Goal: Task Accomplishment & Management: Manage account settings

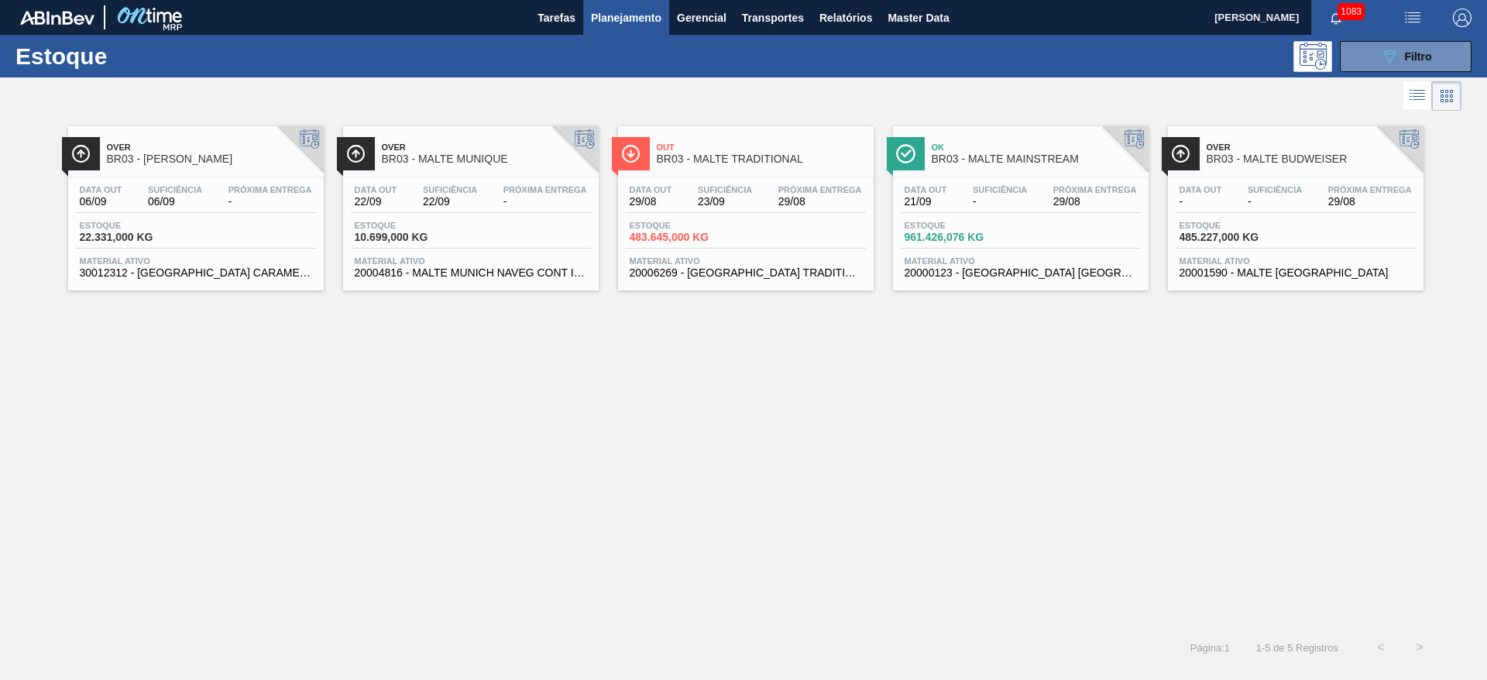
click at [726, 218] on div "Data out 29/08 Suficiência 23/09 Próxima Entrega 29/08 Estoque 483.645,000 KG M…" at bounding box center [746, 229] width 256 height 105
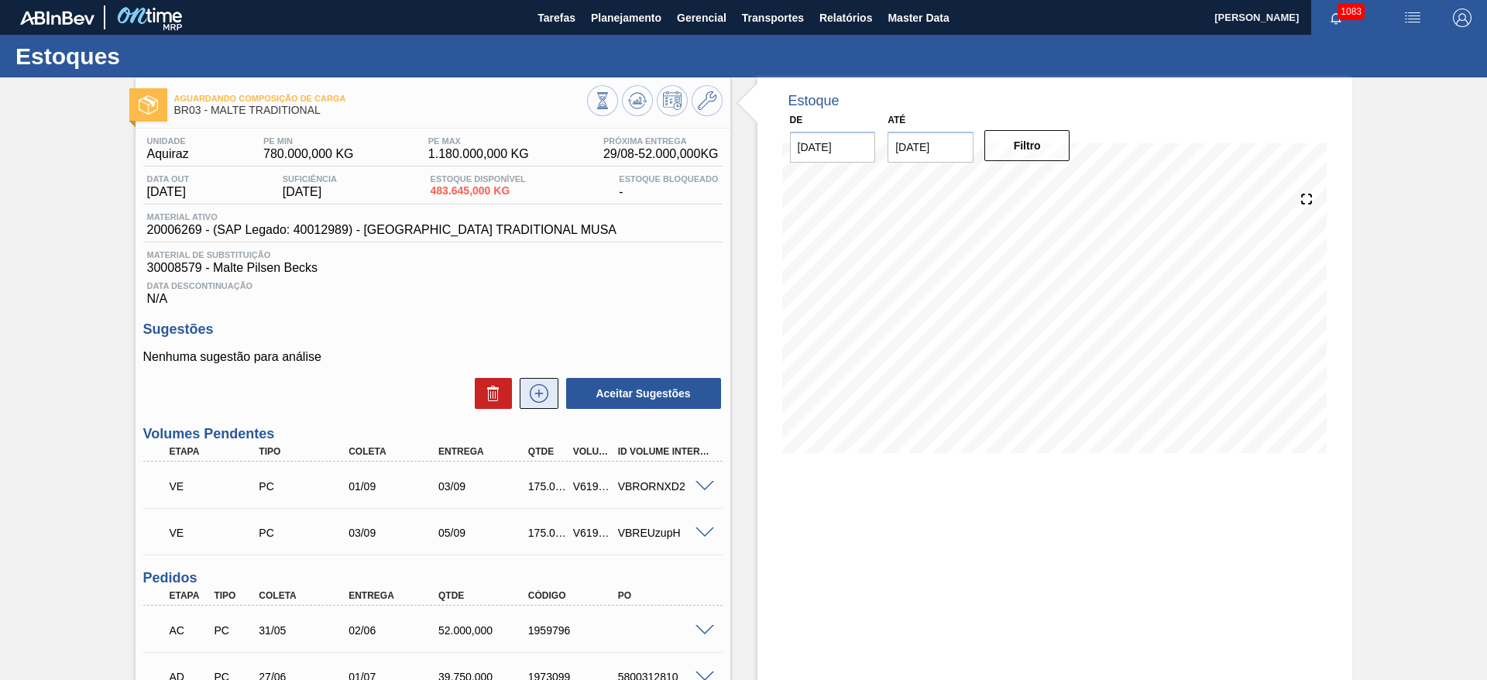
click at [535, 391] on icon at bounding box center [539, 393] width 25 height 19
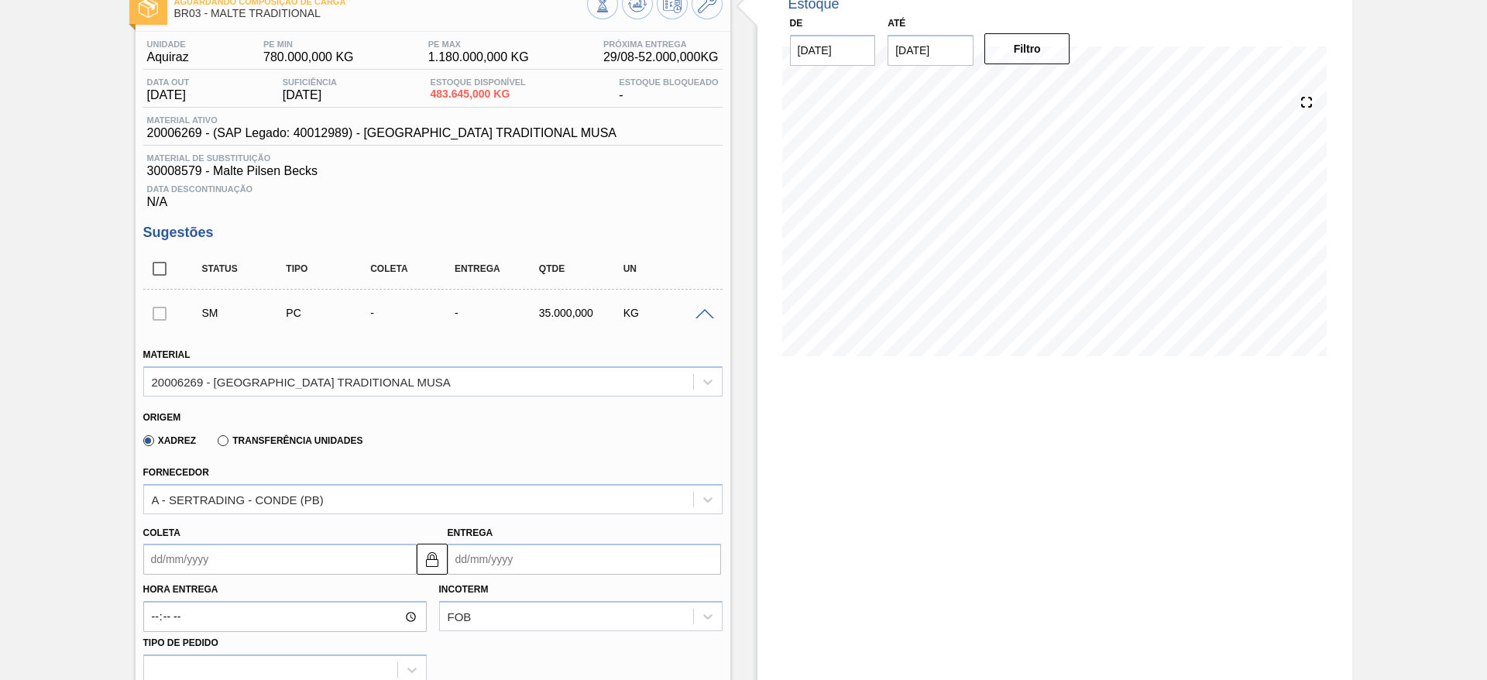
scroll to position [232, 0]
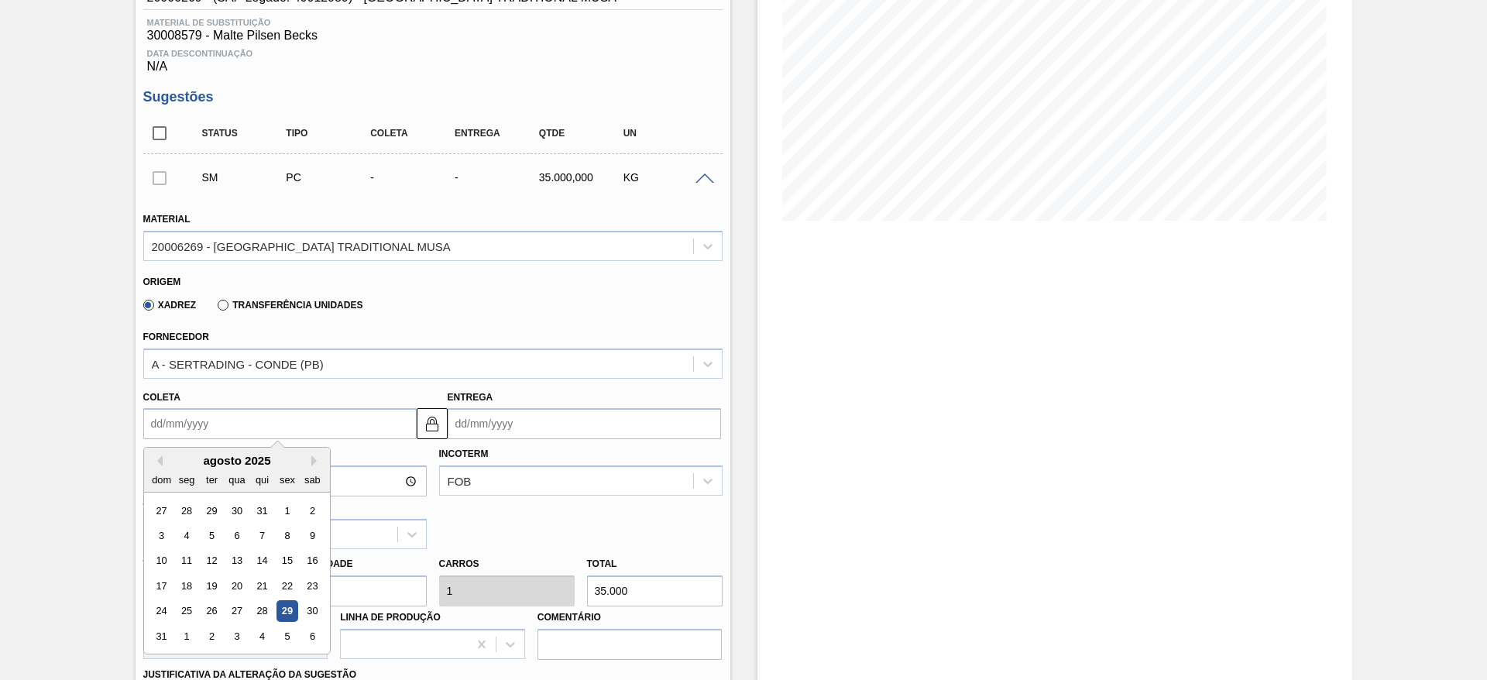
click at [151, 423] on input "Coleta" at bounding box center [279, 423] width 273 height 31
click at [187, 631] on div "1" at bounding box center [186, 636] width 21 height 21
type input "[DATE]"
click at [161, 408] on input "[DATE]" at bounding box center [279, 423] width 273 height 31
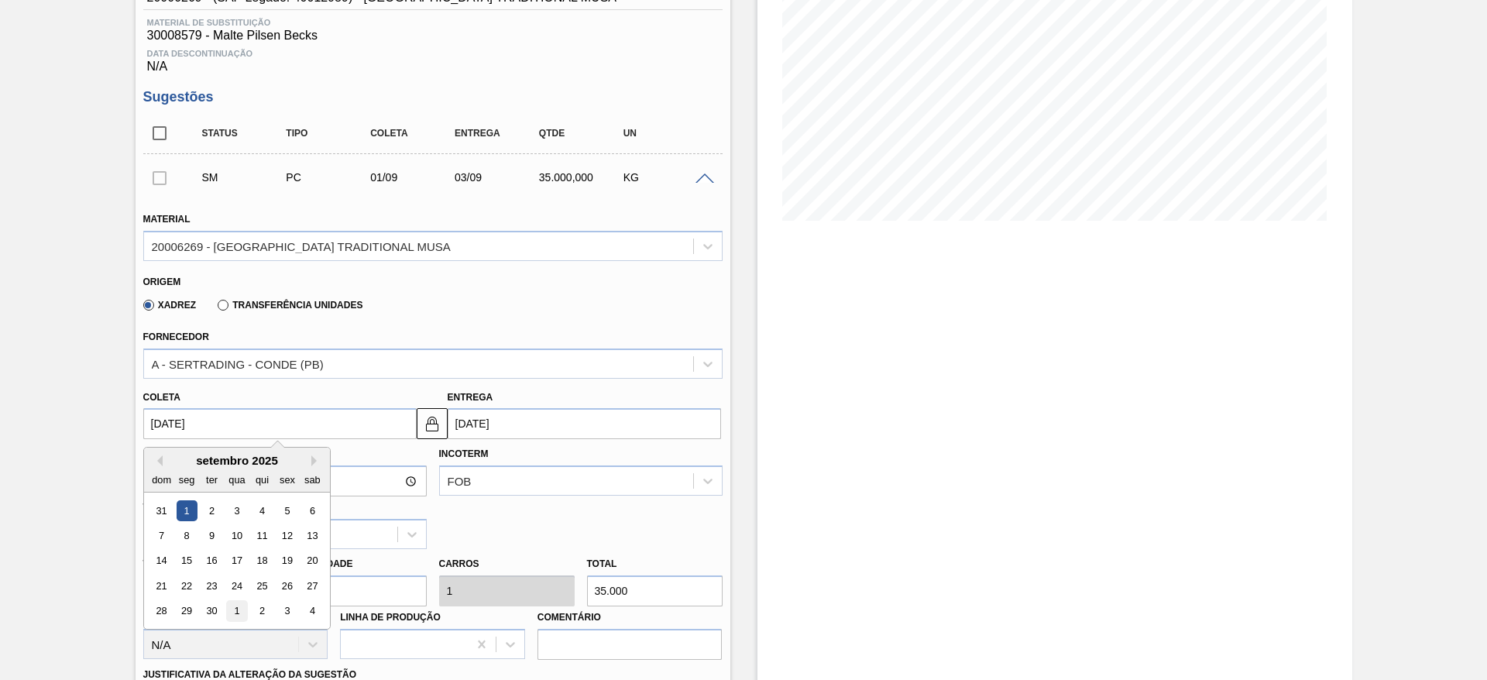
click at [238, 609] on div "1" at bounding box center [236, 611] width 21 height 21
type input "01/10/2025"
type input "03/10/2025"
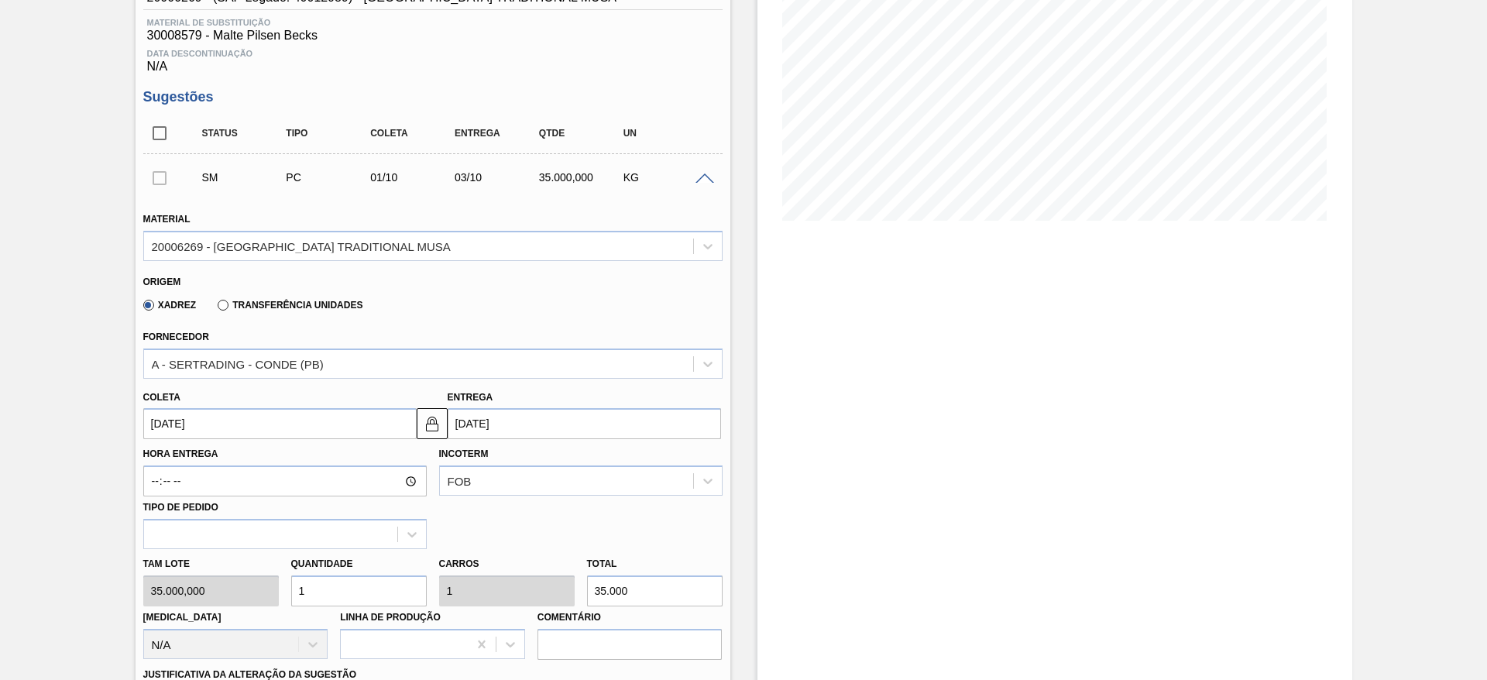
click at [214, 593] on div "Tam lote 35.000,000 Quantidade 1 Carros 1 Total 35.000 Doca N/A Linha de Produç…" at bounding box center [433, 604] width 592 height 111
type input "5"
type input "175.000"
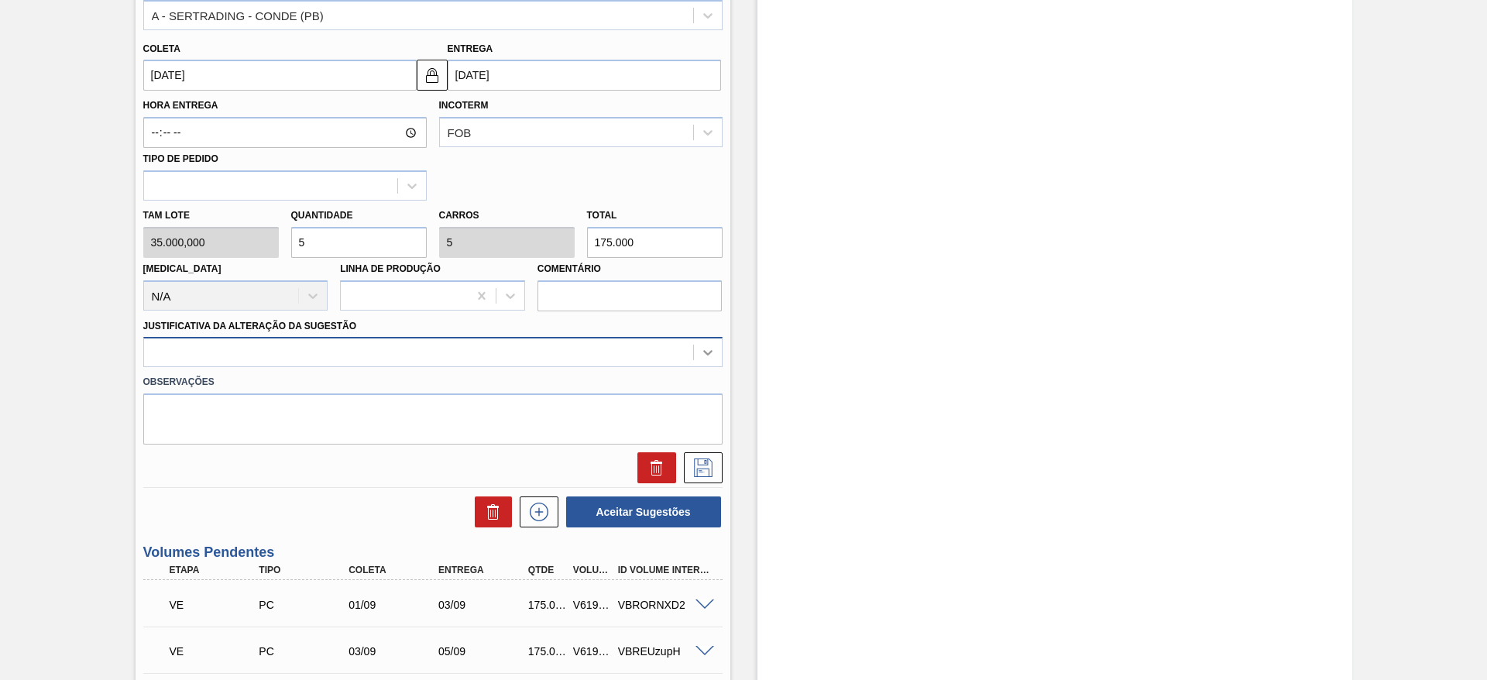
type input "5"
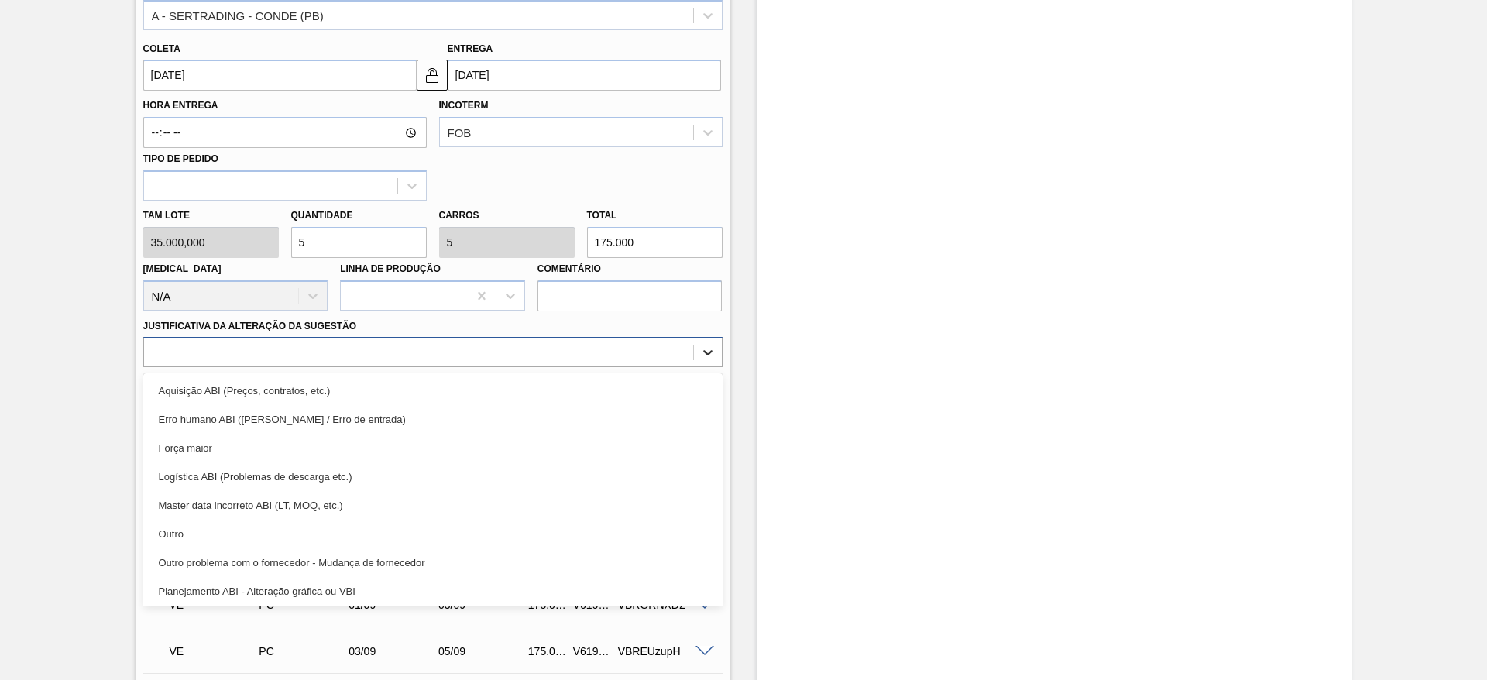
click at [700, 352] on icon at bounding box center [707, 352] width 15 height 15
drag, startPoint x: 189, startPoint y: 526, endPoint x: 504, endPoint y: 479, distance: 318.5
click at [198, 523] on div "Outro" at bounding box center [432, 534] width 579 height 29
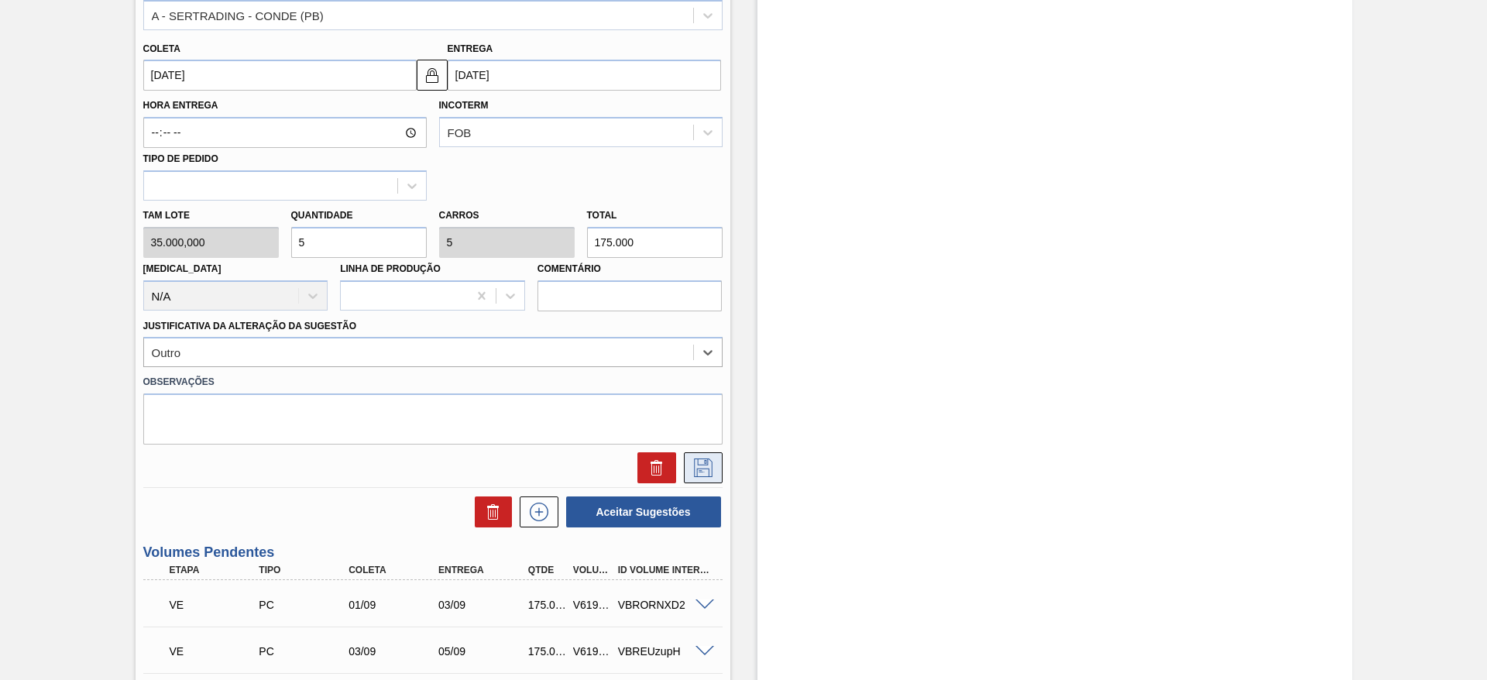
click at [707, 467] on icon at bounding box center [703, 467] width 25 height 19
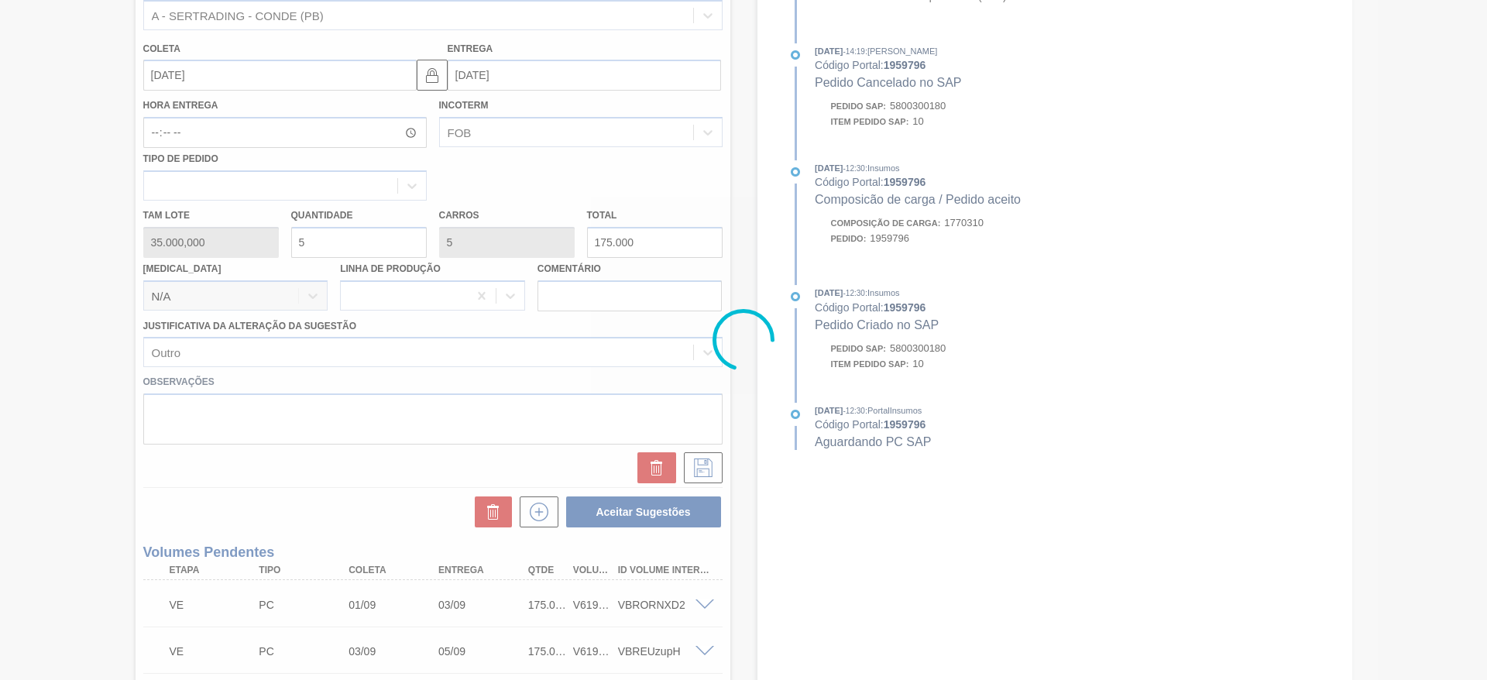
scroll to position [210, 0]
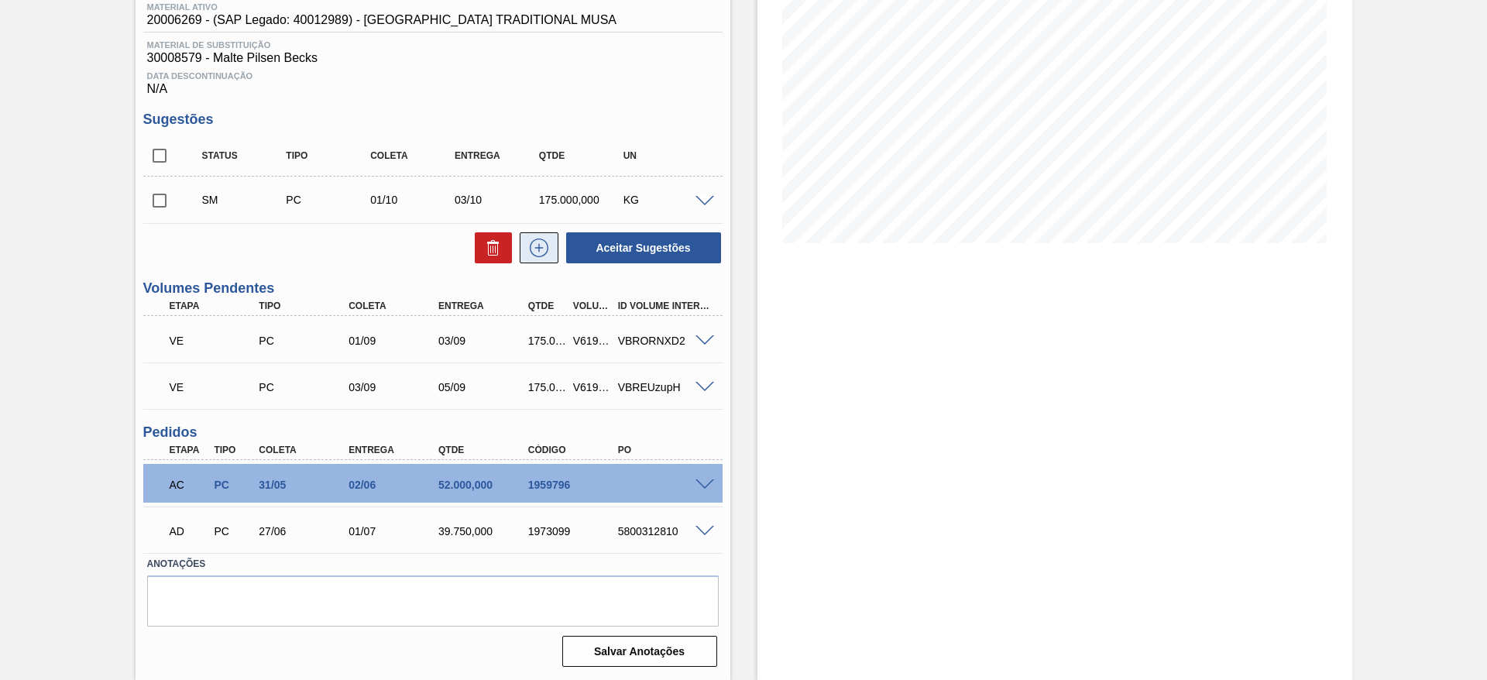
click at [547, 247] on icon at bounding box center [539, 247] width 25 height 19
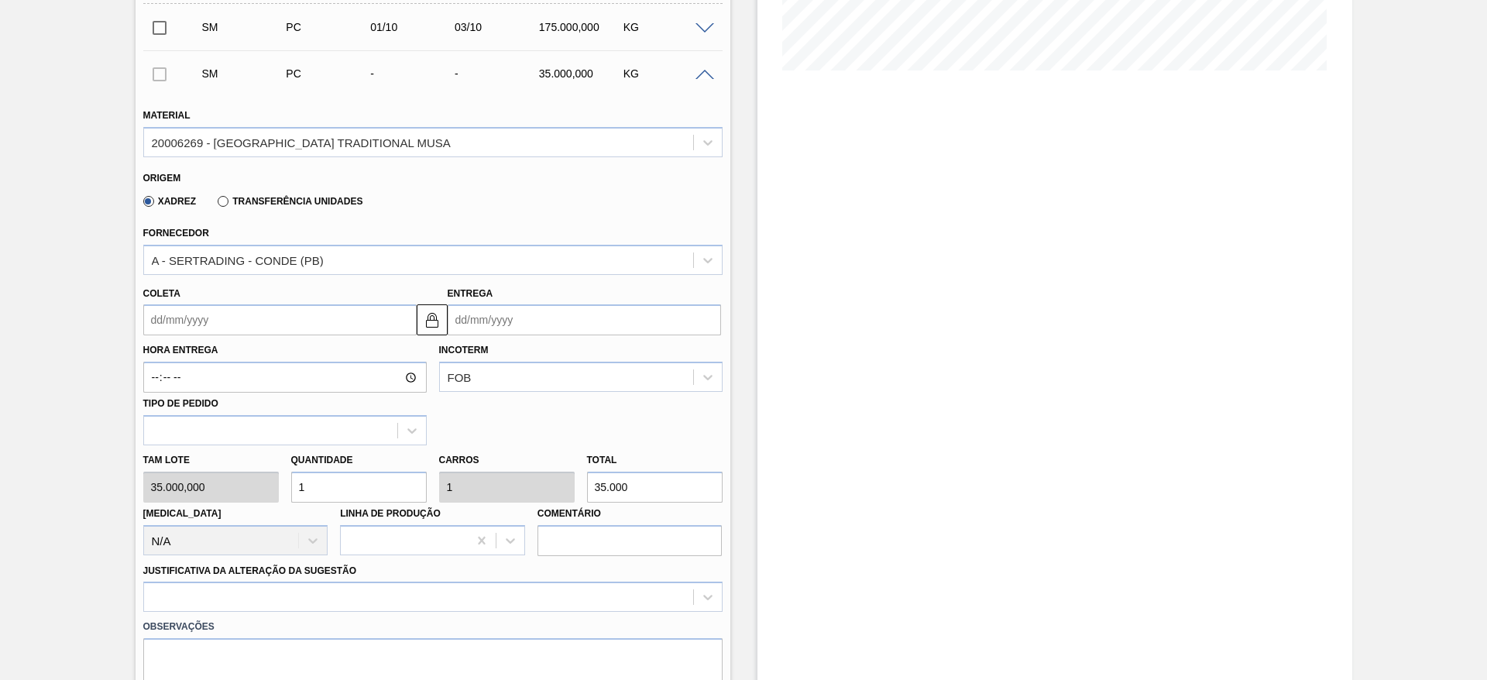
scroll to position [442, 0]
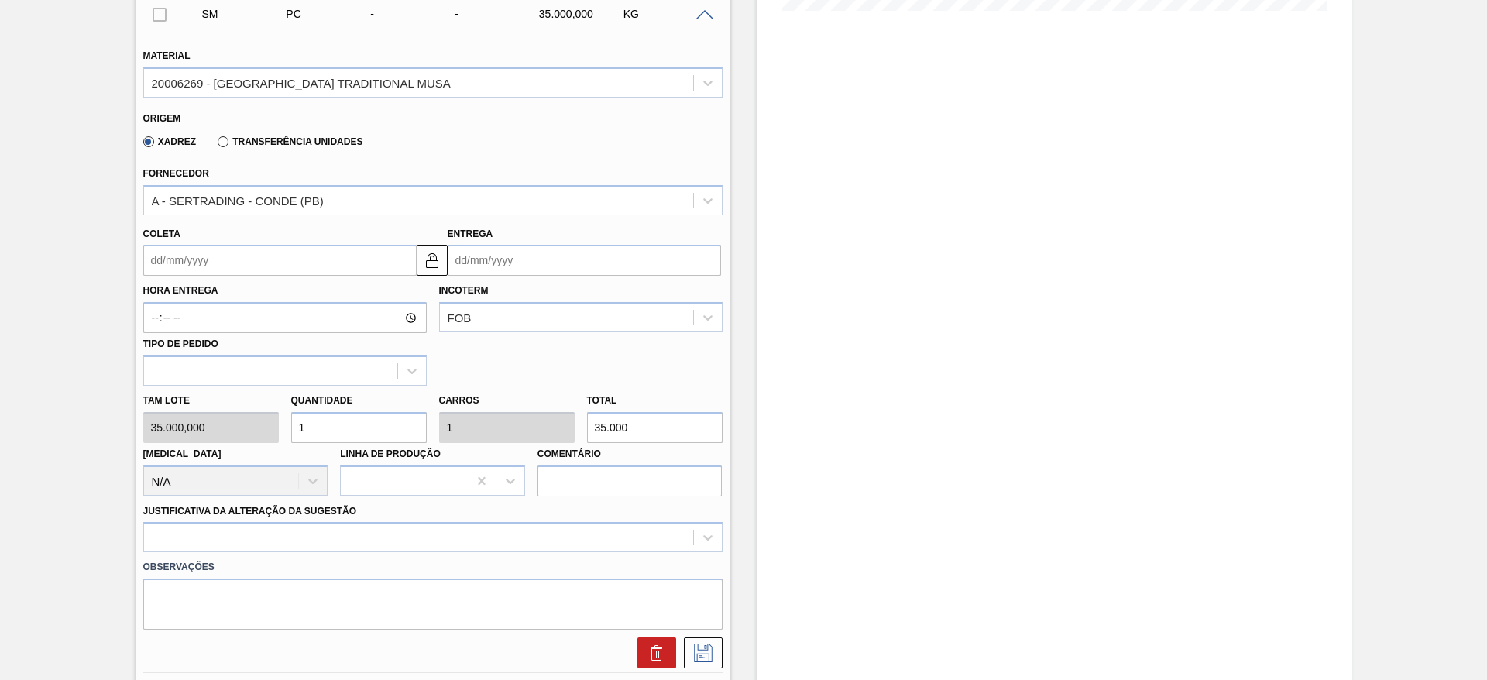
drag, startPoint x: 322, startPoint y: 430, endPoint x: 235, endPoint y: 449, distance: 89.4
click at [235, 449] on div "Tam lote 35.000,000 Quantidade 1 Carros 1 Total 35.000 Doca N/A Linha de Produç…" at bounding box center [433, 441] width 592 height 111
type input "5"
type input "175.000"
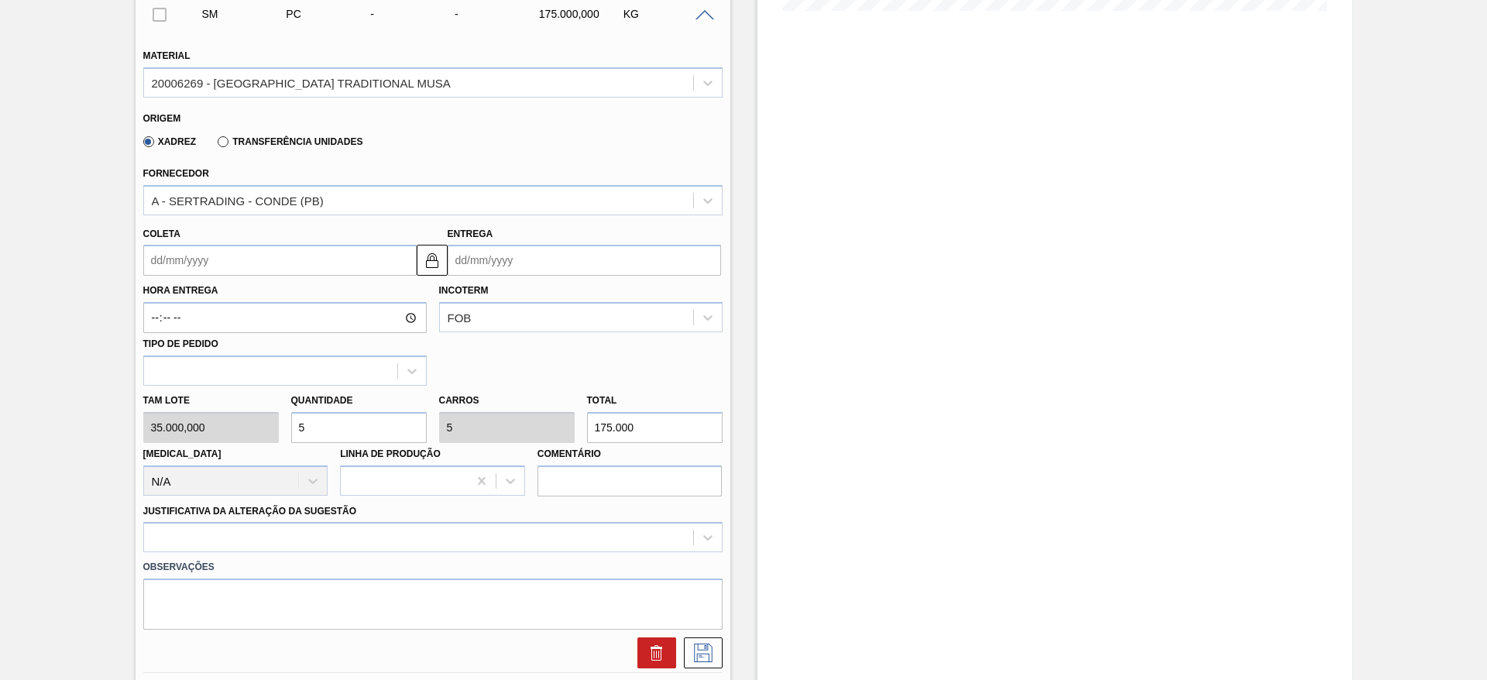
type input "5"
click at [161, 254] on input "Coleta" at bounding box center [279, 260] width 273 height 31
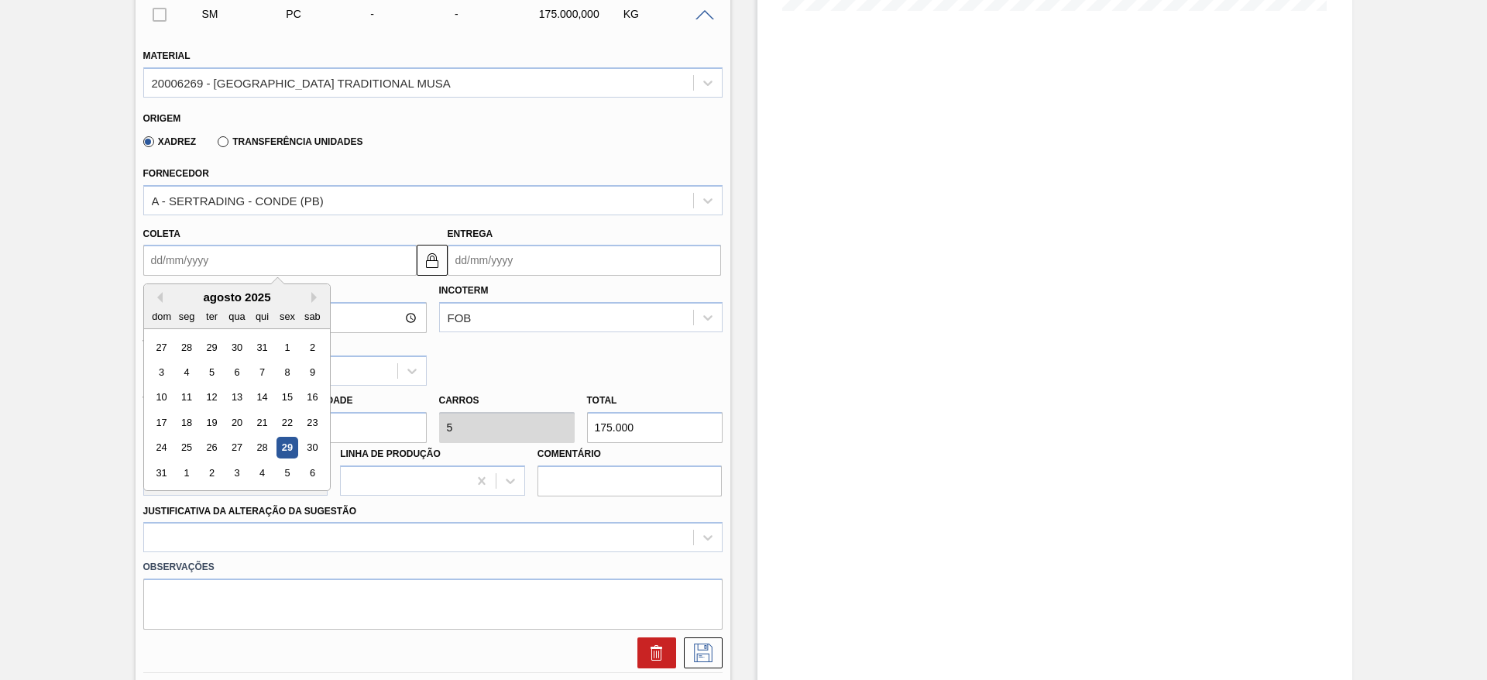
click at [210, 293] on div "agosto 2025" at bounding box center [237, 296] width 186 height 13
click at [211, 473] on div "2" at bounding box center [211, 472] width 21 height 21
type input "[DATE]"
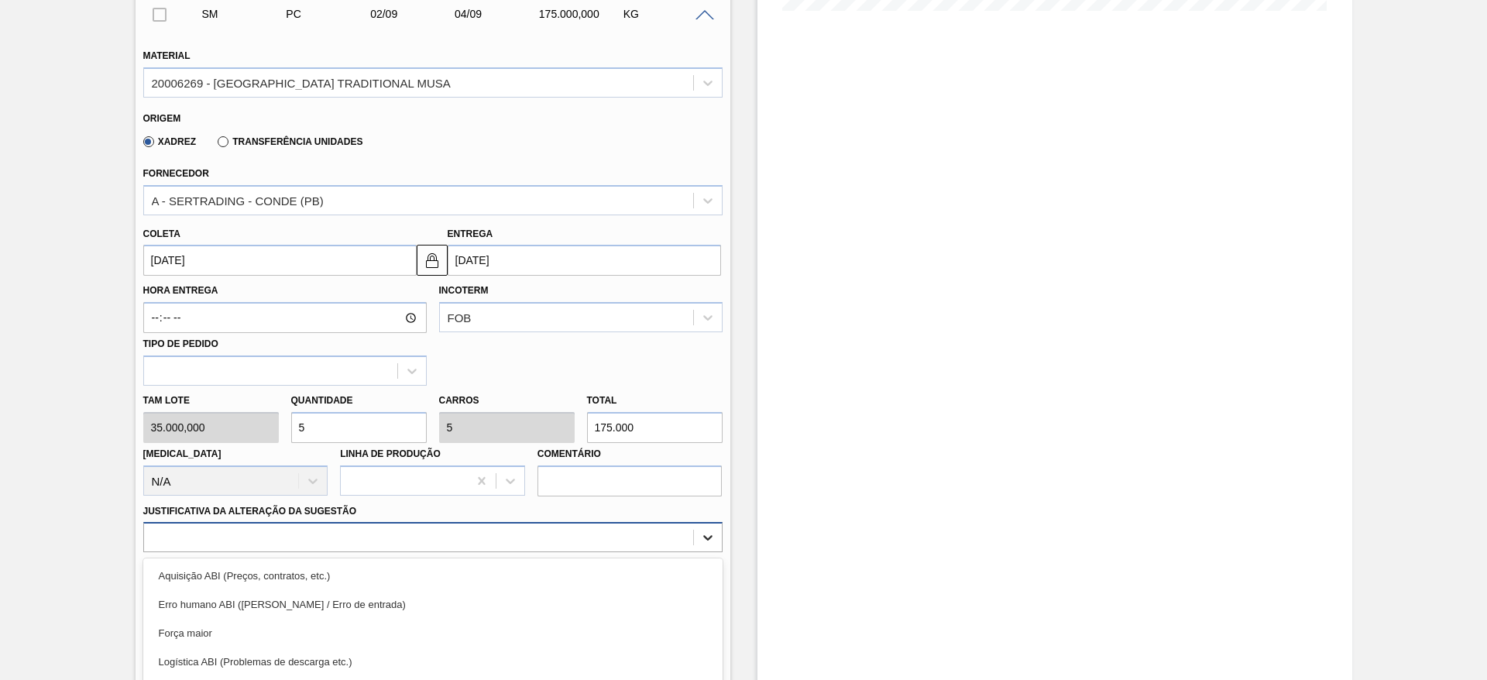
click at [704, 533] on div "option Logística ABI (Problemas de descarga etc.) focused, 4 of 18. 18 results …" at bounding box center [432, 537] width 579 height 30
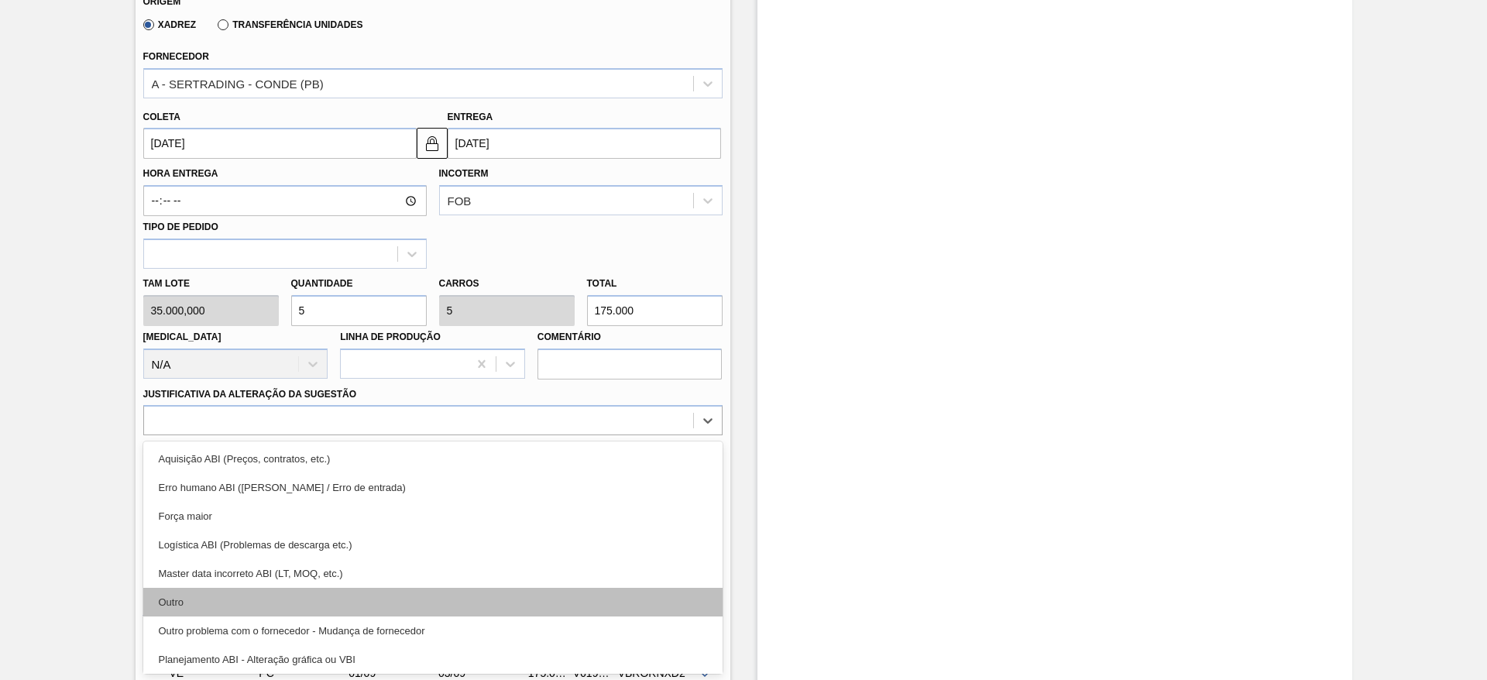
click at [180, 602] on div "Outro" at bounding box center [432, 602] width 579 height 29
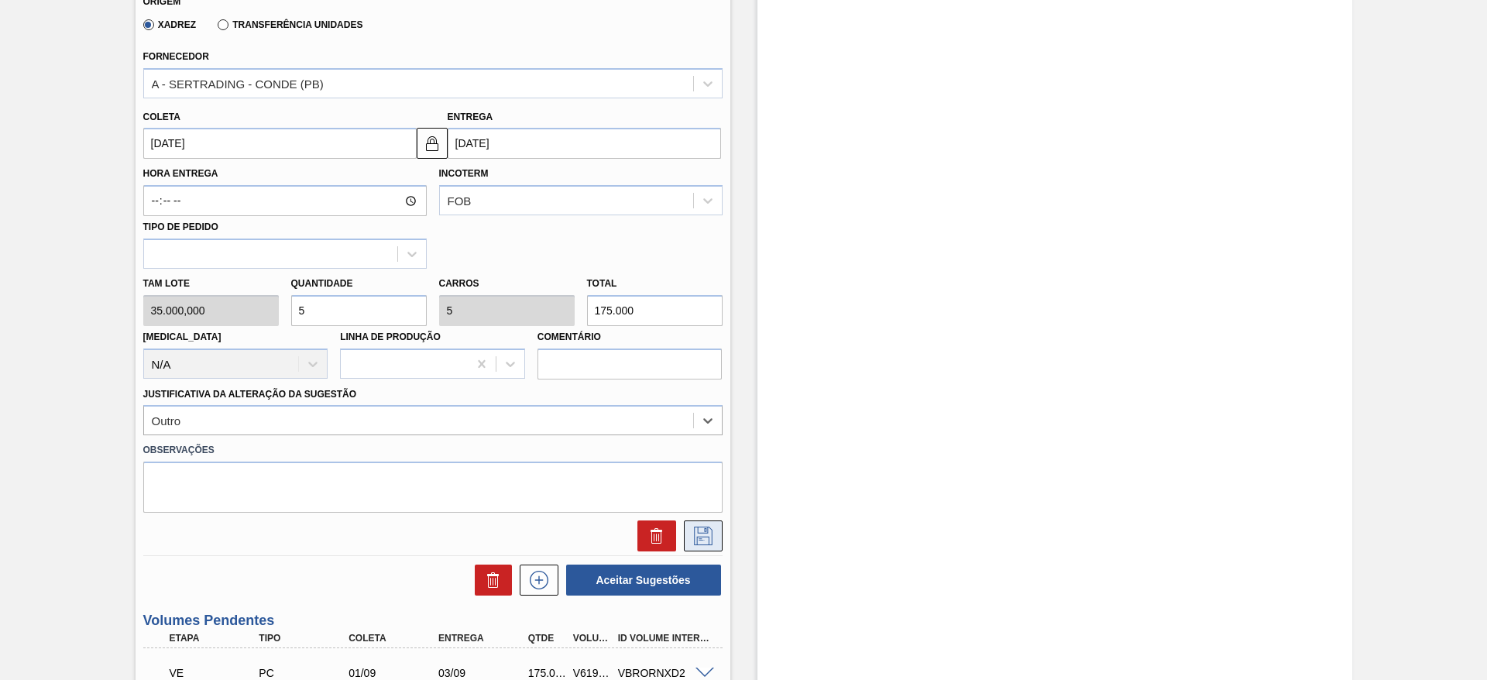
click at [703, 545] on button at bounding box center [703, 535] width 39 height 31
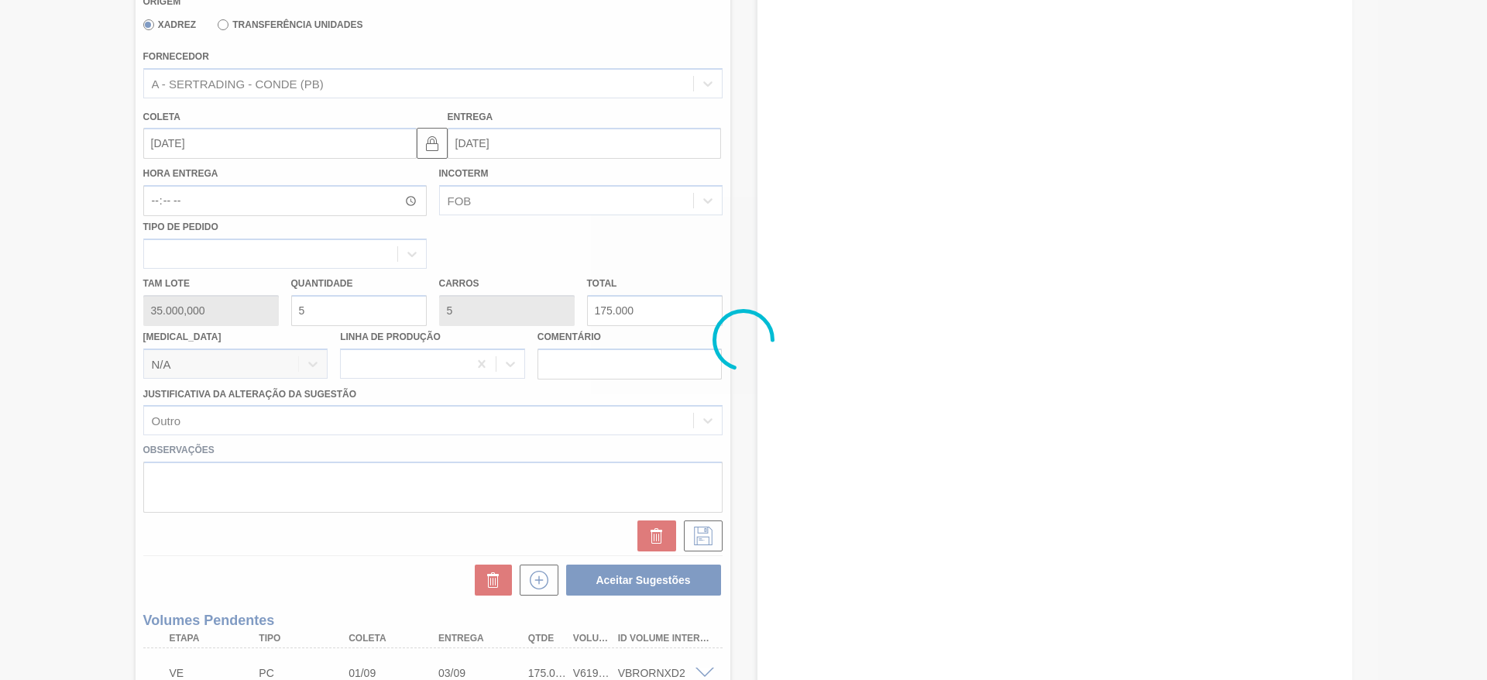
scroll to position [256, 0]
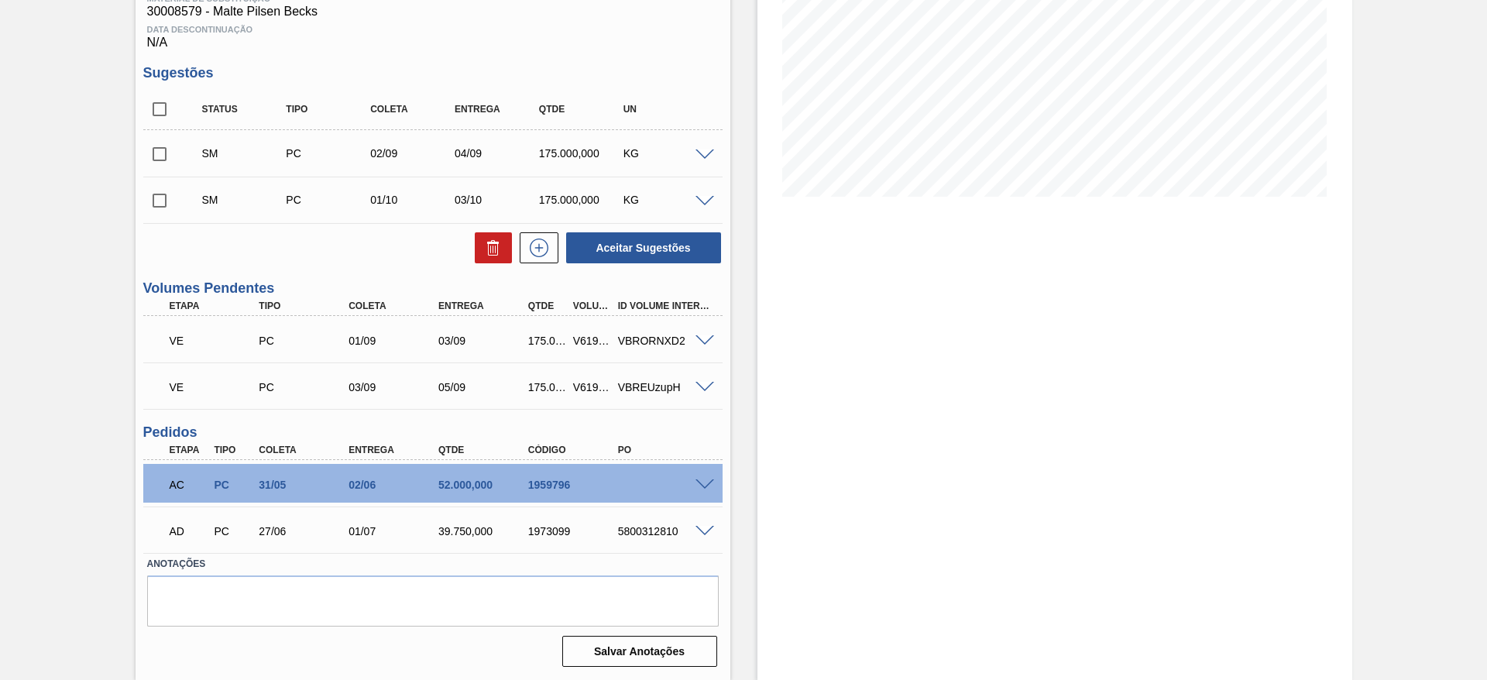
click at [698, 154] on span at bounding box center [704, 155] width 19 height 12
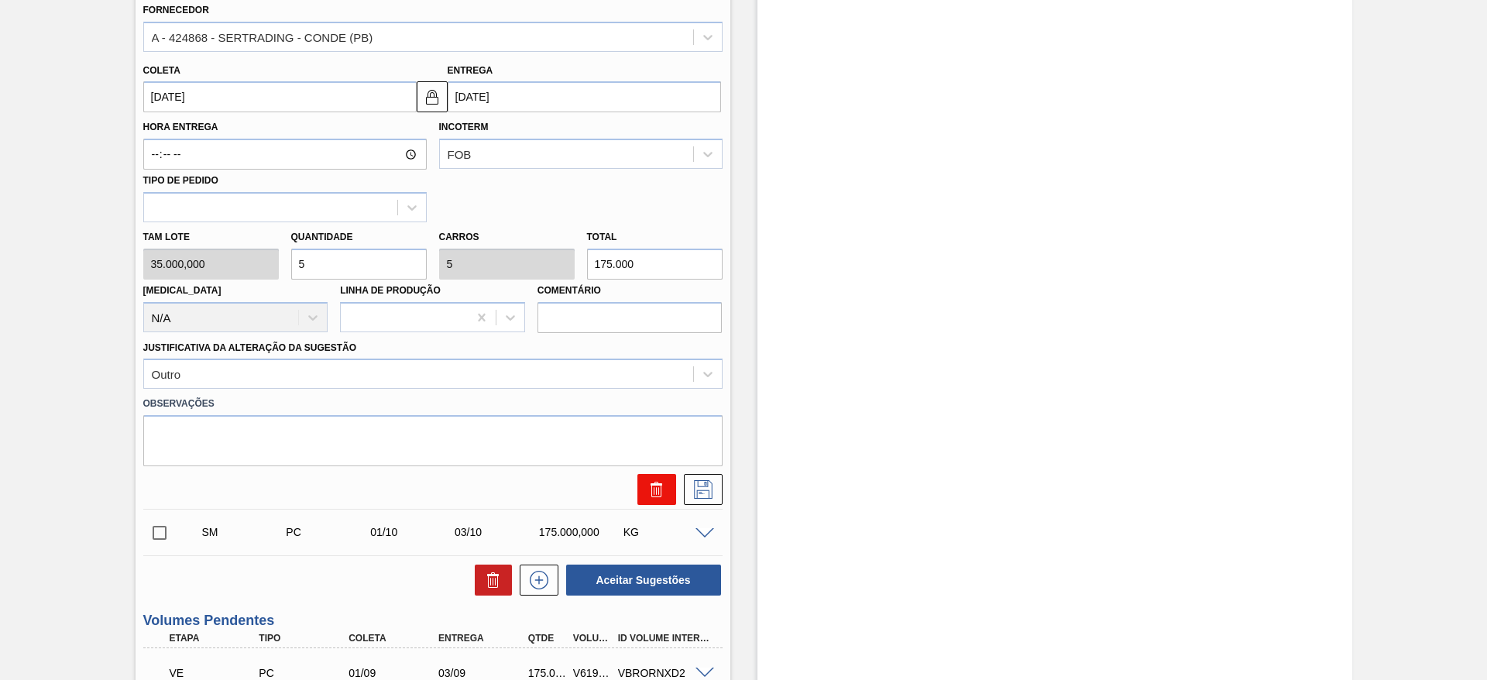
click at [650, 484] on icon at bounding box center [656, 484] width 12 height 2
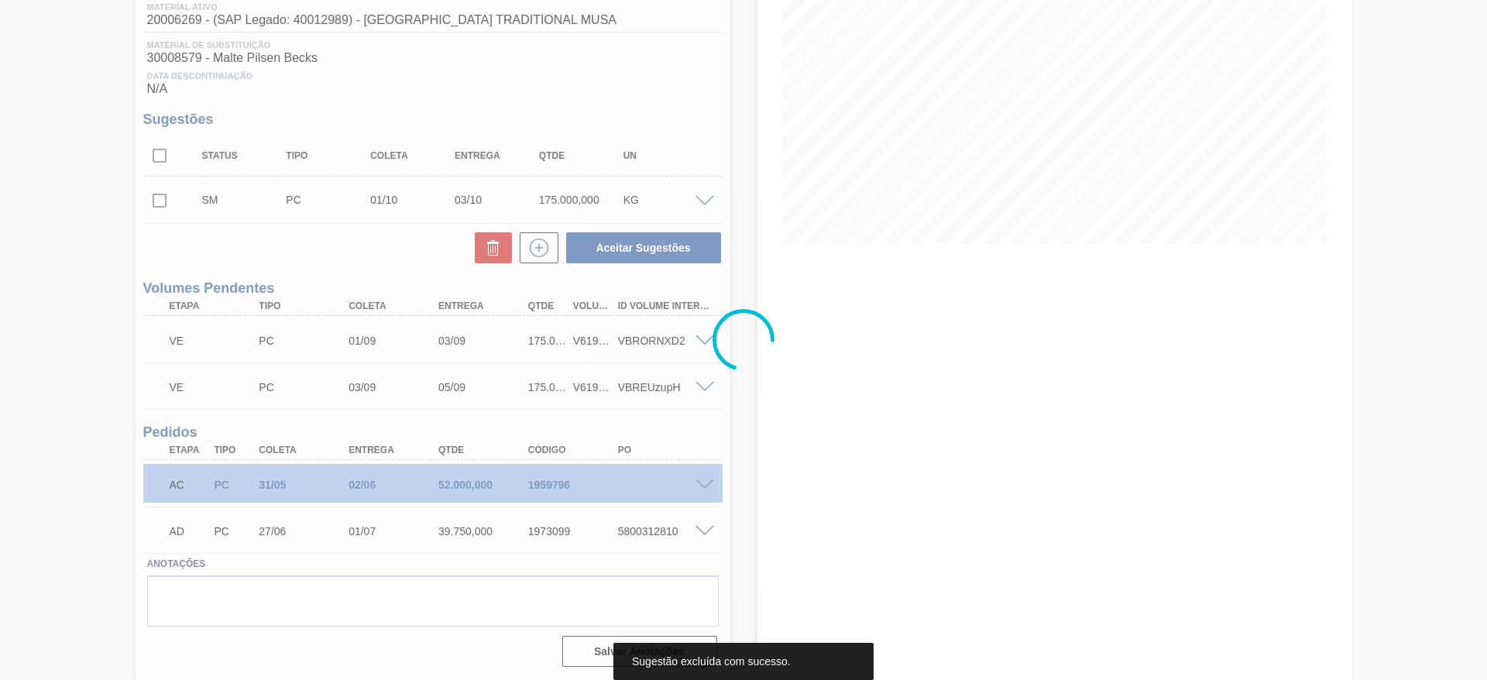
scroll to position [0, 0]
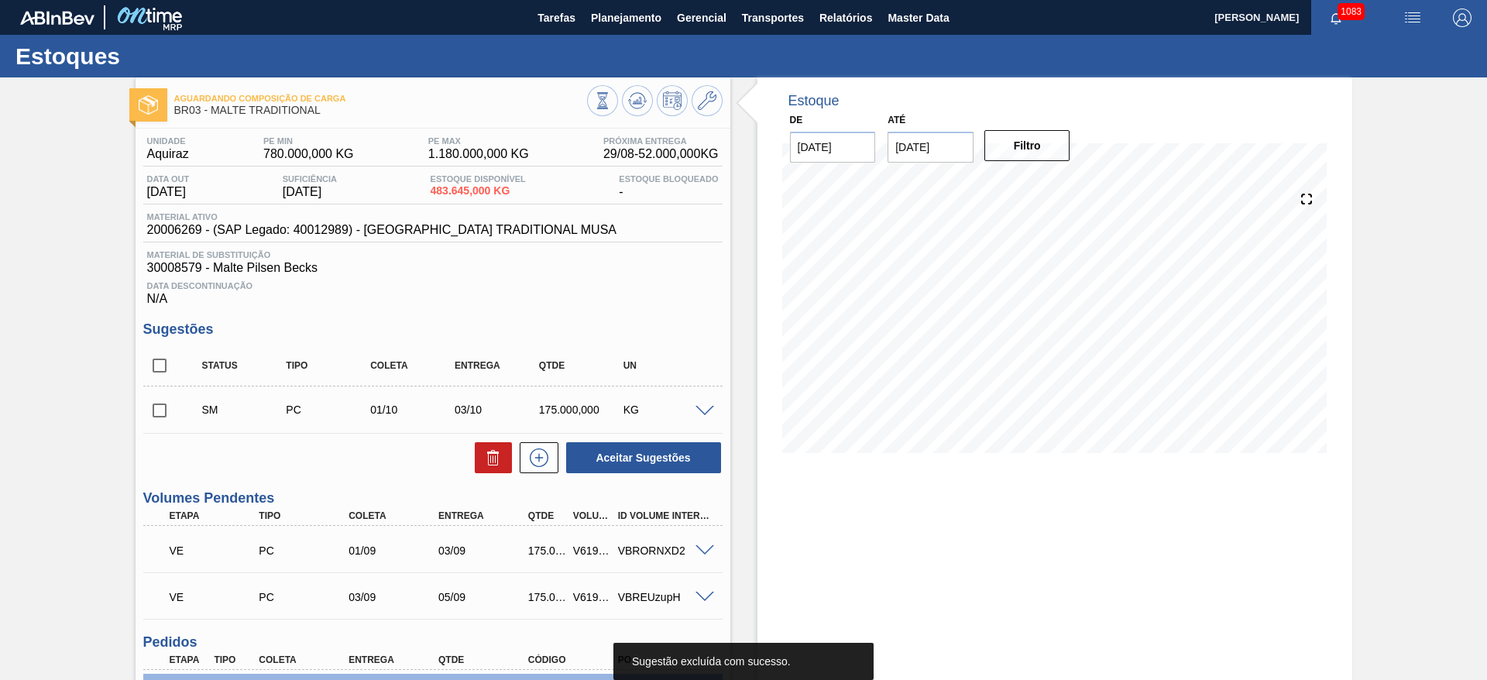
click at [705, 408] on span at bounding box center [704, 412] width 19 height 12
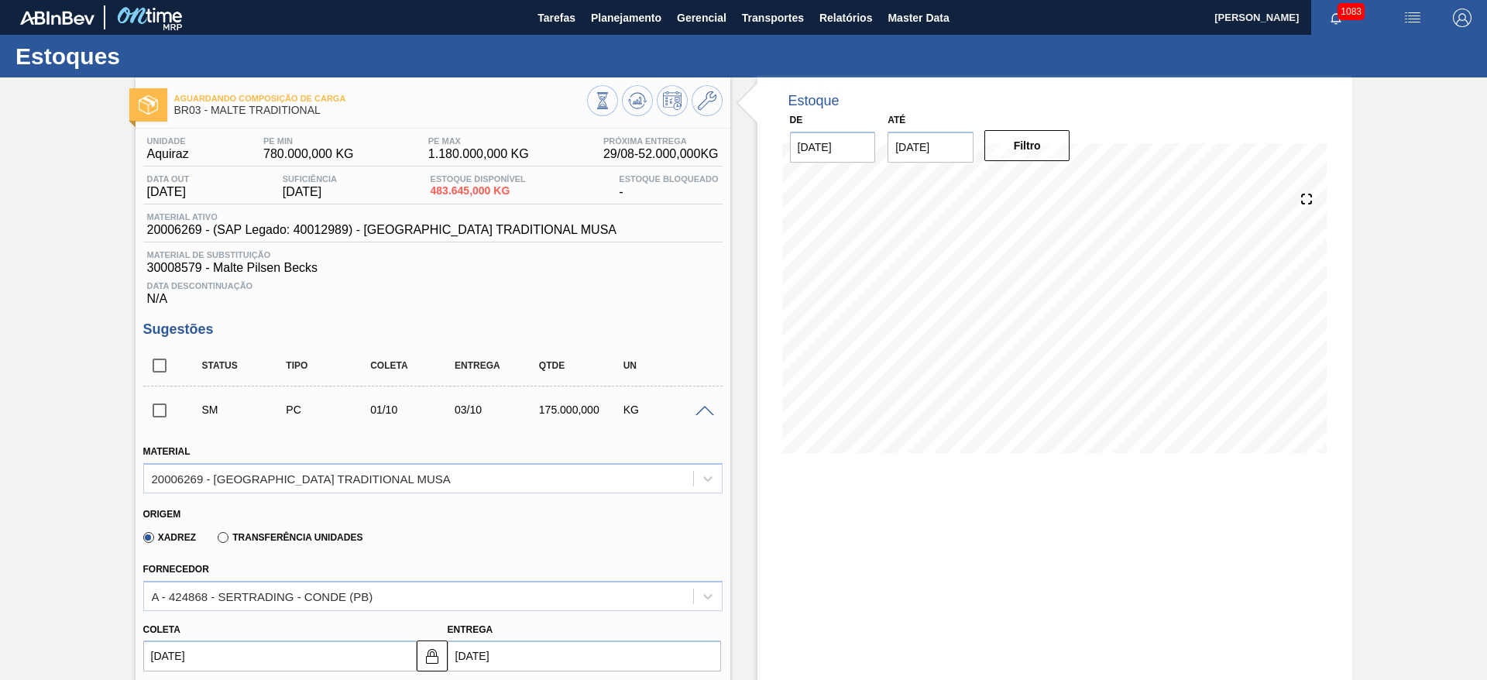
scroll to position [232, 0]
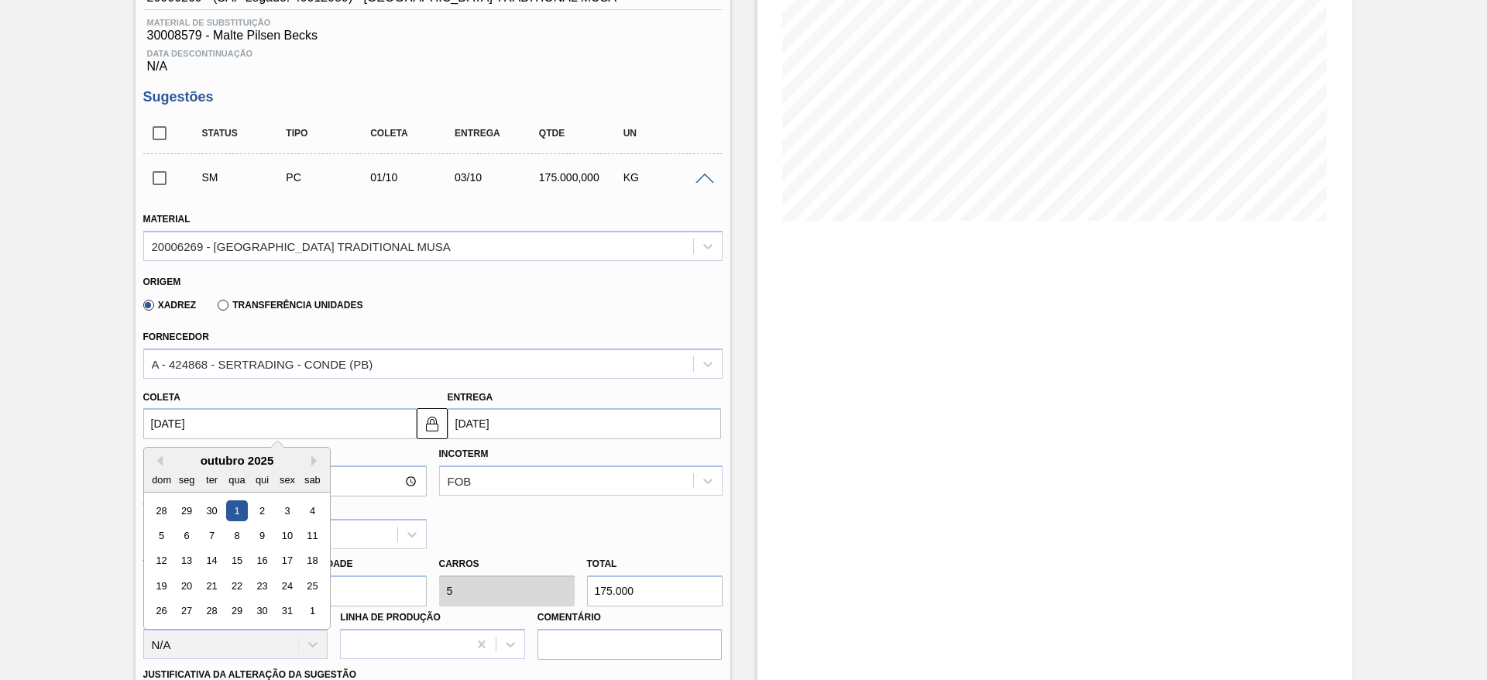
click at [163, 423] on input "01/10/2025" at bounding box center [279, 423] width 273 height 31
click at [161, 461] on button "Previous Month" at bounding box center [157, 460] width 11 height 11
click at [240, 610] on div "1" at bounding box center [236, 611] width 21 height 21
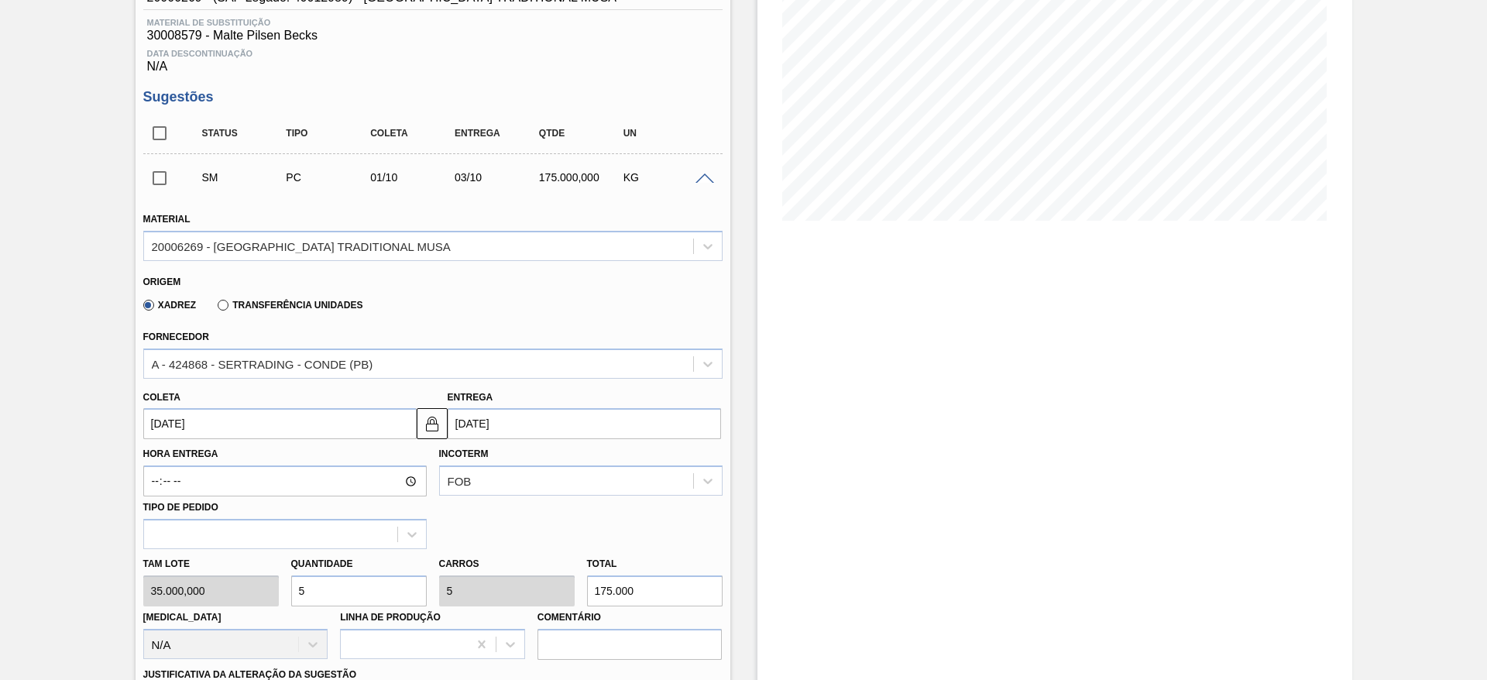
click at [163, 426] on input "01/10/2025" at bounding box center [279, 423] width 273 height 31
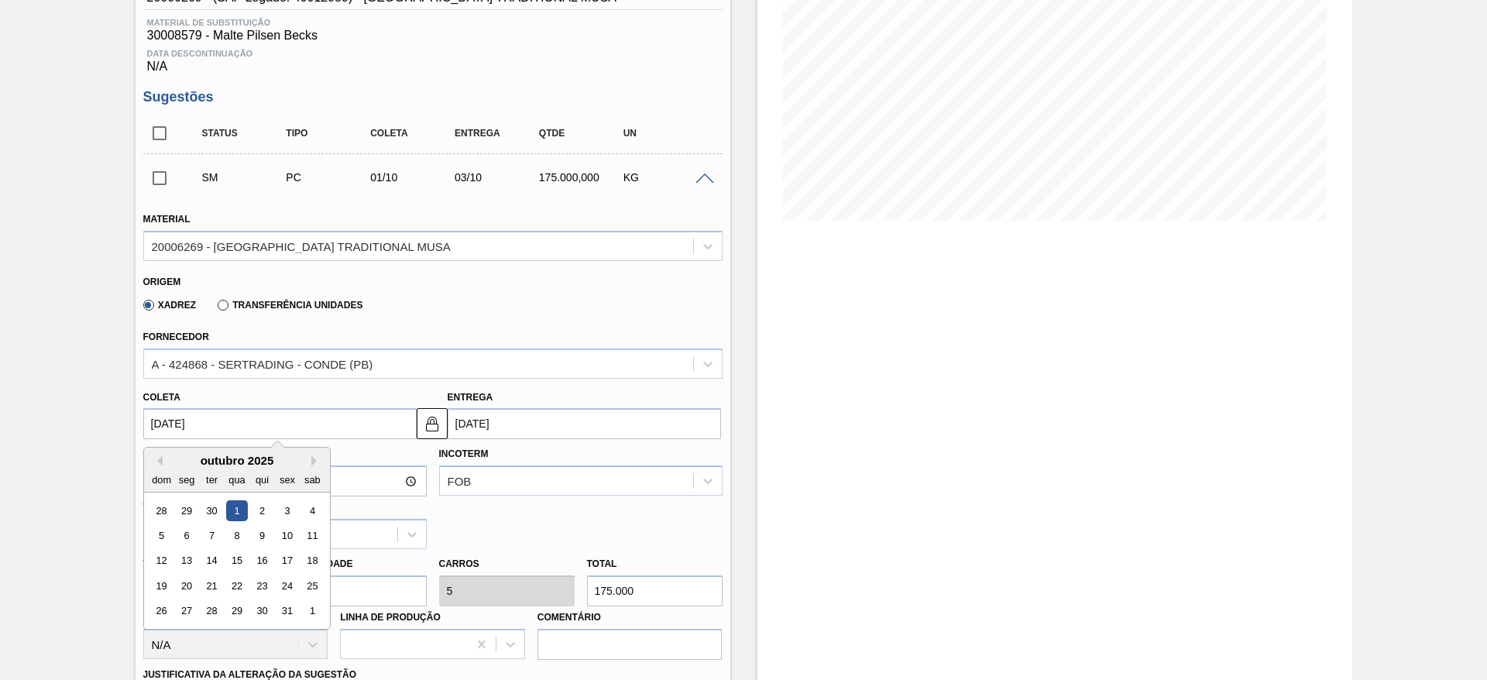
click at [163, 457] on div "outubro 2025" at bounding box center [237, 460] width 186 height 13
click at [160, 461] on button "Previous Month" at bounding box center [157, 460] width 11 height 11
click at [181, 510] on div "1" at bounding box center [186, 510] width 21 height 21
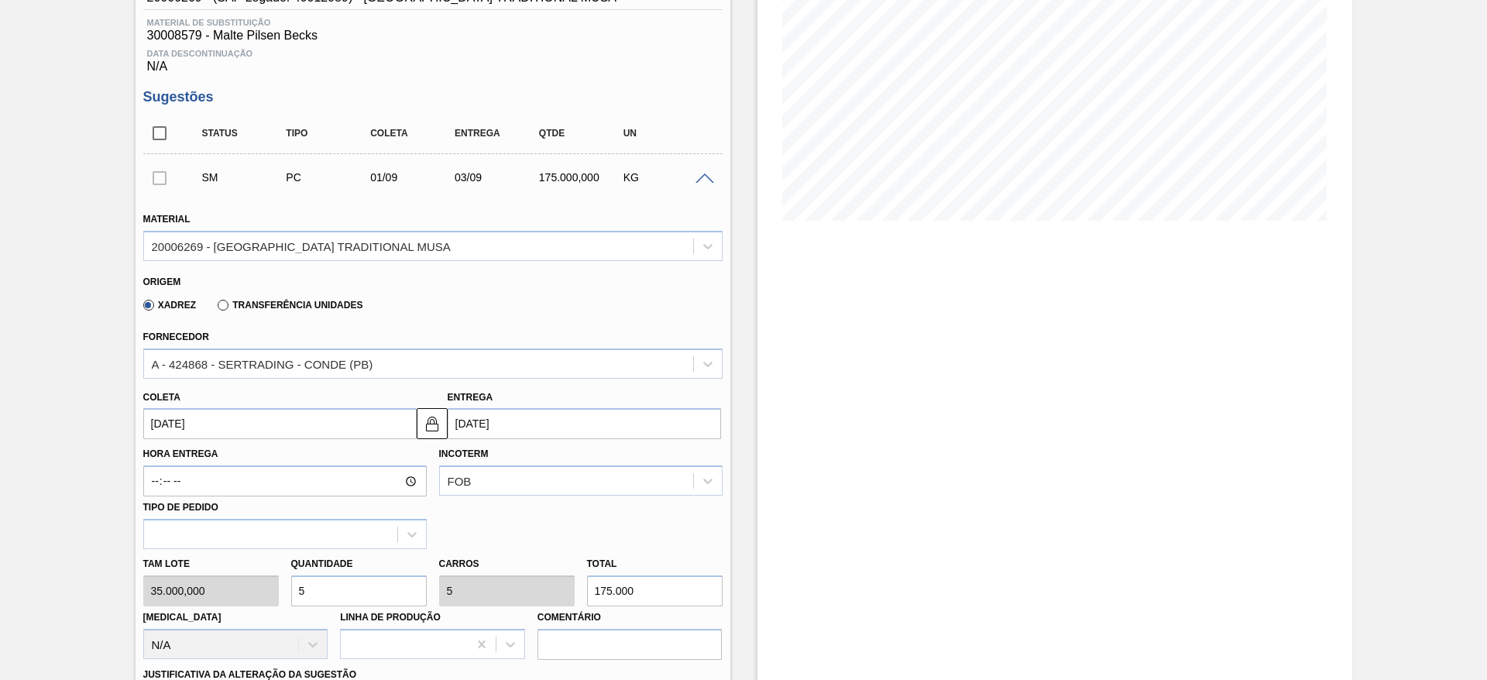
type input "[DATE]"
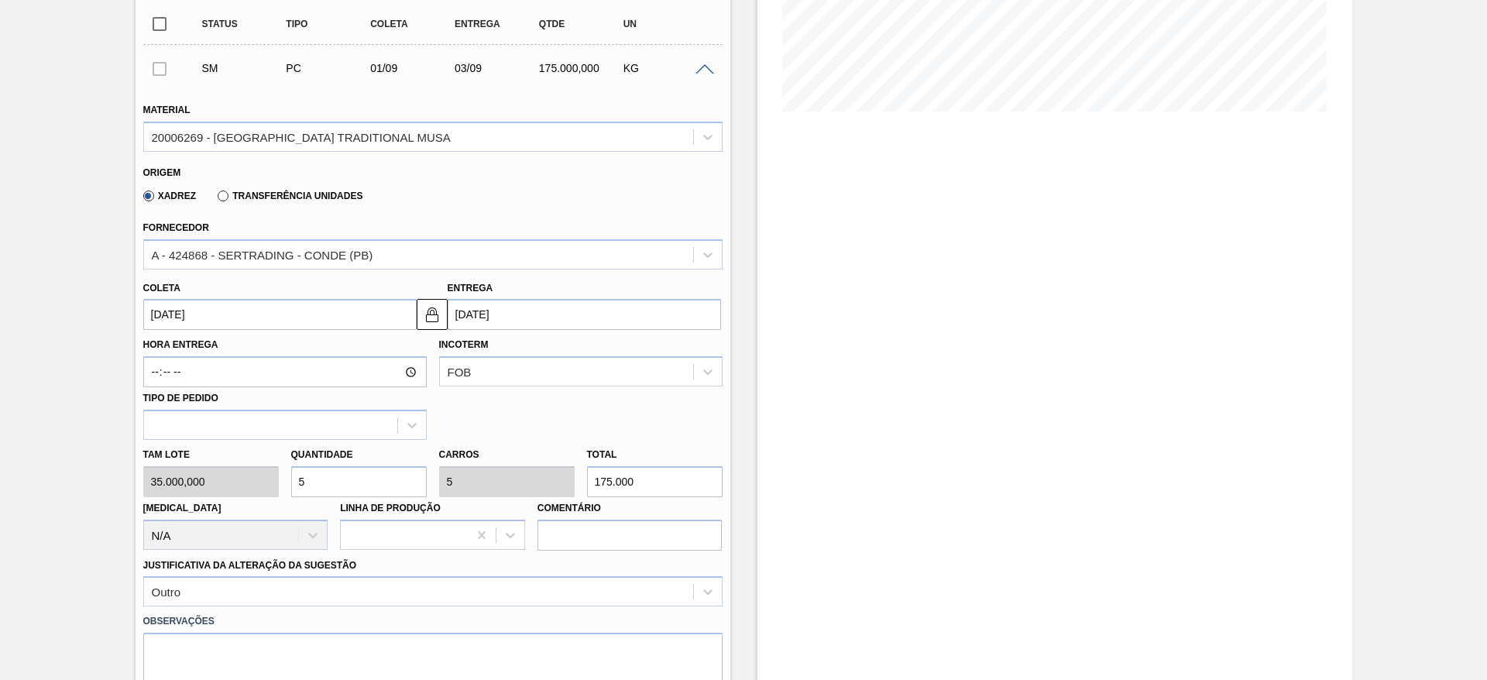
scroll to position [465, 0]
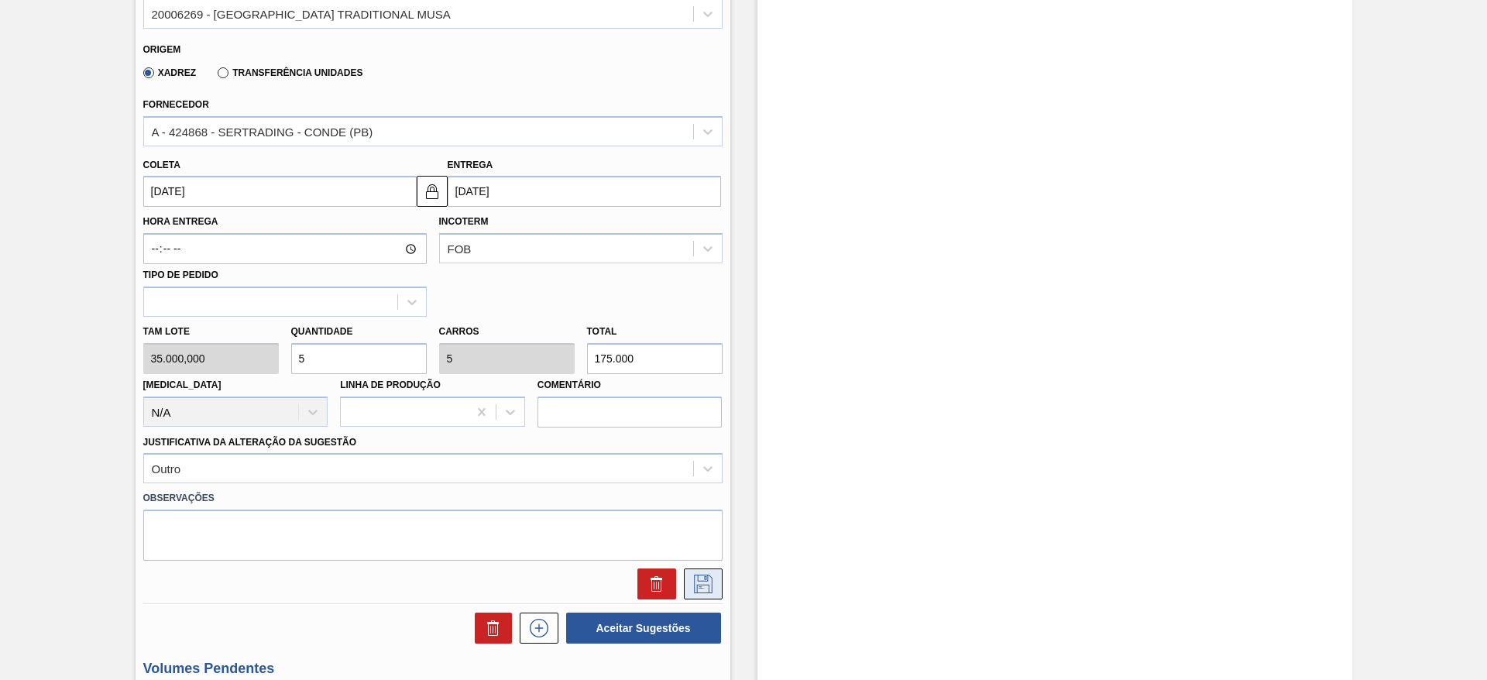
click at [698, 579] on icon at bounding box center [703, 584] width 25 height 19
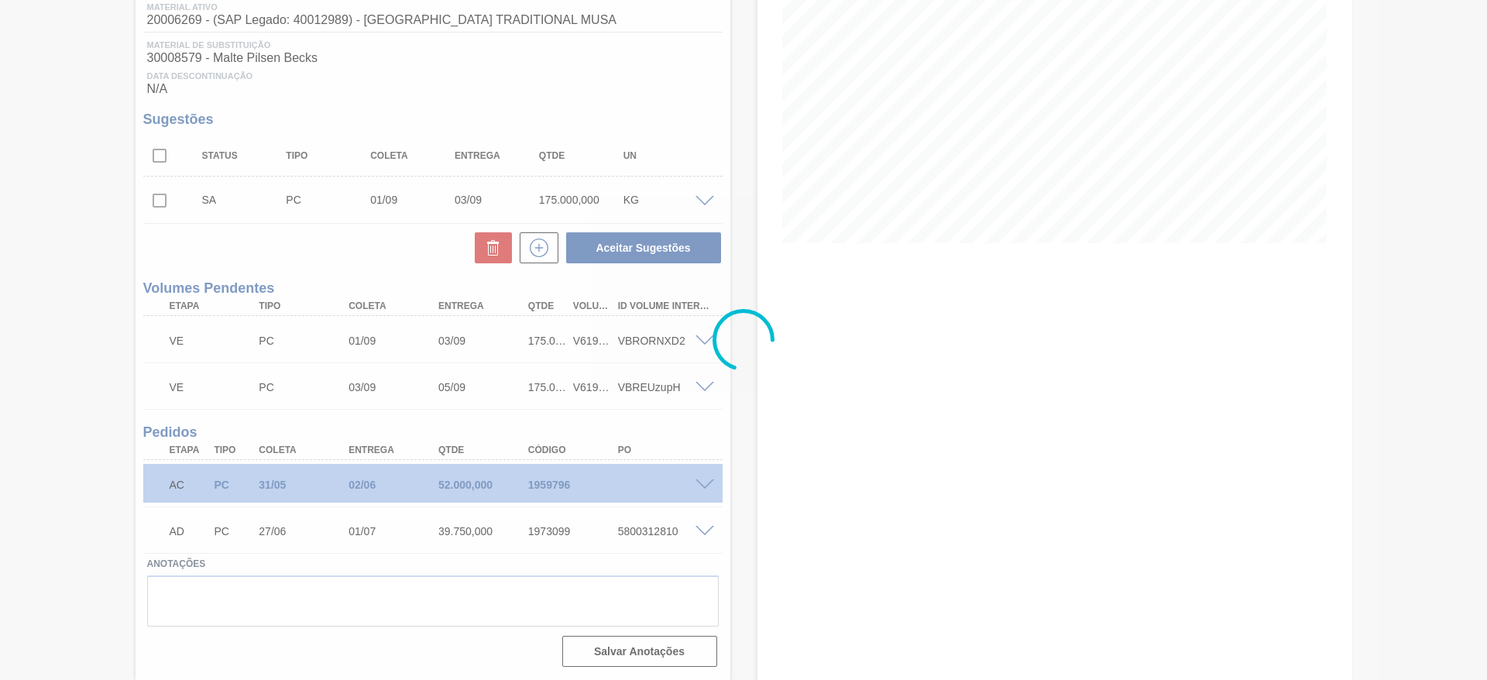
scroll to position [210, 0]
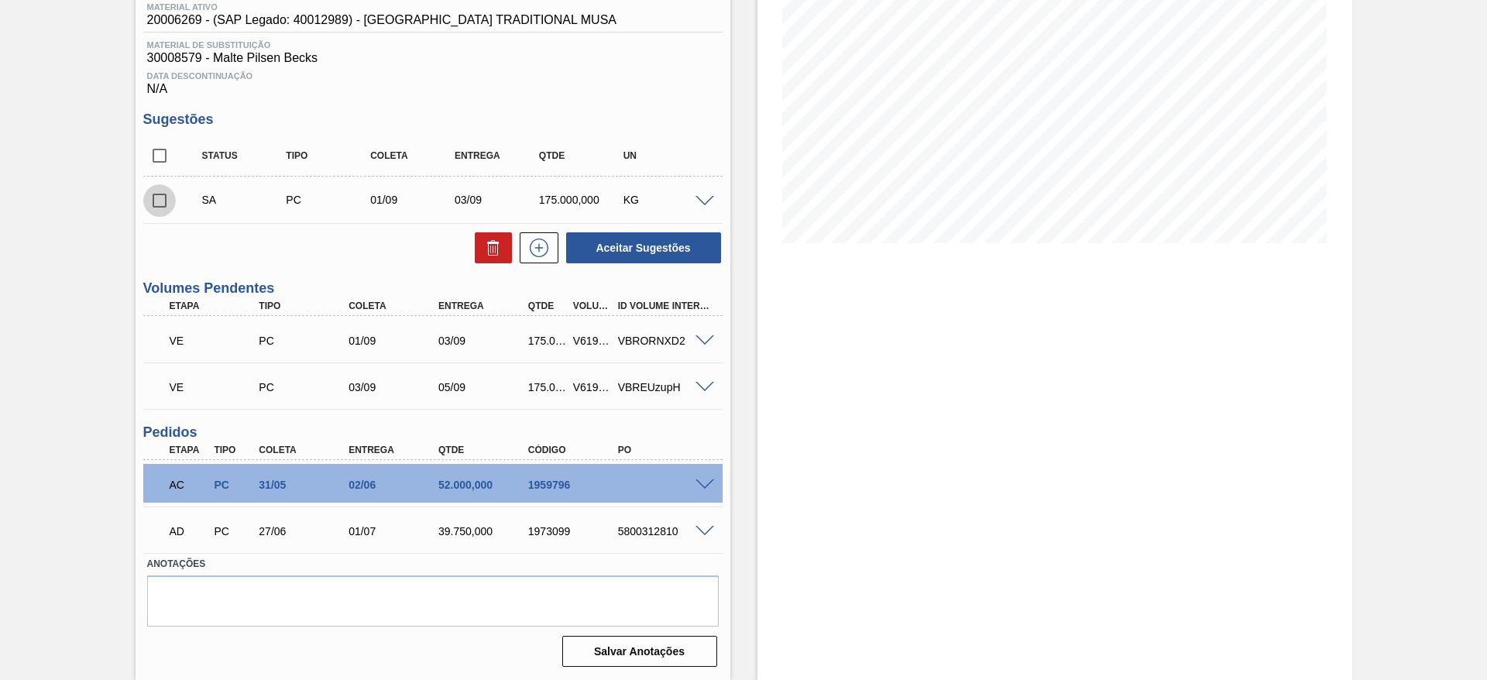
click at [159, 197] on input "checkbox" at bounding box center [159, 200] width 33 height 33
click at [647, 252] on button "Aceitar Sugestões" at bounding box center [643, 247] width 155 height 31
checkbox input "false"
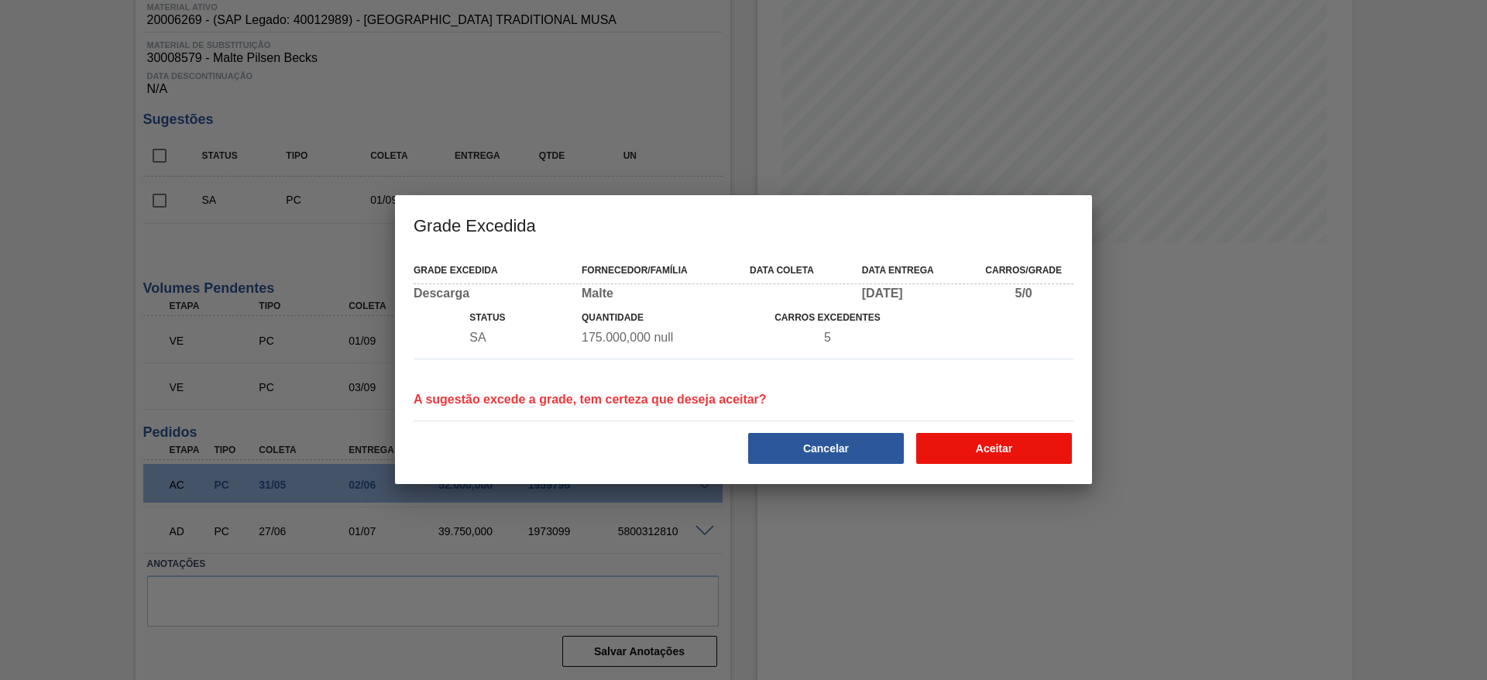
click at [1017, 455] on button "Aceitar" at bounding box center [994, 448] width 156 height 31
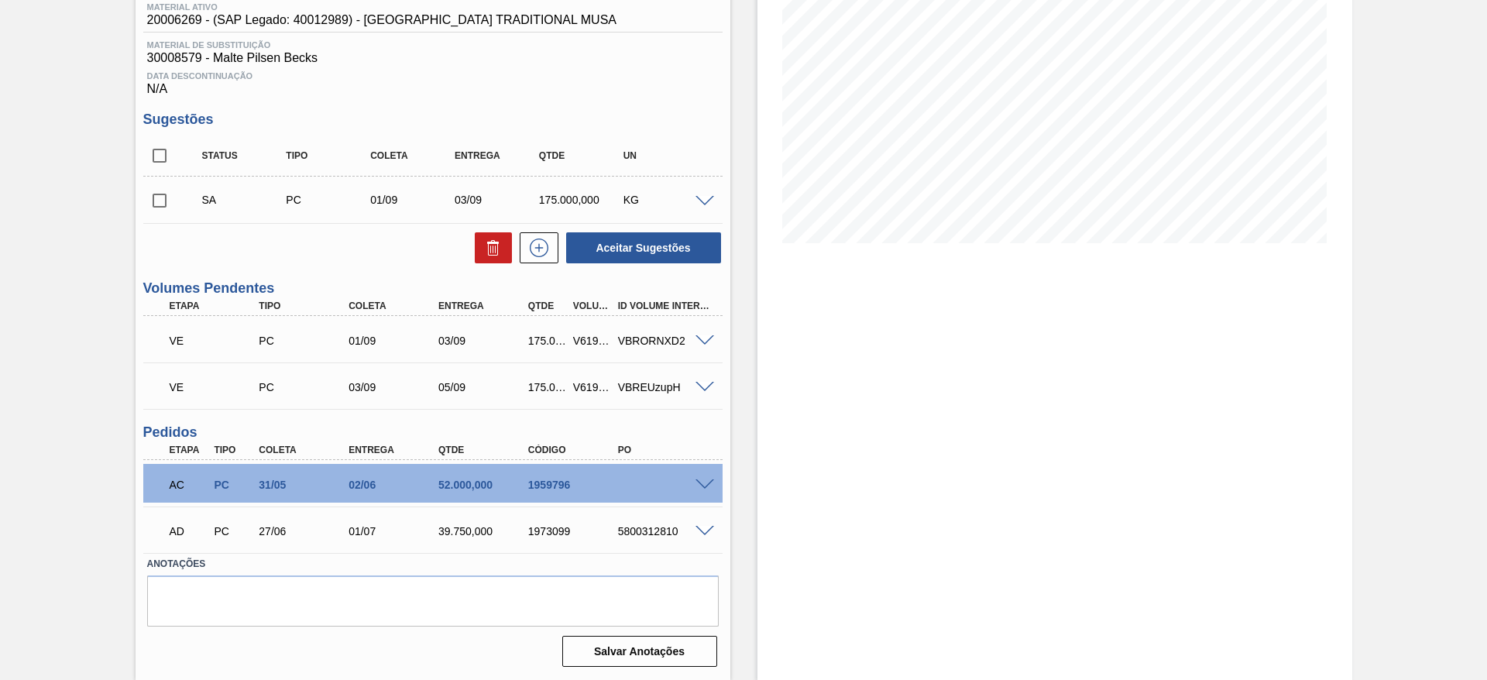
click at [698, 387] on span at bounding box center [704, 388] width 19 height 12
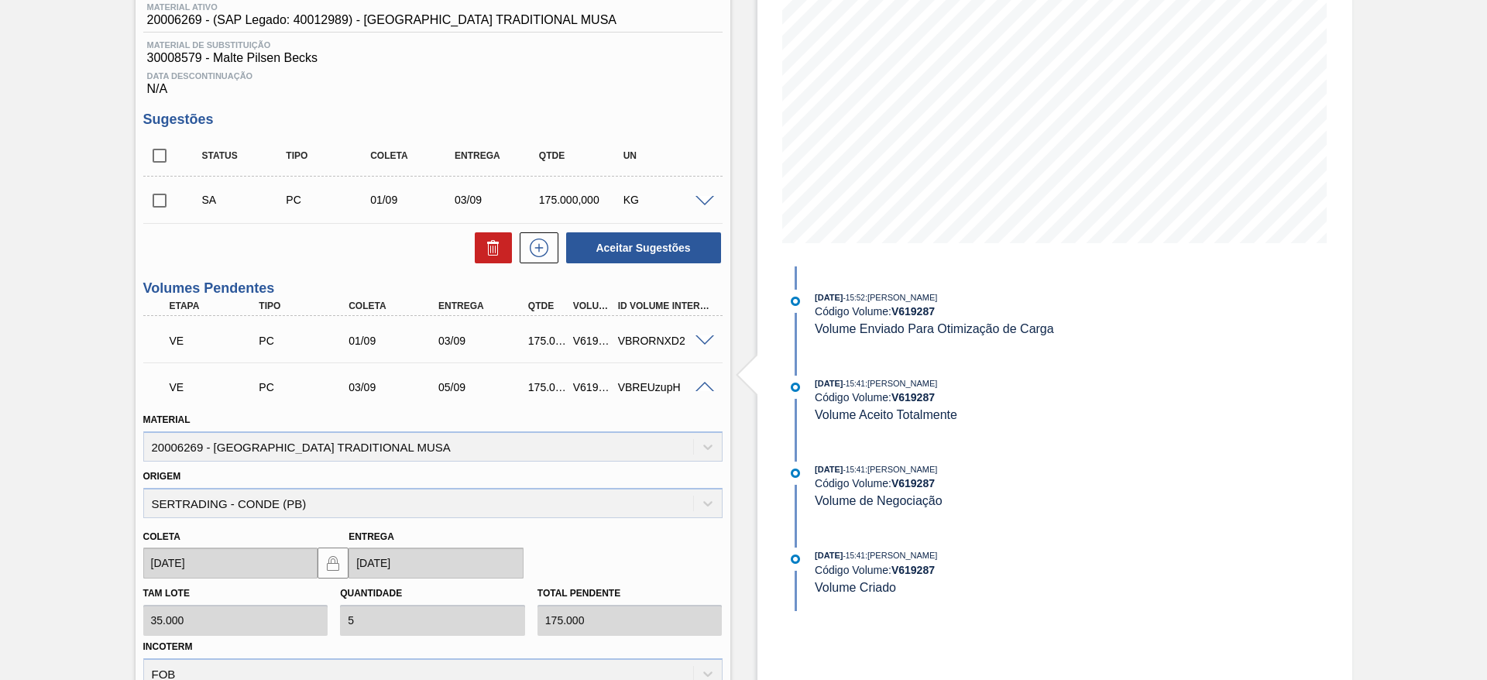
scroll to position [558, 0]
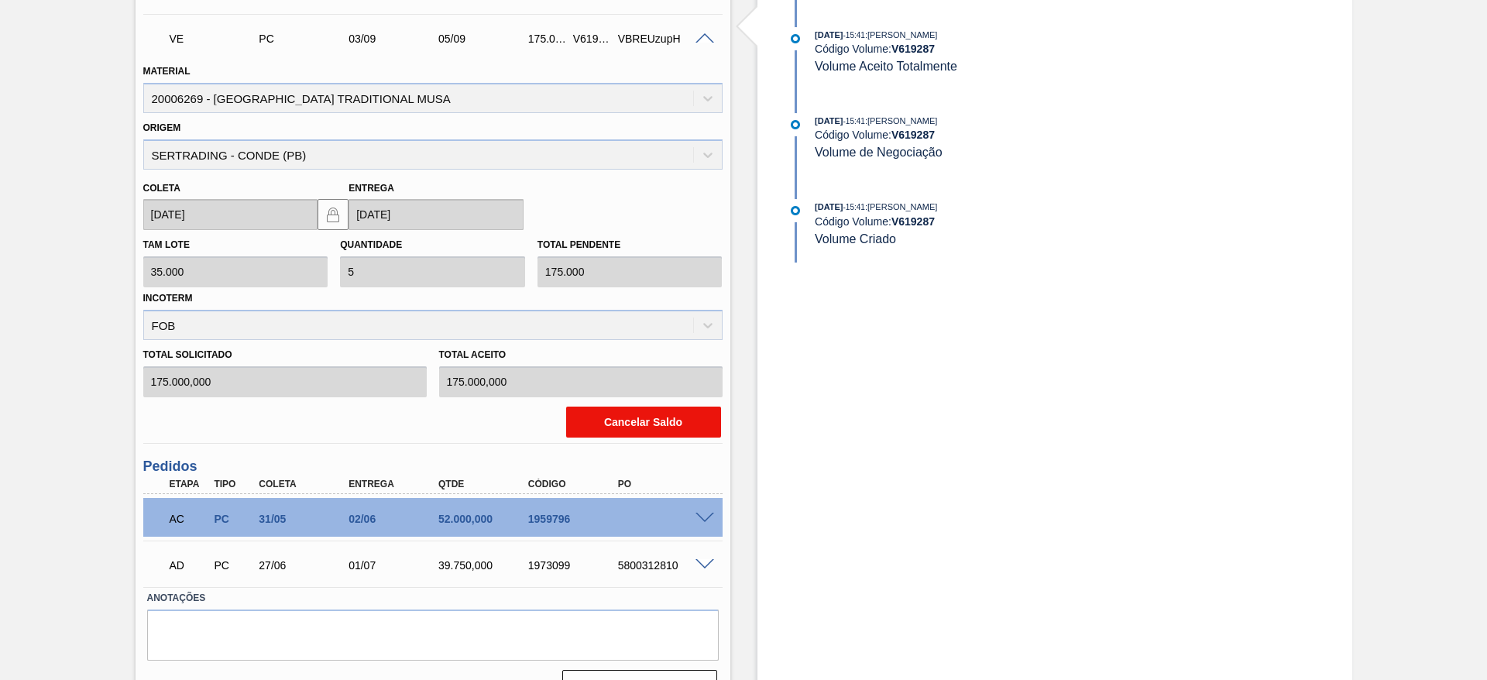
click at [643, 418] on button "Cancelar Saldo" at bounding box center [643, 421] width 155 height 31
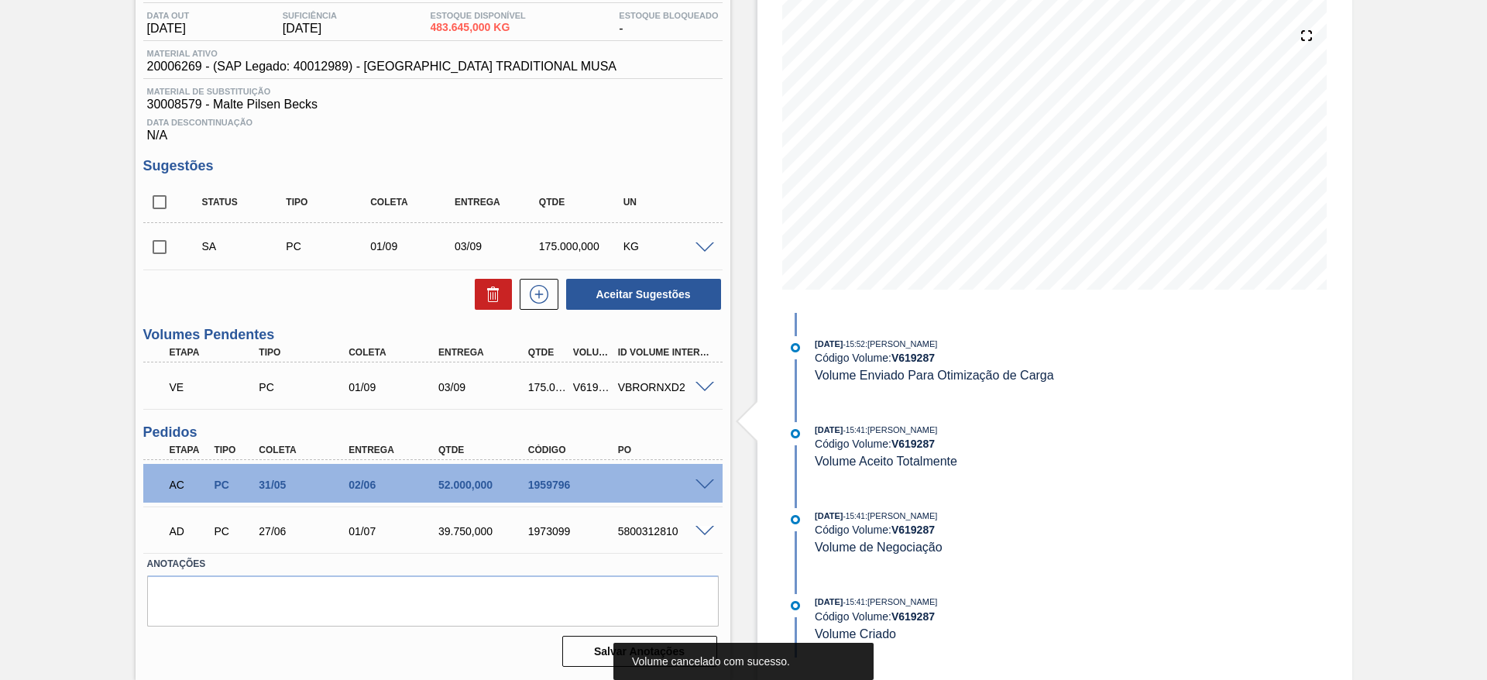
scroll to position [163, 0]
click at [540, 293] on icon at bounding box center [539, 294] width 25 height 19
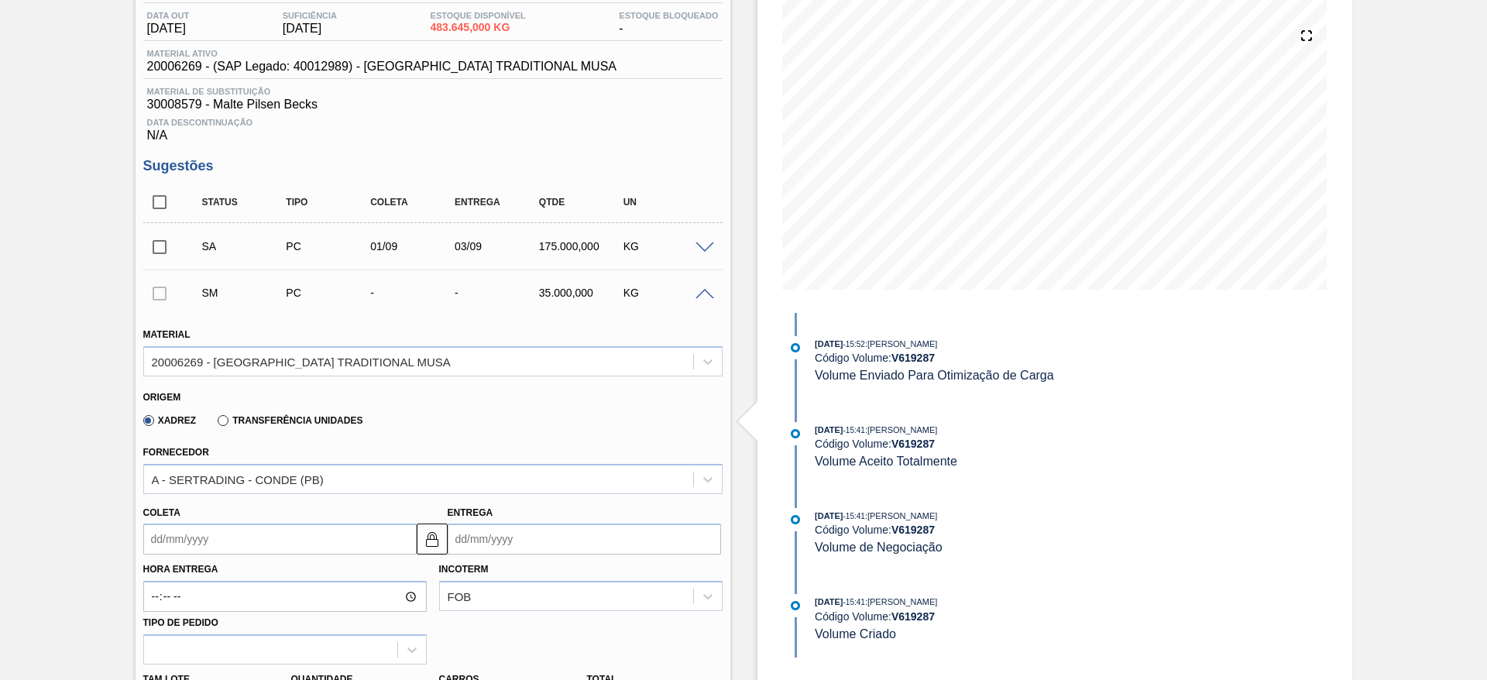
click at [701, 294] on span at bounding box center [704, 295] width 19 height 12
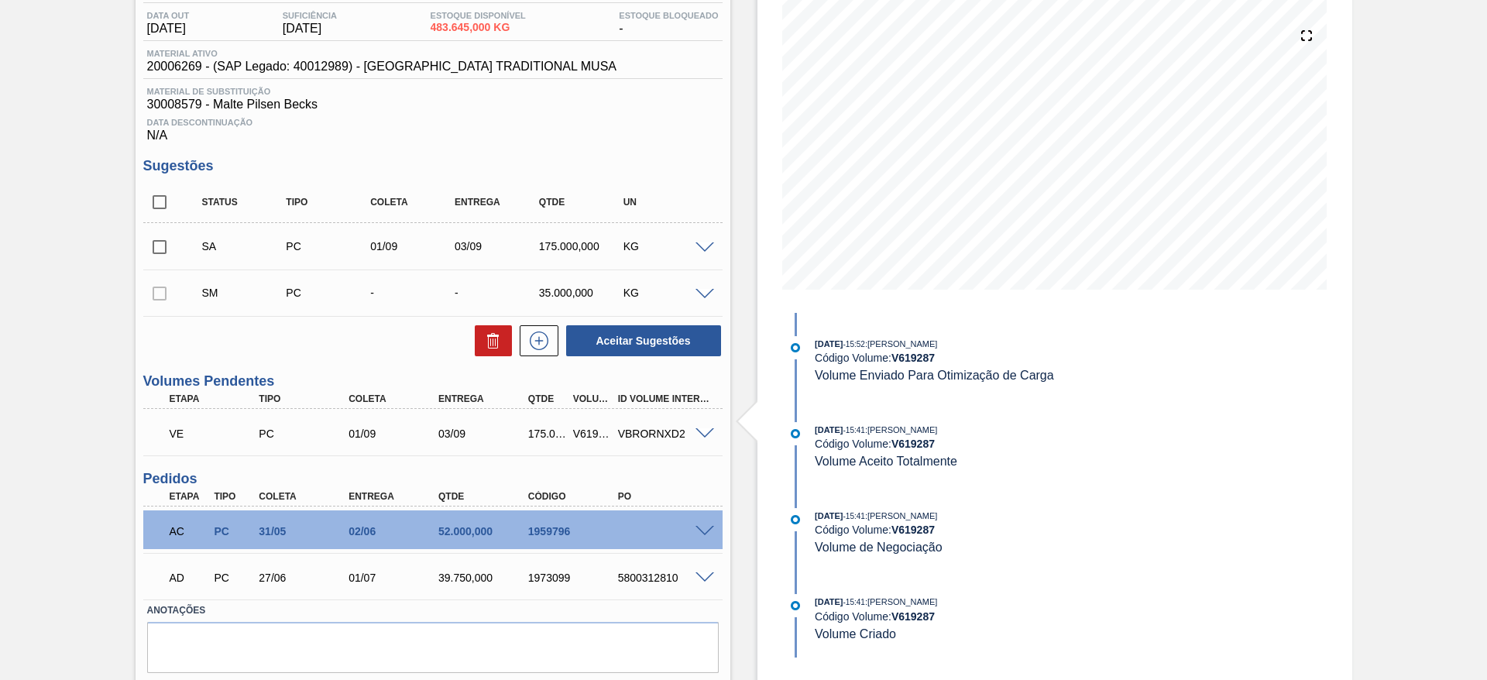
click at [705, 431] on span at bounding box center [704, 434] width 19 height 12
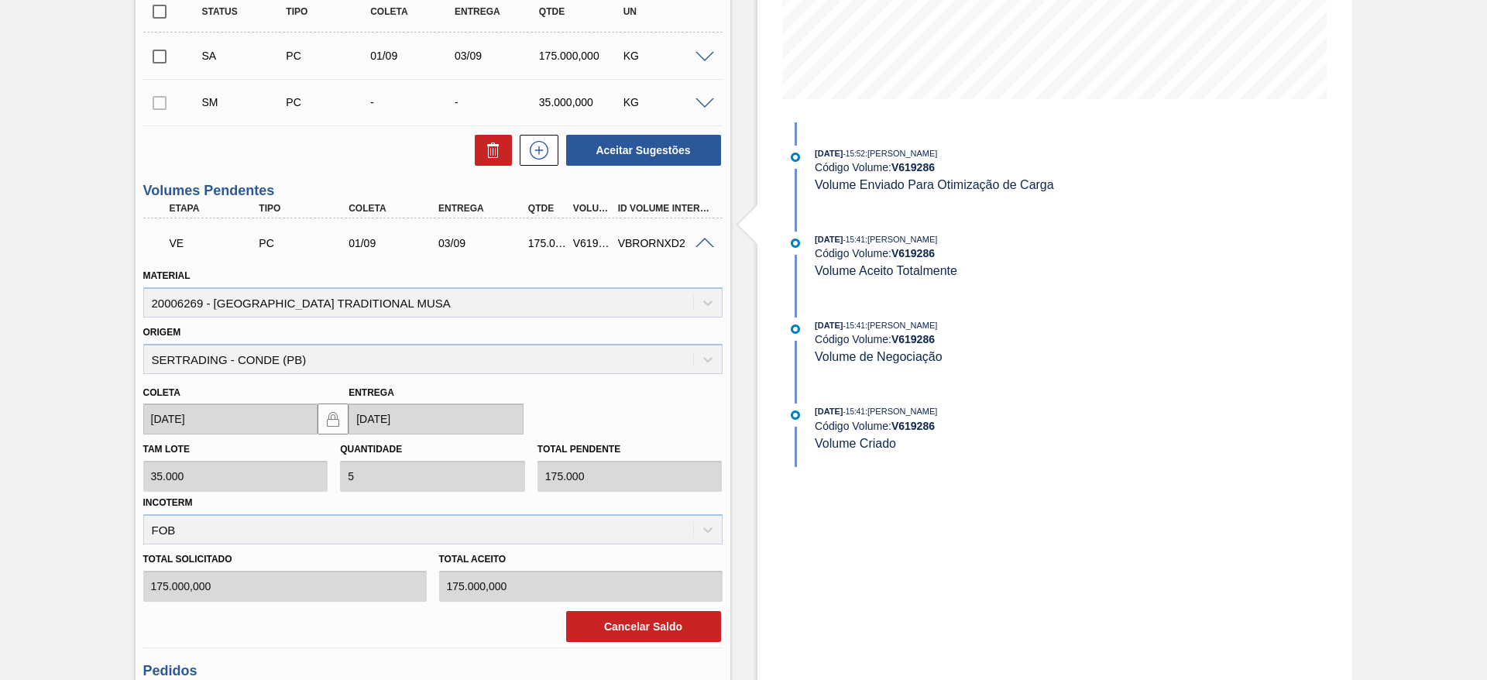
scroll to position [512, 0]
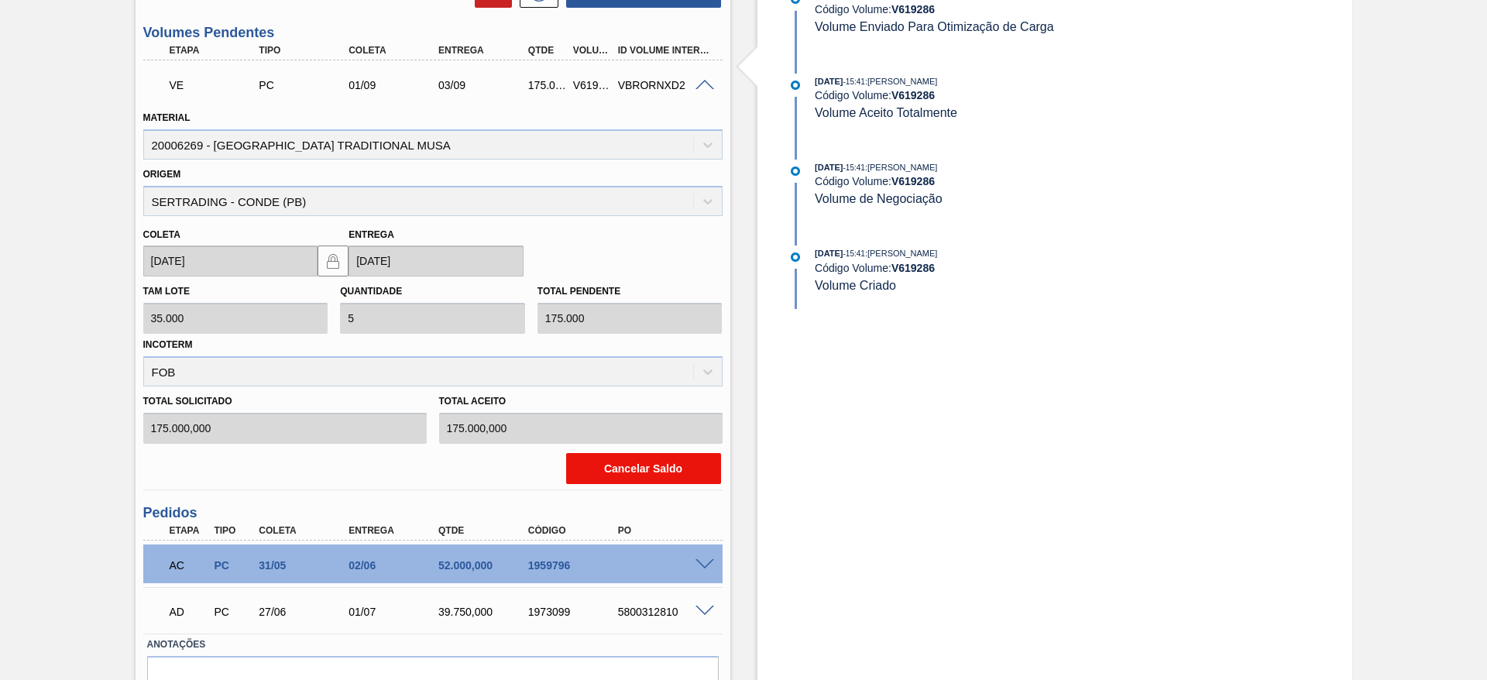
click at [608, 467] on button "Cancelar Saldo" at bounding box center [643, 468] width 155 height 31
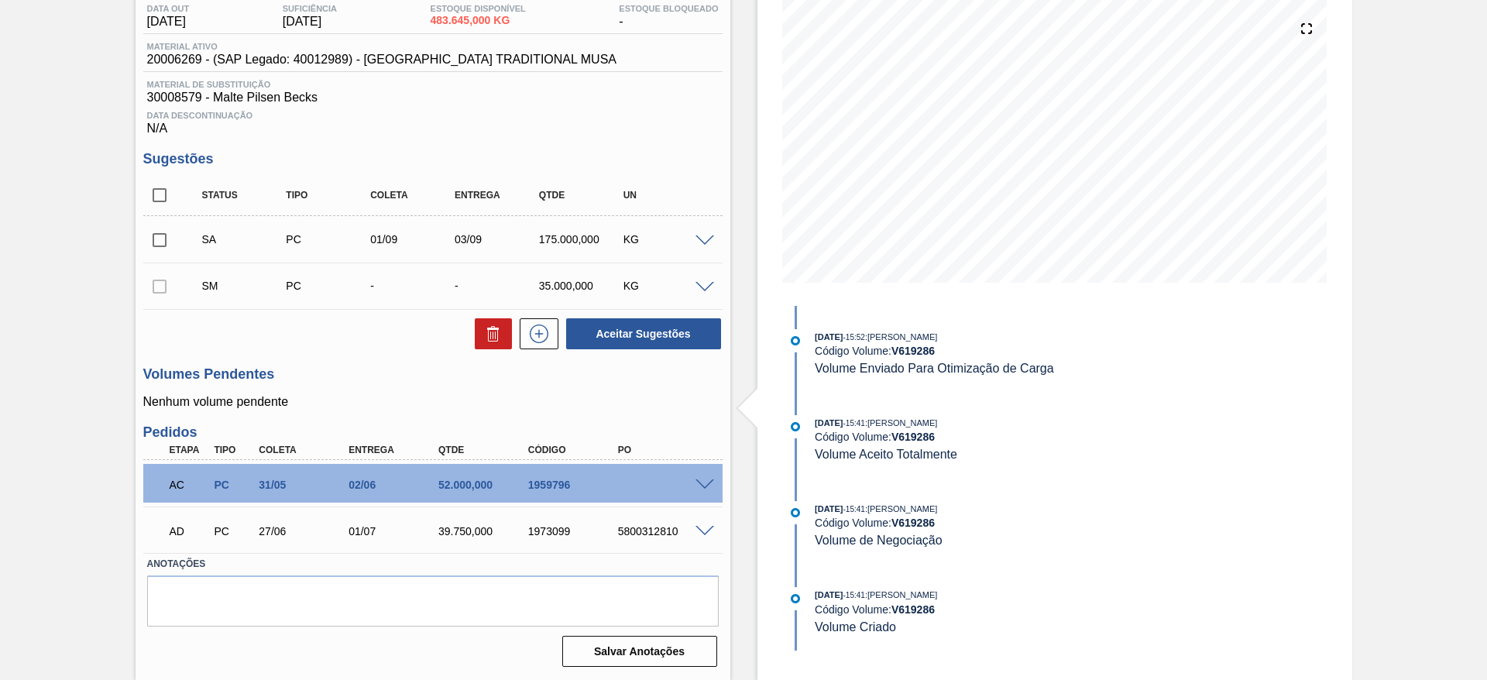
scroll to position [170, 0]
click at [707, 238] on span at bounding box center [704, 241] width 19 height 12
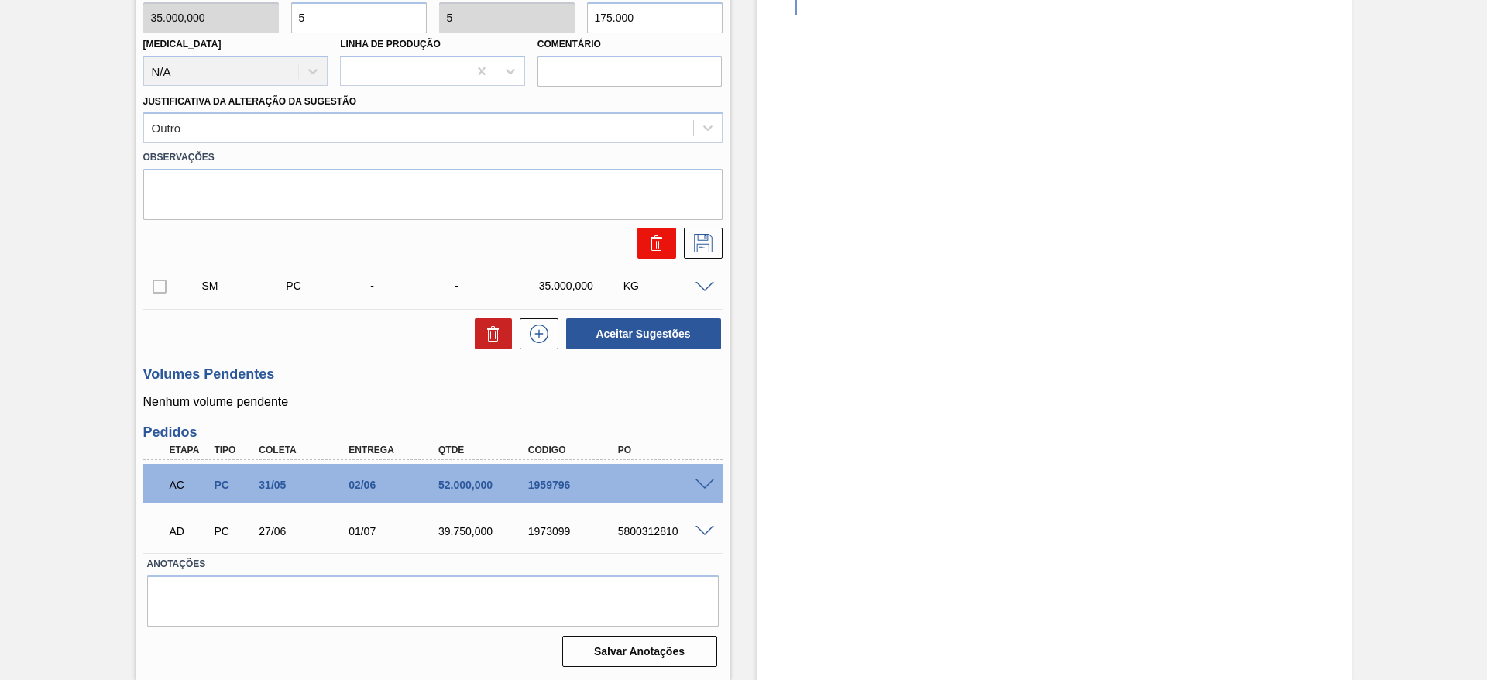
click at [650, 252] on icon at bounding box center [656, 243] width 19 height 19
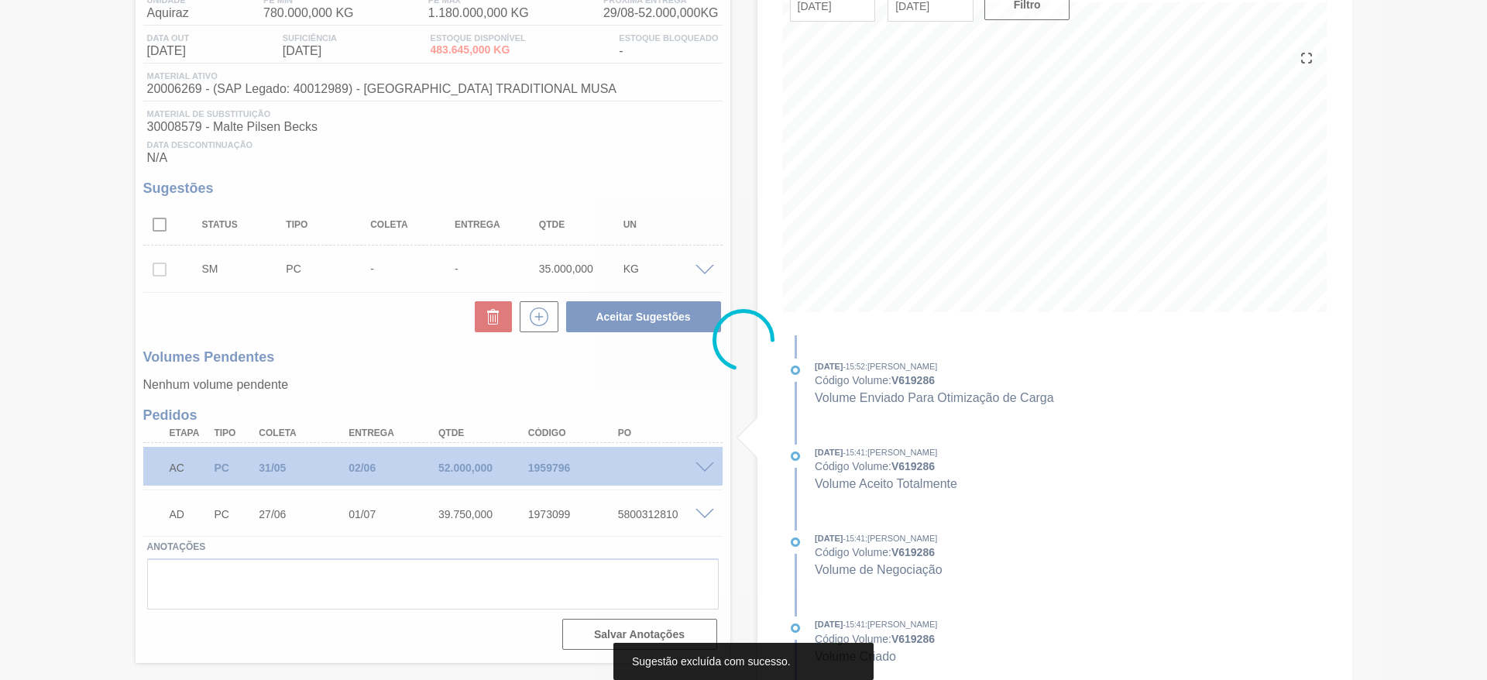
scroll to position [141, 0]
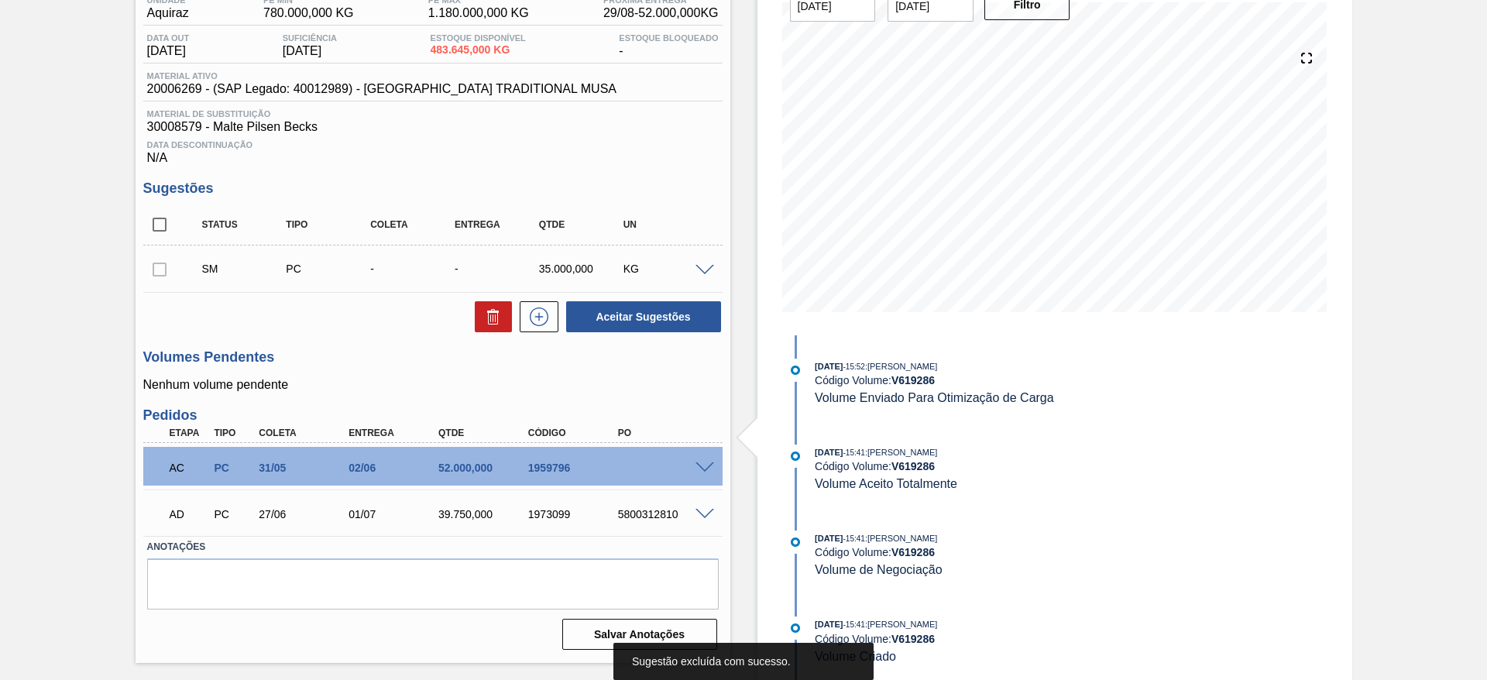
click at [698, 268] on span at bounding box center [704, 271] width 19 height 12
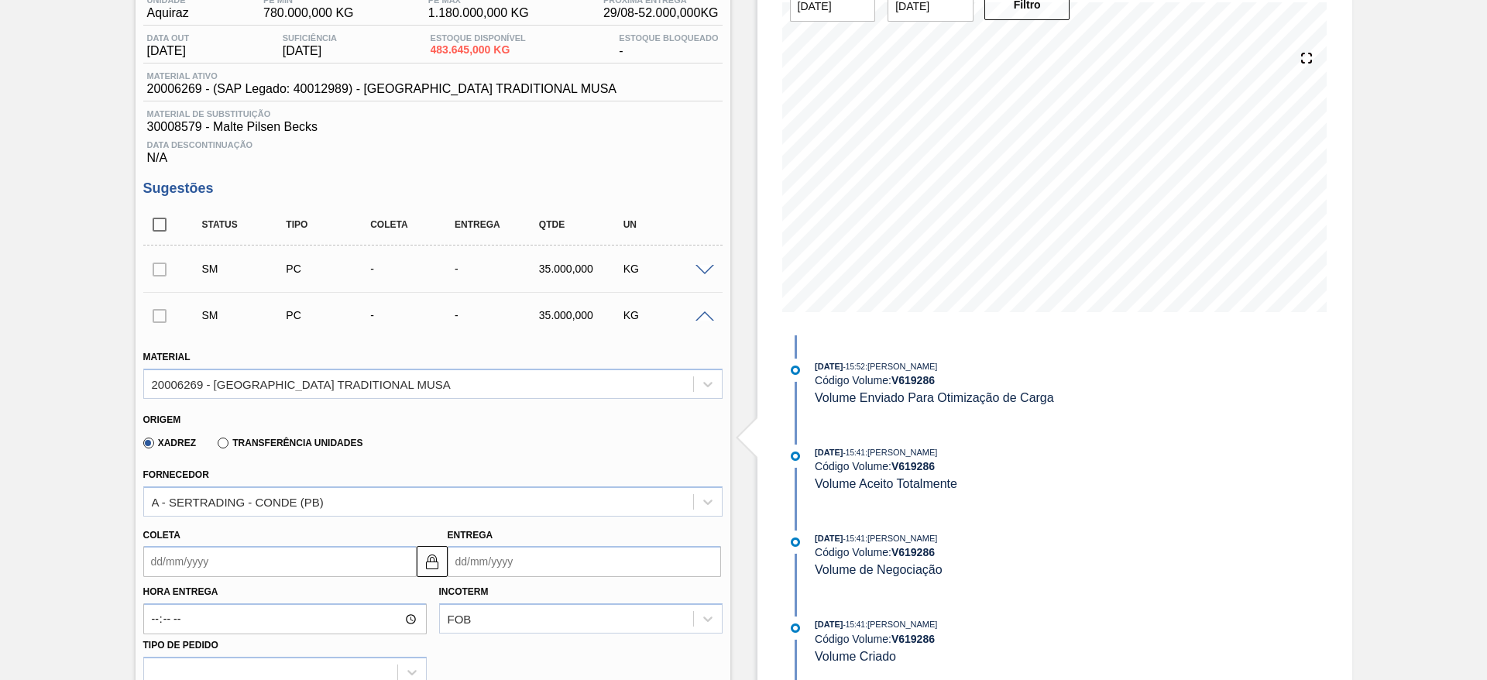
scroll to position [805, 0]
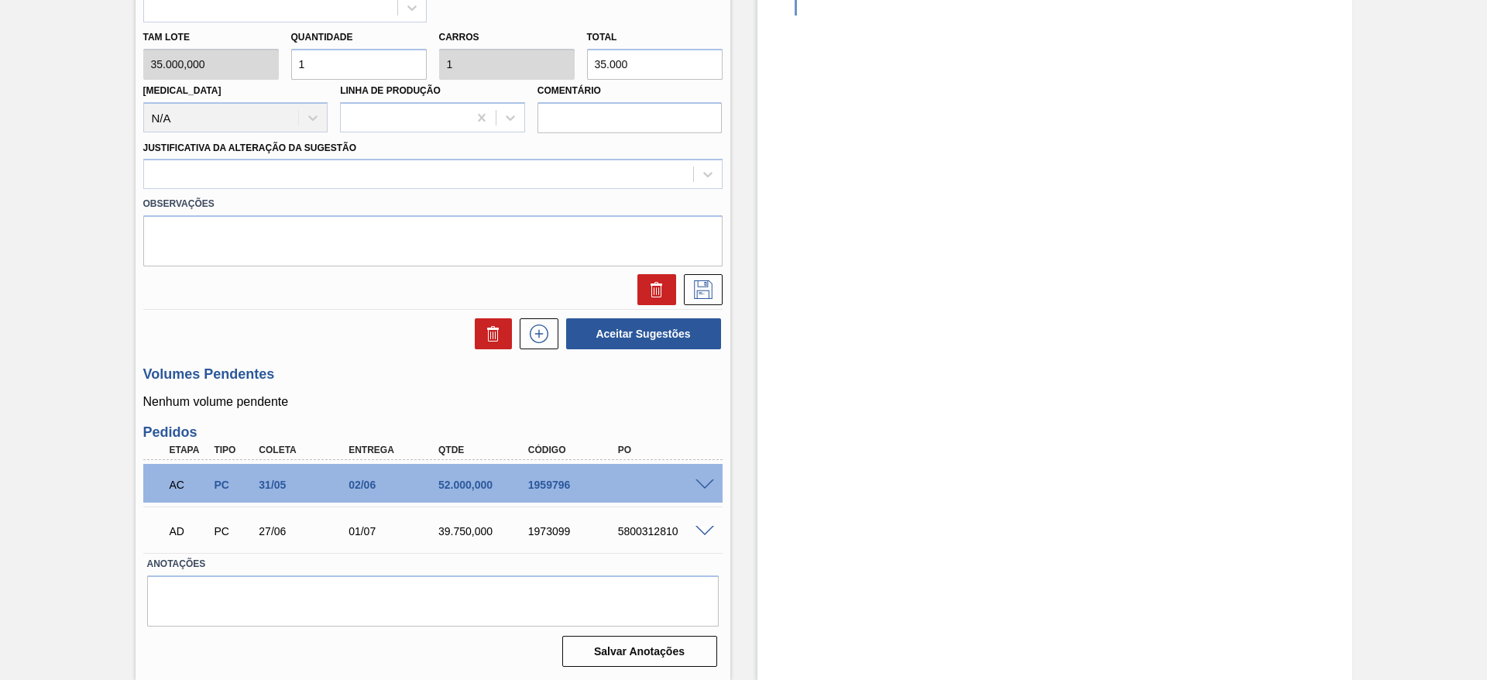
click at [653, 290] on icon at bounding box center [656, 289] width 19 height 19
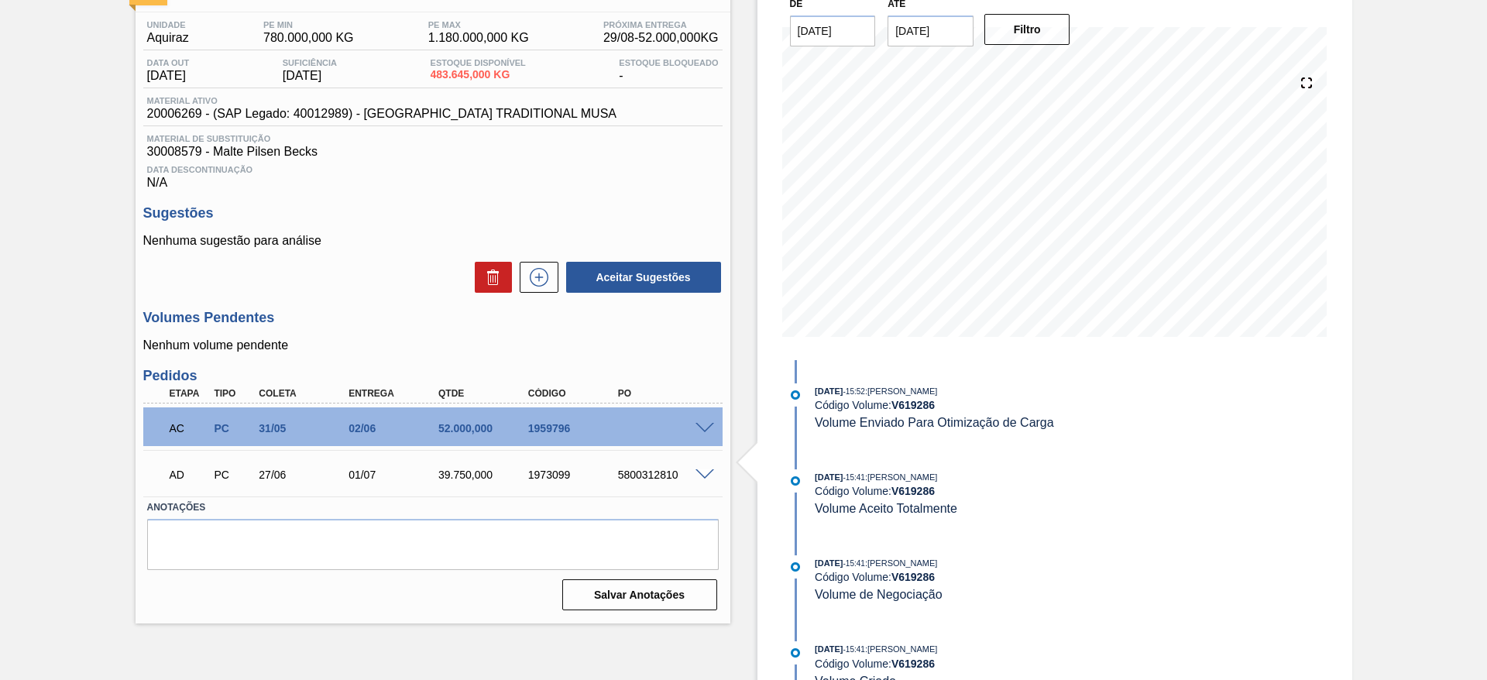
scroll to position [0, 0]
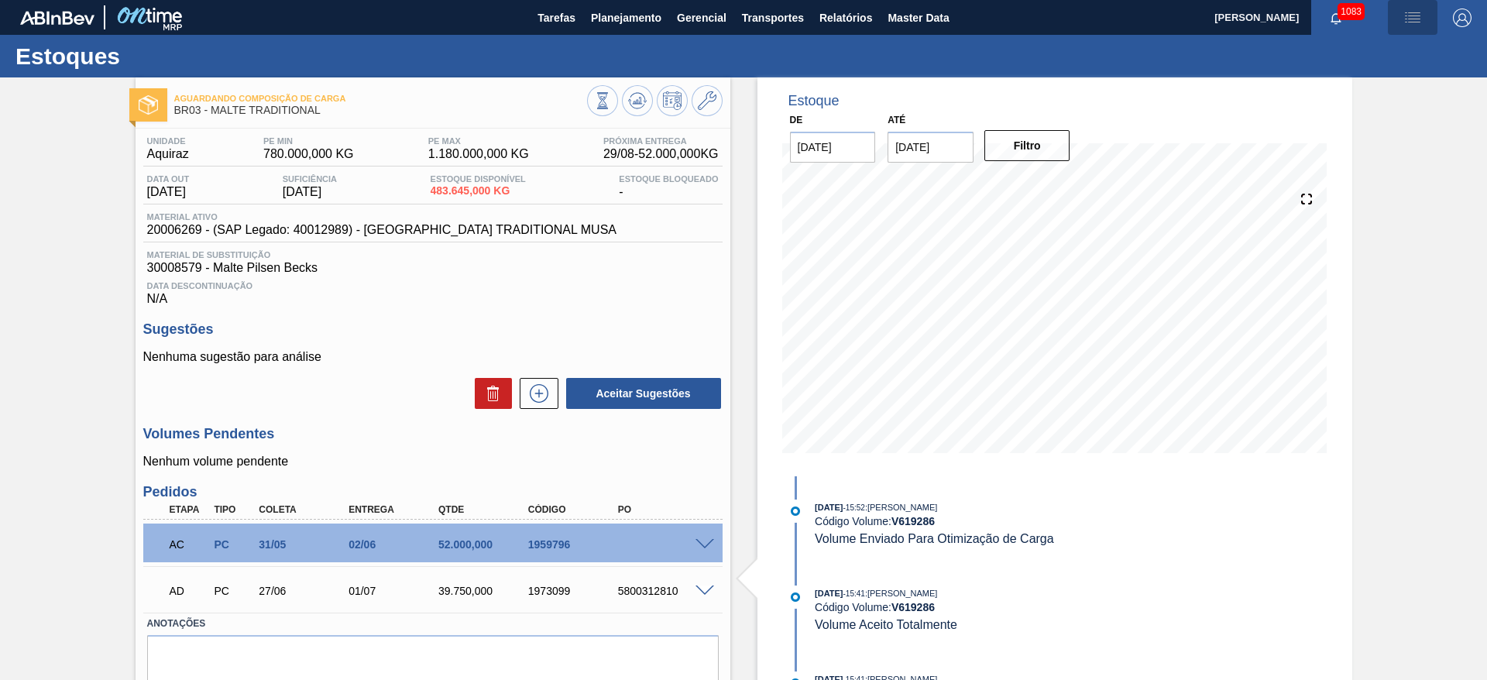
click at [1415, 15] on img "button" at bounding box center [1412, 18] width 19 height 19
click at [1367, 82] on li "Upload de Volumes" at bounding box center [1404, 83] width 142 height 28
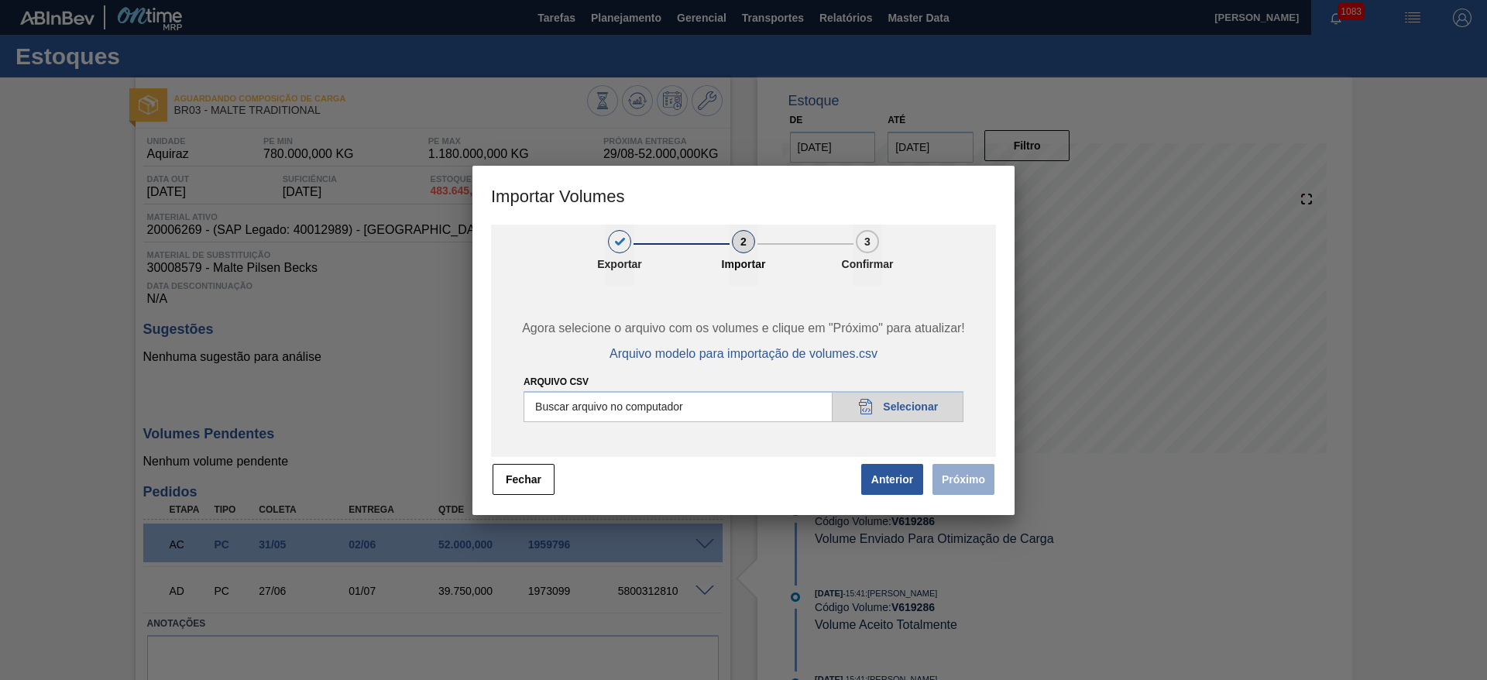
click at [897, 410] on input "Arquivo csv" at bounding box center [743, 406] width 440 height 31
type input "C:\fakepath\Pedidos em massa para 01.09.csv"
click at [955, 475] on button "Próximo" at bounding box center [963, 479] width 62 height 31
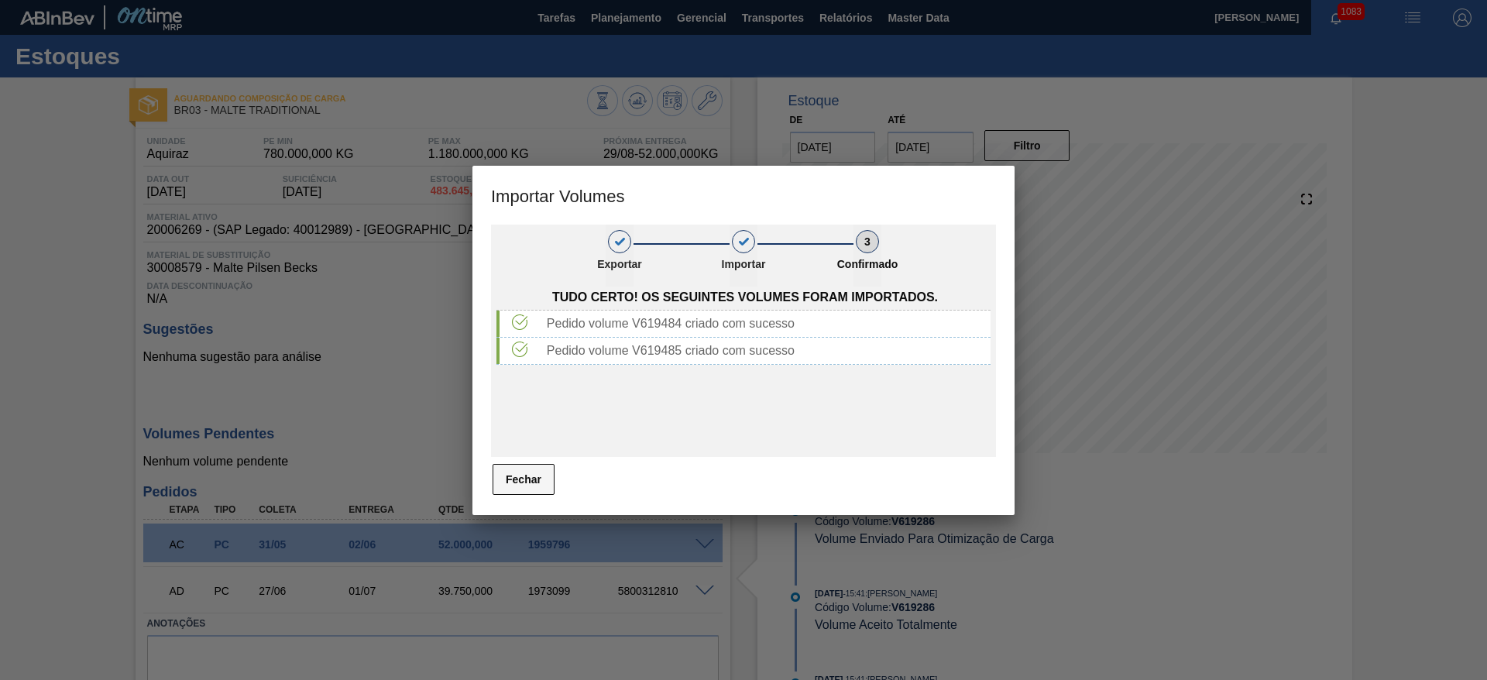
click at [524, 479] on button "Fechar" at bounding box center [523, 479] width 62 height 31
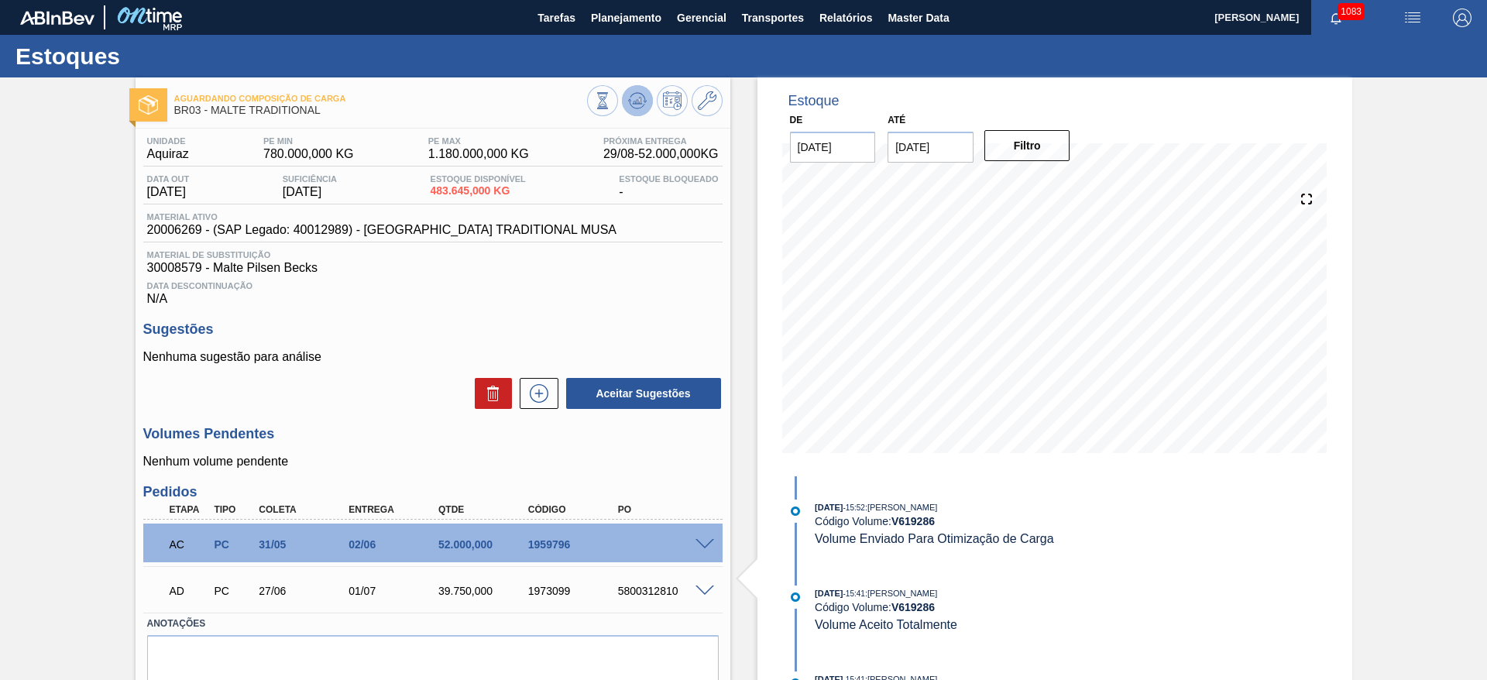
click at [611, 97] on icon at bounding box center [602, 100] width 17 height 17
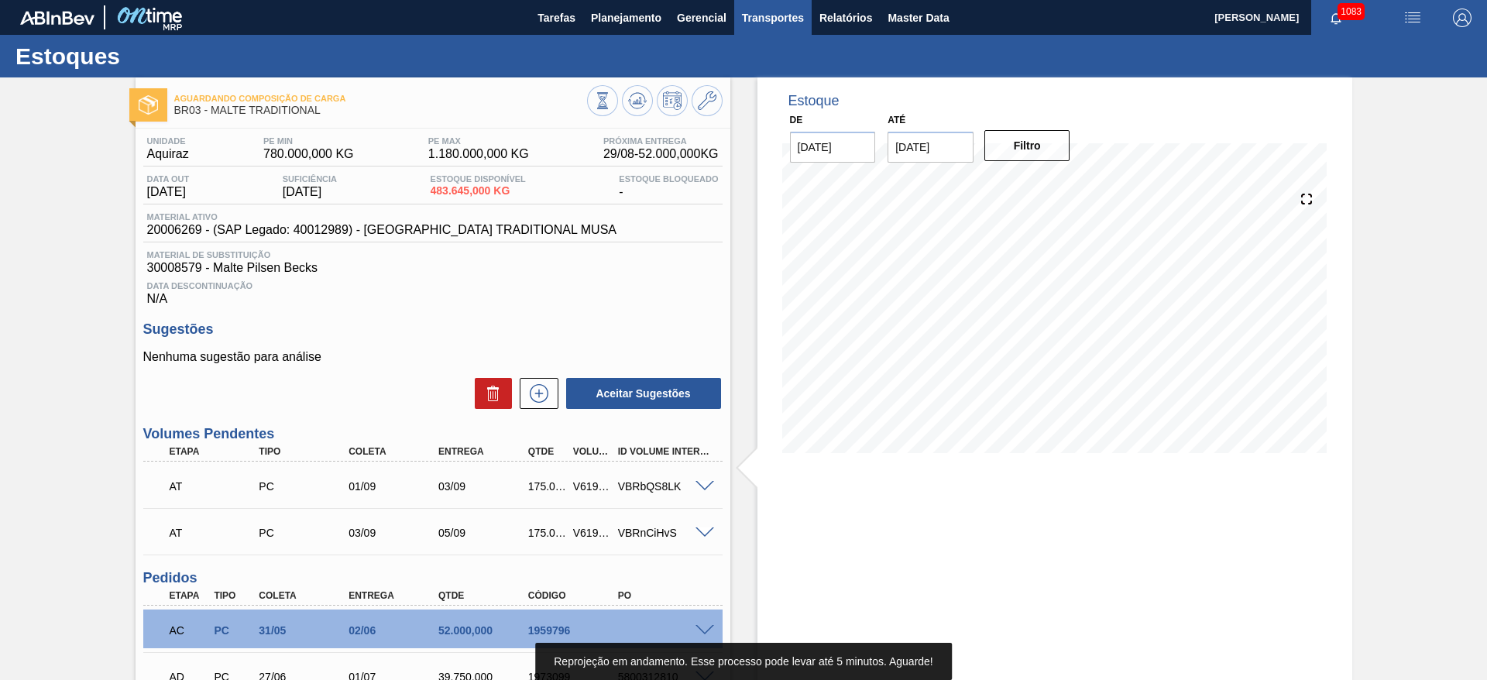
click at [760, 20] on span "Transportes" at bounding box center [773, 18] width 62 height 19
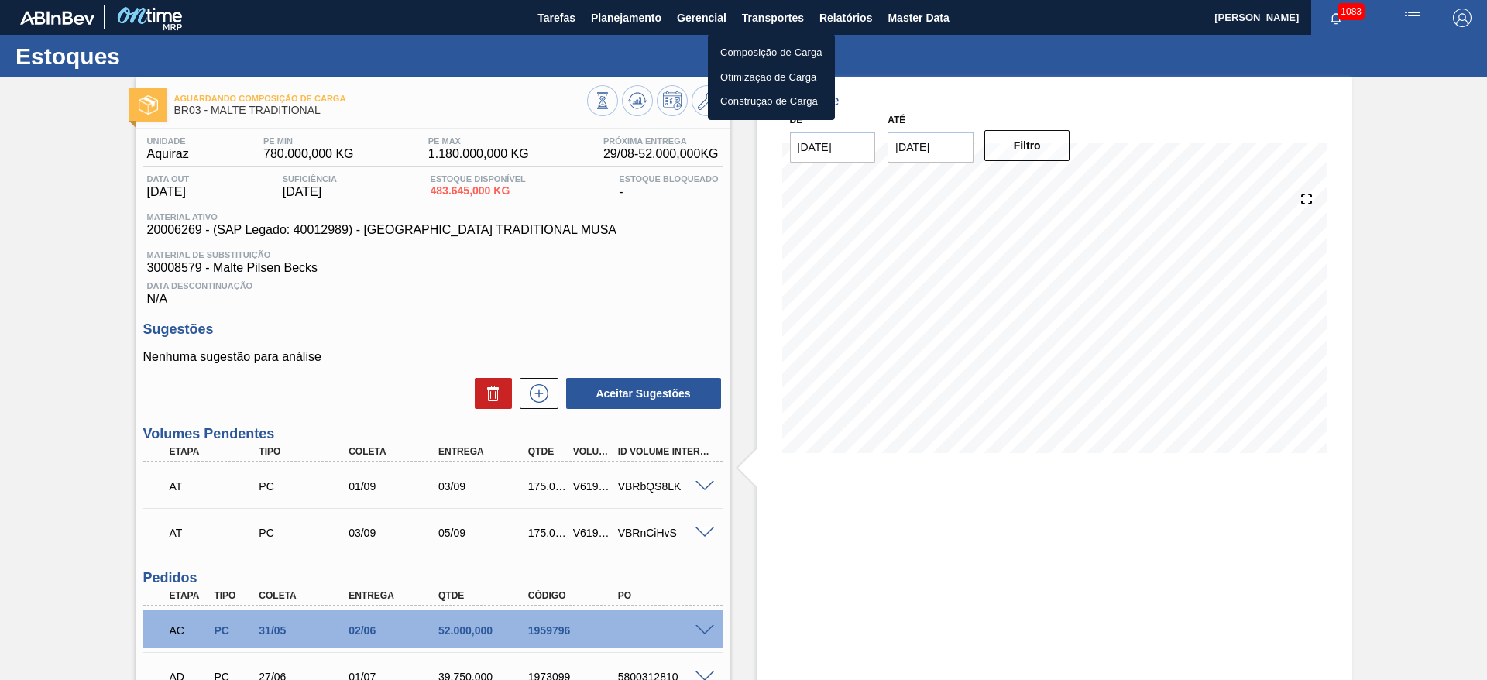
click at [743, 73] on li "Otimização de Carga" at bounding box center [771, 77] width 127 height 25
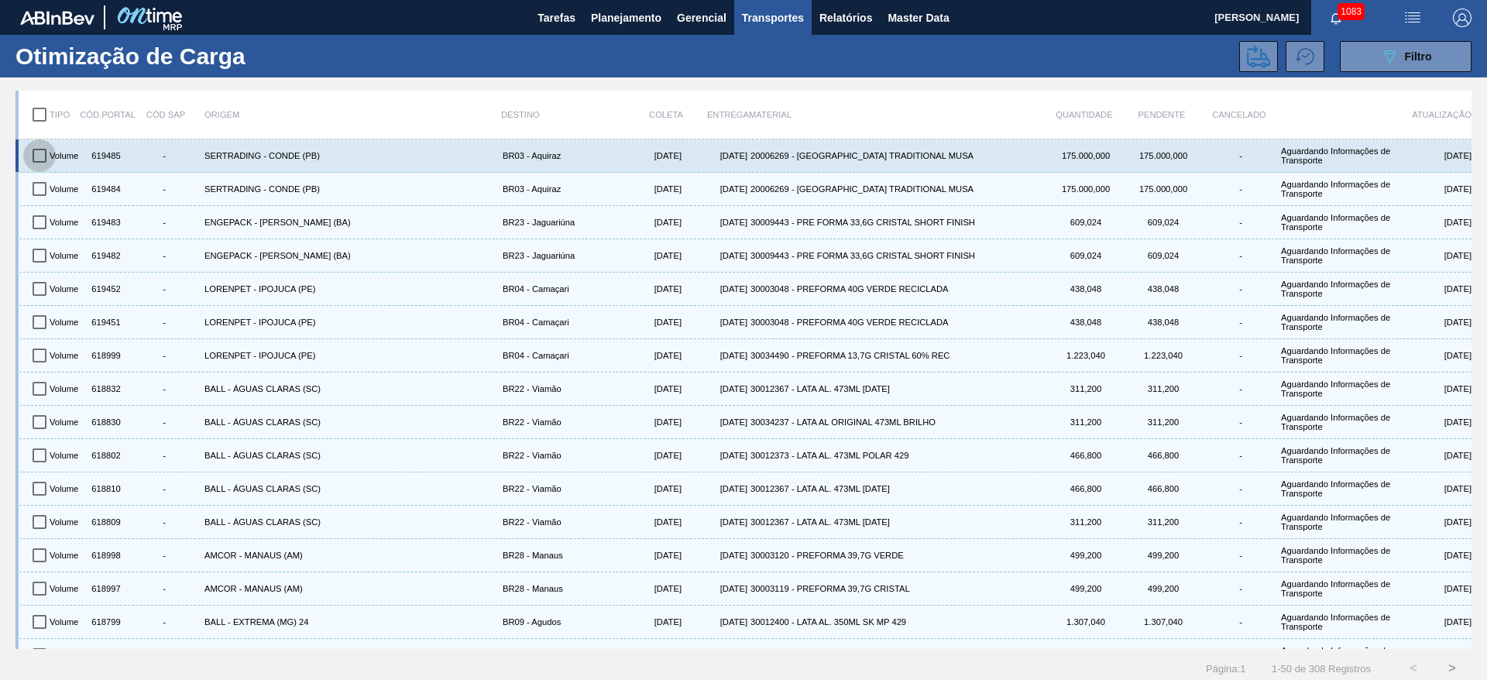
click at [39, 156] on input "checkbox" at bounding box center [39, 155] width 33 height 33
checkbox input "true"
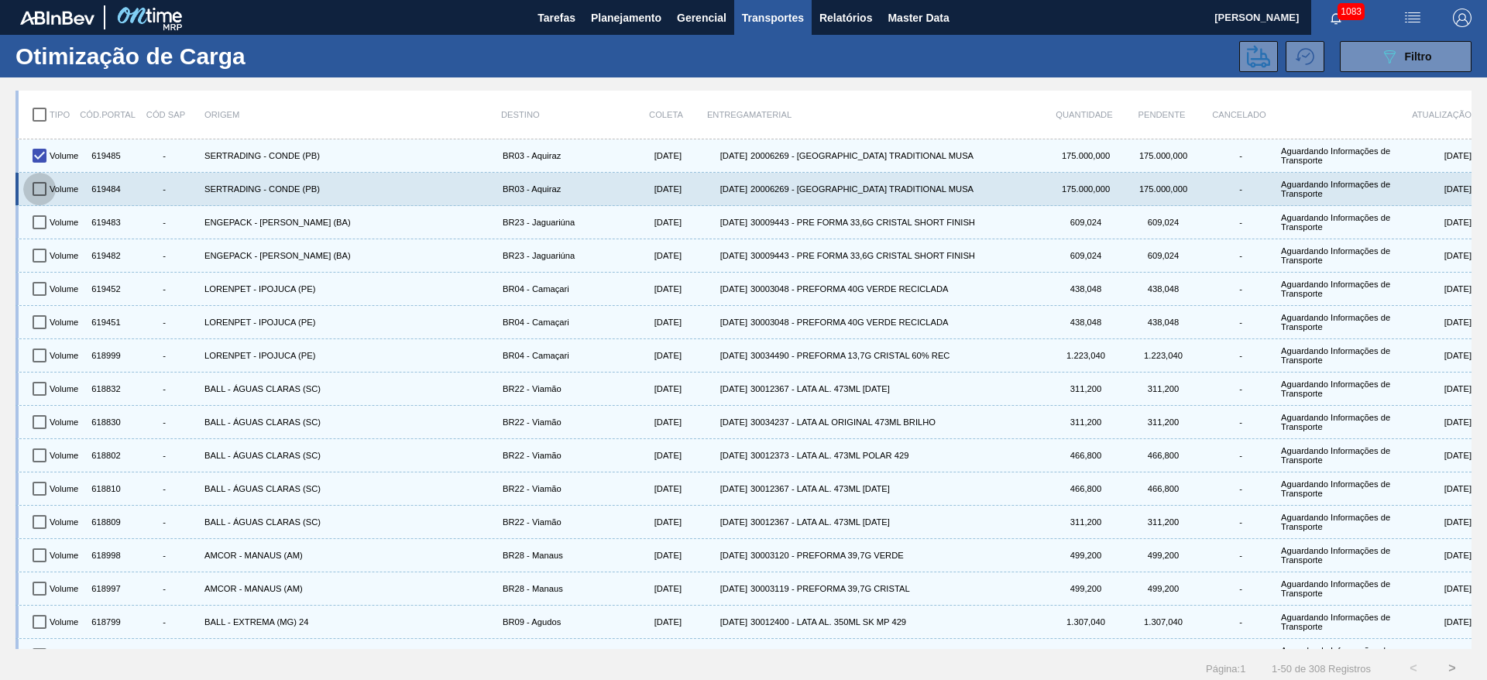
click at [41, 190] on input "checkbox" at bounding box center [39, 189] width 33 height 33
checkbox input "true"
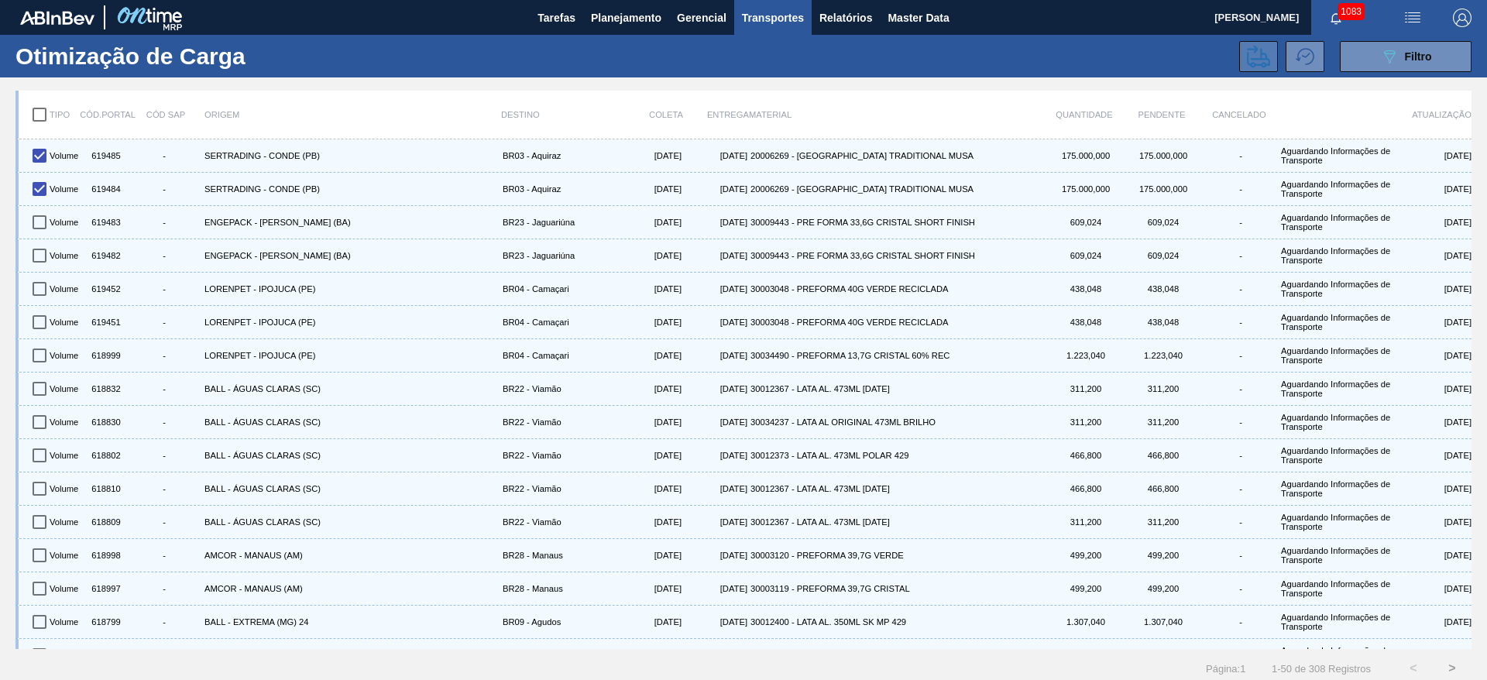
click at [1267, 49] on button at bounding box center [1258, 56] width 39 height 31
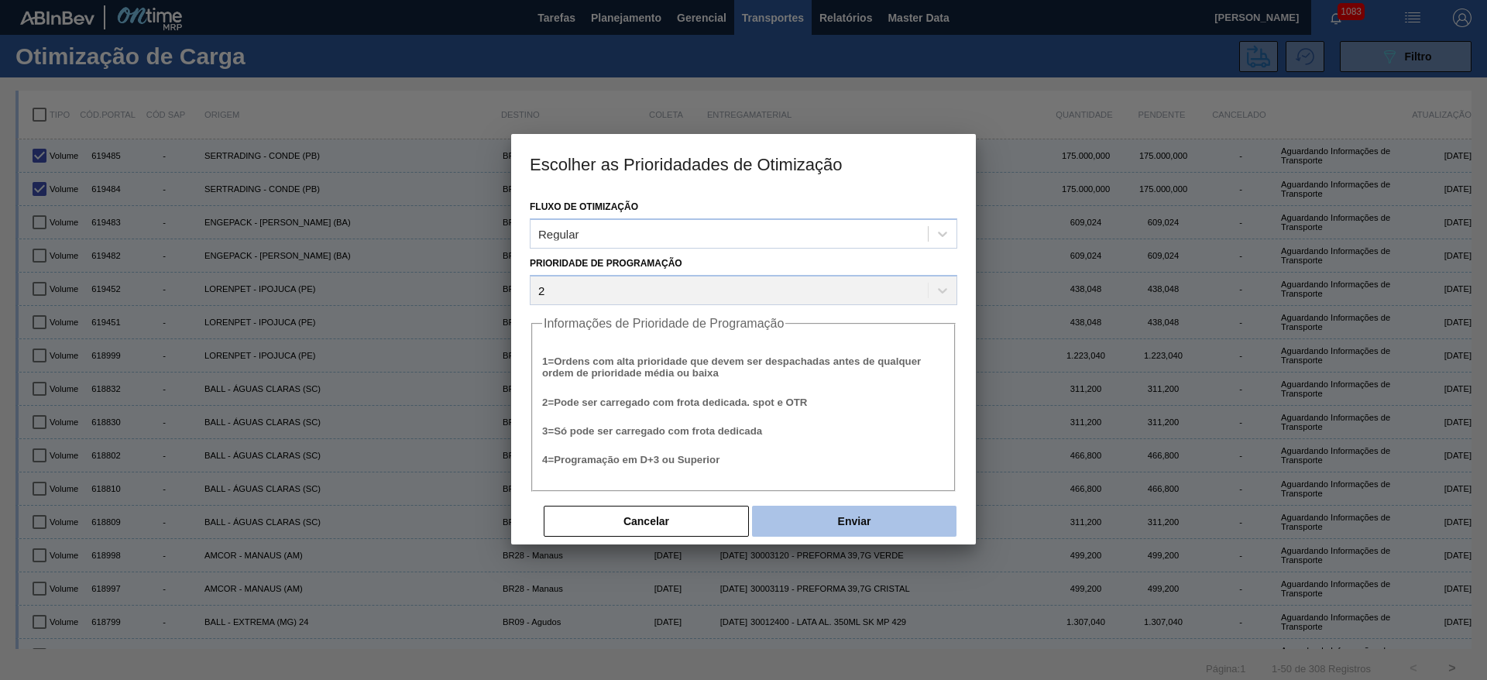
click at [862, 519] on button "Enviar" at bounding box center [854, 521] width 204 height 31
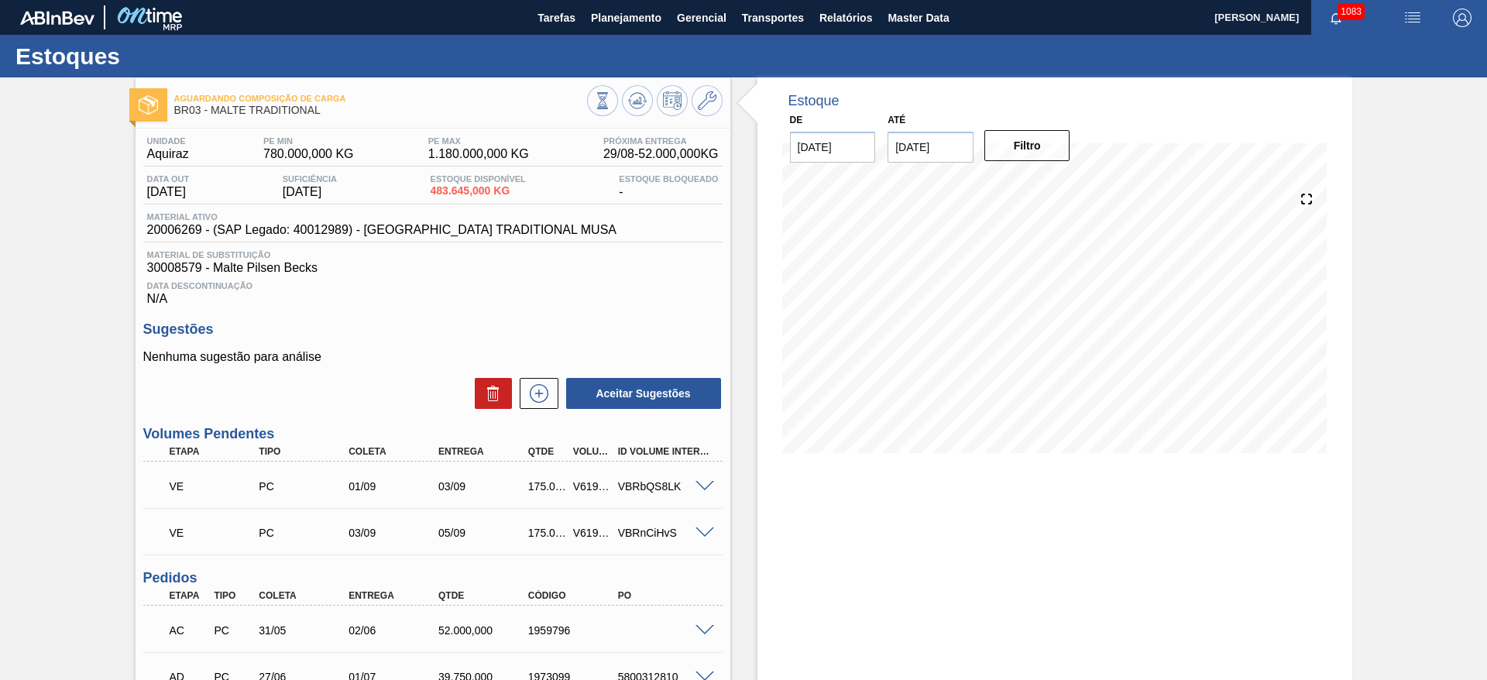
click at [569, 492] on div "V619484" at bounding box center [592, 486] width 46 height 12
copy div "V619484"
click at [586, 531] on div "V619485" at bounding box center [592, 533] width 46 height 12
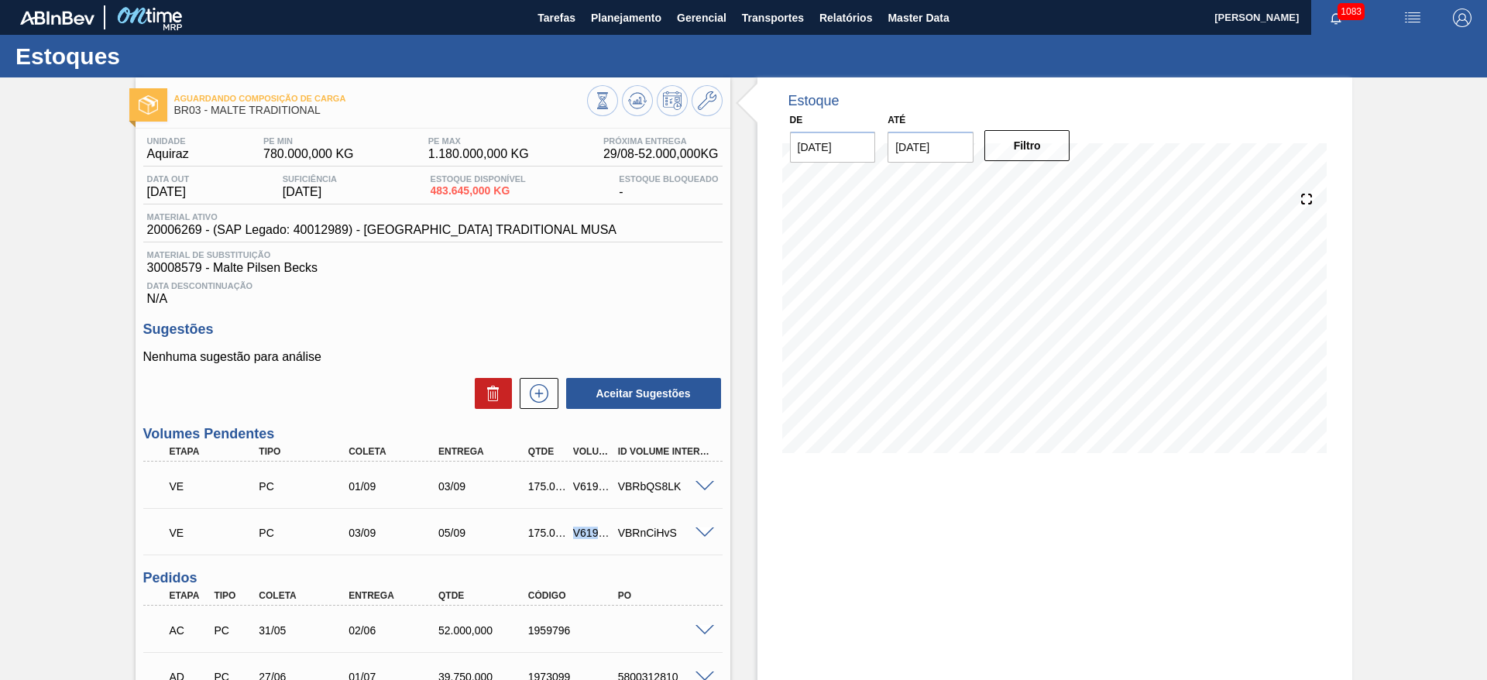
copy div "V619485"
click at [626, 20] on span "Planejamento" at bounding box center [626, 18] width 70 height 19
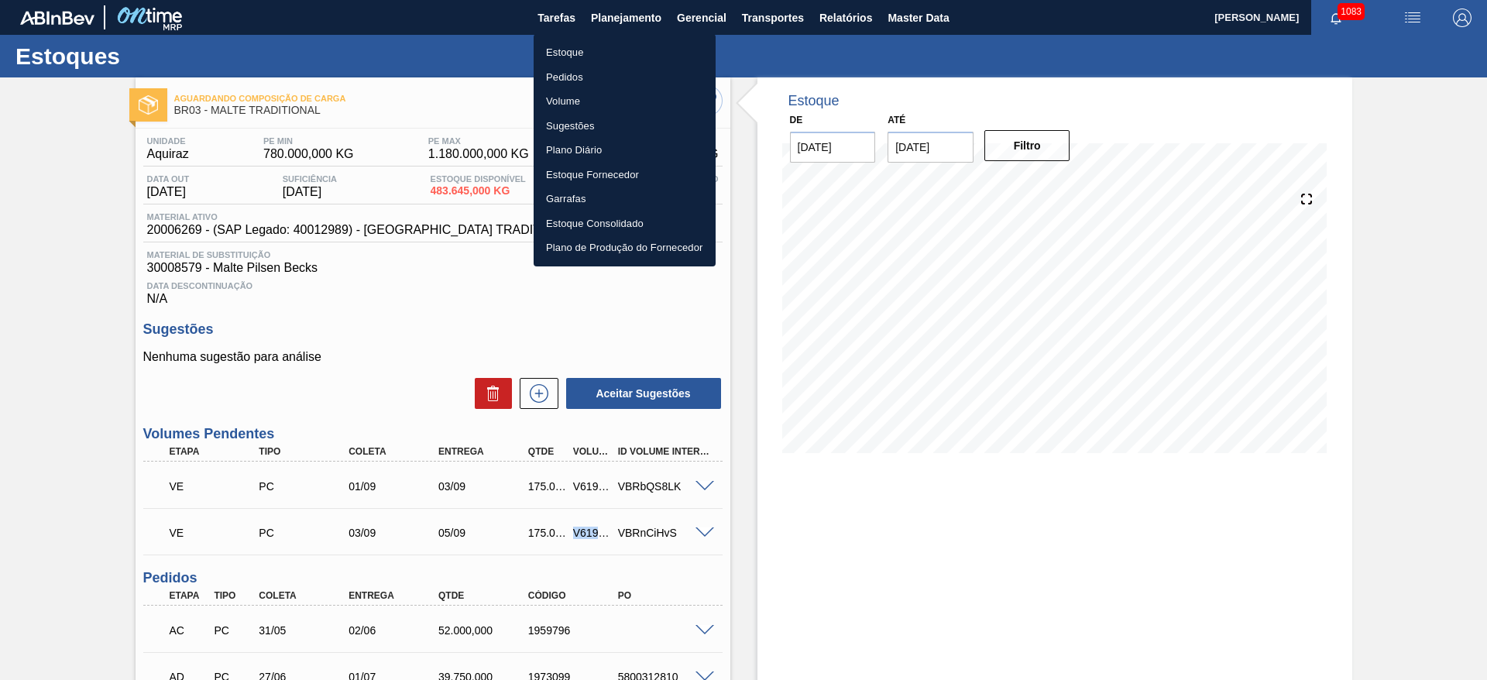
click at [563, 76] on li "Pedidos" at bounding box center [624, 77] width 182 height 25
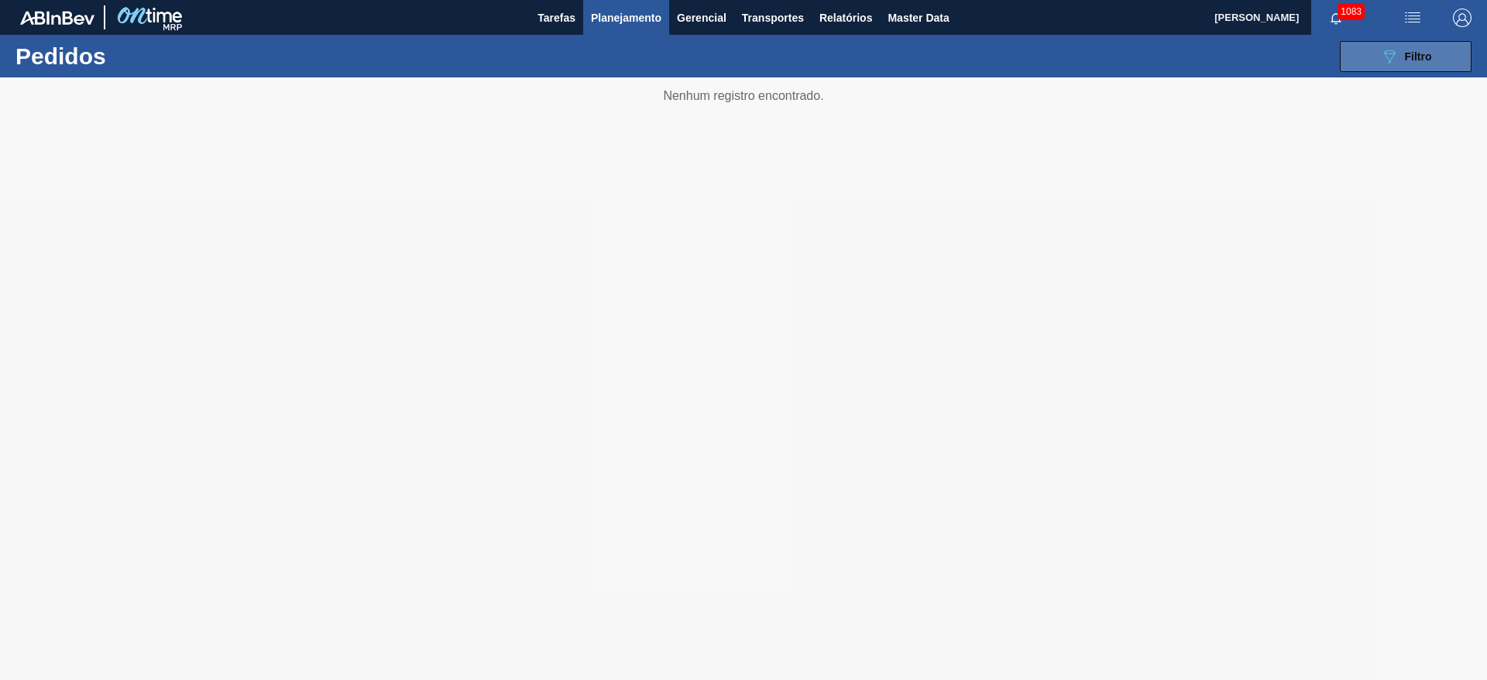
click at [1394, 55] on icon "089F7B8B-B2A5-4AFE-B5C0-19BA573D28AC" at bounding box center [1389, 56] width 19 height 19
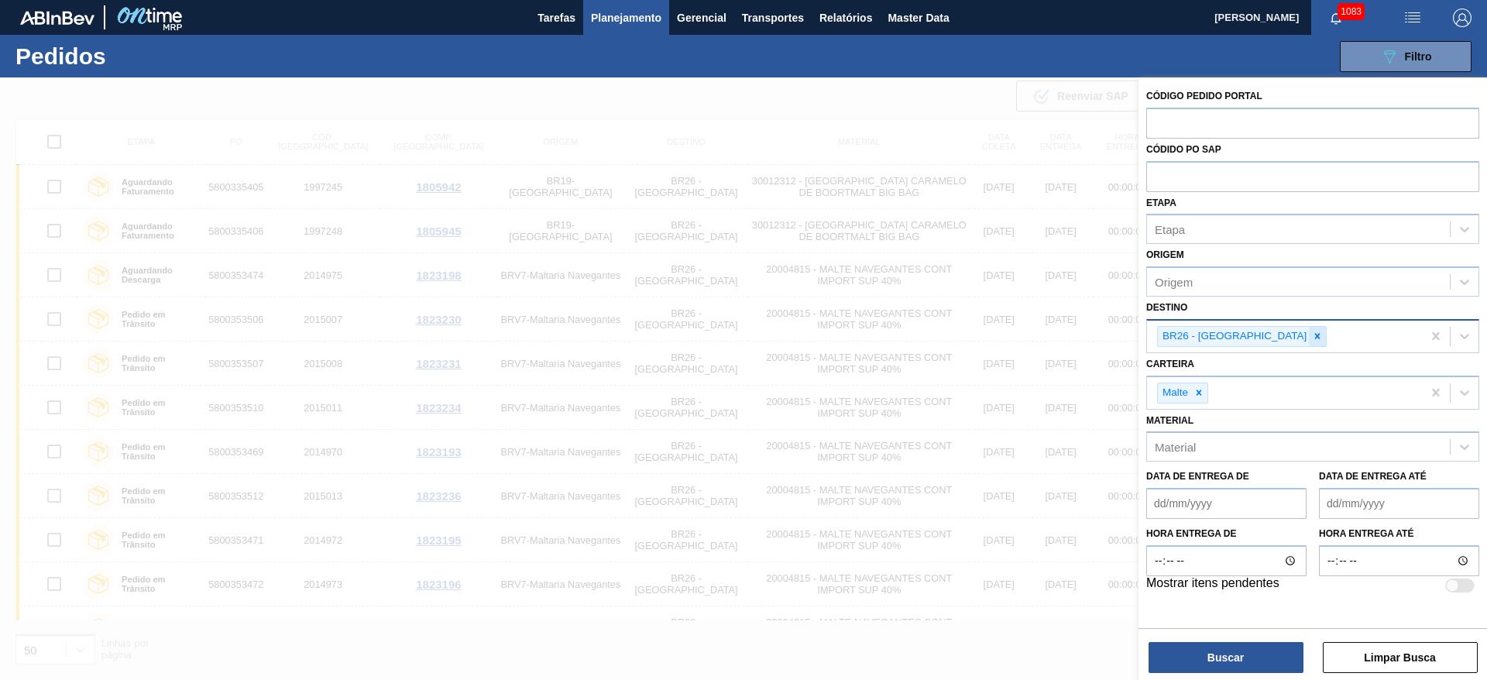
click at [1315, 336] on icon at bounding box center [1317, 336] width 5 height 5
click at [1194, 387] on icon at bounding box center [1198, 388] width 11 height 11
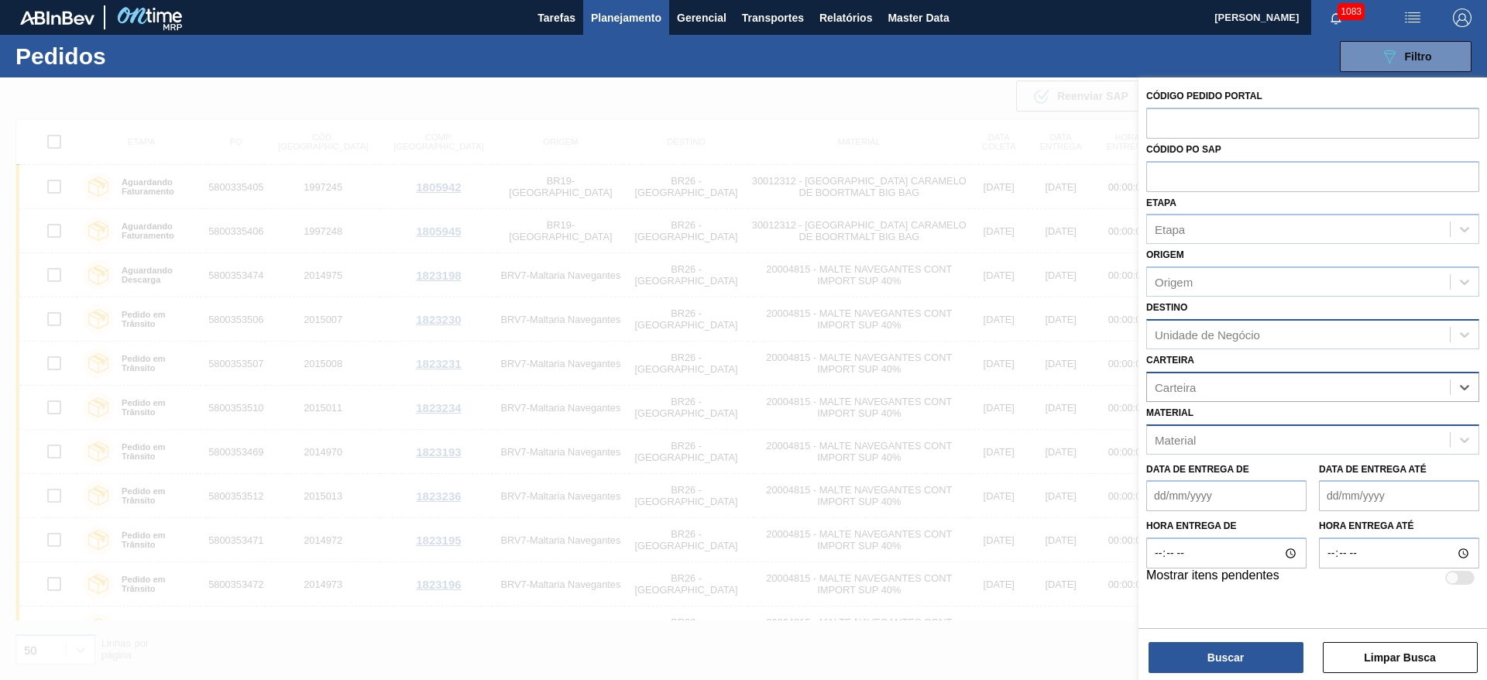
click at [1185, 438] on div "Material" at bounding box center [1174, 439] width 41 height 13
paste input "20004815"
type input "20004815"
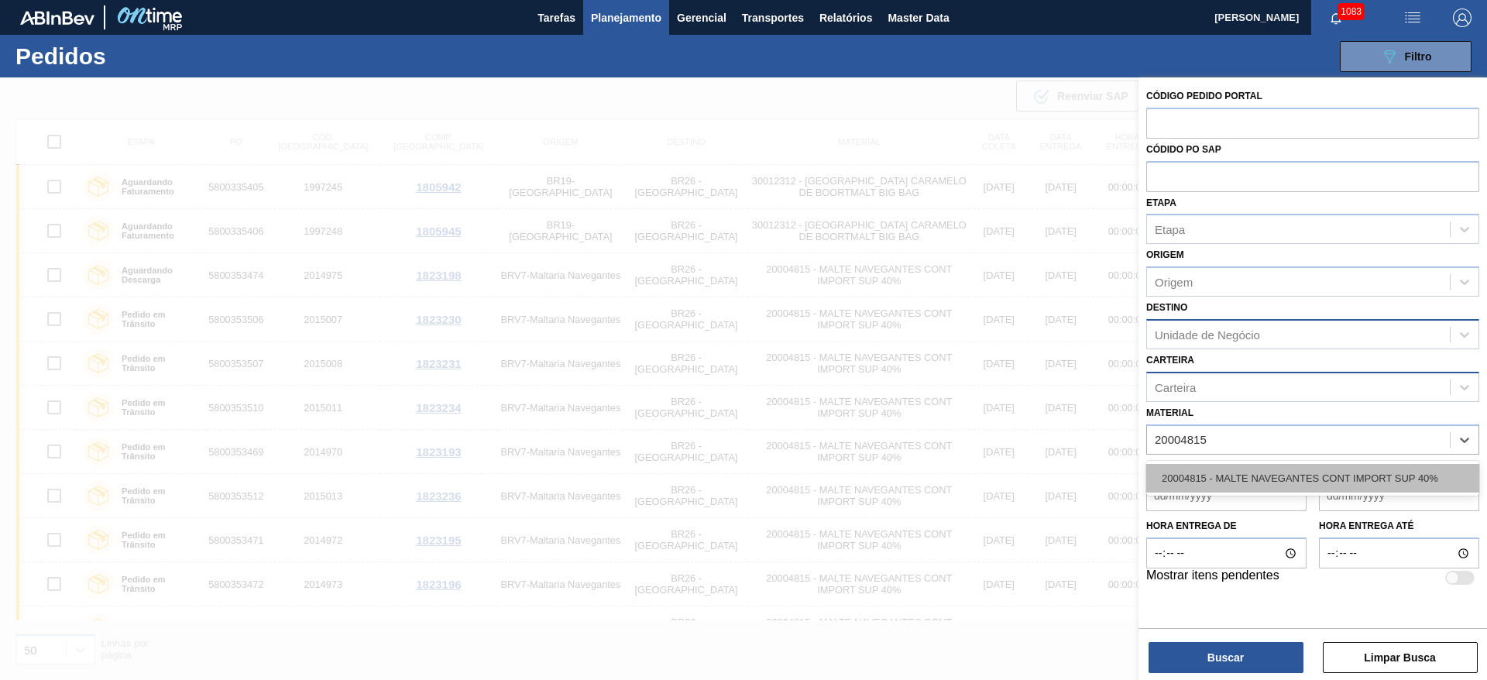
click at [1187, 478] on div "20004815 - MALTE NAVEGANTES CONT IMPORT SUP 40%" at bounding box center [1312, 478] width 333 height 29
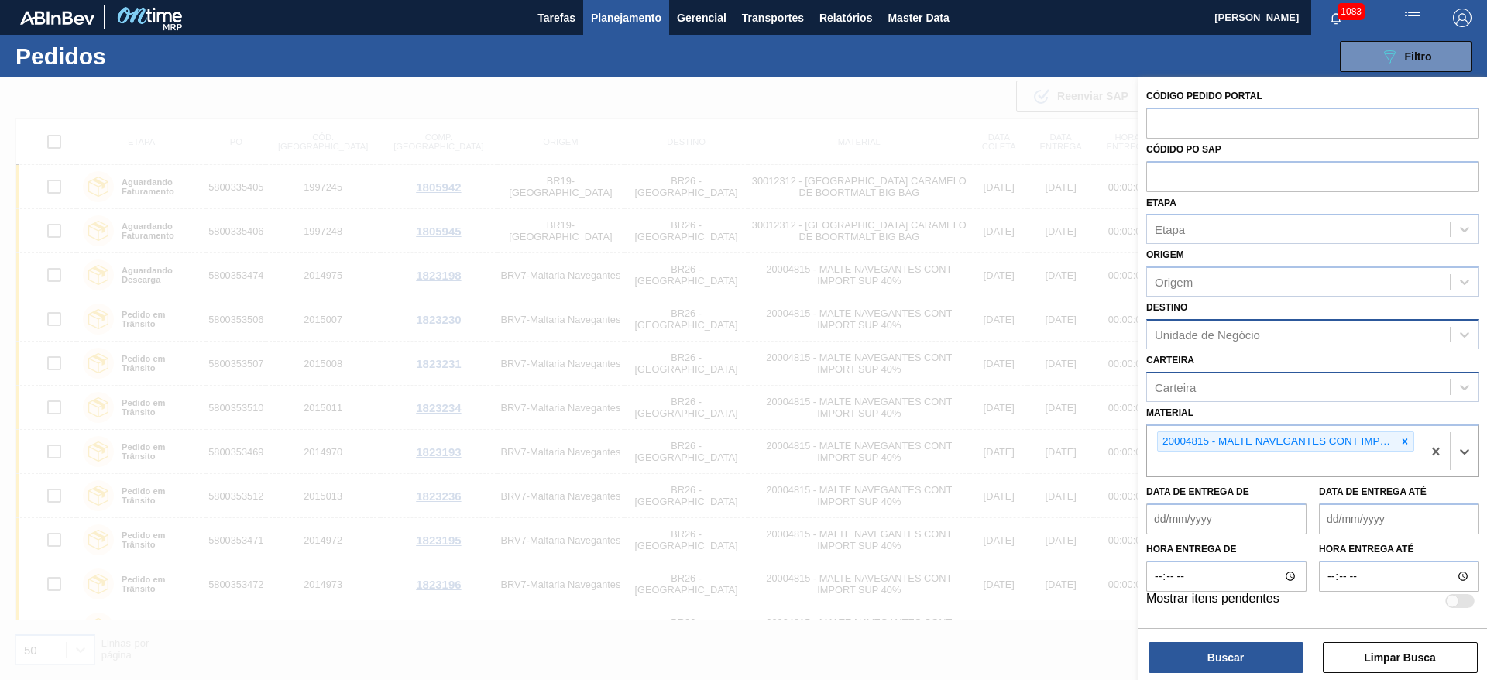
click at [1178, 324] on div "Unidade de Negócio" at bounding box center [1298, 334] width 303 height 22
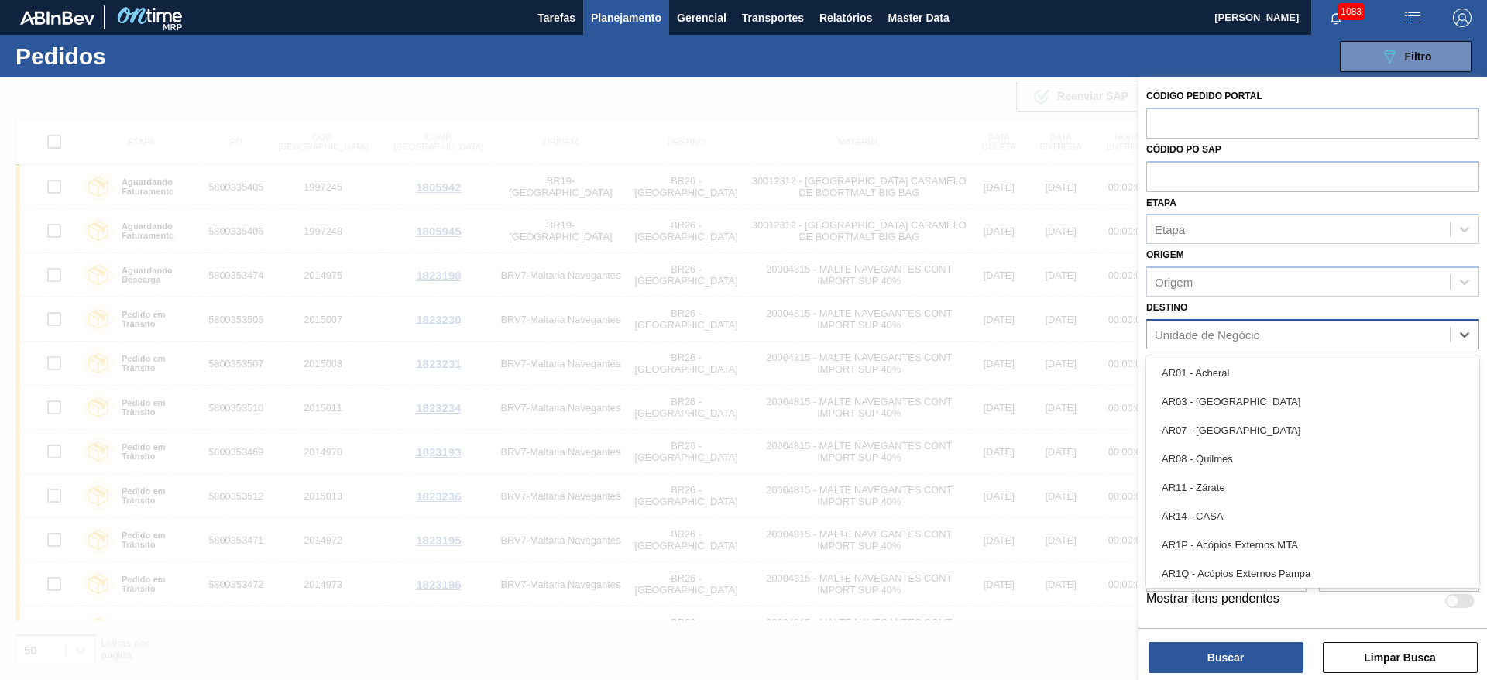
type input "22"
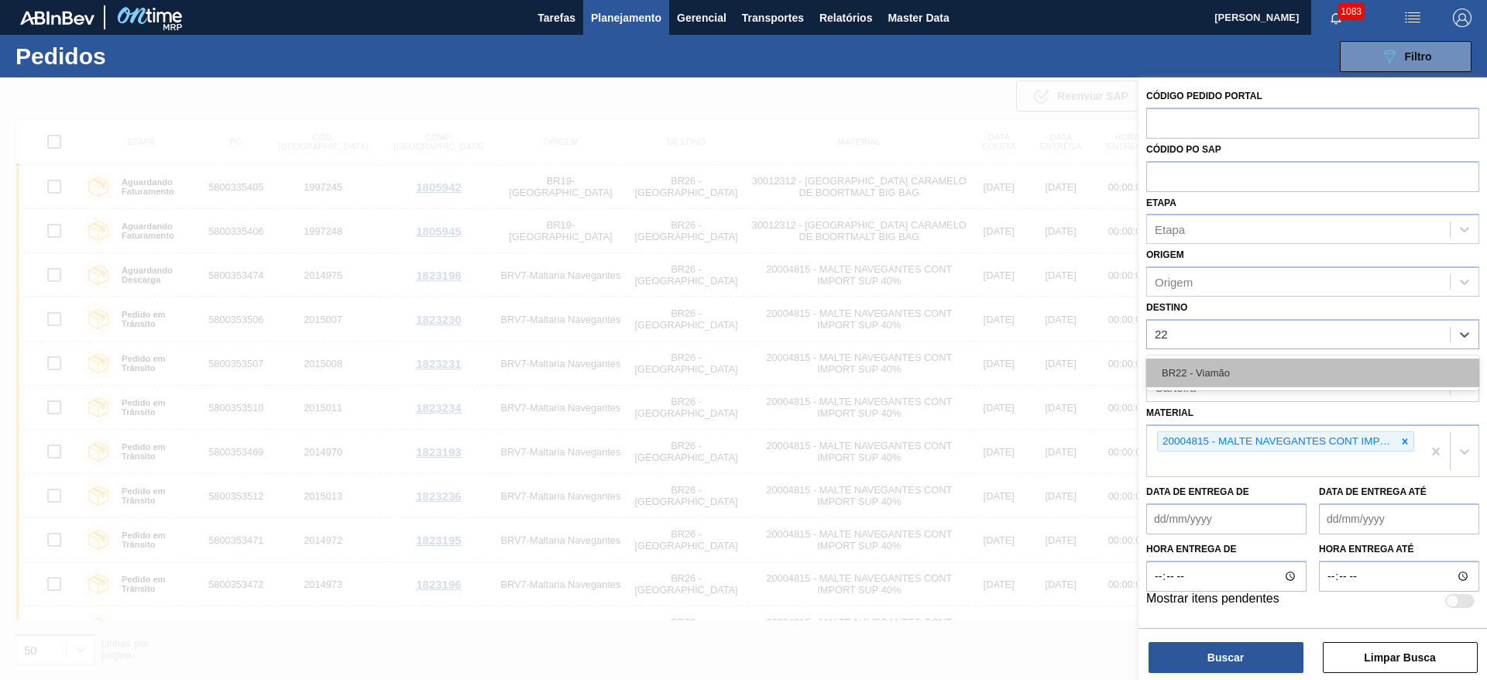
click at [1231, 370] on div "BR22 - Viamão" at bounding box center [1312, 372] width 333 height 29
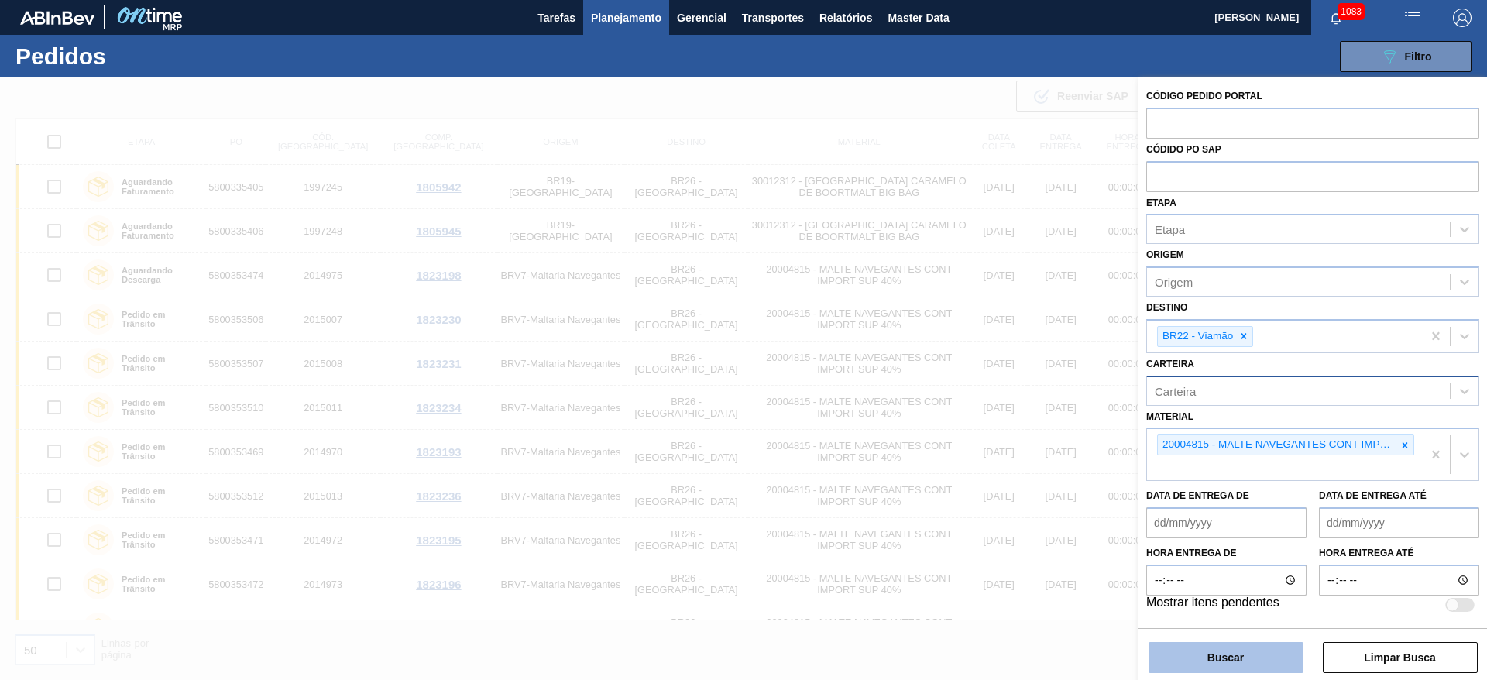
click at [1202, 659] on button "Buscar" at bounding box center [1225, 657] width 155 height 31
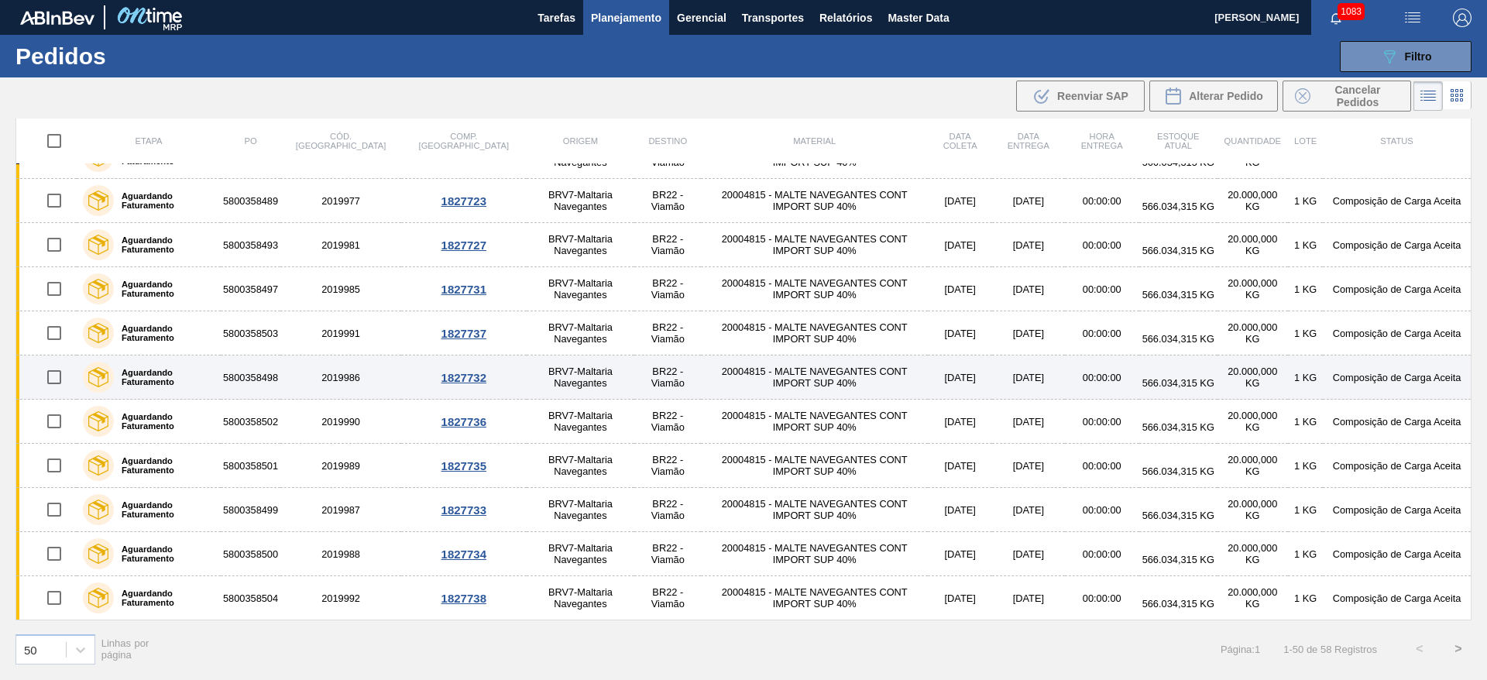
scroll to position [1287, 0]
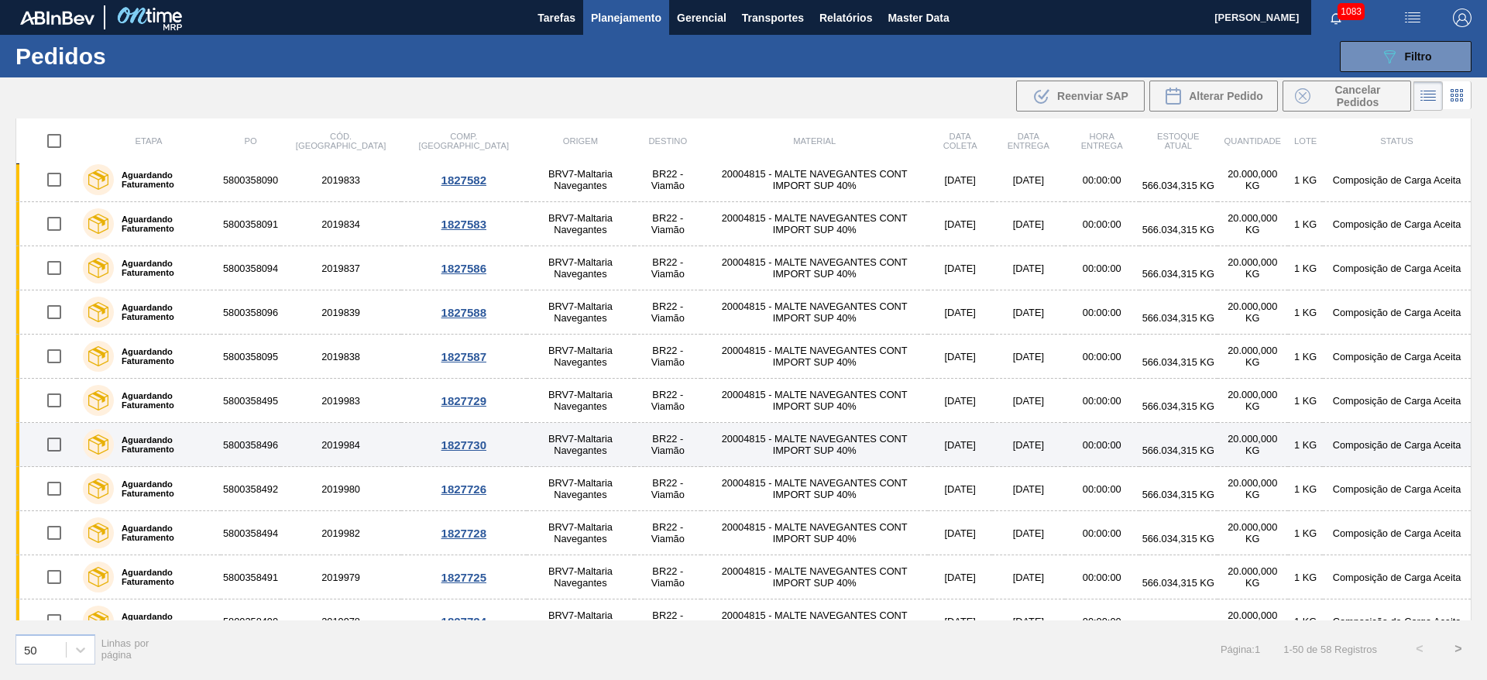
drag, startPoint x: 53, startPoint y: 405, endPoint x: 58, endPoint y: 453, distance: 48.2
click at [54, 405] on input "checkbox" at bounding box center [54, 400] width 33 height 33
checkbox input "true"
click at [54, 445] on input "checkbox" at bounding box center [54, 444] width 33 height 33
checkbox input "true"
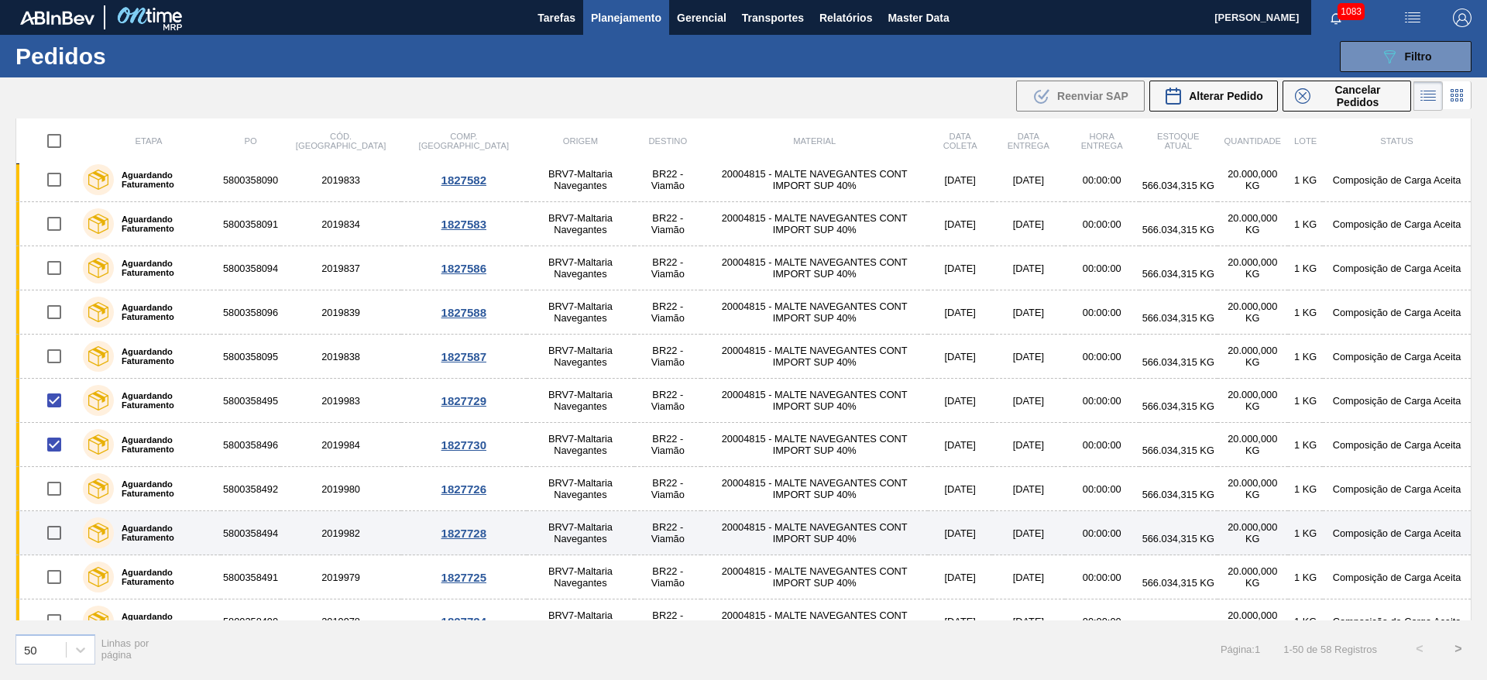
click at [54, 530] on input "checkbox" at bounding box center [54, 532] width 33 height 33
checkbox input "true"
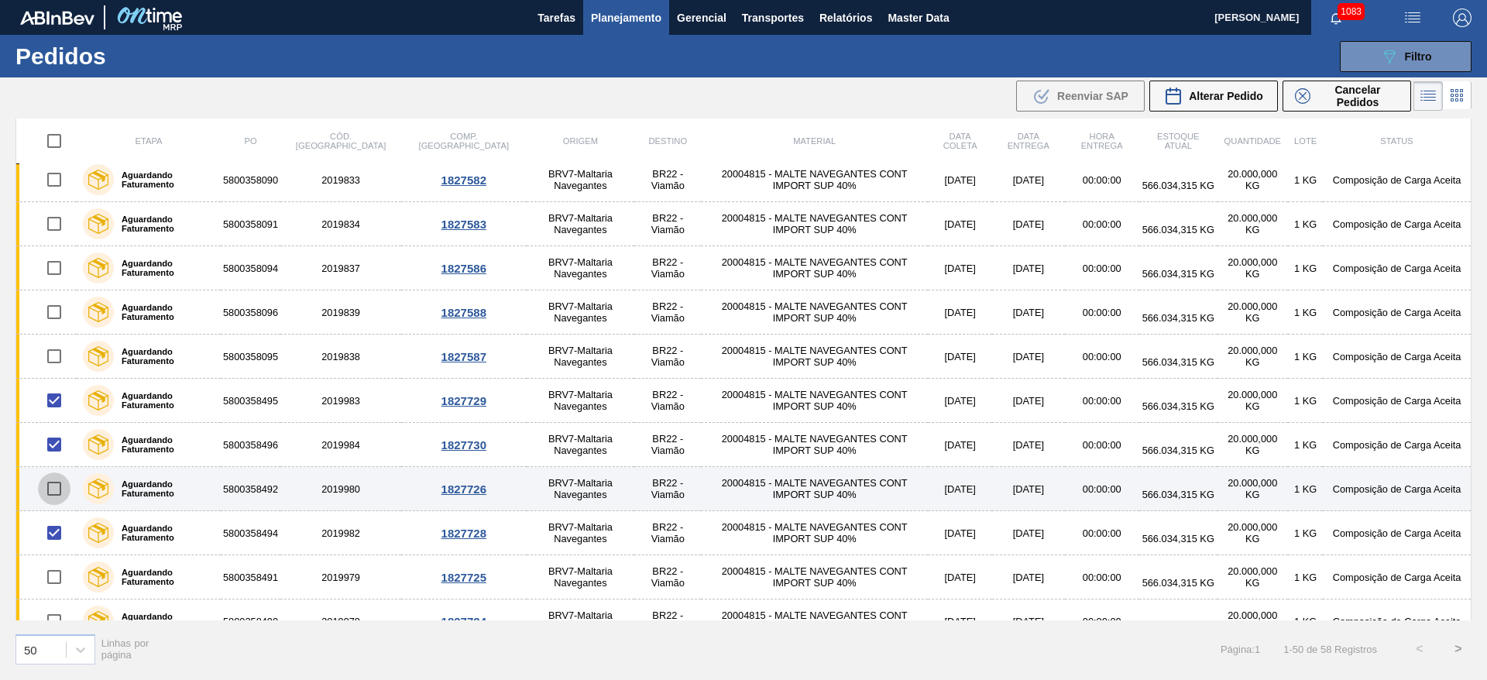
click at [50, 494] on input "checkbox" at bounding box center [54, 488] width 33 height 33
checkbox input "true"
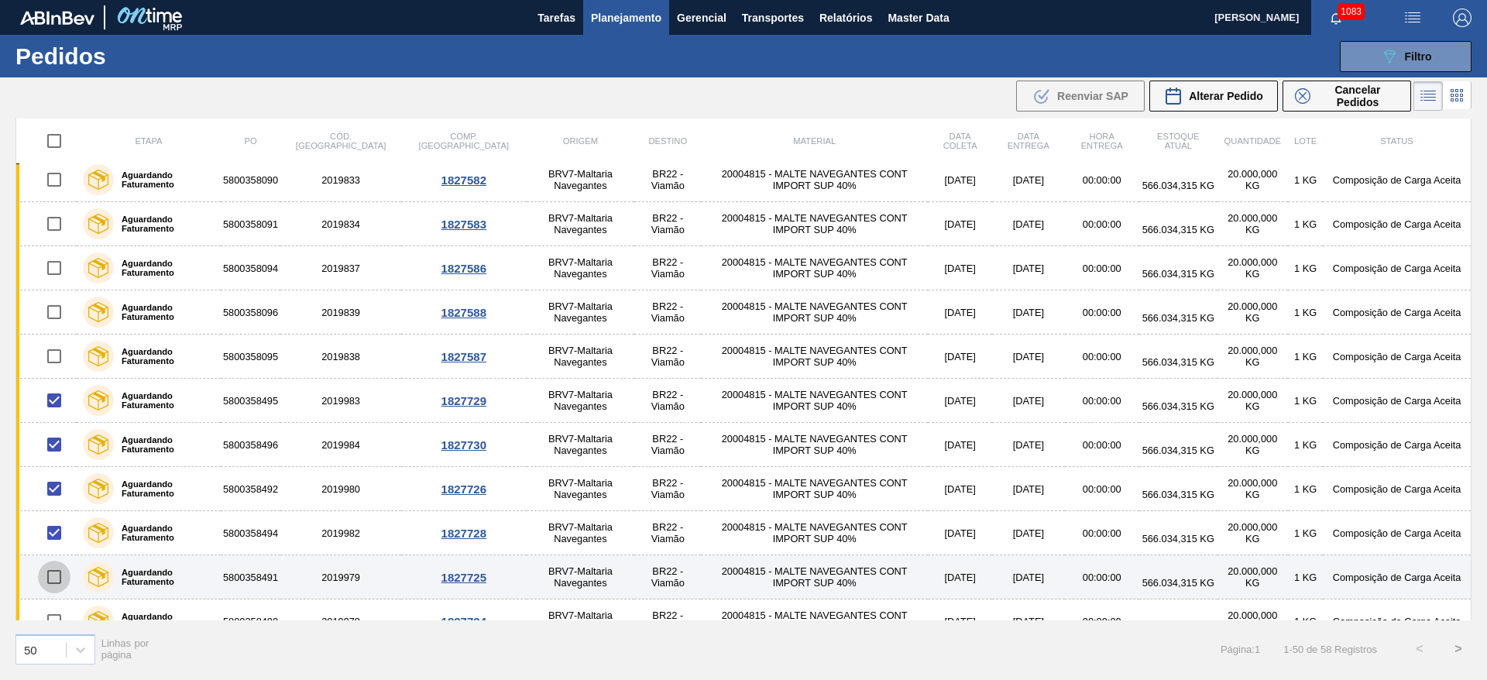
click at [51, 577] on input "checkbox" at bounding box center [54, 577] width 33 height 33
checkbox input "true"
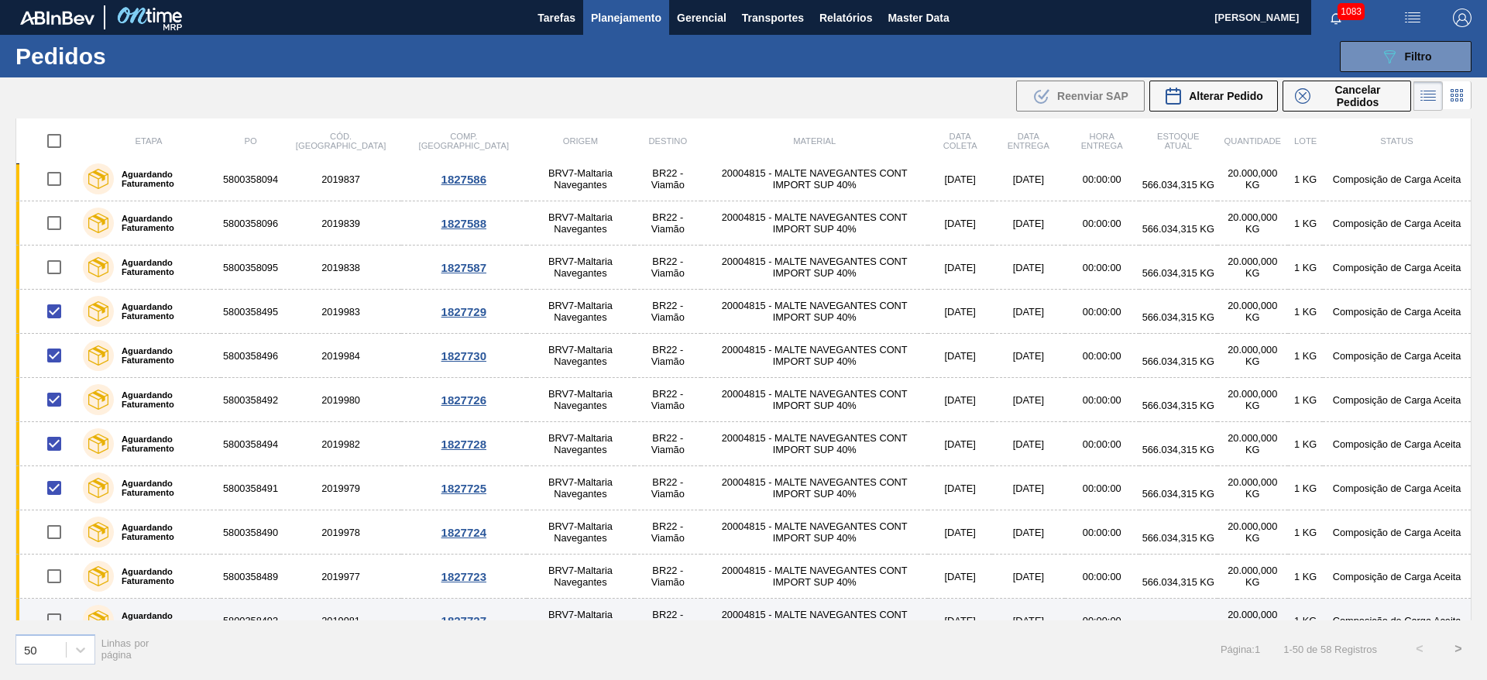
scroll to position [1519, 0]
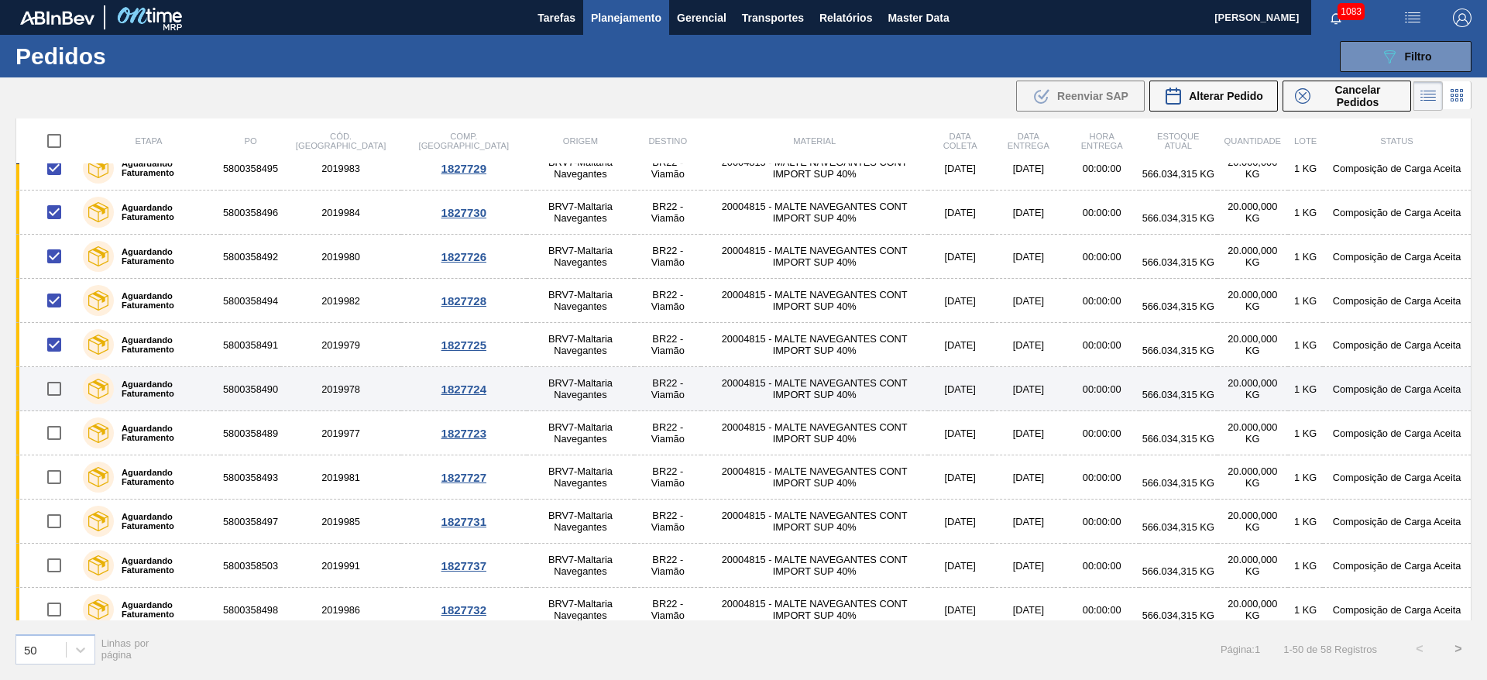
click at [56, 389] on input "checkbox" at bounding box center [54, 388] width 33 height 33
checkbox input "true"
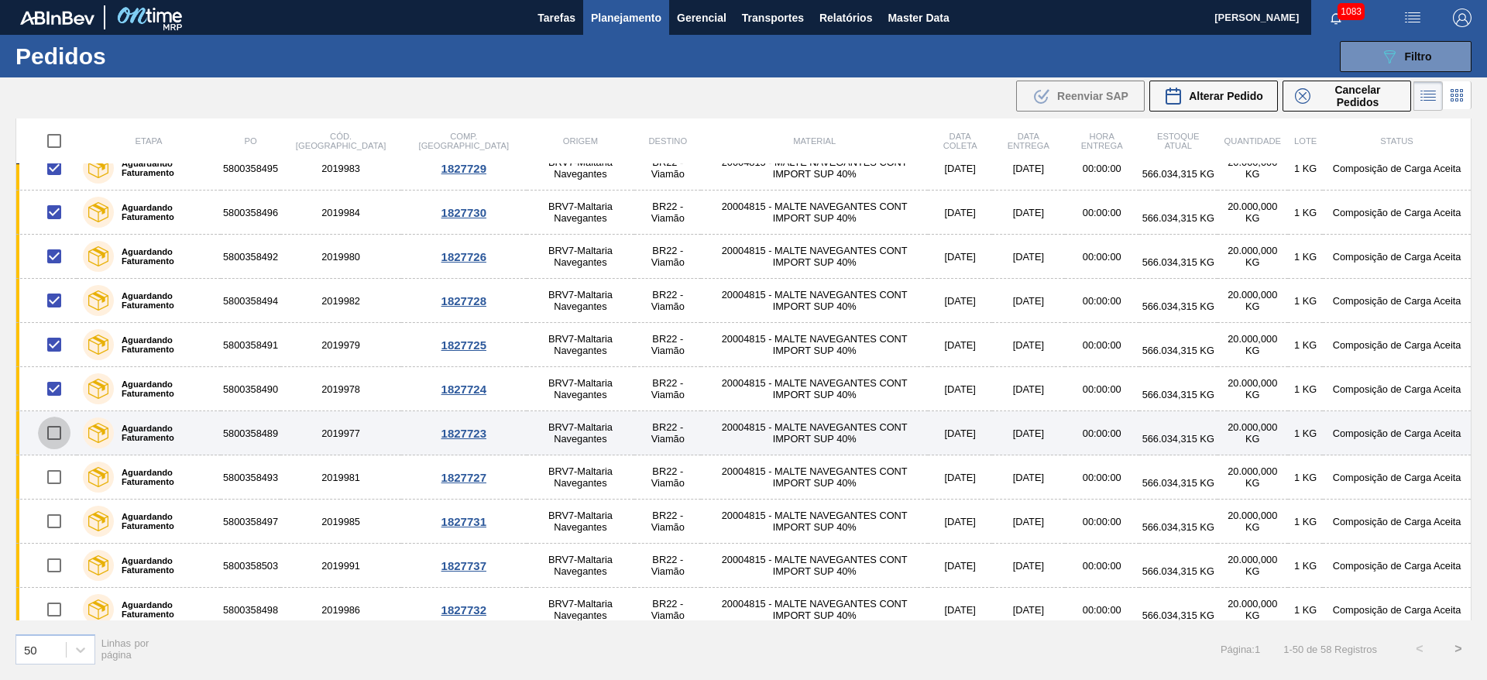
click at [57, 436] on input "checkbox" at bounding box center [54, 433] width 33 height 33
checkbox input "true"
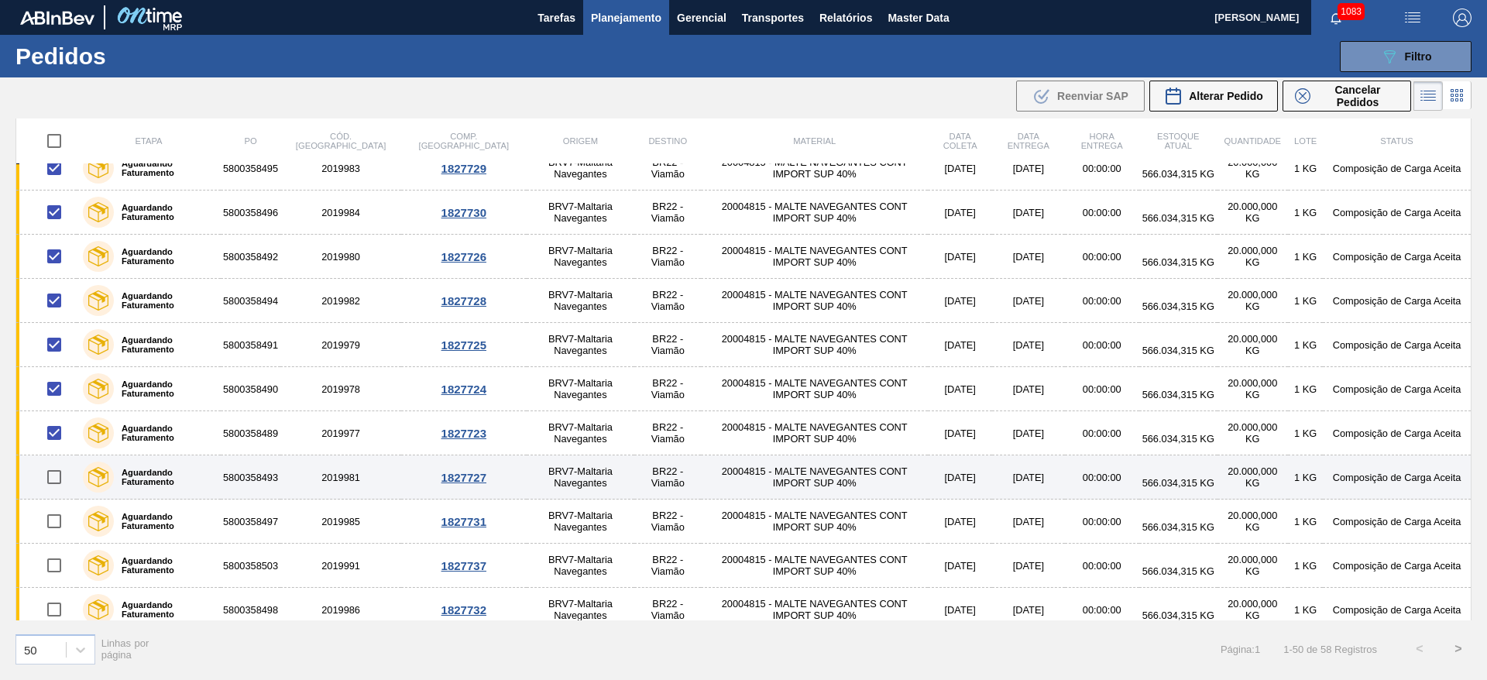
click at [52, 481] on input "checkbox" at bounding box center [54, 477] width 33 height 33
checkbox input "true"
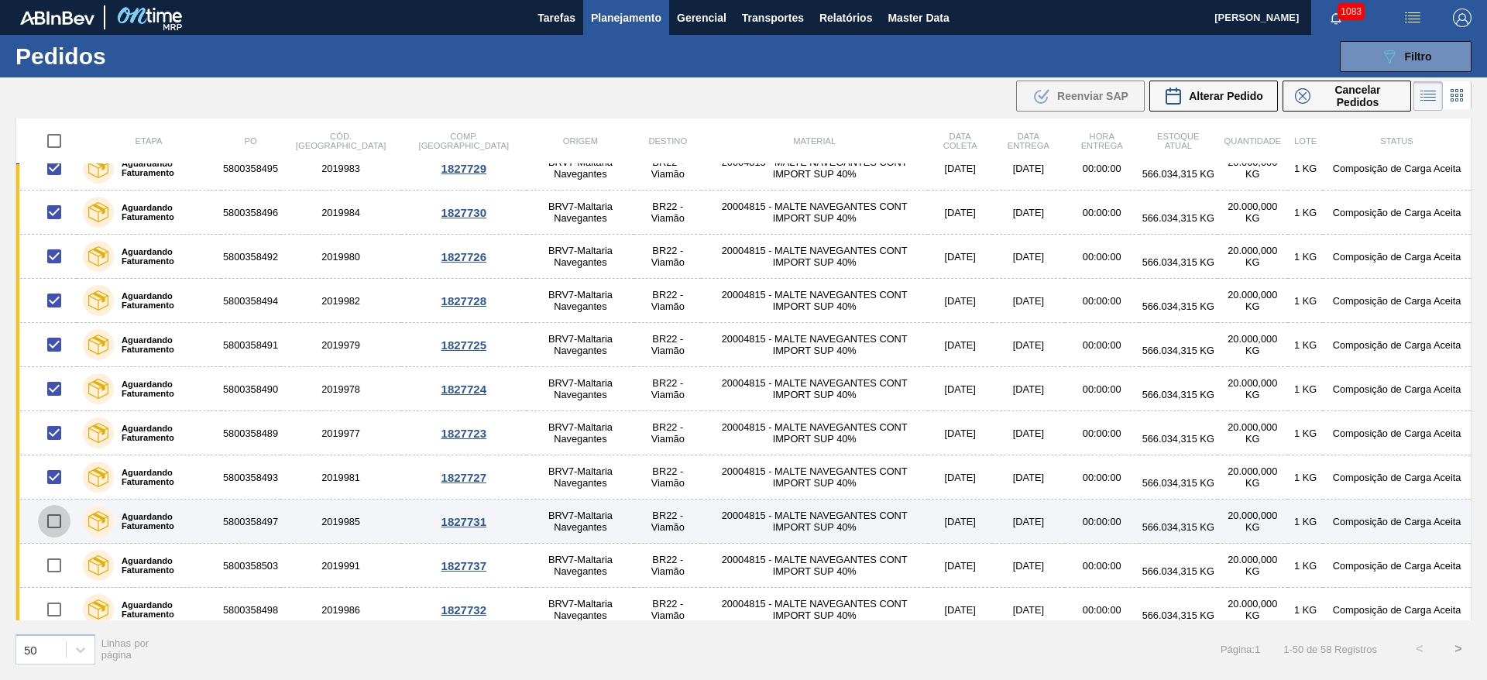
click at [48, 522] on input "checkbox" at bounding box center [54, 521] width 33 height 33
checkbox input "true"
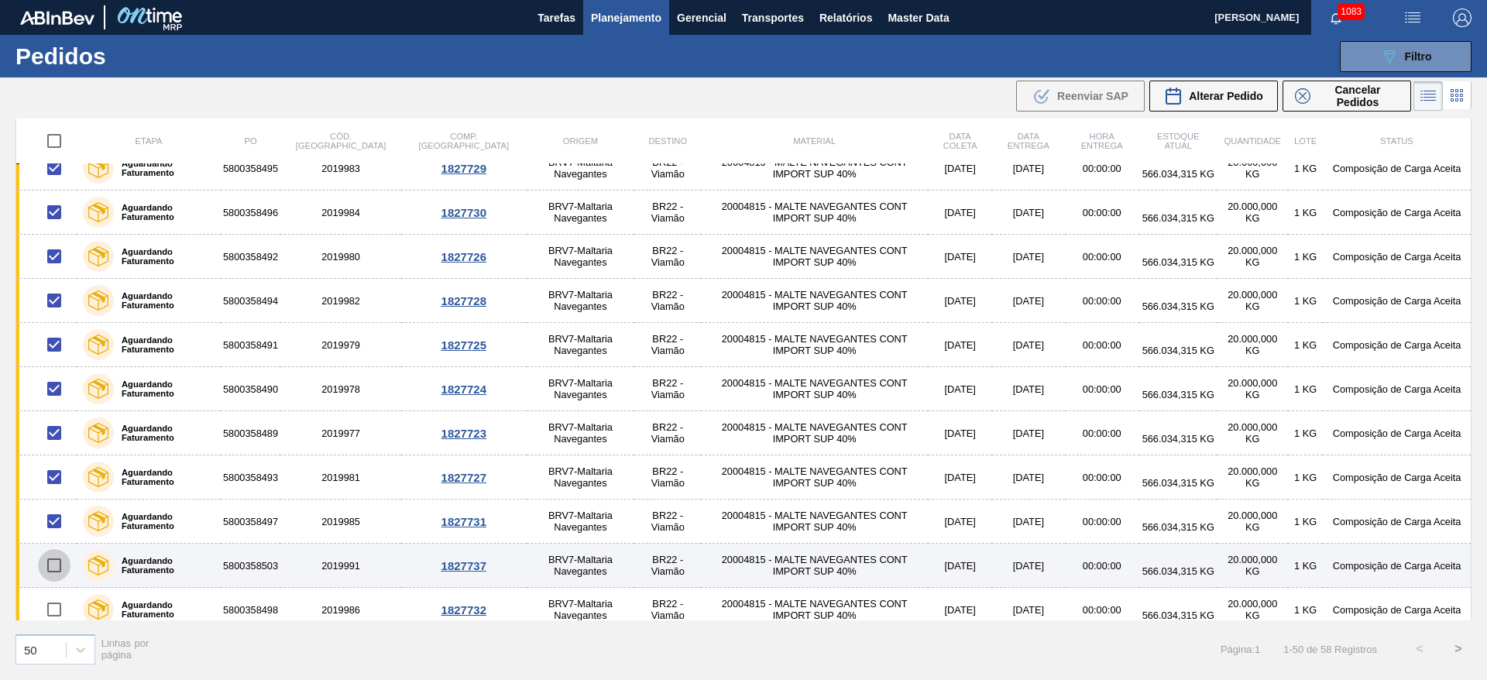
click at [53, 568] on input "checkbox" at bounding box center [54, 565] width 33 height 33
checkbox input "true"
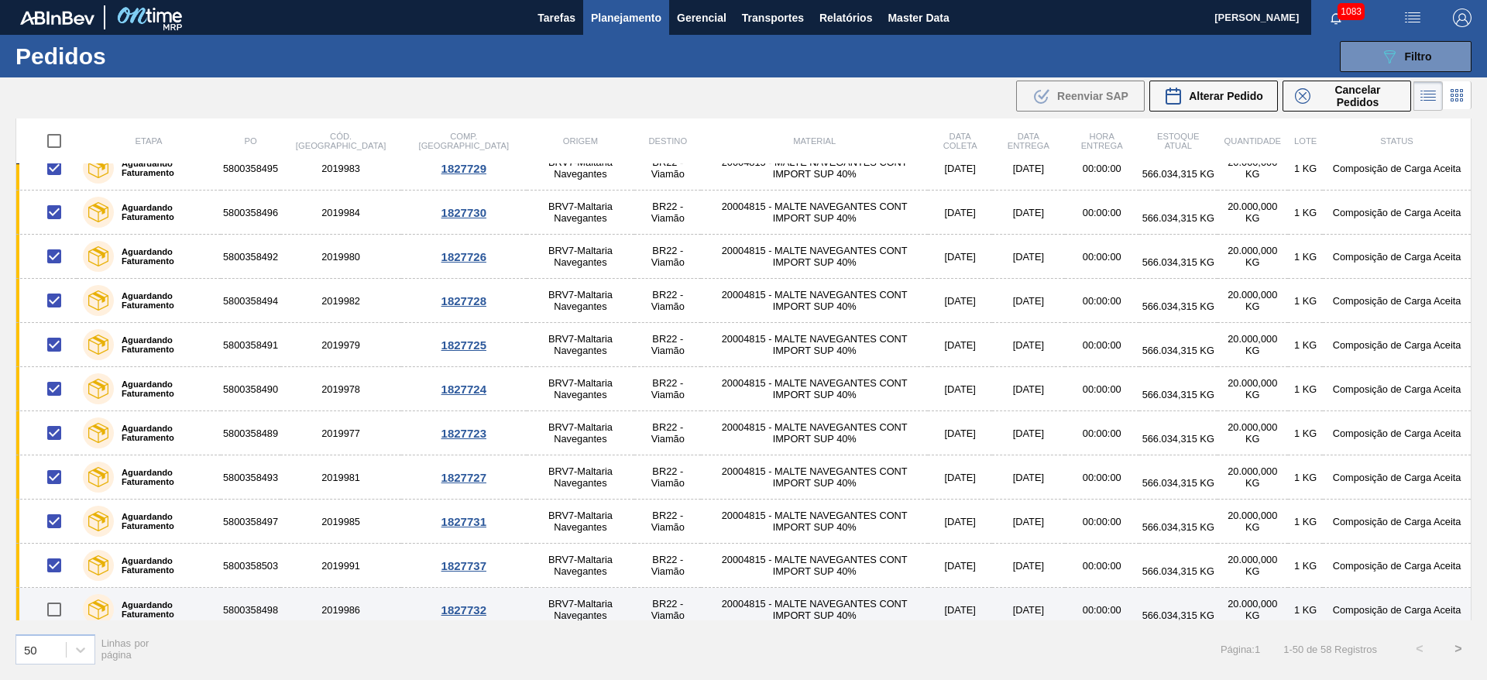
click at [53, 606] on input "checkbox" at bounding box center [54, 609] width 33 height 33
checkbox input "true"
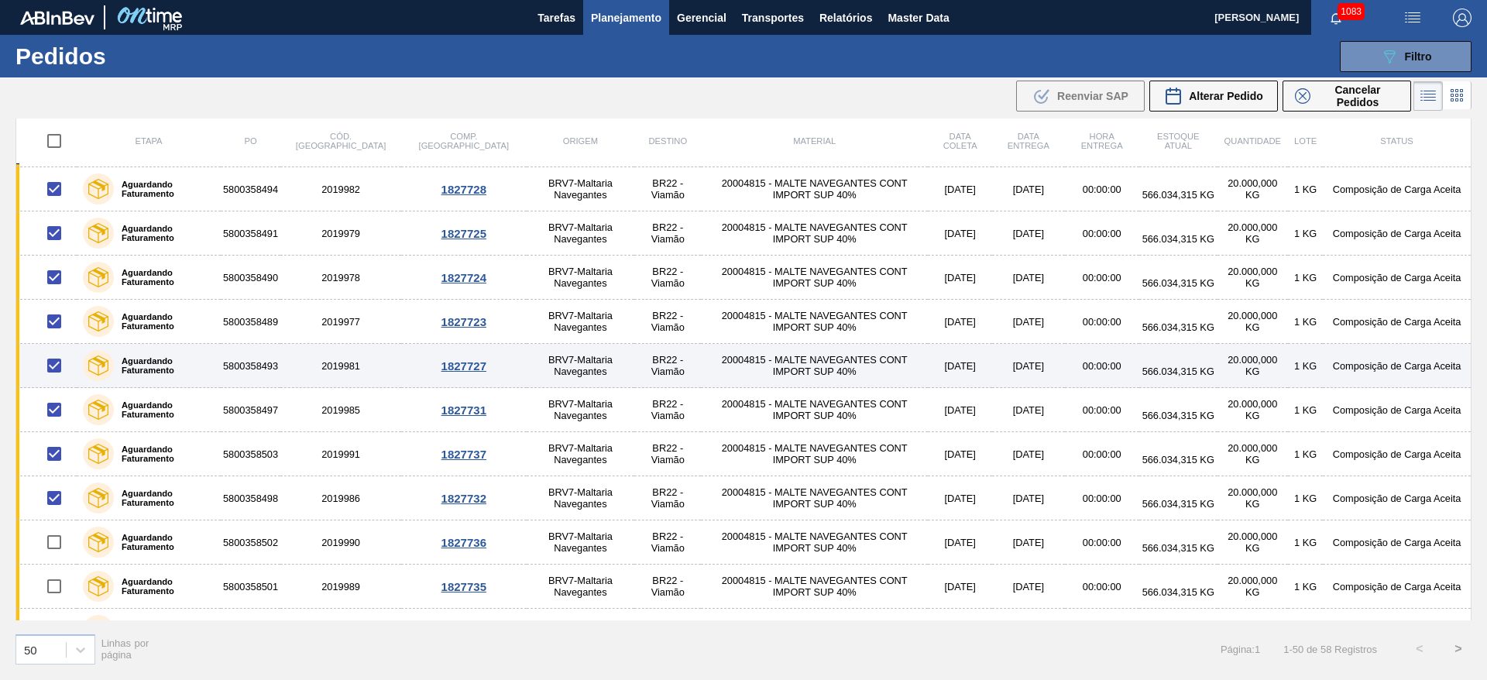
scroll to position [1751, 0]
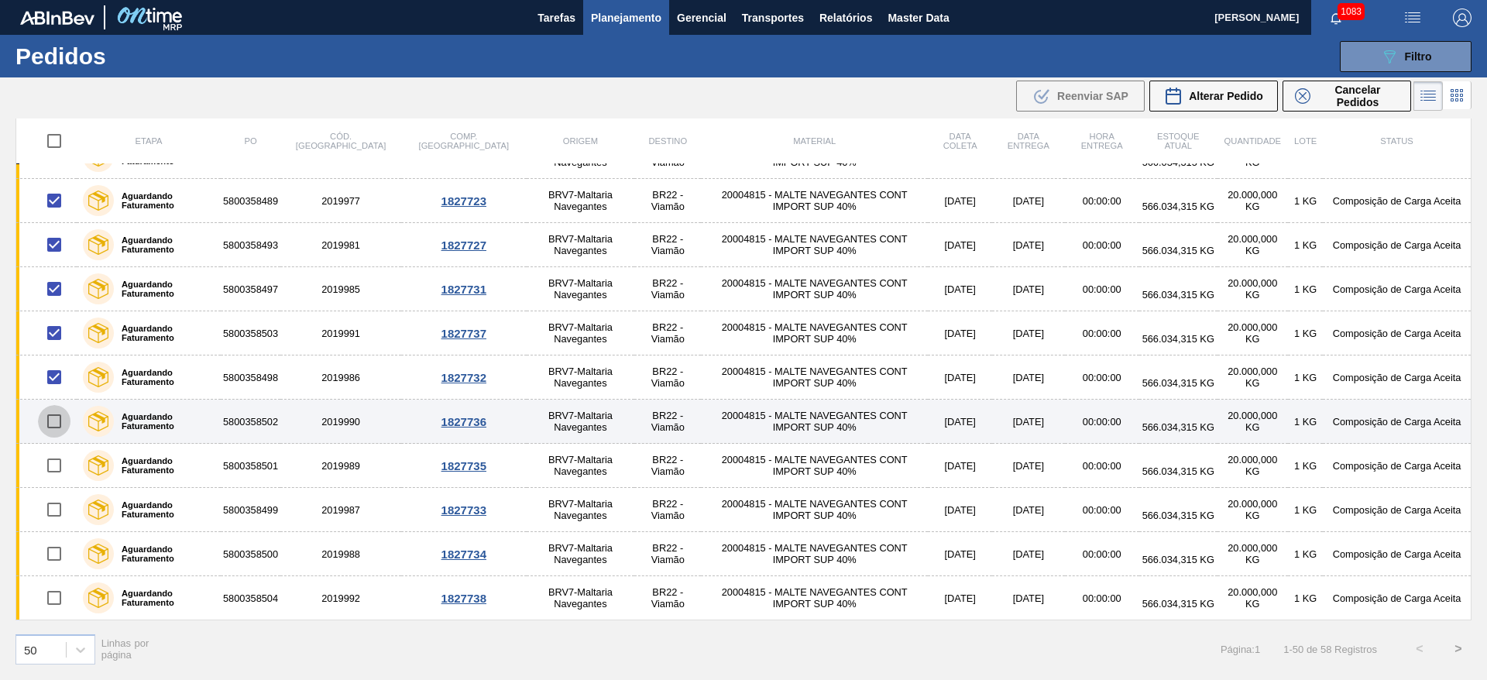
click at [56, 422] on input "checkbox" at bounding box center [54, 421] width 33 height 33
checkbox input "true"
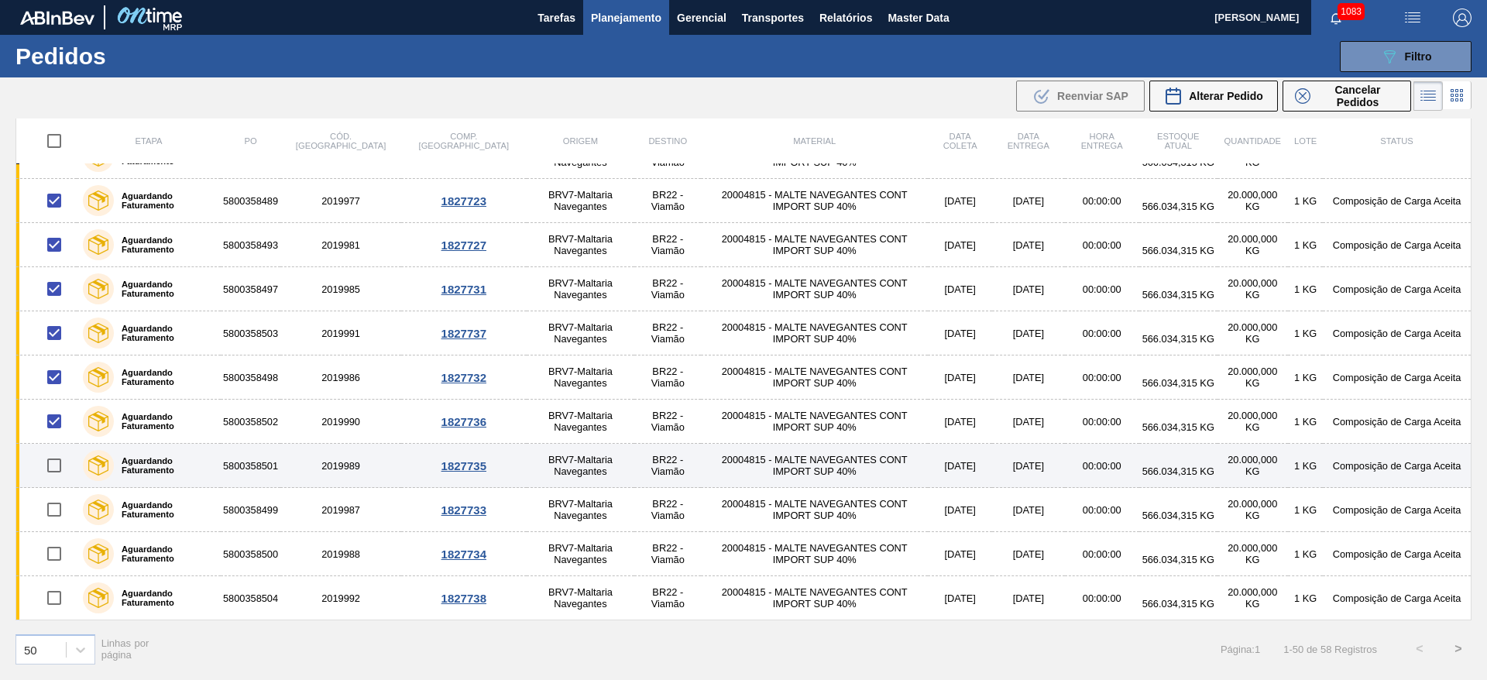
click at [54, 465] on input "checkbox" at bounding box center [54, 465] width 33 height 33
checkbox input "true"
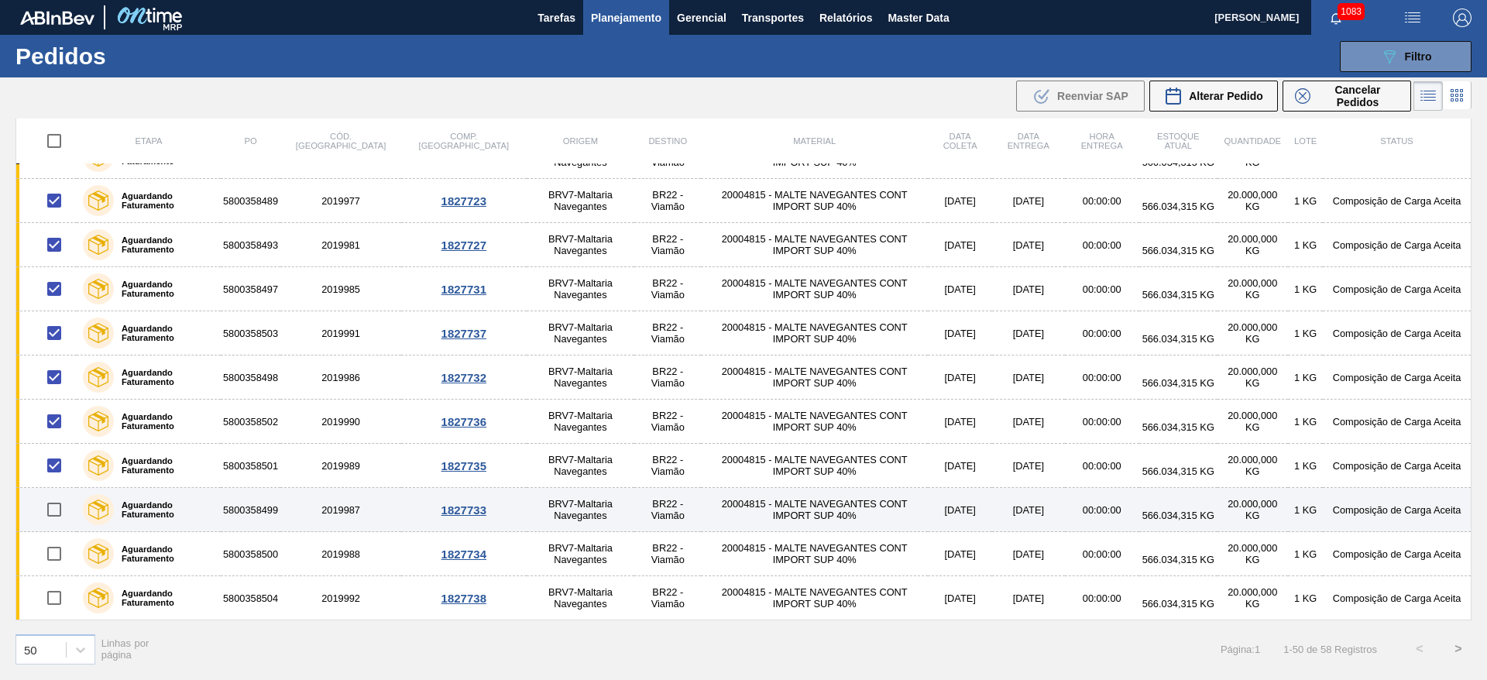
click at [53, 509] on input "checkbox" at bounding box center [54, 509] width 33 height 33
checkbox input "true"
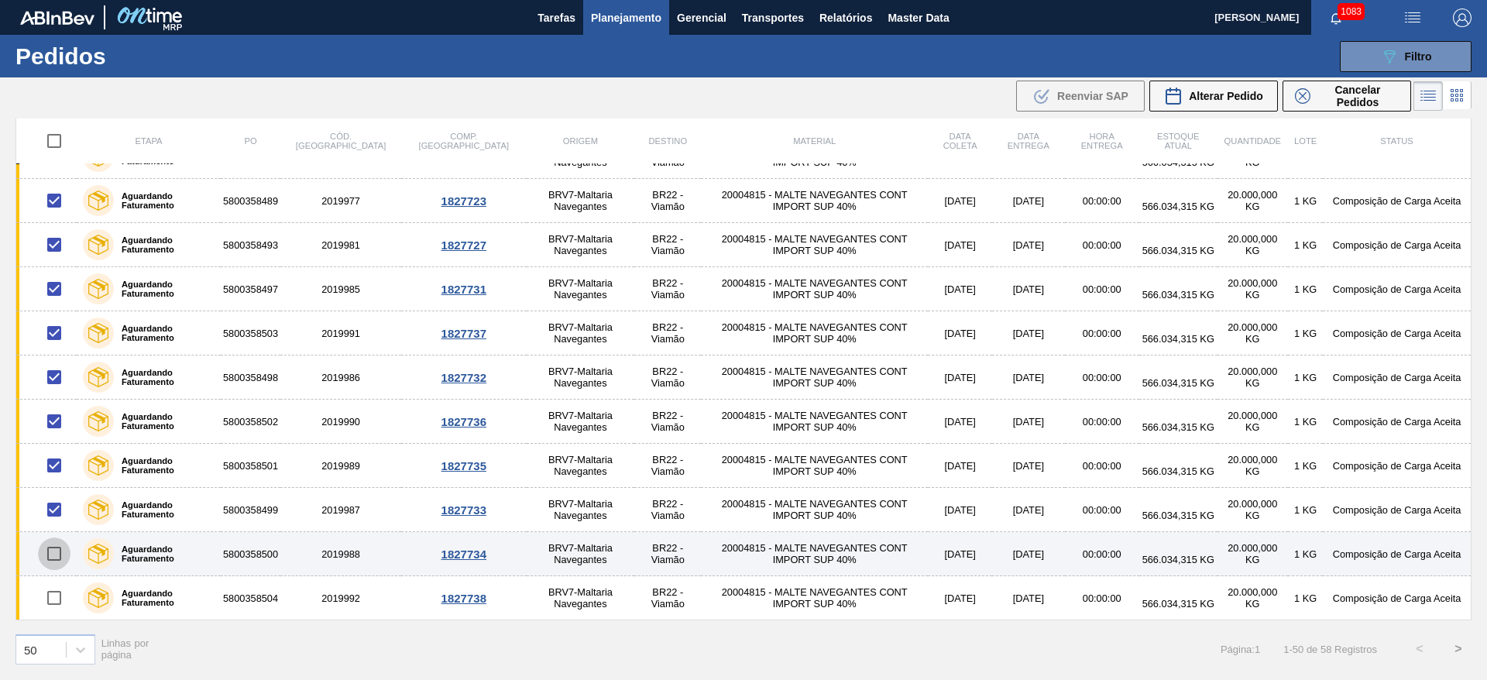
click at [53, 551] on input "checkbox" at bounding box center [54, 553] width 33 height 33
checkbox input "true"
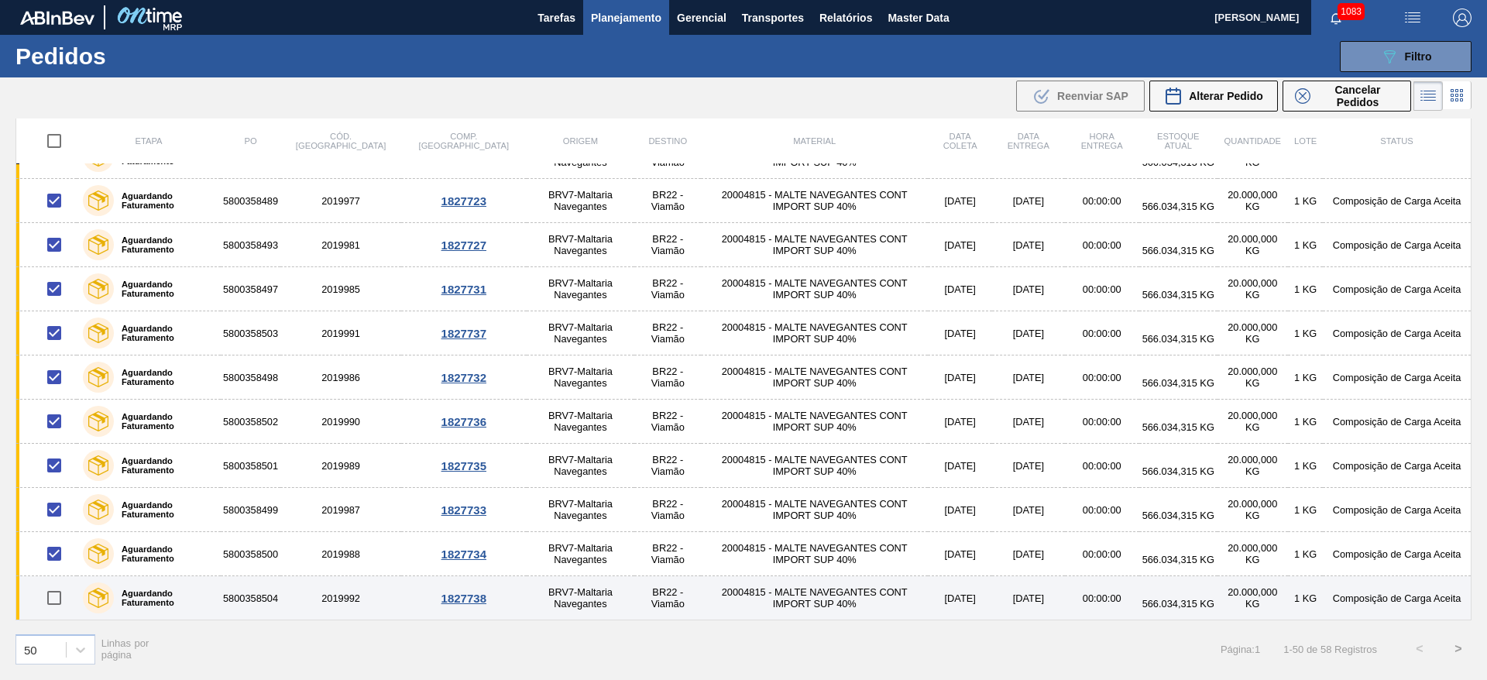
click at [57, 596] on input "checkbox" at bounding box center [54, 597] width 33 height 33
checkbox input "true"
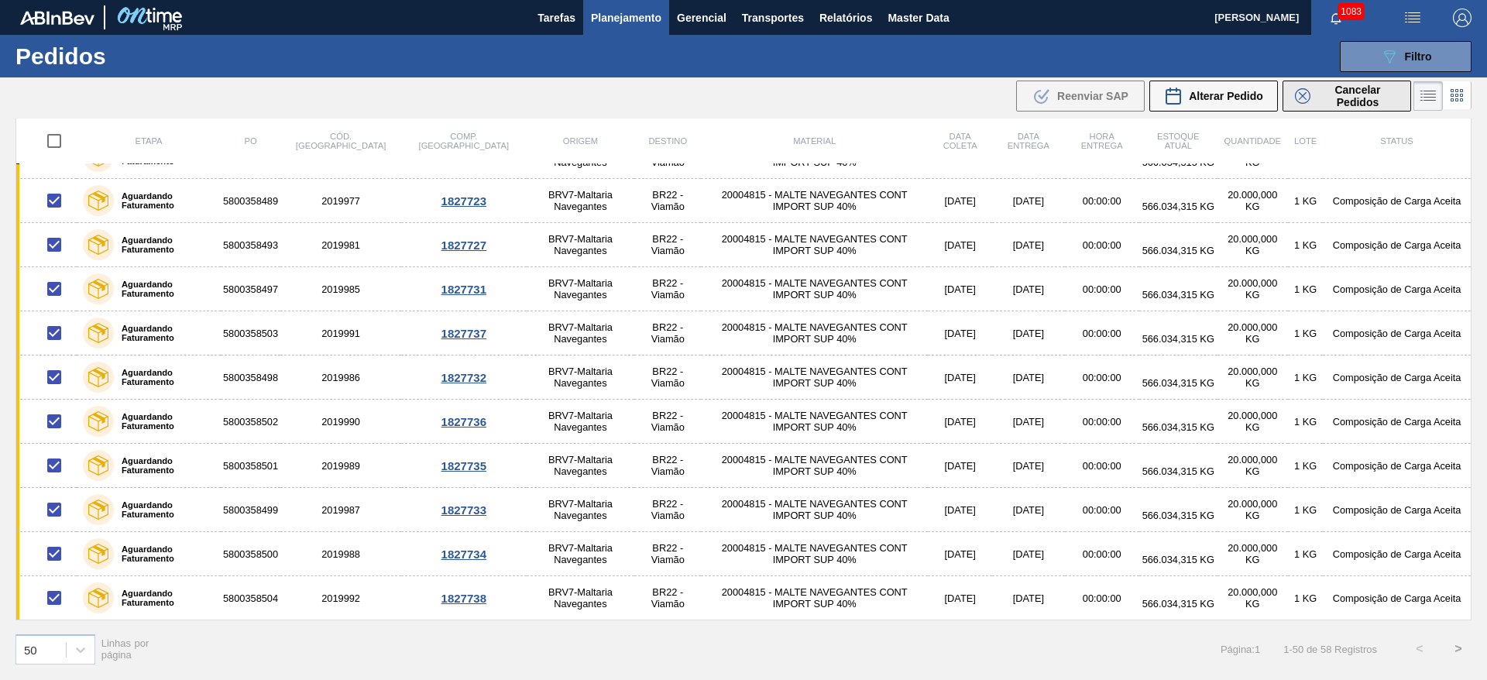
click at [1340, 101] on span "Cancelar Pedidos" at bounding box center [1357, 96] width 82 height 25
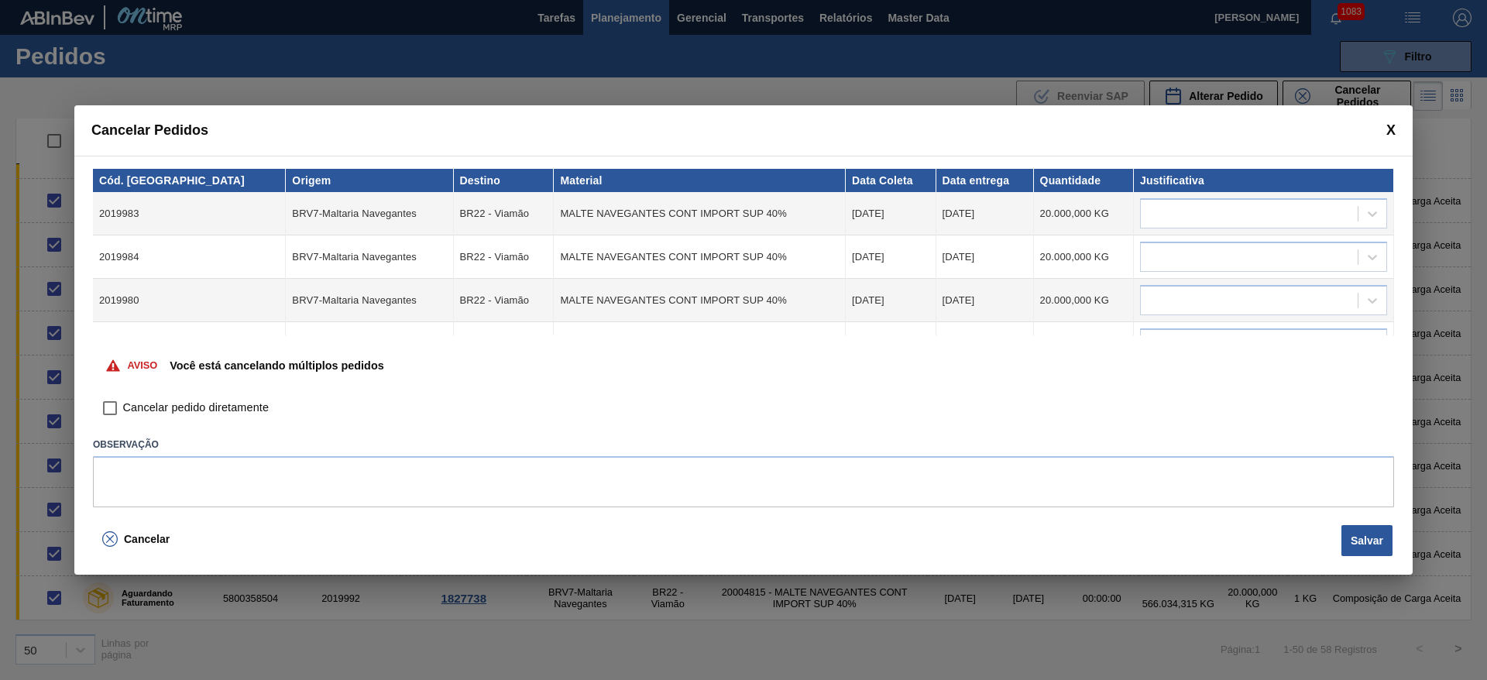
click at [112, 404] on input "Cancelar pedido diretamente" at bounding box center [110, 408] width 26 height 26
checkbox input "true"
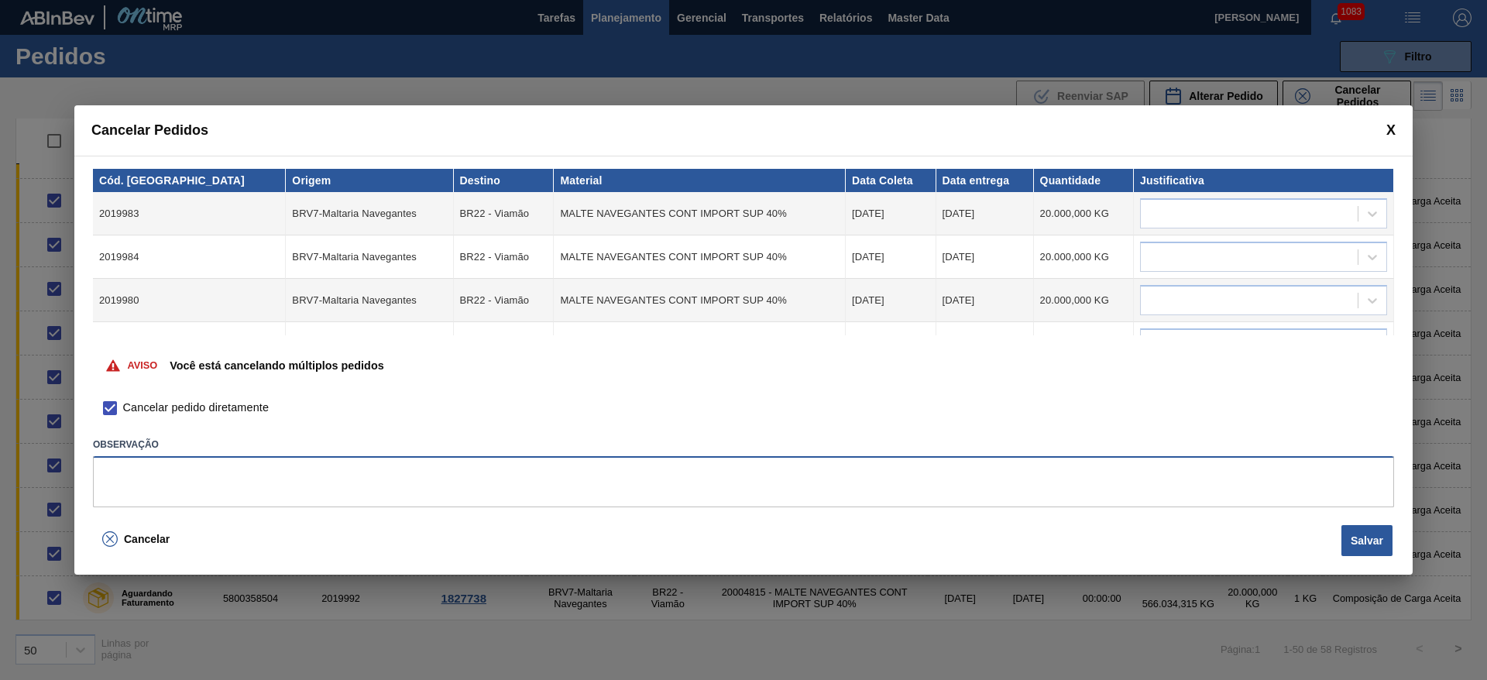
click at [145, 481] on textarea at bounding box center [743, 481] width 1301 height 51
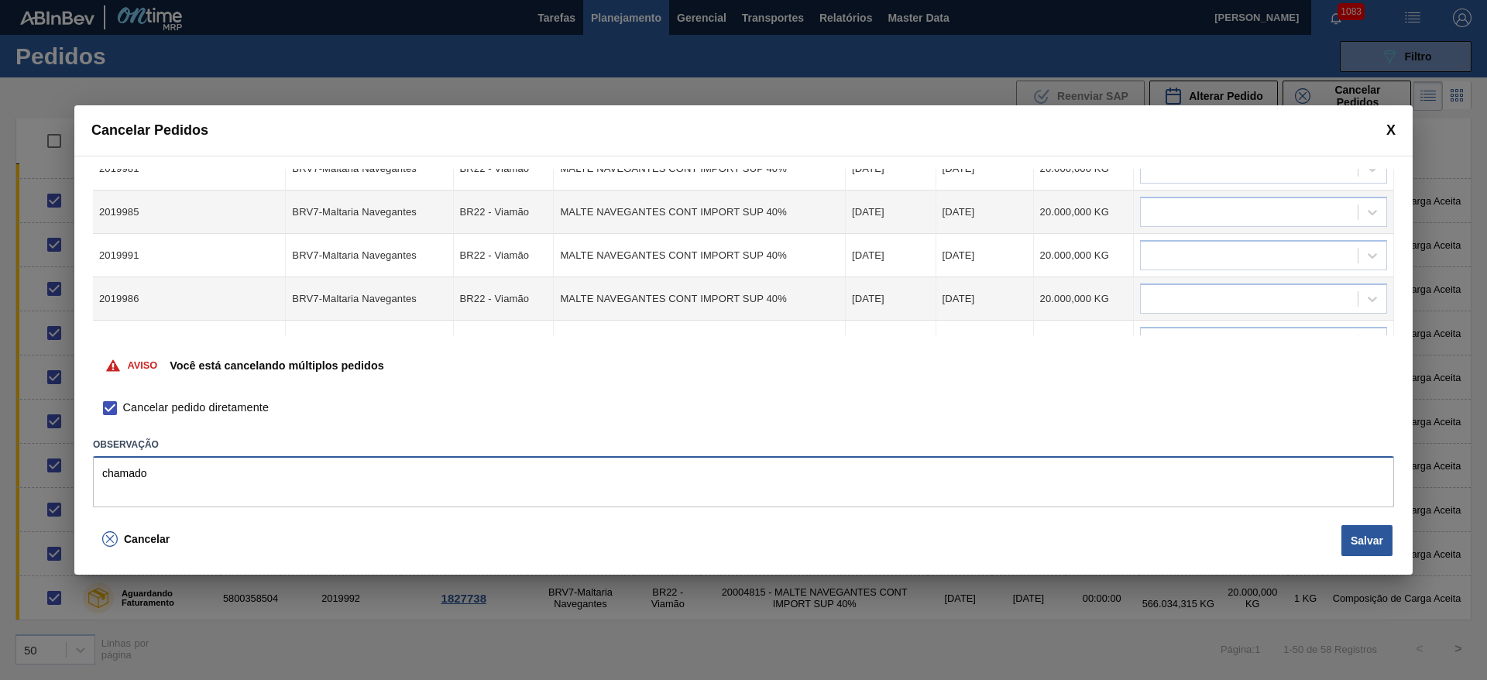
scroll to position [551, 0]
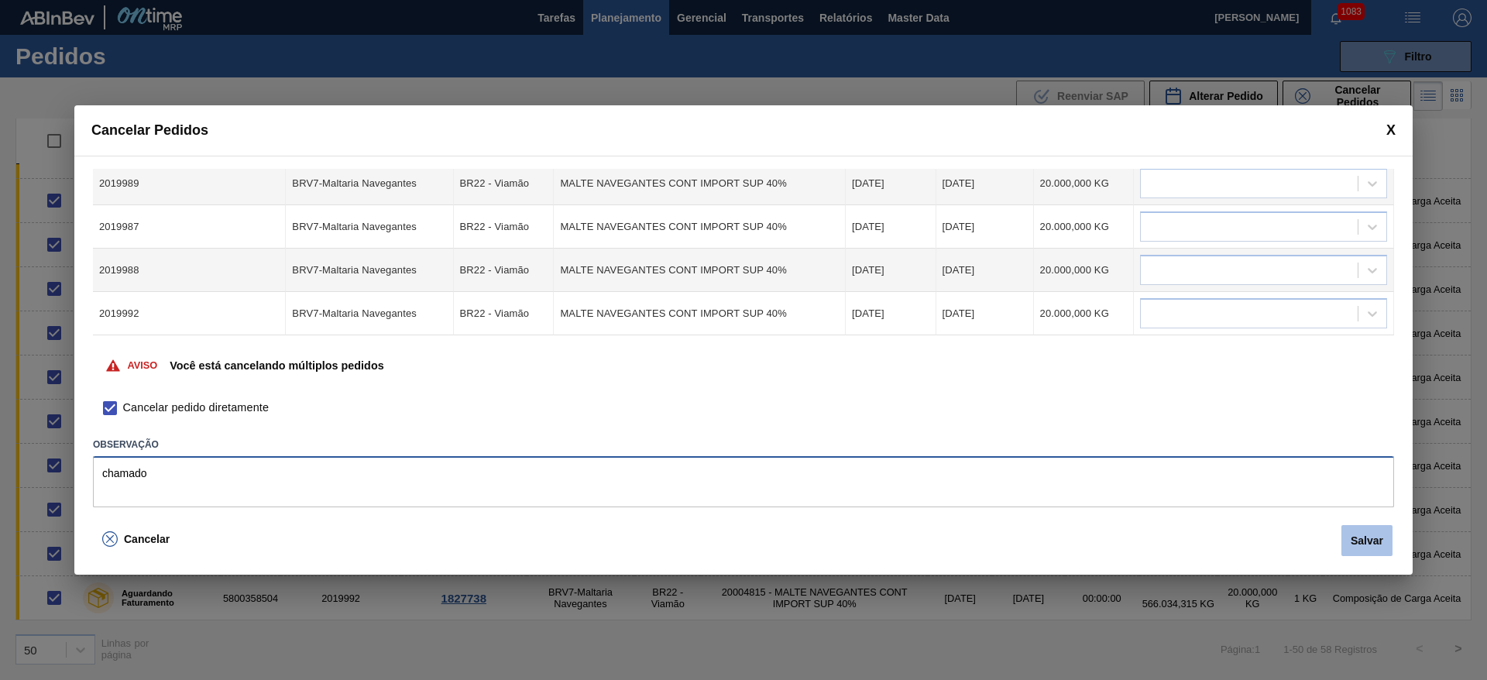
type textarea "chamado"
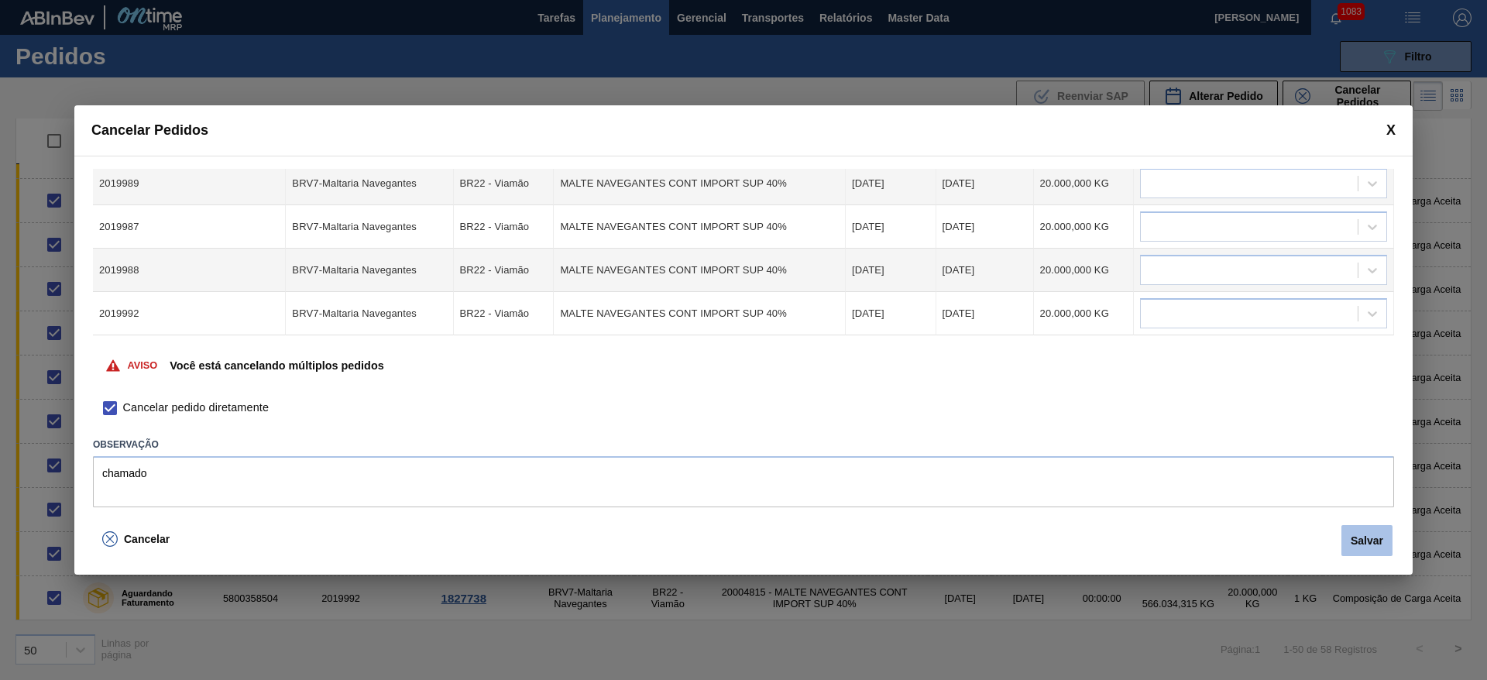
click at [1369, 544] on button "Salvar" at bounding box center [1366, 540] width 51 height 31
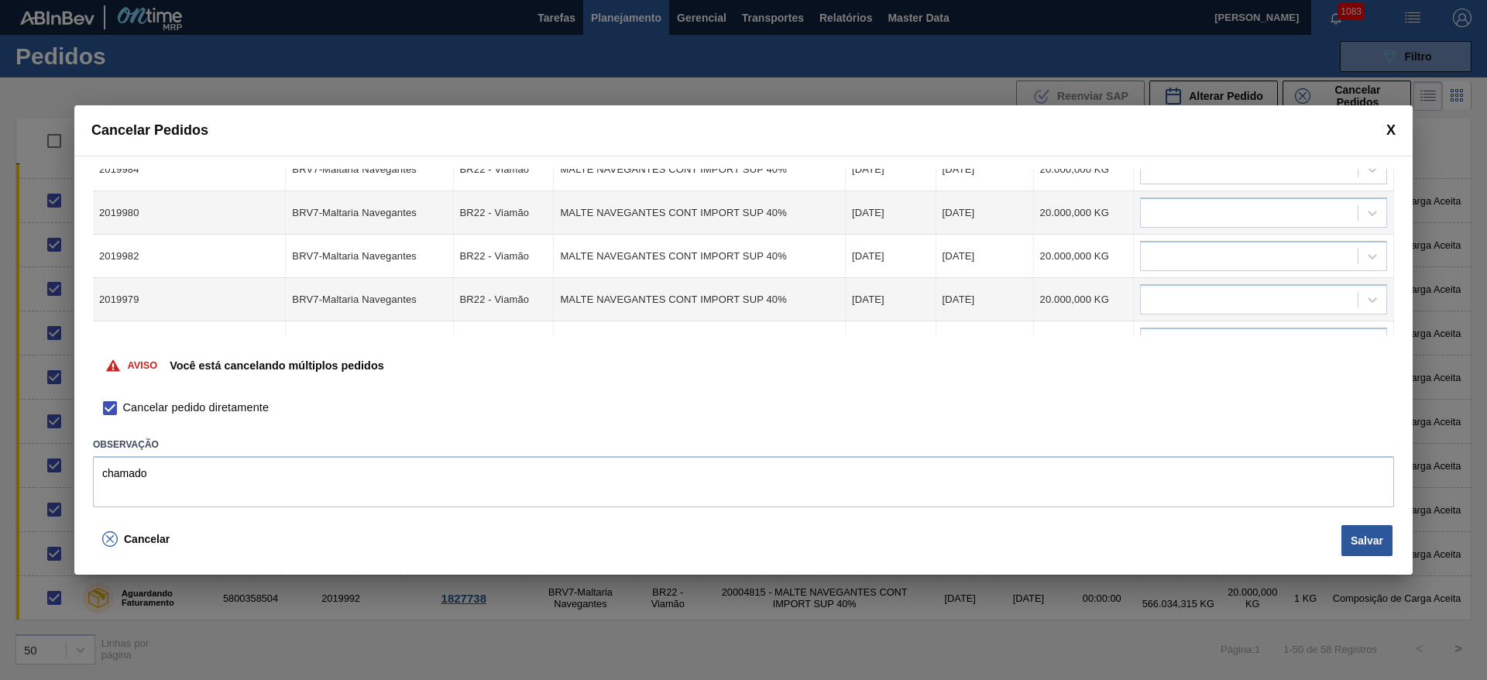
scroll to position [0, 0]
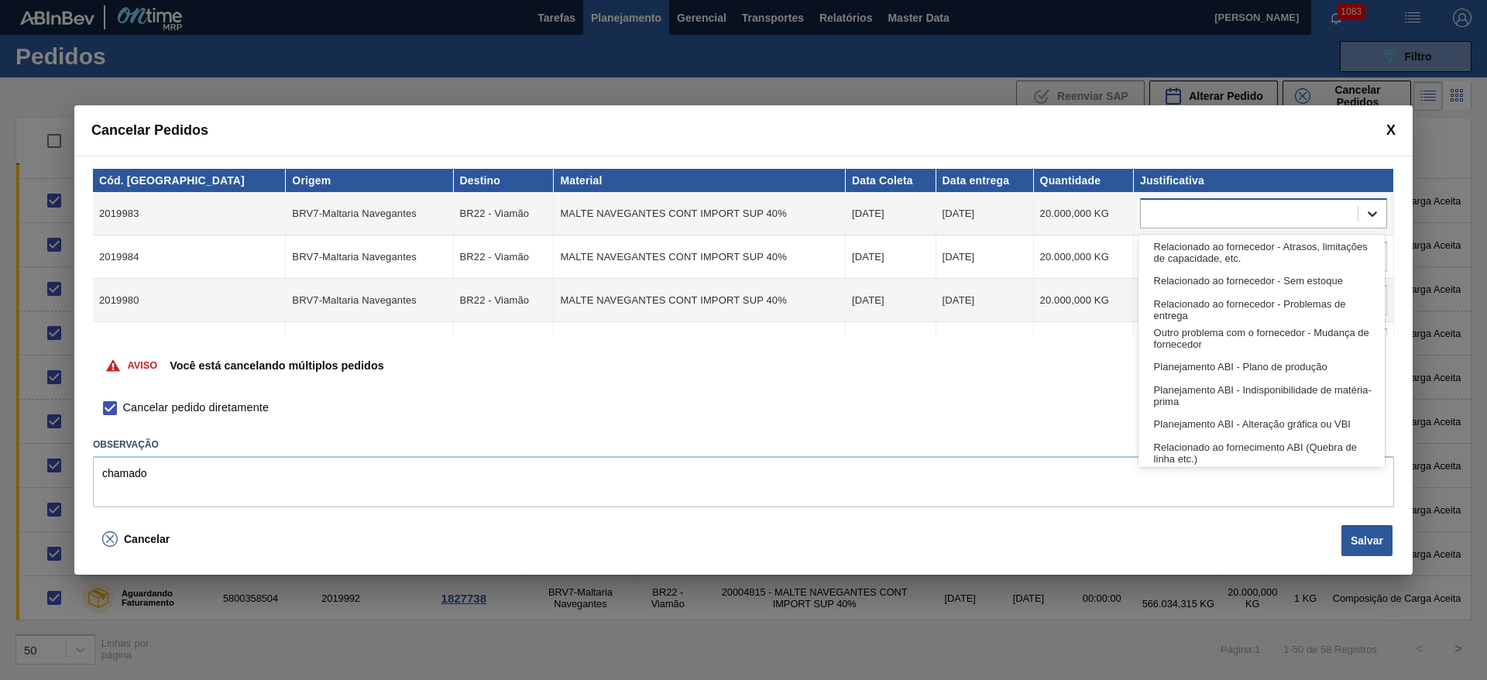
click at [1366, 214] on icon at bounding box center [1371, 213] width 15 height 15
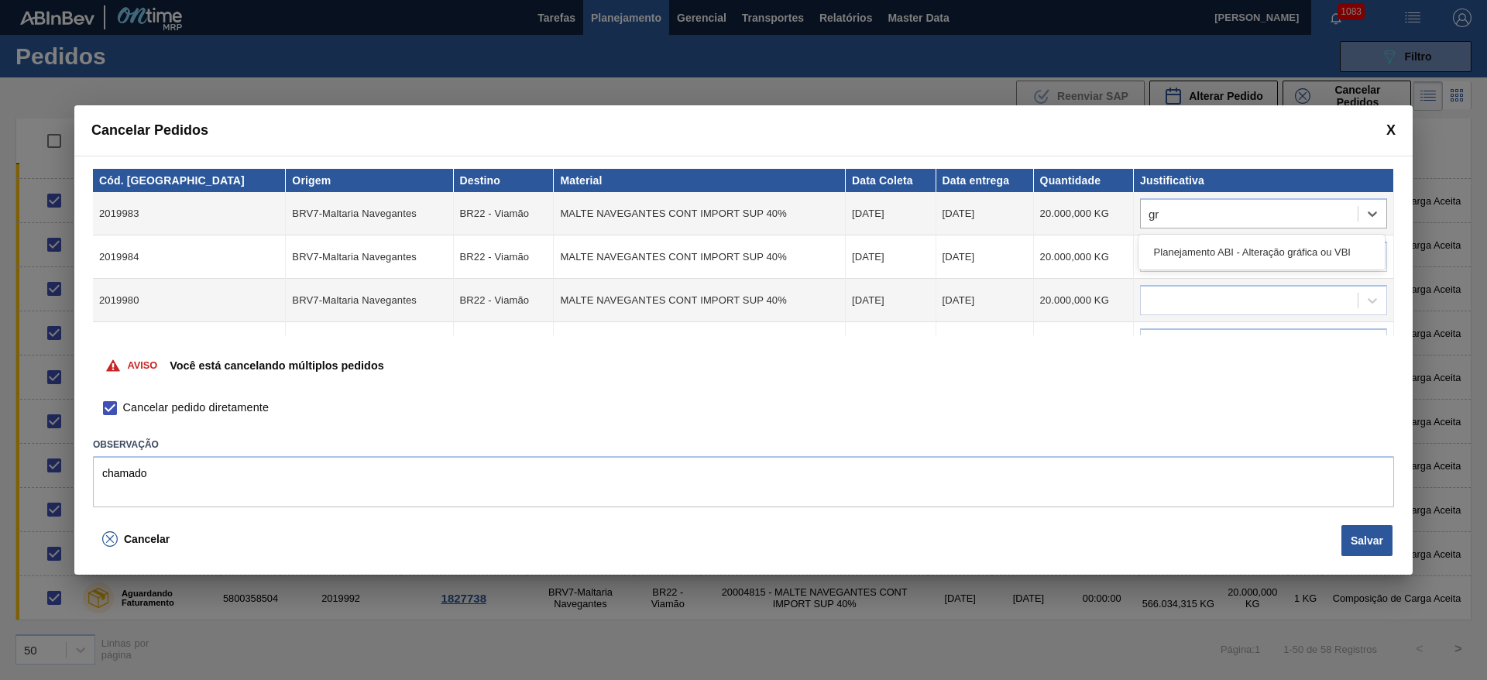
type input "g"
type input "outr"
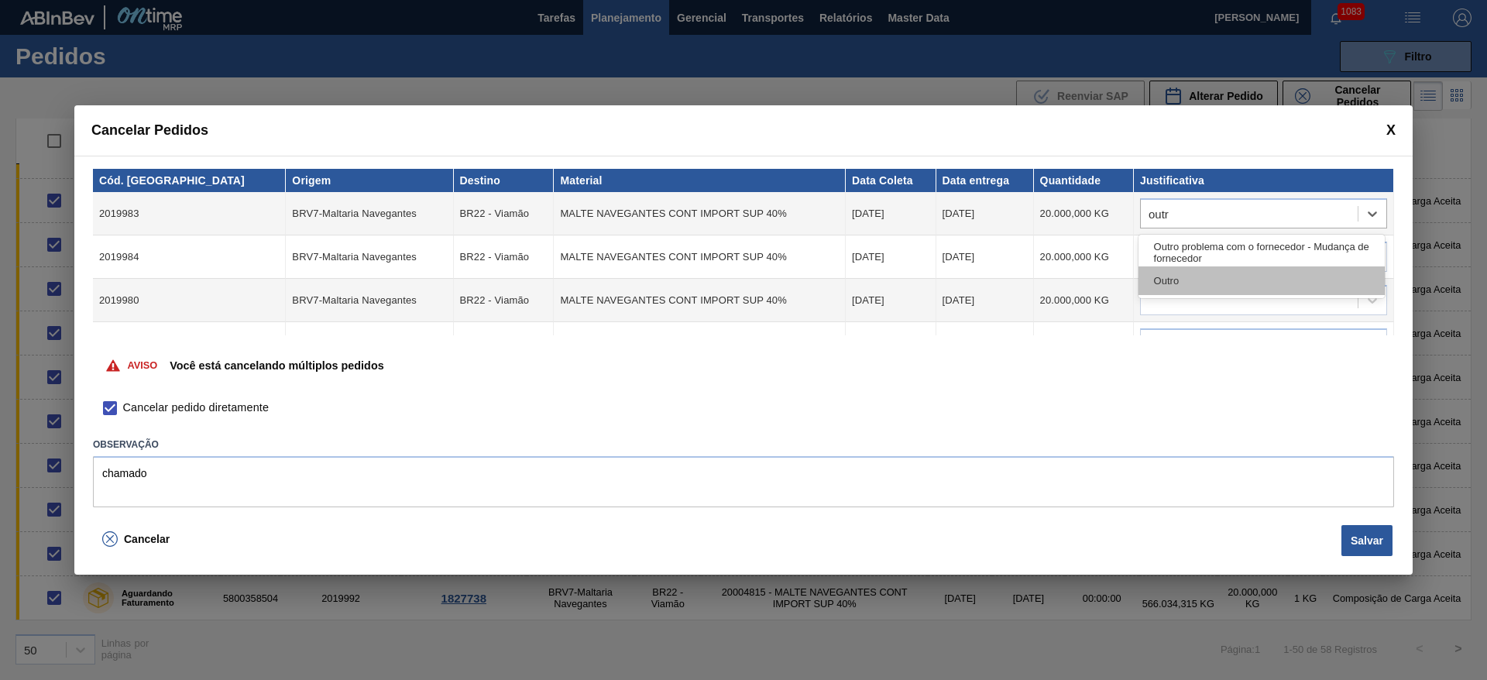
click at [1176, 276] on div "Outro" at bounding box center [1261, 280] width 246 height 29
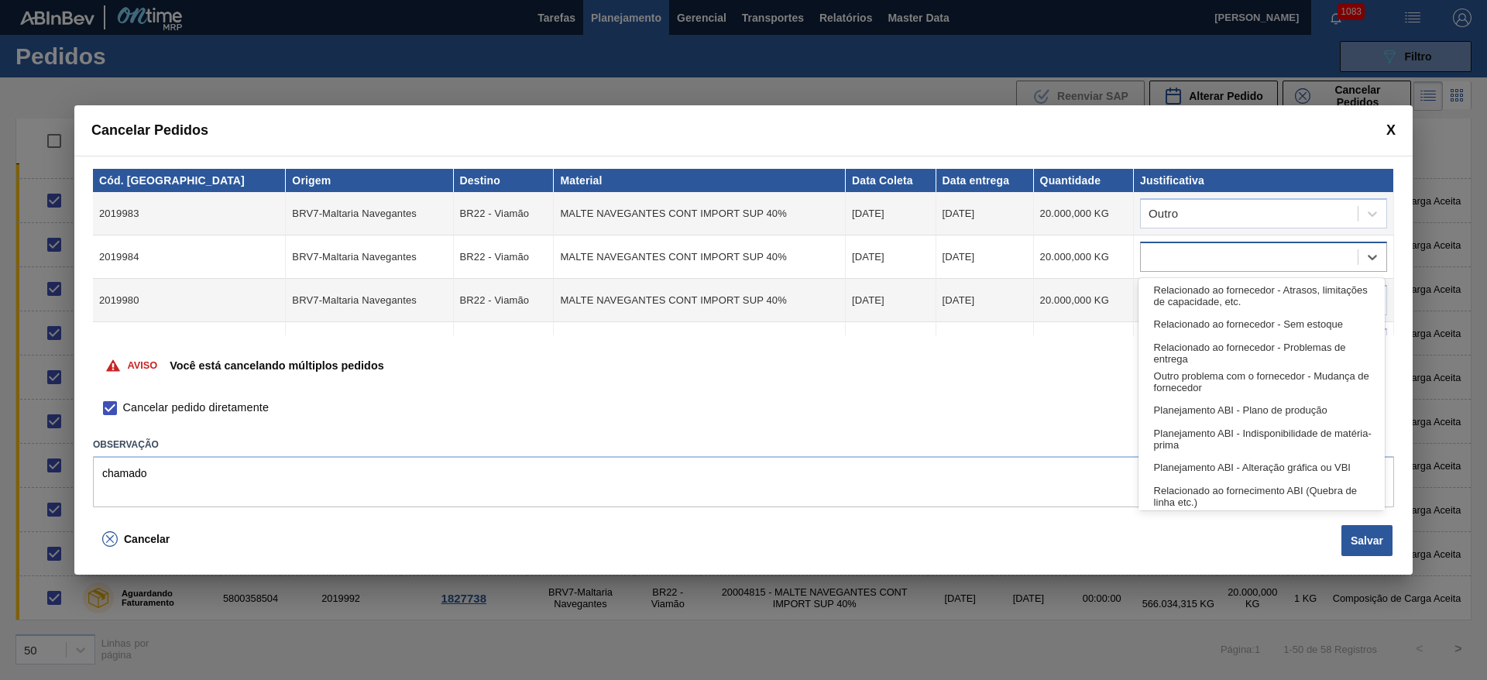
click at [1169, 261] on div at bounding box center [1248, 257] width 217 height 22
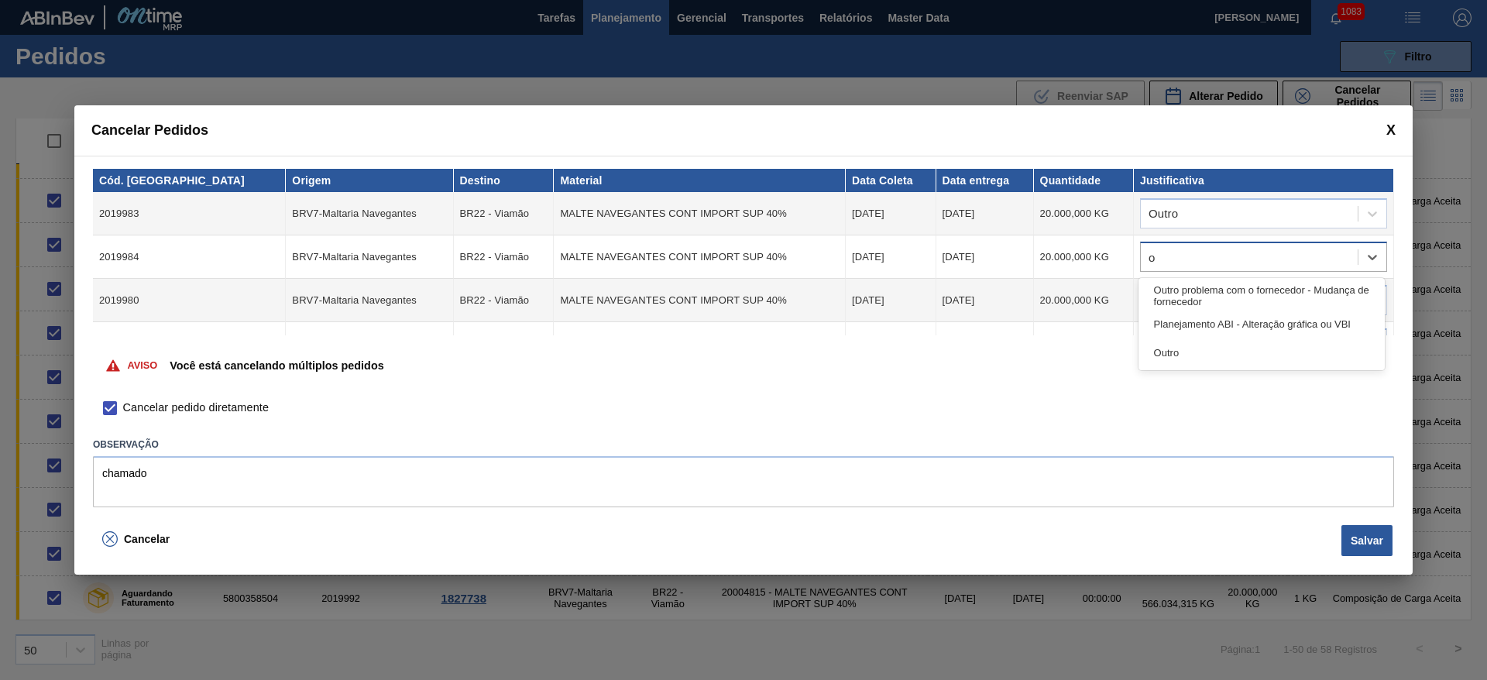
type input "ou"
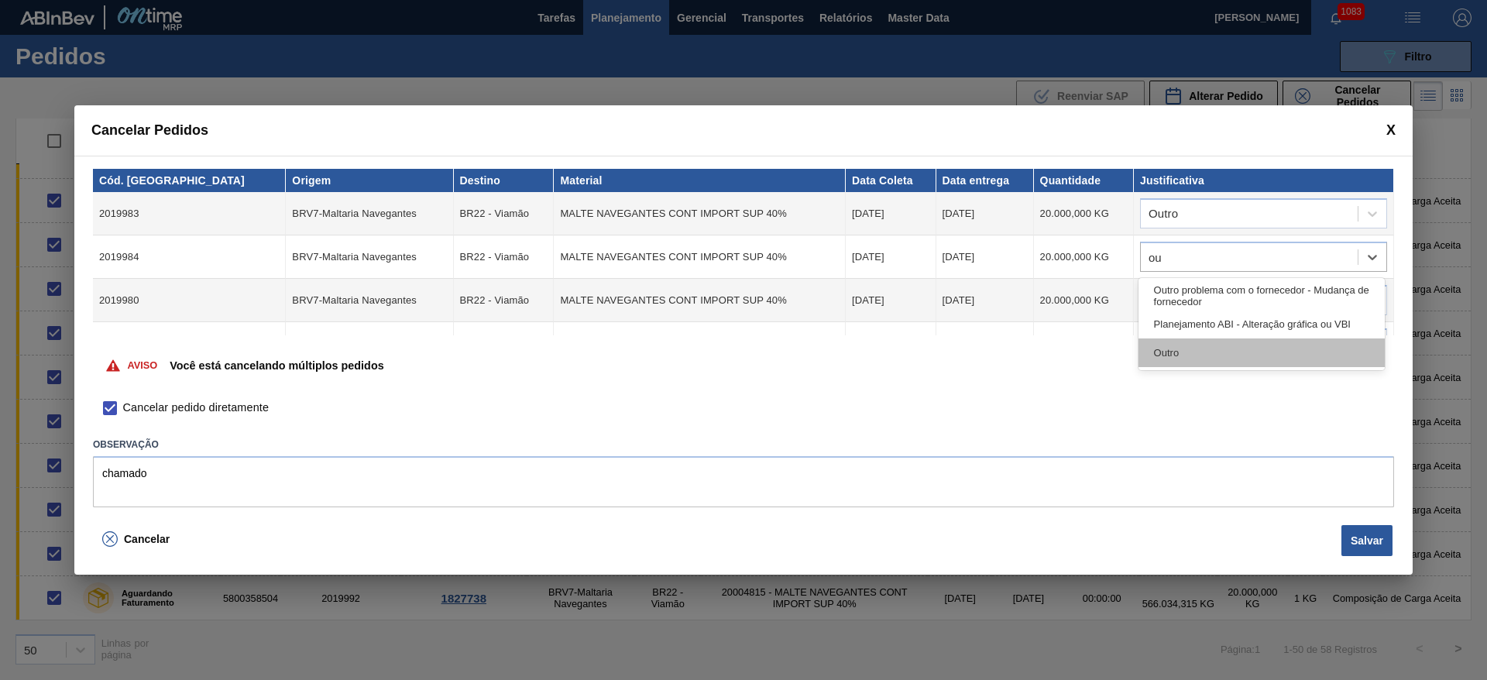
click at [1191, 348] on div "Outro" at bounding box center [1261, 352] width 246 height 29
click at [1183, 300] on div at bounding box center [1248, 301] width 217 height 22
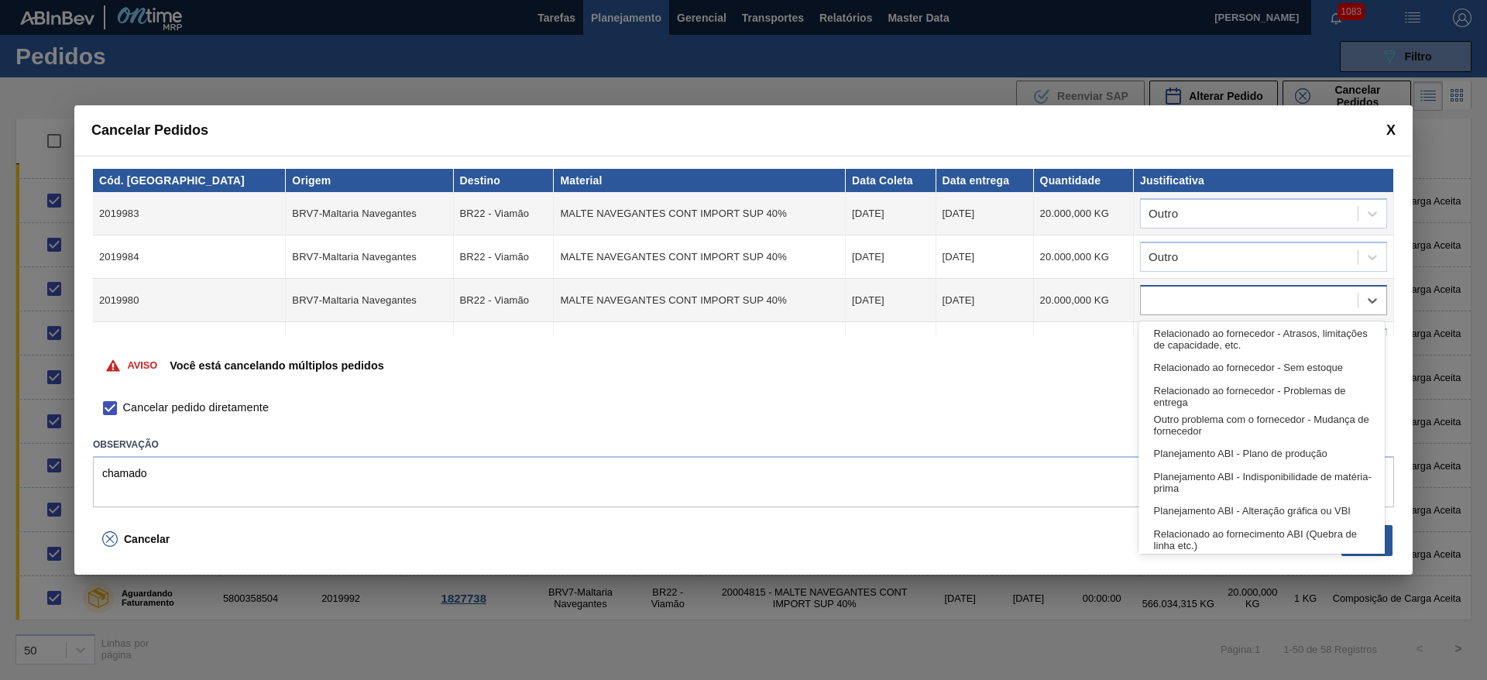
type input "u"
type input "ou"
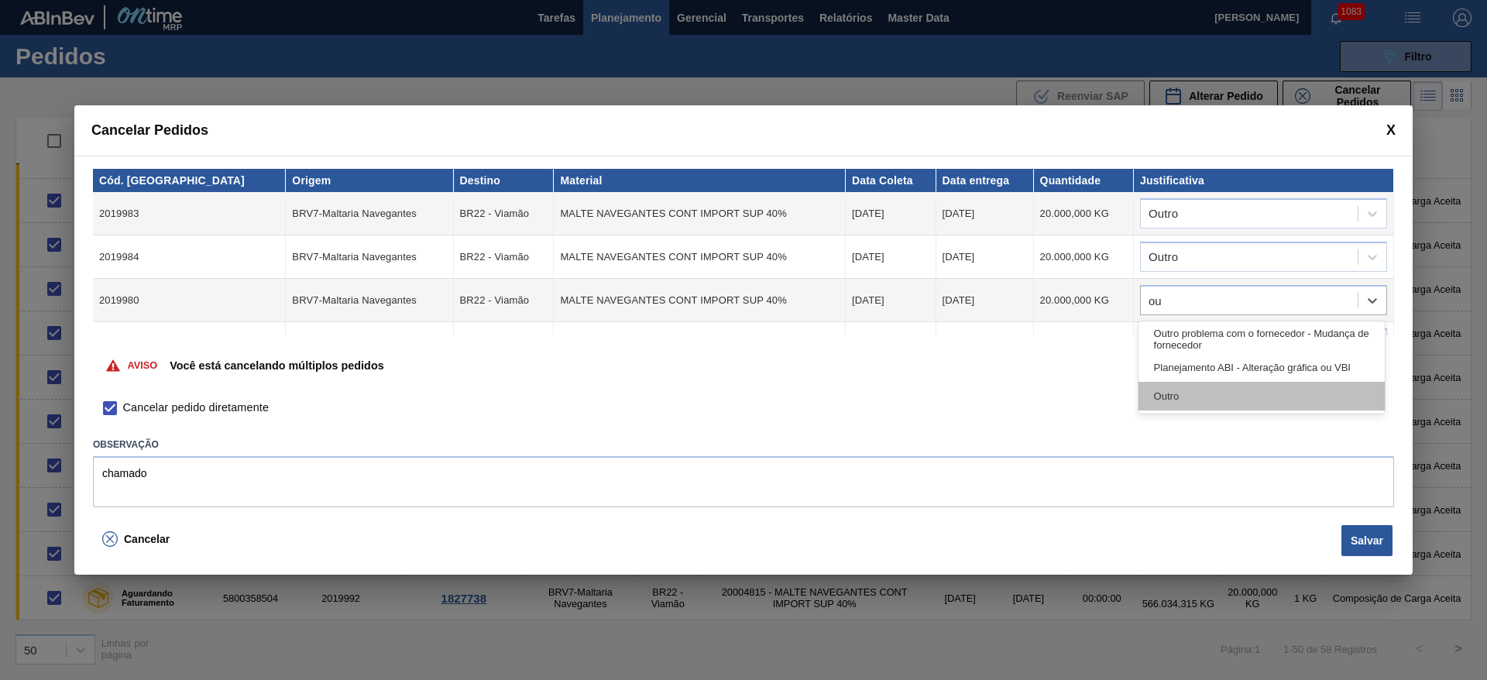
click at [1189, 394] on div "Outro" at bounding box center [1261, 396] width 246 height 29
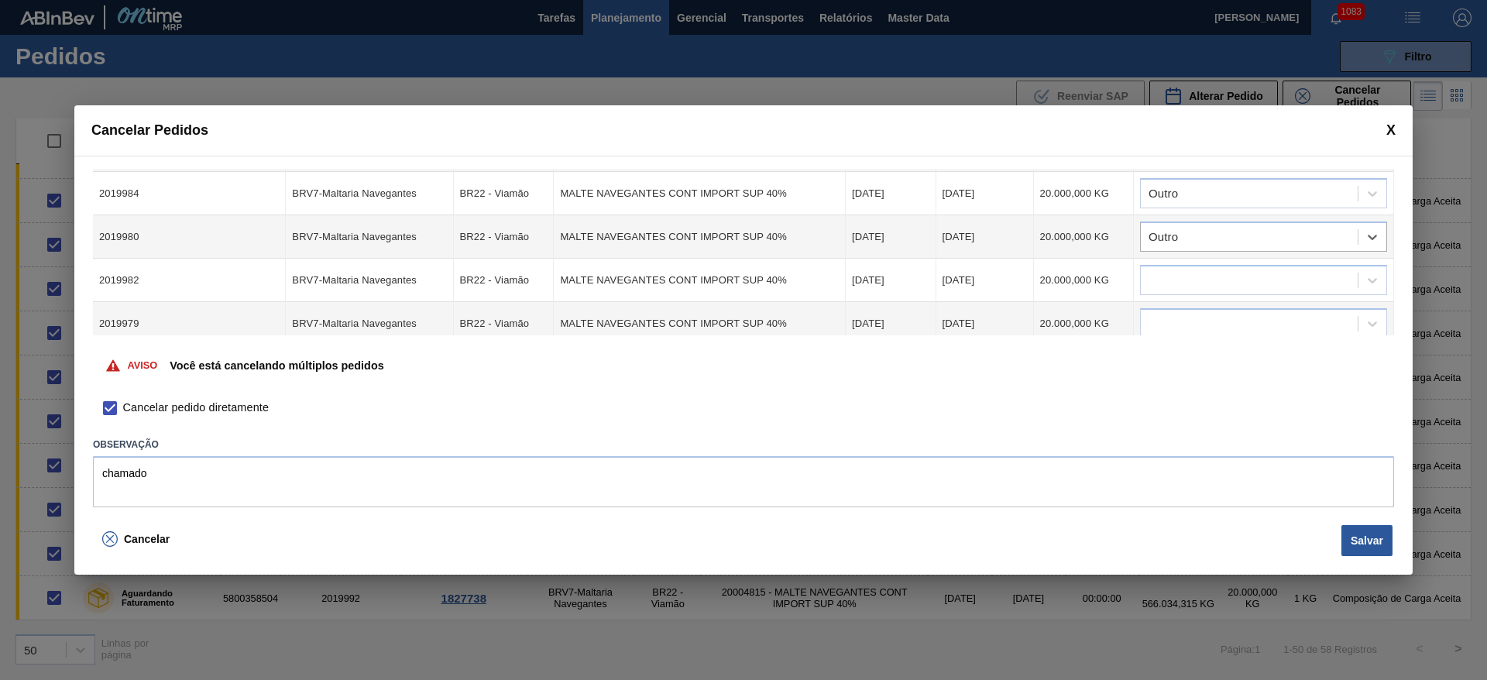
scroll to position [116, 0]
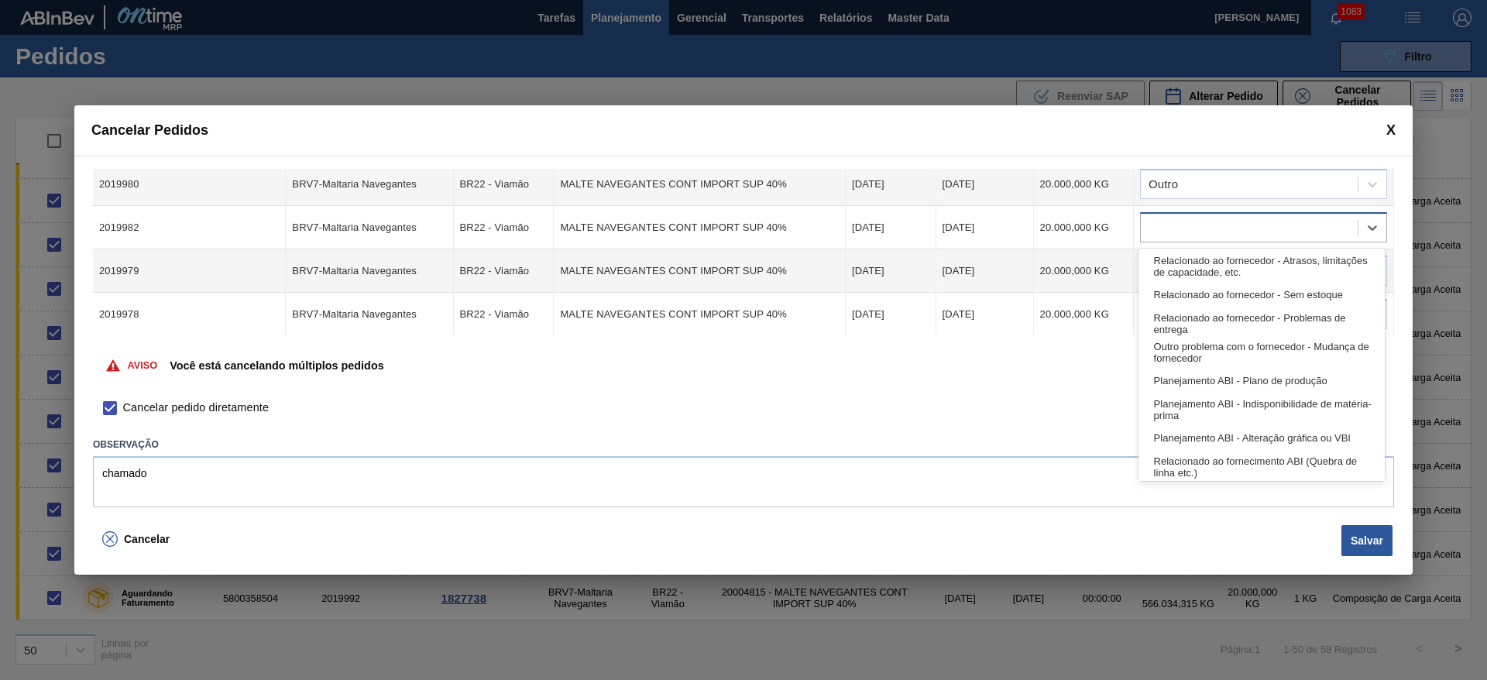
click at [1166, 224] on div at bounding box center [1248, 228] width 217 height 22
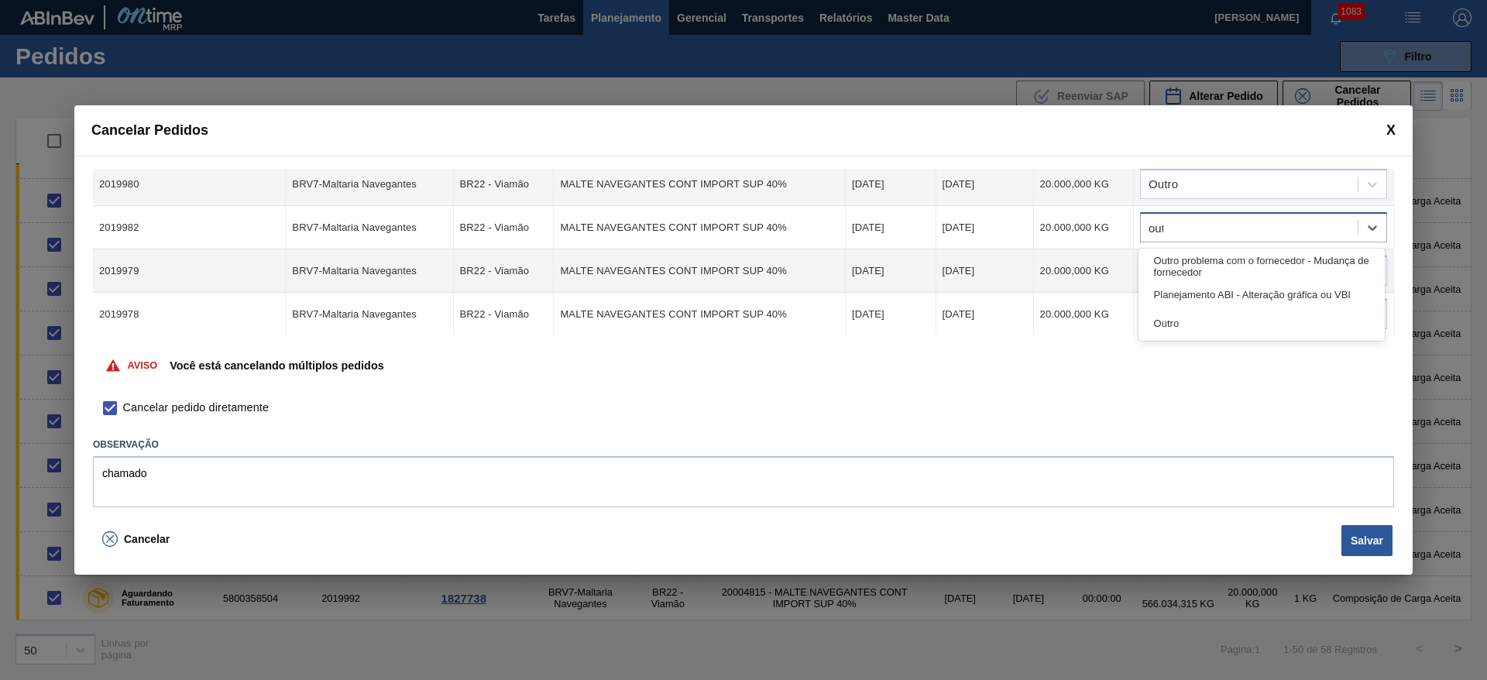
type input "outr"
drag, startPoint x: 1145, startPoint y: 296, endPoint x: 1161, endPoint y: 281, distance: 21.9
click at [1151, 294] on div "Outro" at bounding box center [1261, 294] width 246 height 29
click at [1161, 280] on div at bounding box center [1248, 271] width 217 height 22
type input "outr"
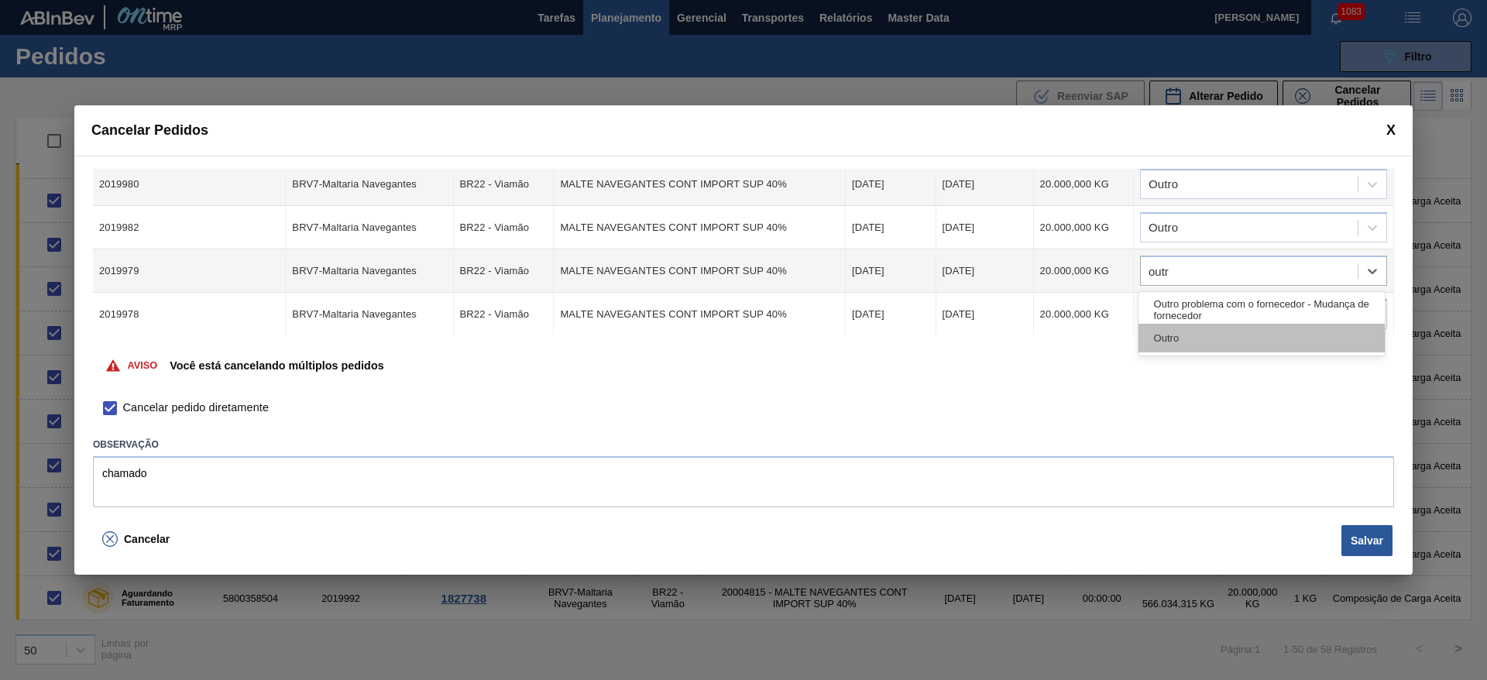
click at [1157, 342] on div "Outro" at bounding box center [1261, 338] width 246 height 29
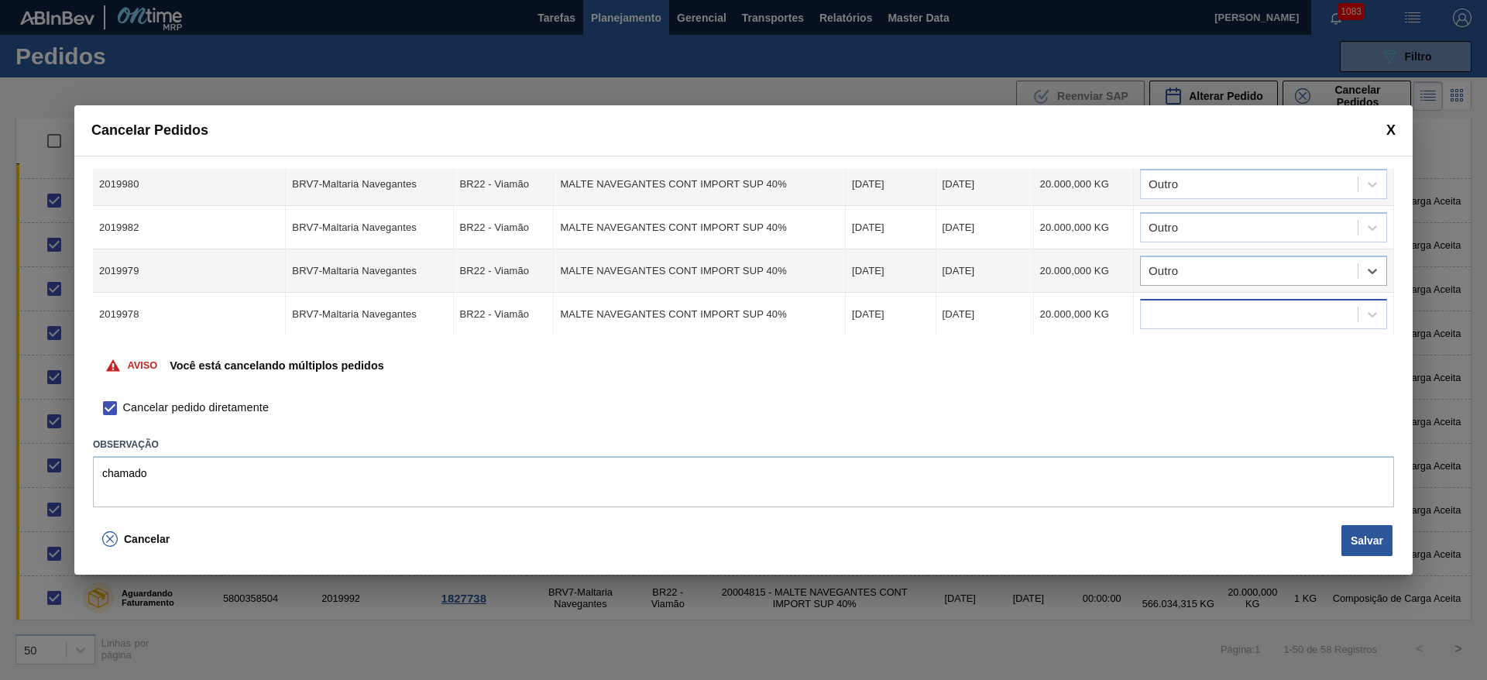
click at [1154, 304] on div at bounding box center [1248, 315] width 217 height 22
type input "outro"
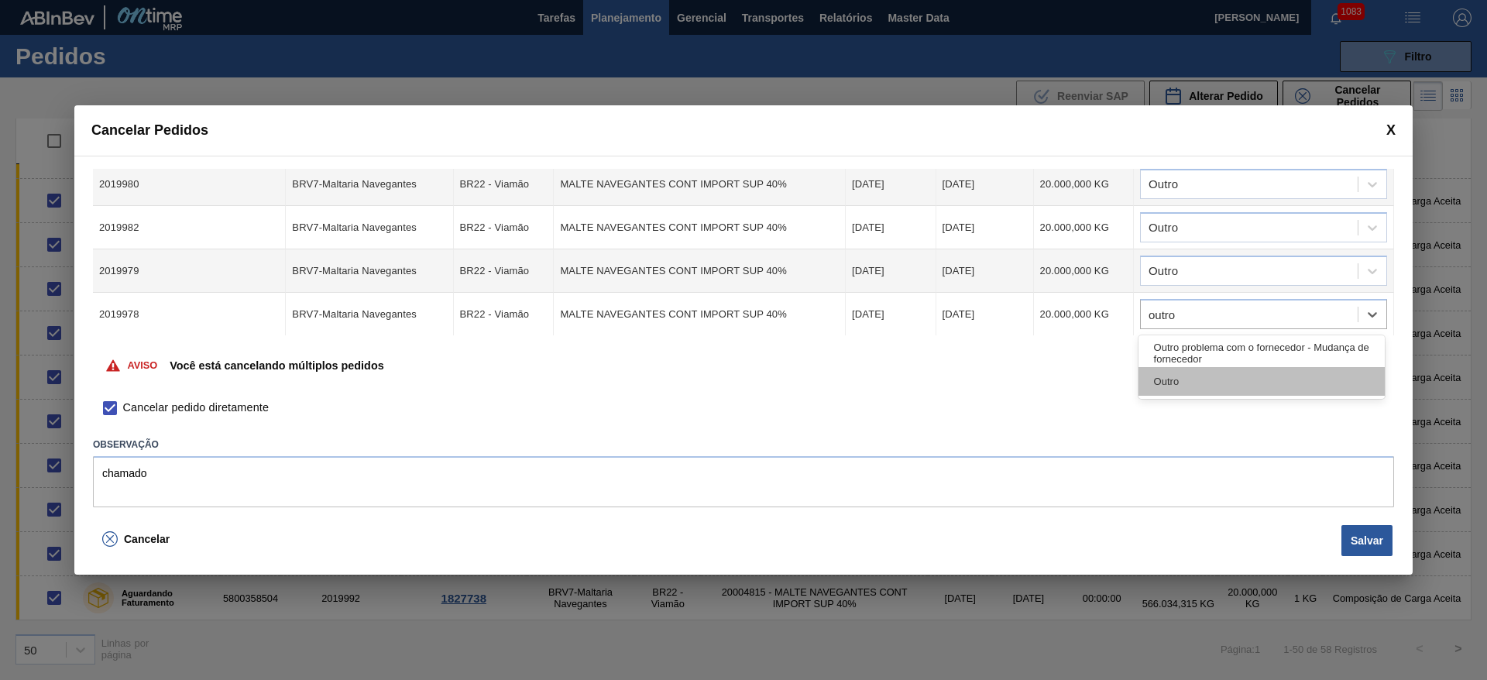
click at [1154, 381] on div "Outro" at bounding box center [1261, 381] width 246 height 29
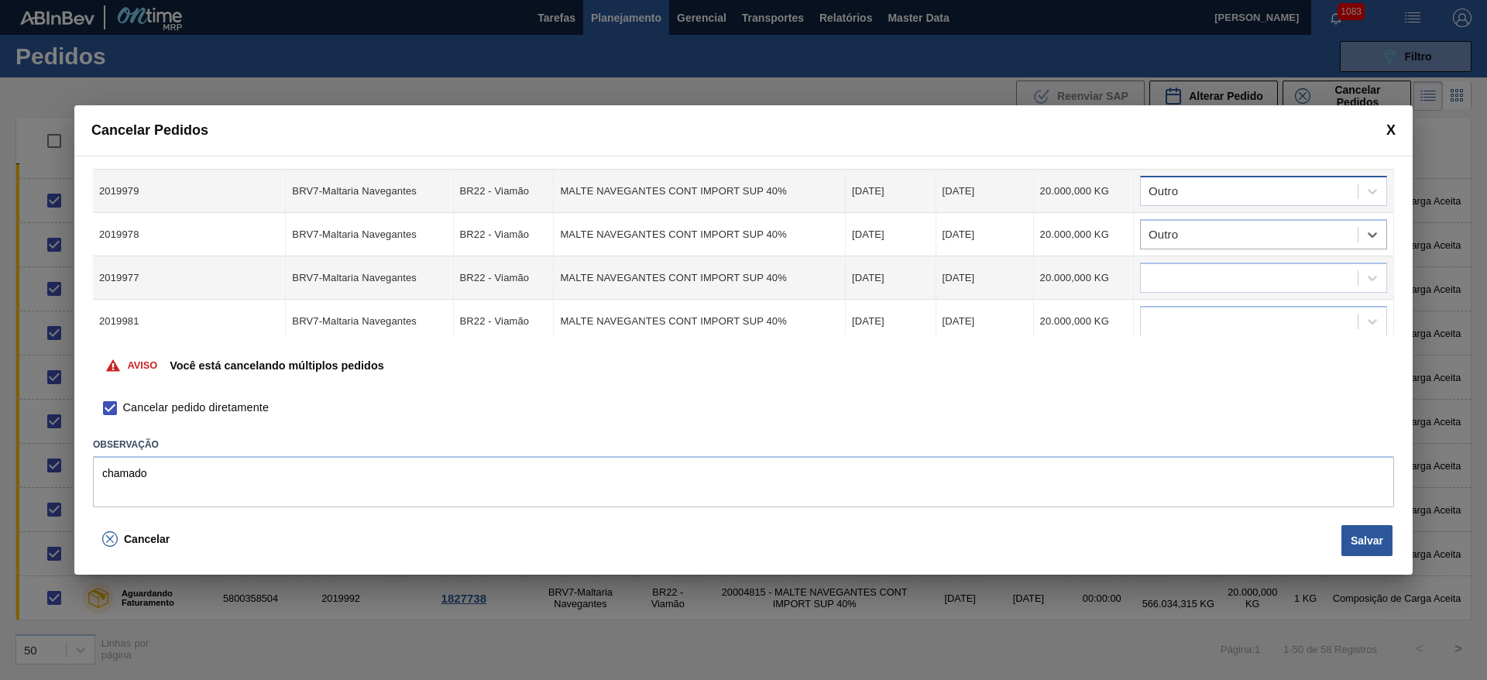
scroll to position [232, 0]
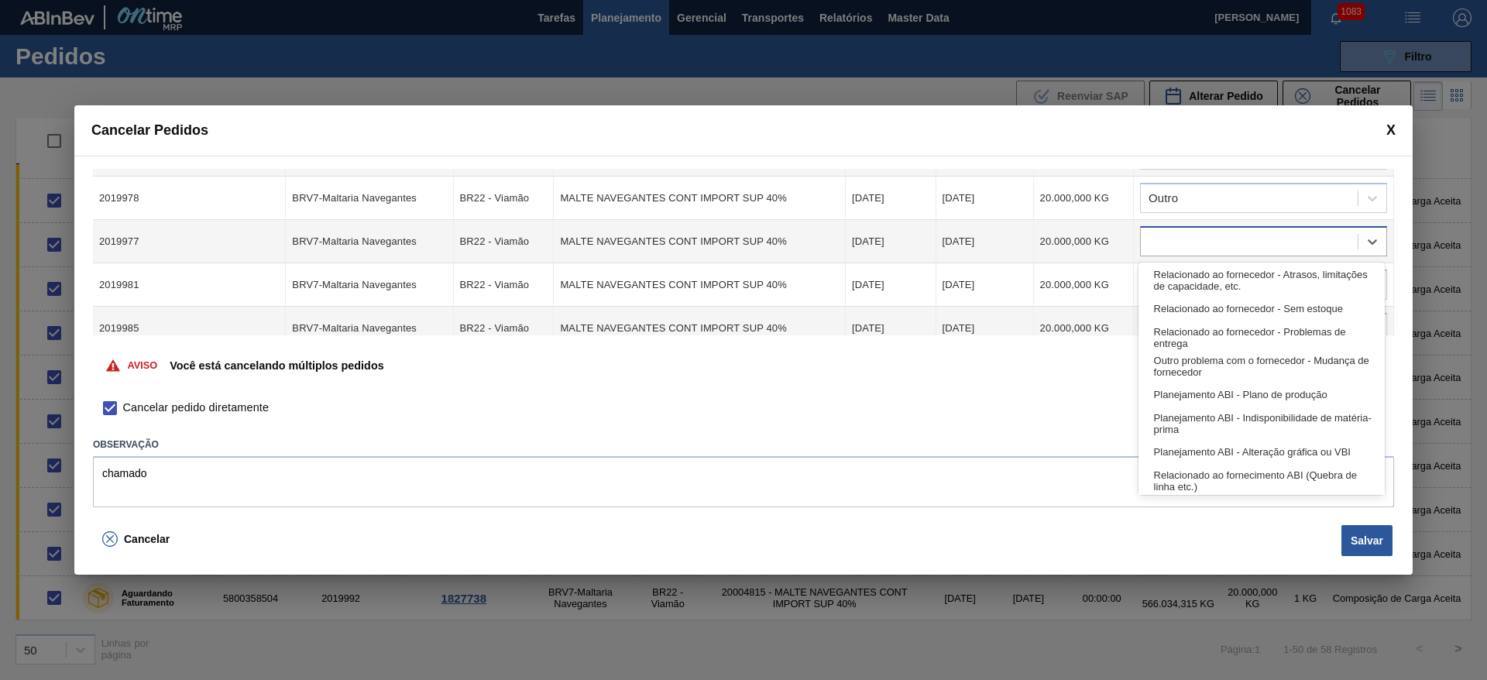
click at [1180, 238] on div at bounding box center [1248, 242] width 217 height 22
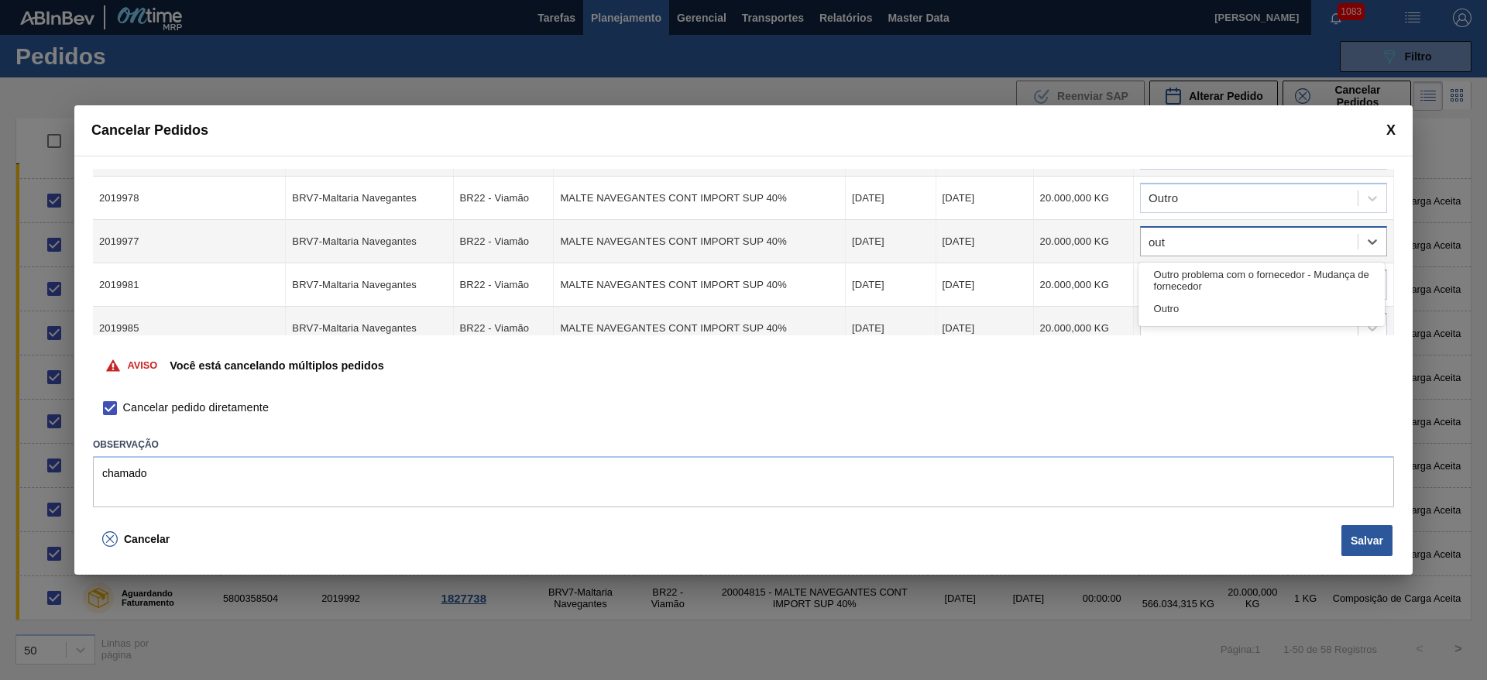
type input "outr"
click at [1189, 311] on div "Outro" at bounding box center [1261, 308] width 246 height 29
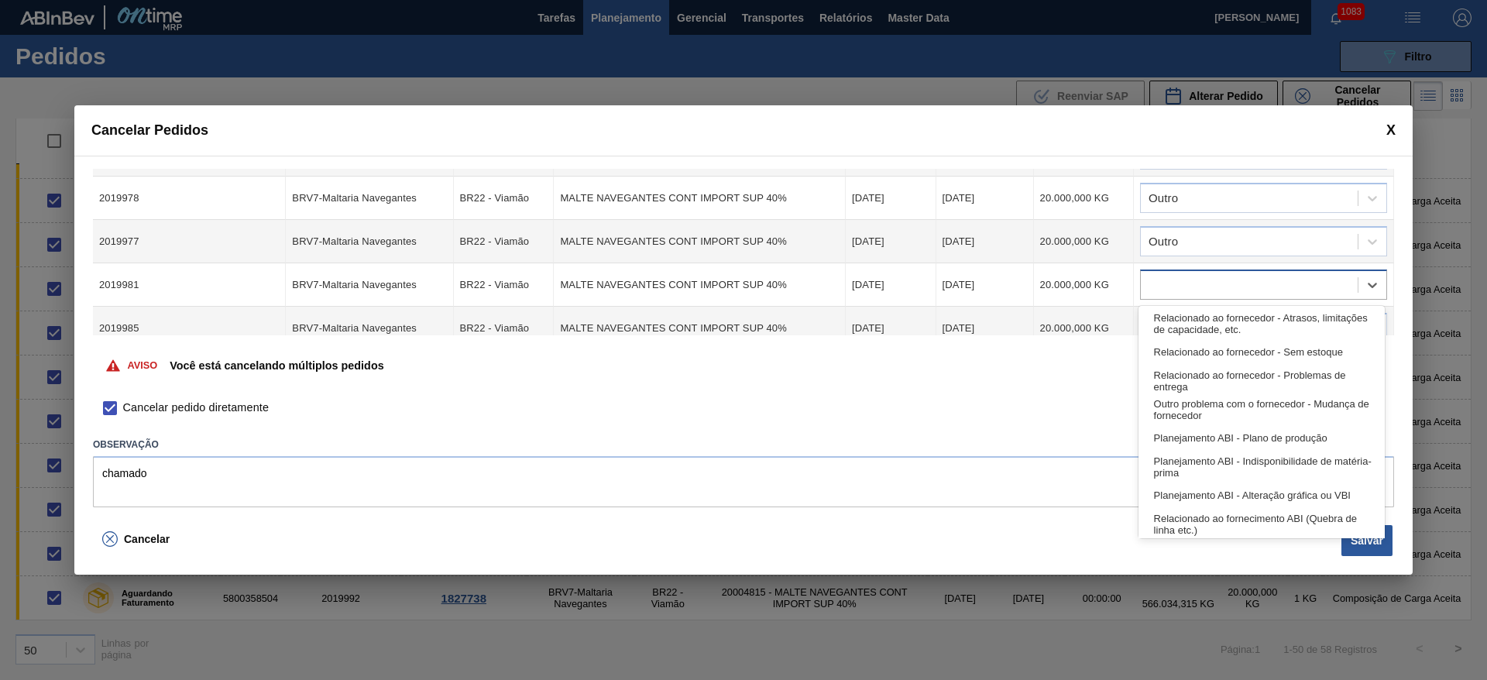
click at [1164, 292] on div at bounding box center [1248, 285] width 217 height 22
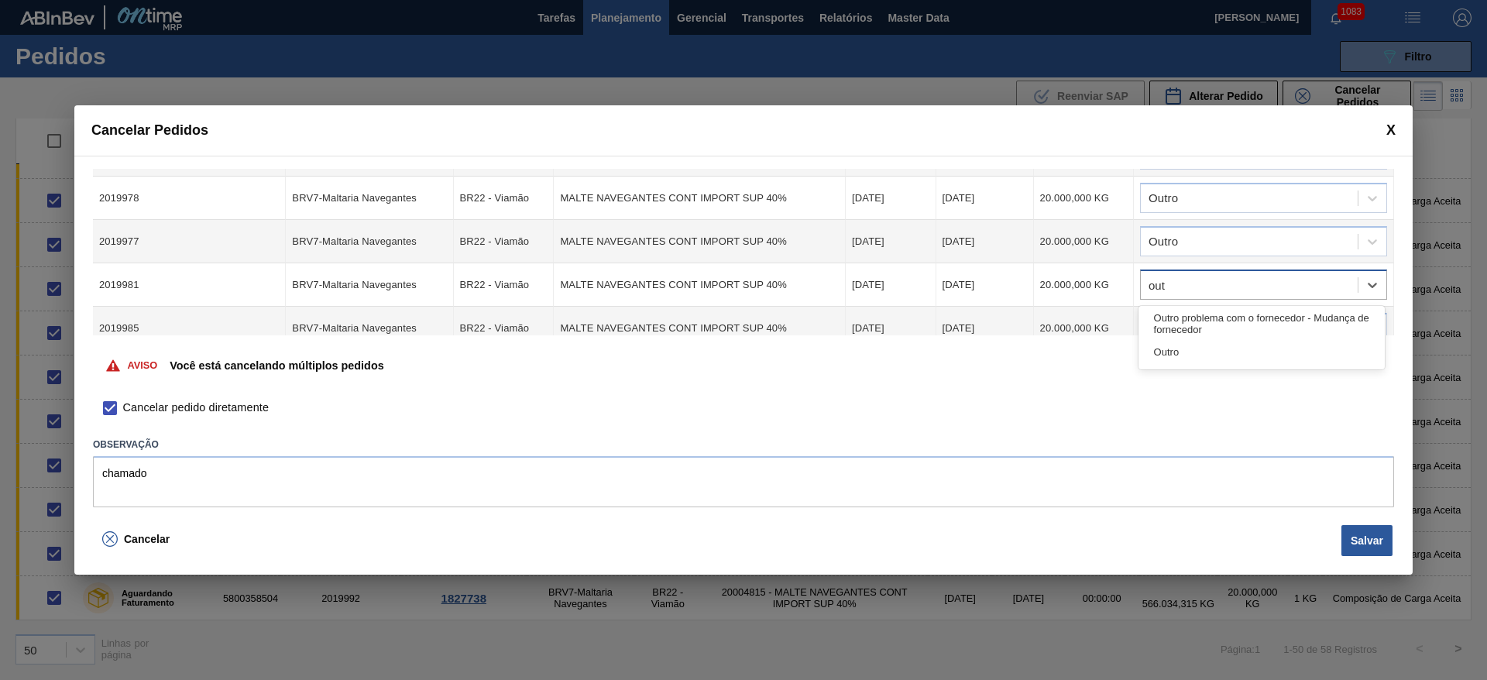
type input "outr"
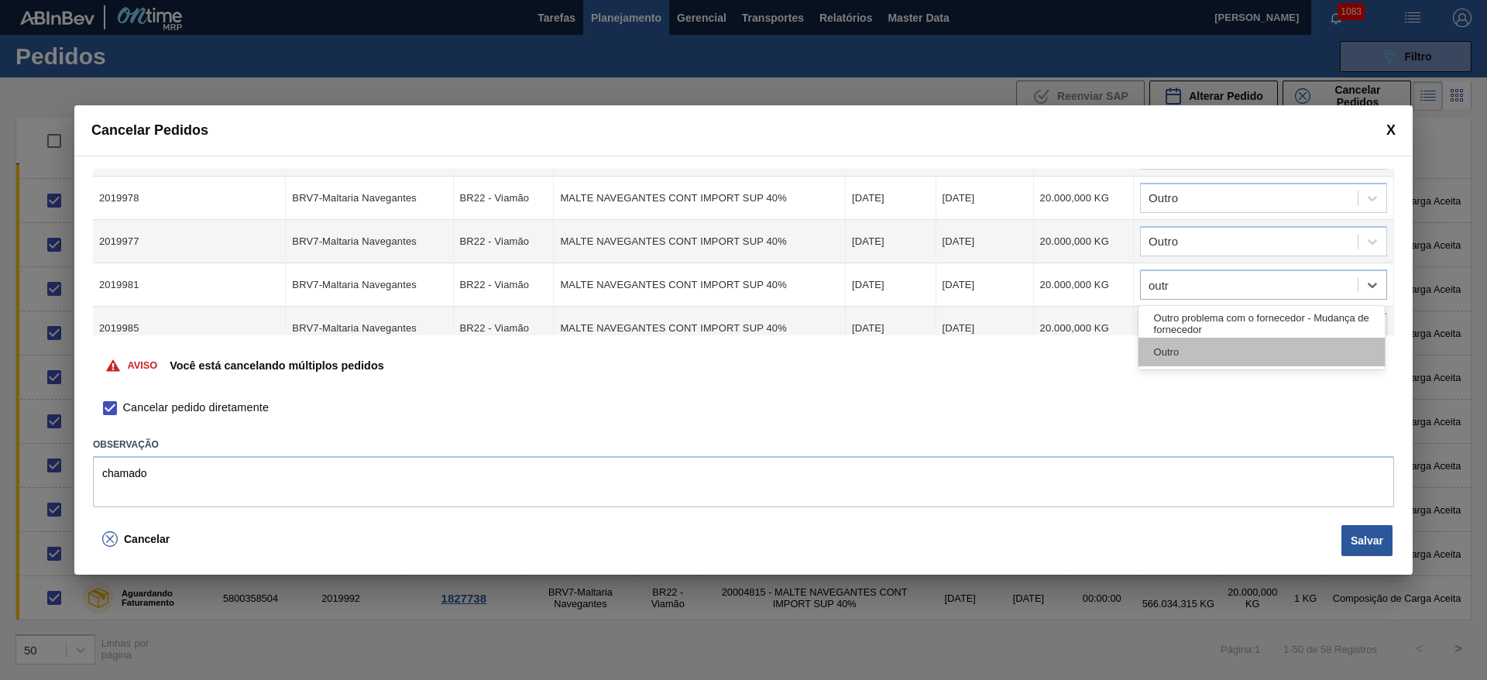
click at [1166, 355] on div "Outro" at bounding box center [1261, 352] width 246 height 29
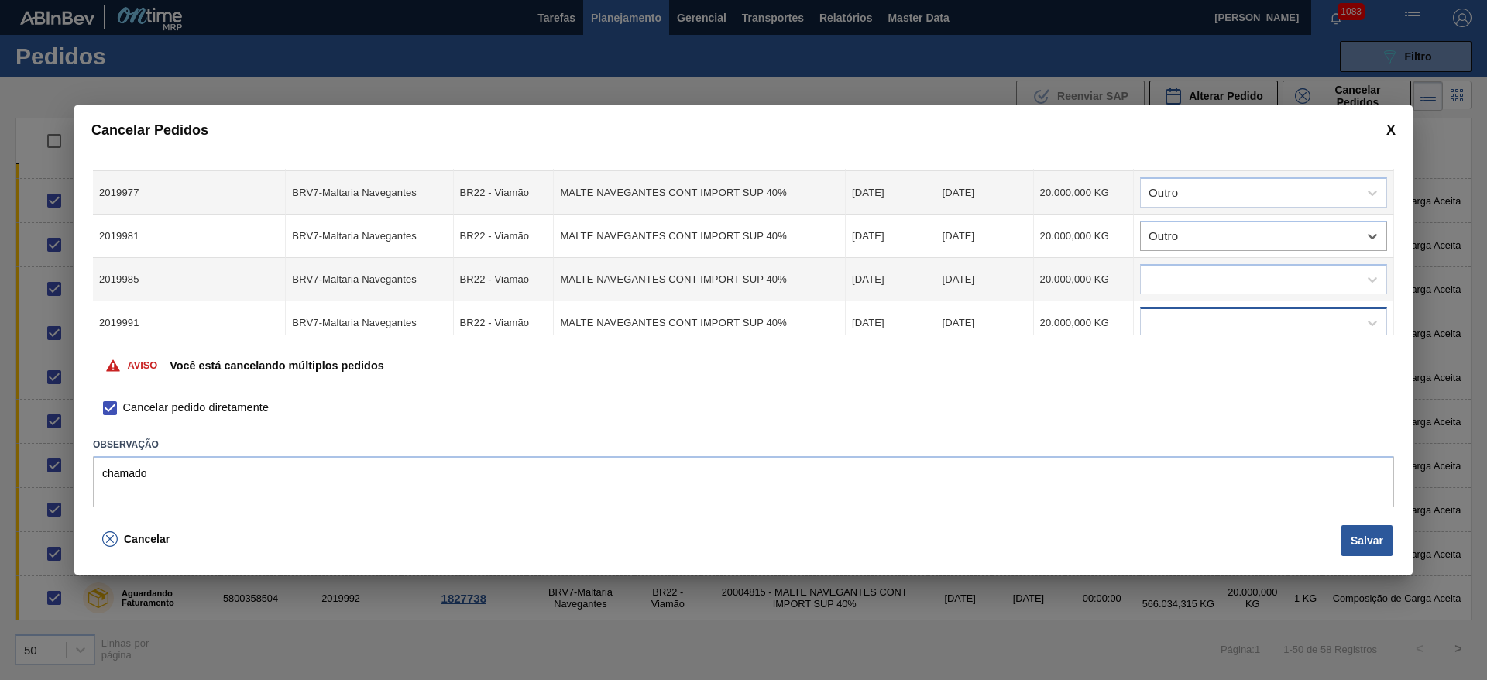
scroll to position [348, 0]
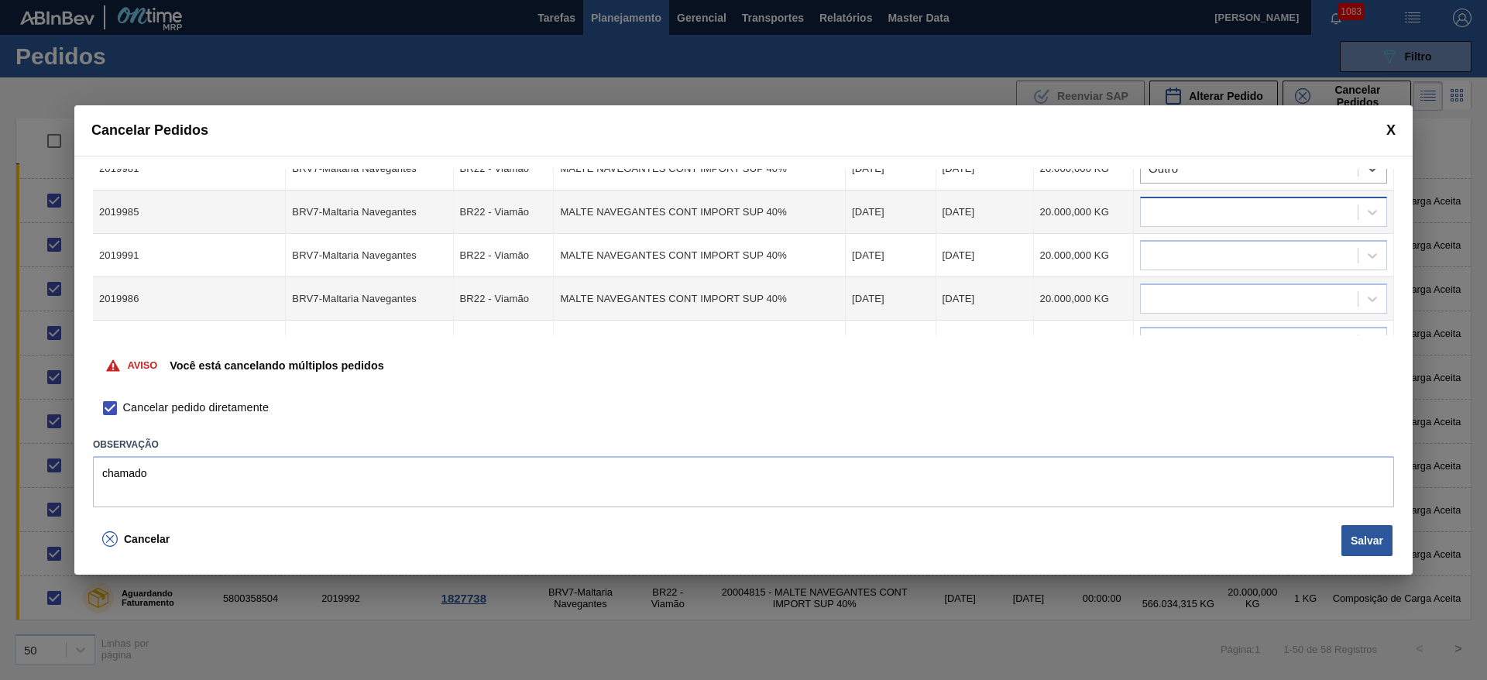
click at [1192, 205] on div at bounding box center [1248, 212] width 217 height 22
type input "outr"
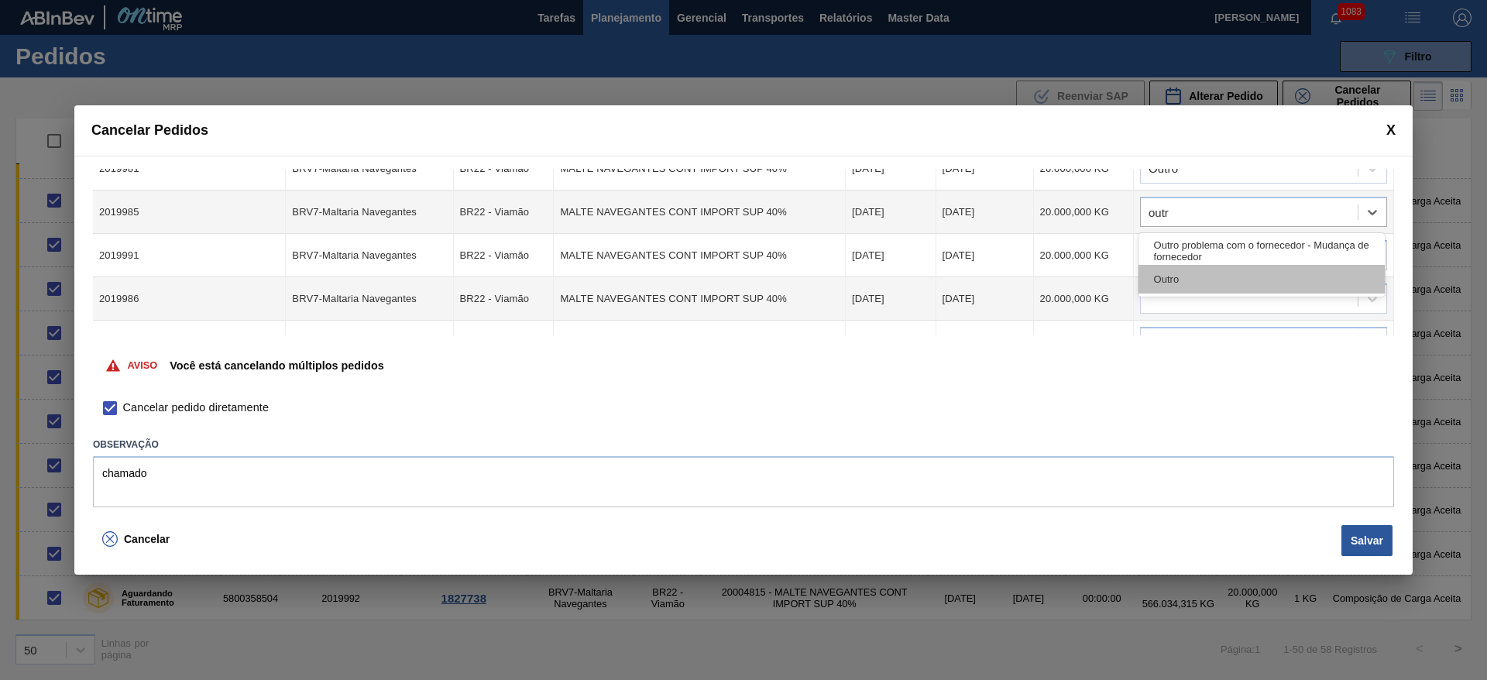
click at [1178, 276] on div "Outro" at bounding box center [1261, 279] width 246 height 29
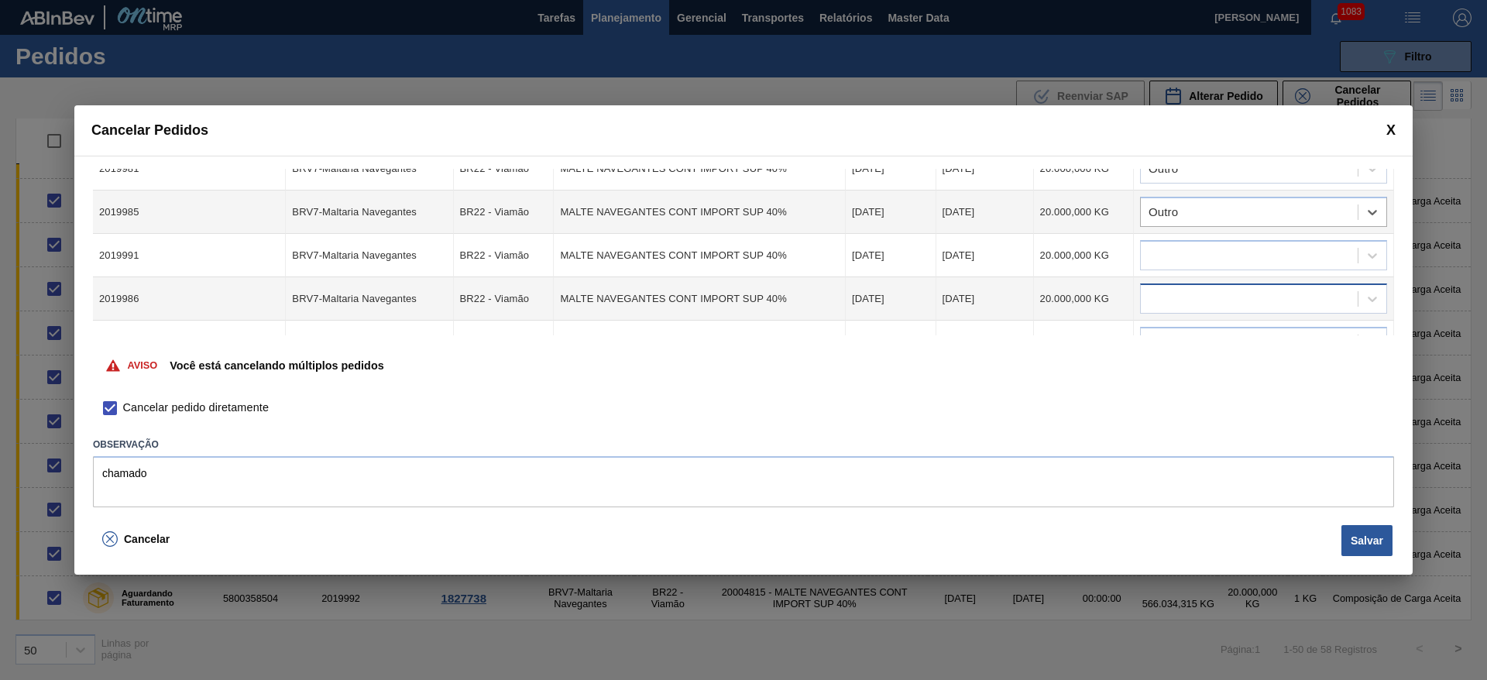
click at [1169, 297] on div at bounding box center [1248, 299] width 217 height 22
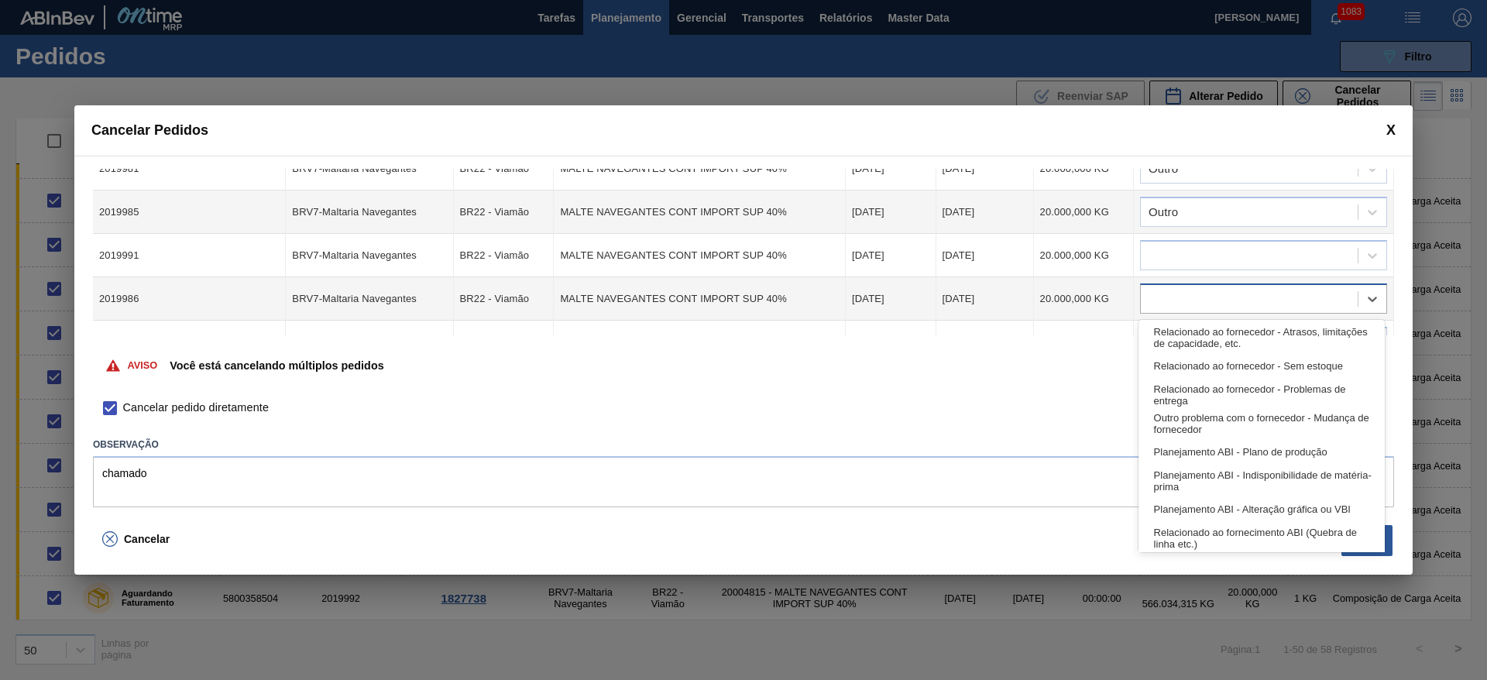
type input "p"
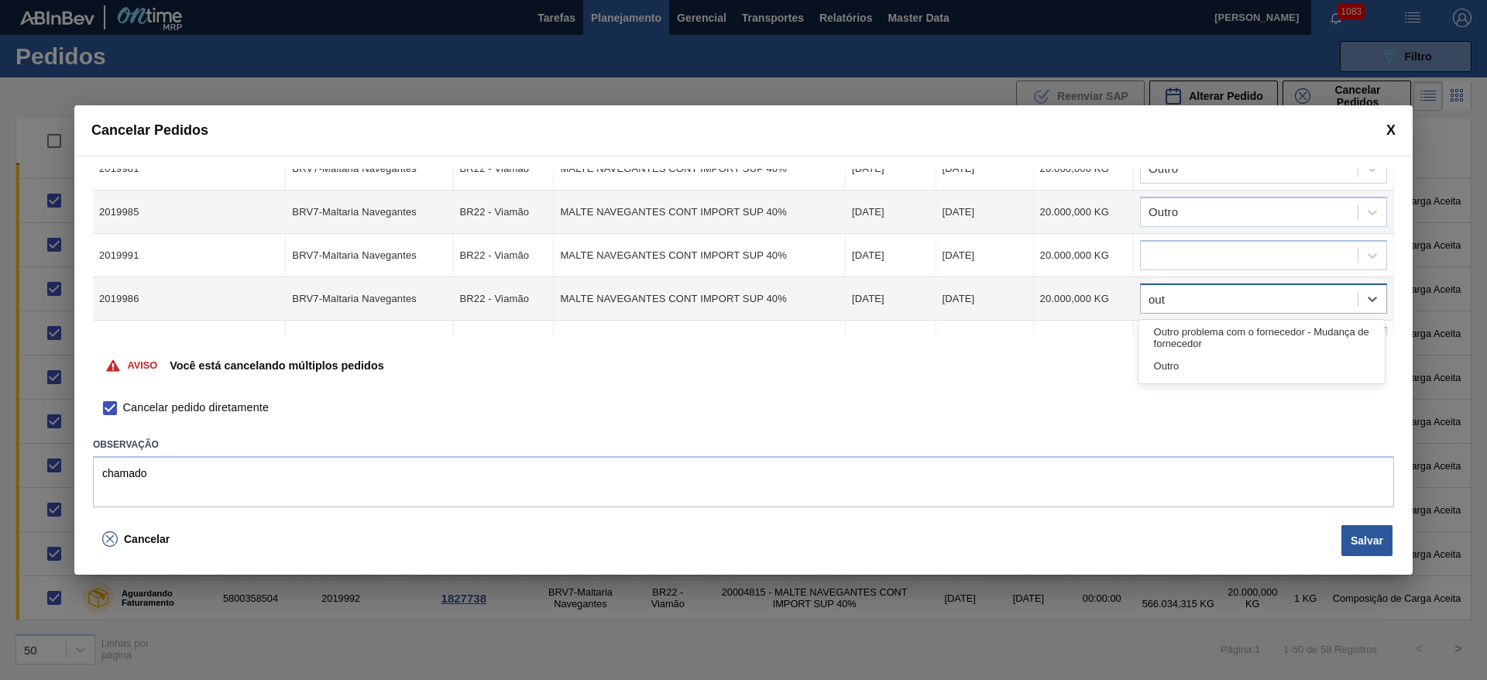
type input "outr"
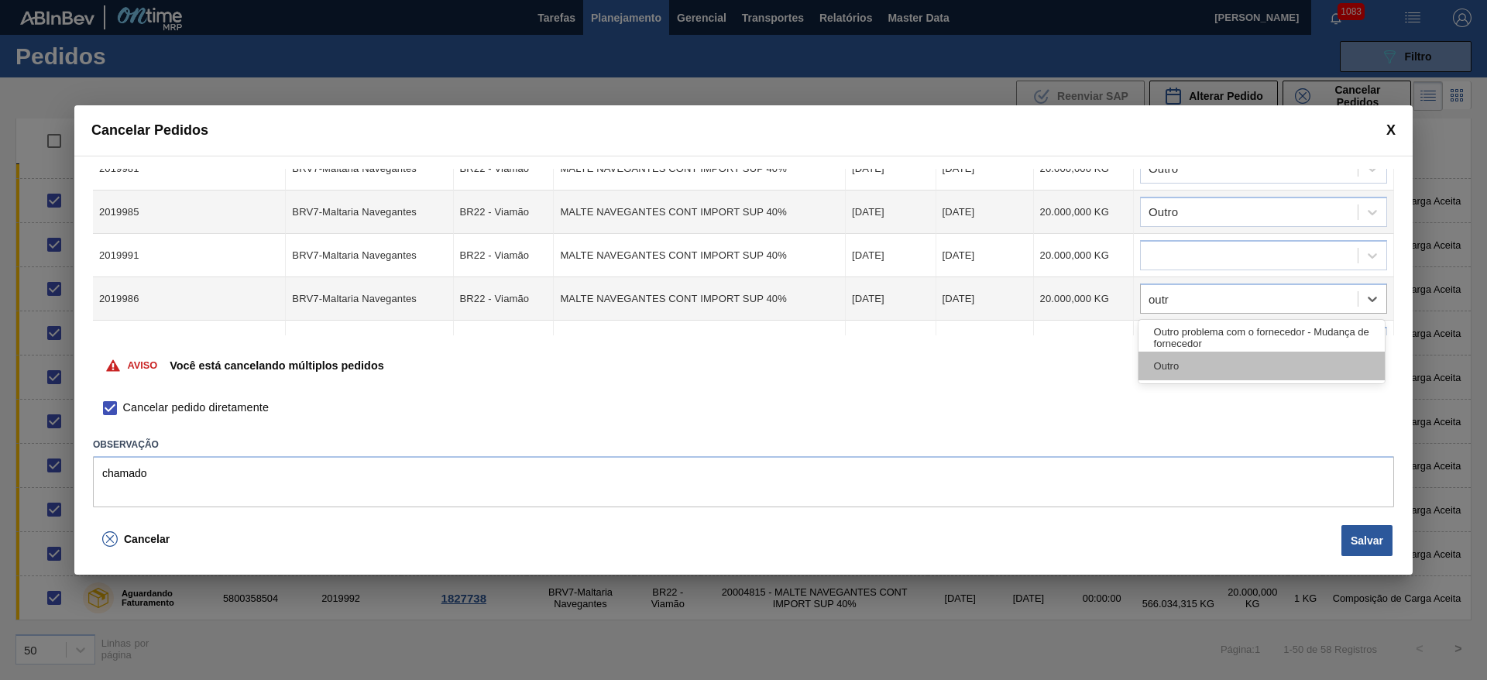
click at [1178, 365] on div "Outro" at bounding box center [1261, 366] width 246 height 29
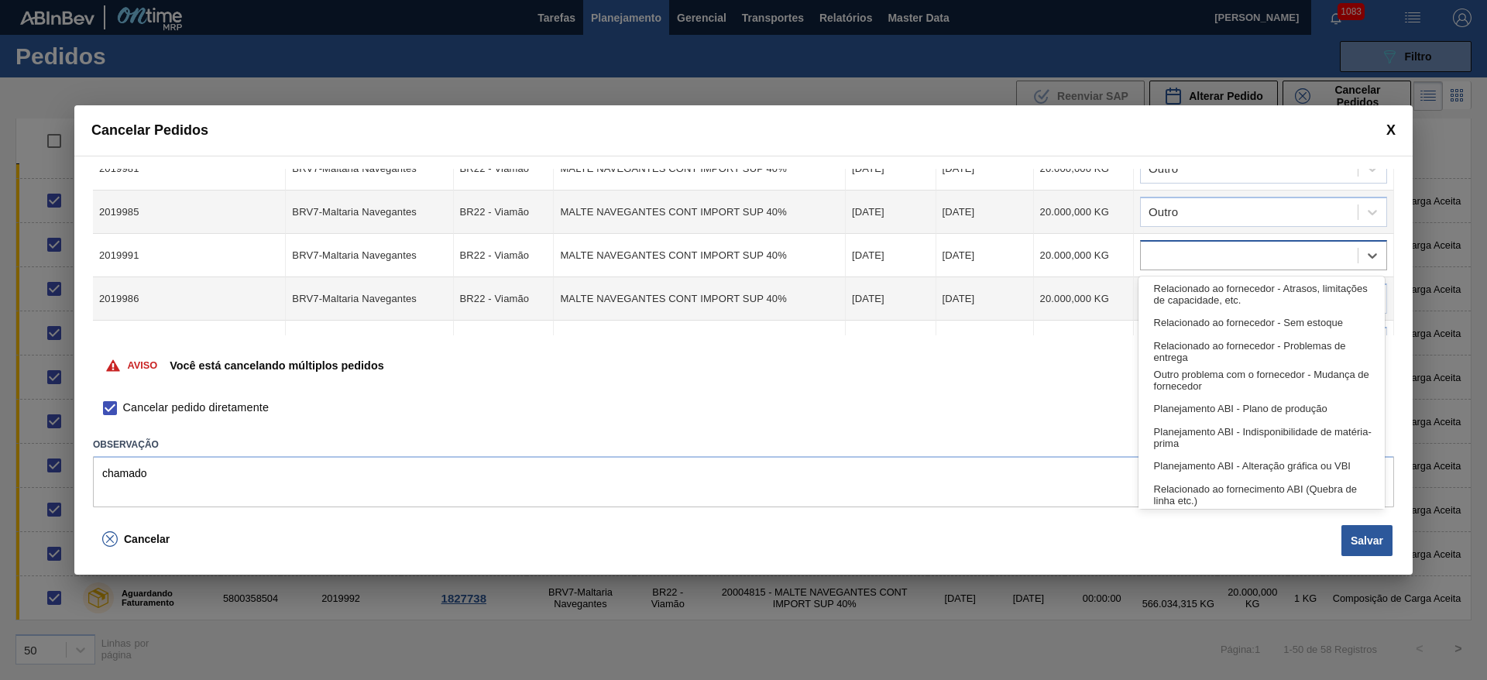
click at [1165, 263] on div at bounding box center [1248, 256] width 217 height 22
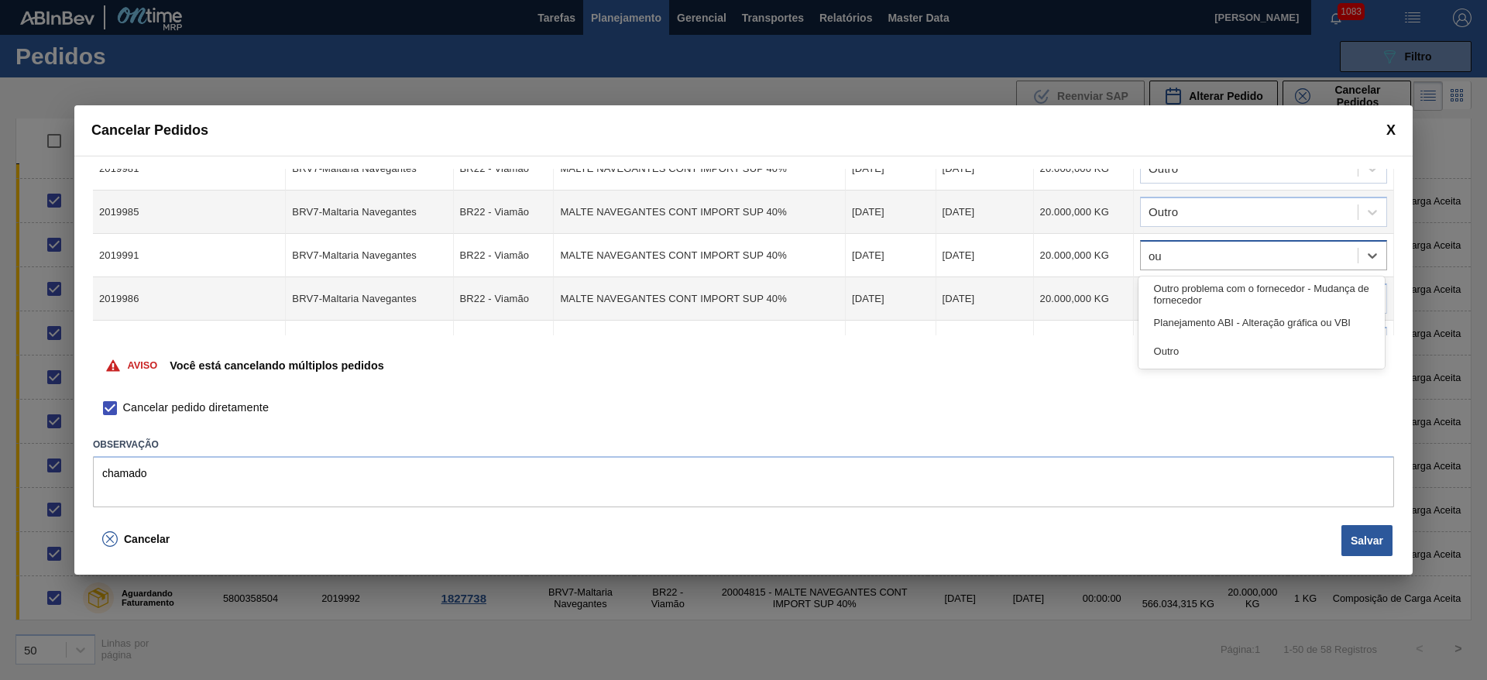
type input "out"
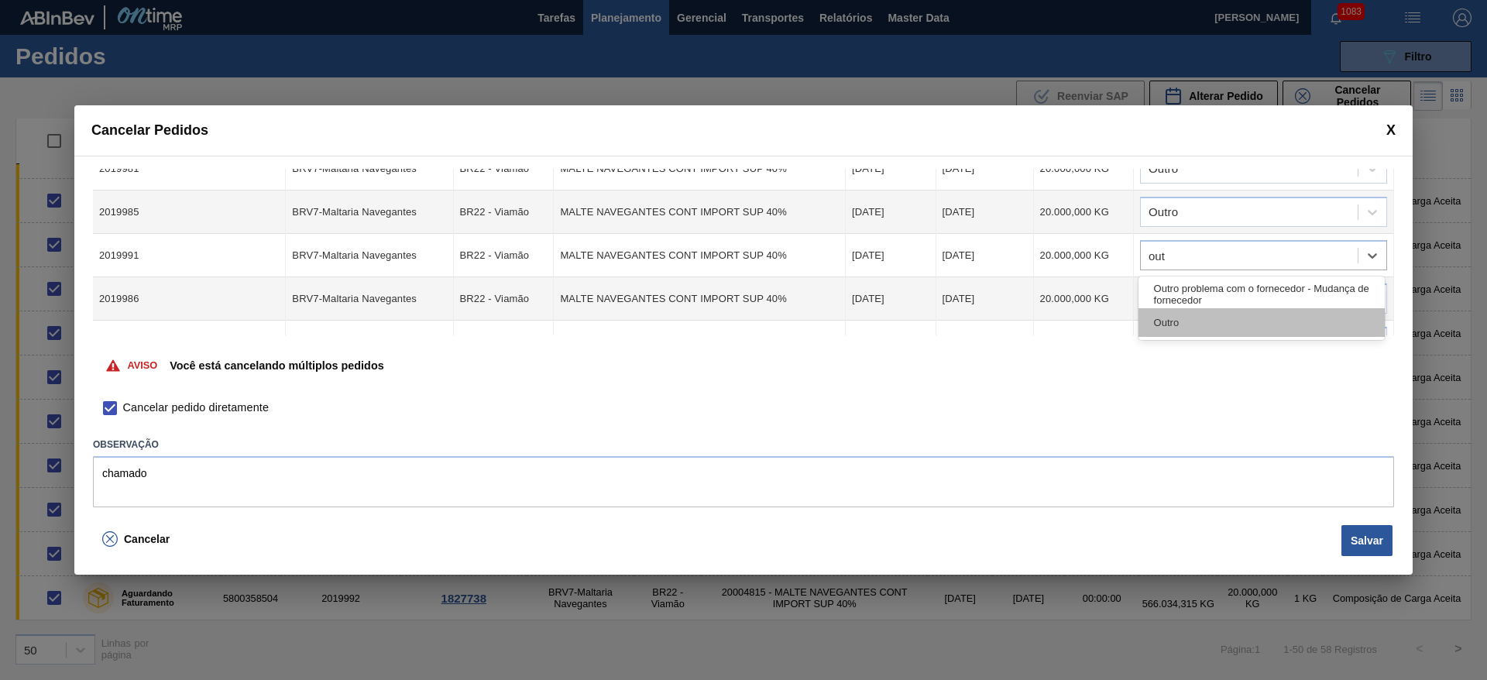
click at [1177, 324] on div "Outro" at bounding box center [1261, 322] width 246 height 29
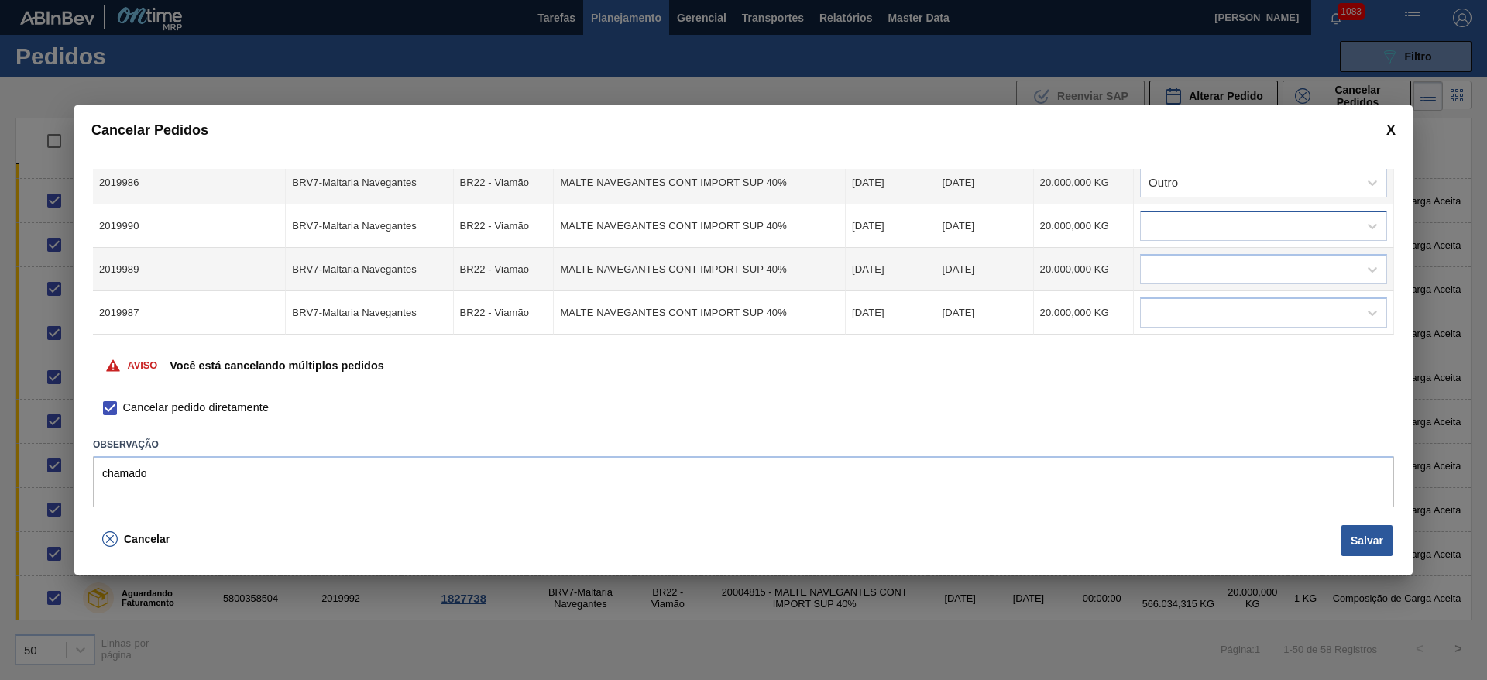
click at [1168, 215] on div at bounding box center [1248, 226] width 217 height 22
type input "outro"
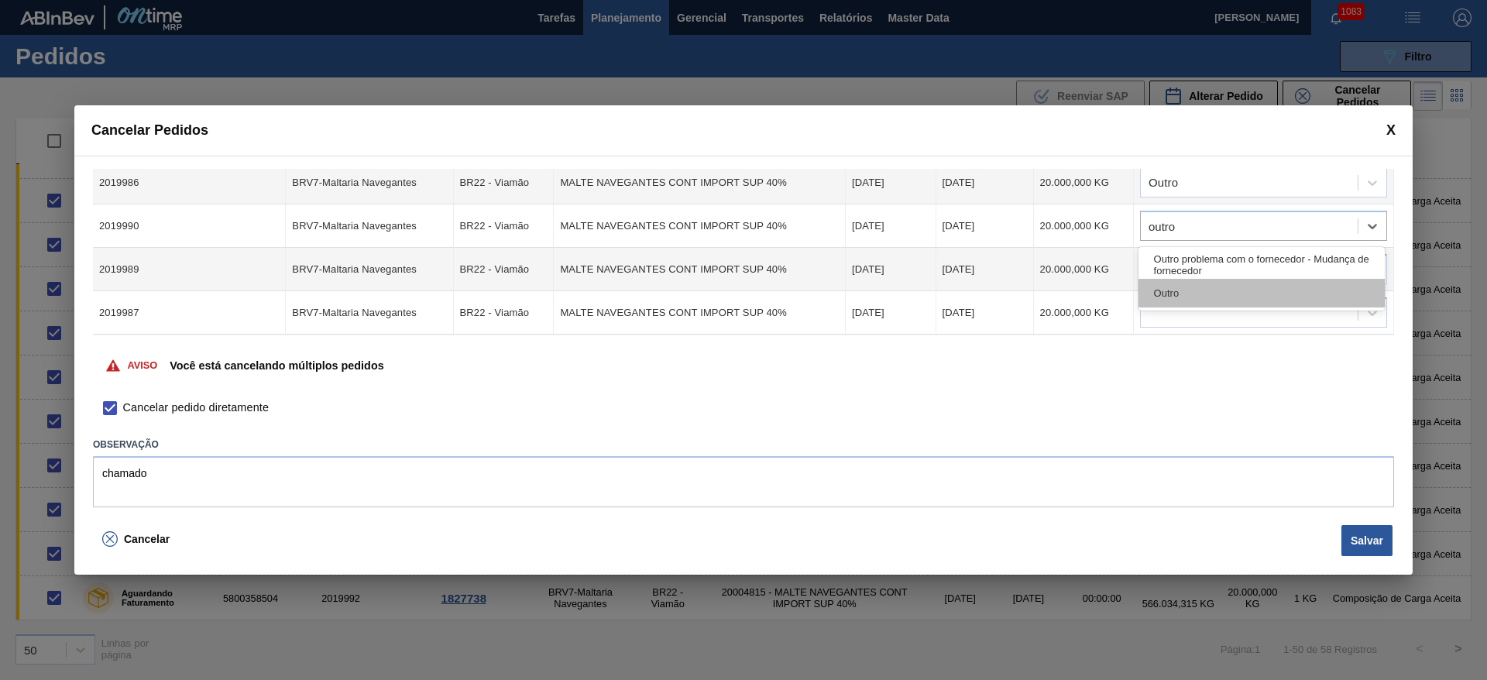
click at [1175, 287] on div "Outro" at bounding box center [1261, 293] width 246 height 29
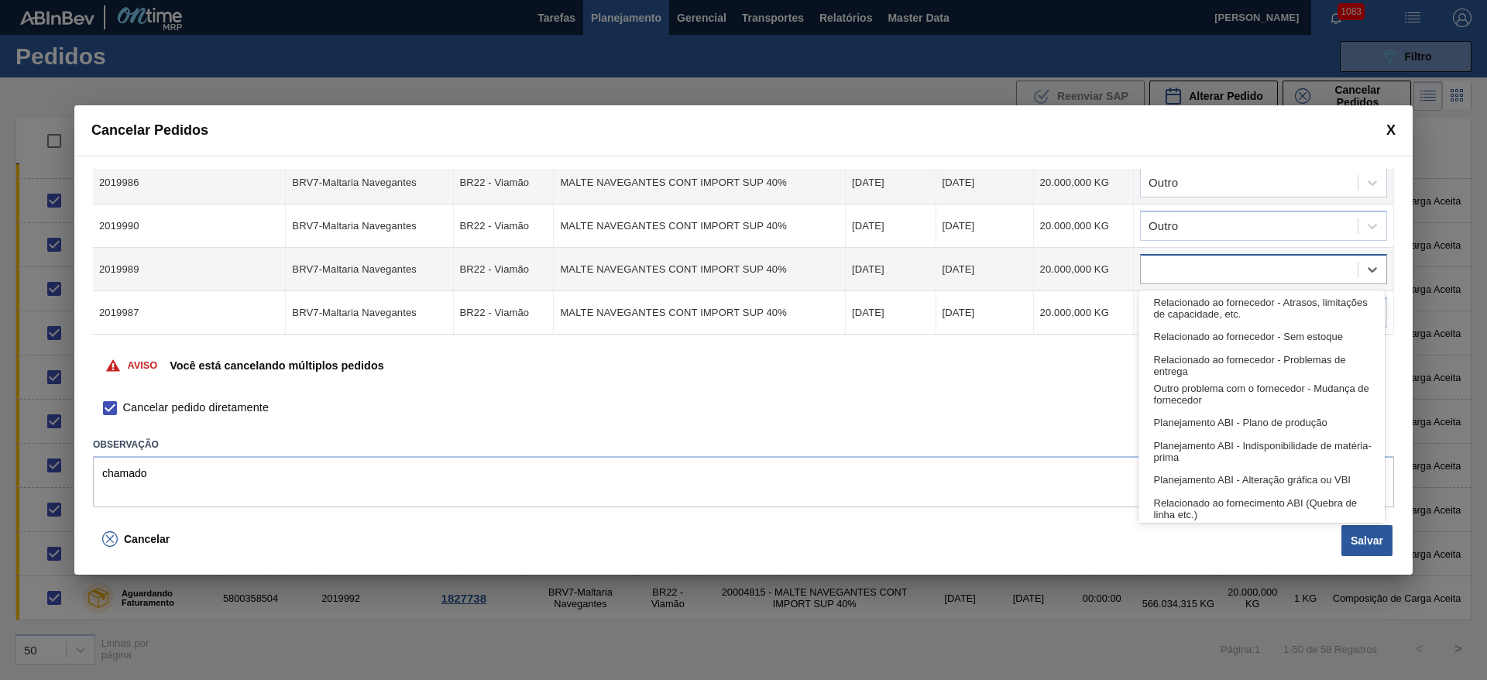
click at [1165, 269] on div at bounding box center [1248, 270] width 217 height 22
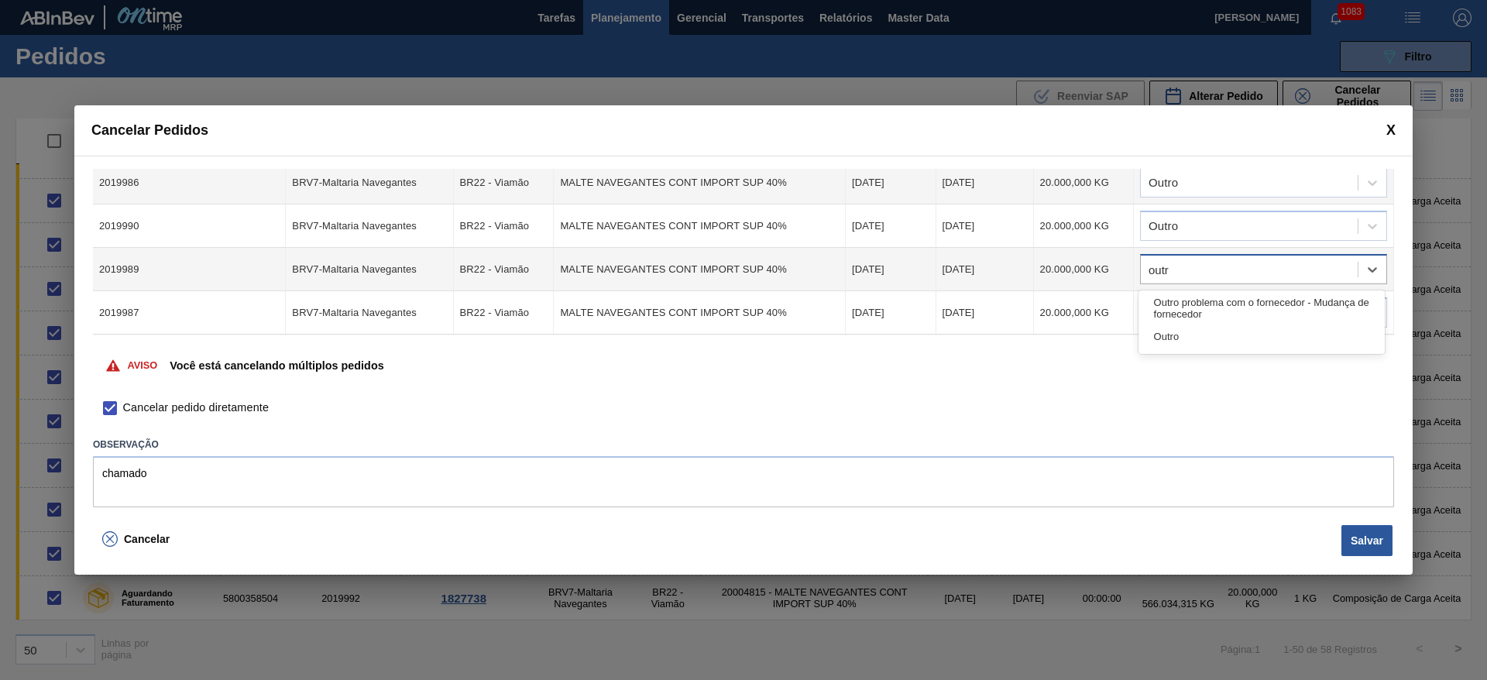
type input "outro"
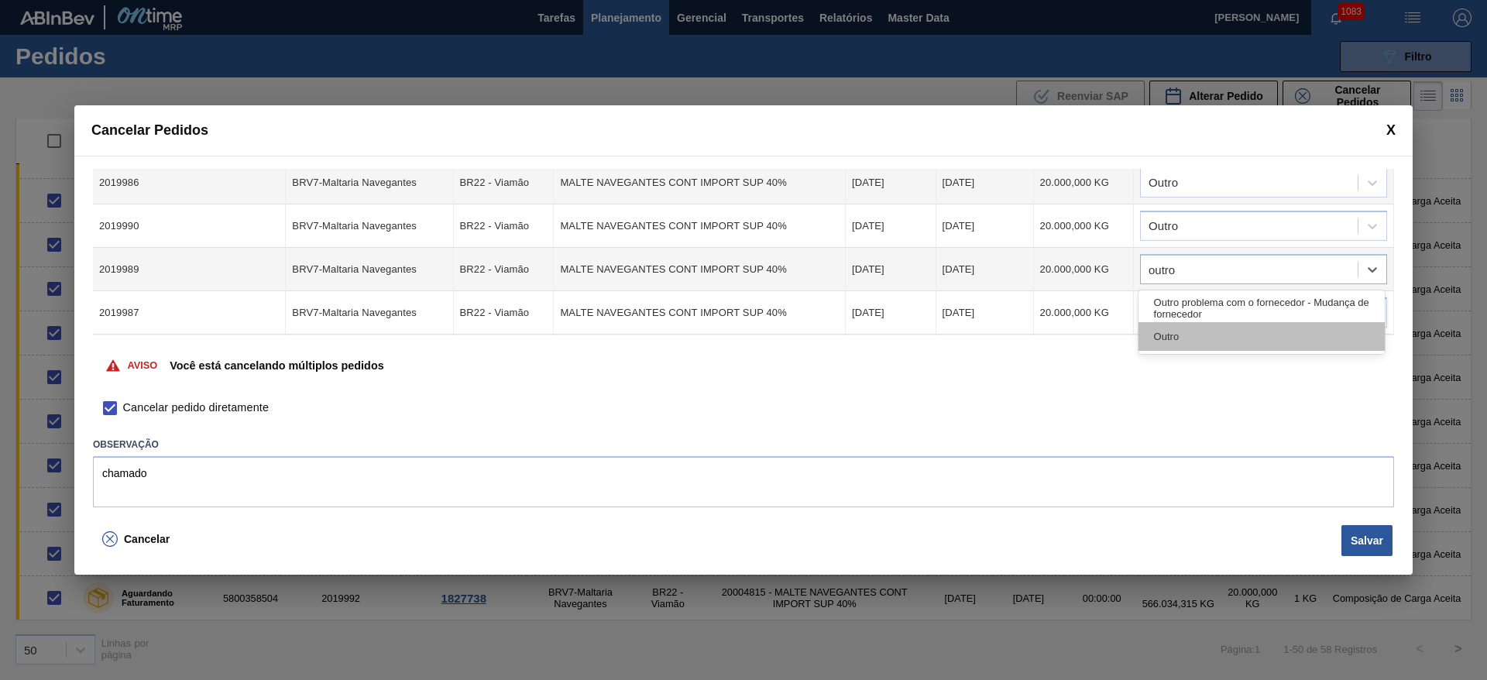
click at [1165, 341] on div "Outro" at bounding box center [1261, 336] width 246 height 29
click at [1160, 306] on div at bounding box center [1248, 313] width 217 height 22
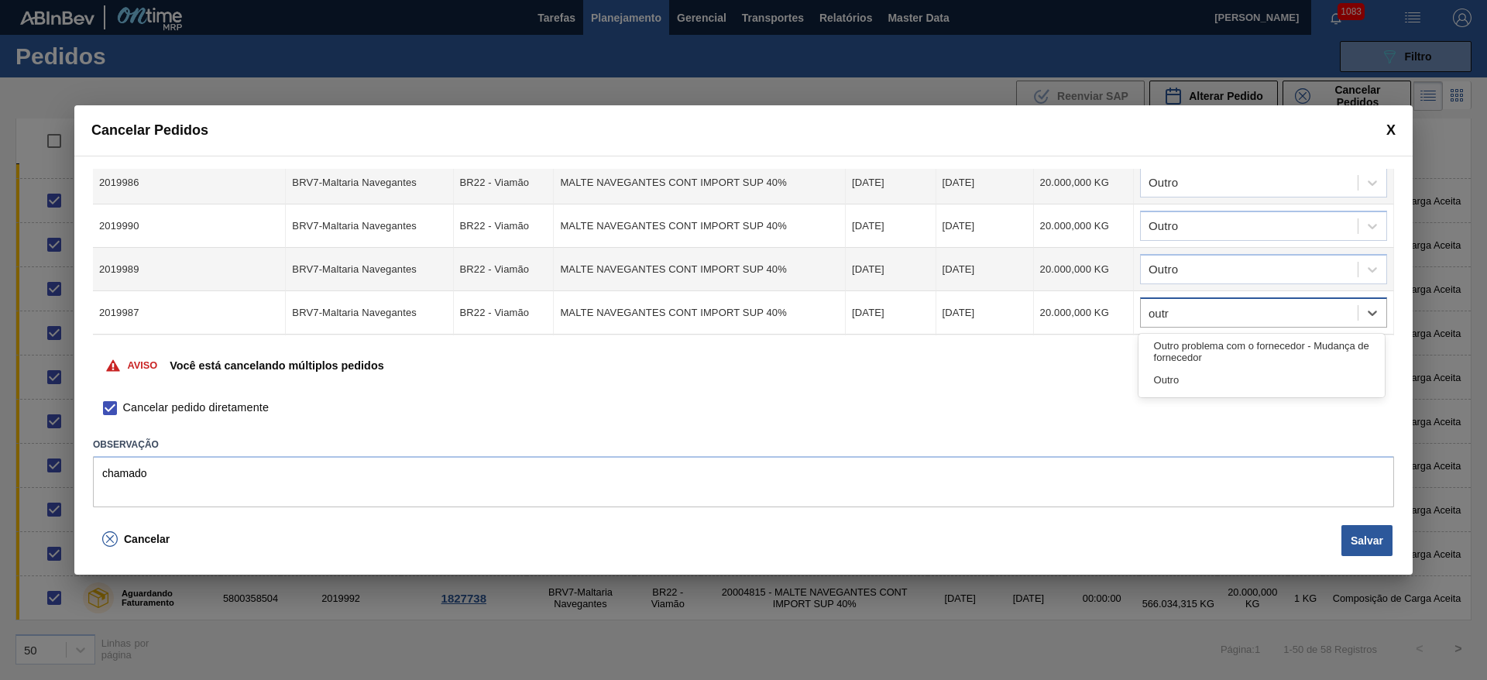
type input "outro"
click at [1198, 376] on div "Outro" at bounding box center [1261, 379] width 246 height 29
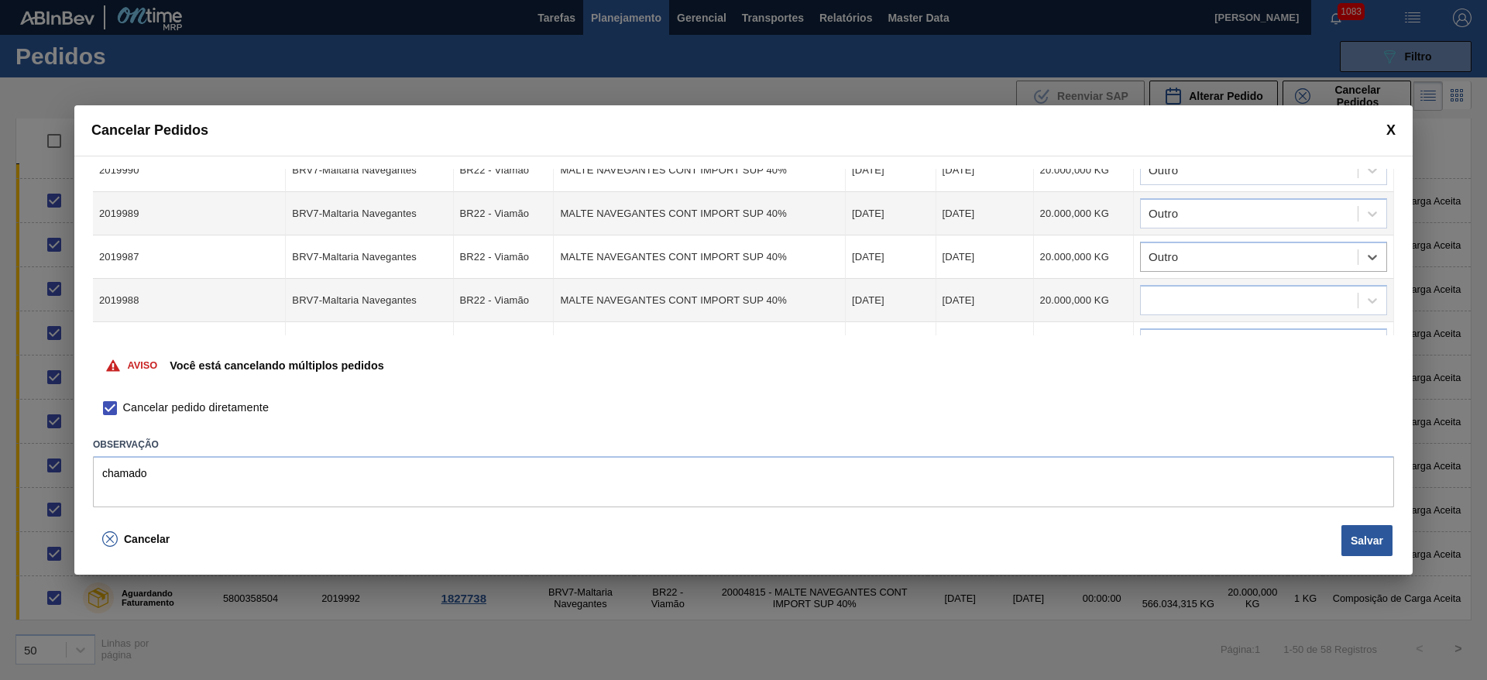
scroll to position [551, 0]
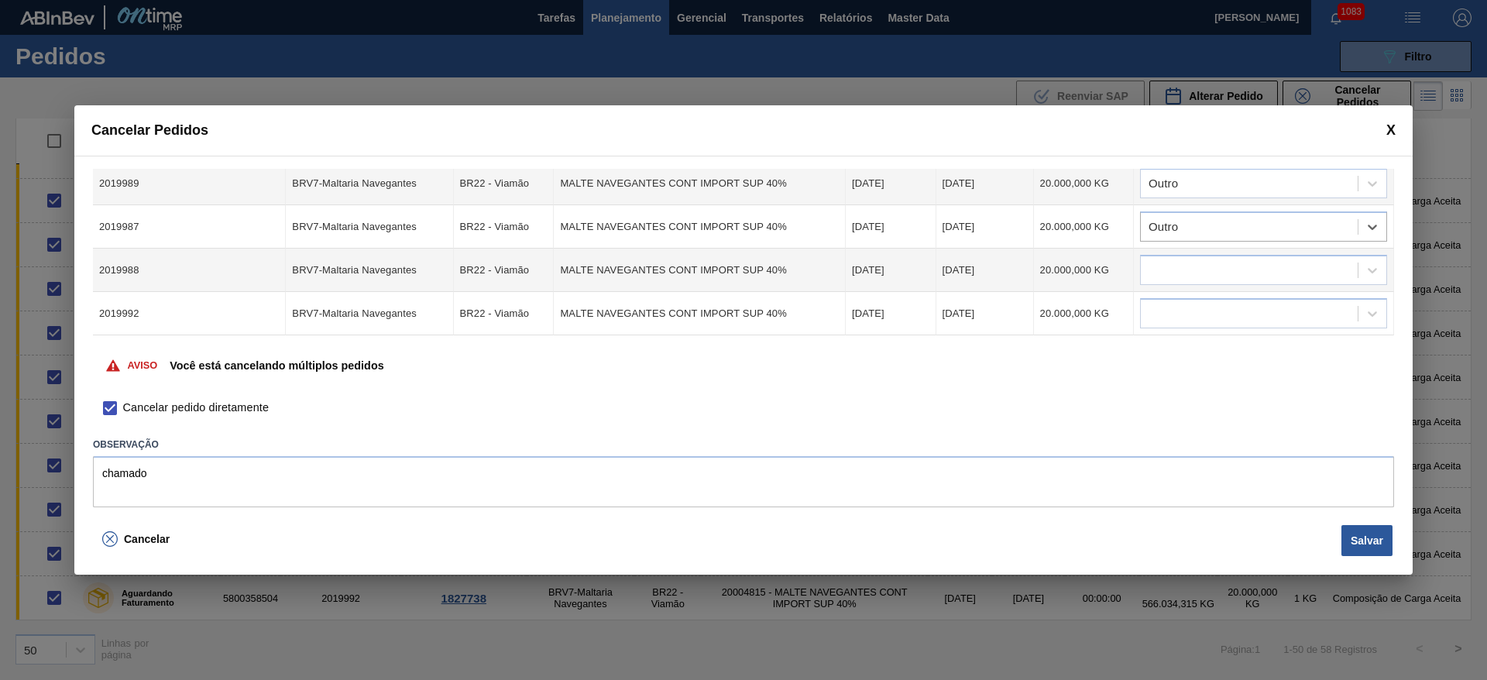
click at [1162, 286] on td at bounding box center [1264, 270] width 260 height 43
click at [1161, 276] on div at bounding box center [1248, 270] width 217 height 22
type input "outro"
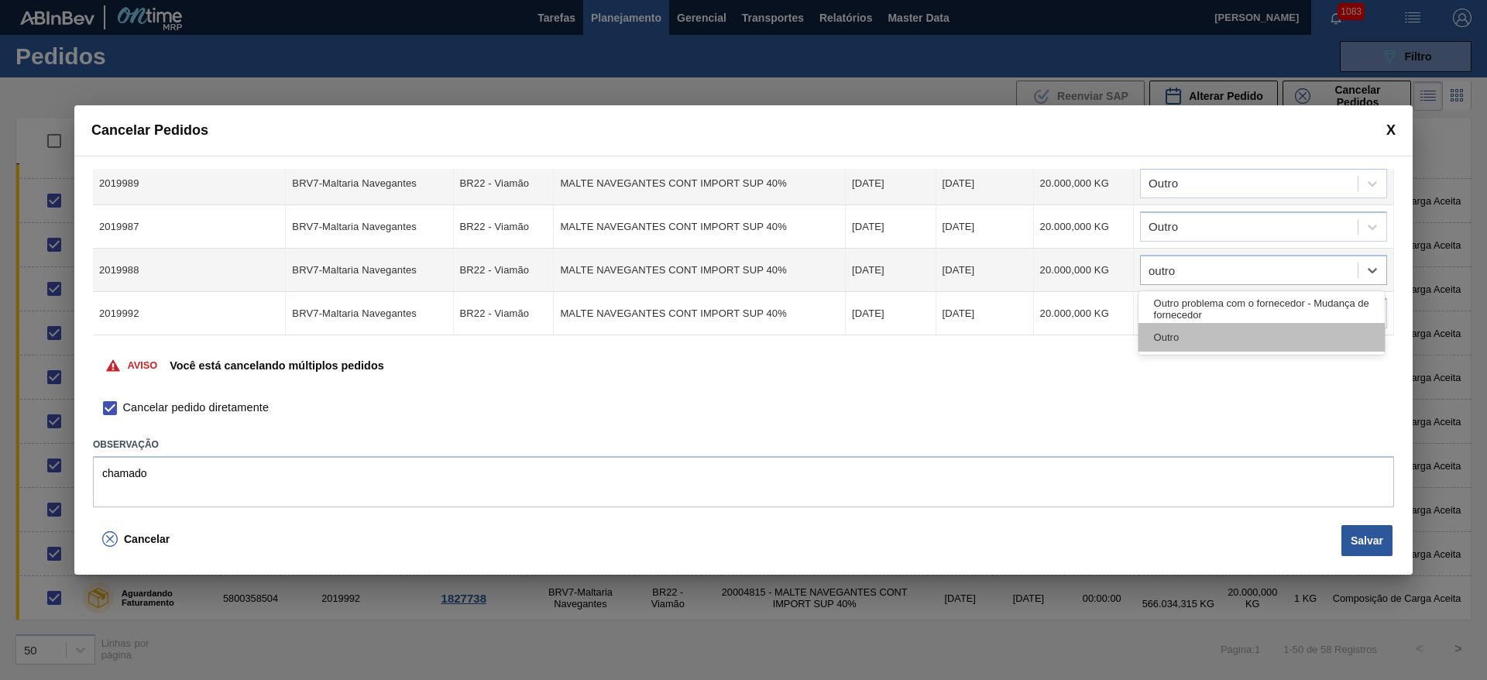
click at [1175, 334] on div "Outro" at bounding box center [1261, 337] width 246 height 29
click at [1162, 308] on div at bounding box center [1248, 314] width 217 height 22
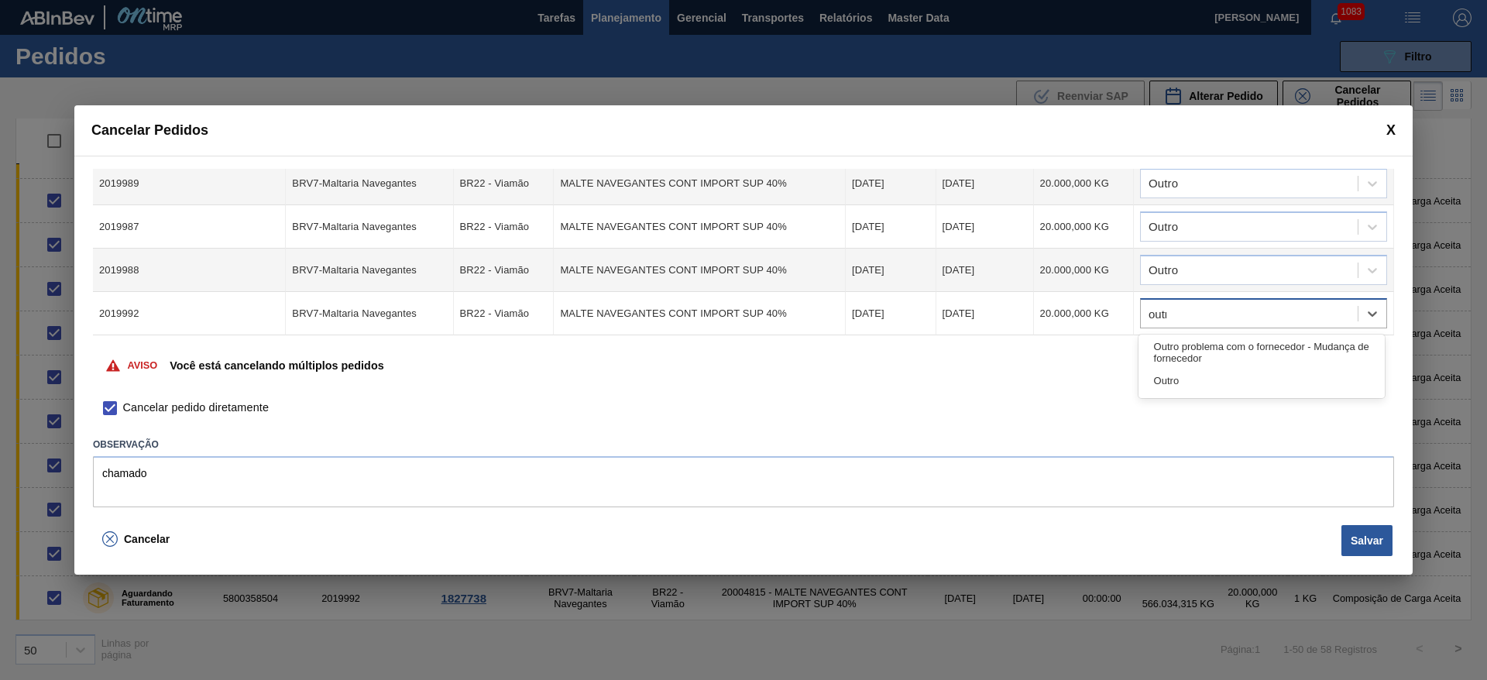
type input "outro"
click at [1160, 375] on div "Outro" at bounding box center [1261, 380] width 246 height 29
click at [1377, 544] on button "Salvar" at bounding box center [1366, 540] width 51 height 31
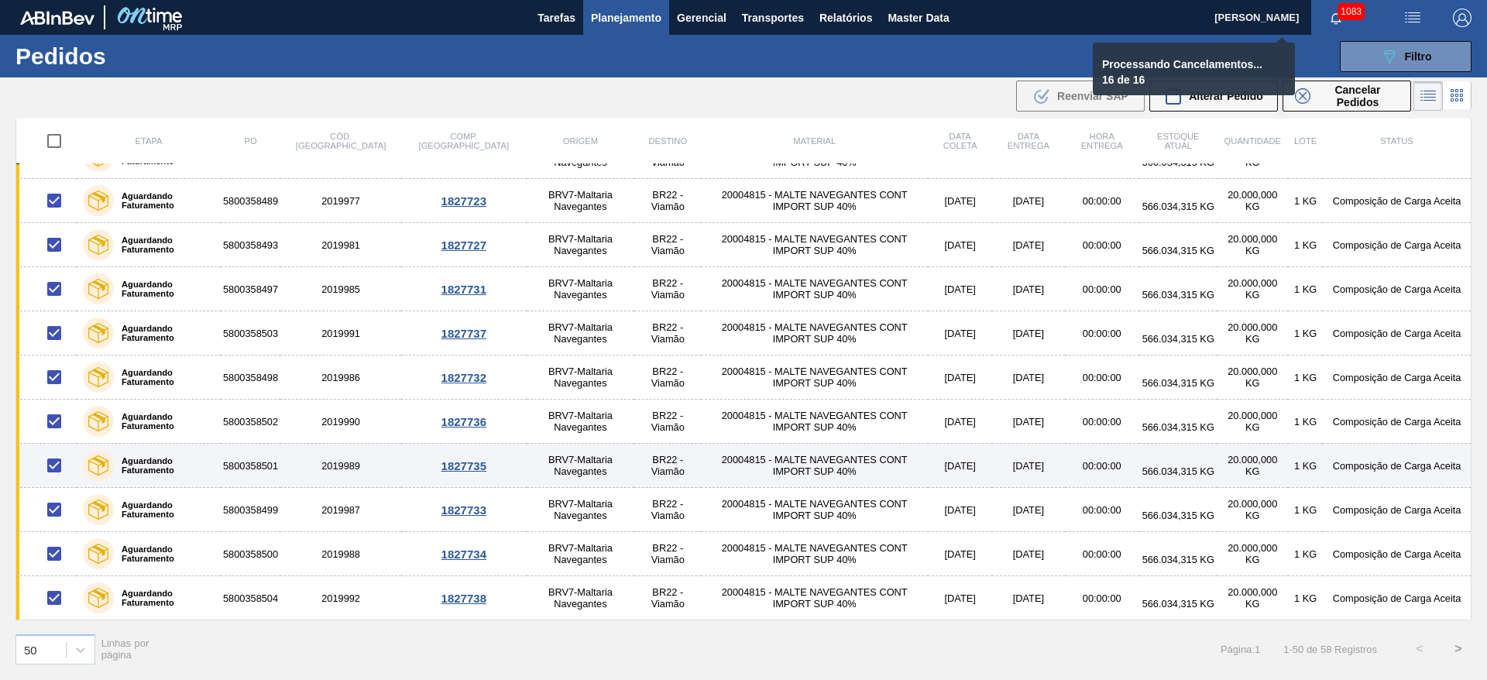
checkbox input "false"
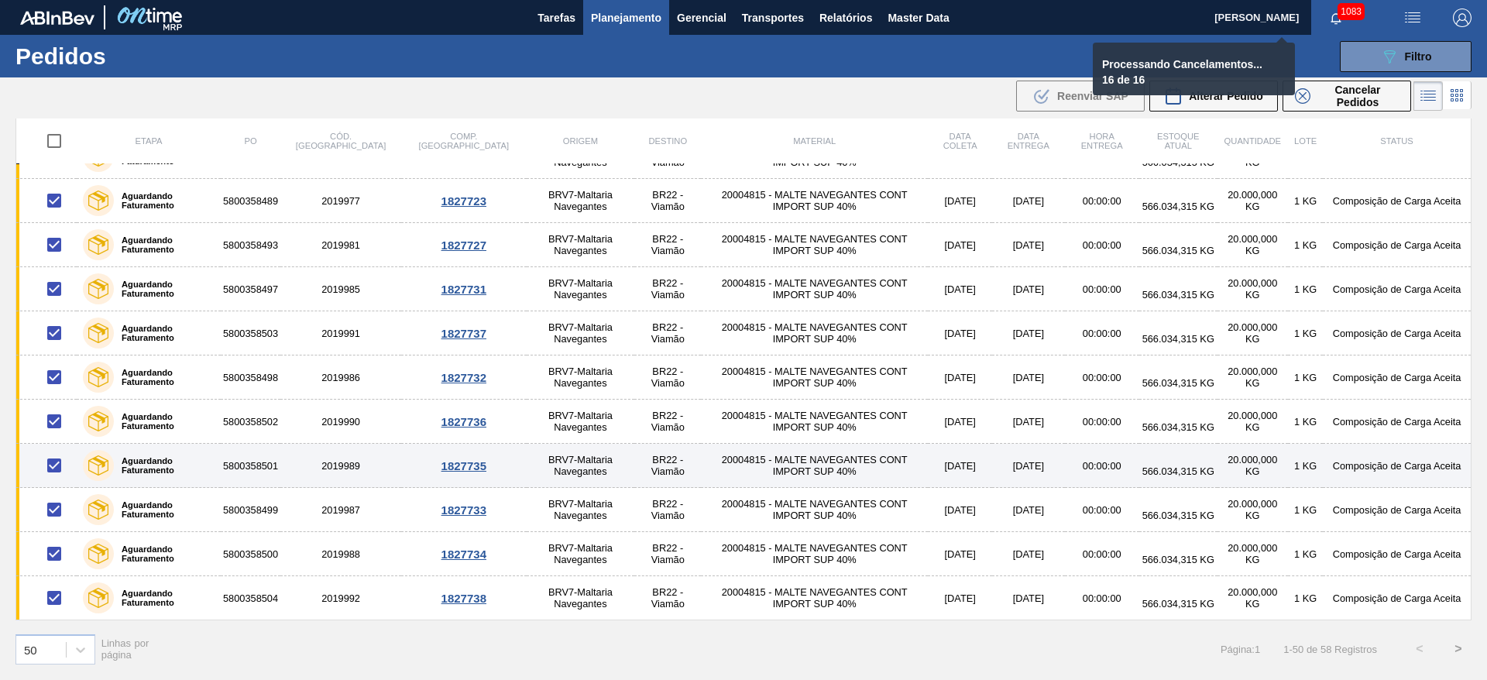
checkbox input "false"
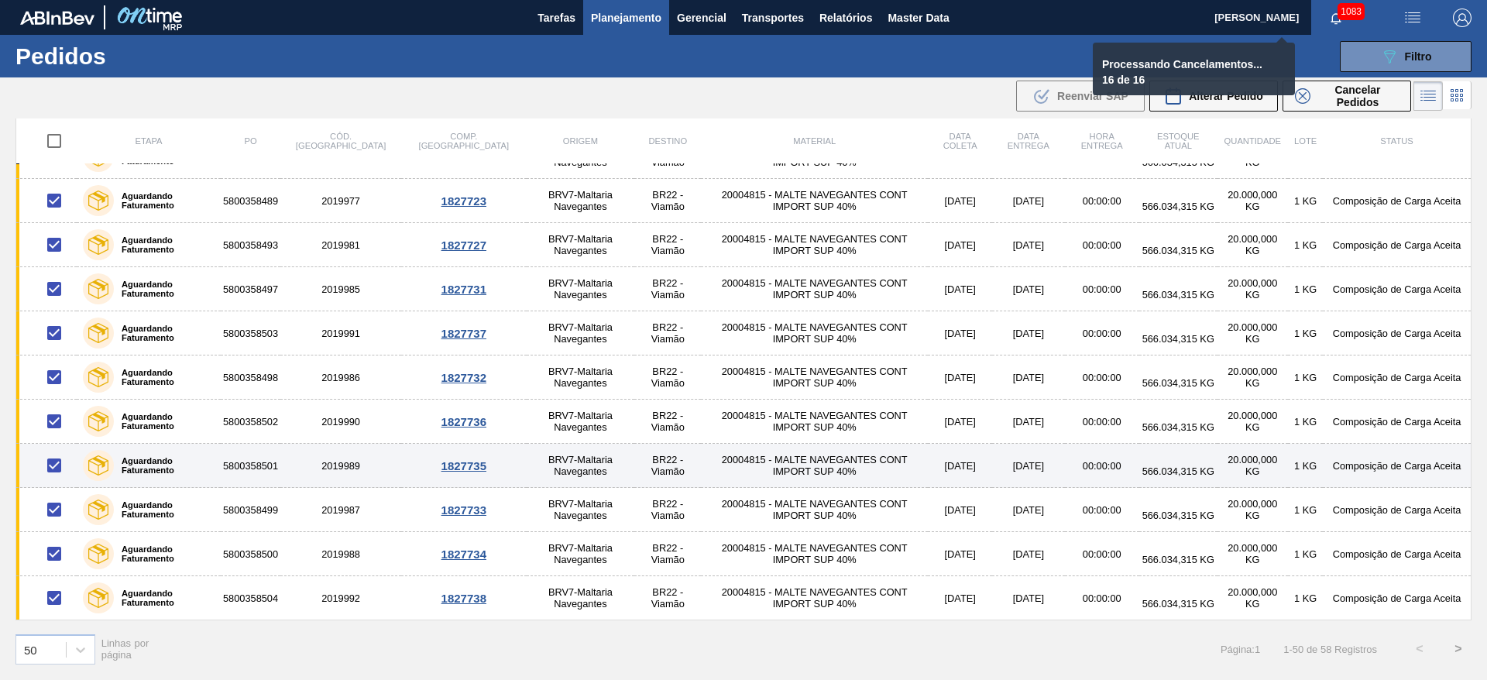
checkbox input "false"
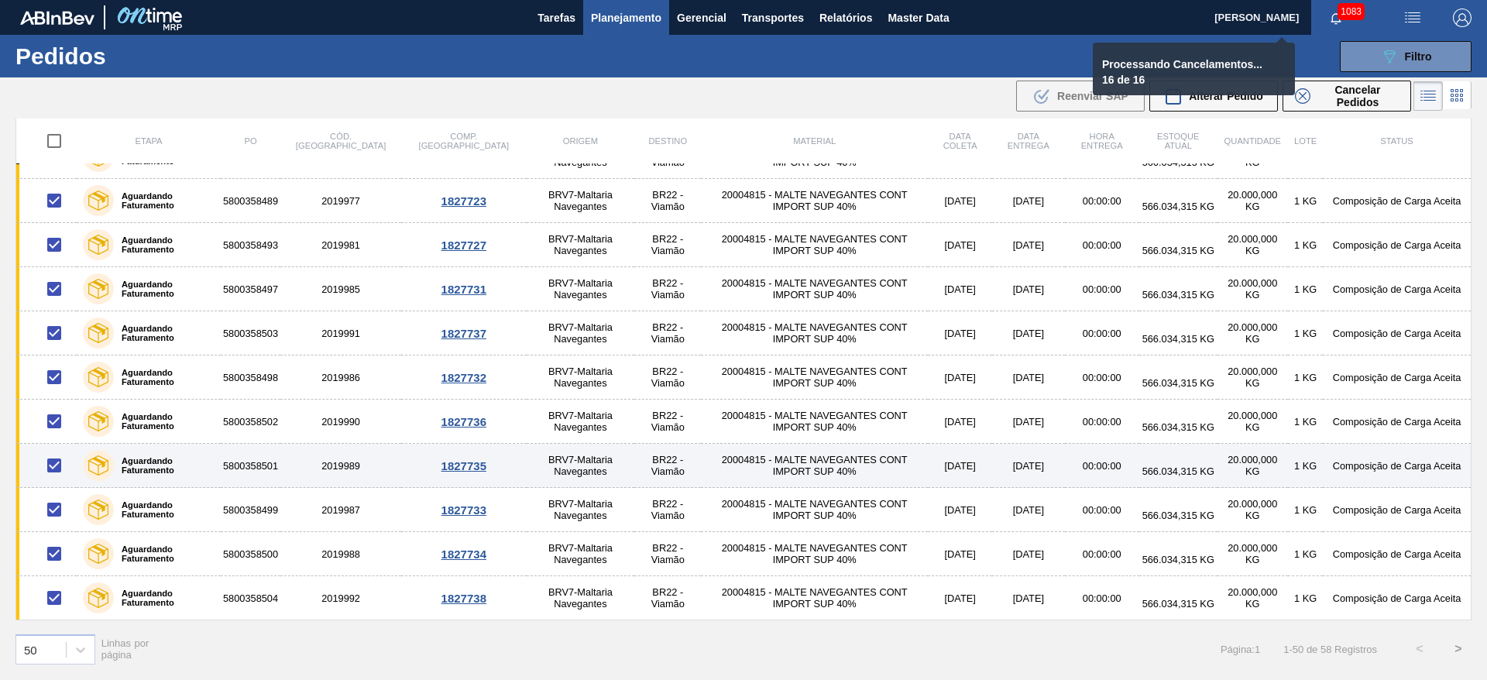
checkbox input "false"
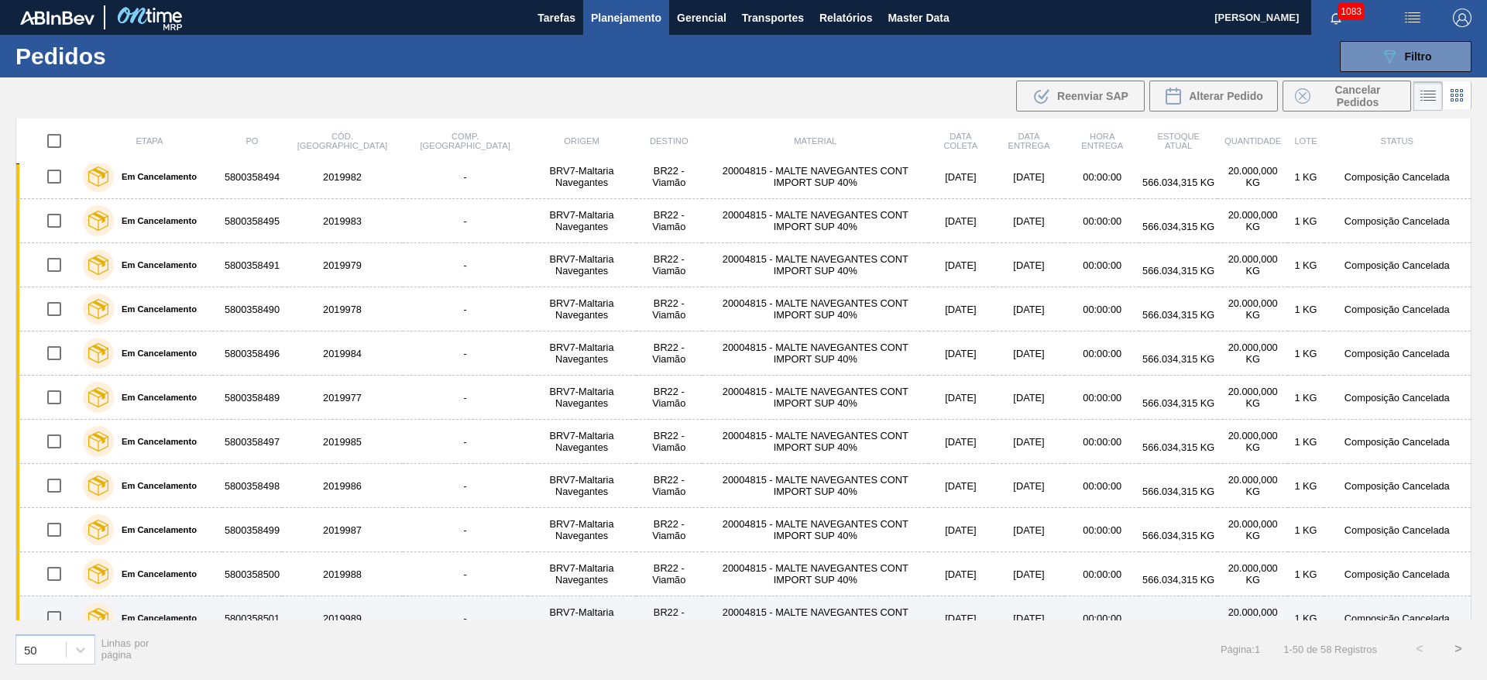
scroll to position [1751, 0]
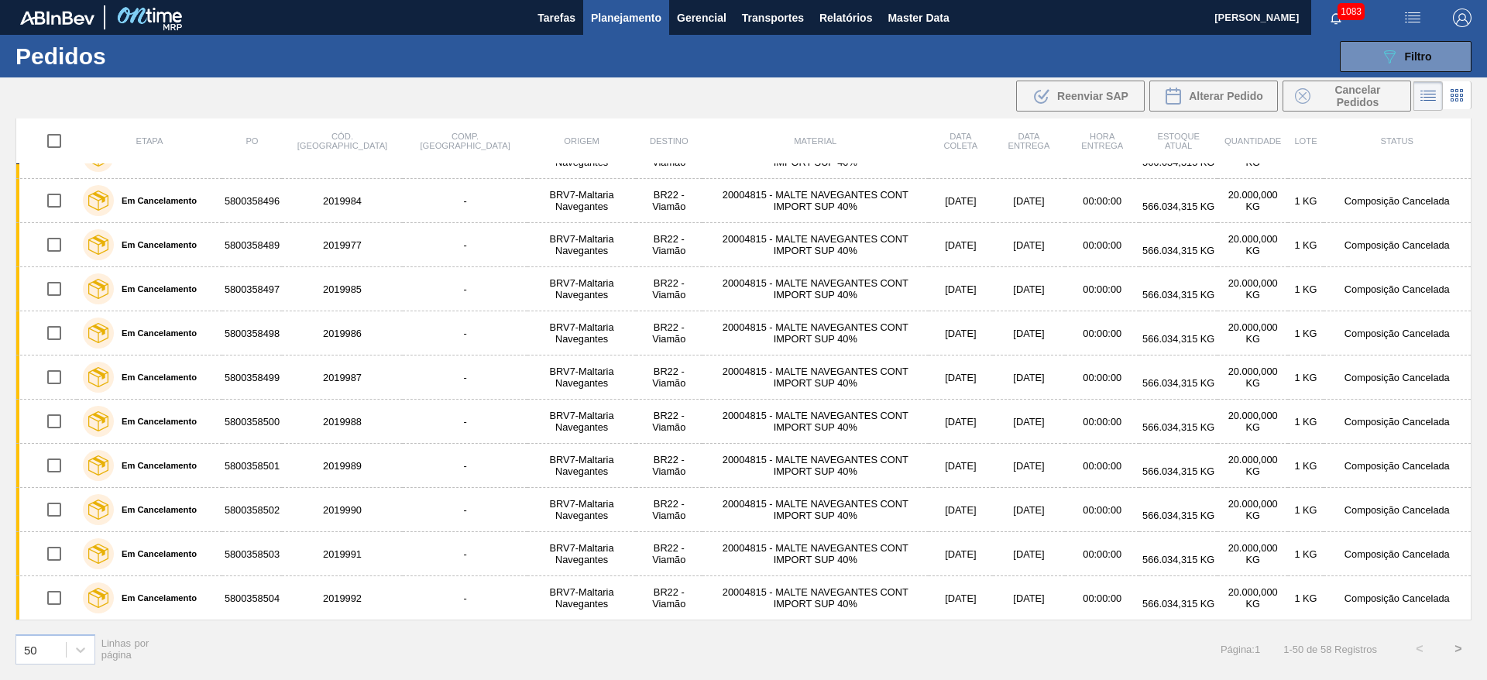
click at [1455, 648] on button ">" at bounding box center [1458, 648] width 39 height 39
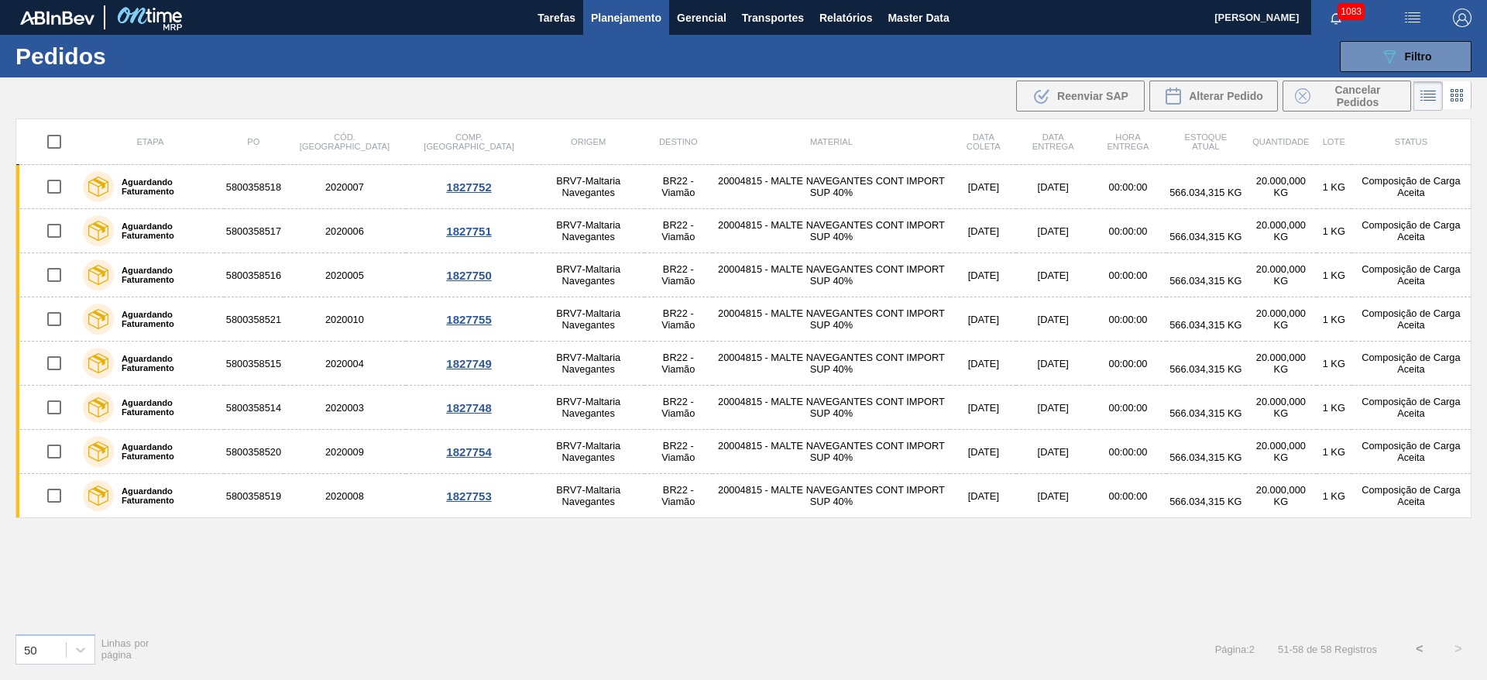
scroll to position [0, 0]
click at [46, 145] on input "checkbox" at bounding box center [54, 141] width 33 height 33
checkbox input "true"
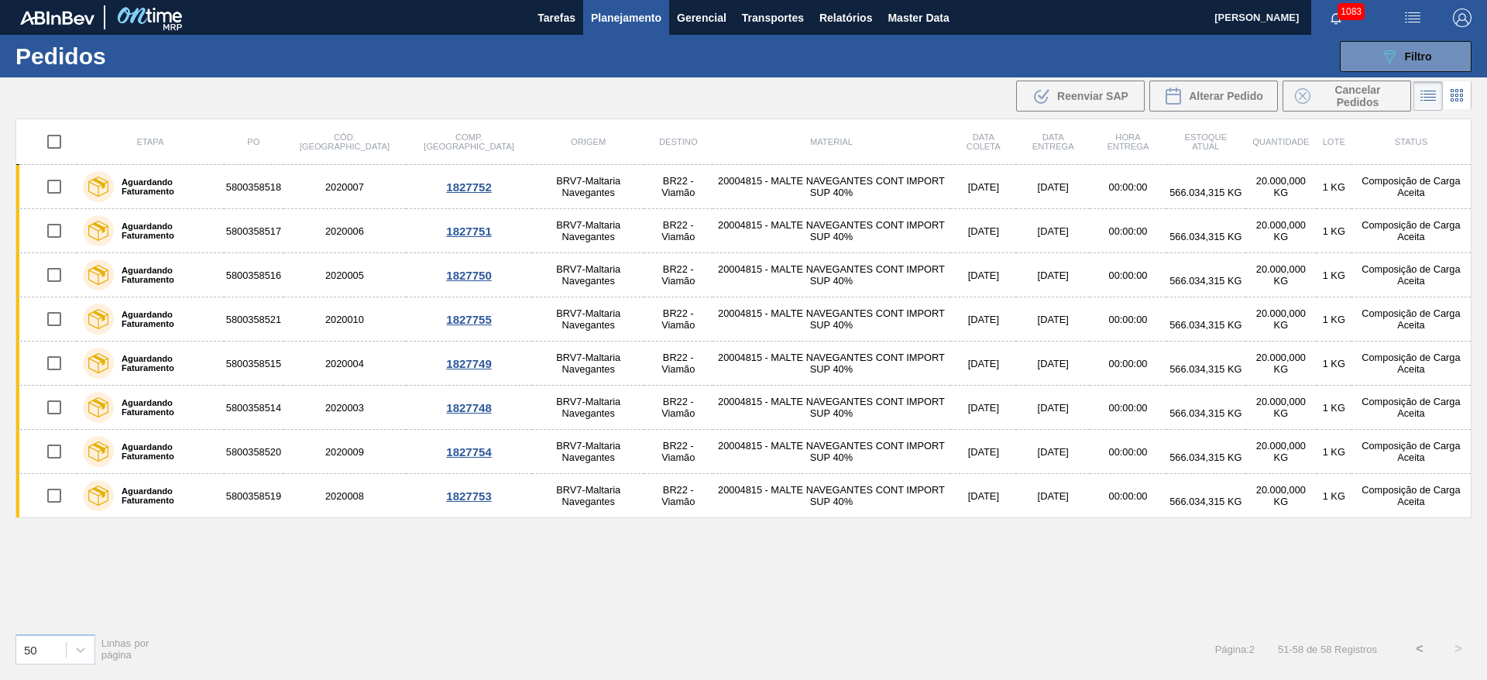
checkbox input "true"
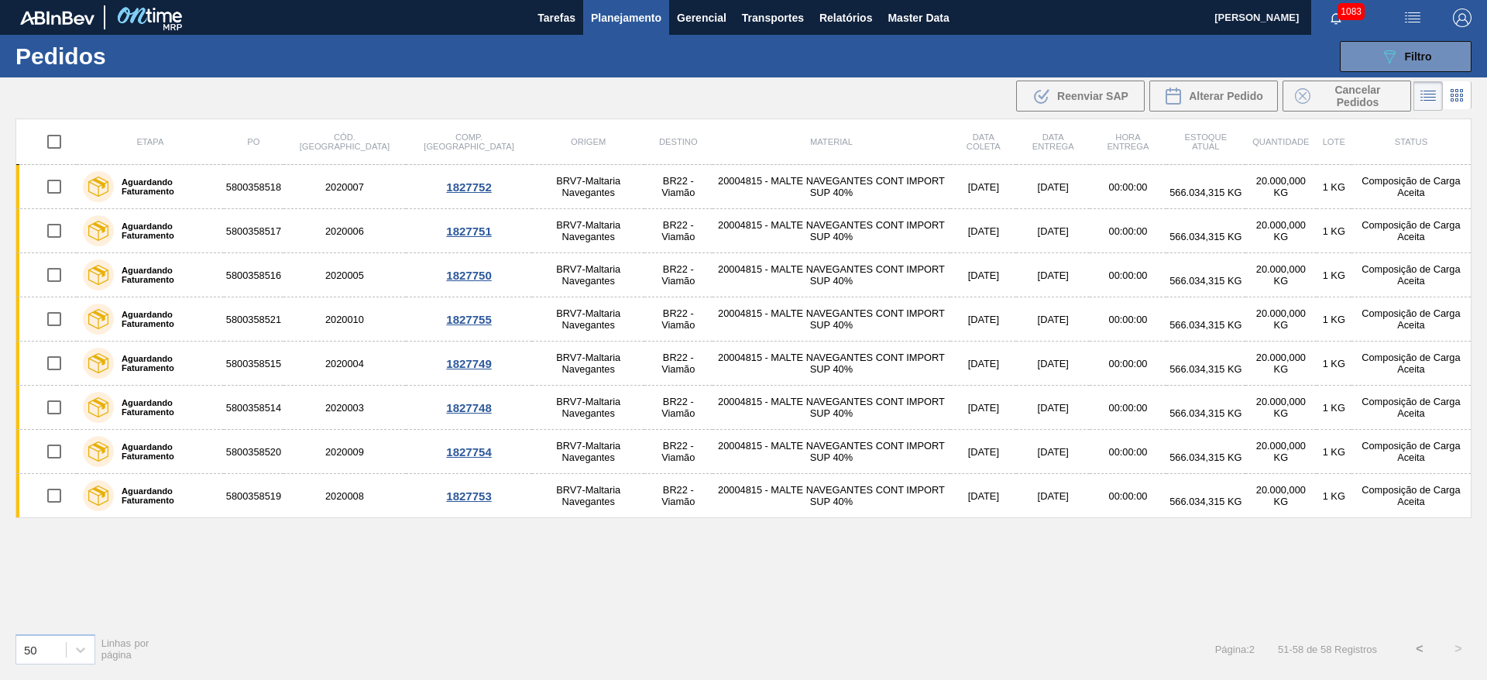
checkbox input "true"
click at [1343, 96] on span "Cancelar Pedidos" at bounding box center [1357, 96] width 82 height 25
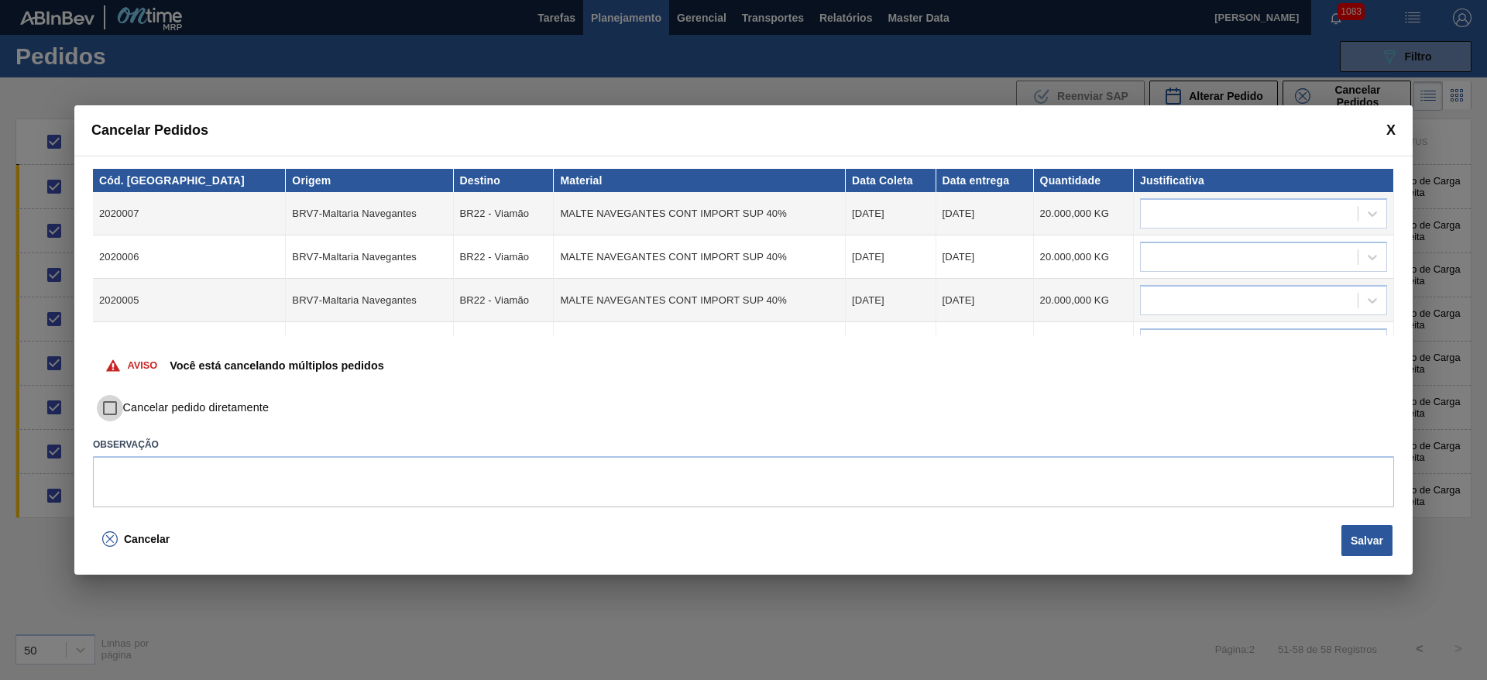
click at [111, 406] on input "Cancelar pedido diretamente" at bounding box center [110, 408] width 26 height 26
checkbox input "true"
click at [1179, 204] on div at bounding box center [1248, 214] width 217 height 22
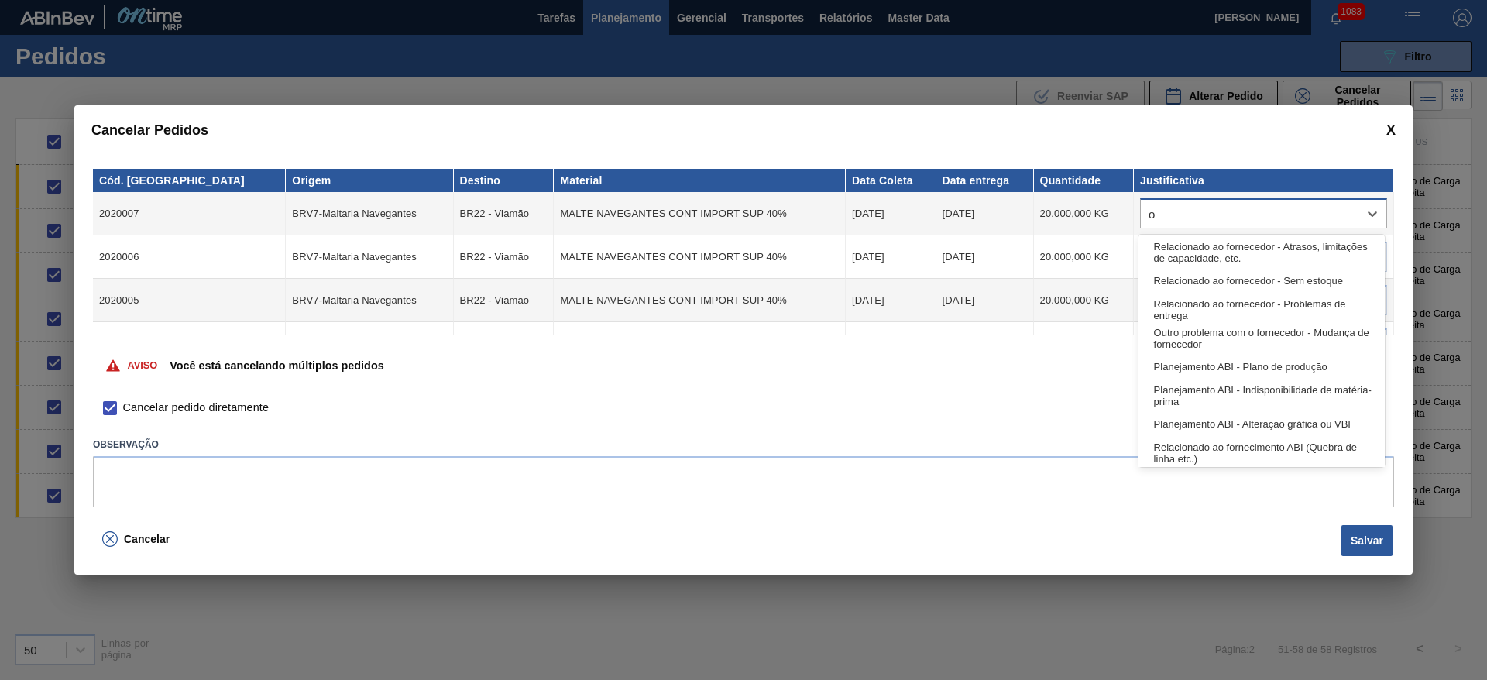
type input "ou"
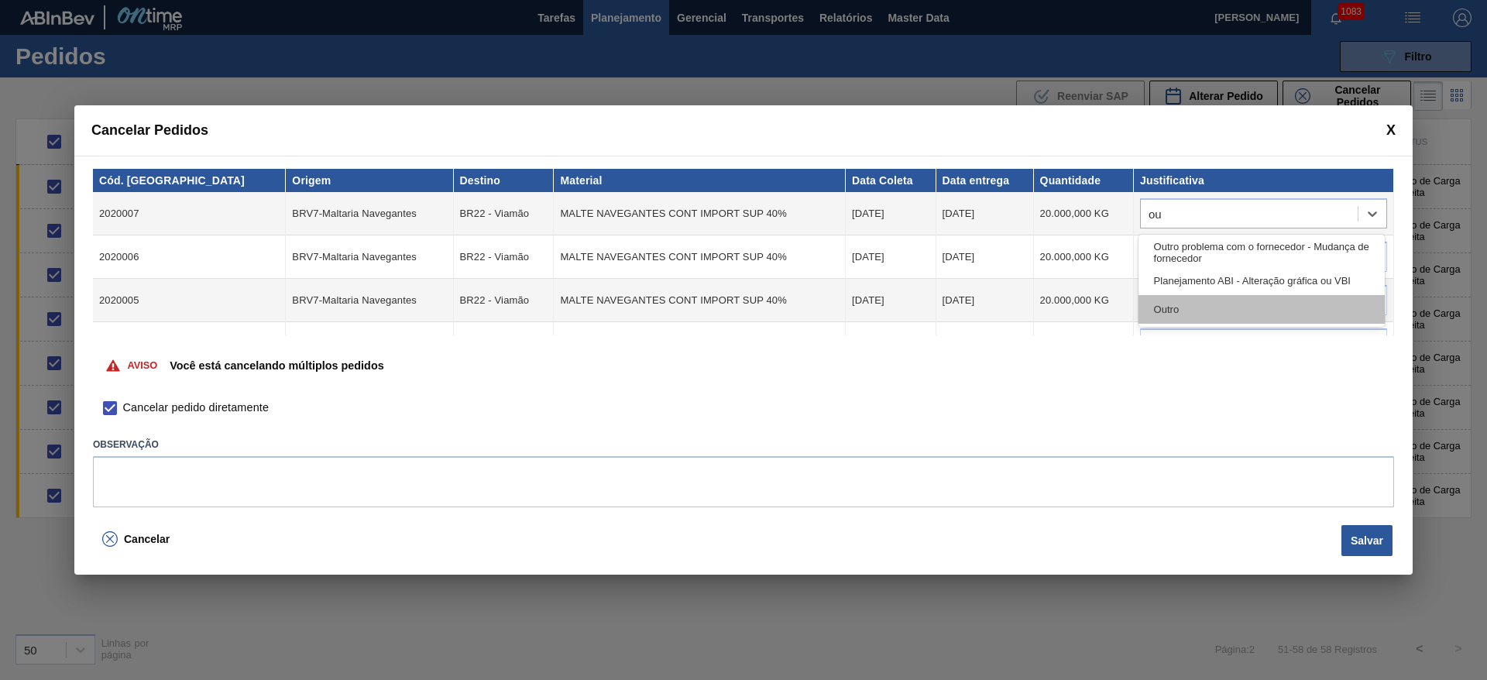
click at [1243, 297] on div "Outro" at bounding box center [1261, 309] width 246 height 29
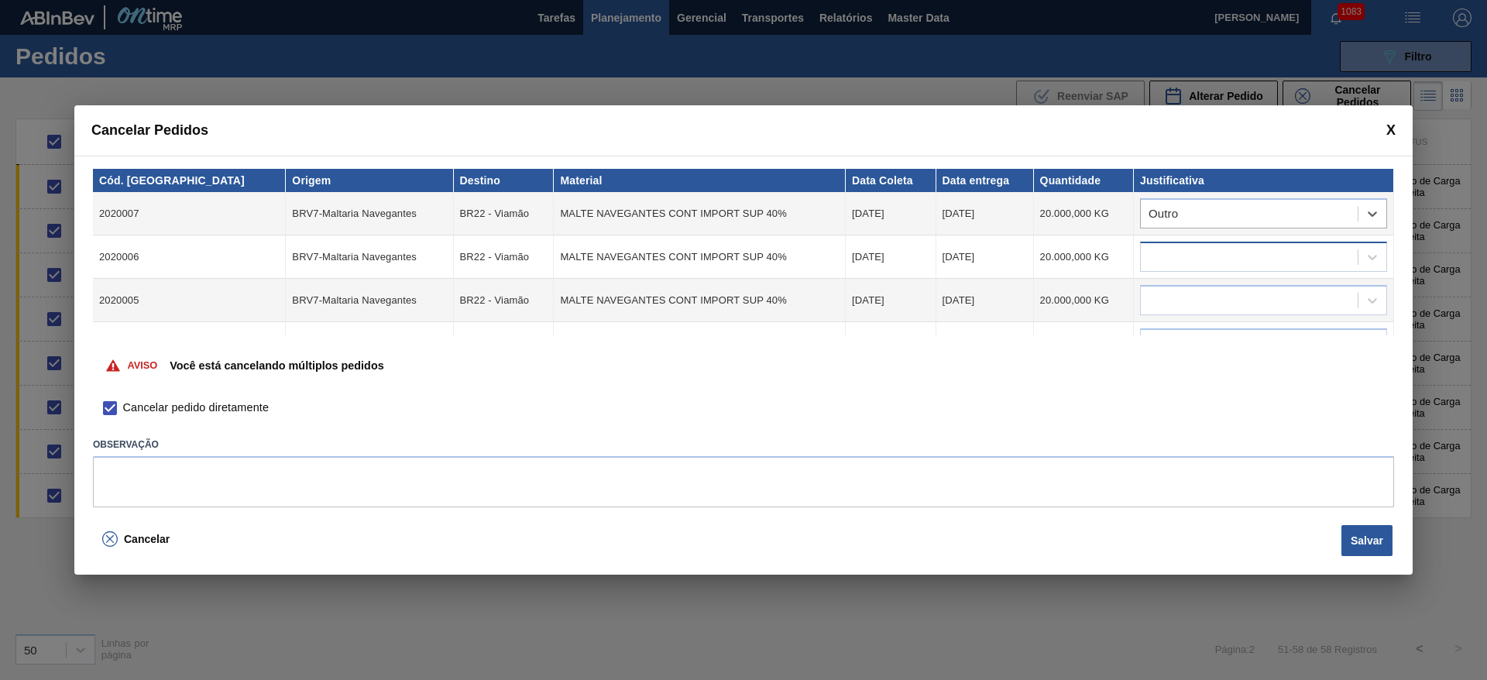
click at [1159, 242] on div at bounding box center [1263, 257] width 247 height 30
type input "outr"
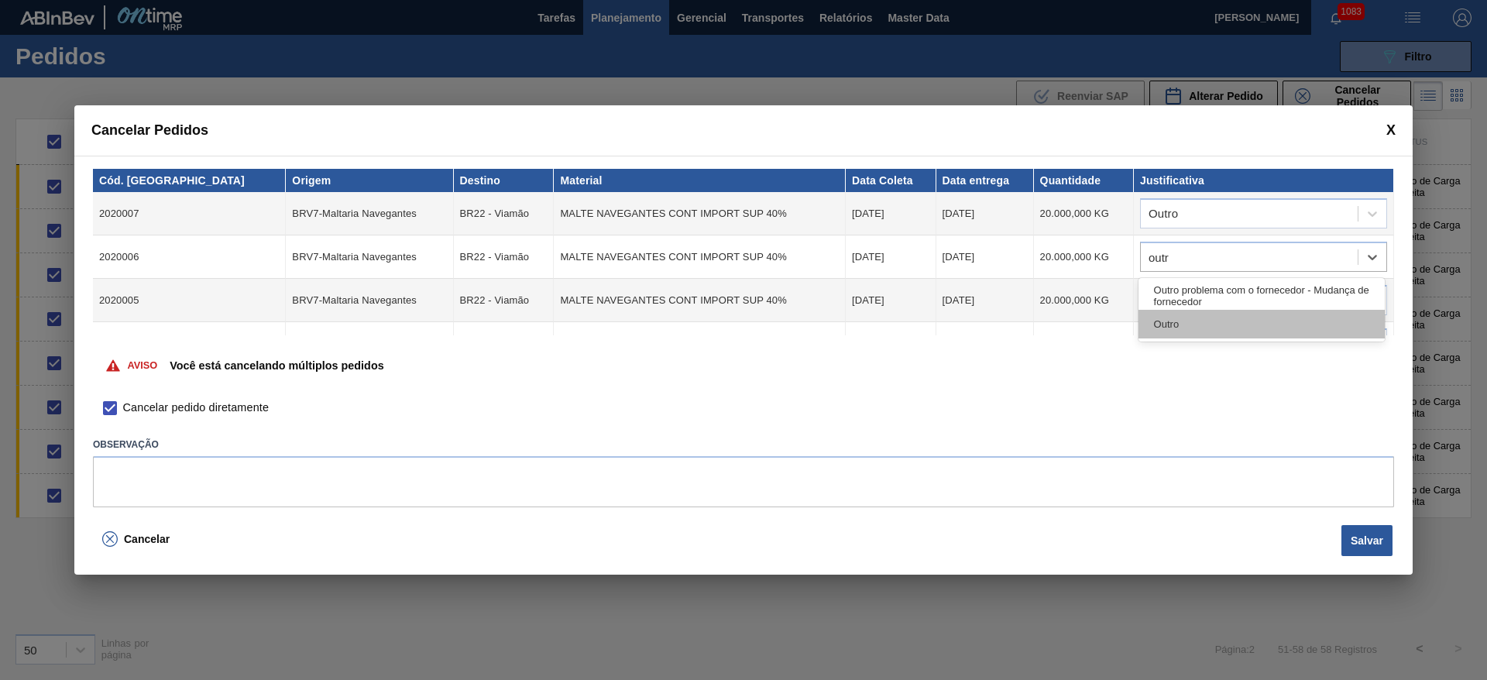
click at [1192, 327] on div "Outro" at bounding box center [1261, 324] width 246 height 29
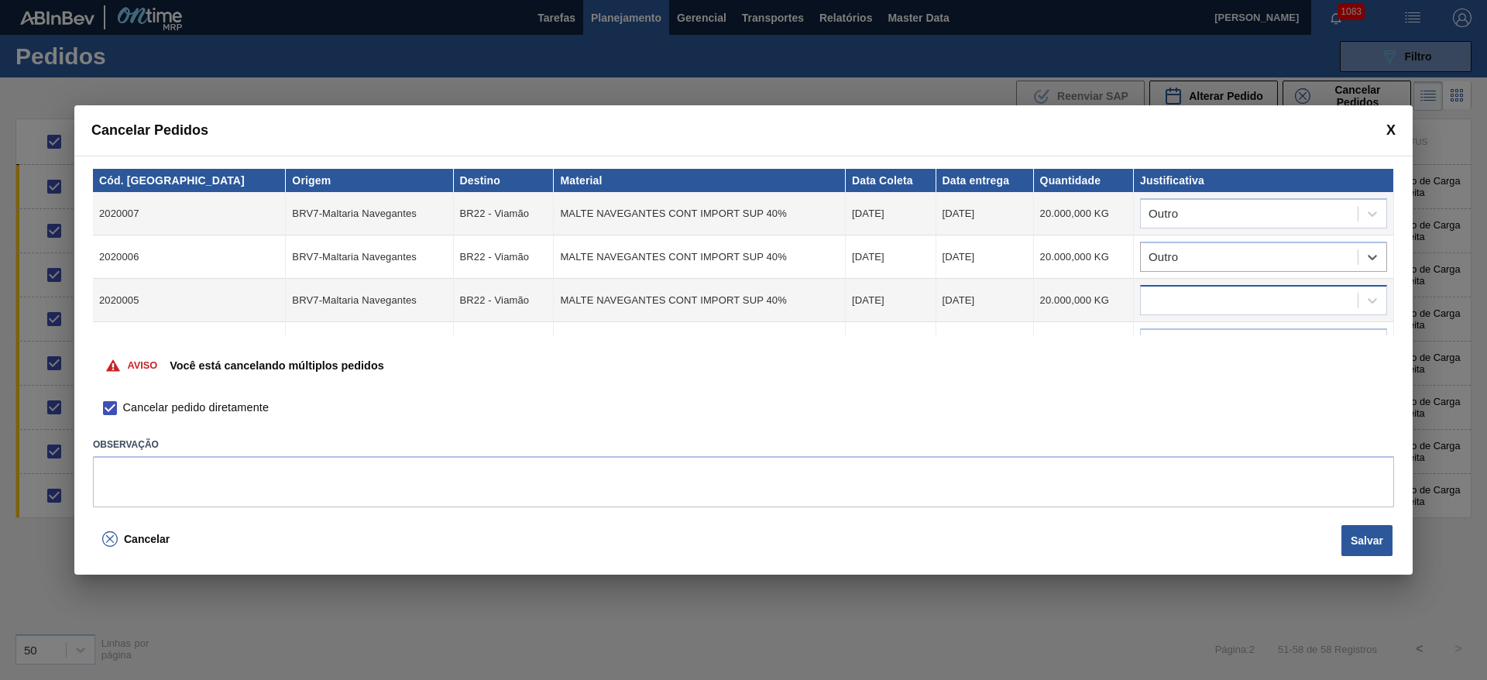
click at [1173, 295] on div at bounding box center [1248, 301] width 217 height 22
type input "outro"
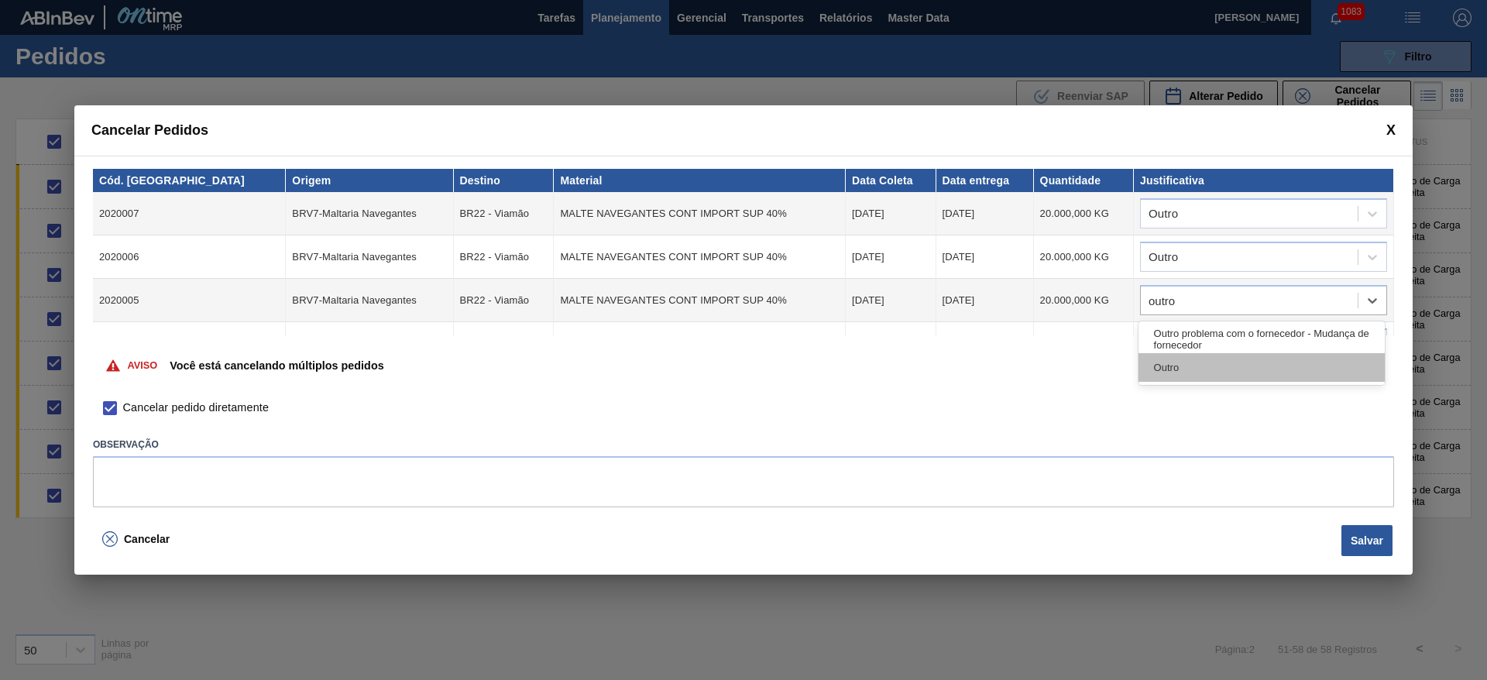
click at [1216, 381] on div "Outro" at bounding box center [1261, 367] width 246 height 29
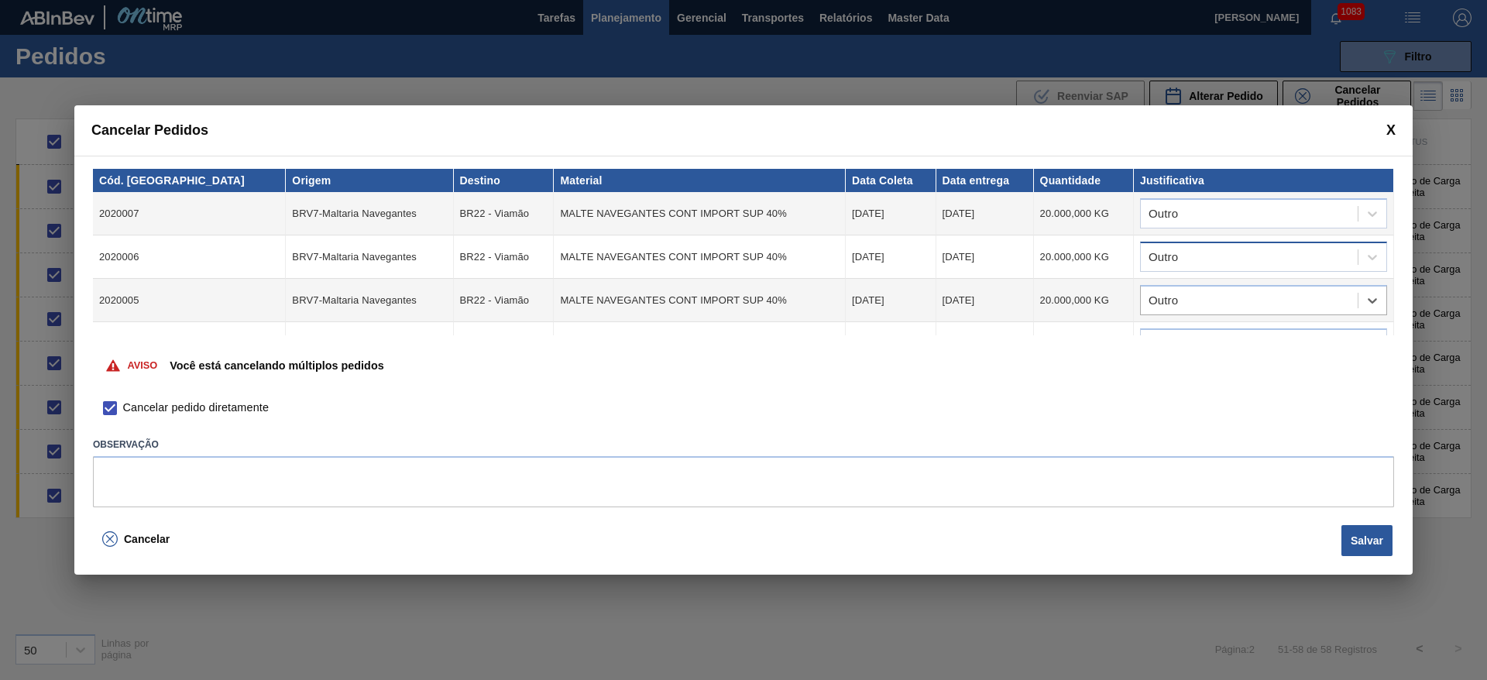
scroll to position [204, 0]
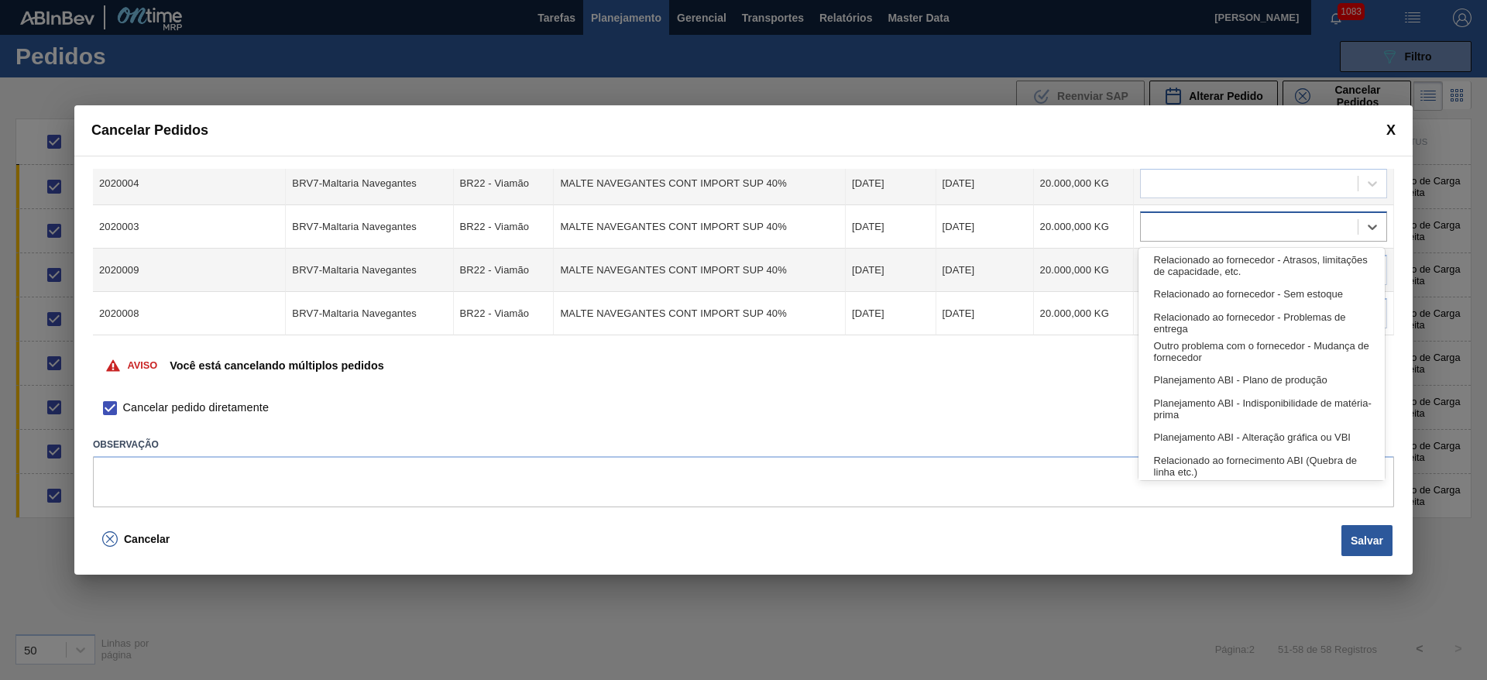
click at [1168, 221] on div at bounding box center [1248, 227] width 217 height 22
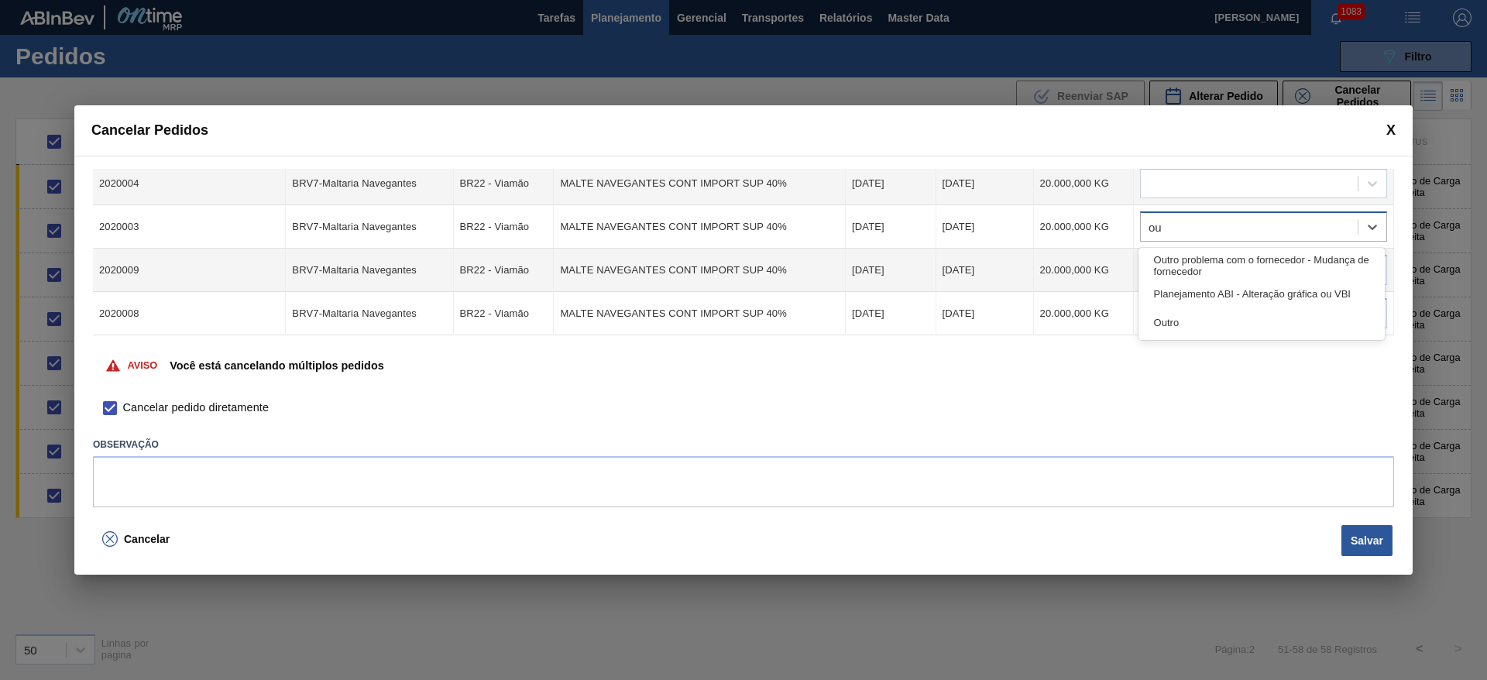
type input "out"
click at [1161, 292] on div "Outro" at bounding box center [1261, 294] width 246 height 29
click at [1161, 272] on div at bounding box center [1248, 270] width 217 height 22
type input "outr"
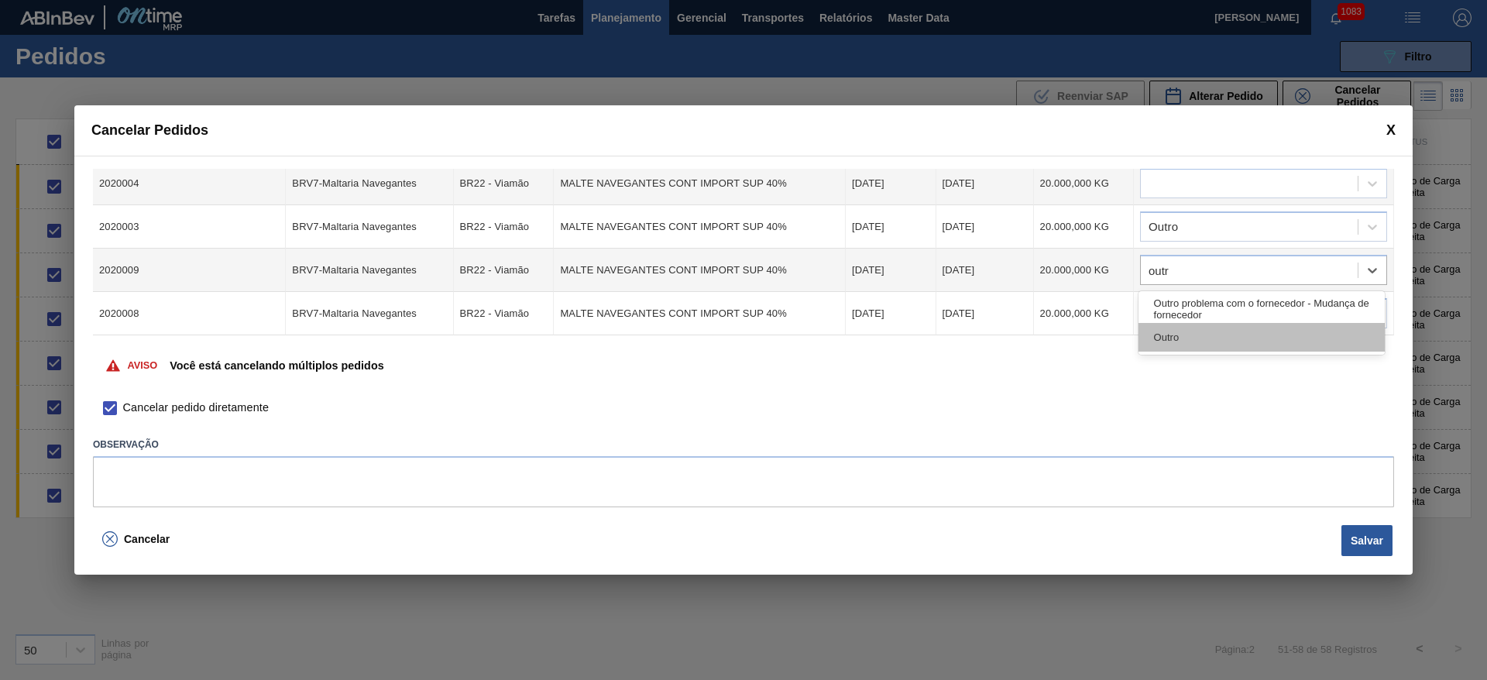
click at [1181, 342] on div "Outro" at bounding box center [1261, 337] width 246 height 29
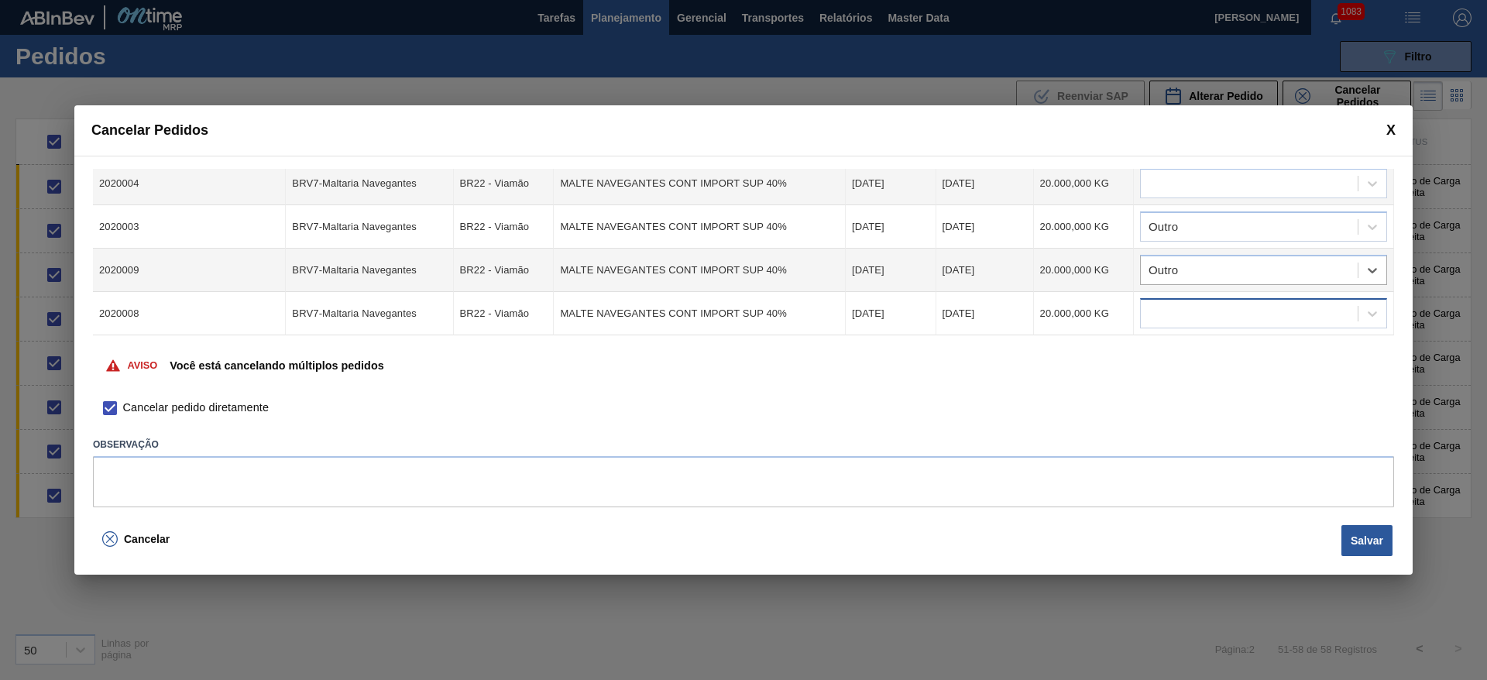
click at [1165, 311] on div at bounding box center [1248, 314] width 217 height 22
type input "outro"
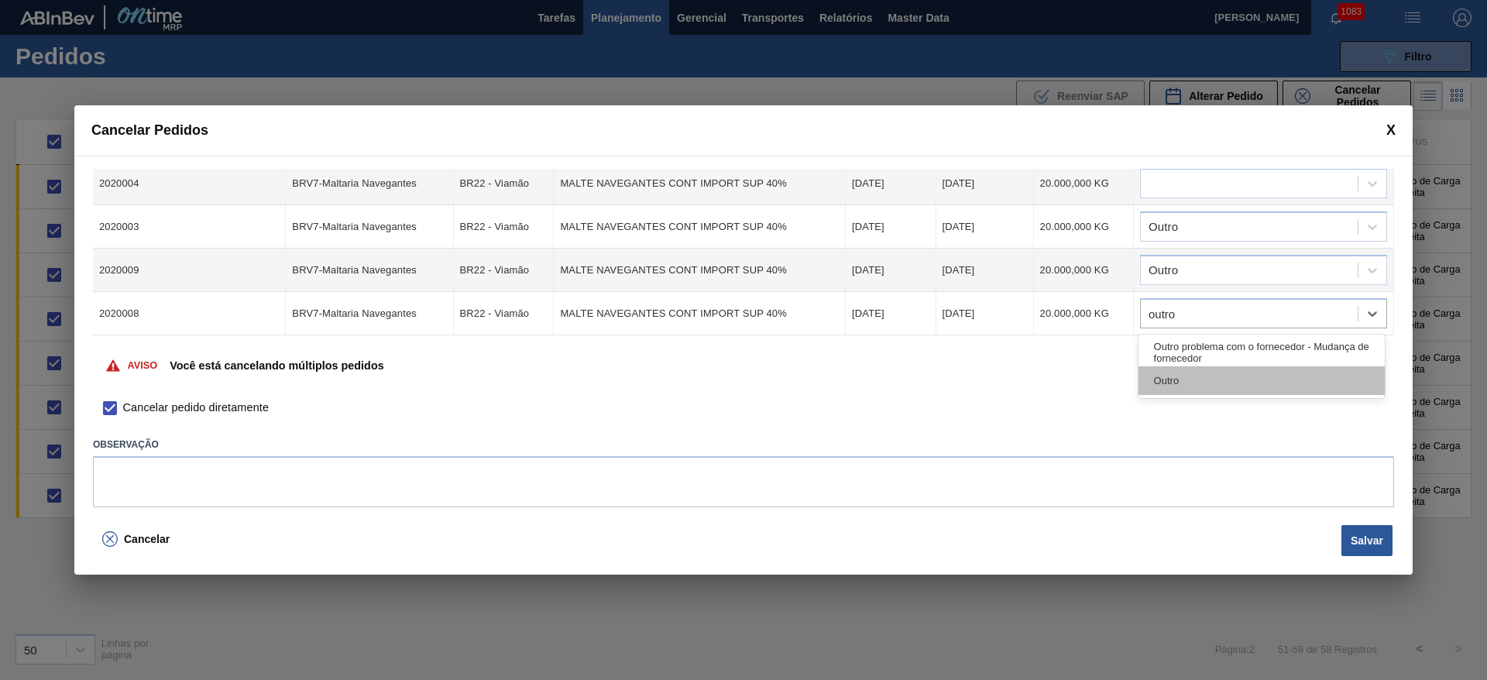
click at [1165, 376] on div "Outro" at bounding box center [1261, 380] width 246 height 29
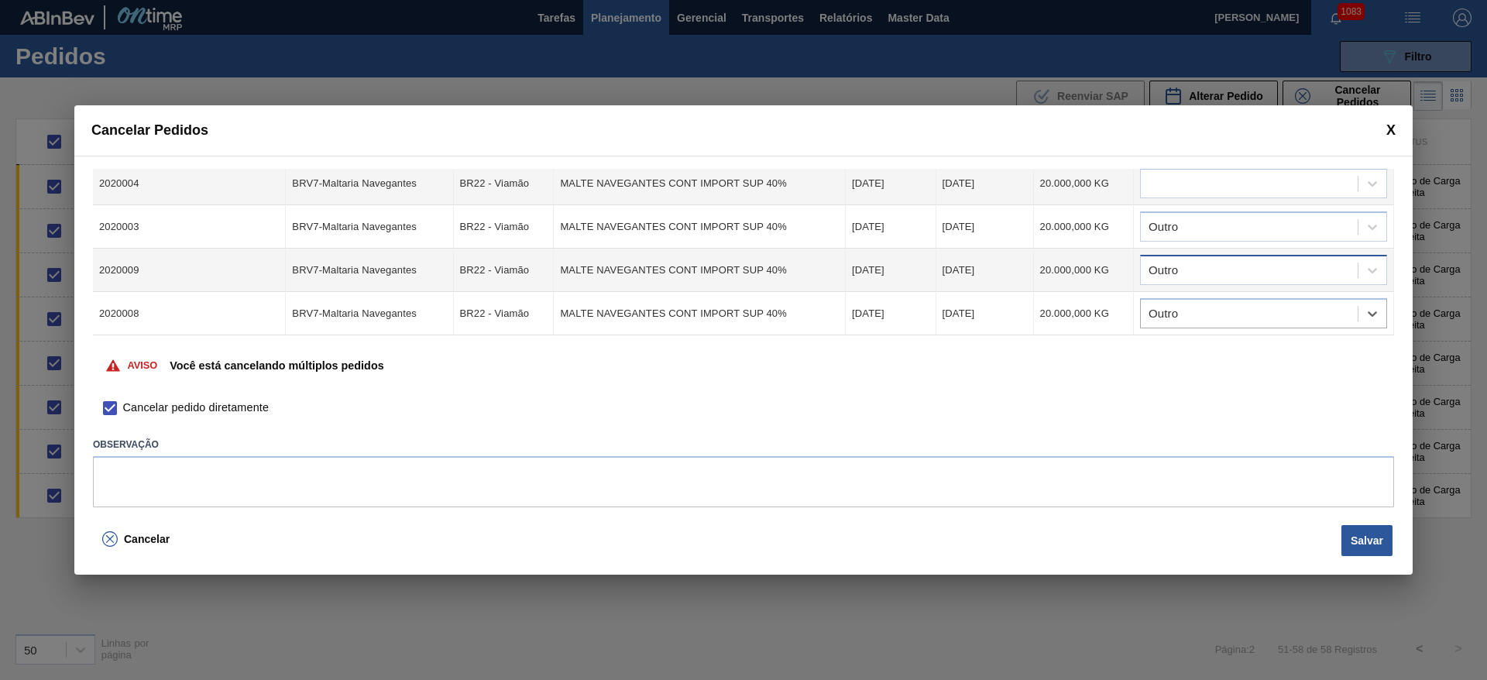
scroll to position [87, 0]
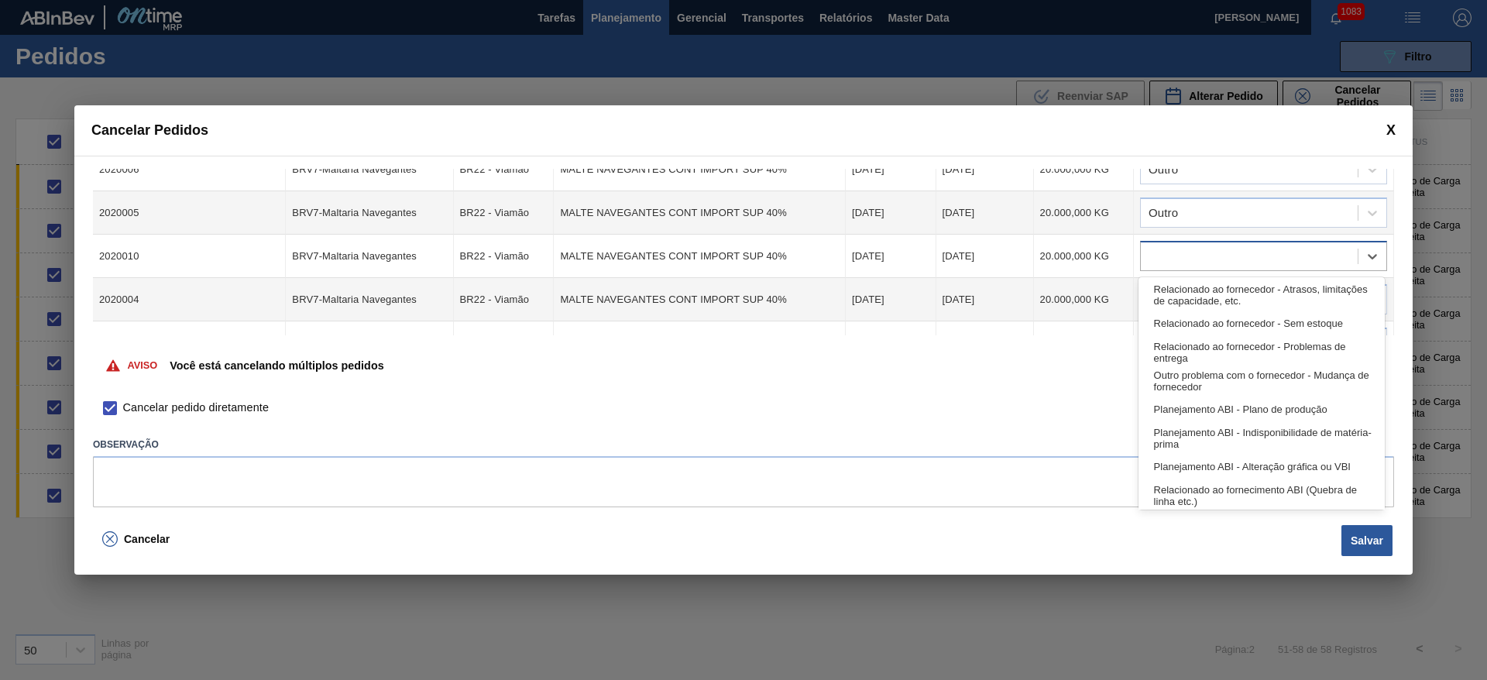
click at [1162, 262] on div at bounding box center [1248, 256] width 217 height 22
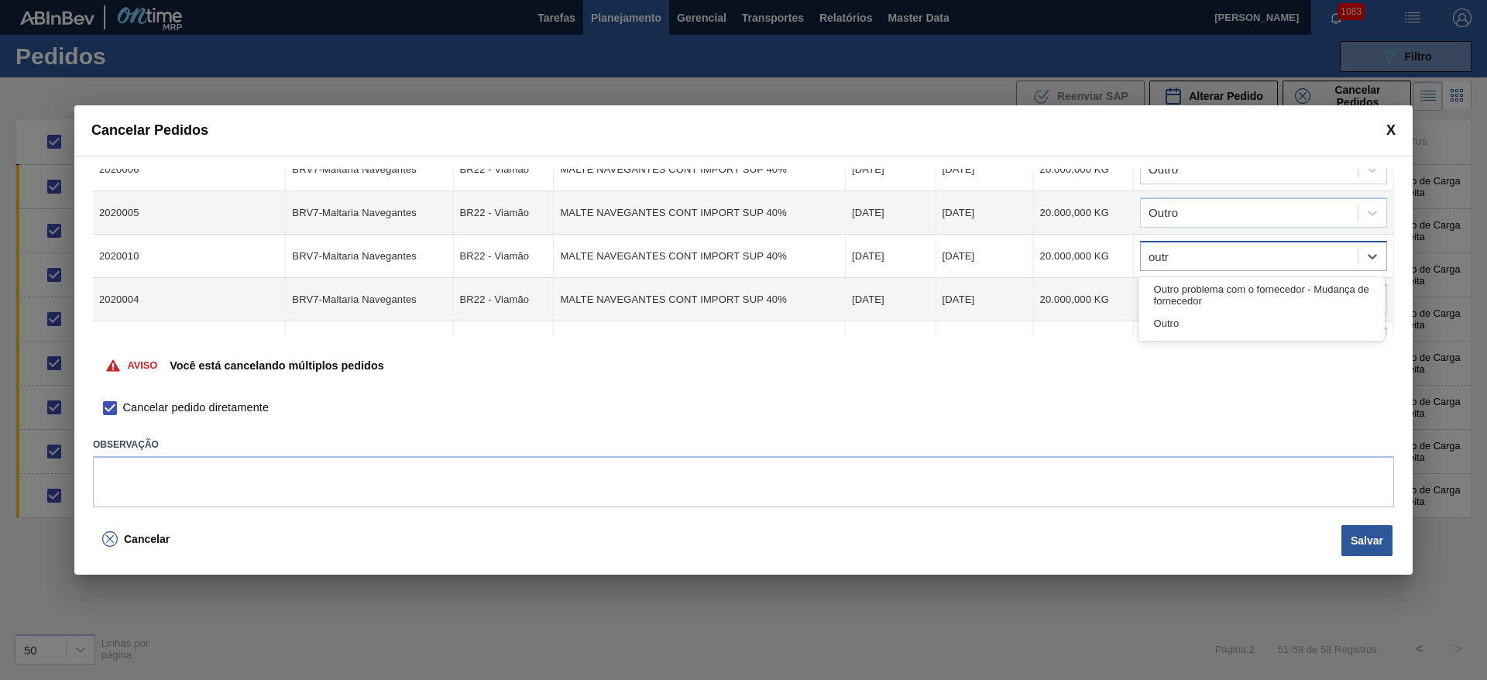
type input "outro"
drag, startPoint x: 1164, startPoint y: 323, endPoint x: 1166, endPoint y: 315, distance: 8.1
click at [1164, 323] on div "Outro" at bounding box center [1261, 323] width 246 height 29
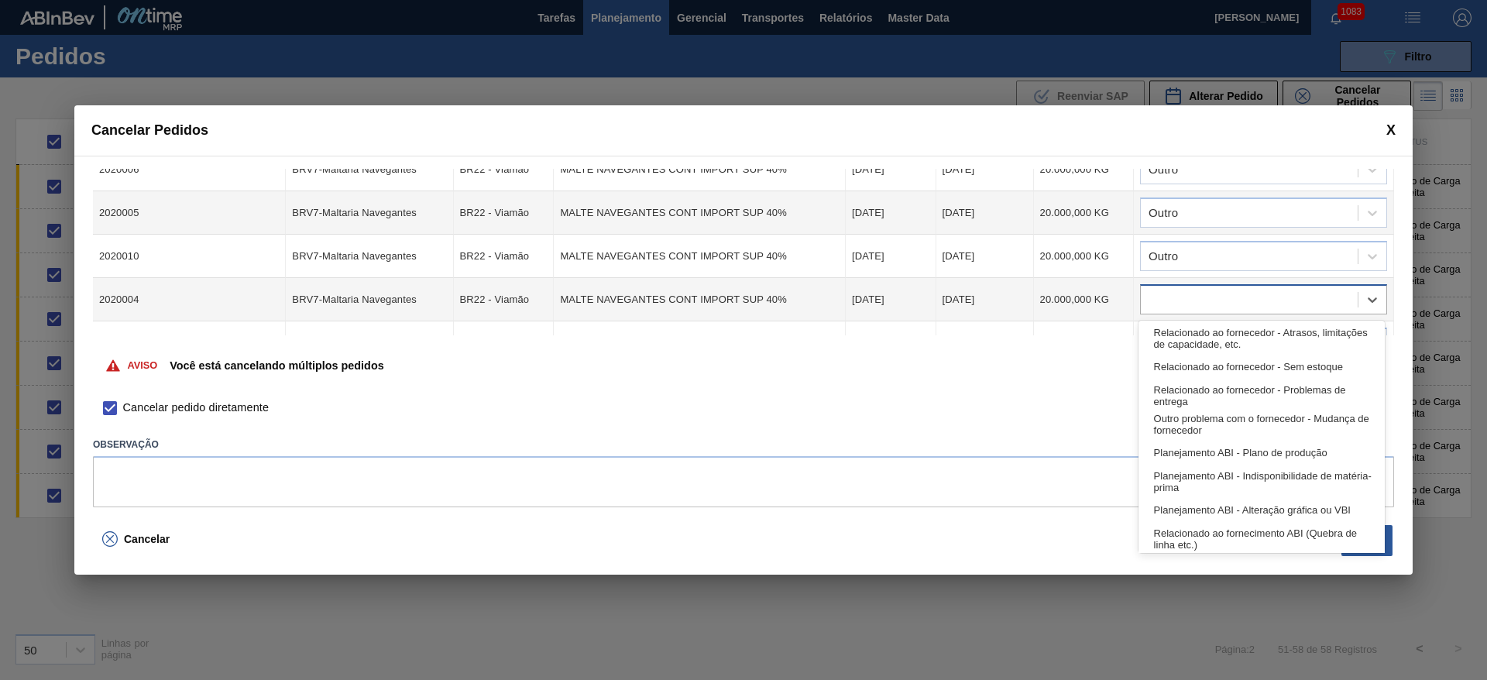
click at [1170, 300] on div at bounding box center [1248, 300] width 217 height 22
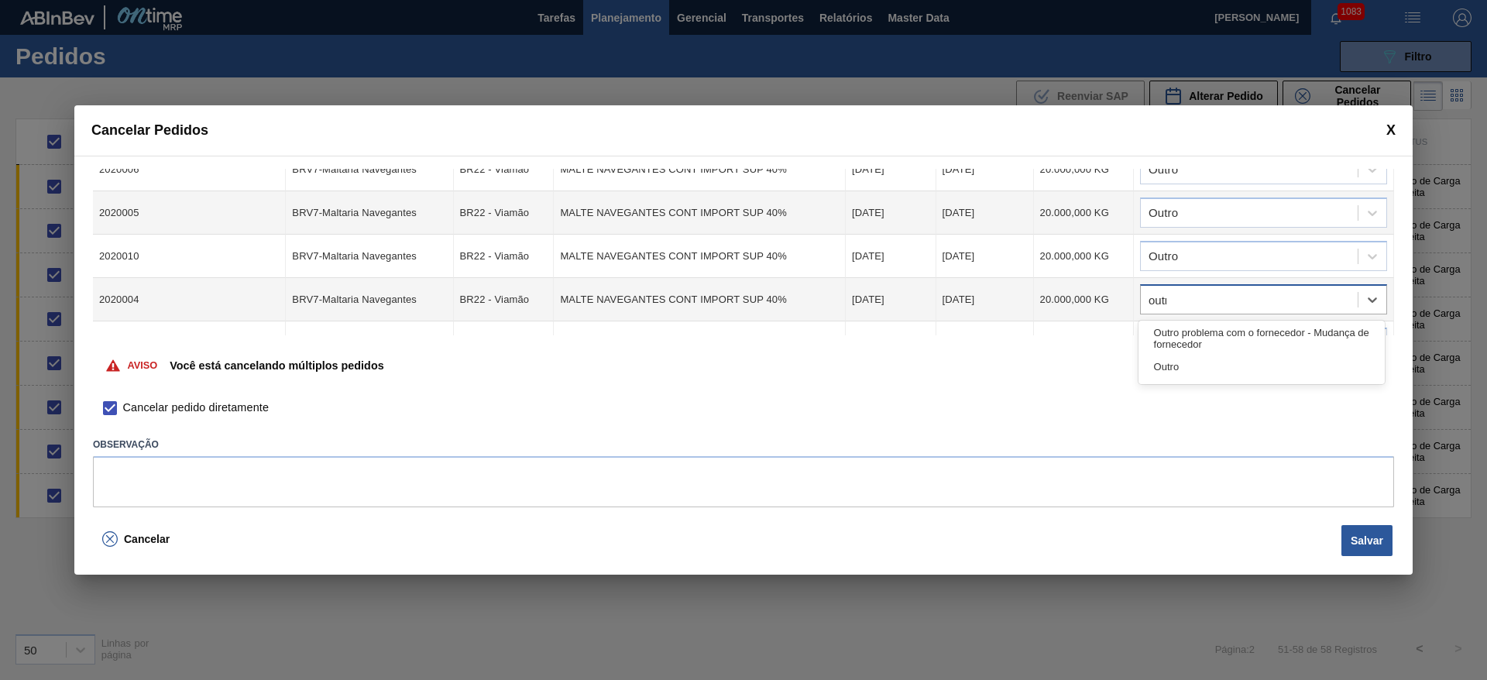
type input "outro"
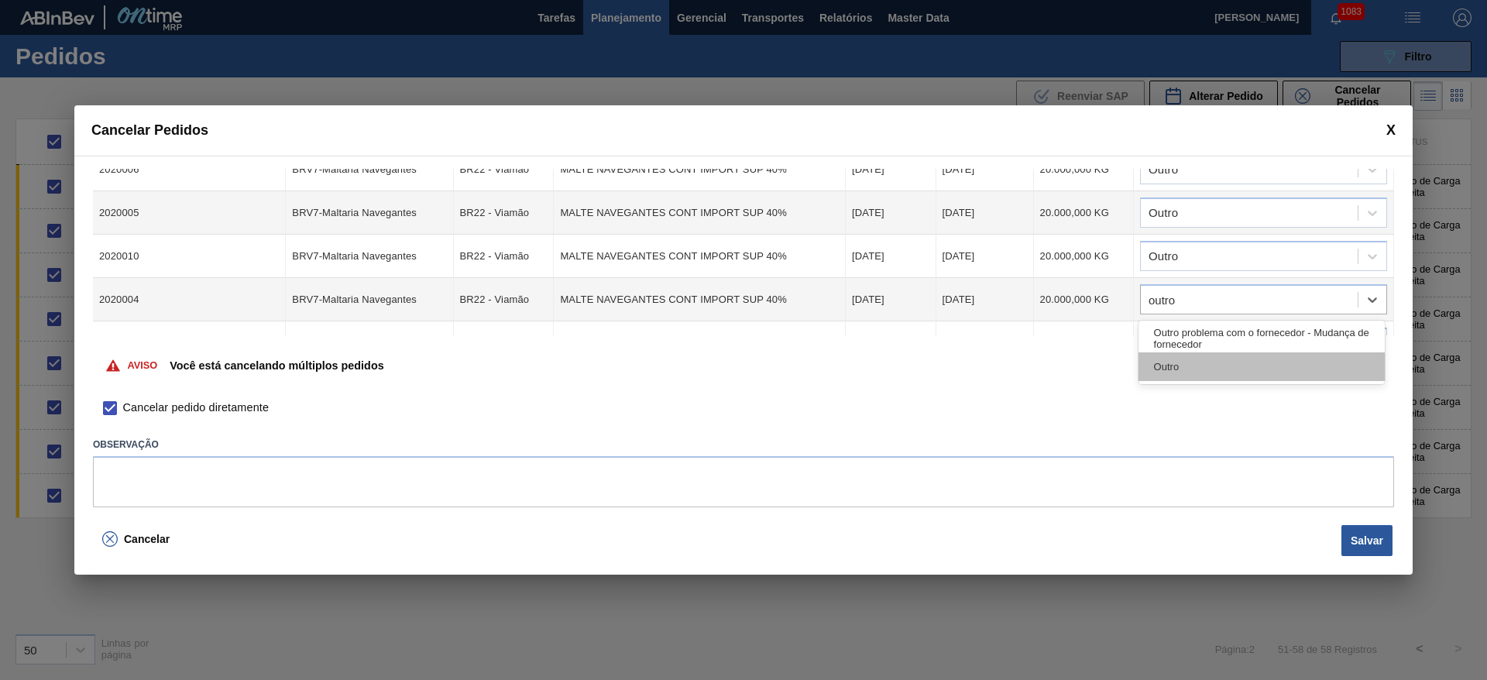
drag, startPoint x: 1154, startPoint y: 362, endPoint x: 1184, endPoint y: 321, distance: 50.5
click at [1155, 362] on div "Outro" at bounding box center [1261, 366] width 246 height 29
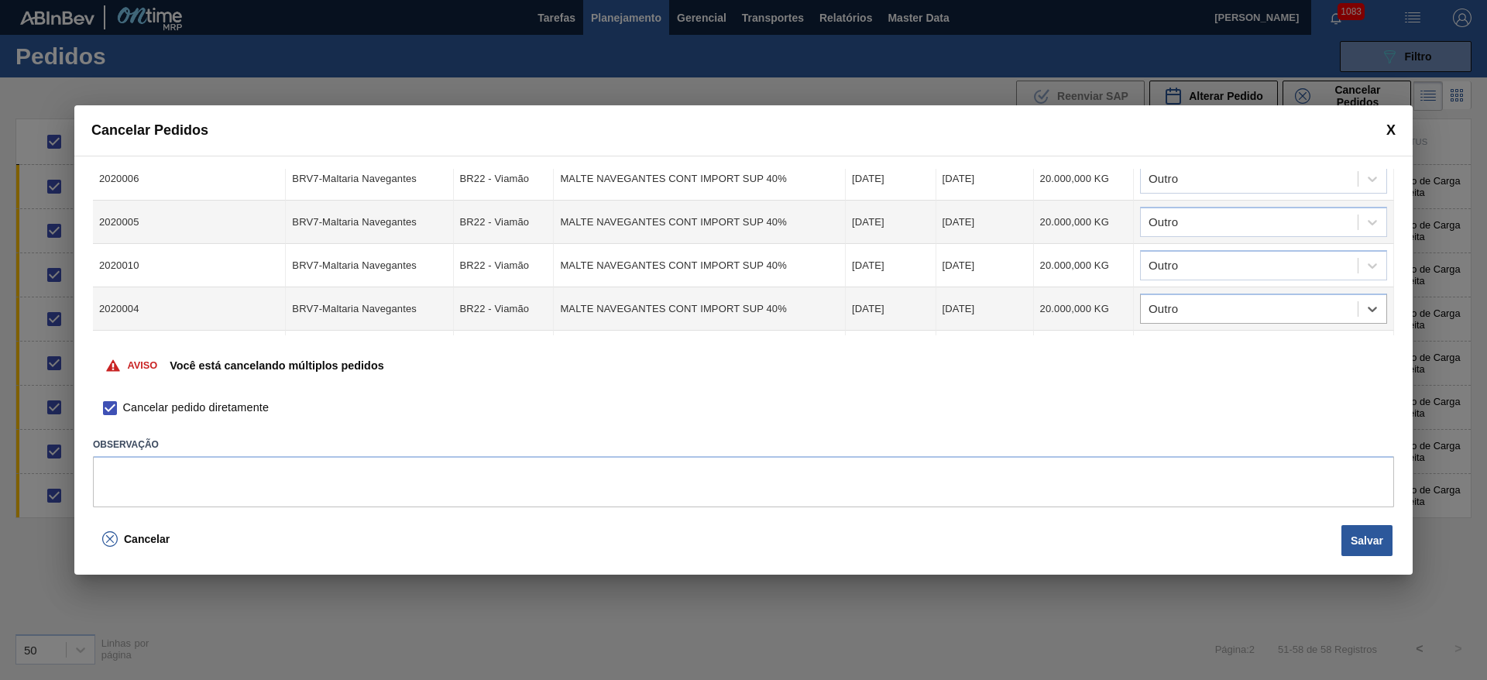
scroll to position [0, 0]
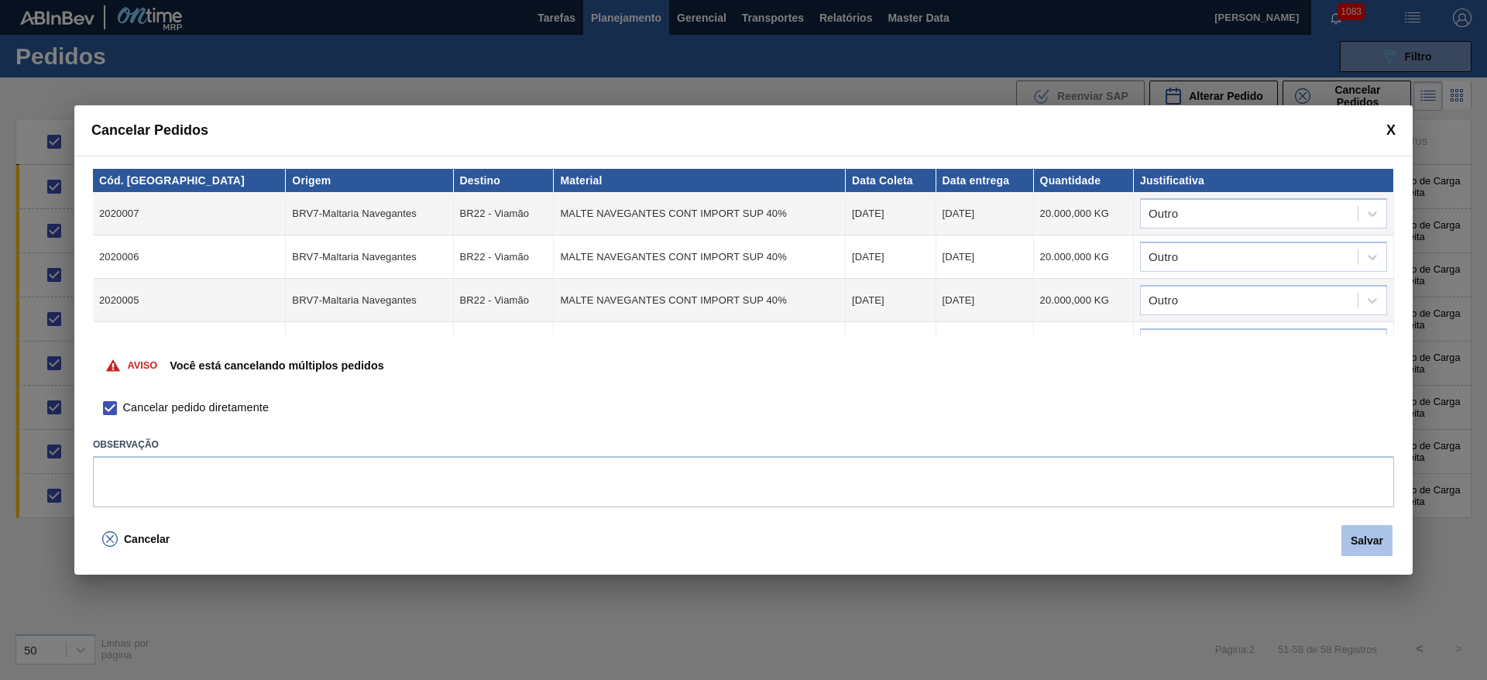
click at [1376, 537] on button "Salvar" at bounding box center [1366, 540] width 51 height 31
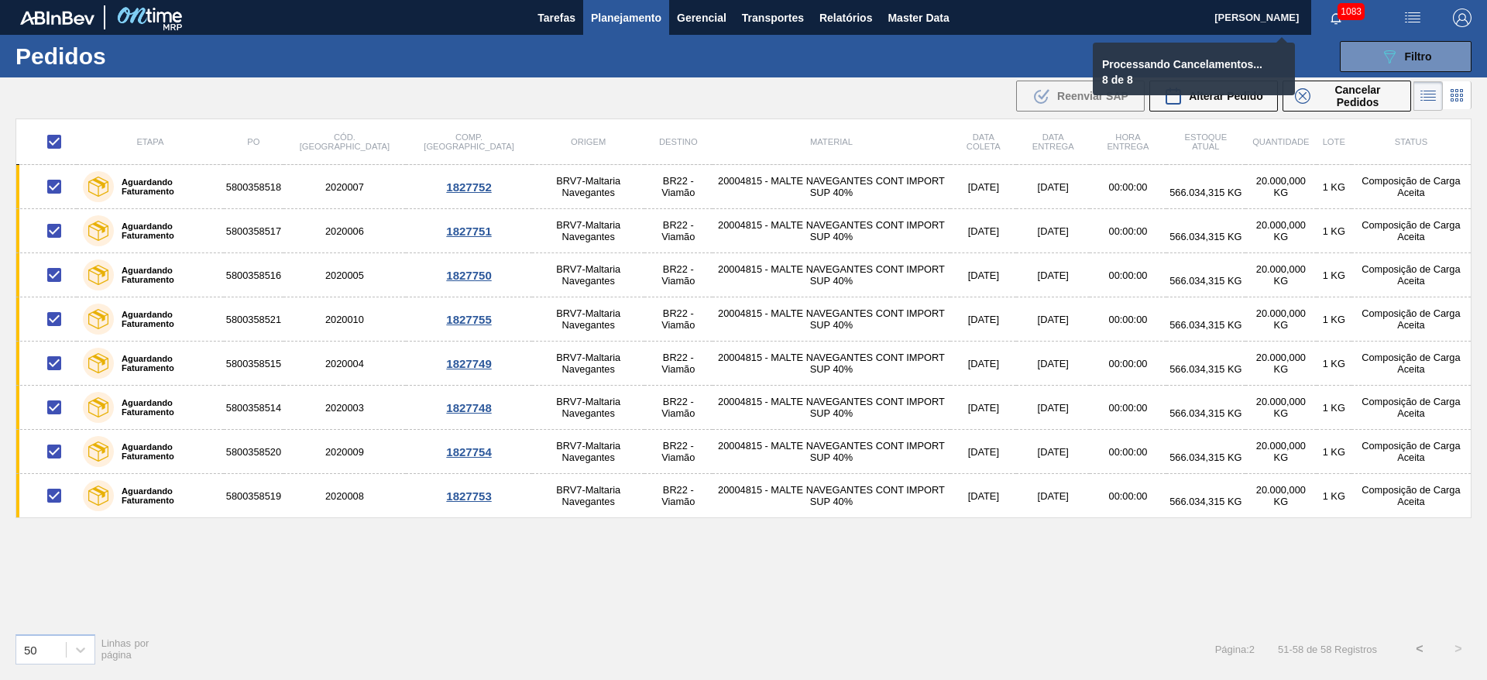
checkbox input "false"
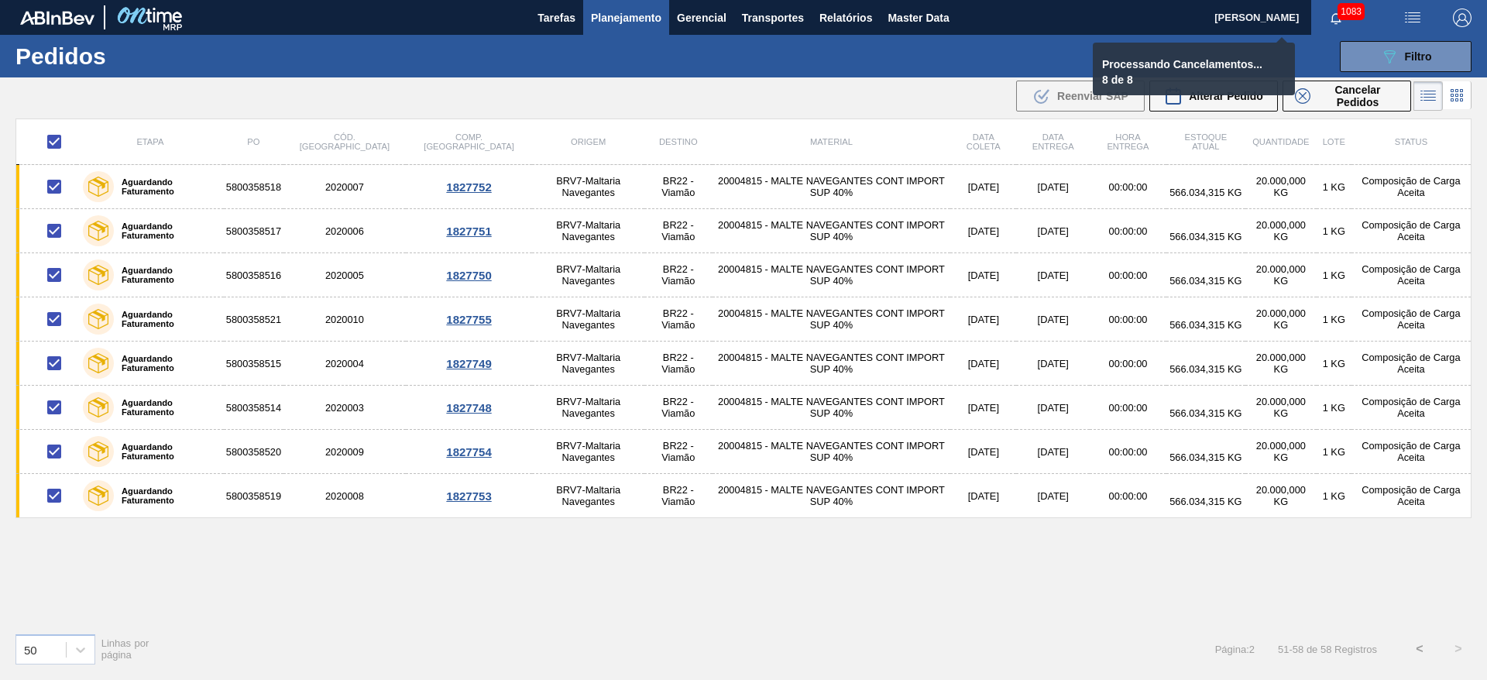
checkbox input "false"
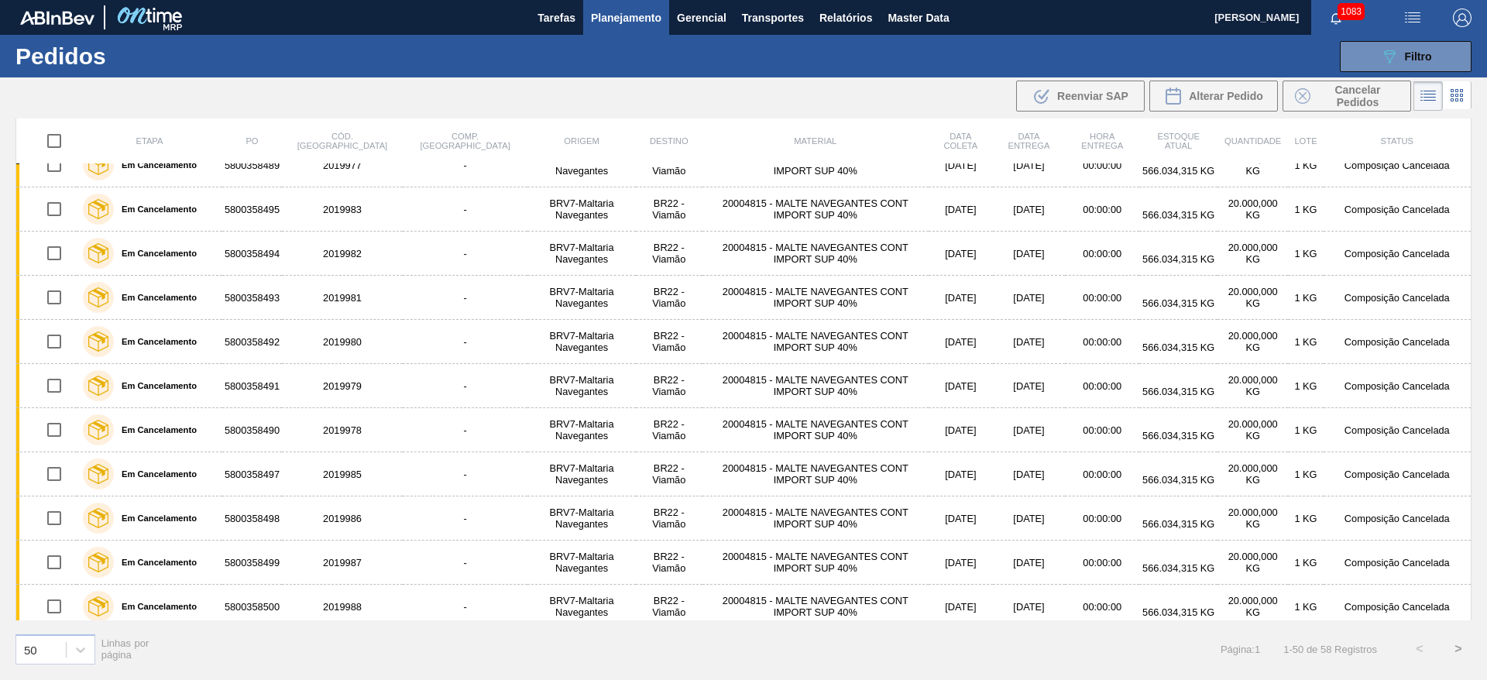
scroll to position [1751, 0]
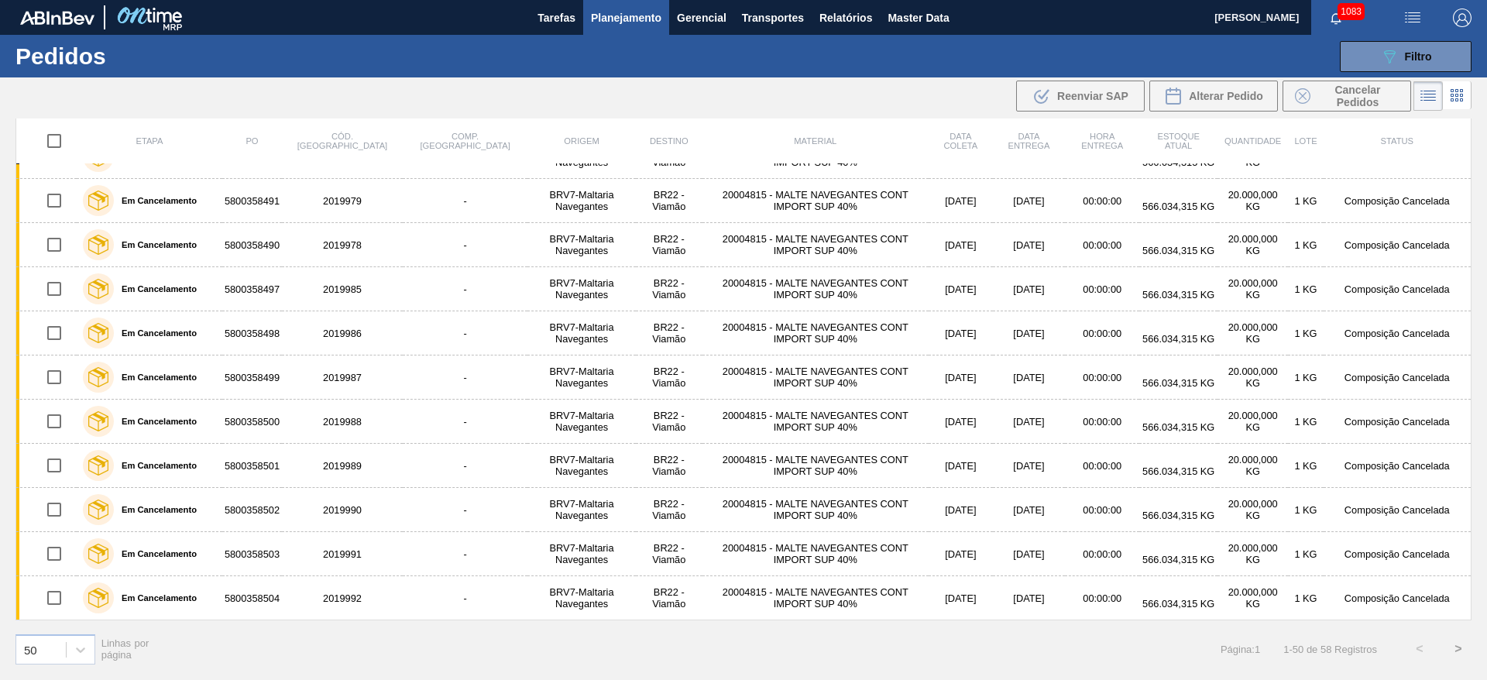
click at [1459, 647] on button ">" at bounding box center [1458, 648] width 39 height 39
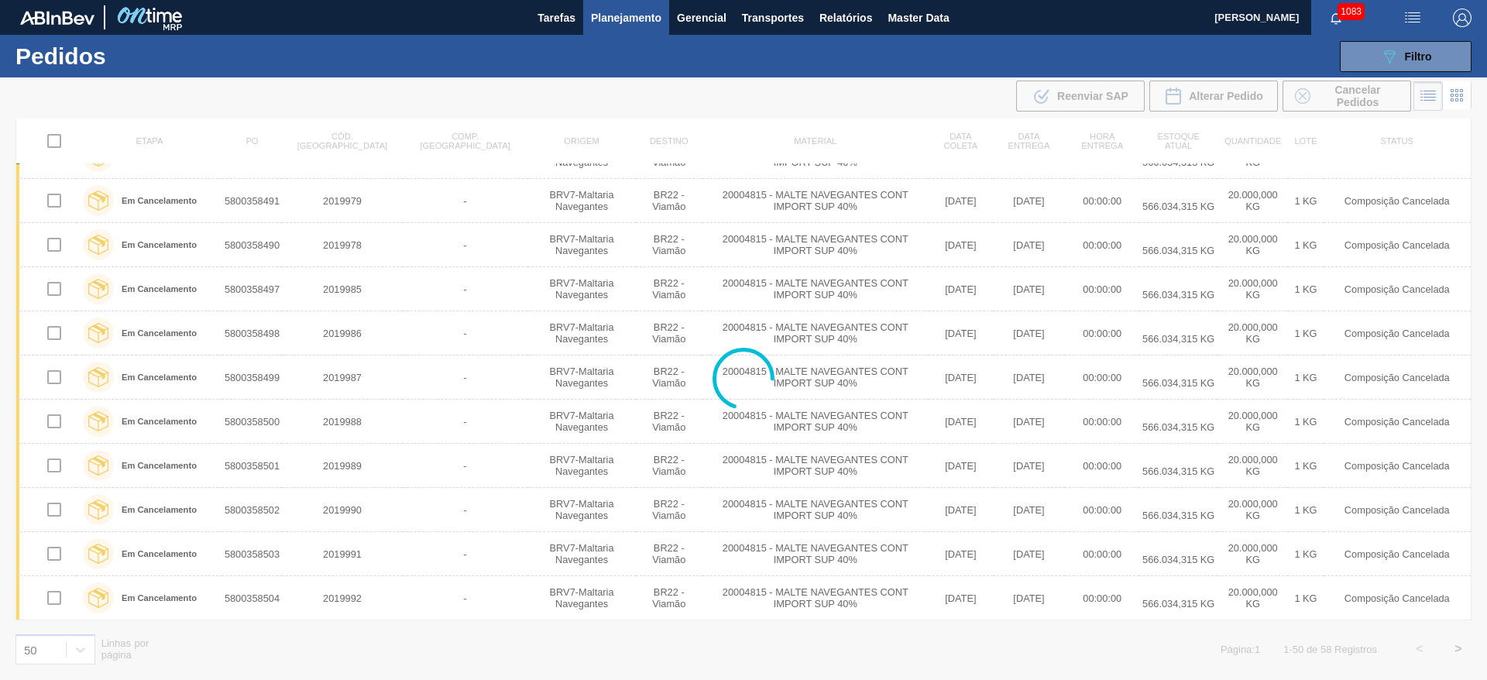
scroll to position [0, 0]
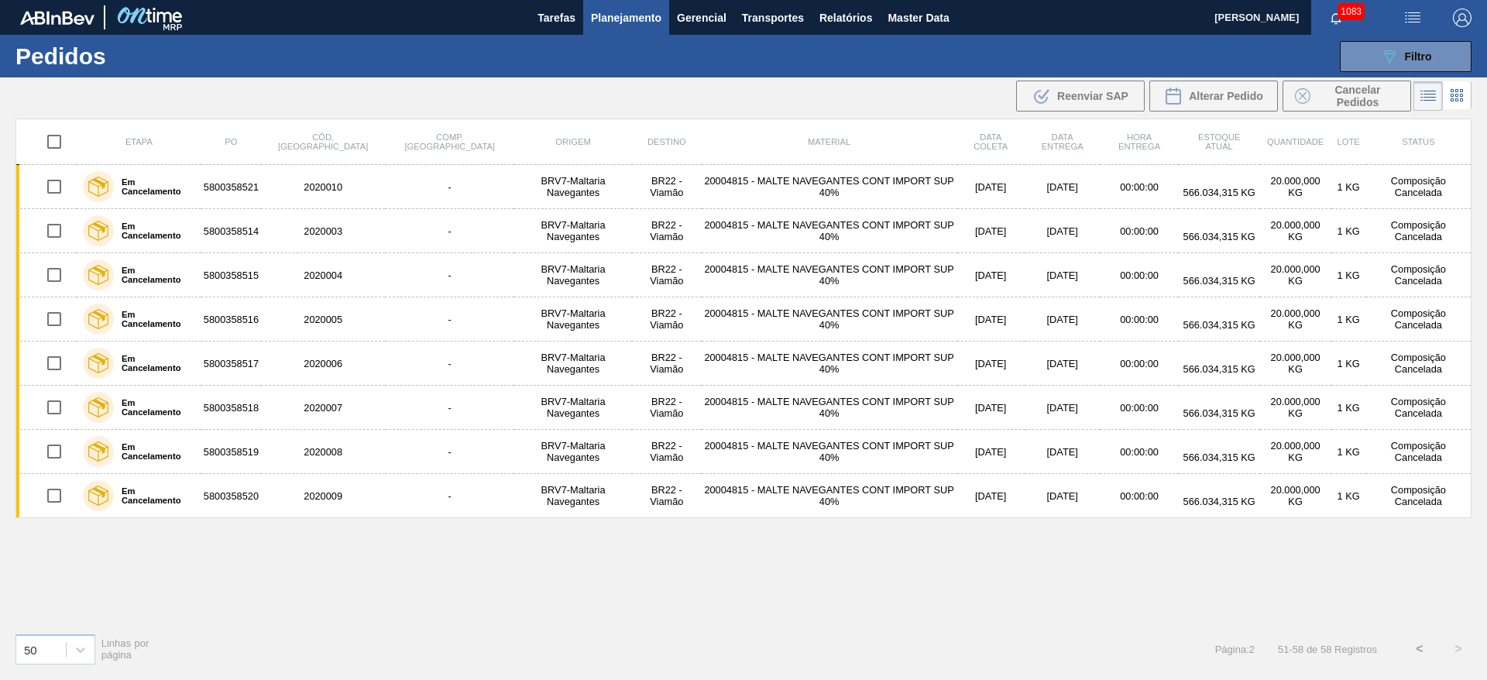
drag, startPoint x: 907, startPoint y: 22, endPoint x: 583, endPoint y: 13, distance: 324.5
click at [907, 22] on span "Master Data" at bounding box center [917, 18] width 61 height 19
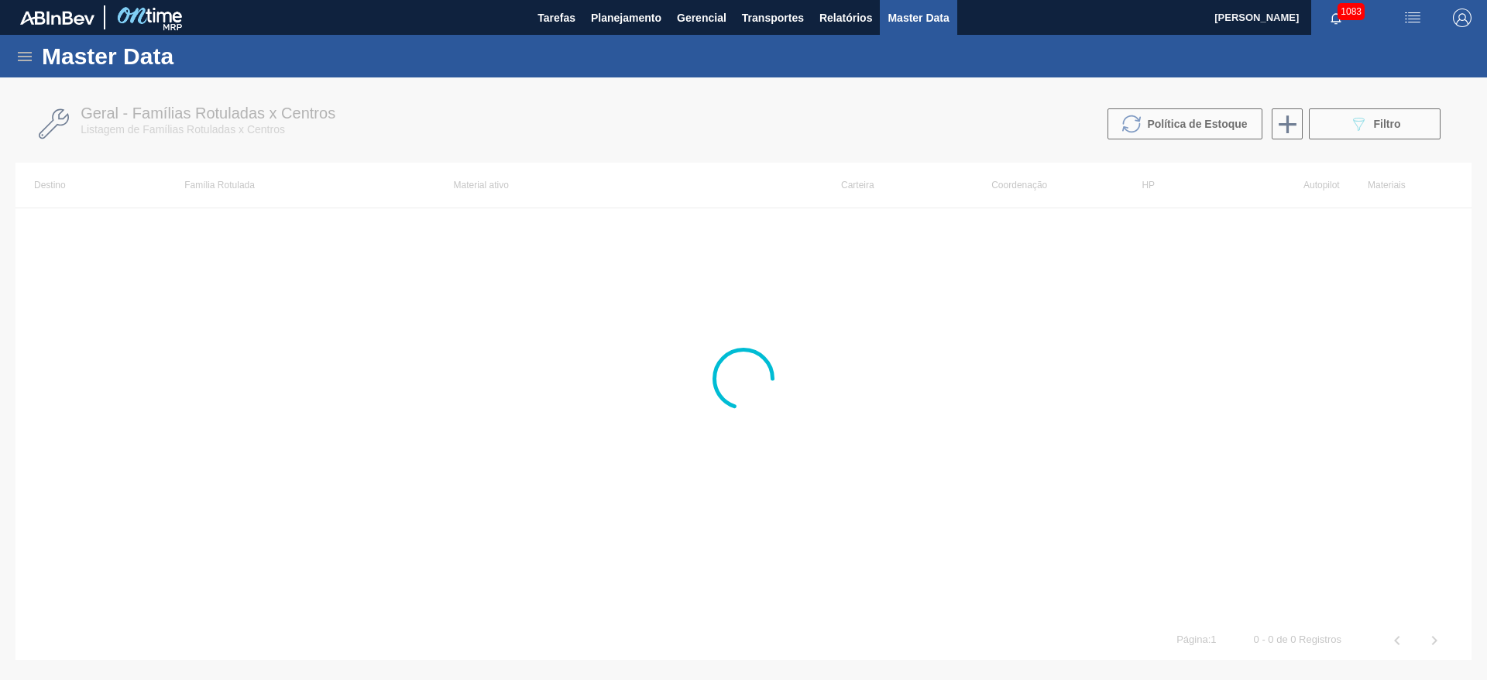
click at [25, 60] on icon at bounding box center [25, 56] width 14 height 9
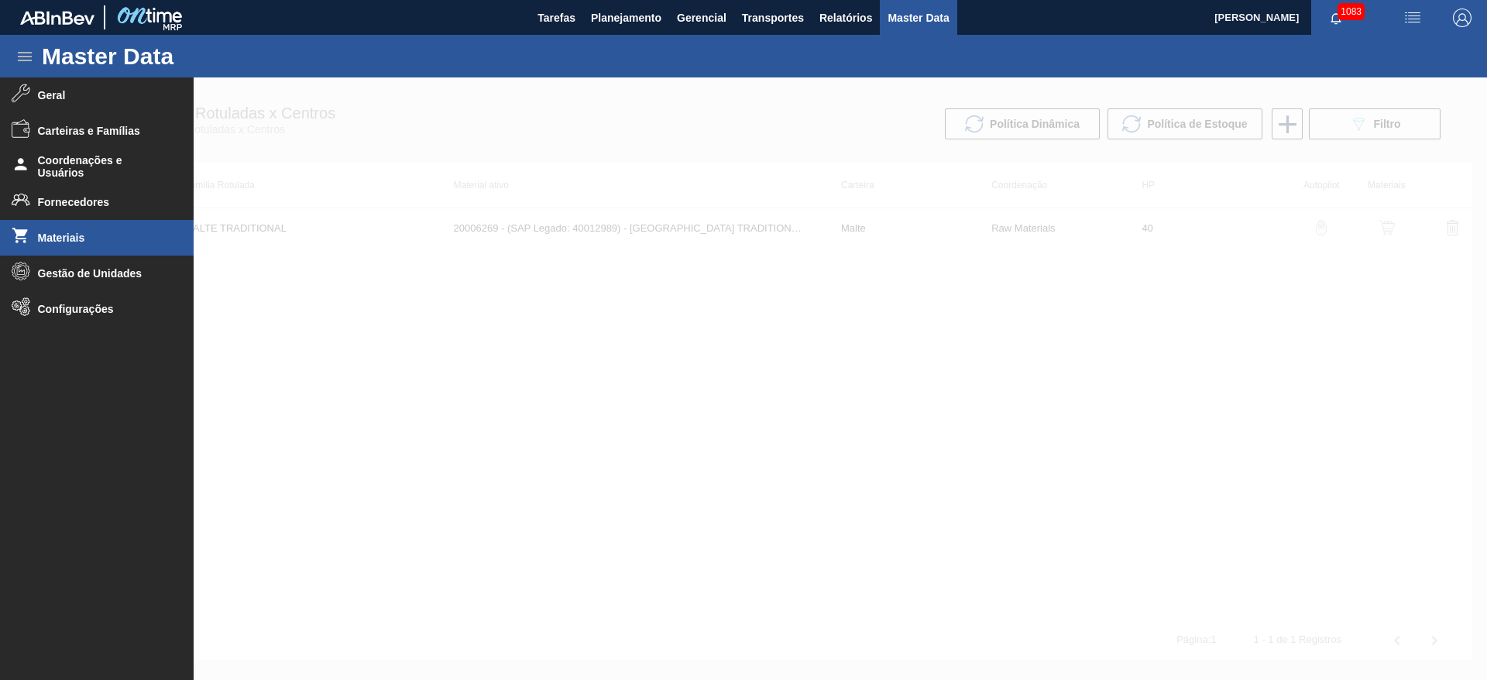
click at [70, 238] on span "Materiais" at bounding box center [102, 238] width 128 height 12
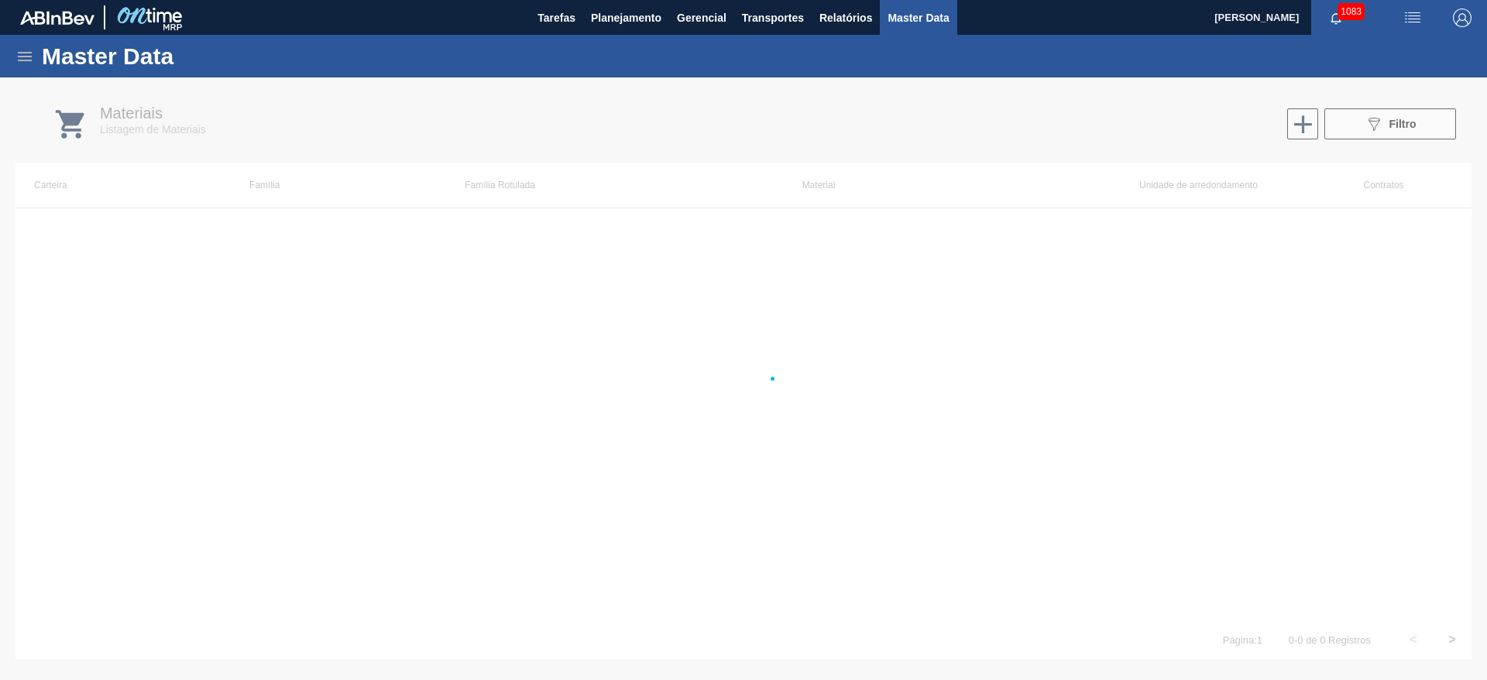
click at [40, 63] on div "Master Data" at bounding box center [743, 56] width 1487 height 43
click at [29, 53] on icon at bounding box center [25, 56] width 14 height 9
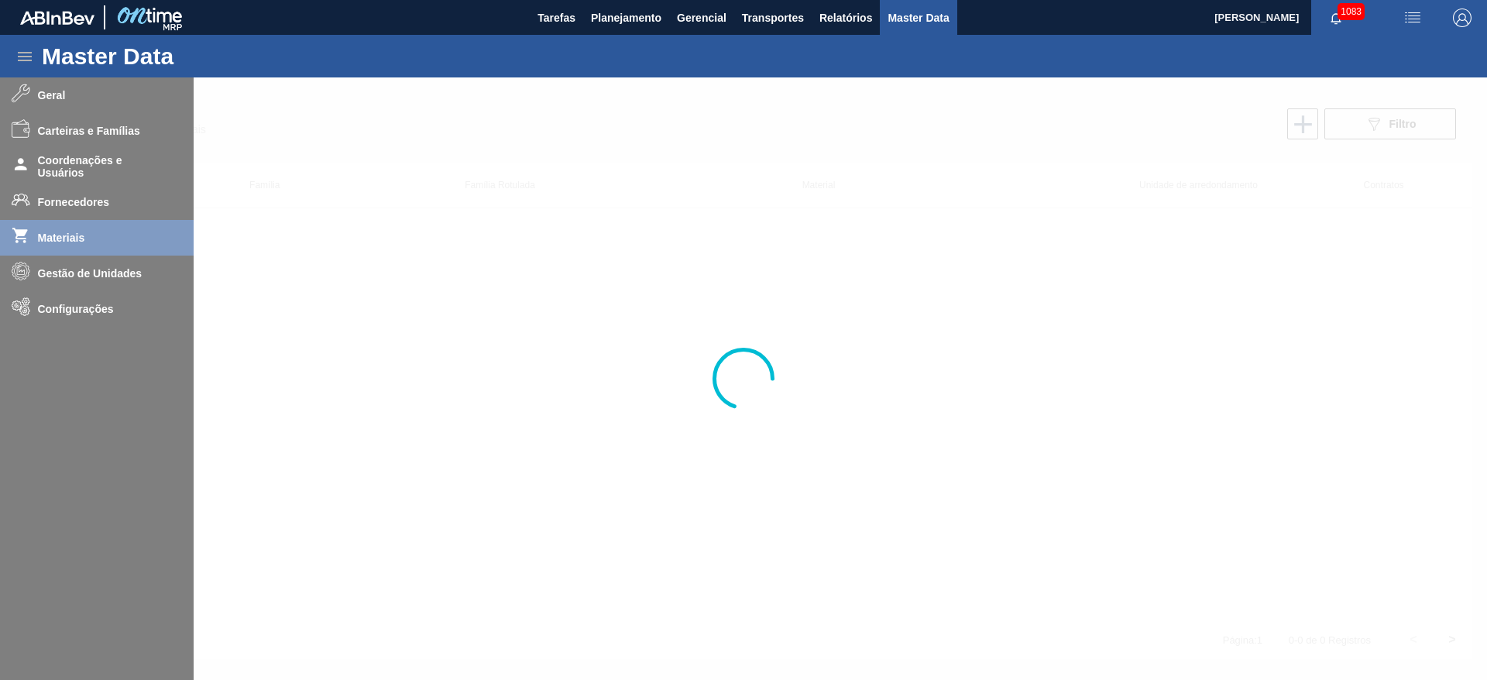
click at [63, 274] on div at bounding box center [743, 378] width 1487 height 602
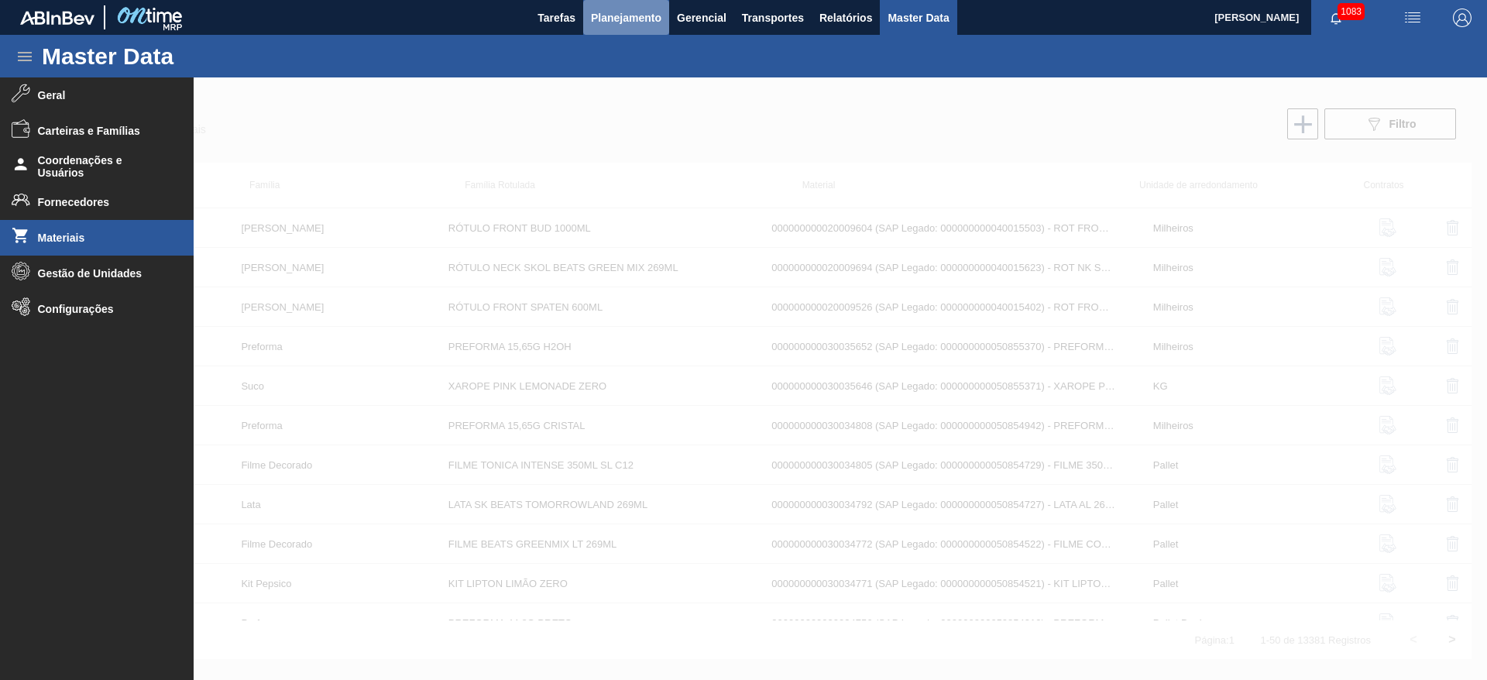
click at [616, 6] on button "Planejamento" at bounding box center [626, 17] width 86 height 35
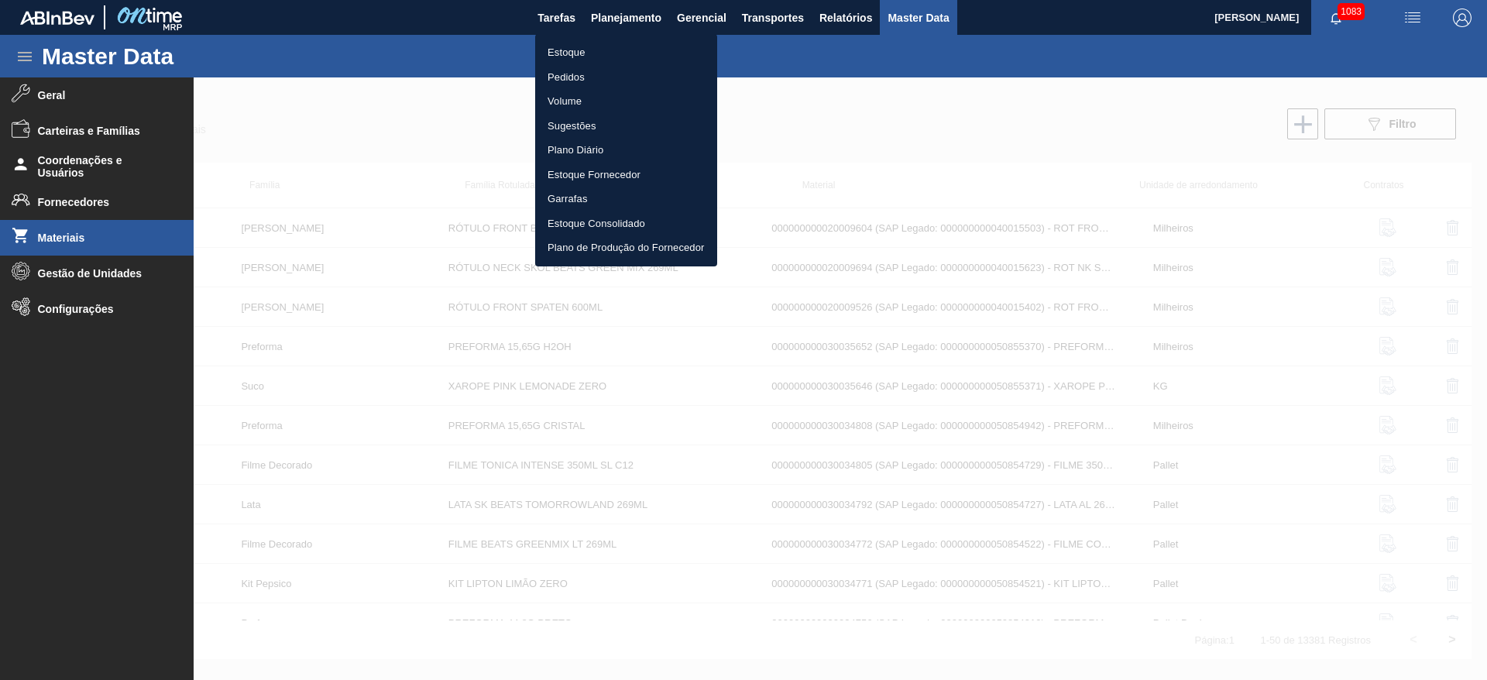
click at [577, 50] on li "Estoque" at bounding box center [626, 52] width 182 height 25
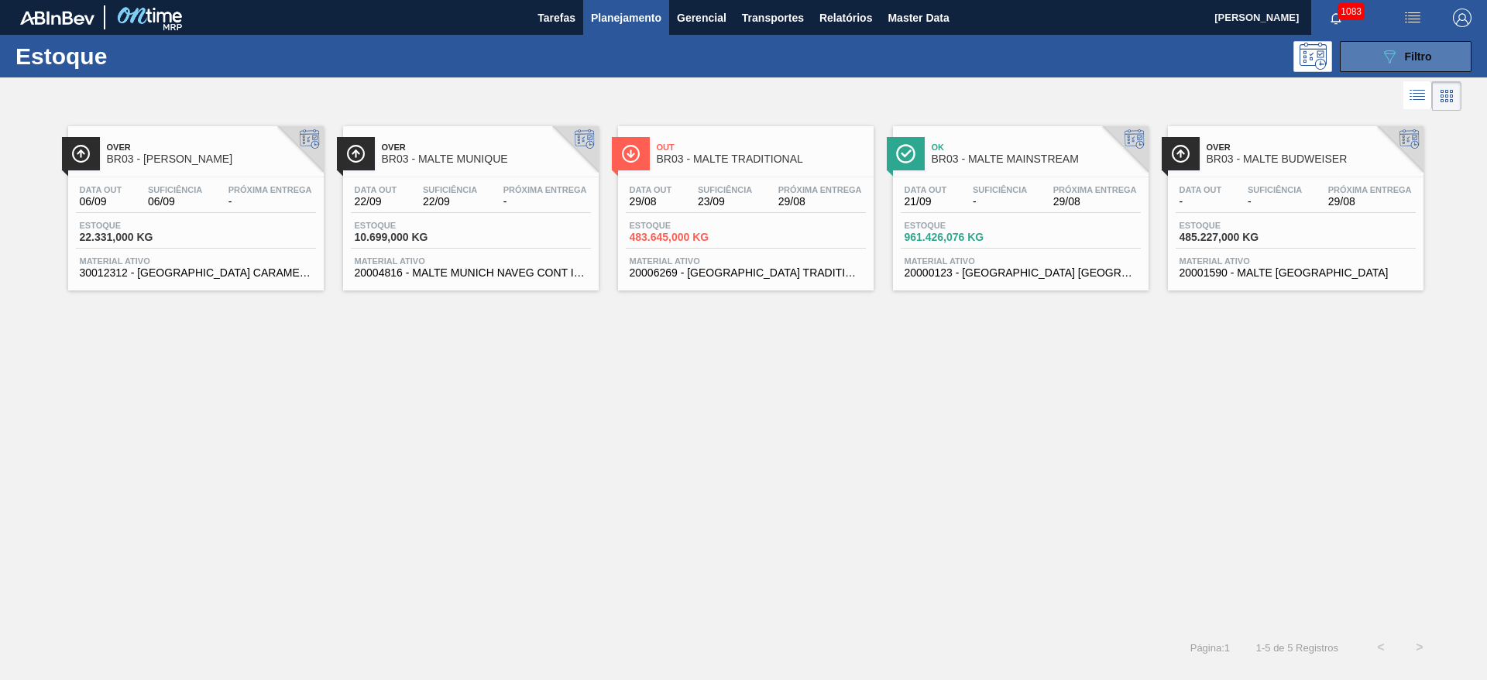
click at [1436, 53] on button "089F7B8B-B2A5-4AFE-B5C0-19BA573D28AC Filtro" at bounding box center [1405, 56] width 132 height 31
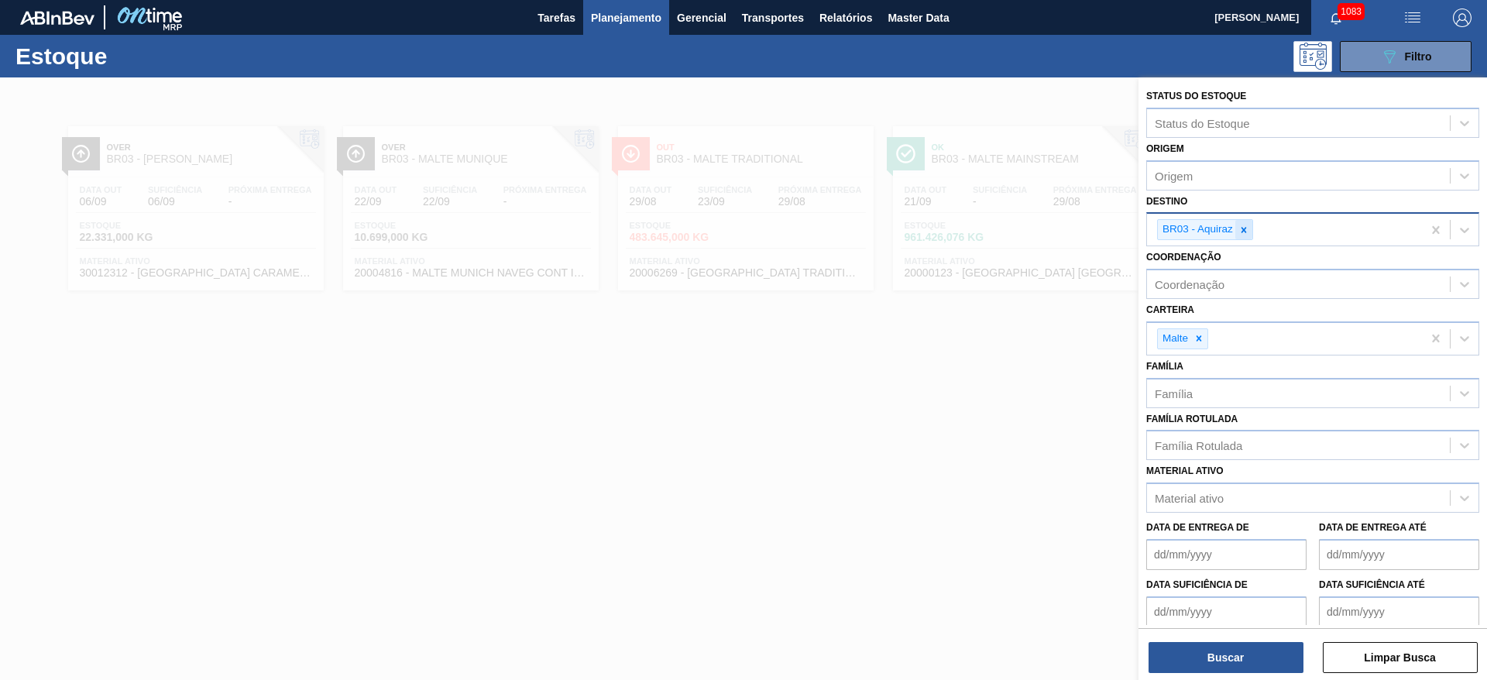
click at [1245, 221] on div at bounding box center [1243, 229] width 17 height 19
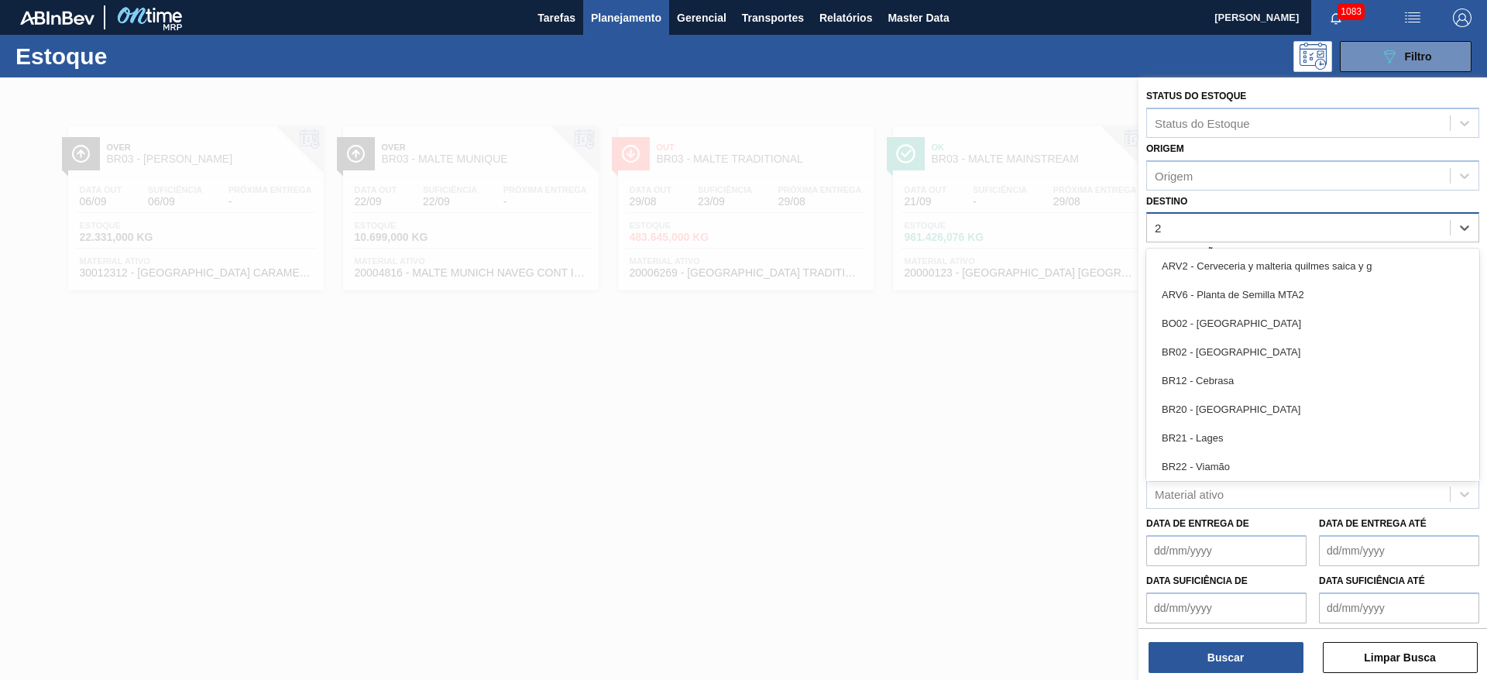
type input "22"
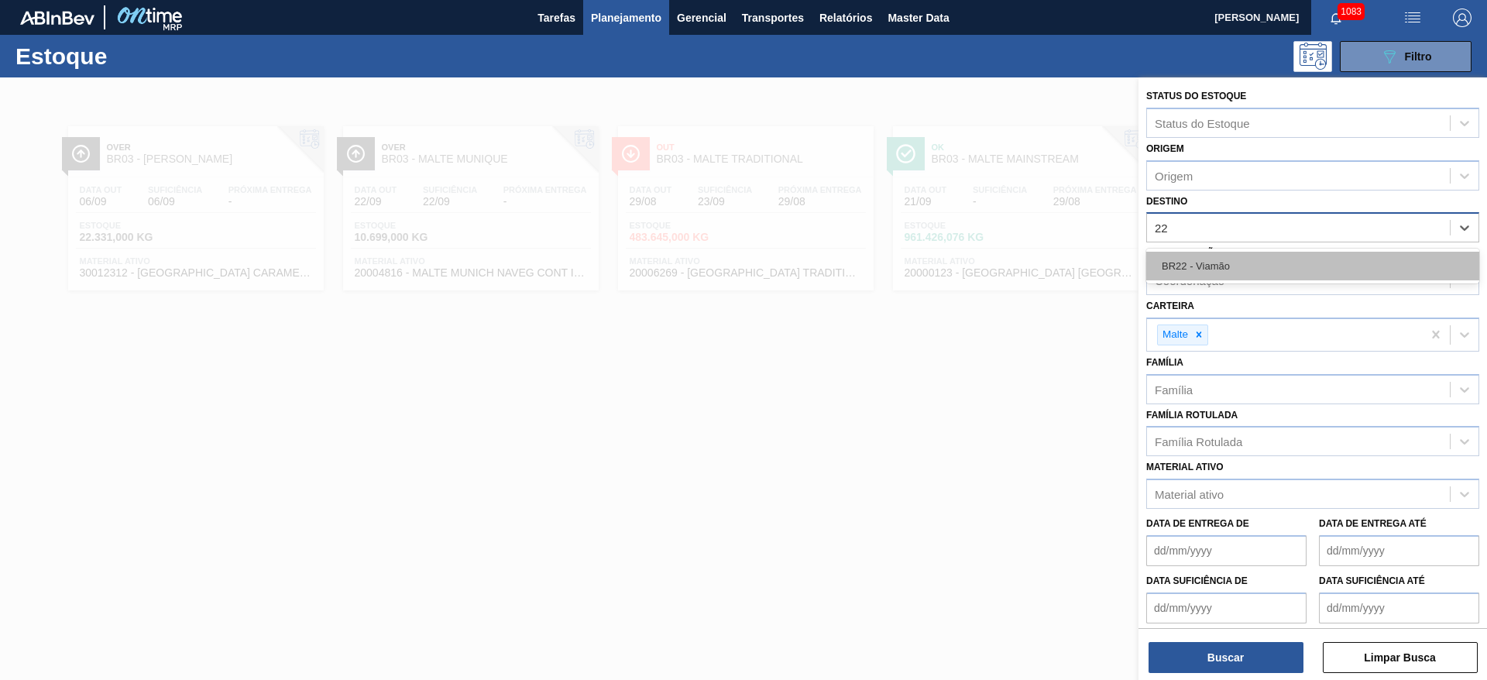
click at [1255, 266] on div "BR22 - Viamão" at bounding box center [1312, 266] width 333 height 29
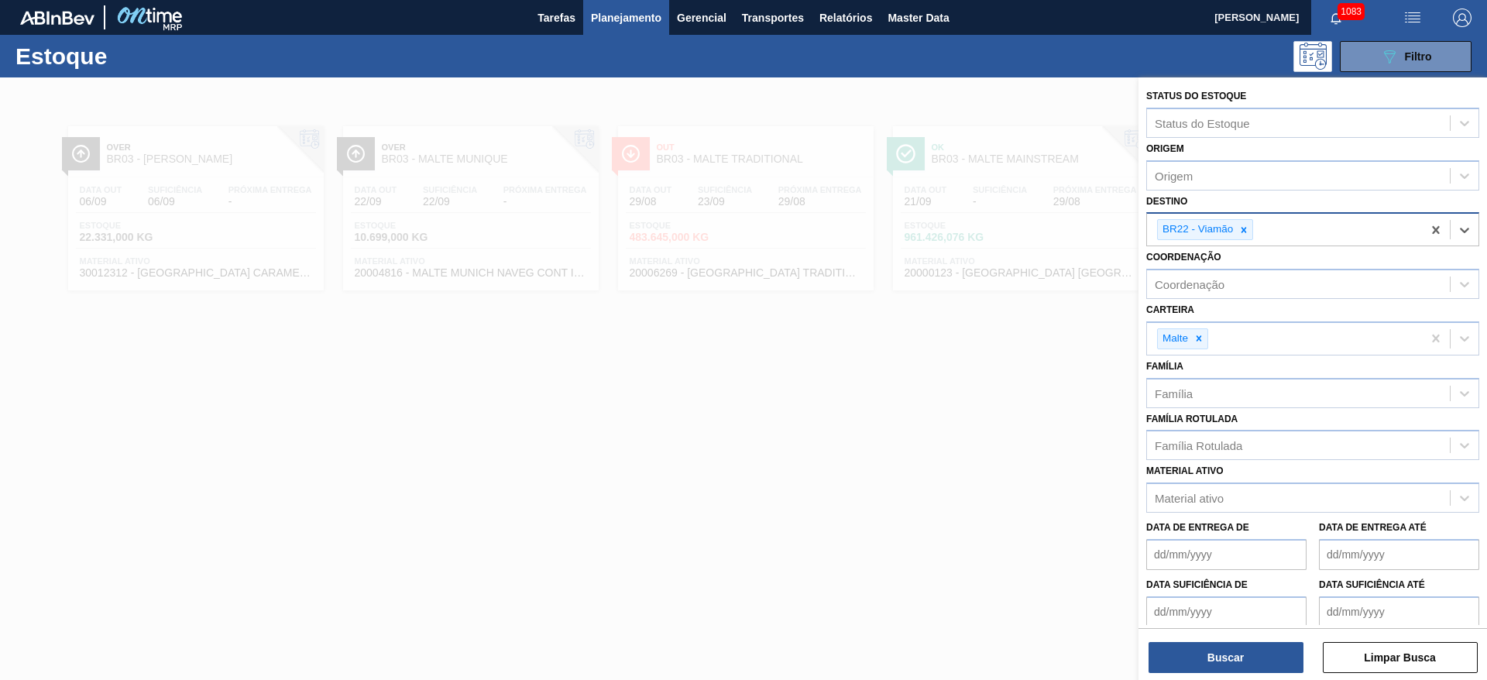
click at [906, 438] on div at bounding box center [743, 417] width 1487 height 680
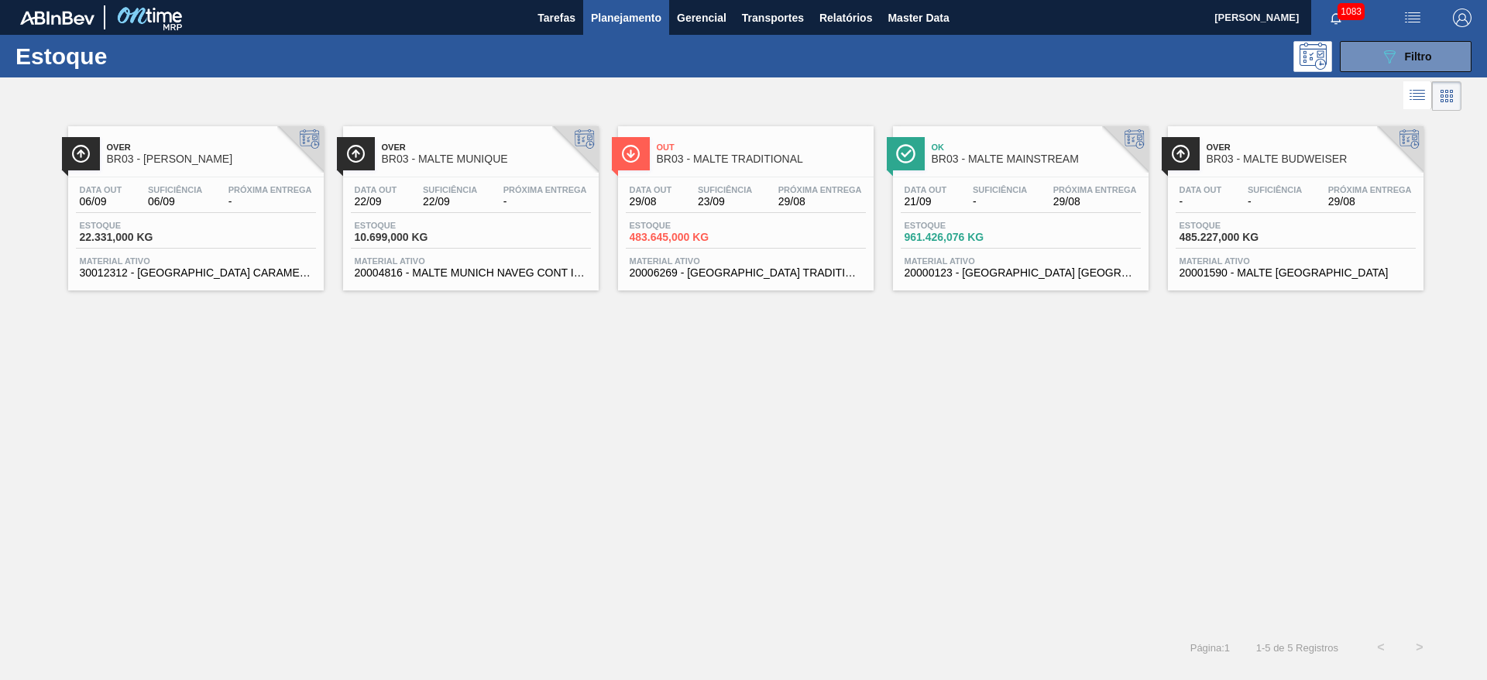
click at [695, 238] on span "483.645,000 KG" at bounding box center [683, 238] width 108 height 12
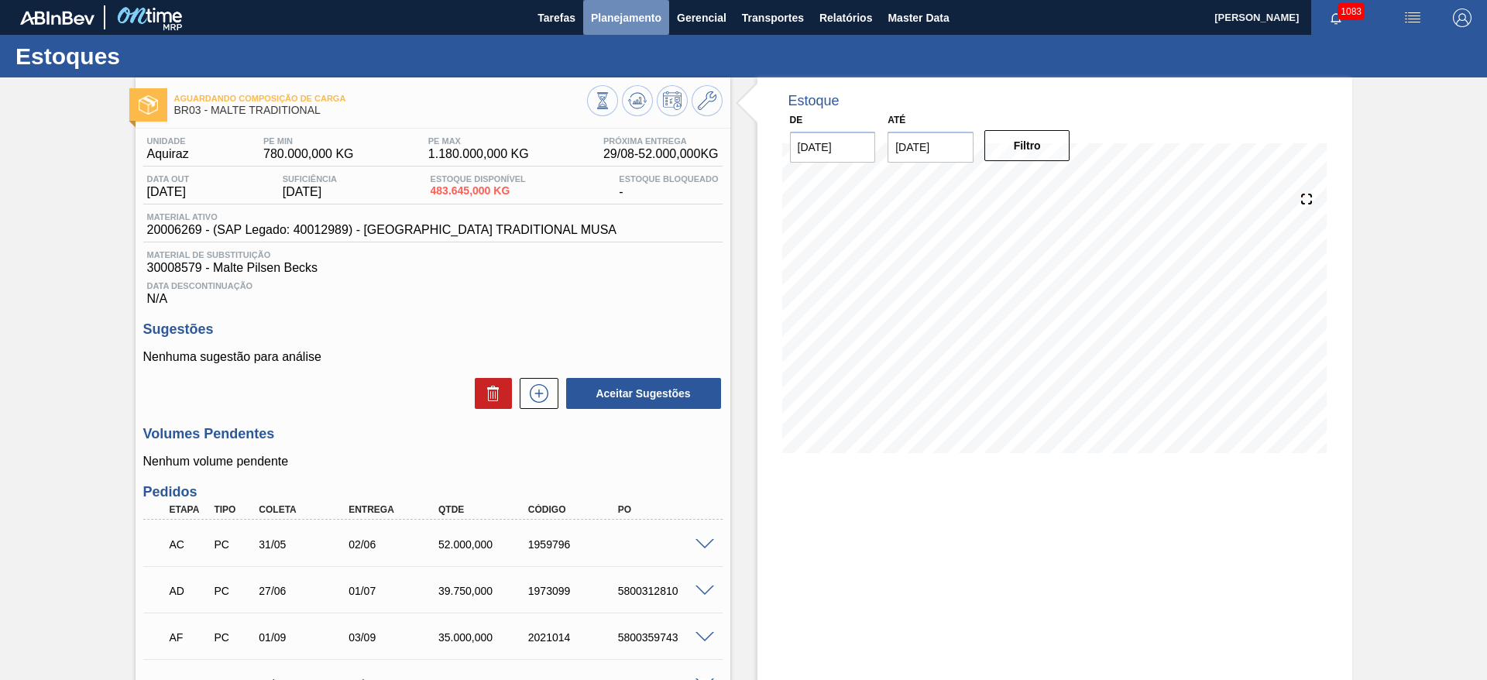
click at [619, 15] on span "Planejamento" at bounding box center [626, 18] width 70 height 19
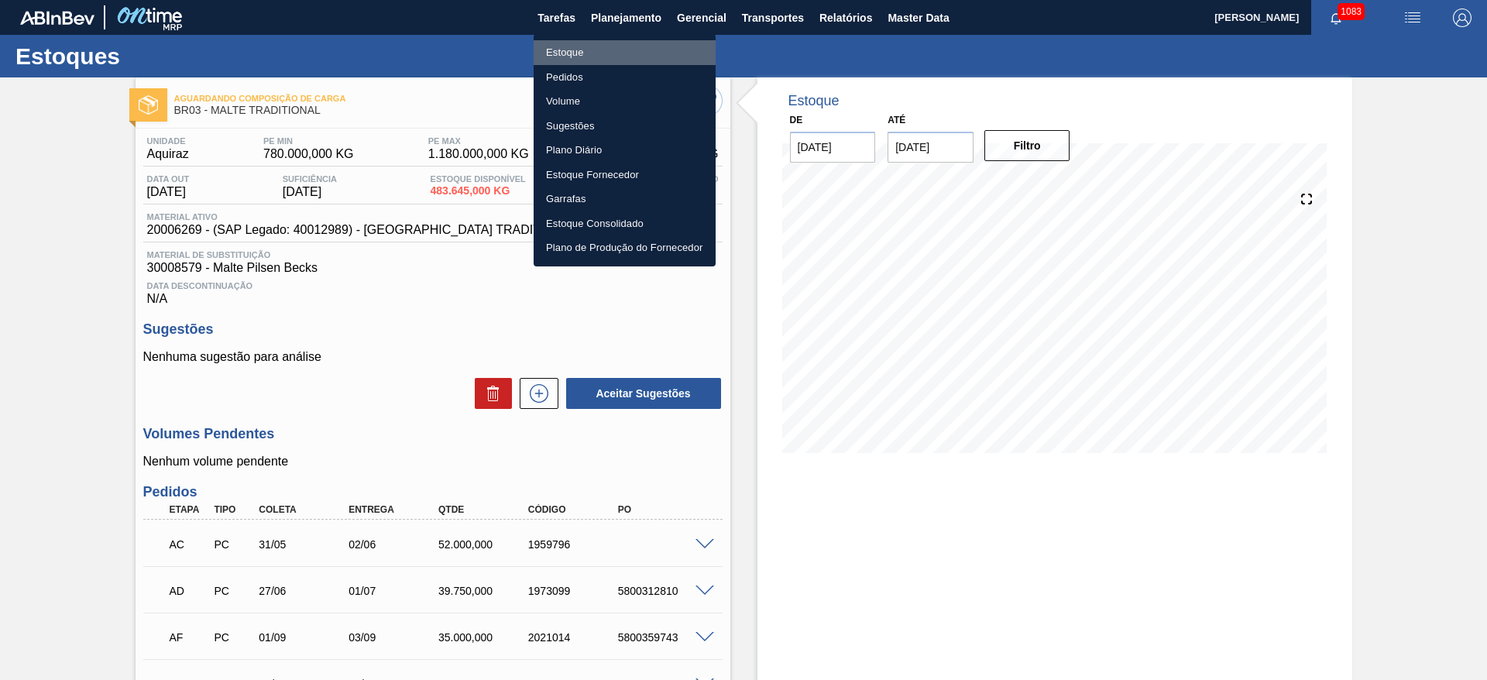
click at [575, 49] on li "Estoque" at bounding box center [624, 52] width 182 height 25
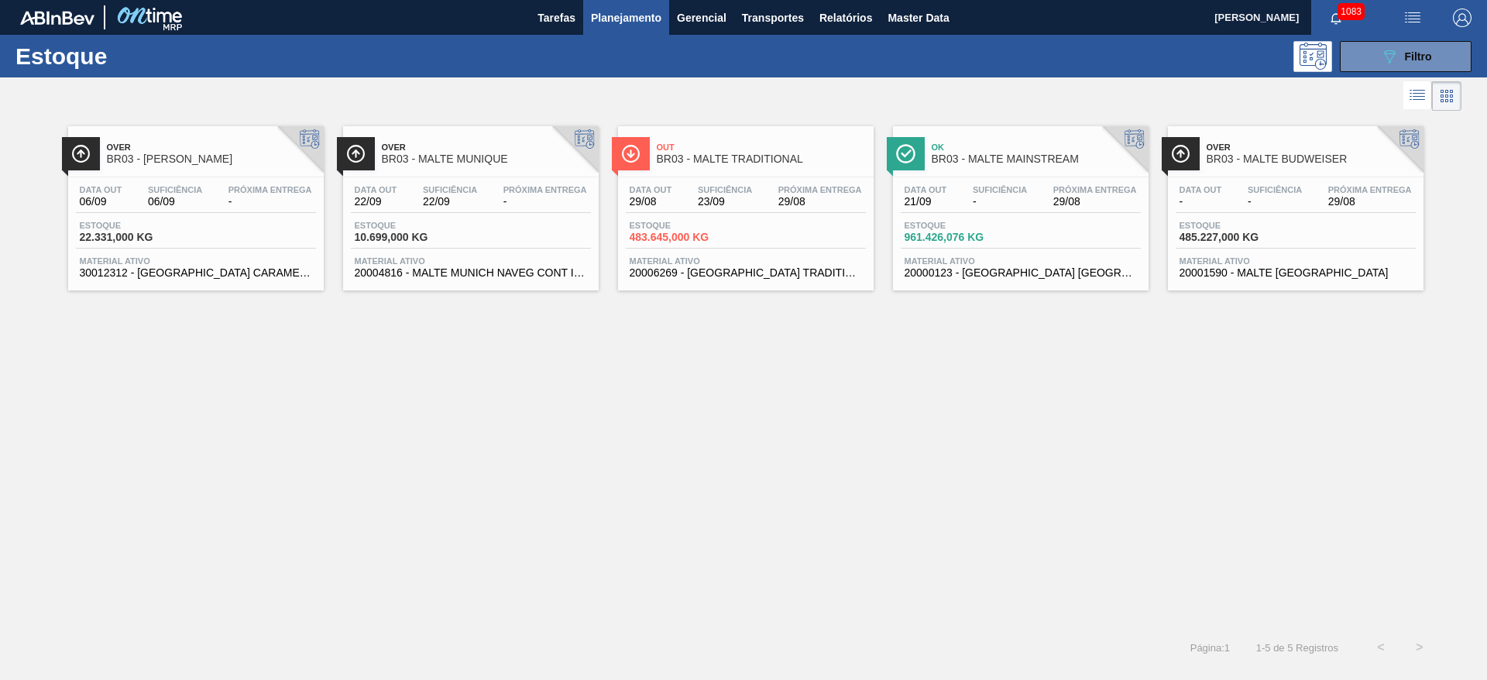
click at [1009, 254] on div "Data out 21/09 Suficiência - Próxima Entrega 29/08 Estoque 961.426,076 KG Mater…" at bounding box center [1021, 229] width 256 height 105
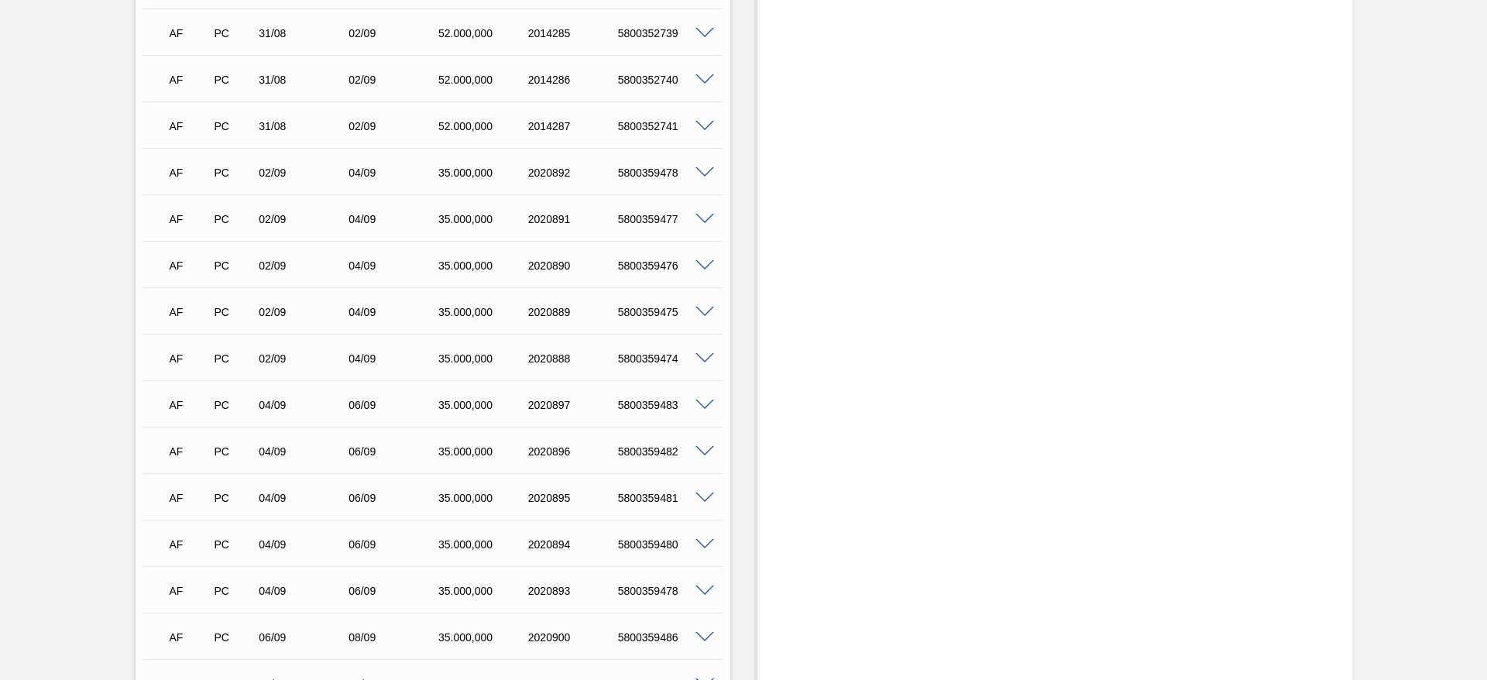
scroll to position [2091, 0]
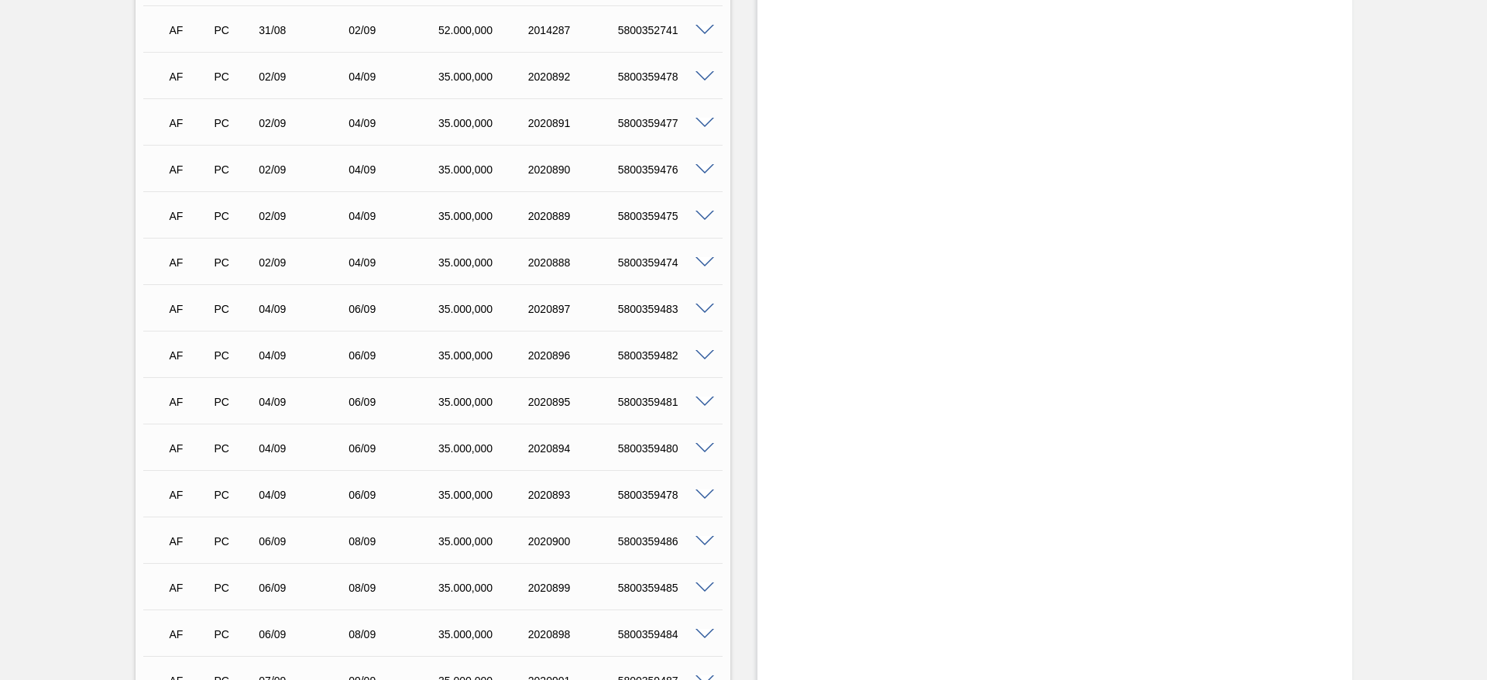
click at [705, 489] on span at bounding box center [704, 495] width 19 height 12
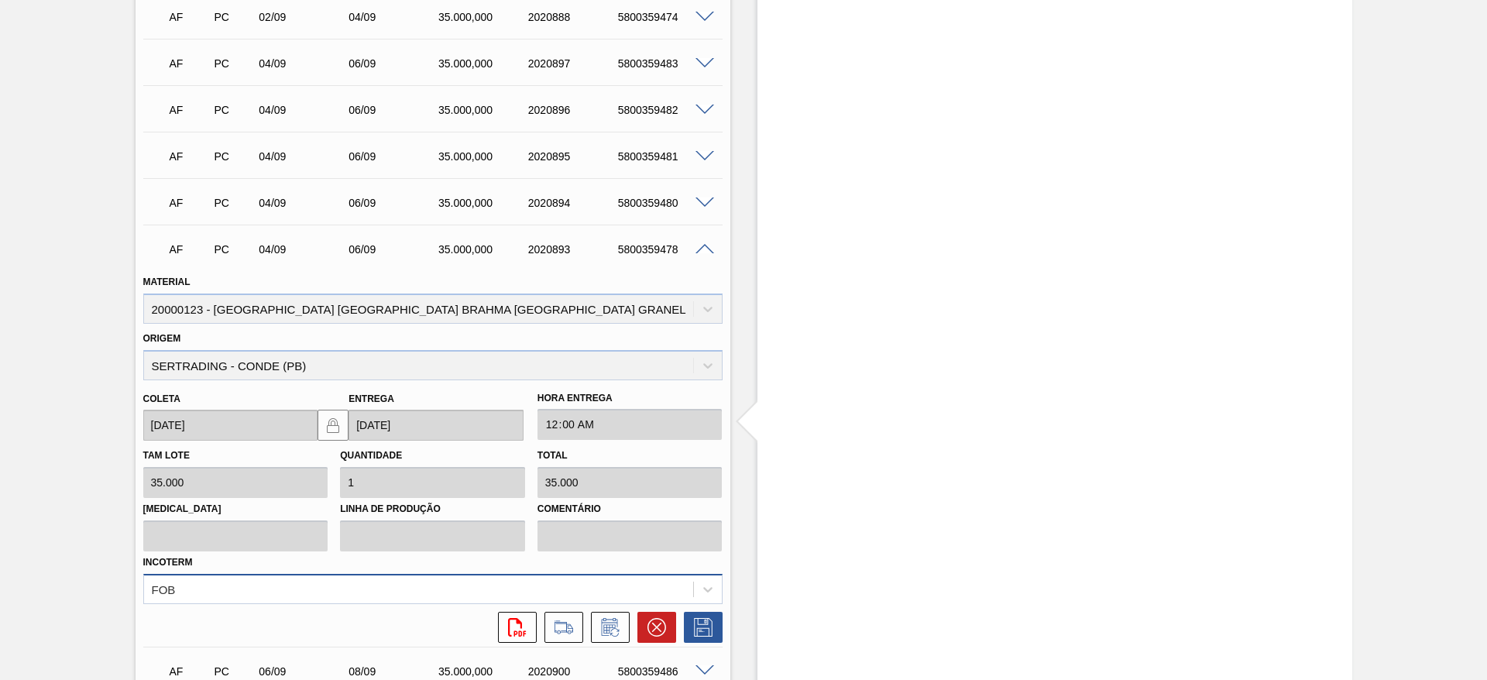
scroll to position [2439, 0]
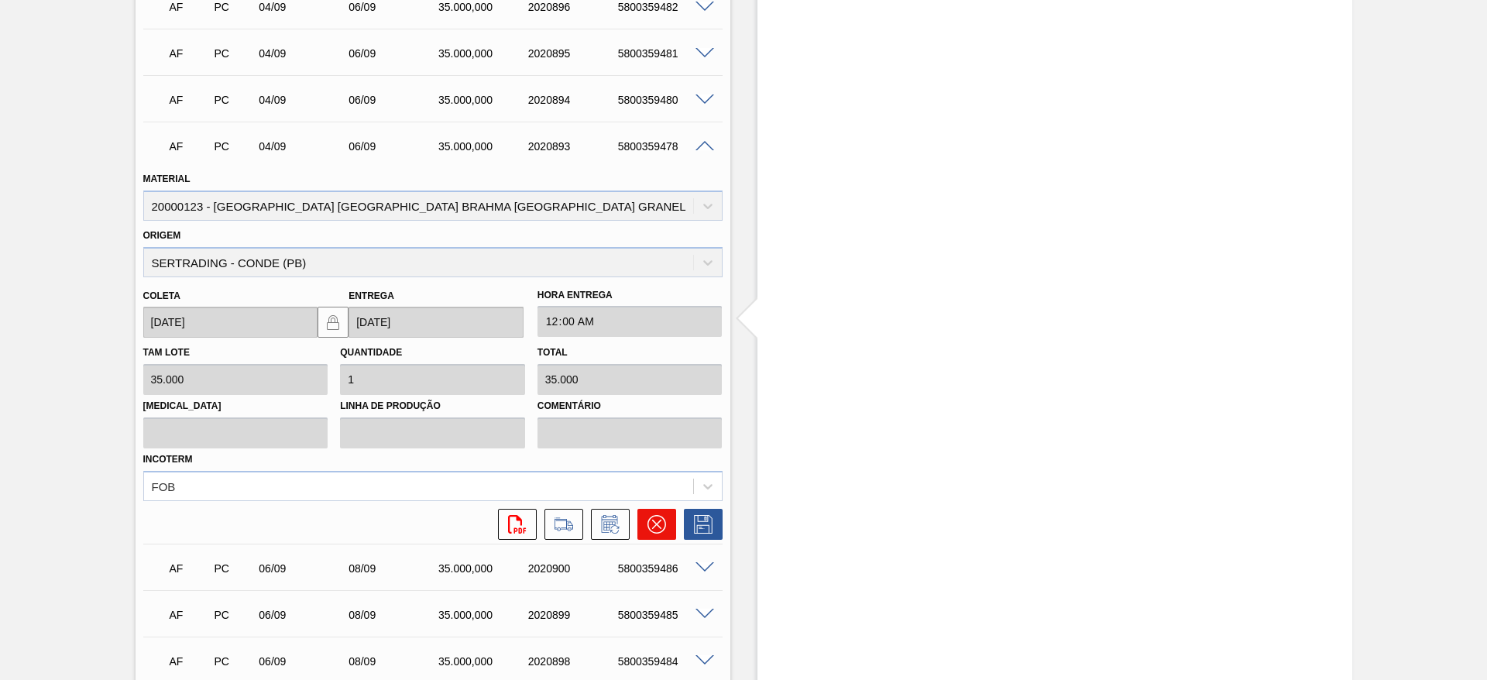
click at [663, 515] on icon at bounding box center [656, 524] width 19 height 19
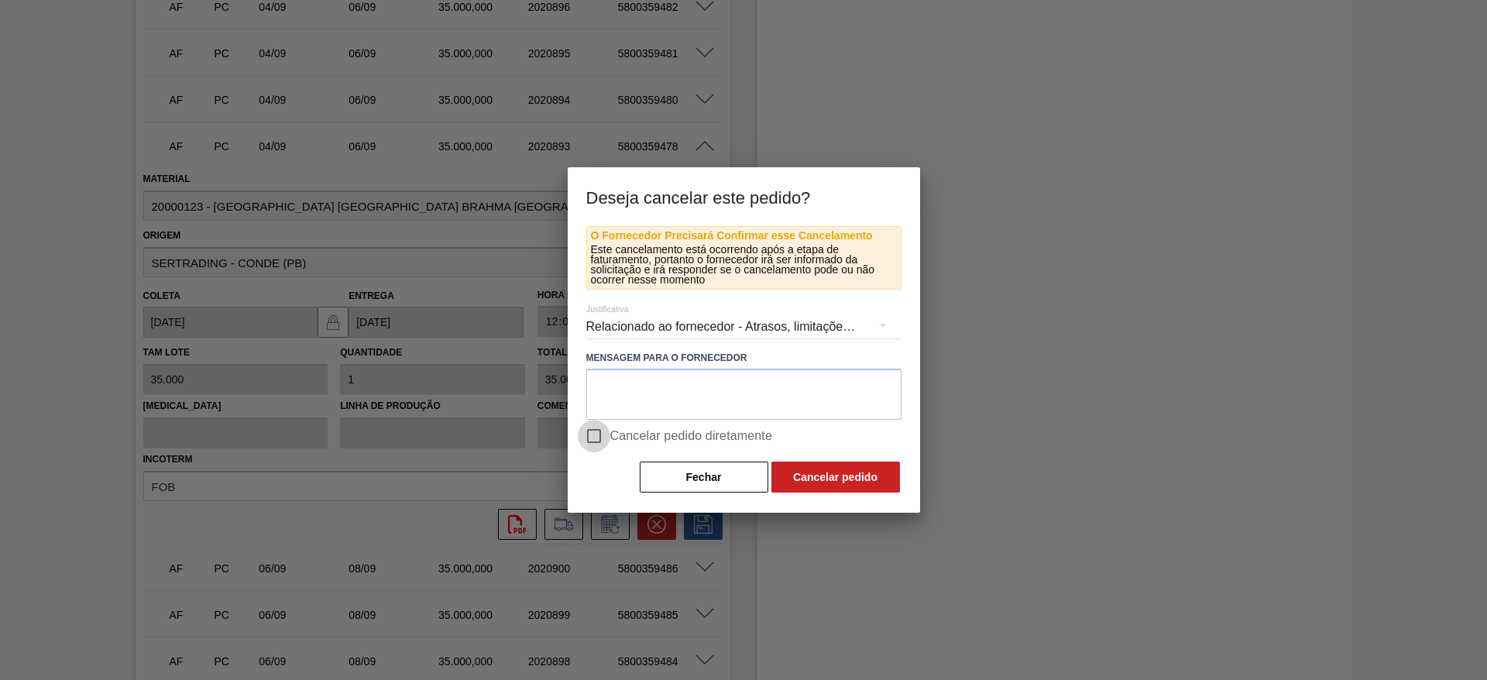
click at [596, 429] on input "Cancelar pedido diretamente" at bounding box center [594, 436] width 33 height 33
checkbox input "true"
click at [854, 476] on button "Cancelar pedido" at bounding box center [835, 476] width 129 height 31
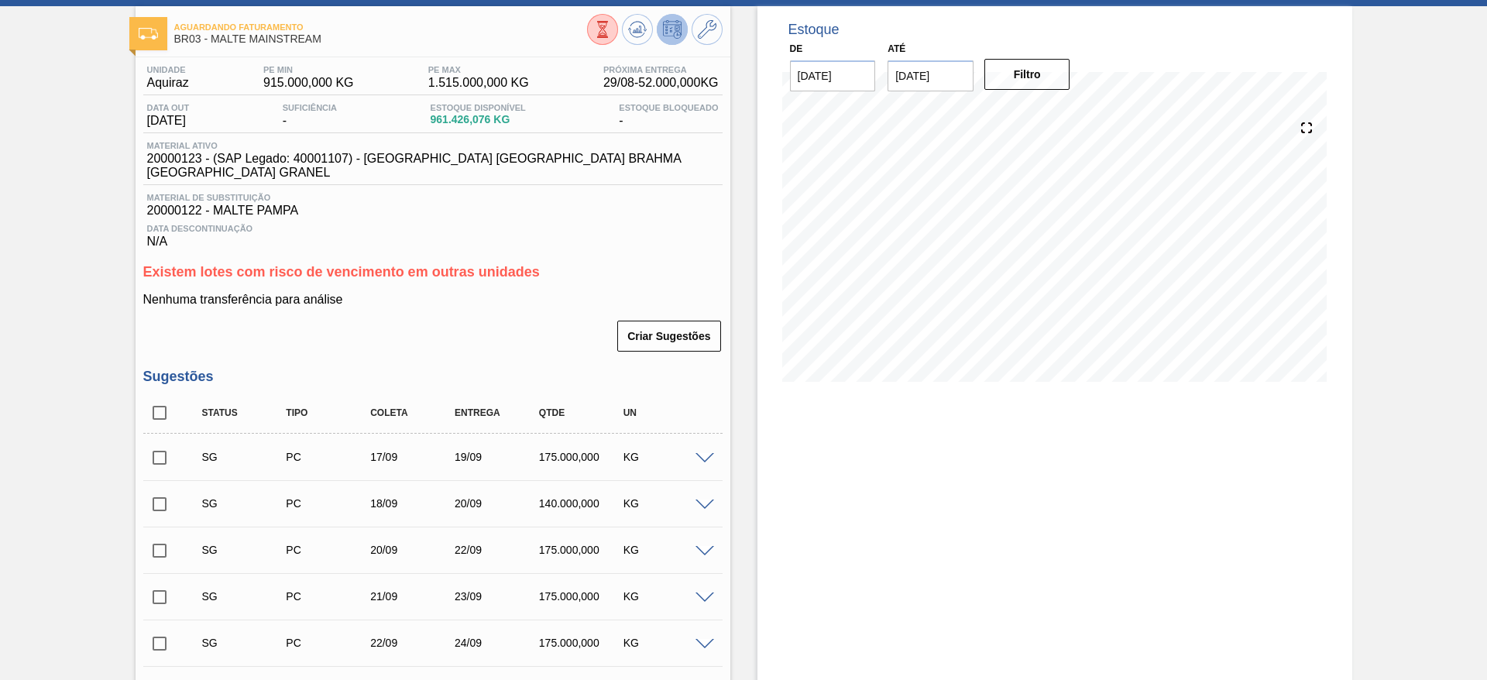
scroll to position [0, 0]
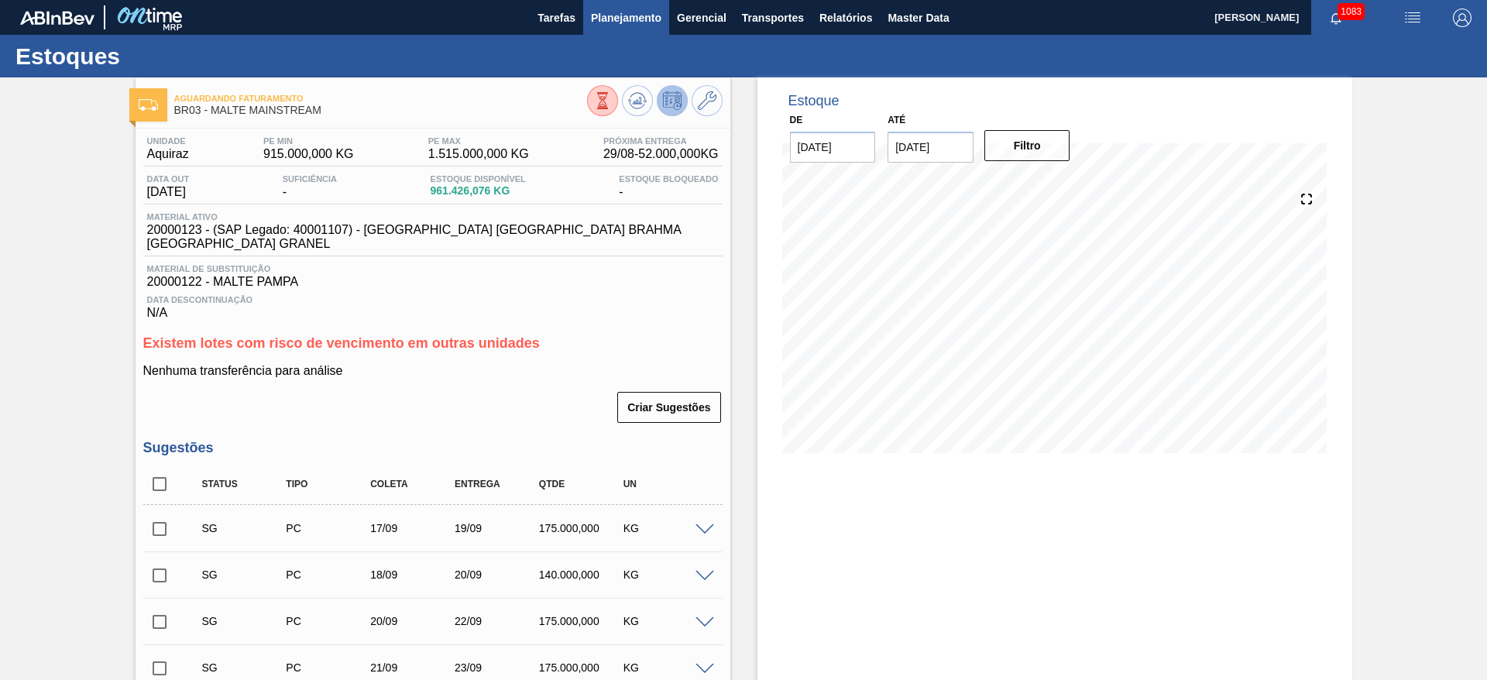
click at [623, 15] on span "Planejamento" at bounding box center [626, 18] width 70 height 19
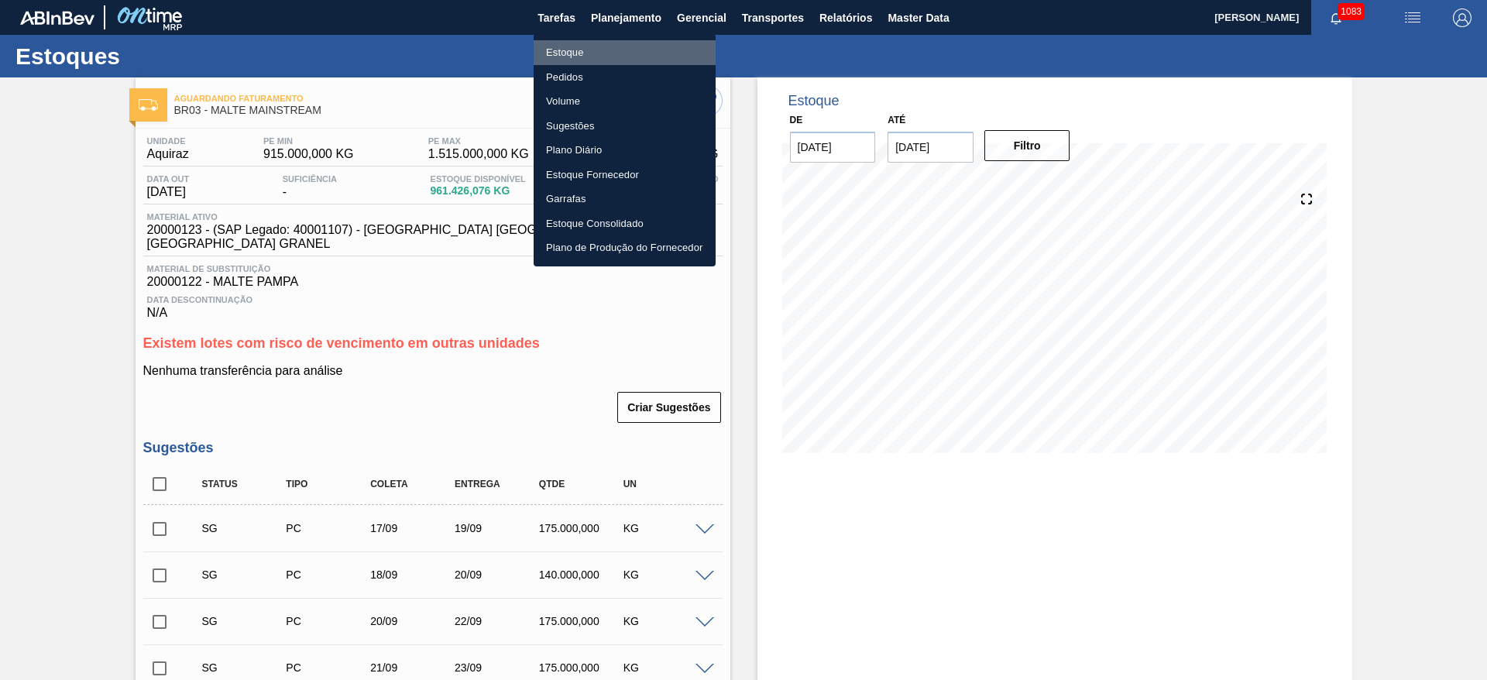
click at [563, 51] on li "Estoque" at bounding box center [624, 52] width 182 height 25
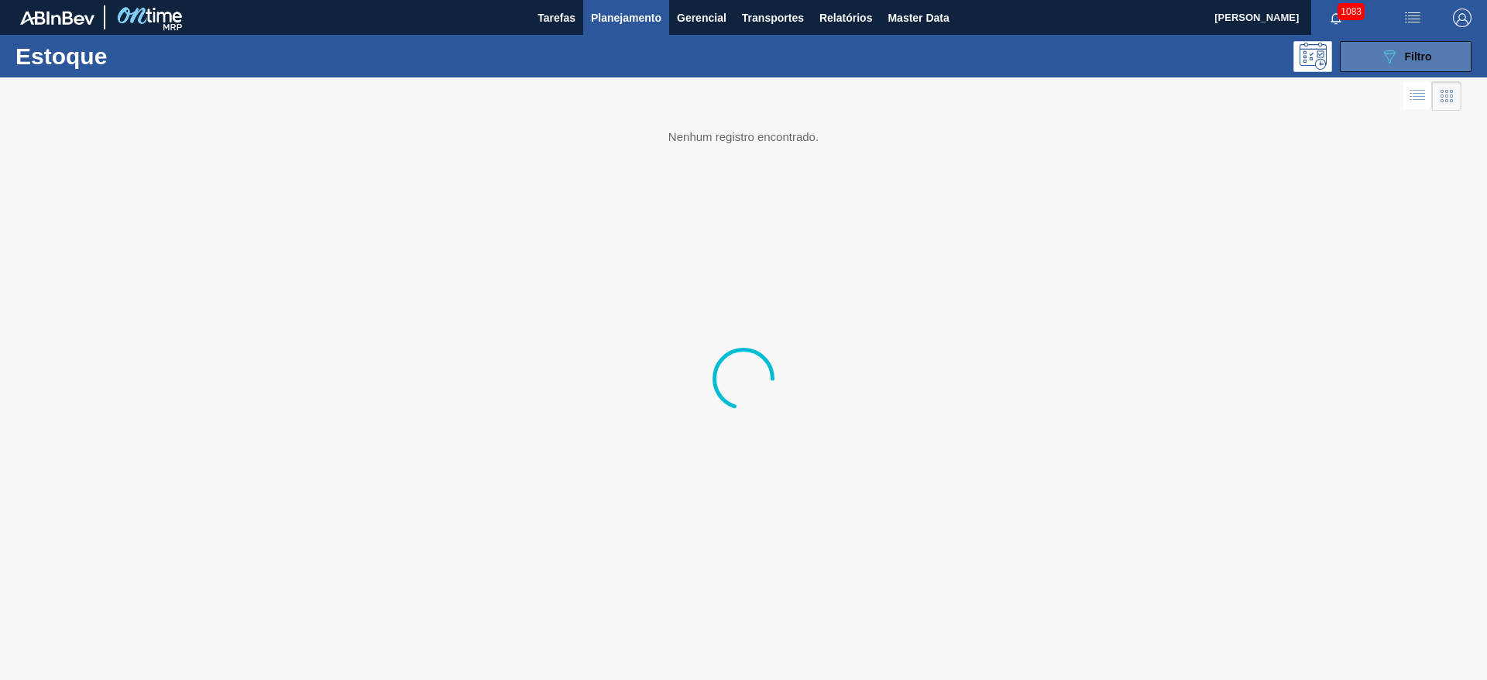
click at [1388, 53] on icon "089F7B8B-B2A5-4AFE-B5C0-19BA573D28AC" at bounding box center [1389, 56] width 19 height 19
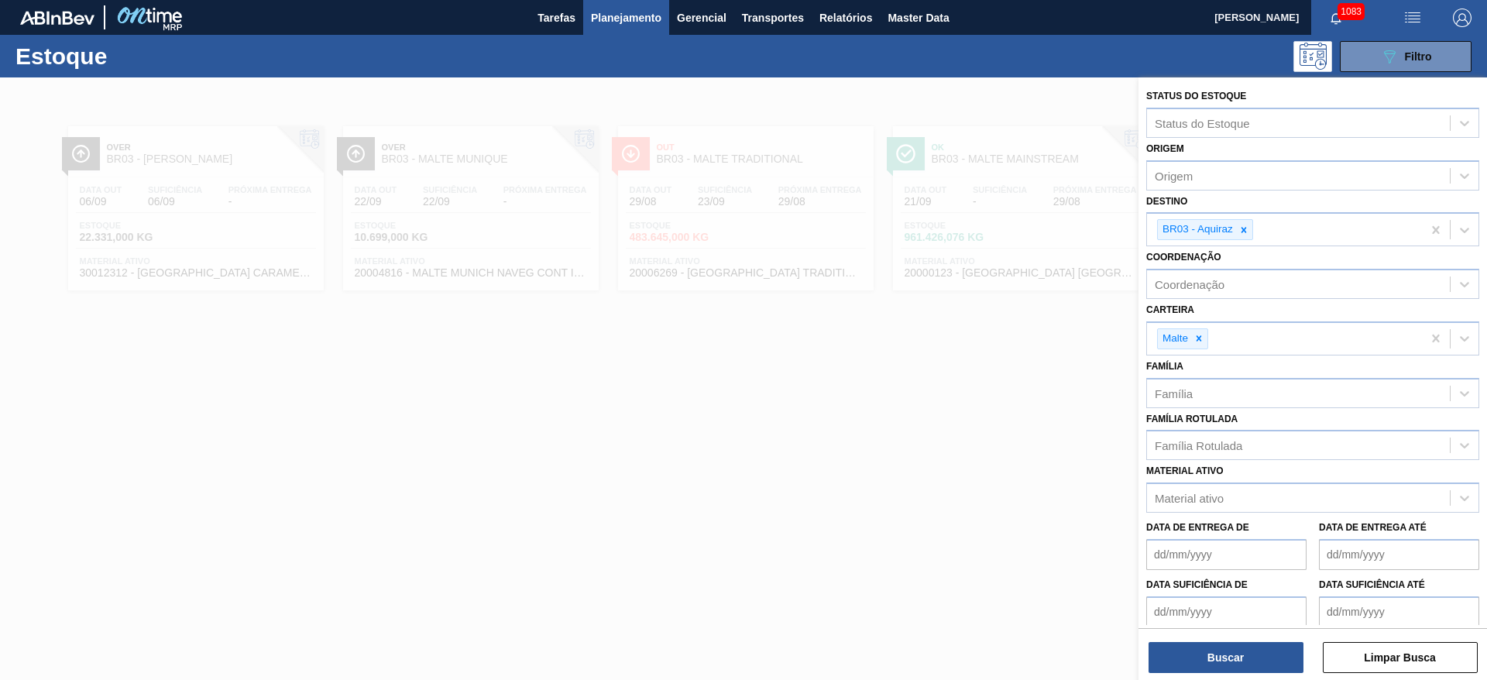
click at [1241, 230] on icon at bounding box center [1243, 230] width 11 height 11
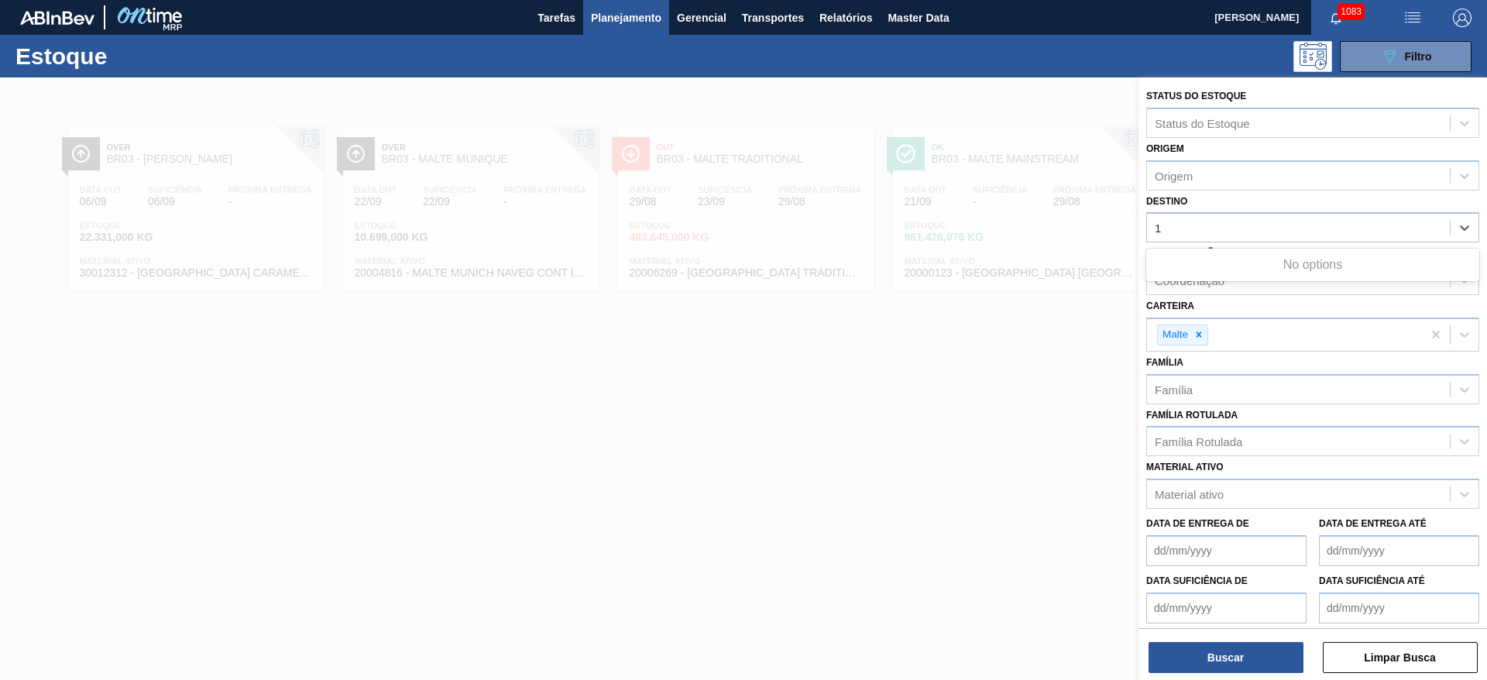
type input "12"
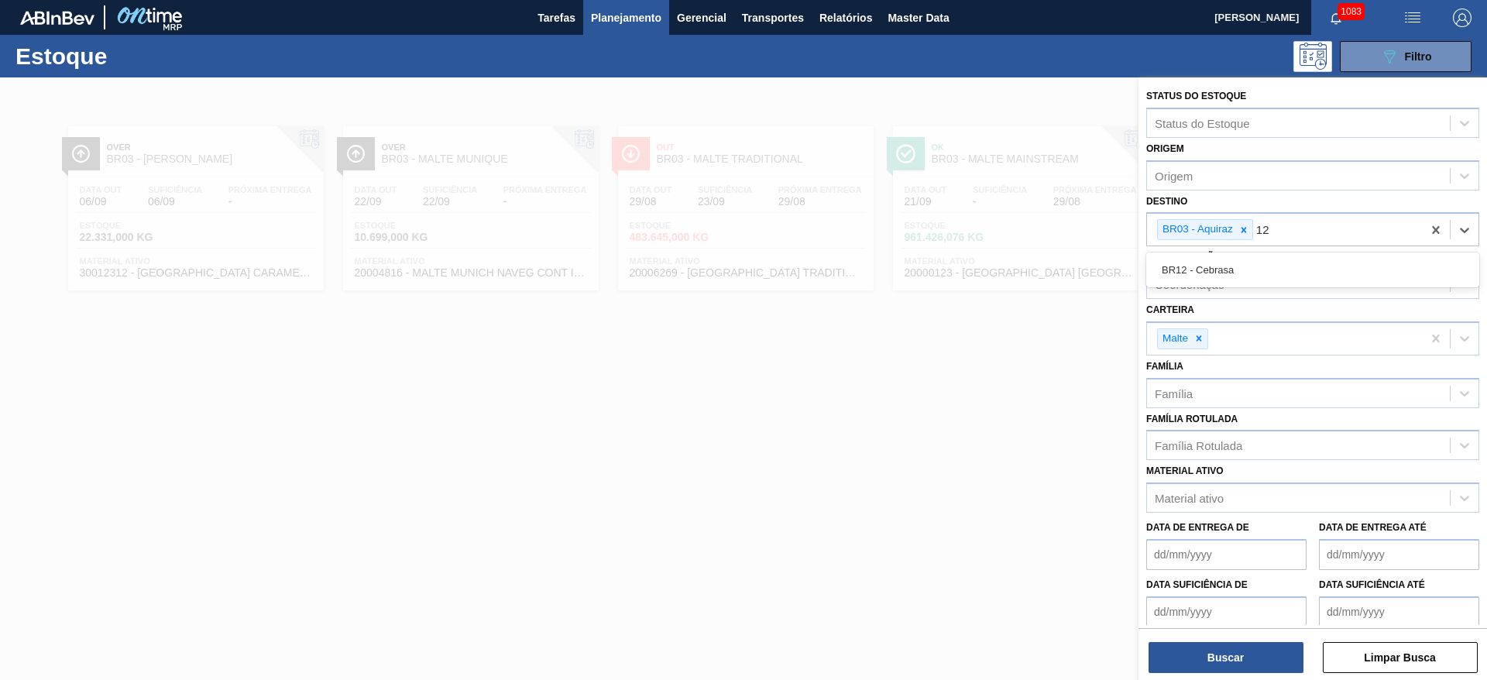
drag, startPoint x: 1189, startPoint y: 273, endPoint x: 1222, endPoint y: 251, distance: 39.5
click at [1190, 273] on div "BR12 - Cebrasa" at bounding box center [1312, 270] width 333 height 29
click at [1241, 232] on icon at bounding box center [1243, 230] width 11 height 11
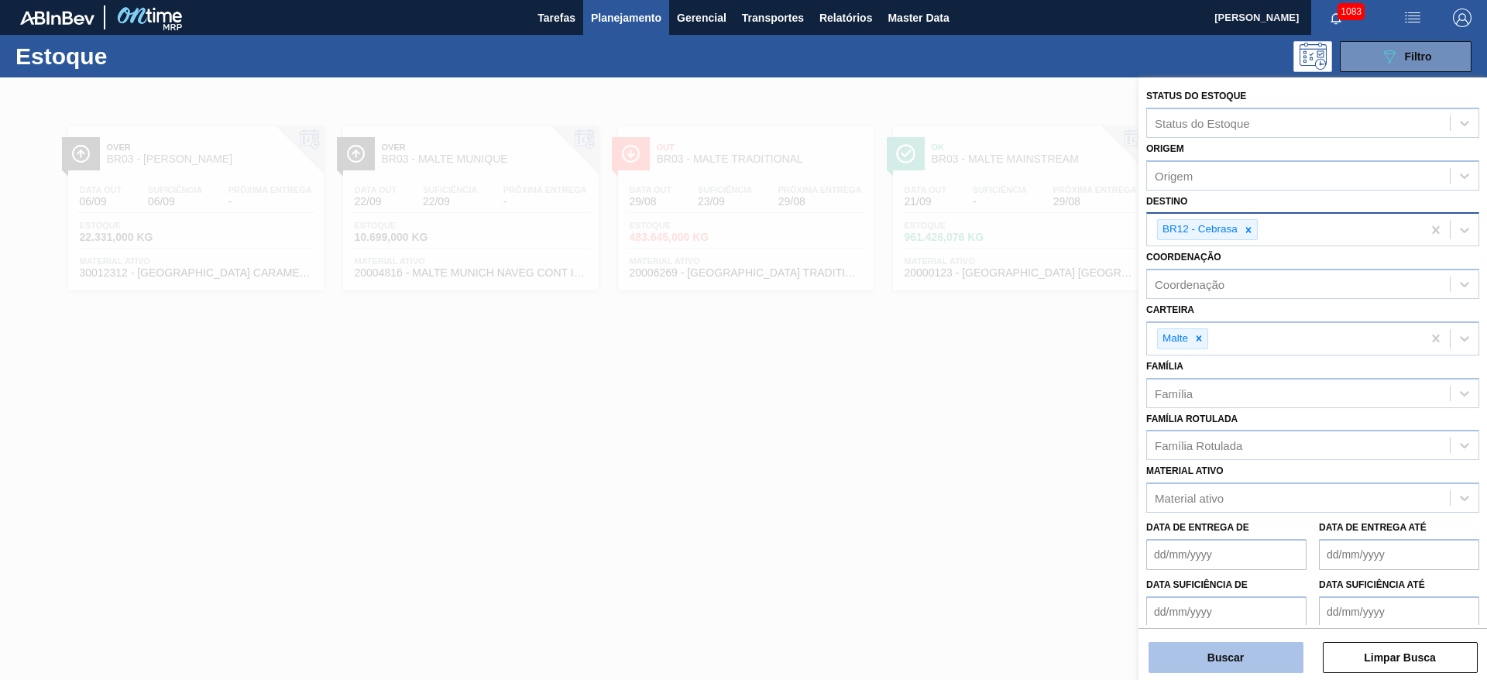
click at [1215, 662] on button "Buscar" at bounding box center [1225, 657] width 155 height 31
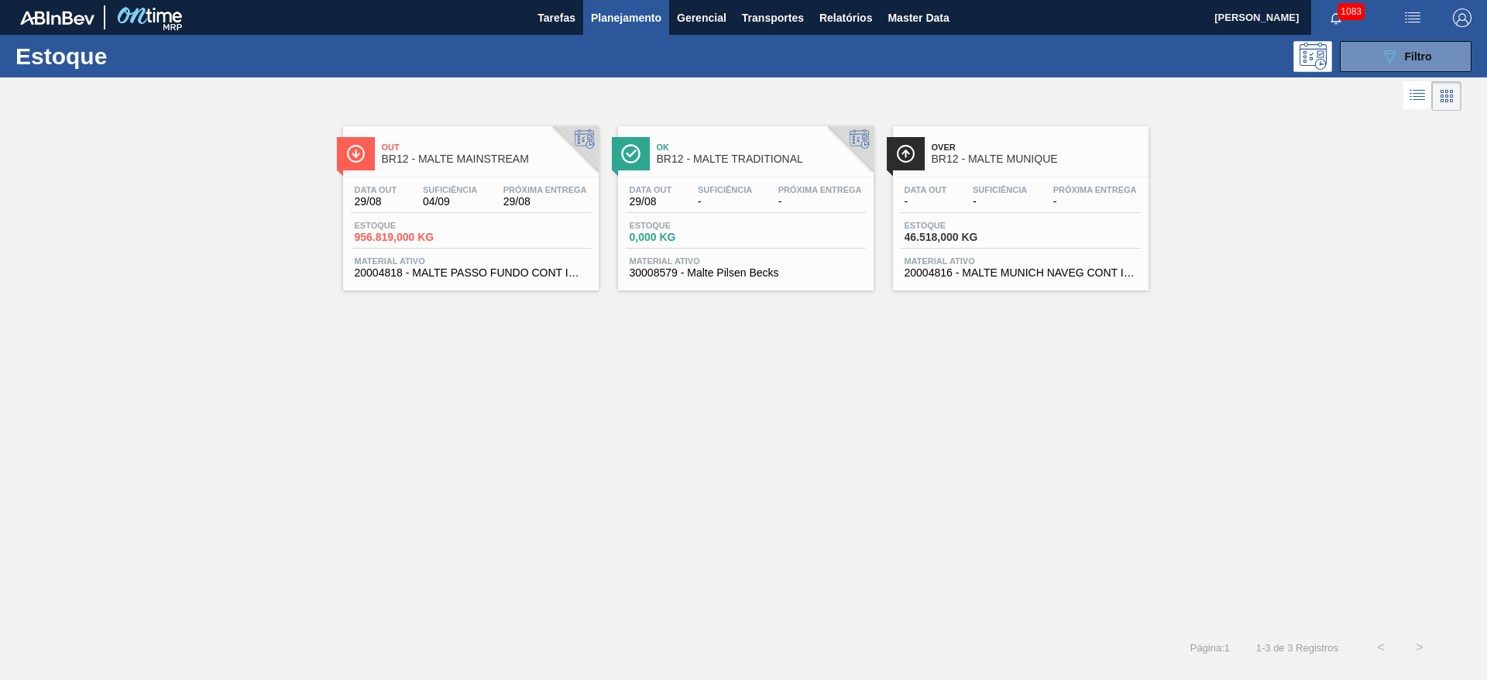
click at [525, 210] on div "Data out 29/08 Suficiência 04/09 Próxima Entrega 29/08" at bounding box center [471, 199] width 240 height 28
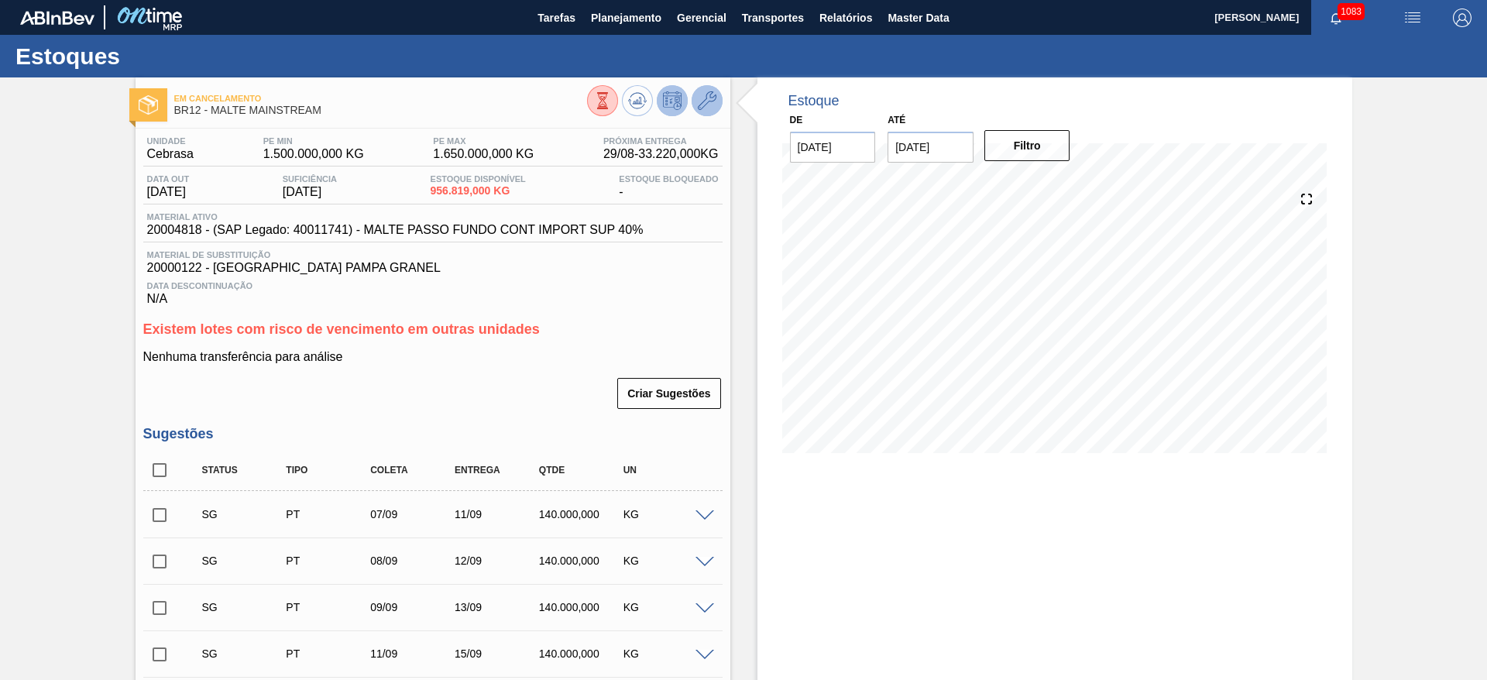
click at [699, 100] on icon at bounding box center [707, 100] width 19 height 19
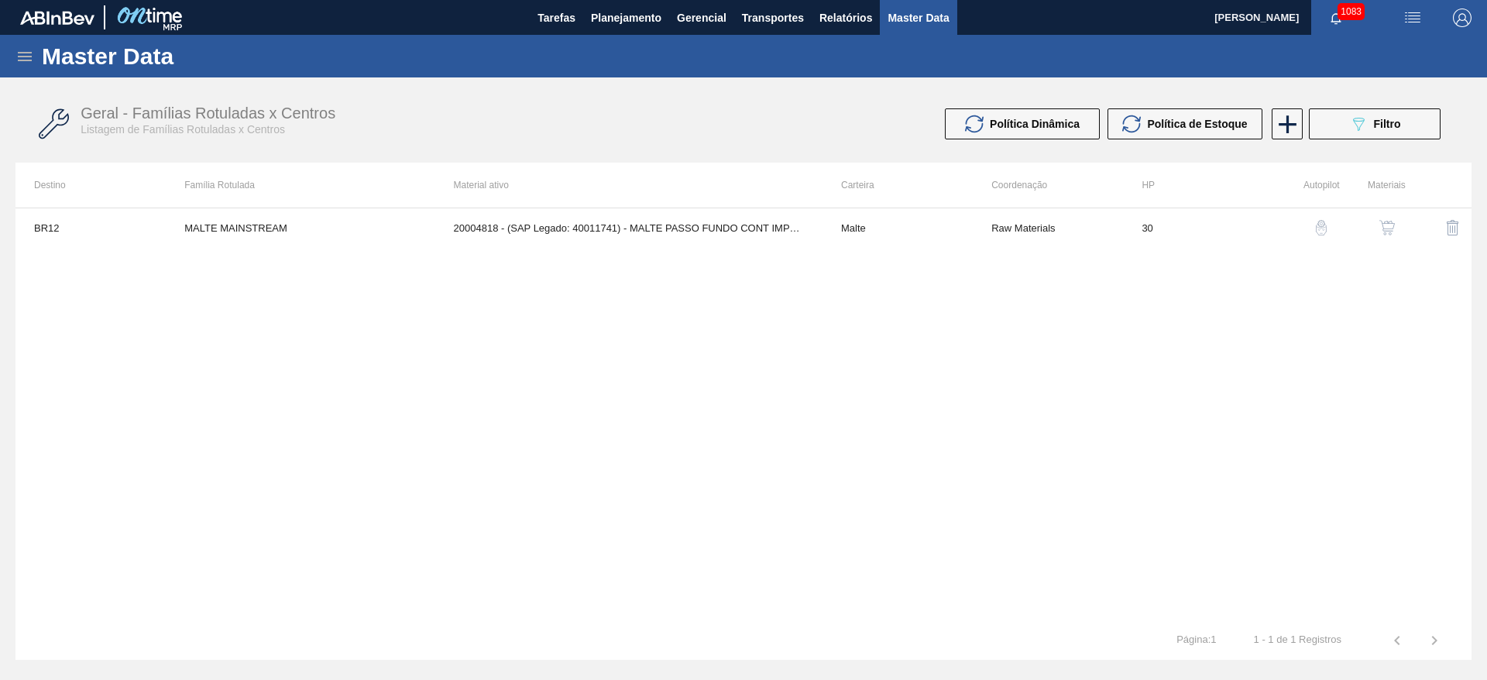
click at [29, 53] on icon at bounding box center [25, 56] width 14 height 9
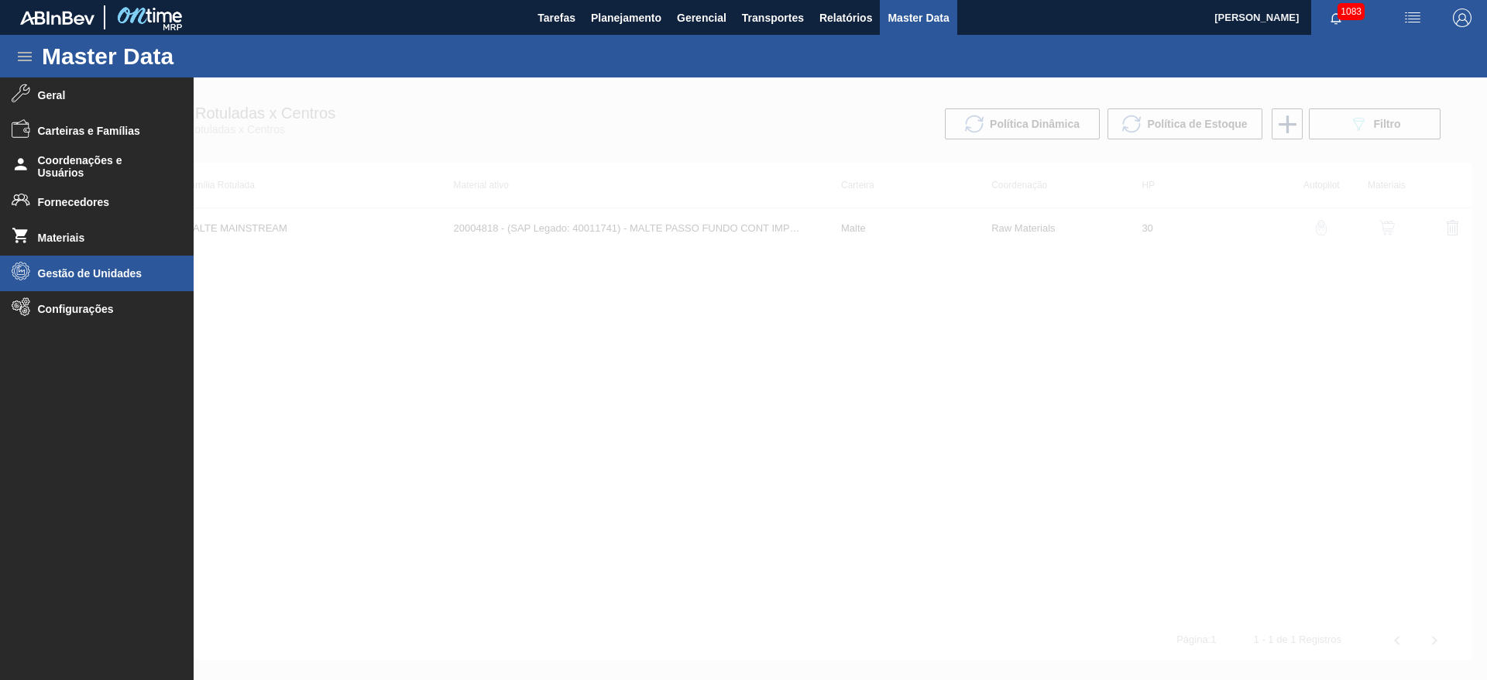
click at [56, 279] on span "Gestão de Unidades" at bounding box center [102, 273] width 128 height 12
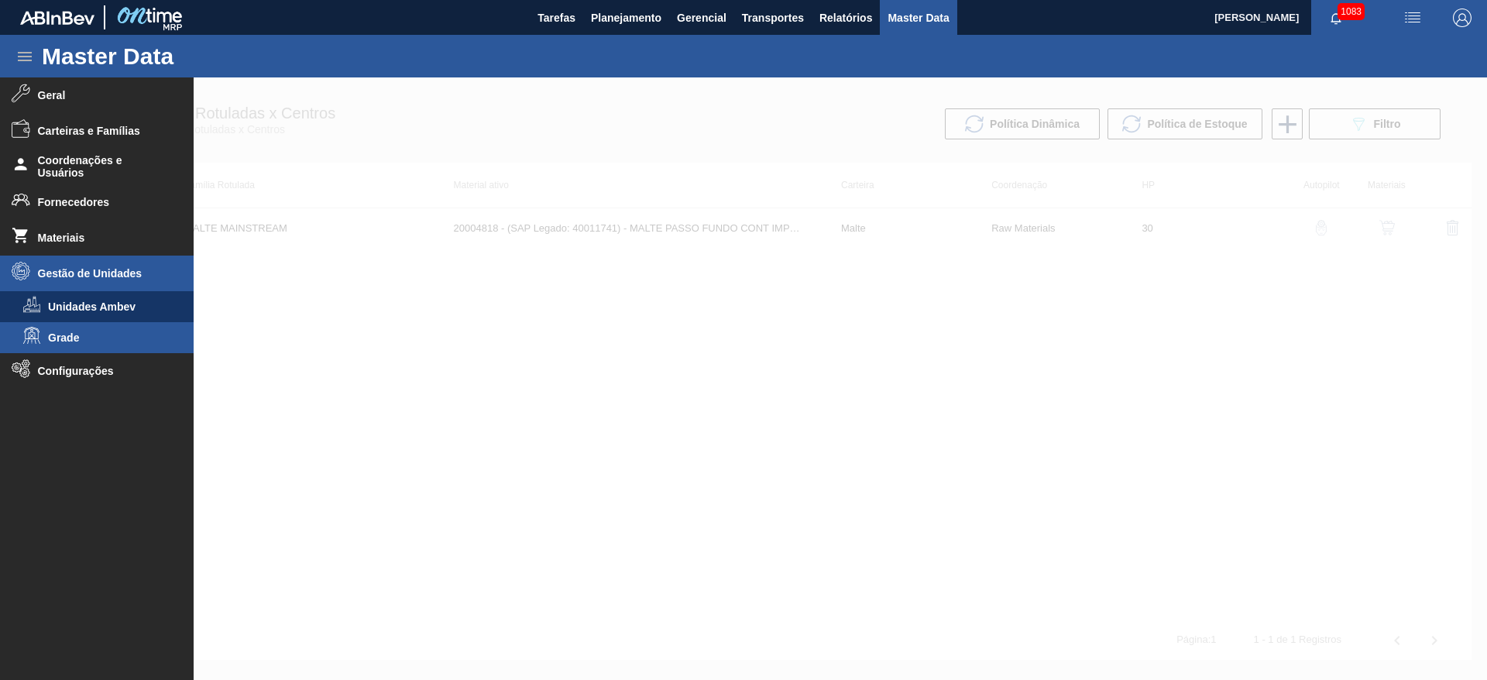
click at [56, 334] on span "Grade" at bounding box center [107, 337] width 119 height 12
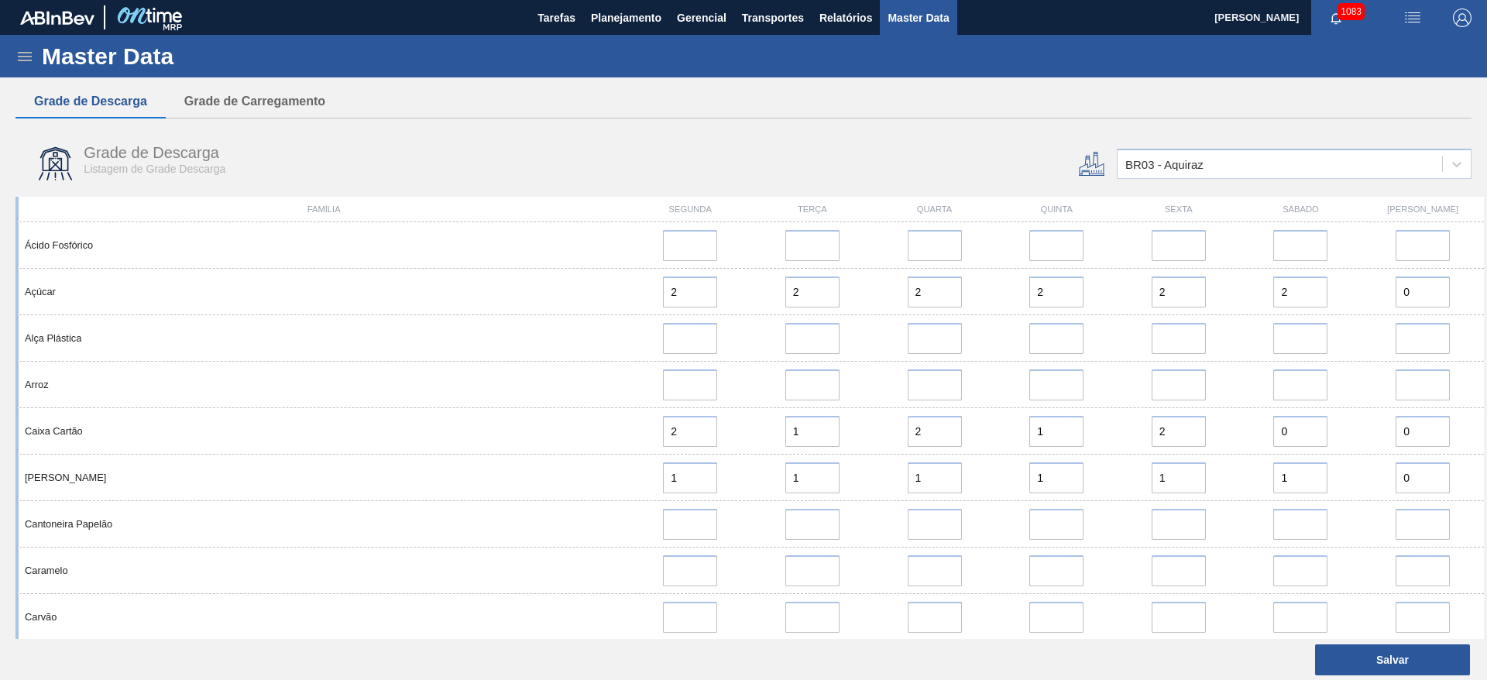
click at [1174, 163] on div "BR03 - Aquiraz" at bounding box center [1164, 164] width 78 height 13
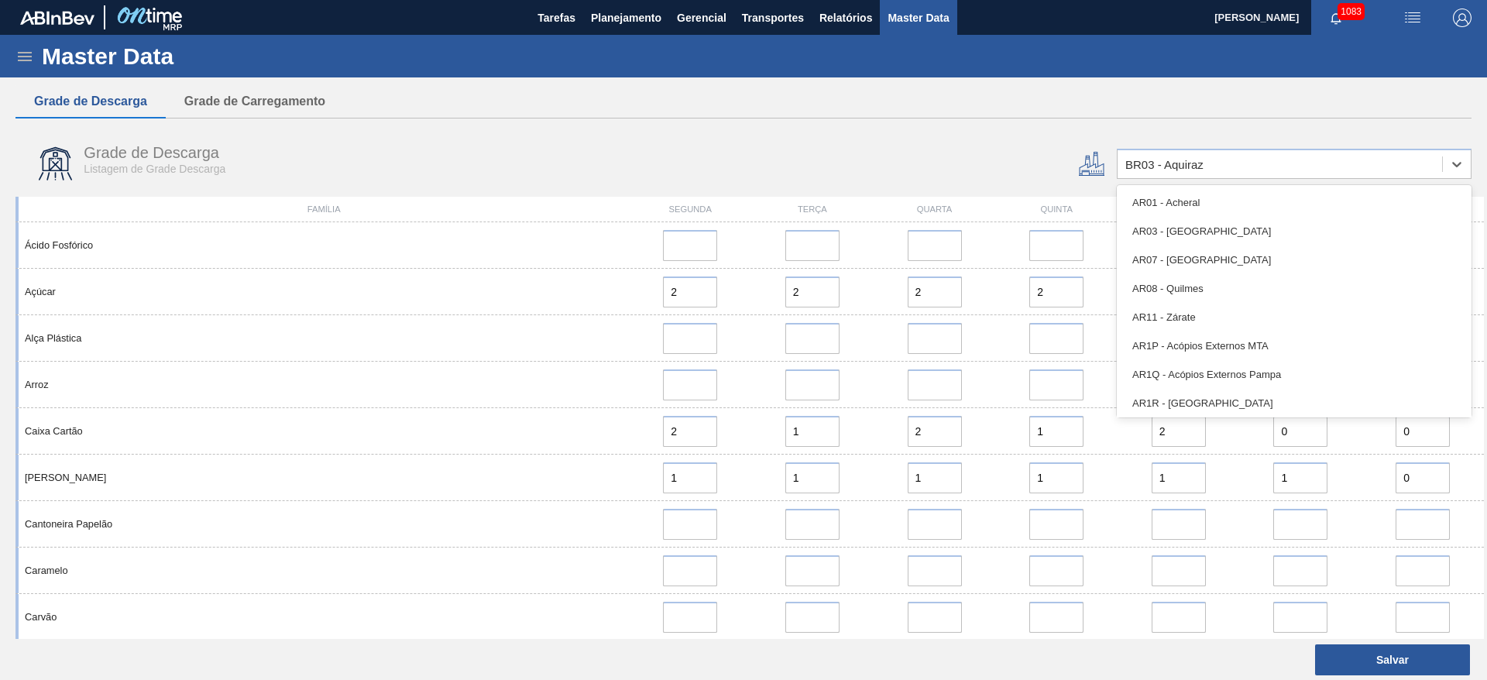
type input "12"
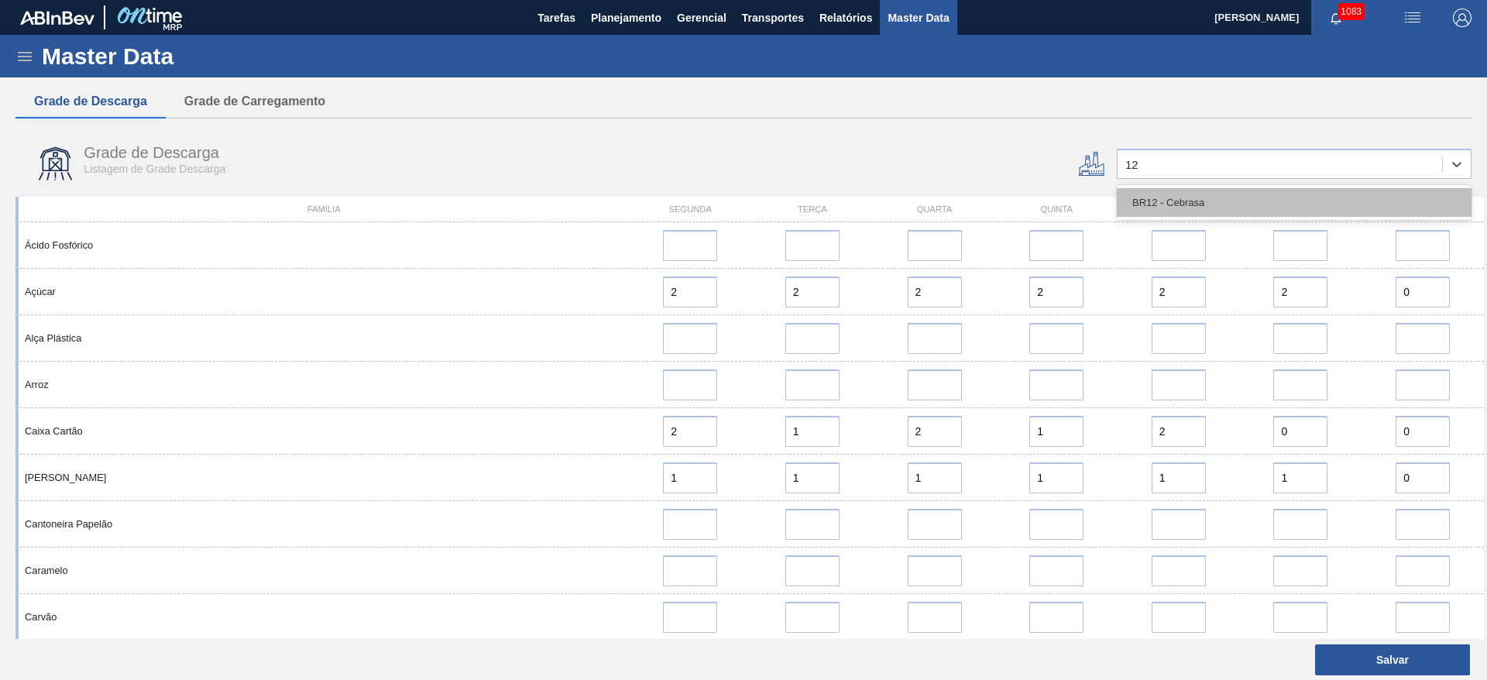
click at [1160, 194] on div "BR12 - Cebrasa" at bounding box center [1293, 202] width 355 height 29
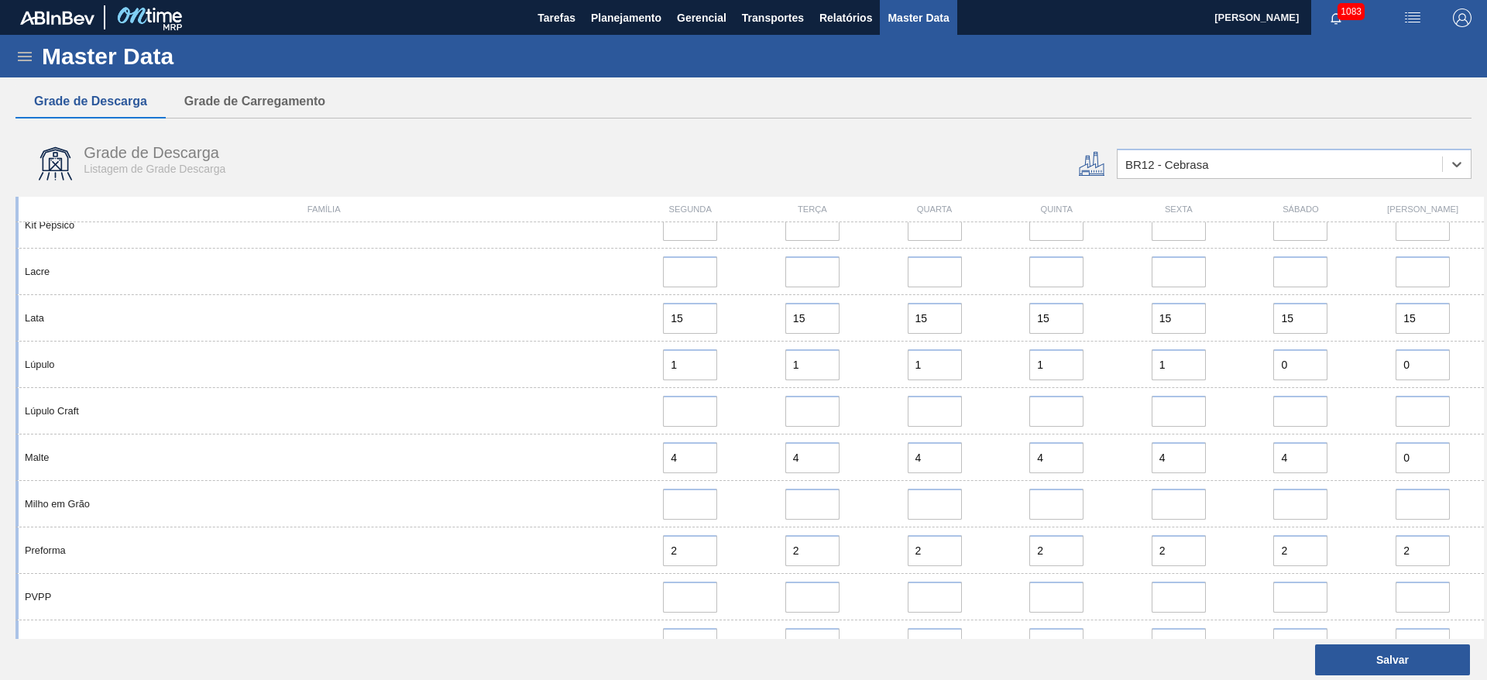
scroll to position [1278, 0]
click at [615, 26] on span "Planejamento" at bounding box center [626, 18] width 70 height 19
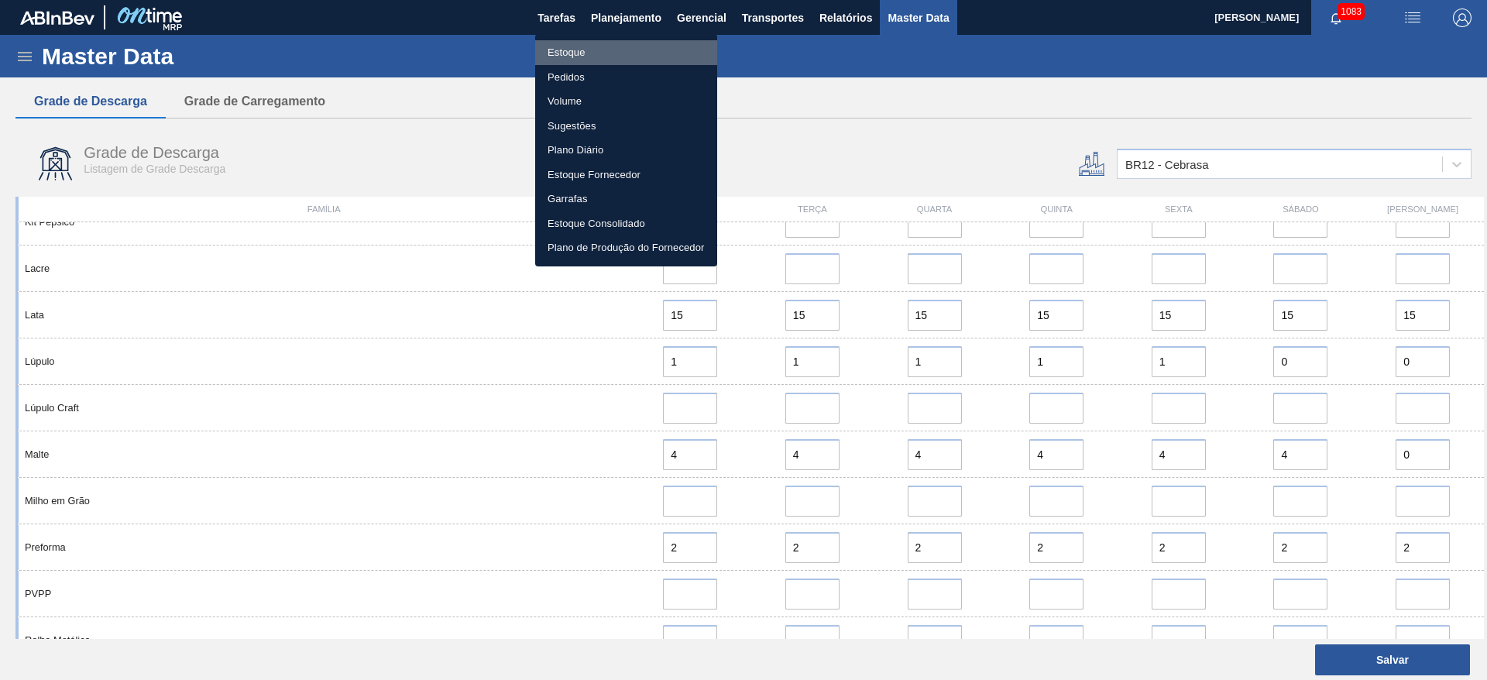
click at [571, 50] on li "Estoque" at bounding box center [626, 52] width 182 height 25
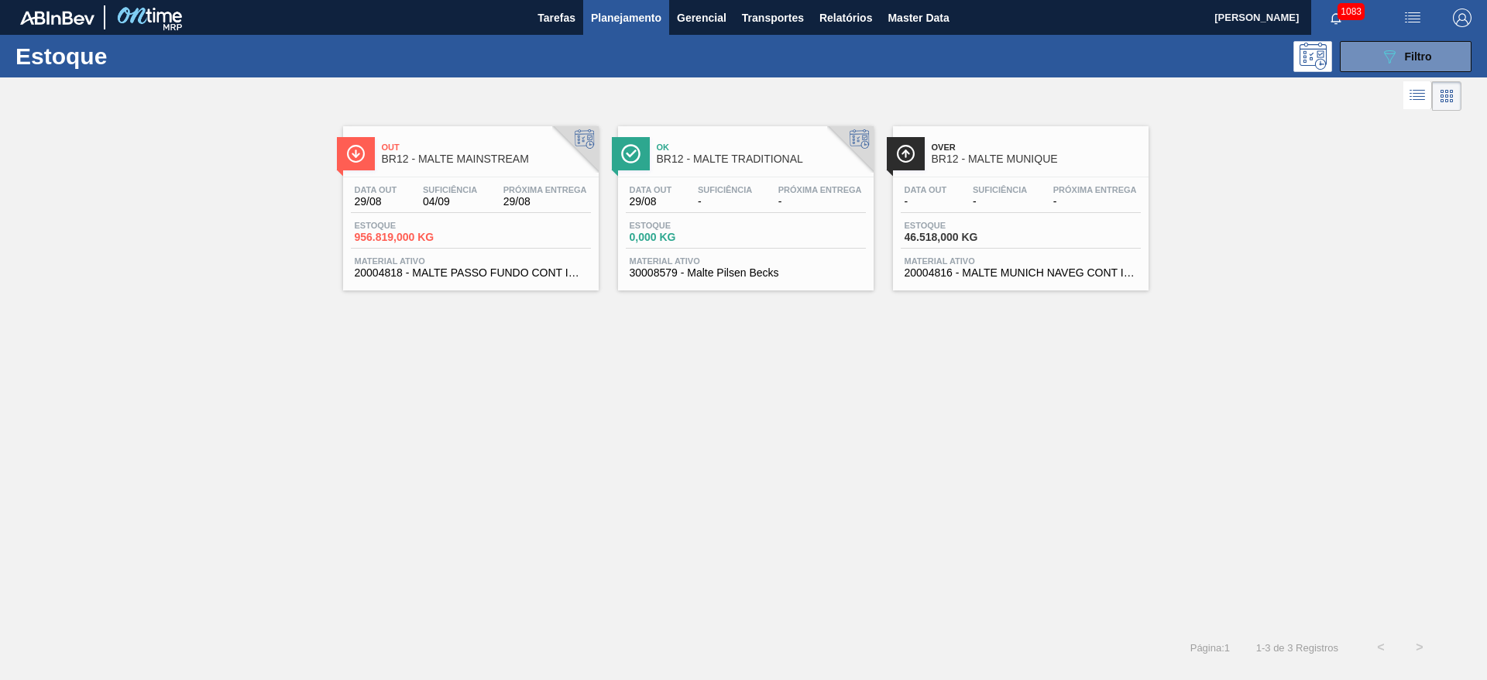
click at [499, 221] on div "Estoque 956.819,000 KG" at bounding box center [471, 235] width 240 height 28
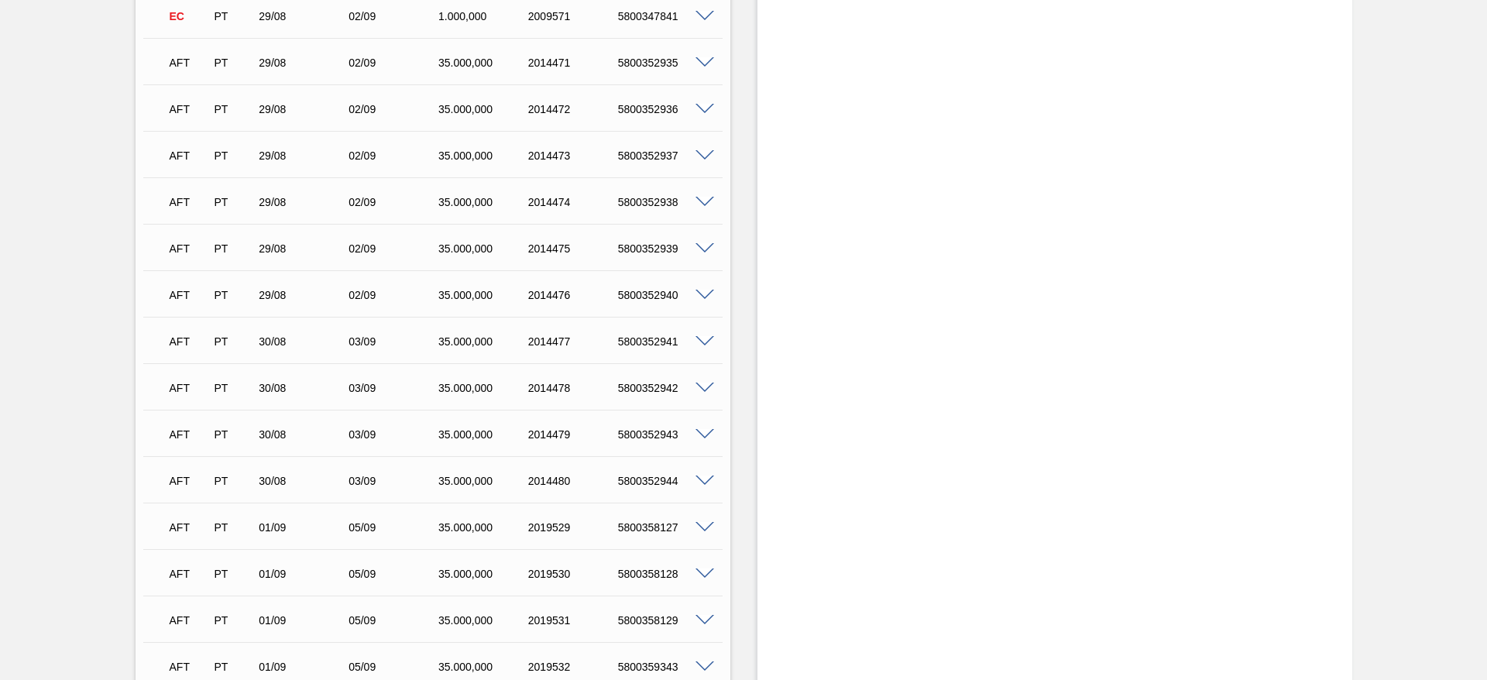
scroll to position [2439, 0]
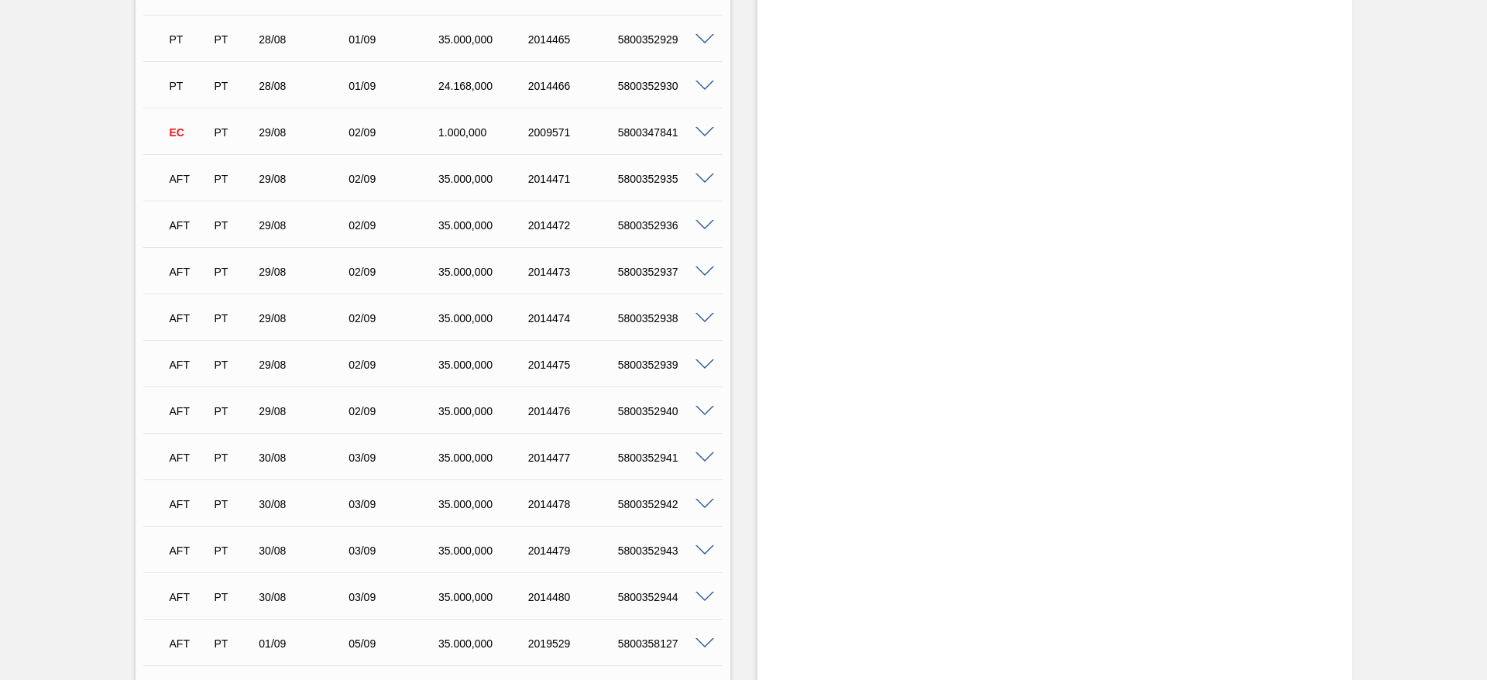
click at [705, 410] on span at bounding box center [704, 412] width 19 height 12
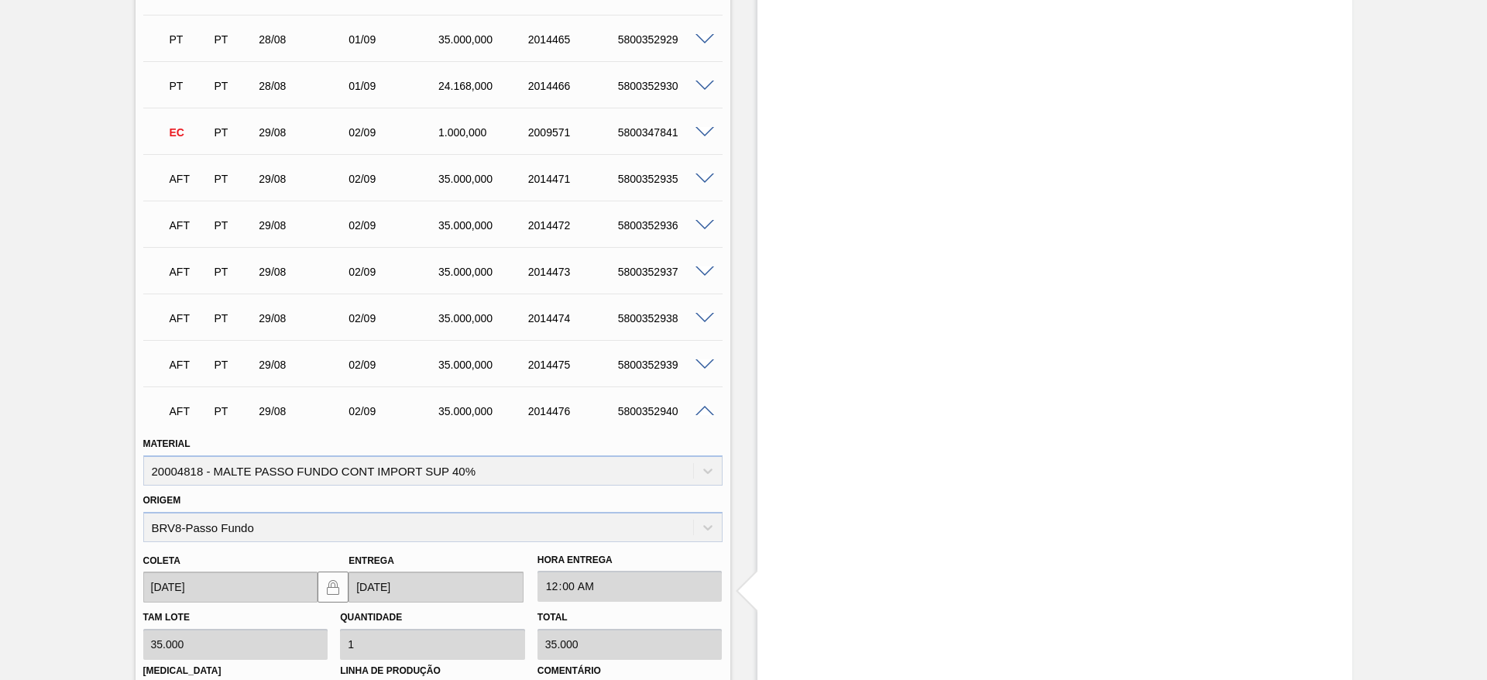
scroll to position [2787, 0]
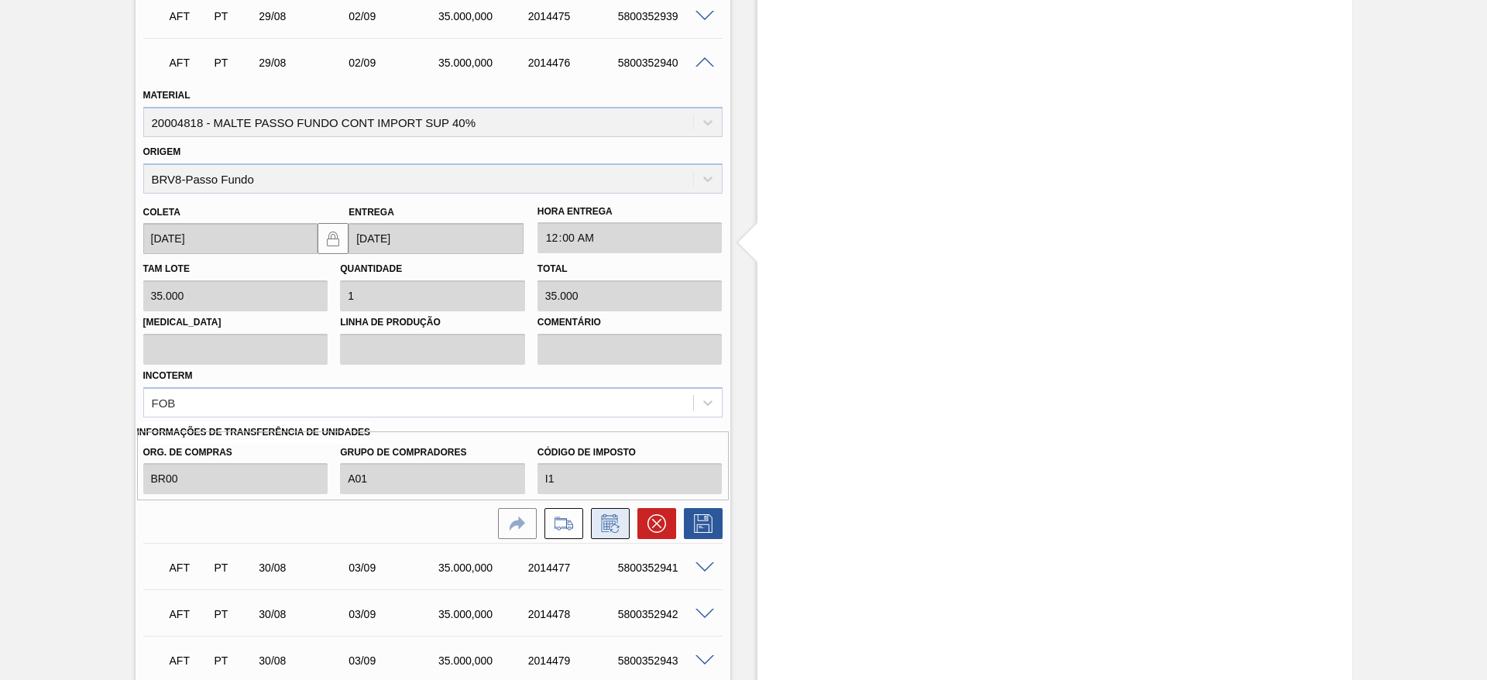
click at [615, 523] on icon at bounding box center [610, 523] width 25 height 19
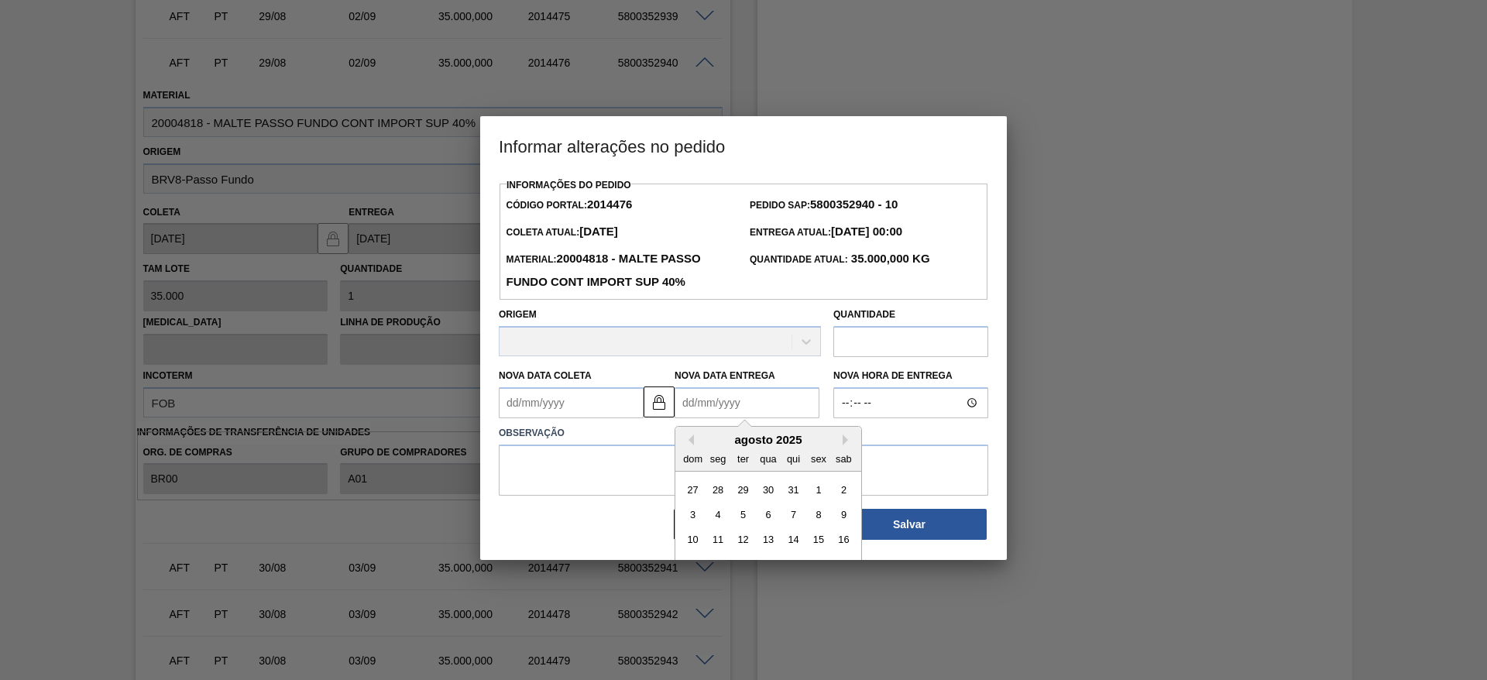
click at [687, 402] on Entrega2014476 "Nova Data Entrega" at bounding box center [746, 402] width 145 height 31
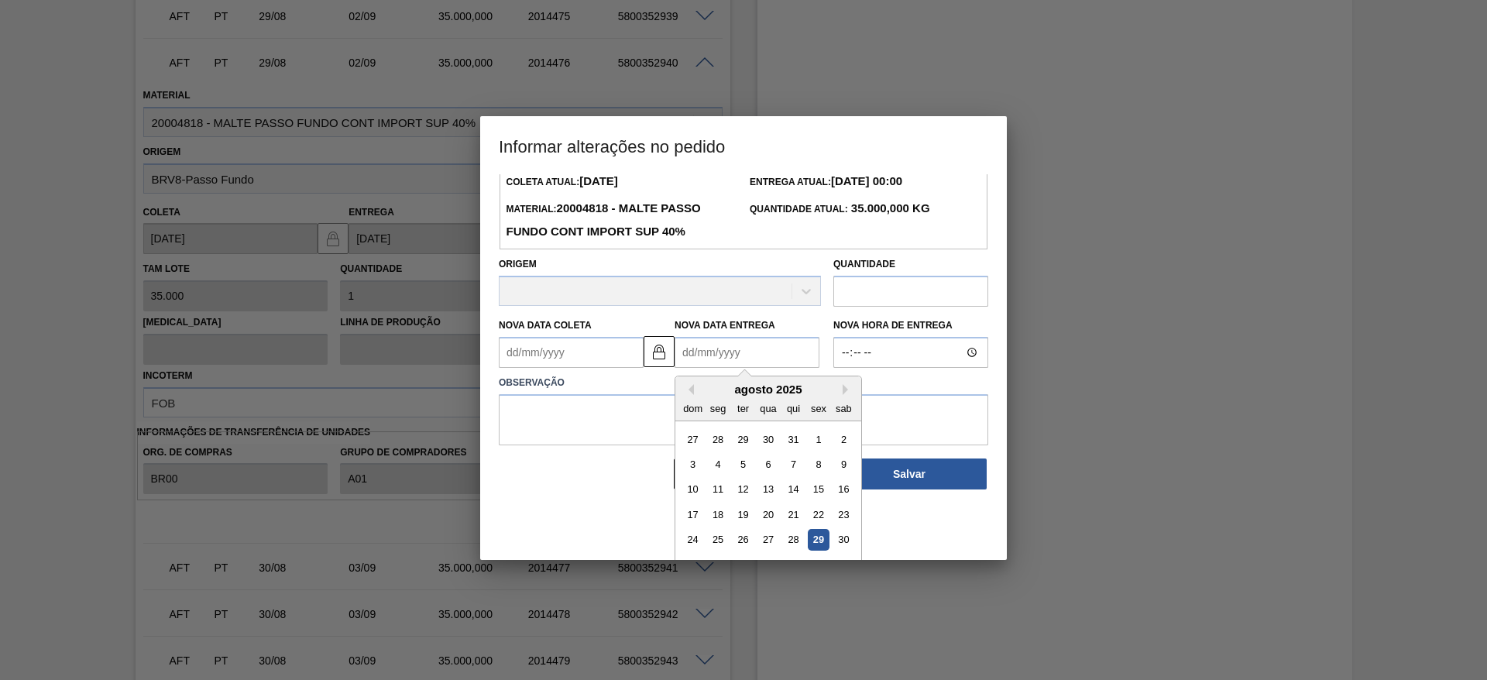
scroll to position [77, 0]
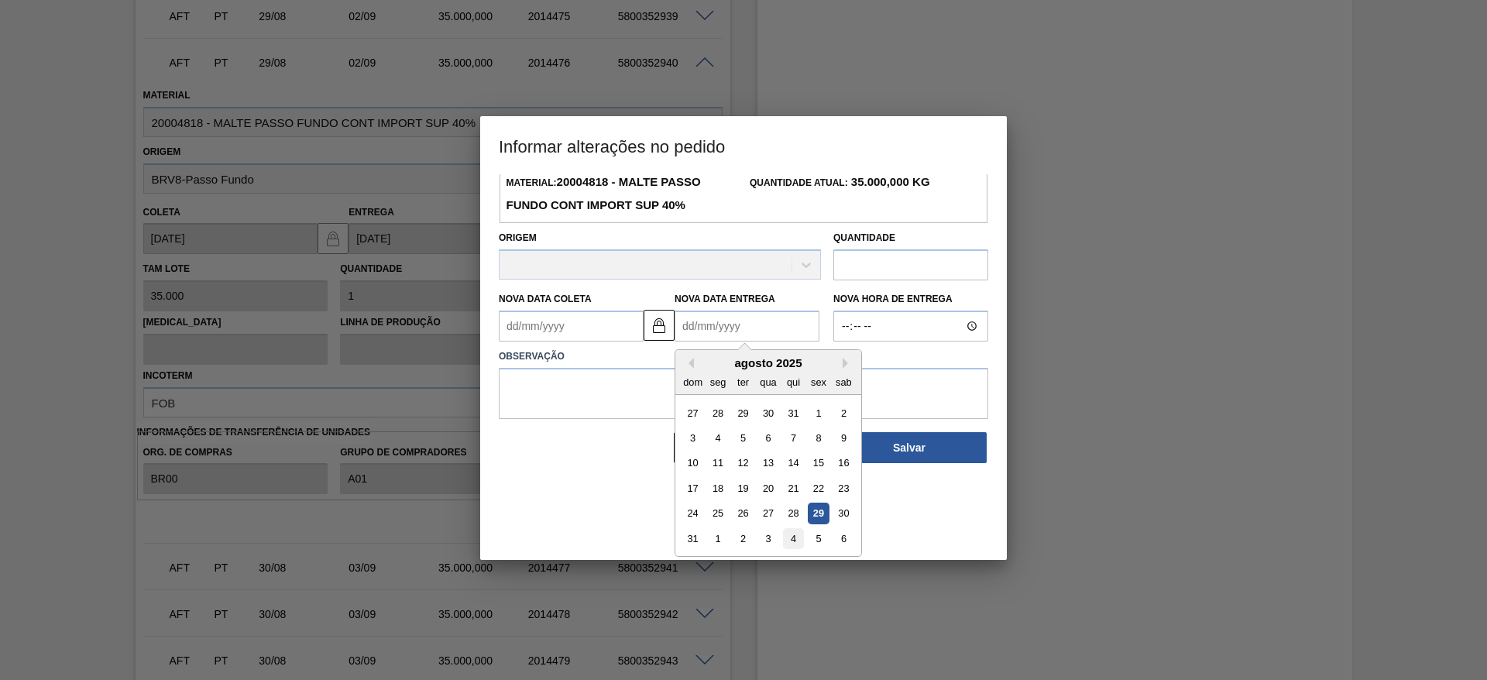
click at [792, 539] on div "4" at bounding box center [793, 538] width 21 height 21
type Coleta2014476 "[DATE]"
type Entrega2014476 "[DATE]"
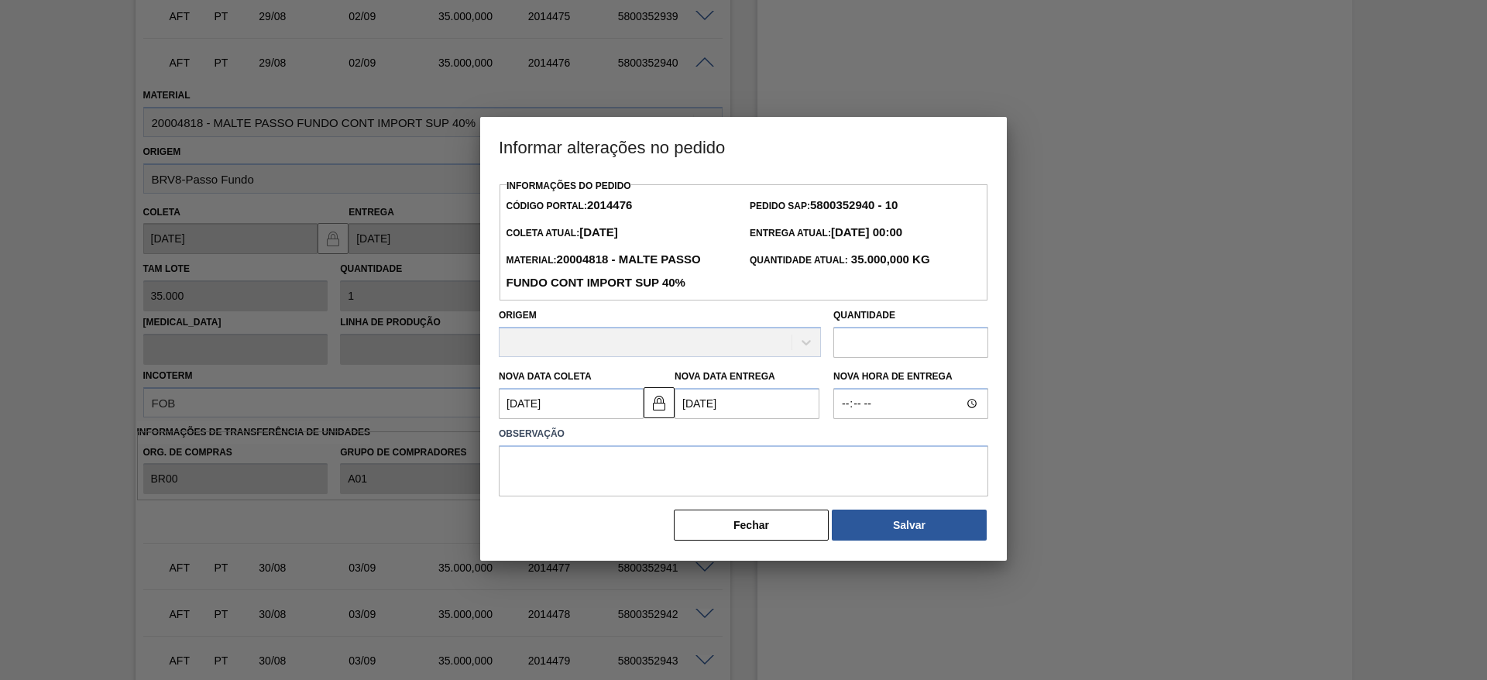
scroll to position [0, 0]
click at [527, 465] on textarea at bounding box center [743, 470] width 489 height 51
type textarea "."
click at [939, 522] on button "Salvar" at bounding box center [909, 524] width 155 height 31
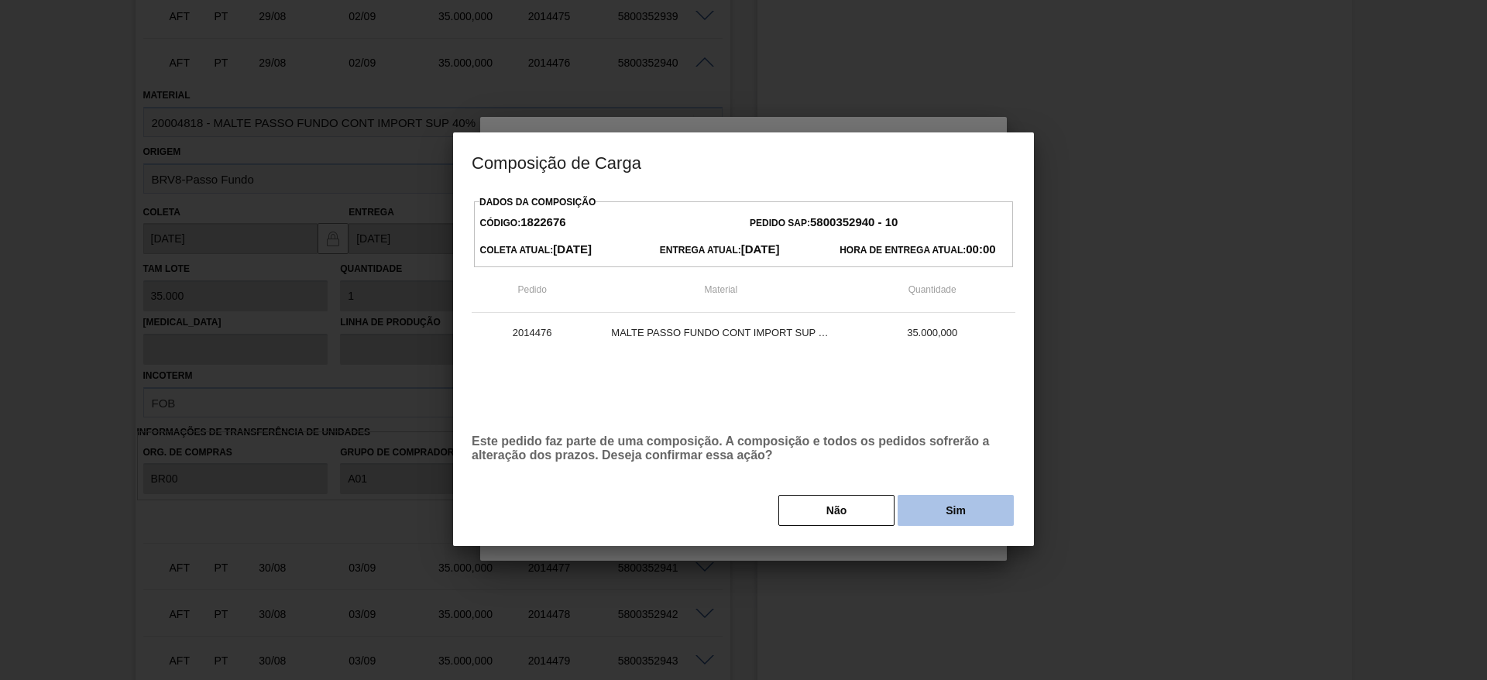
click at [940, 515] on button "Sim" at bounding box center [955, 510] width 116 height 31
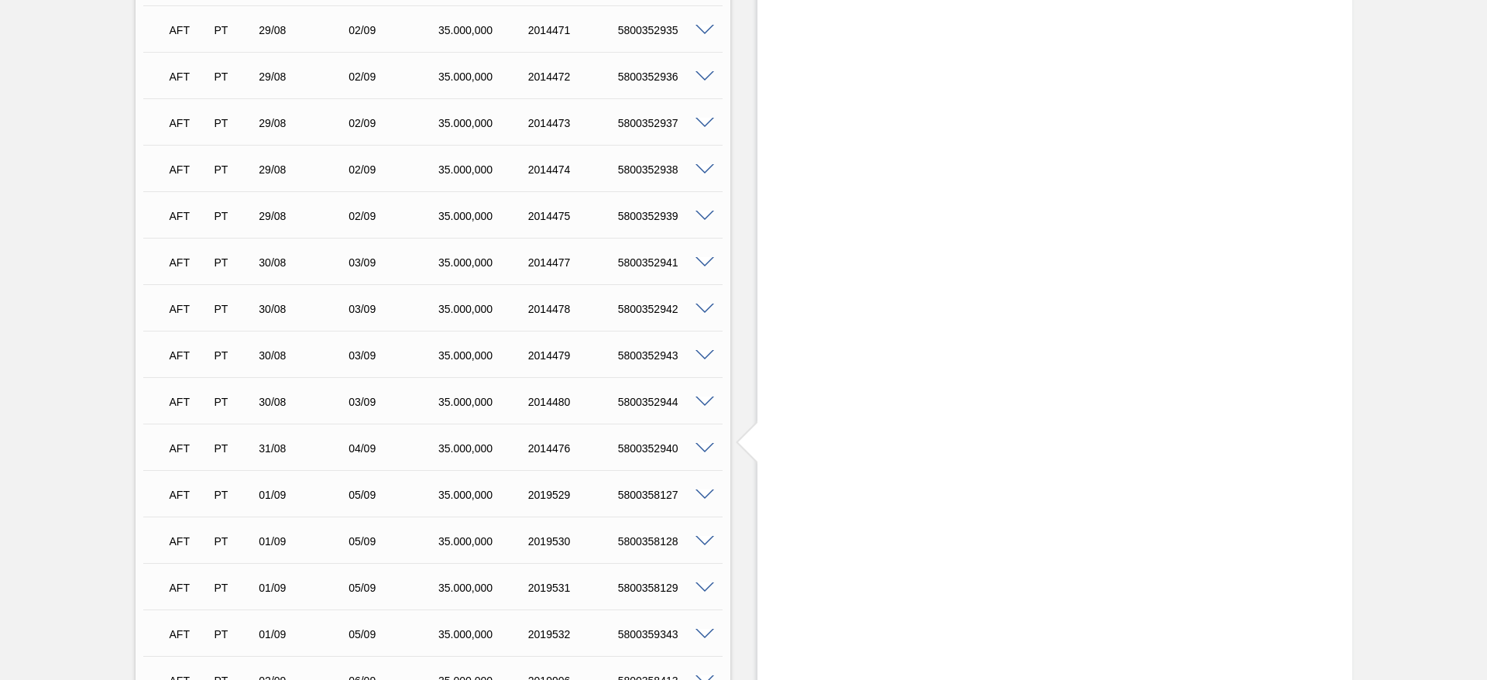
scroll to position [2555, 0]
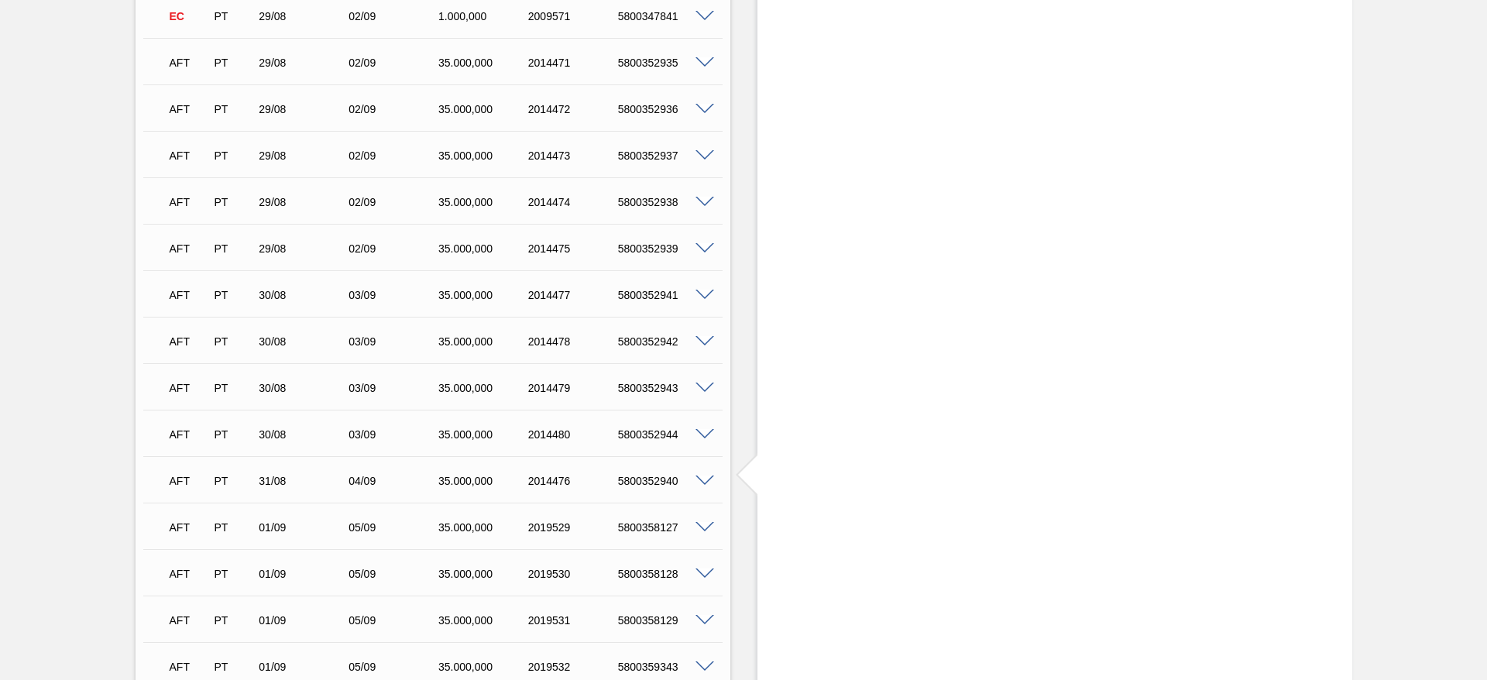
click at [704, 197] on span at bounding box center [704, 203] width 19 height 12
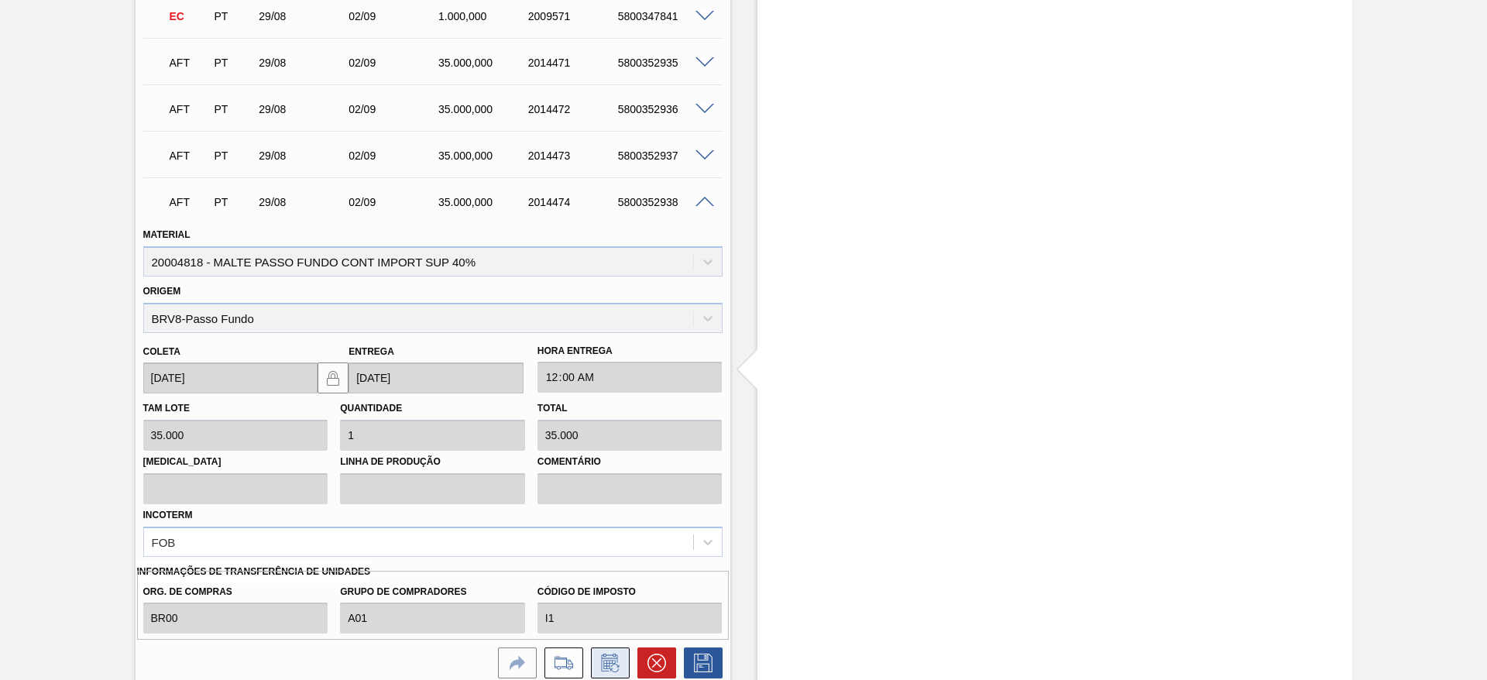
click at [609, 661] on icon at bounding box center [610, 662] width 25 height 19
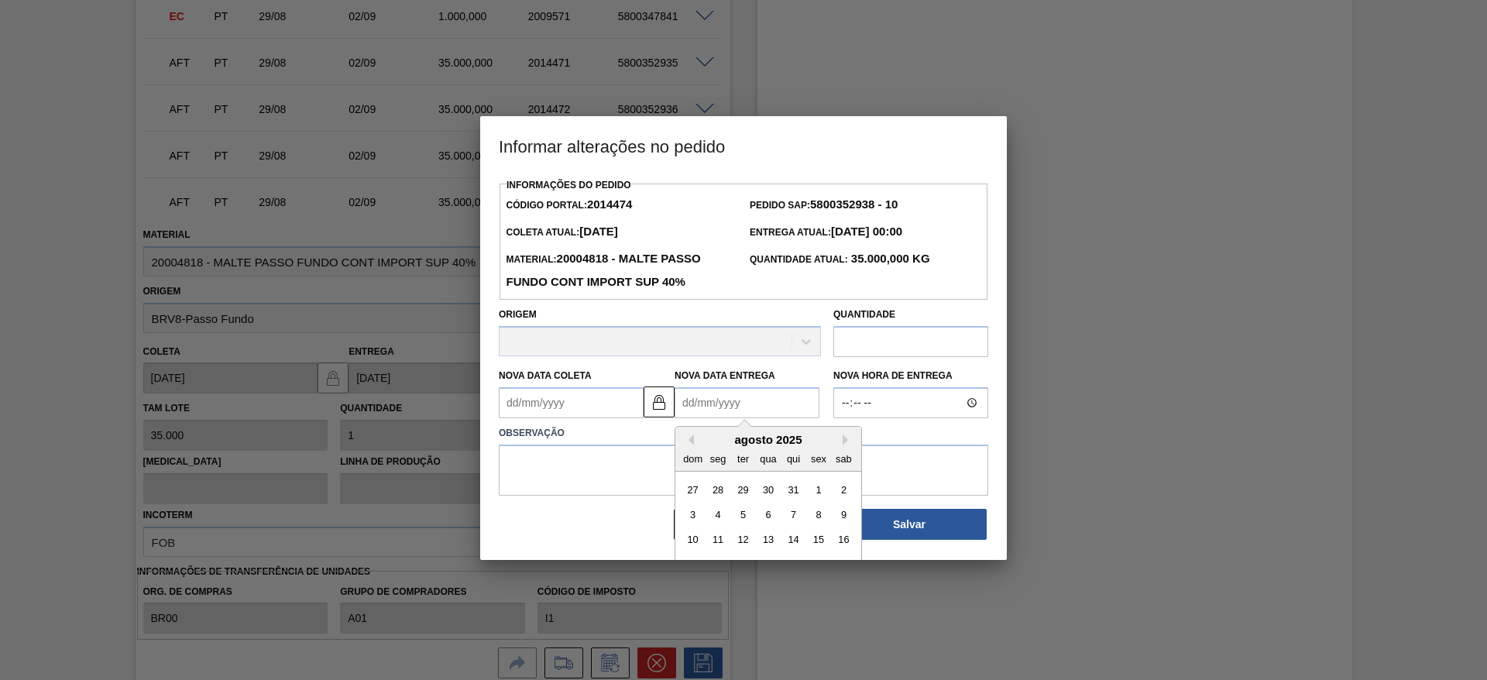
click at [687, 406] on Entrega2014474 "Nova Data Entrega" at bounding box center [746, 402] width 145 height 31
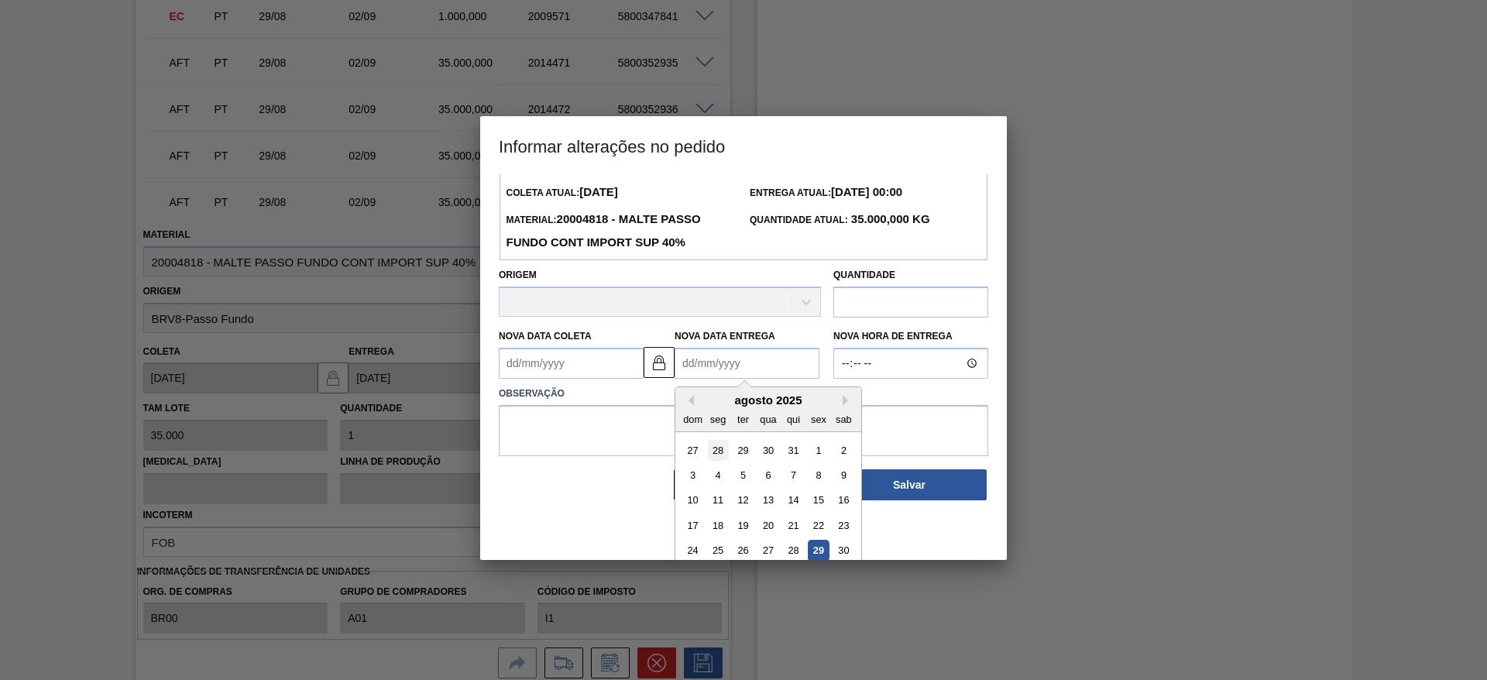
scroll to position [77, 0]
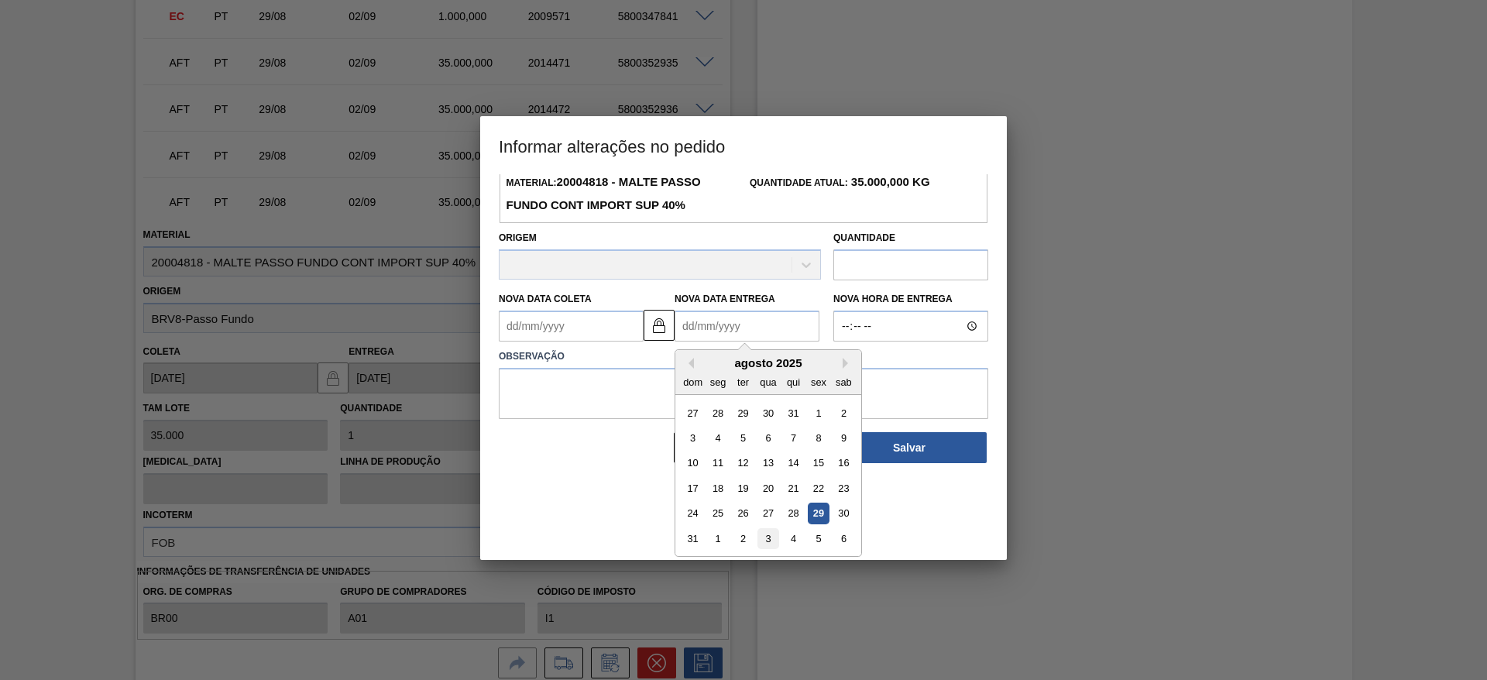
click at [766, 540] on div "3" at bounding box center [767, 538] width 21 height 21
type Coleta2014474 "[DATE]"
type Entrega2014474 "[DATE]"
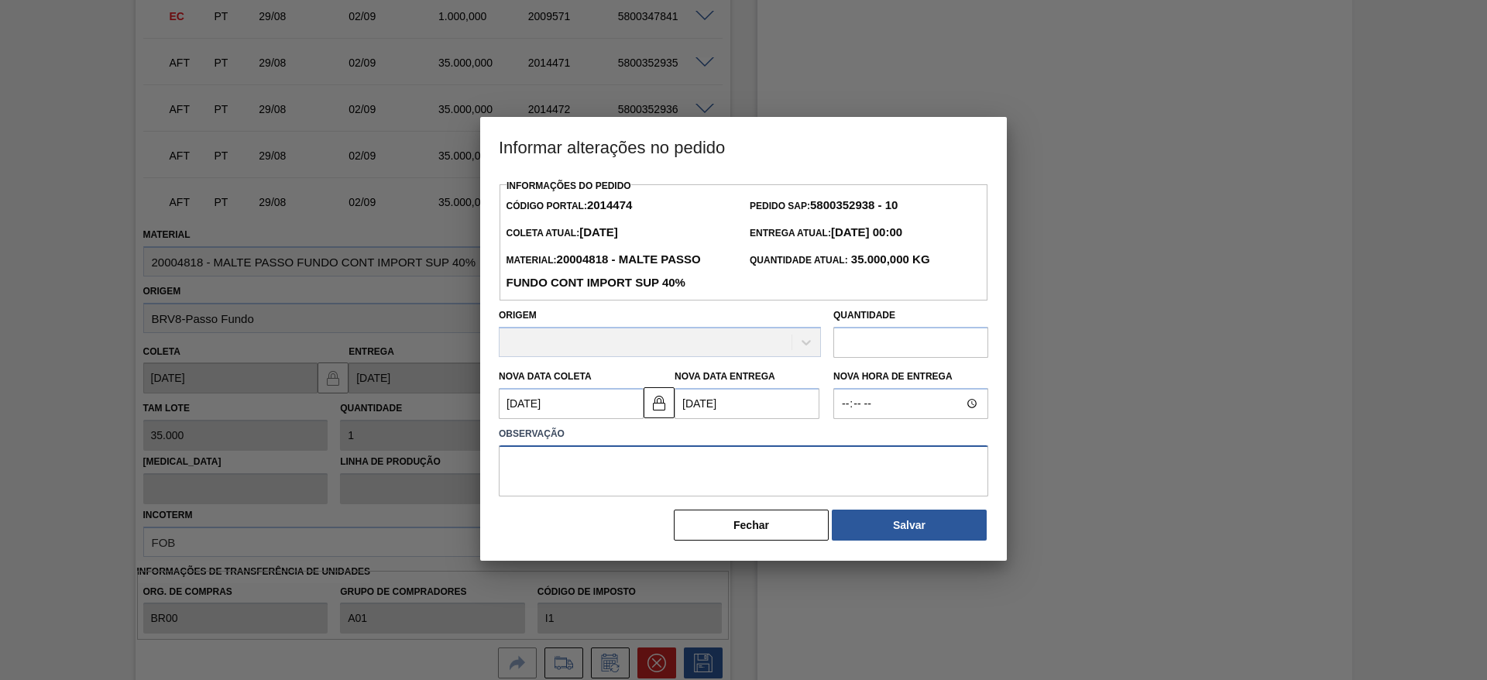
click at [556, 457] on textarea at bounding box center [743, 470] width 489 height 51
type textarea "."
click at [928, 528] on button "Salvar" at bounding box center [909, 524] width 155 height 31
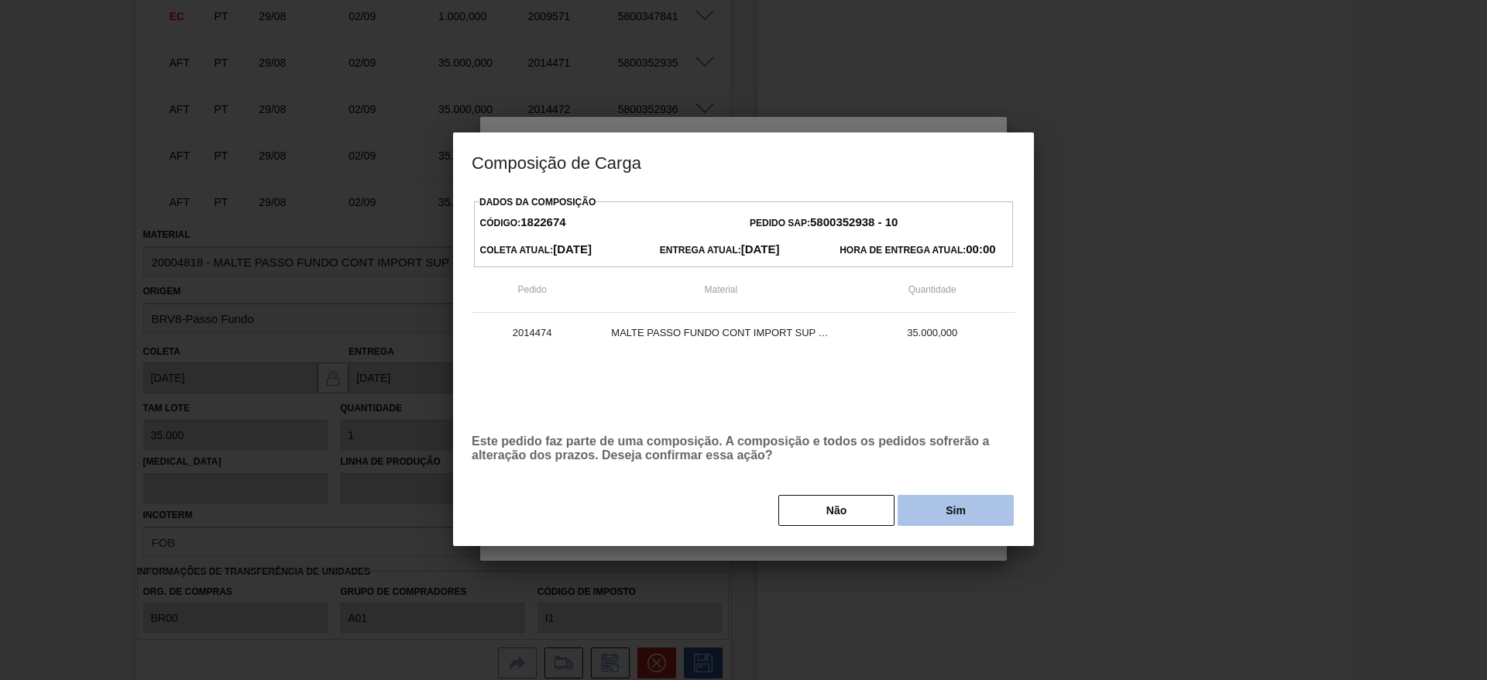
click at [959, 513] on button "Sim" at bounding box center [955, 510] width 116 height 31
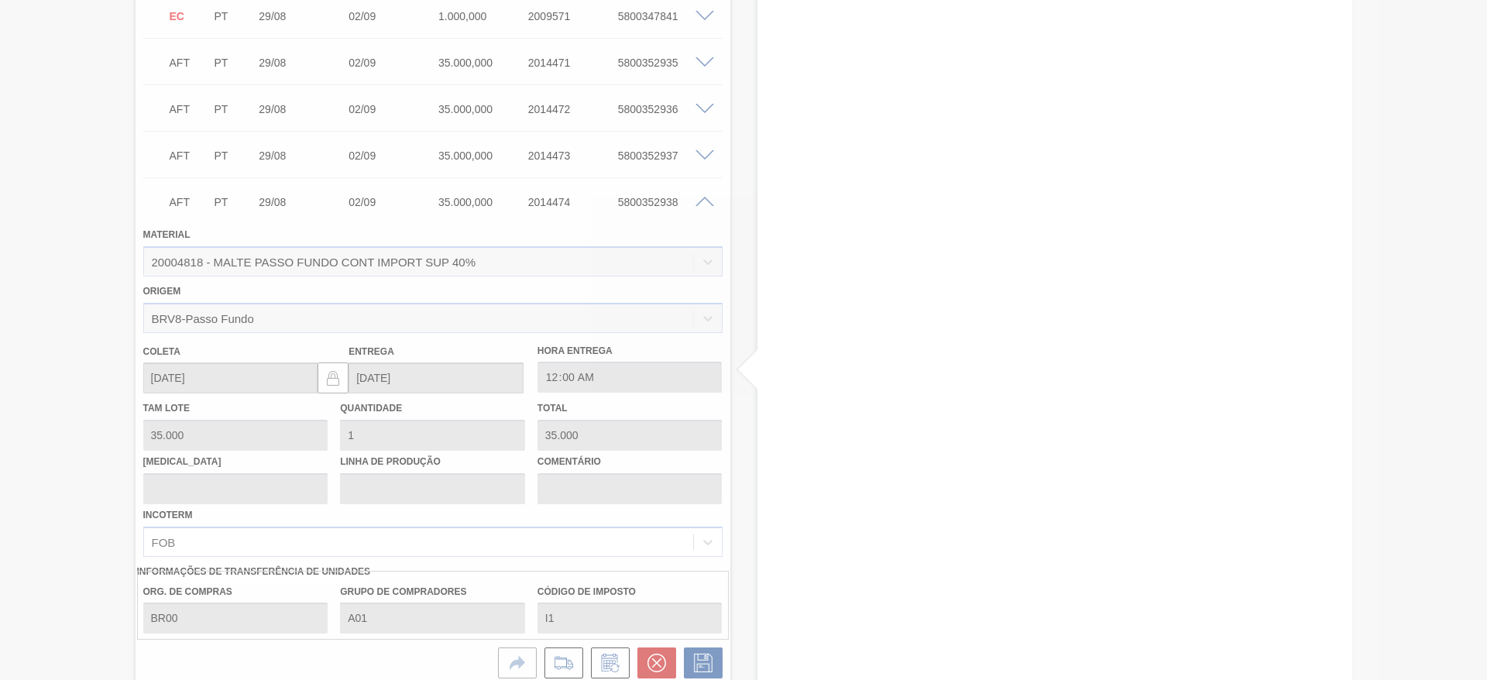
type input "."
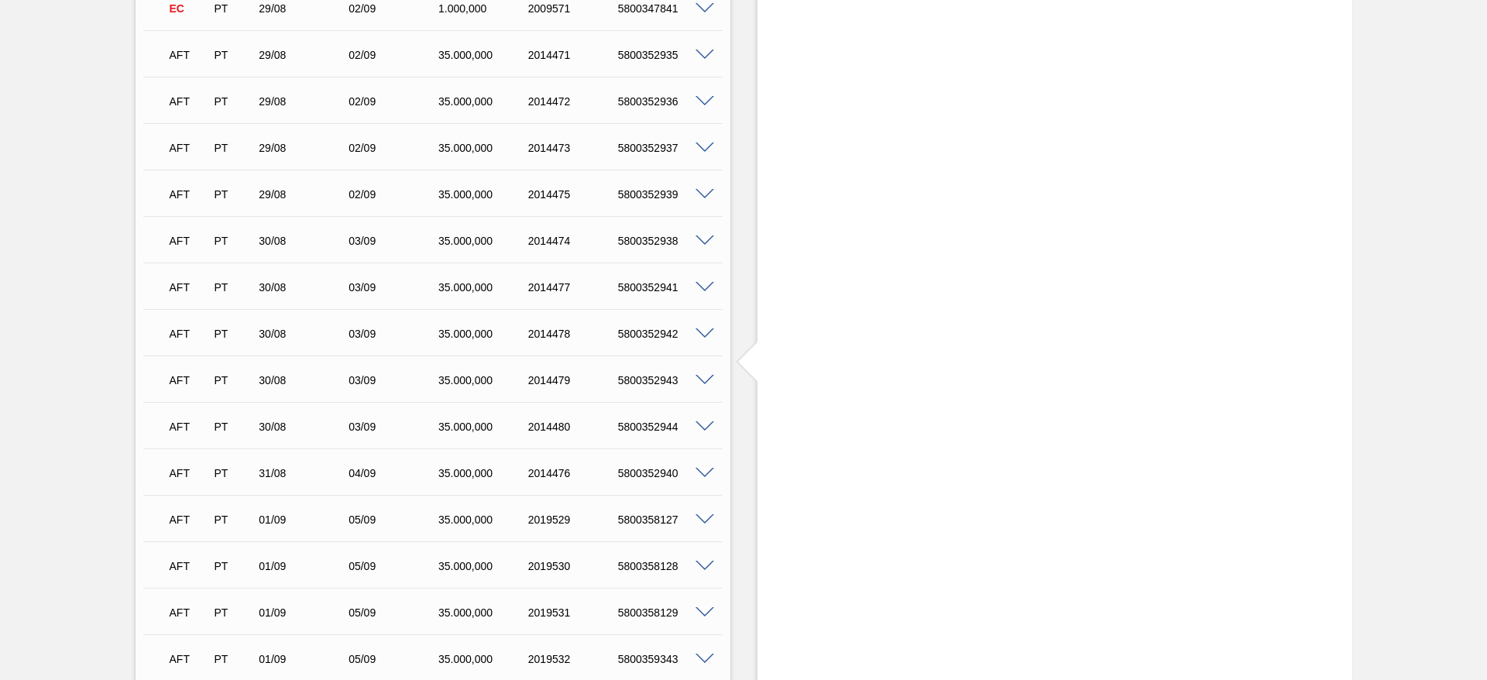
scroll to position [2439, 0]
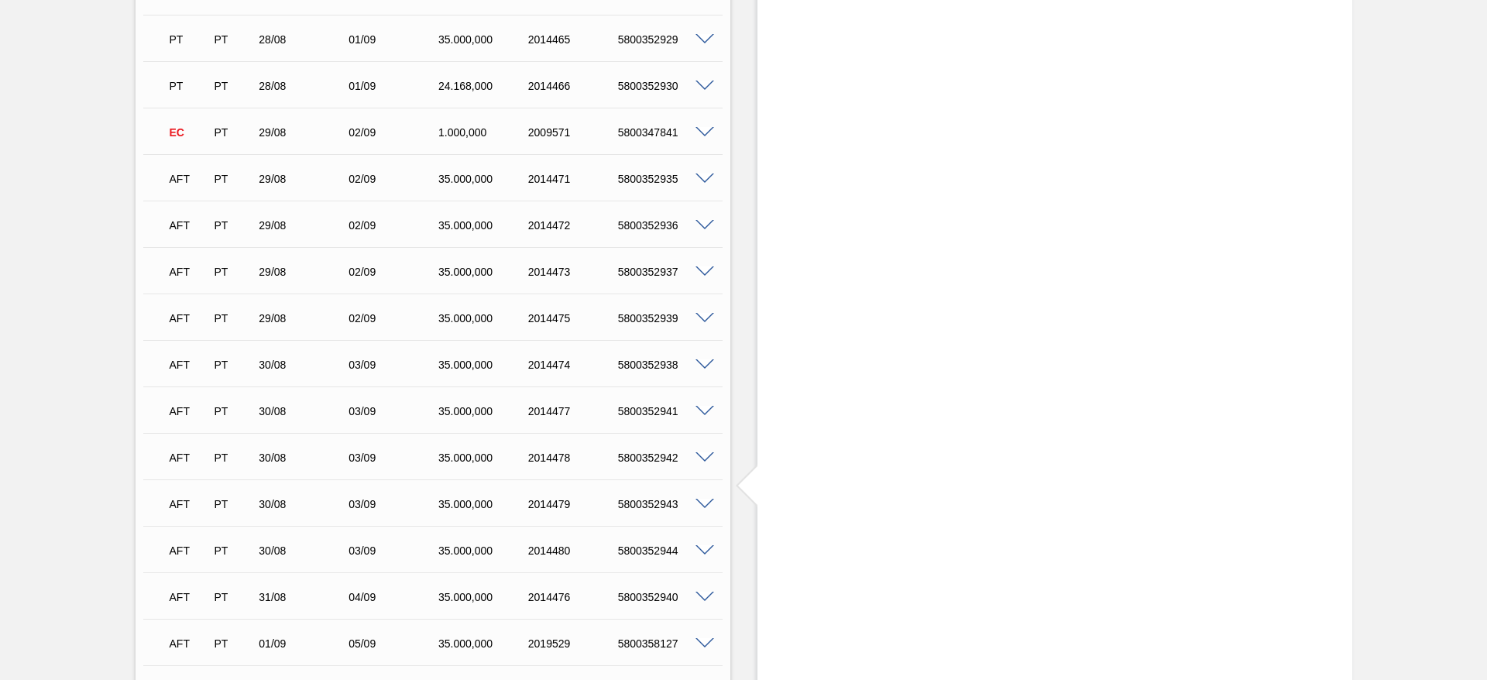
click at [701, 554] on span at bounding box center [704, 551] width 19 height 12
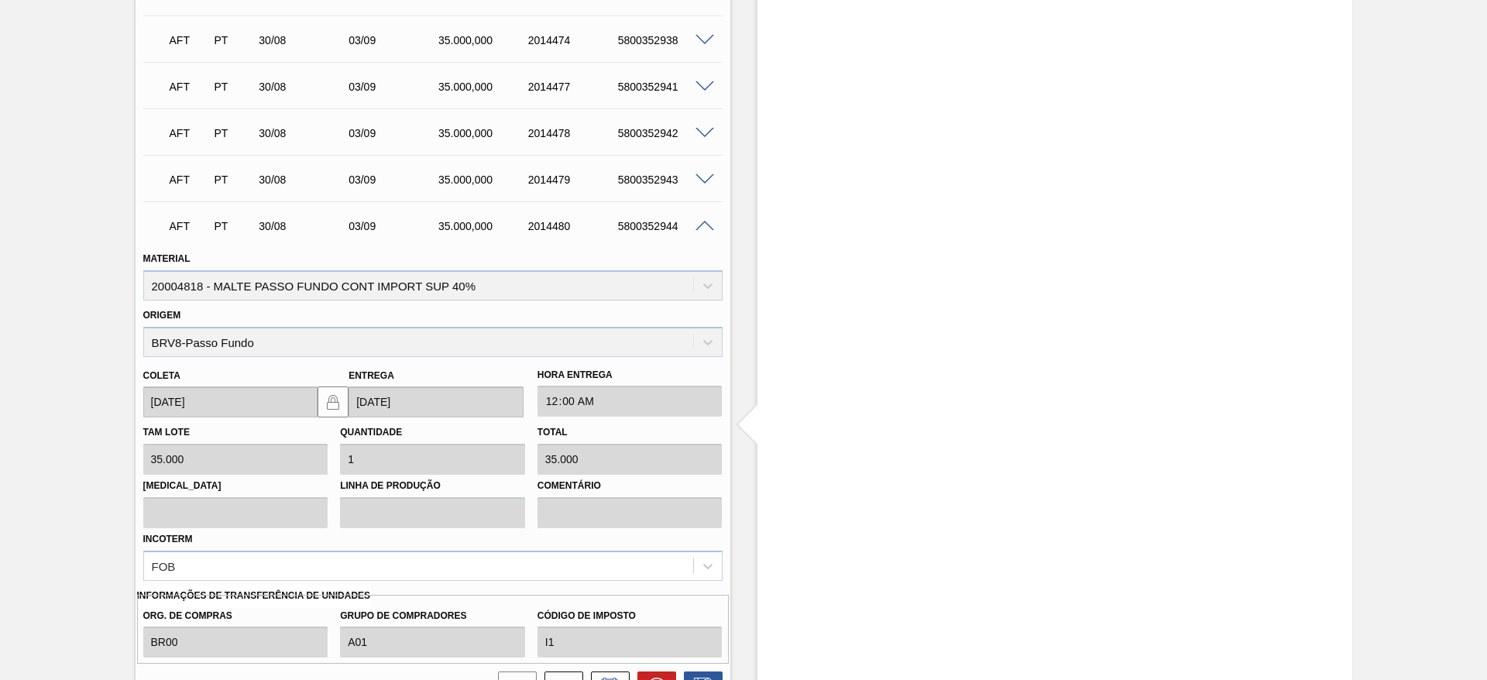
scroll to position [2904, 0]
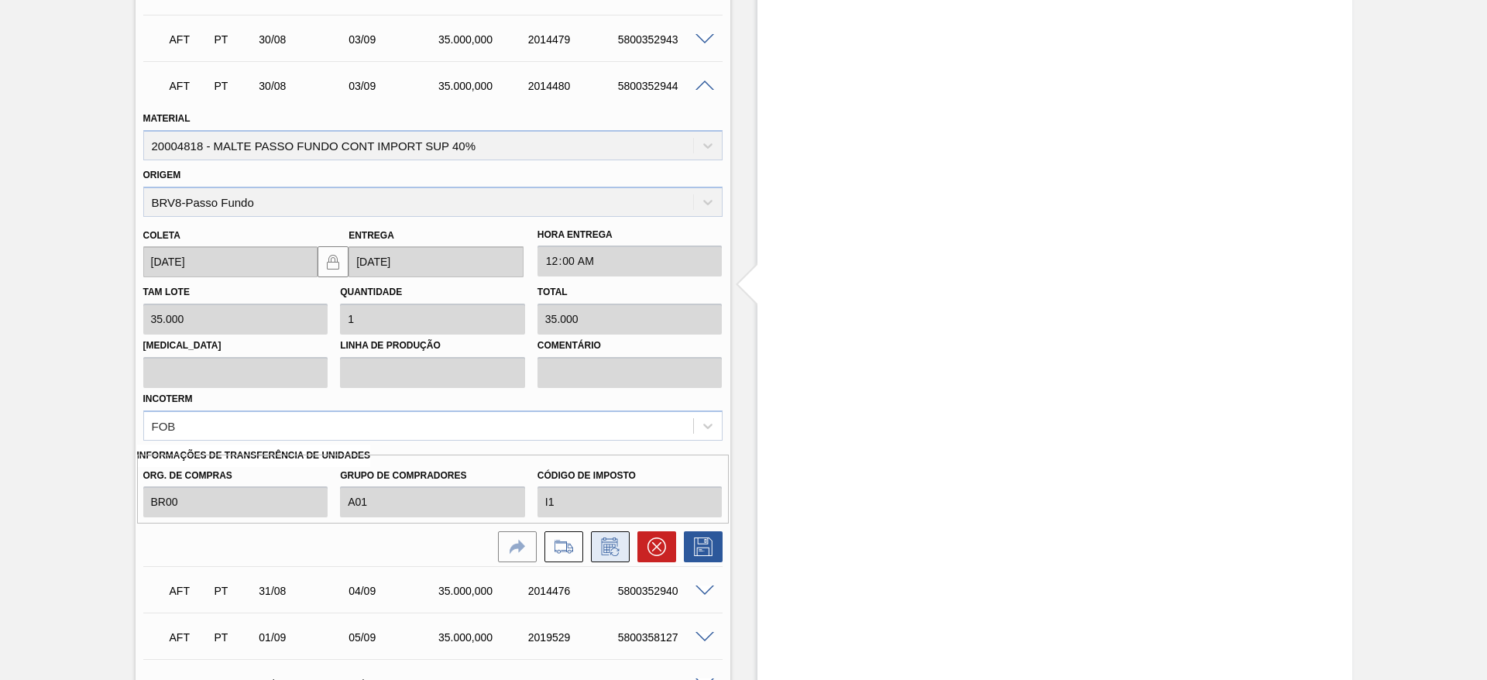
click at [609, 552] on icon at bounding box center [610, 546] width 25 height 19
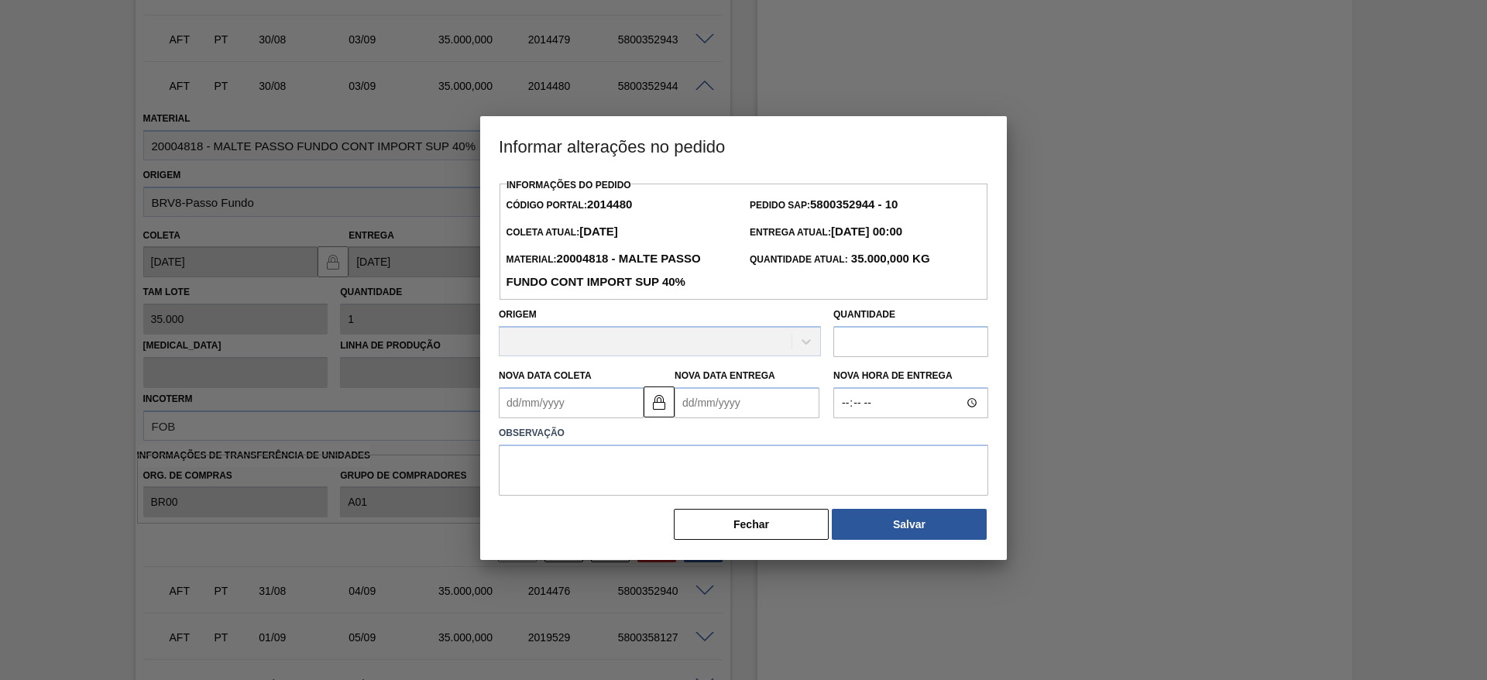
click at [684, 396] on Entrega2014480 "Nova Data Entrega" at bounding box center [746, 402] width 145 height 31
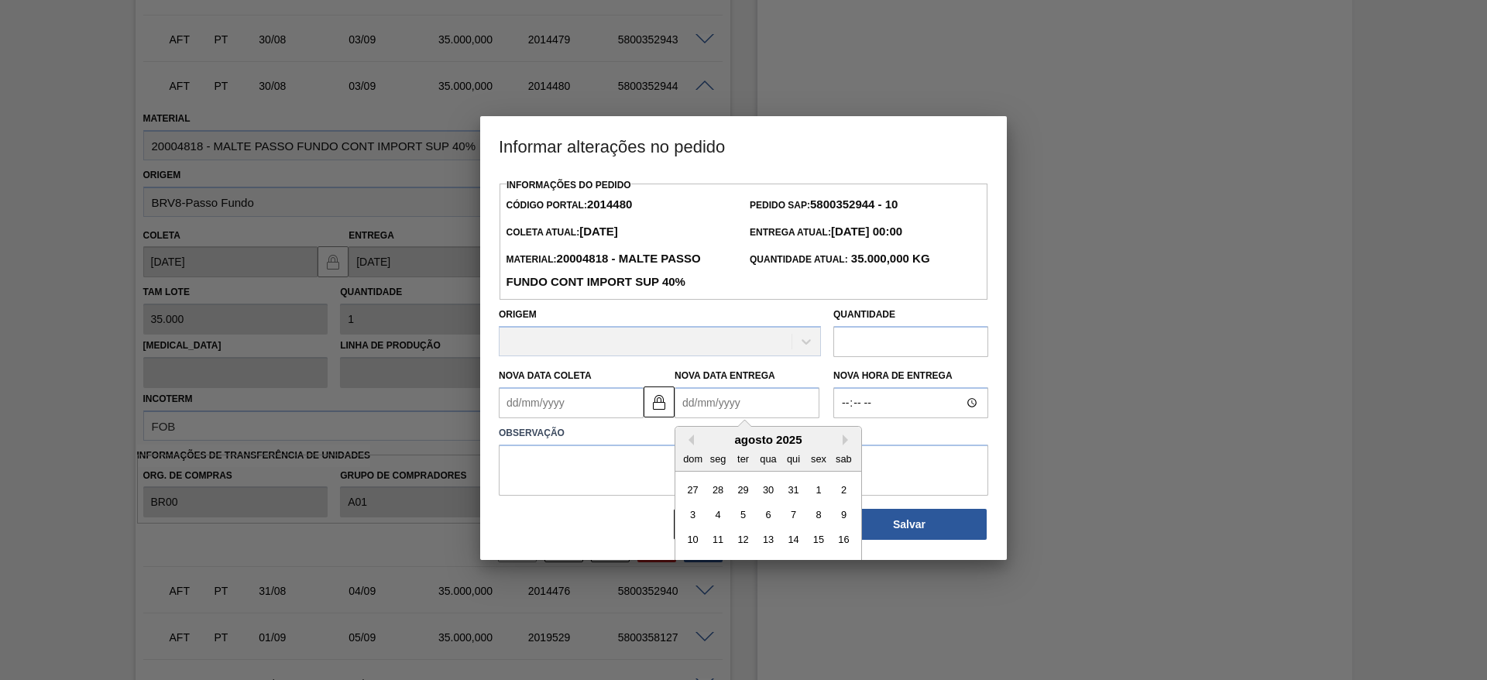
scroll to position [77, 0]
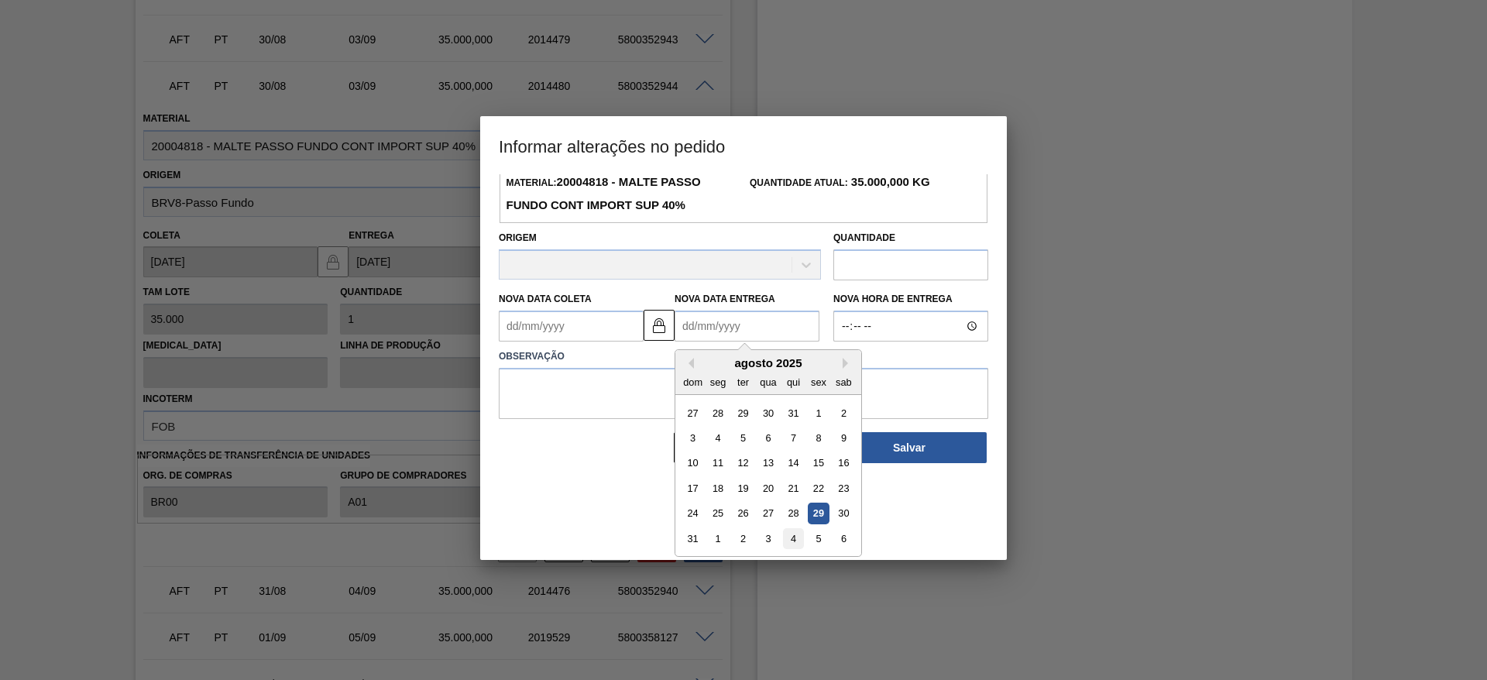
click at [792, 540] on div "4" at bounding box center [793, 538] width 21 height 21
type Coleta2014480 "[DATE]"
type Entrega2014480 "[DATE]"
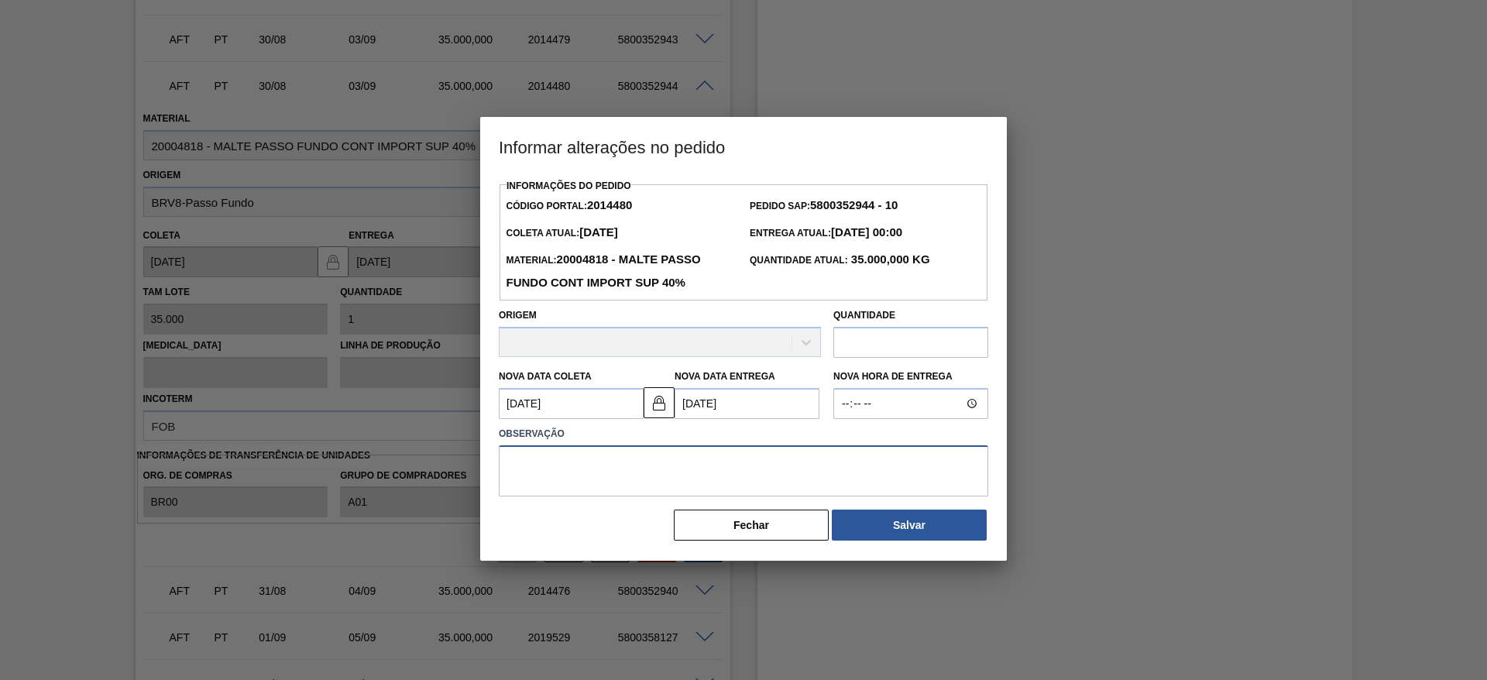
click at [534, 462] on textarea at bounding box center [743, 470] width 489 height 51
type textarea "."
click at [872, 529] on button "Salvar" at bounding box center [909, 524] width 155 height 31
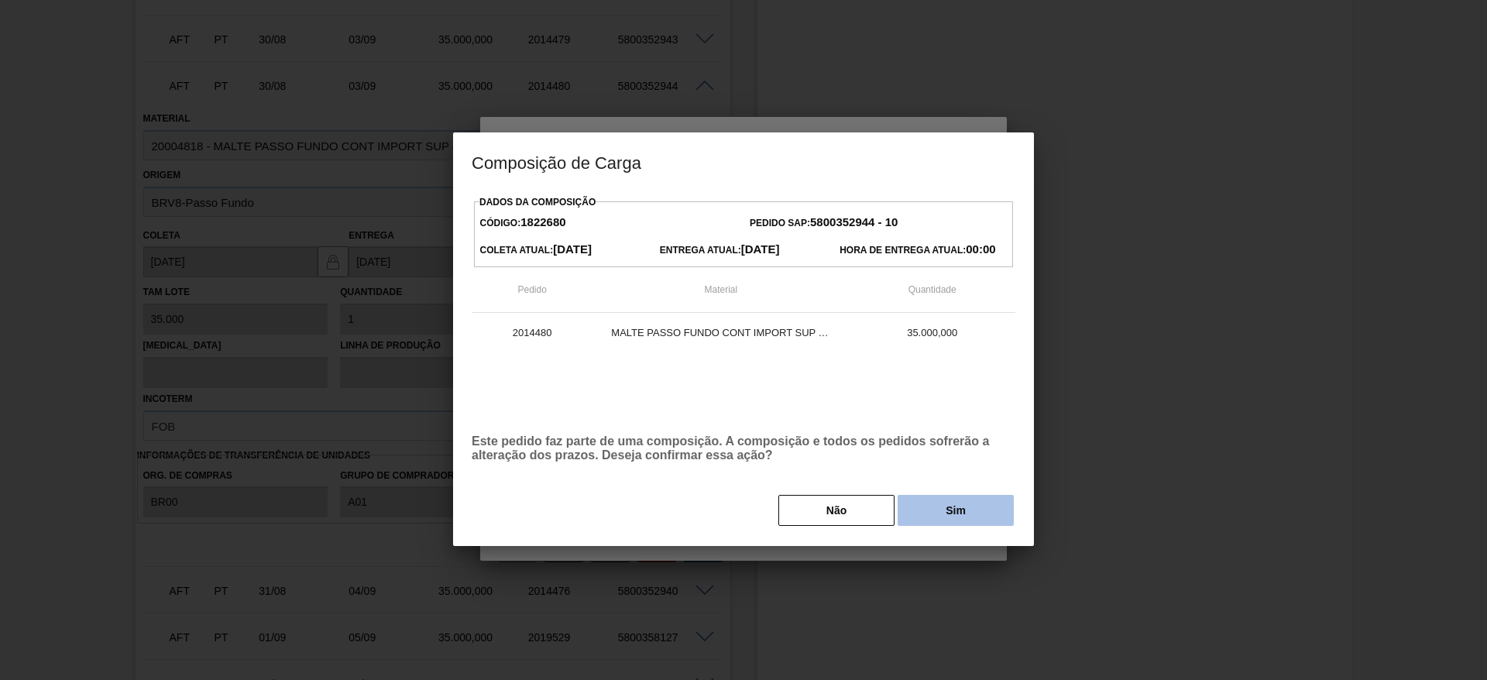
click at [940, 513] on button "Sim" at bounding box center [955, 510] width 116 height 31
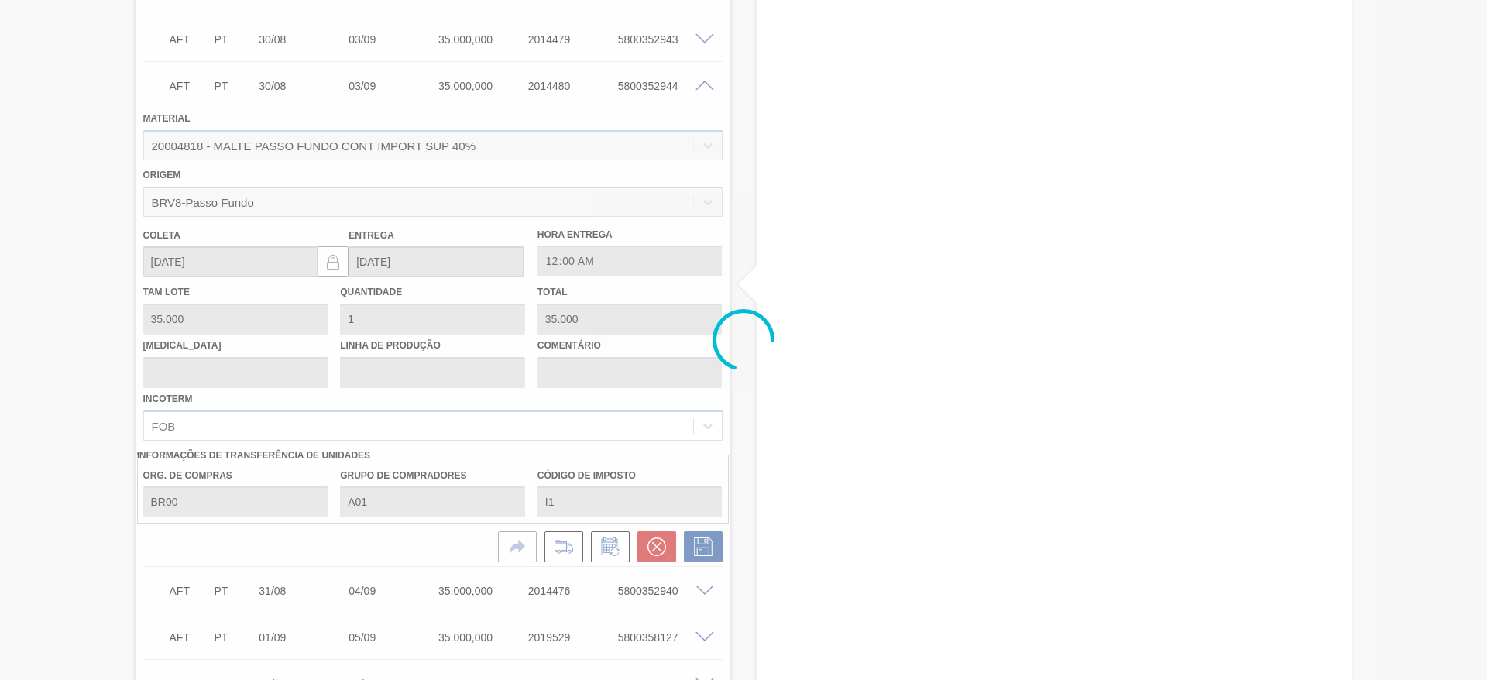
type input "."
type input "[DATE]"
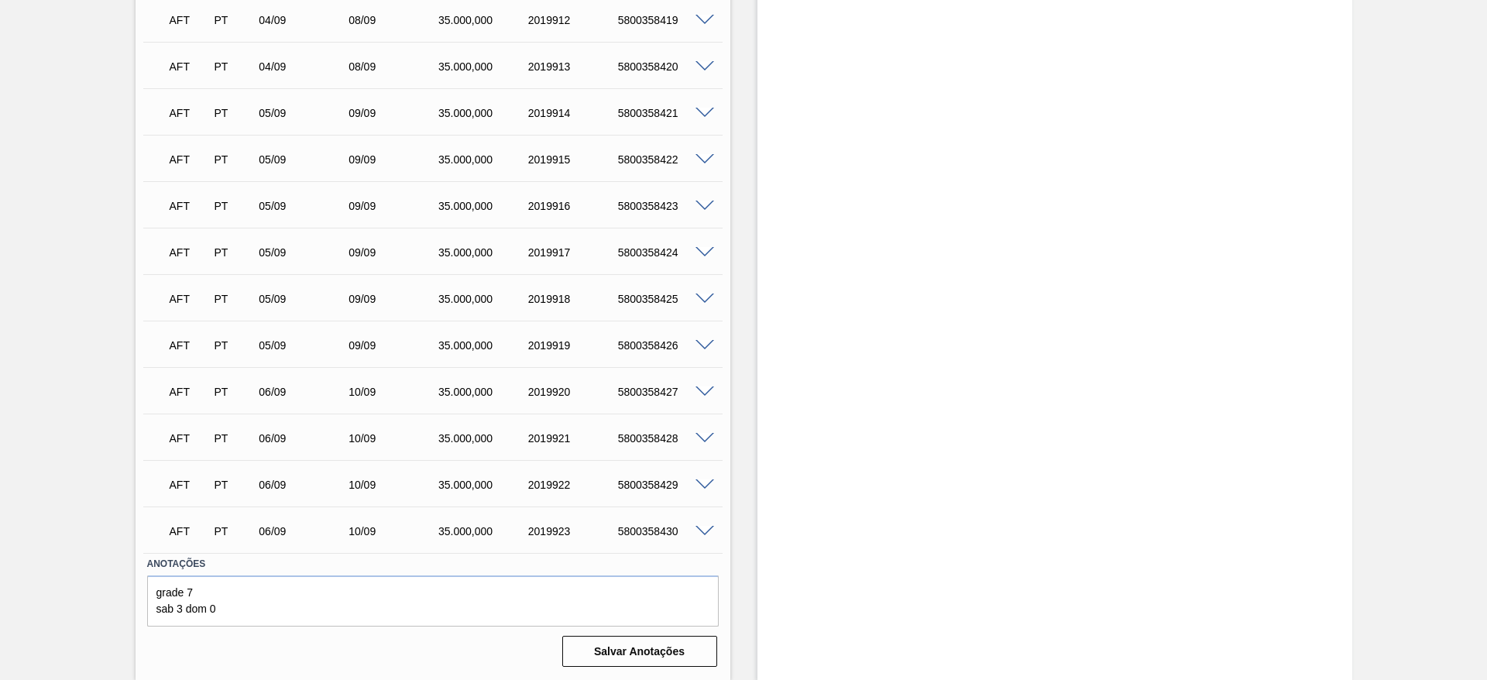
scroll to position [3295, 0]
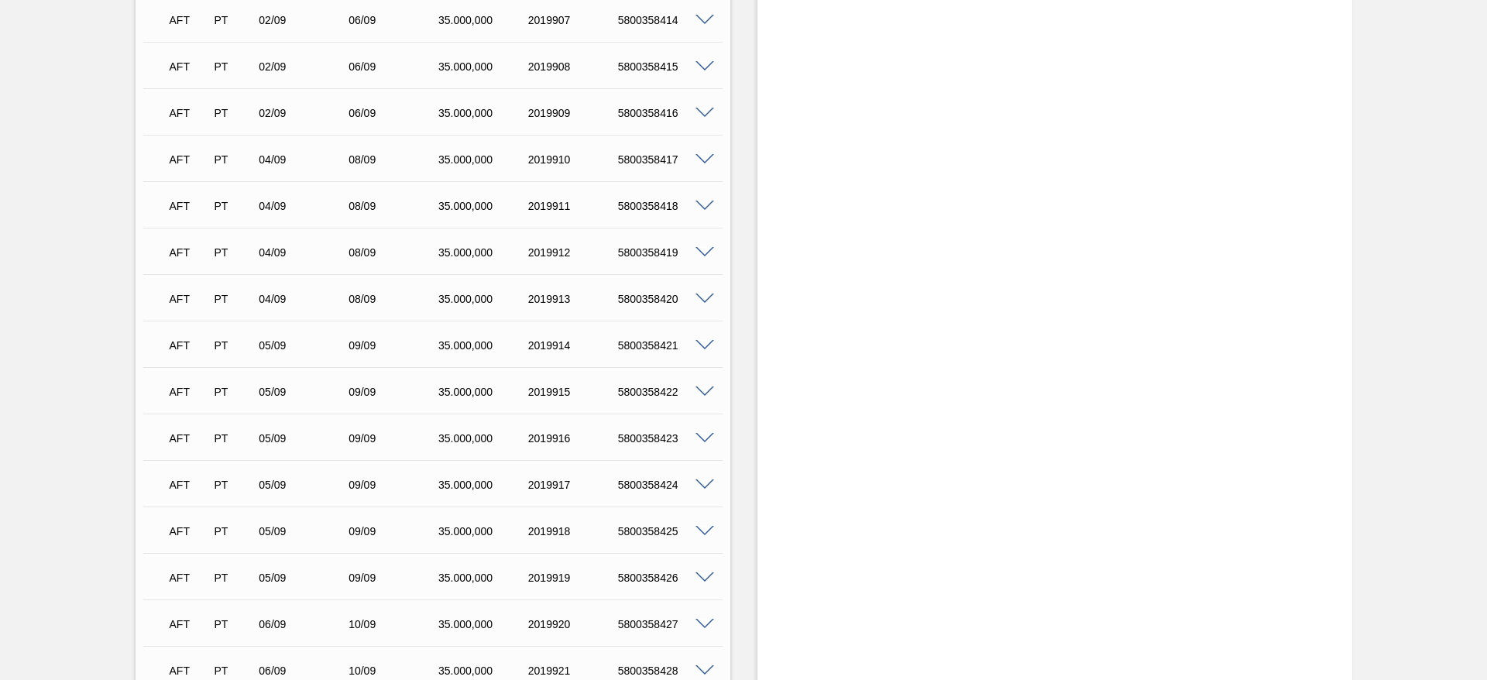
click at [705, 524] on div at bounding box center [706, 530] width 31 height 12
click at [703, 529] on span at bounding box center [704, 532] width 19 height 12
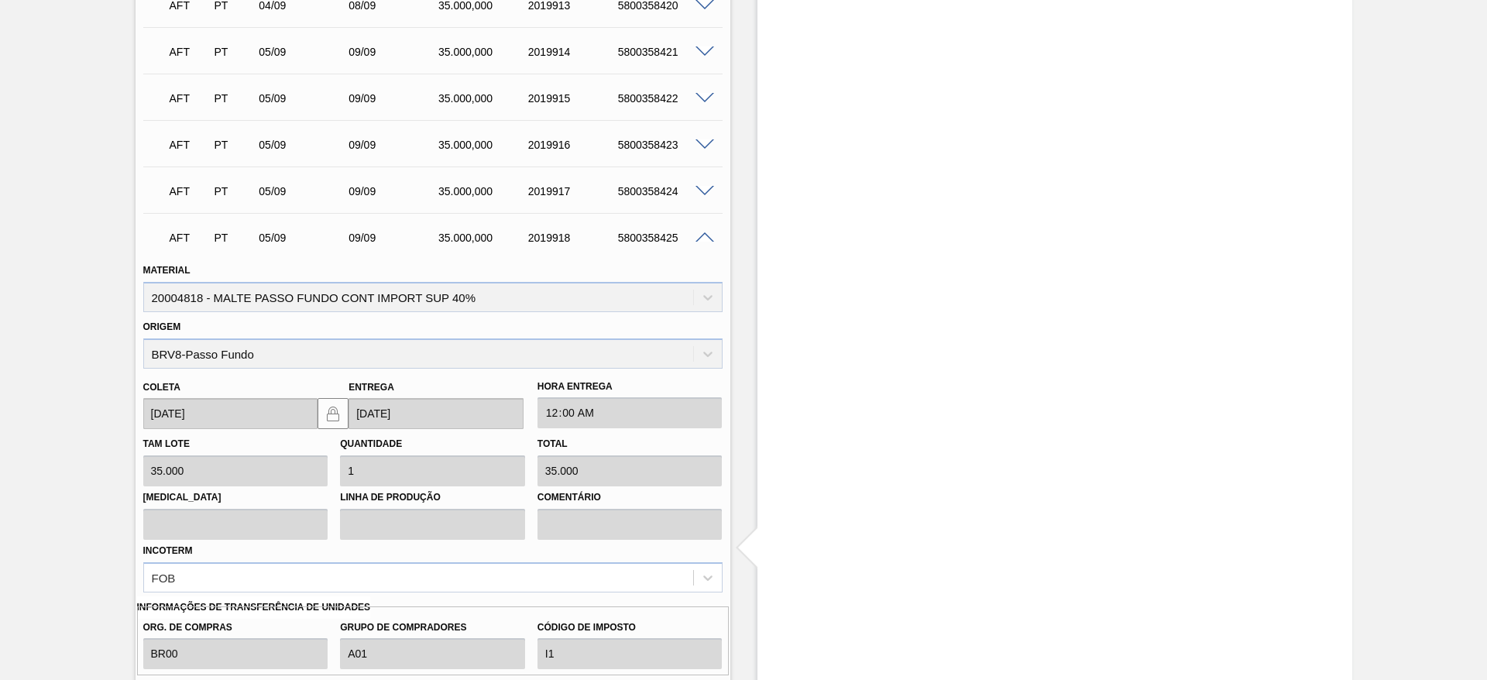
scroll to position [3643, 0]
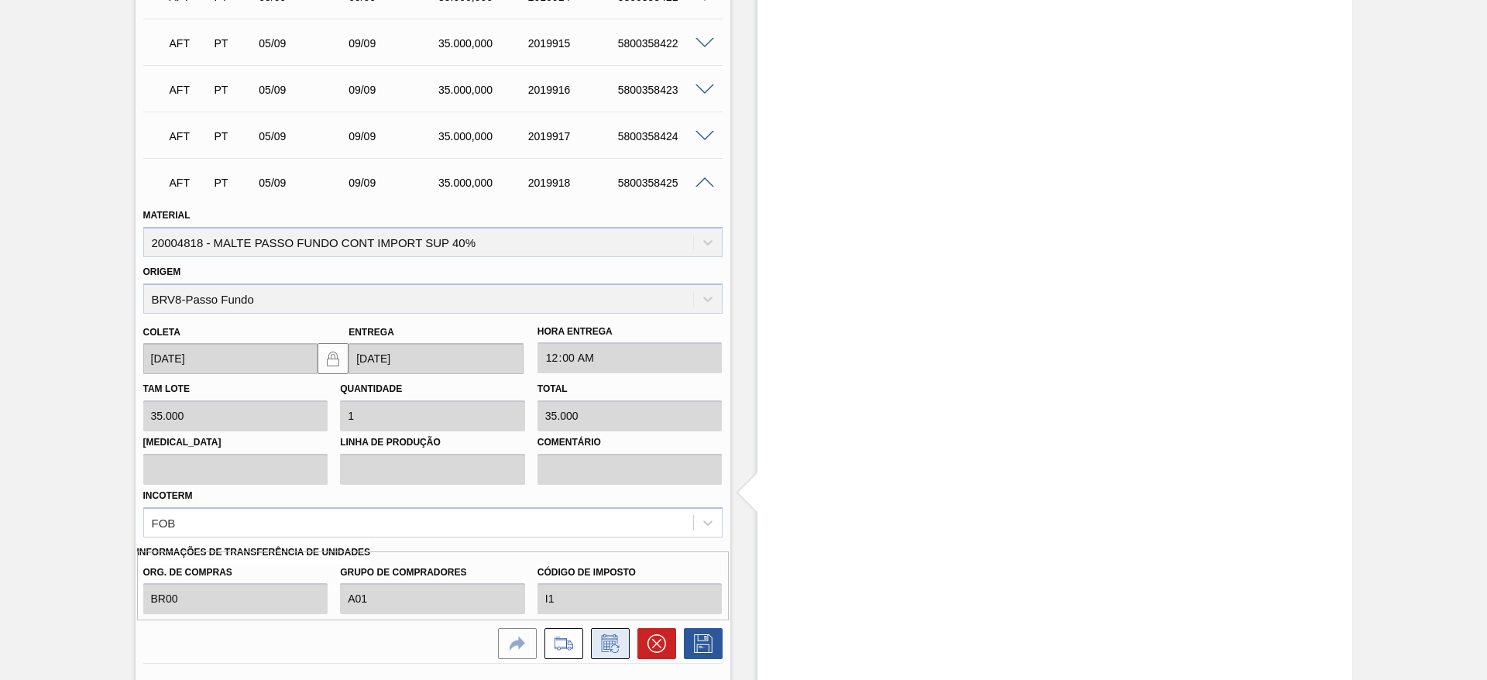
click at [610, 645] on icon at bounding box center [610, 643] width 25 height 19
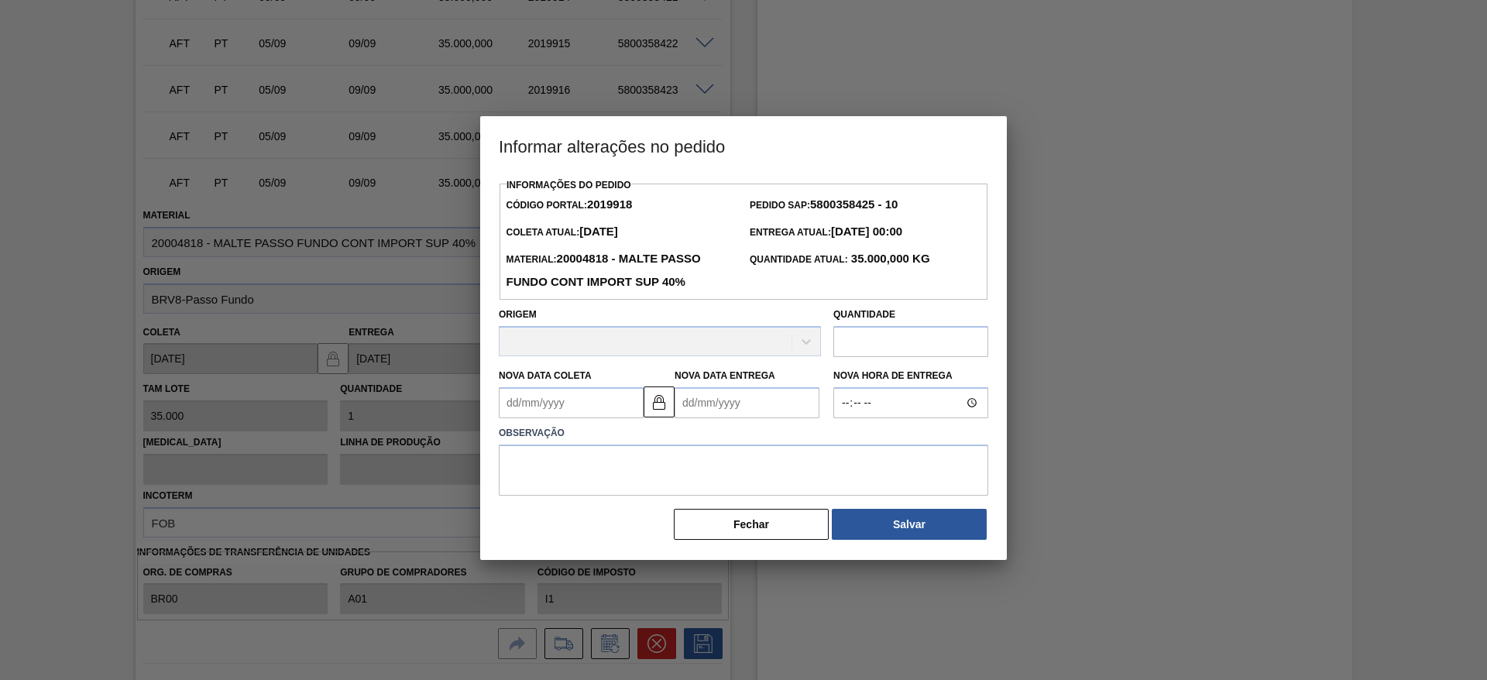
click at [509, 400] on Coleta2019918 "Nova Data Coleta" at bounding box center [571, 402] width 145 height 31
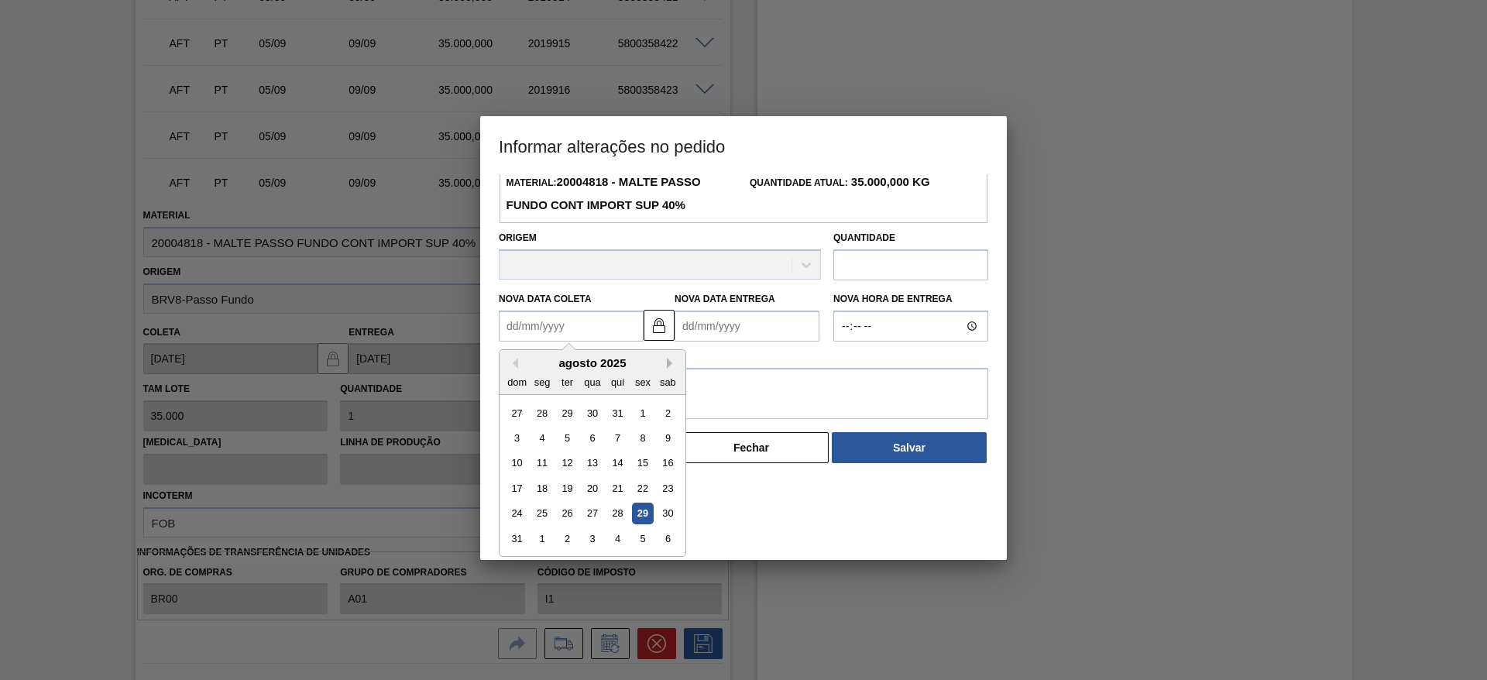
click at [671, 369] on button "Next Month" at bounding box center [672, 363] width 11 height 11
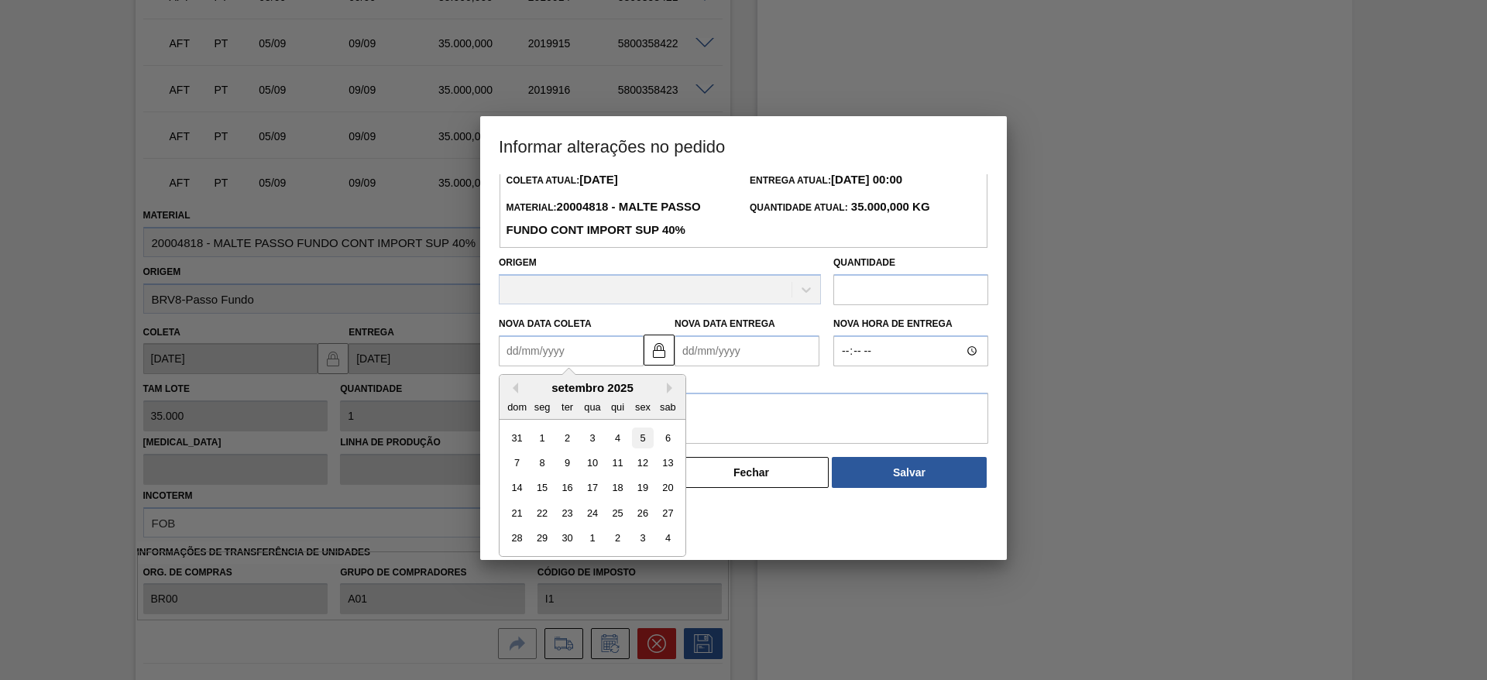
click at [645, 440] on div "5" at bounding box center [642, 437] width 21 height 21
type Coleta2019918 "[DATE]"
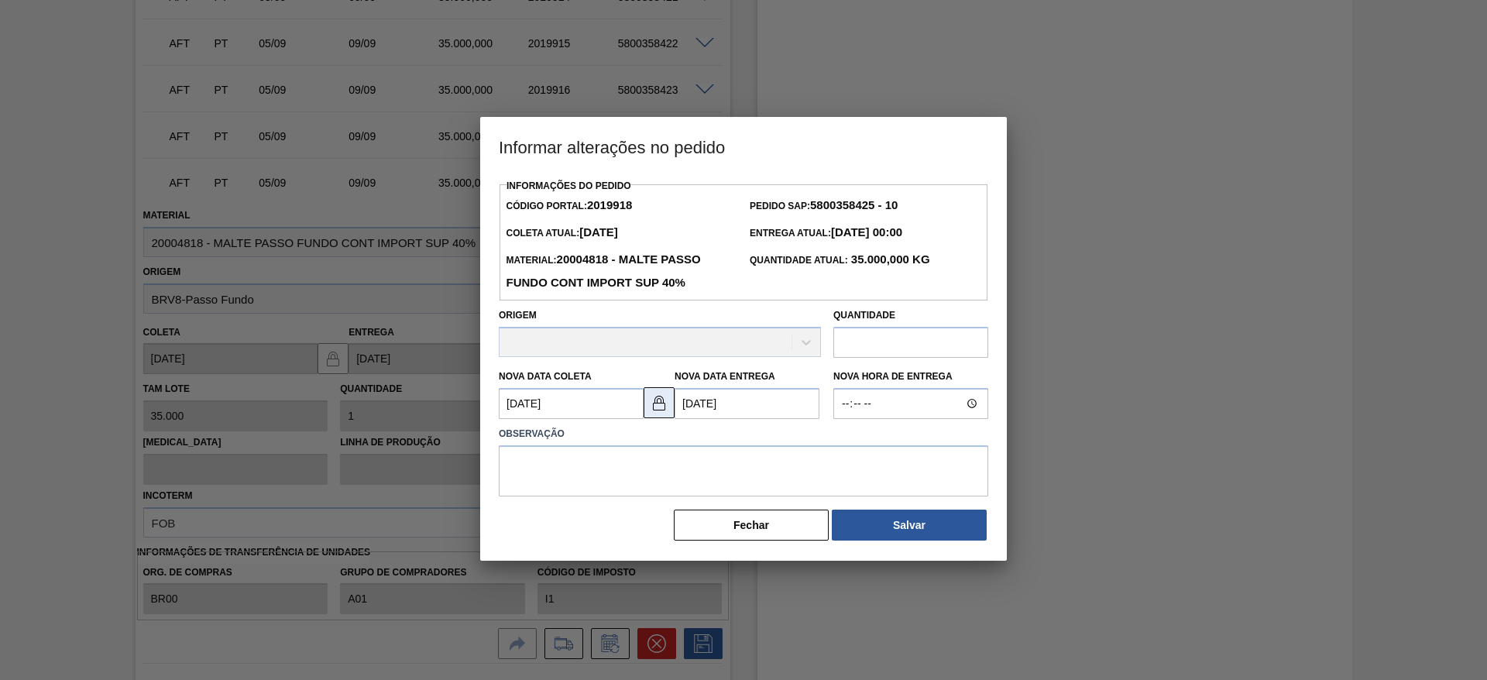
click at [660, 408] on img at bounding box center [659, 402] width 19 height 19
click at [687, 408] on Entrega2019918 "[DATE]" at bounding box center [746, 403] width 145 height 31
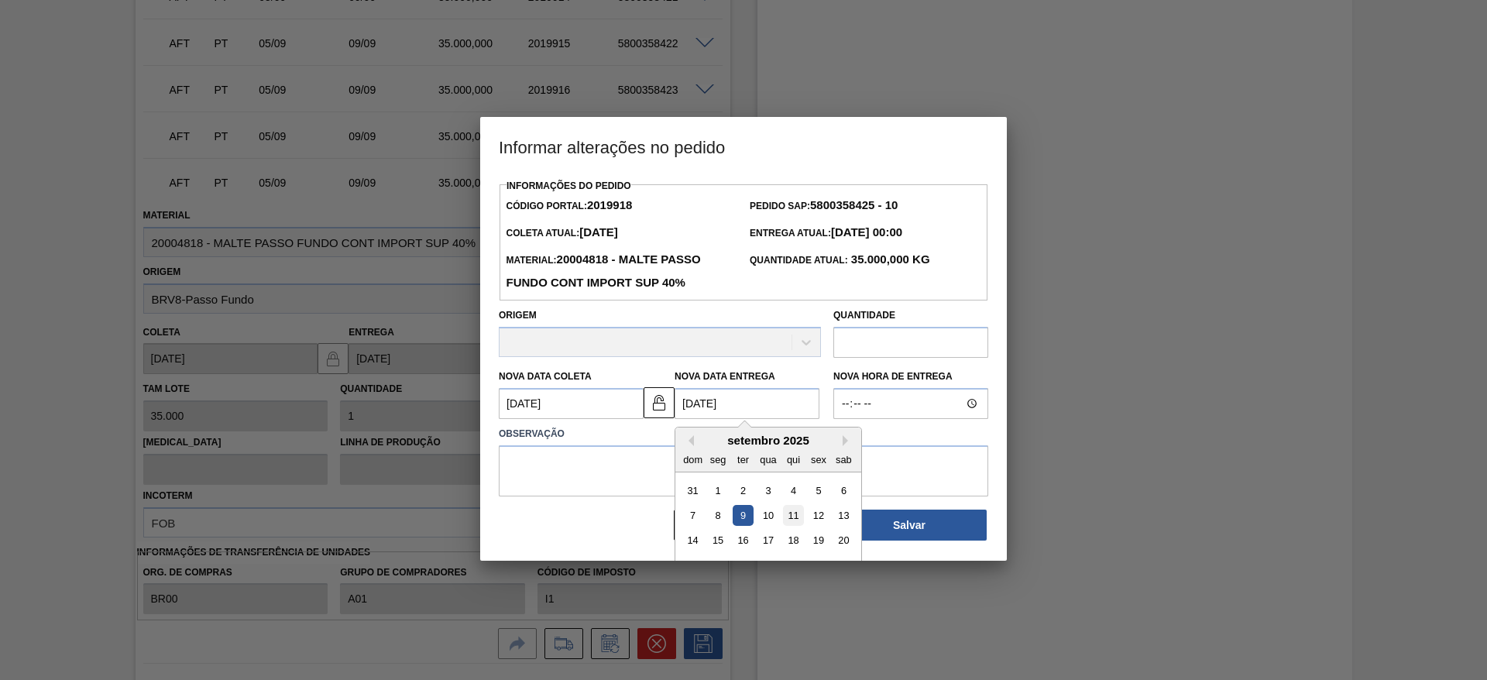
click at [793, 519] on div "11" at bounding box center [793, 515] width 21 height 21
type Entrega2019918 "[DATE]"
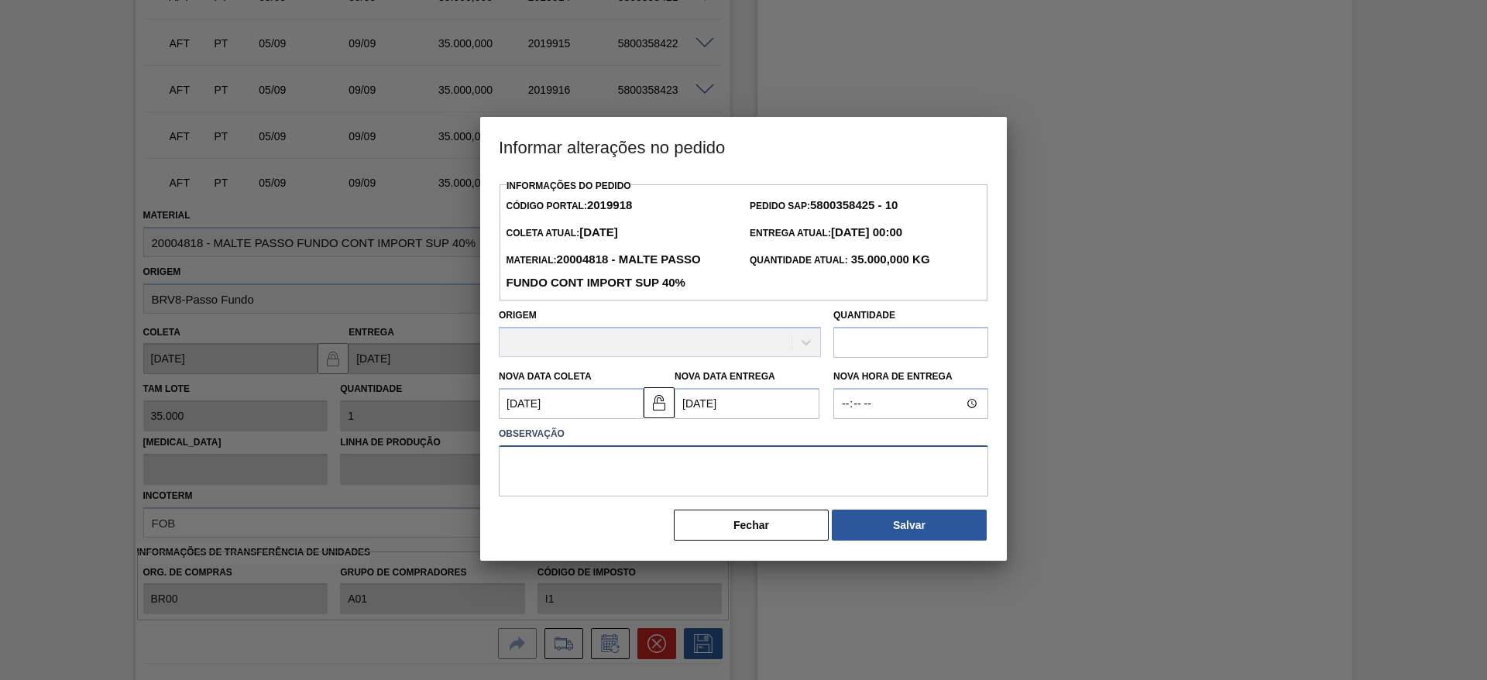
click at [602, 481] on textarea at bounding box center [743, 470] width 489 height 51
type textarea "."
click at [929, 531] on button "Salvar" at bounding box center [909, 524] width 155 height 31
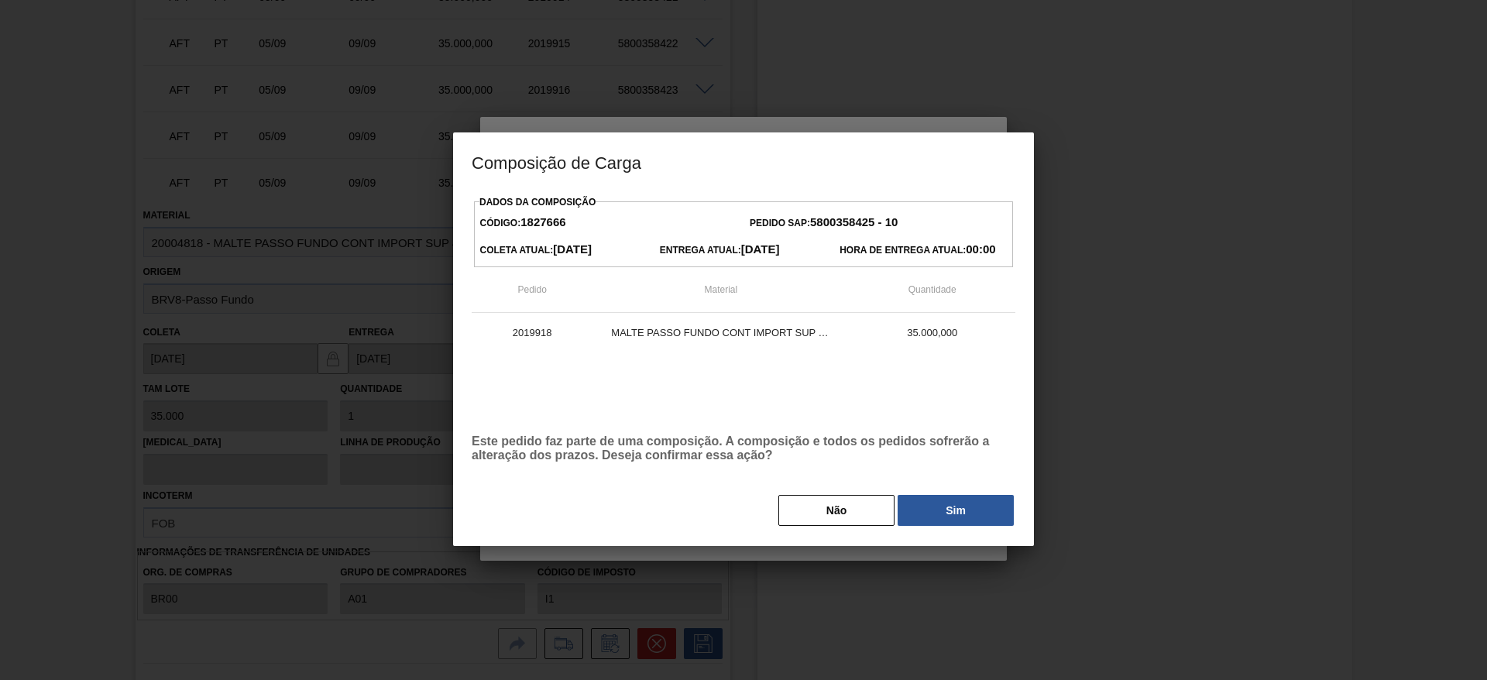
click at [944, 513] on button "Sim" at bounding box center [955, 510] width 116 height 31
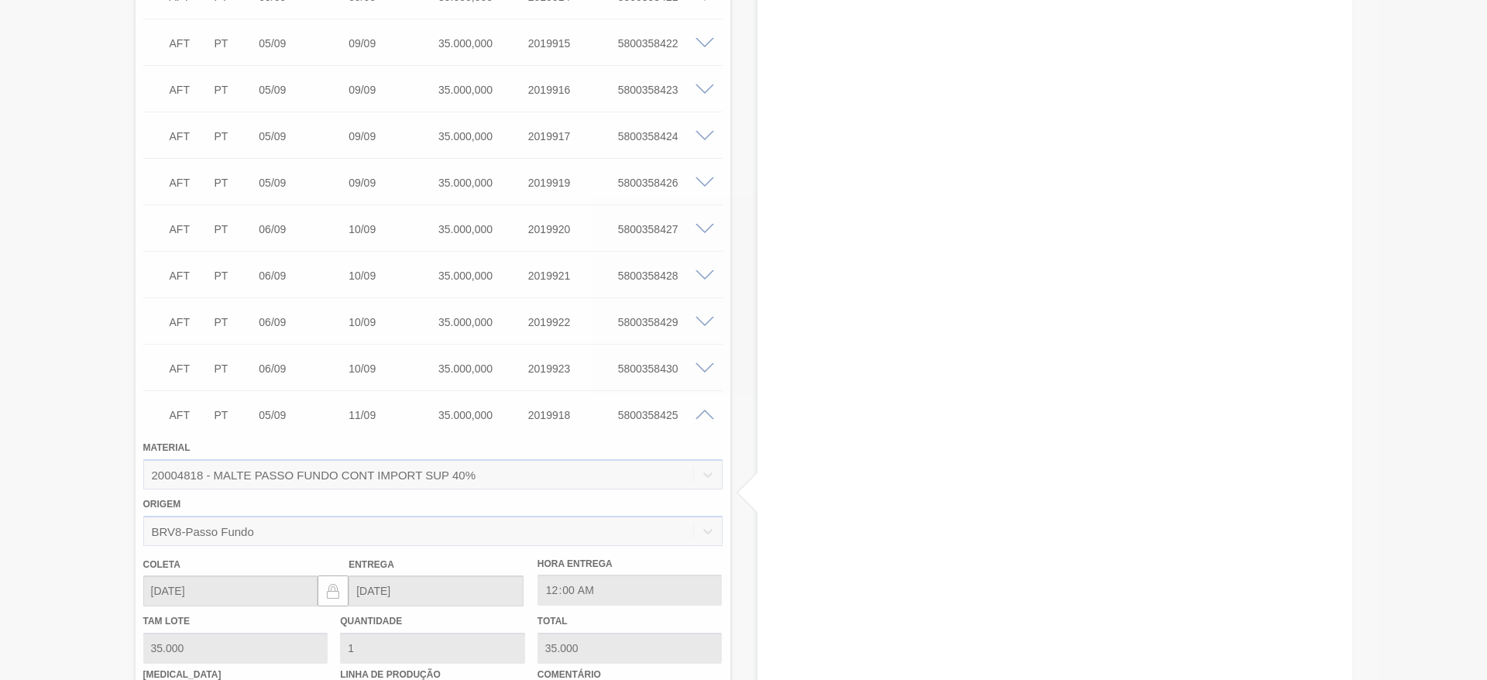
type input "[DATE]"
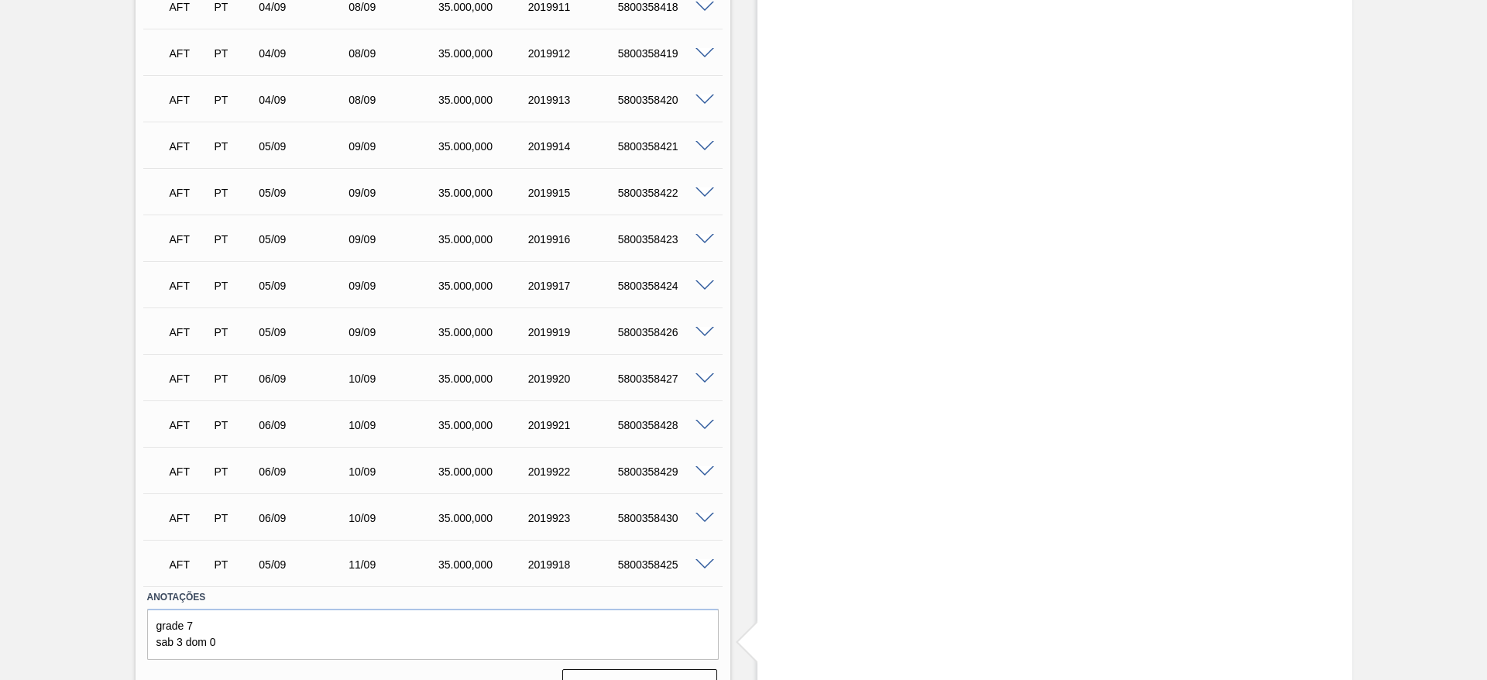
scroll to position [3527, 0]
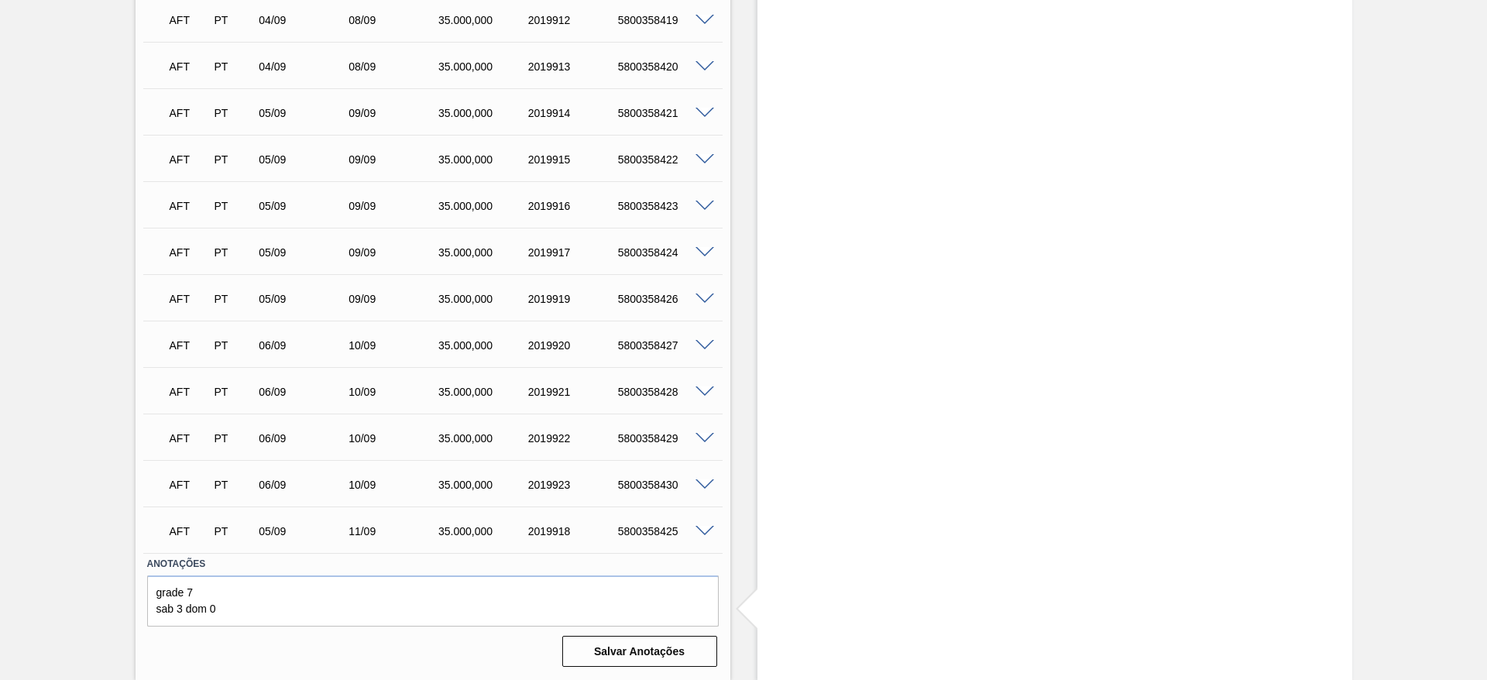
click at [701, 298] on span at bounding box center [704, 299] width 19 height 12
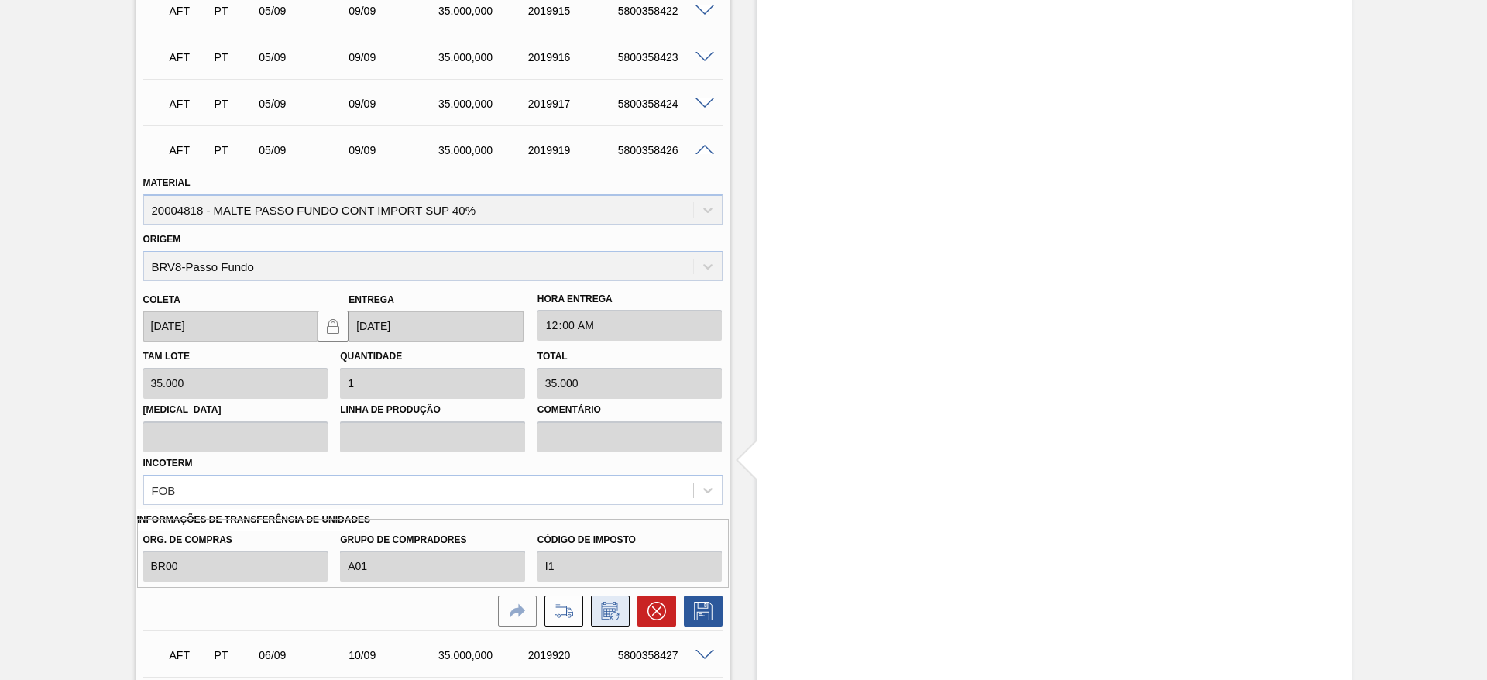
scroll to position [3759, 0]
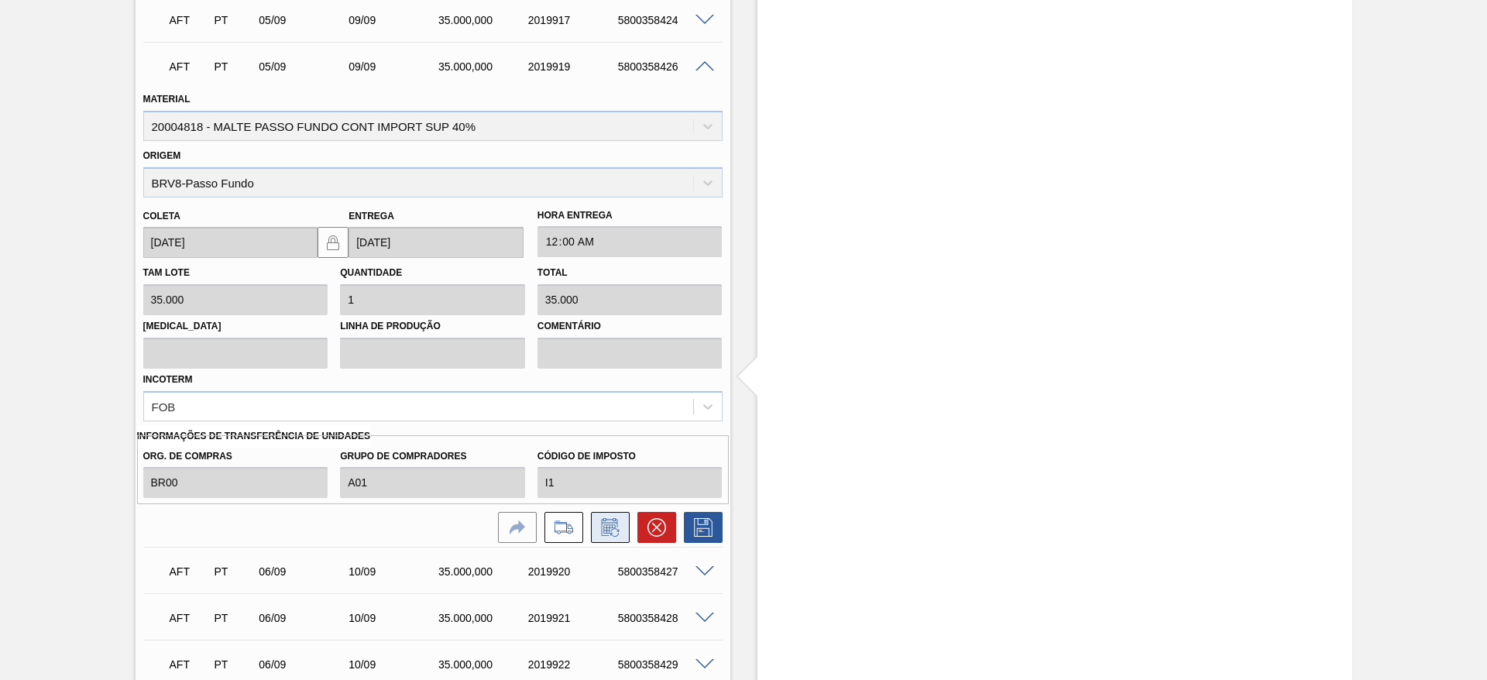
click at [611, 530] on icon at bounding box center [610, 527] width 25 height 19
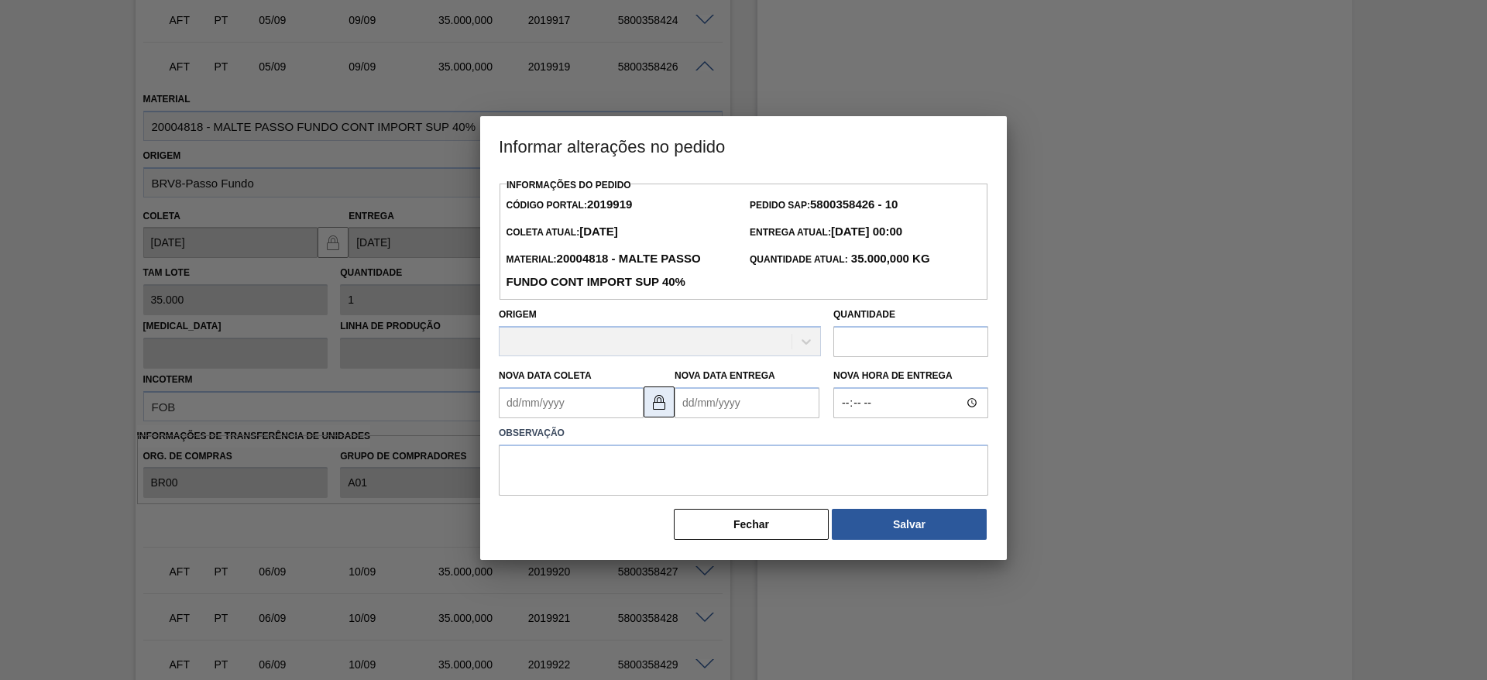
click at [663, 405] on img at bounding box center [659, 402] width 19 height 19
click at [699, 399] on Entrega2019919 "Nova Data Entrega" at bounding box center [746, 402] width 145 height 31
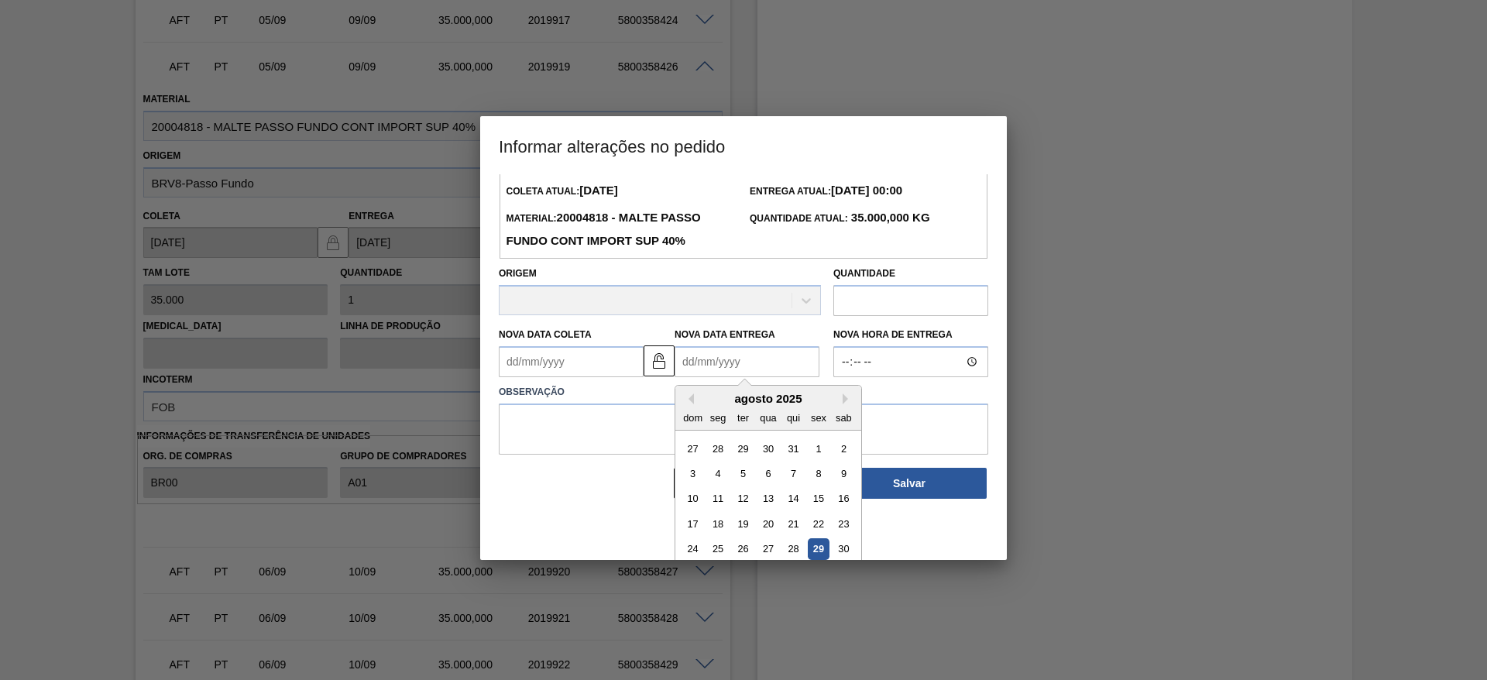
scroll to position [77, 0]
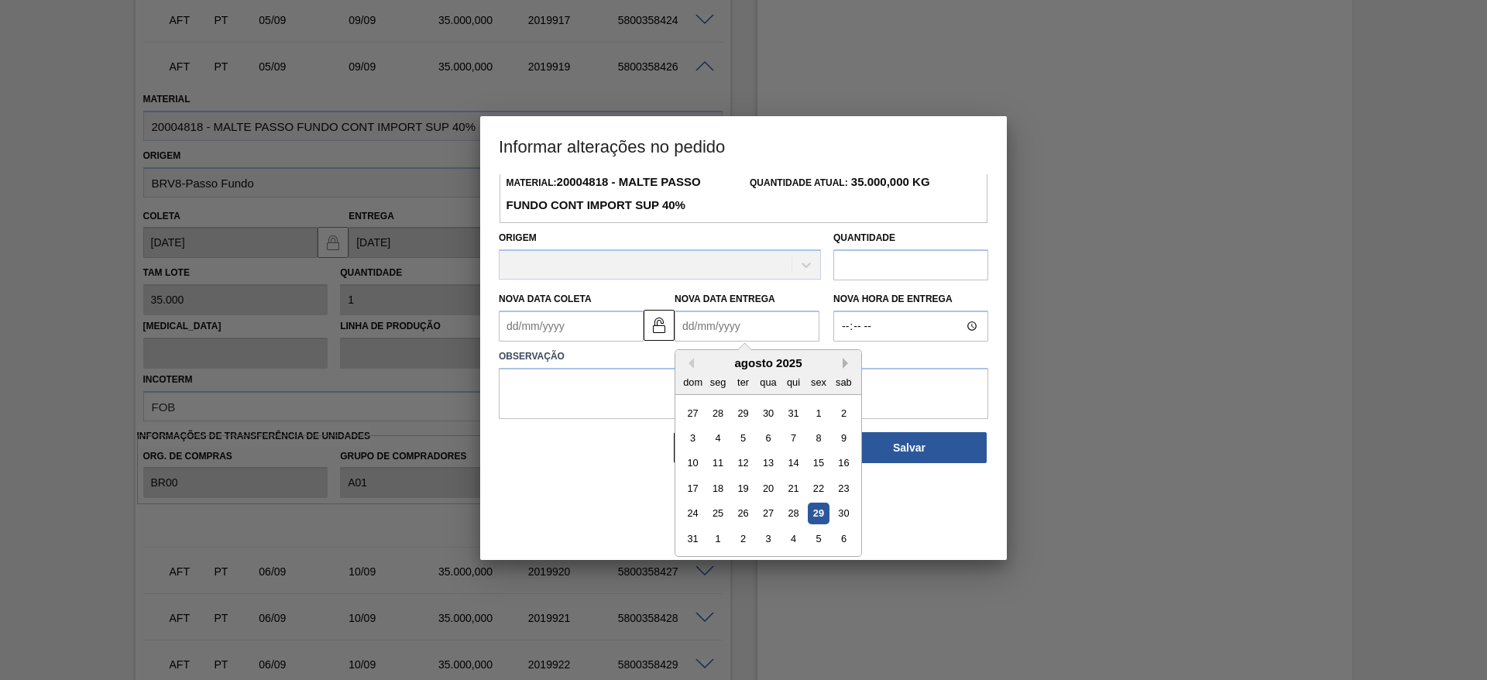
click at [846, 364] on button "Next Month" at bounding box center [847, 363] width 11 height 11
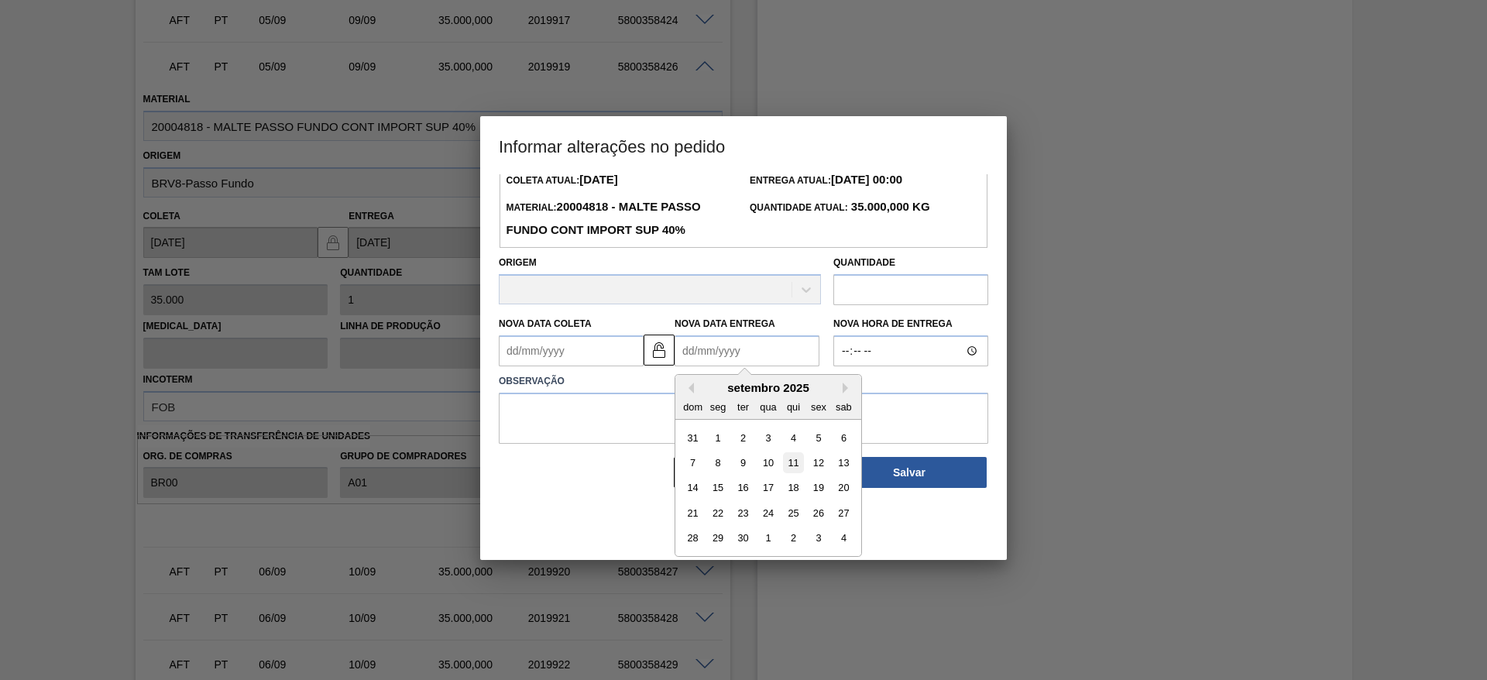
click at [792, 463] on div "11" at bounding box center [793, 462] width 21 height 21
type Entrega2019919 "[DATE]"
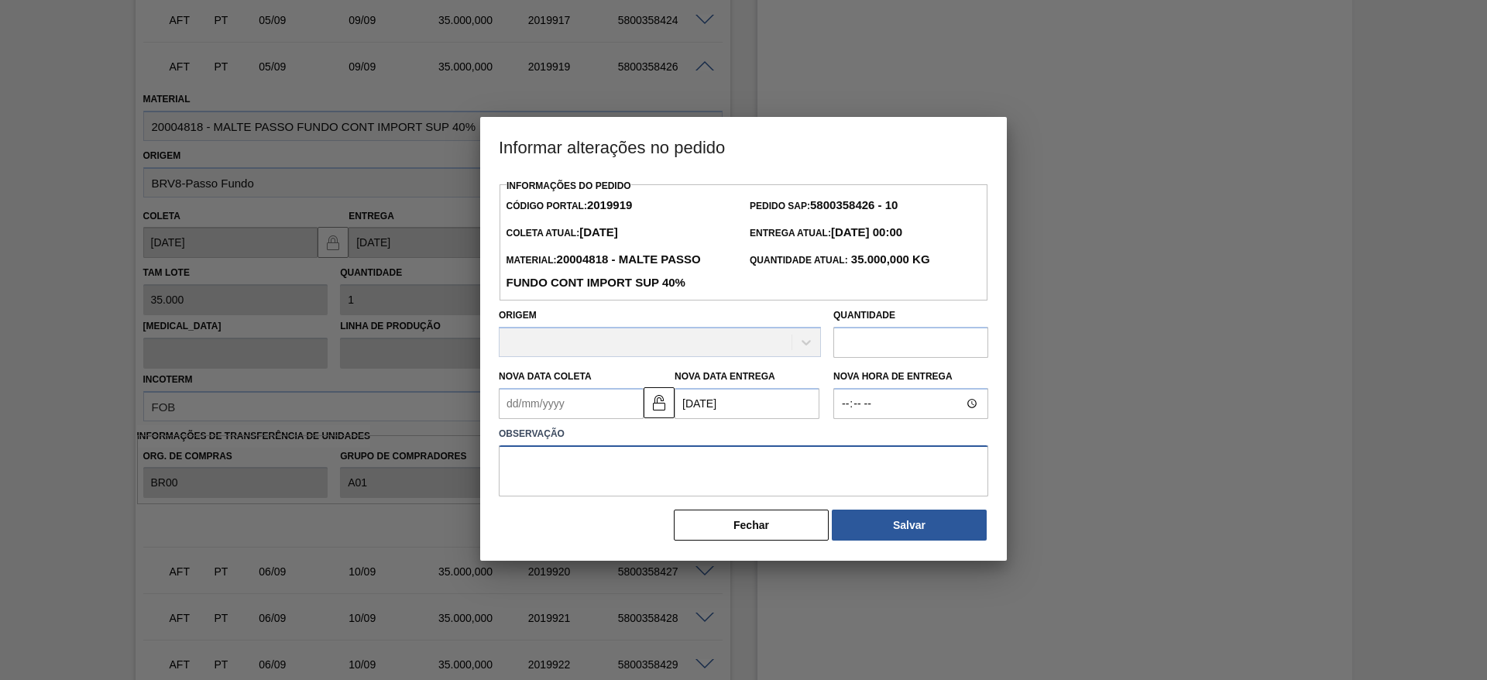
click at [588, 469] on textarea at bounding box center [743, 470] width 489 height 51
click at [899, 532] on button "Salvar" at bounding box center [909, 524] width 155 height 31
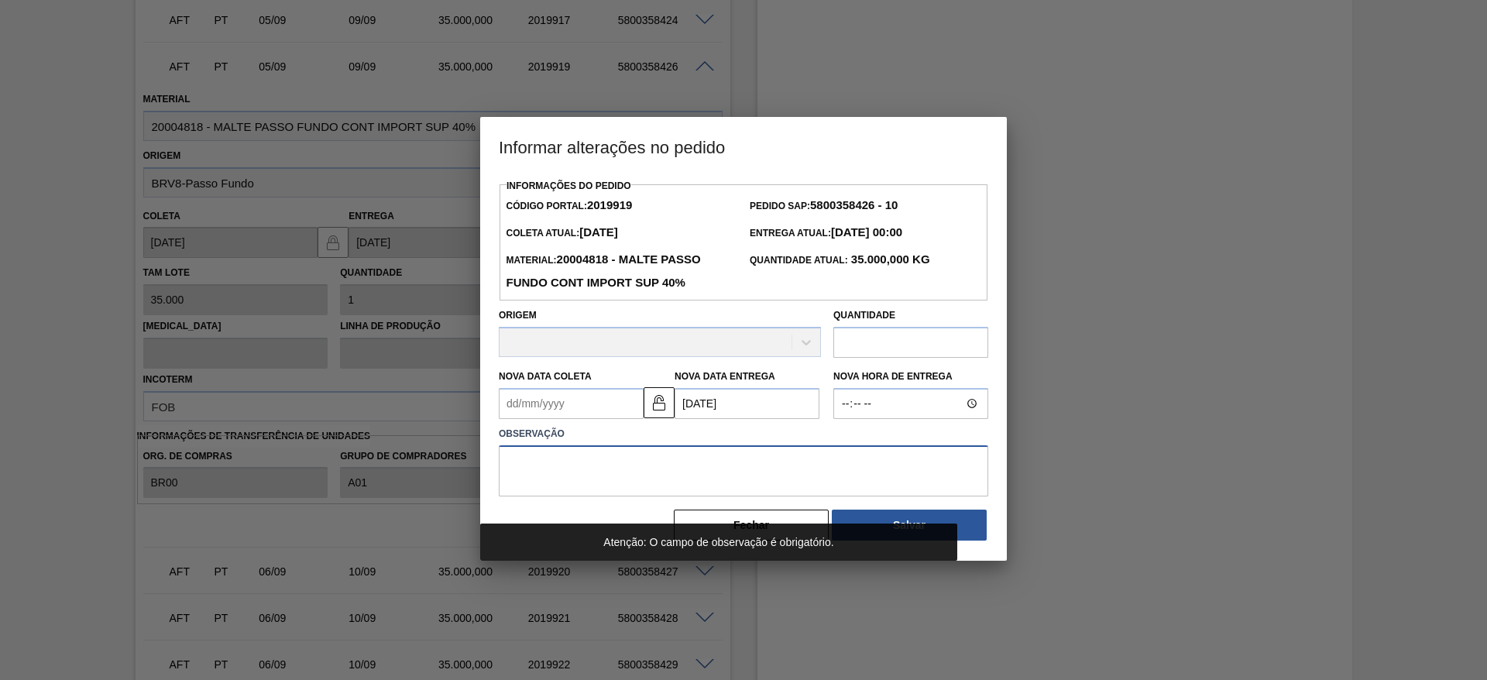
click at [537, 458] on textarea at bounding box center [743, 470] width 489 height 51
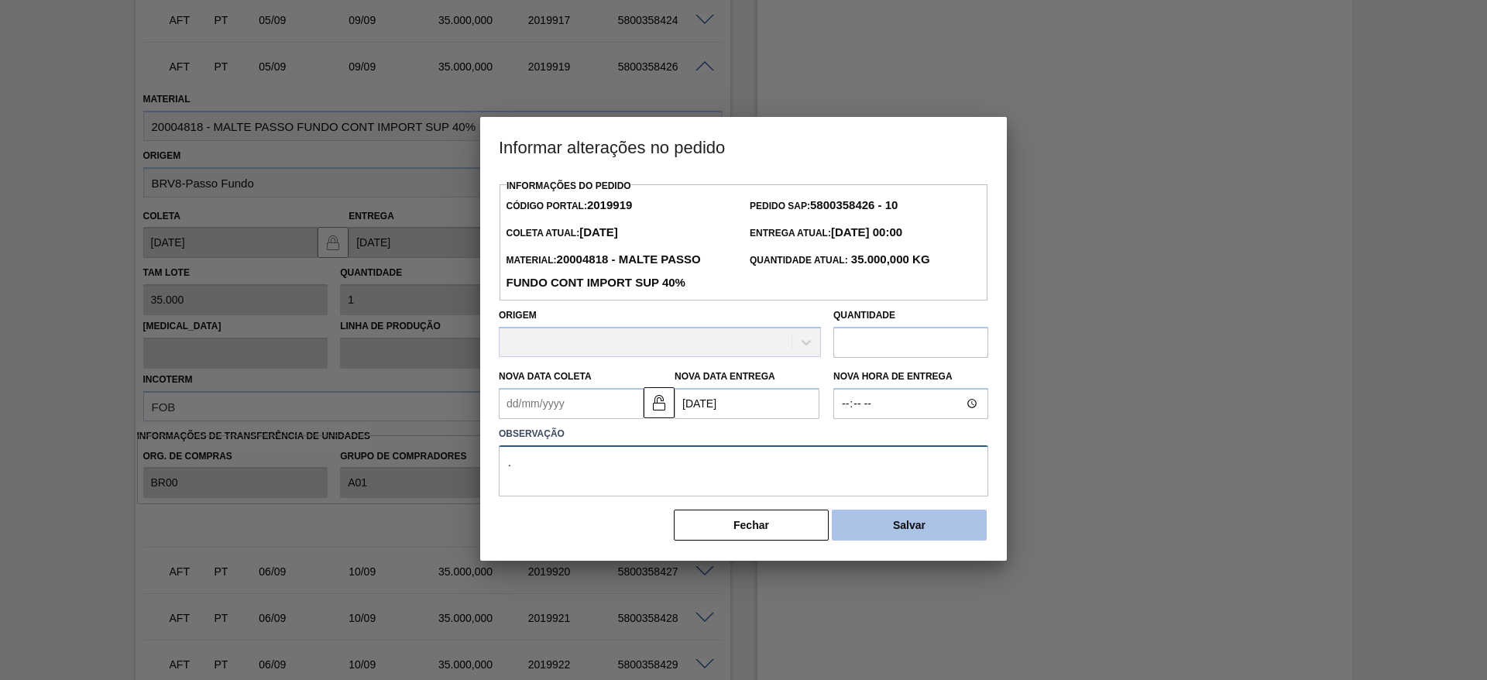
type textarea "."
click at [848, 522] on button "Salvar" at bounding box center [909, 524] width 155 height 31
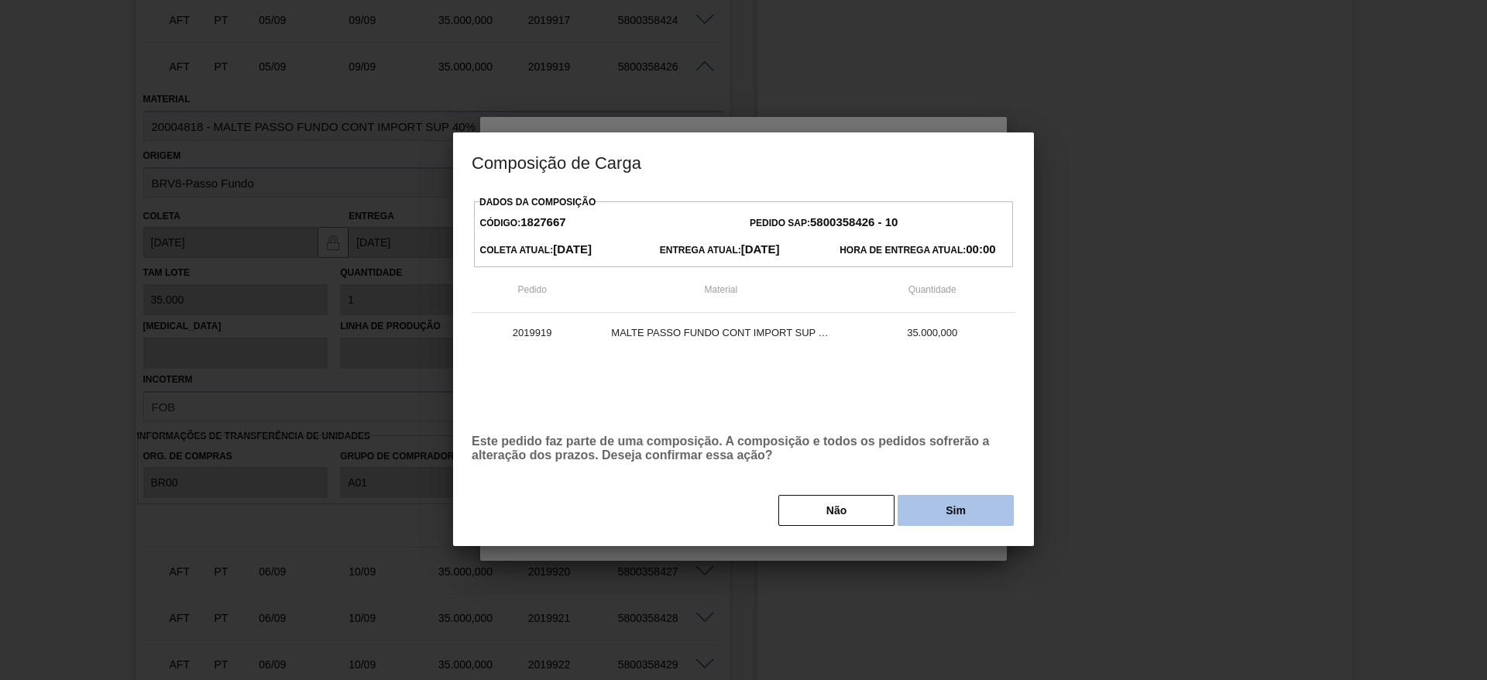
click at [948, 507] on button "Sim" at bounding box center [955, 510] width 116 height 31
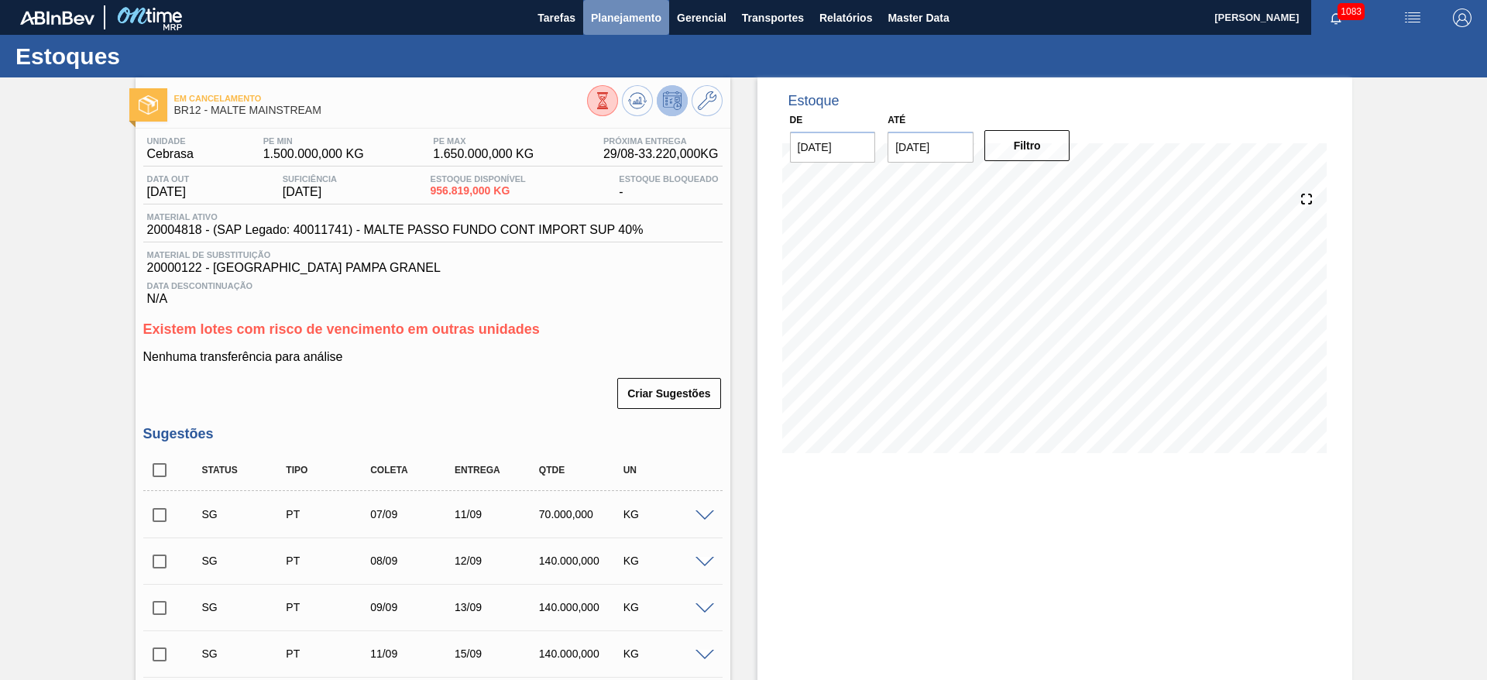
click at [609, 22] on span "Planejamento" at bounding box center [626, 18] width 70 height 19
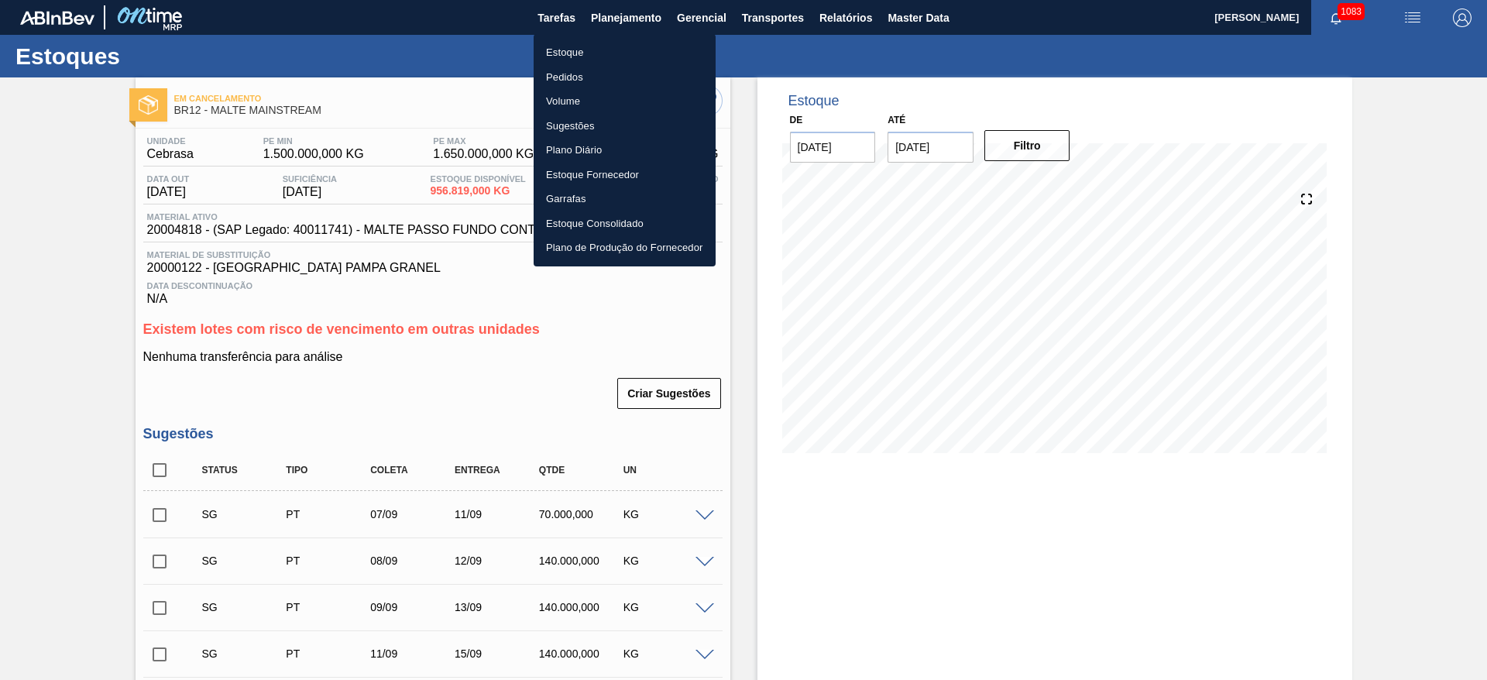
click at [551, 55] on li "Estoque" at bounding box center [624, 52] width 182 height 25
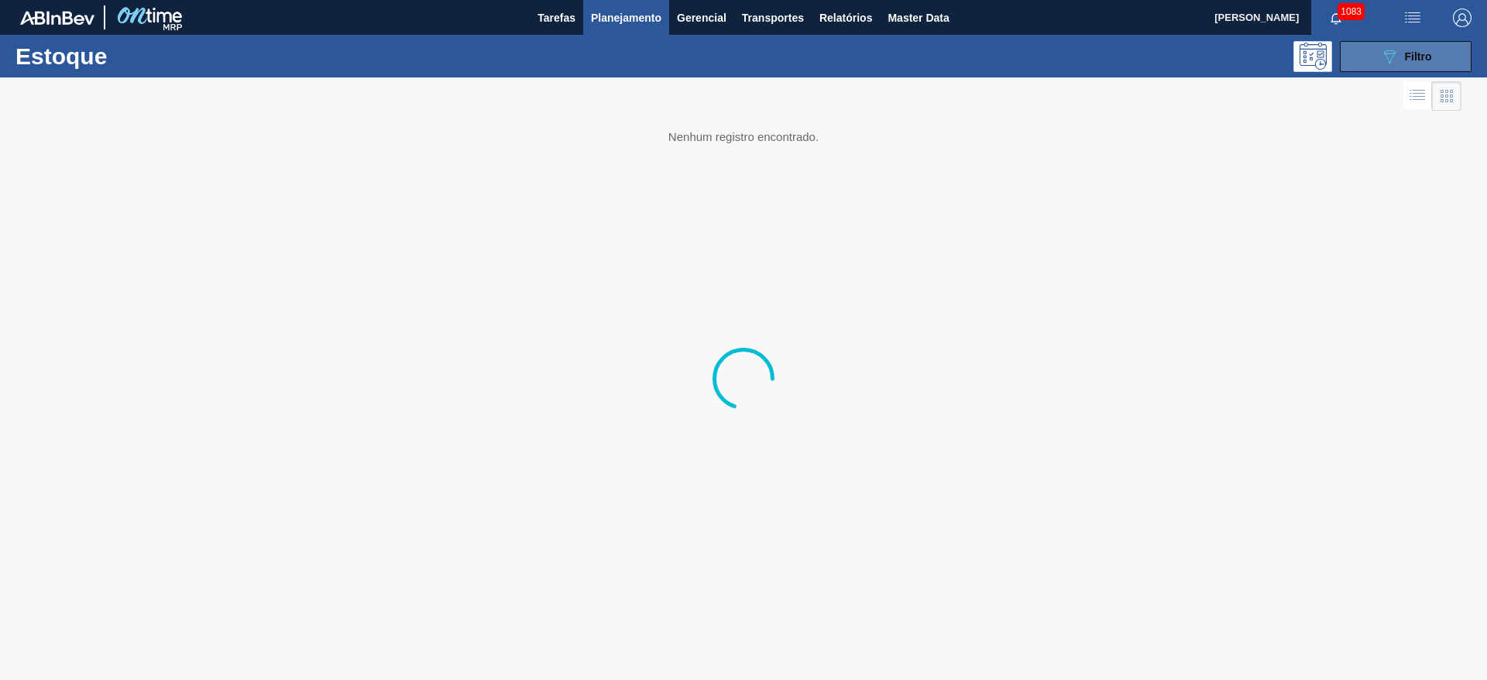
click at [1414, 58] on span "Filtro" at bounding box center [1418, 56] width 27 height 12
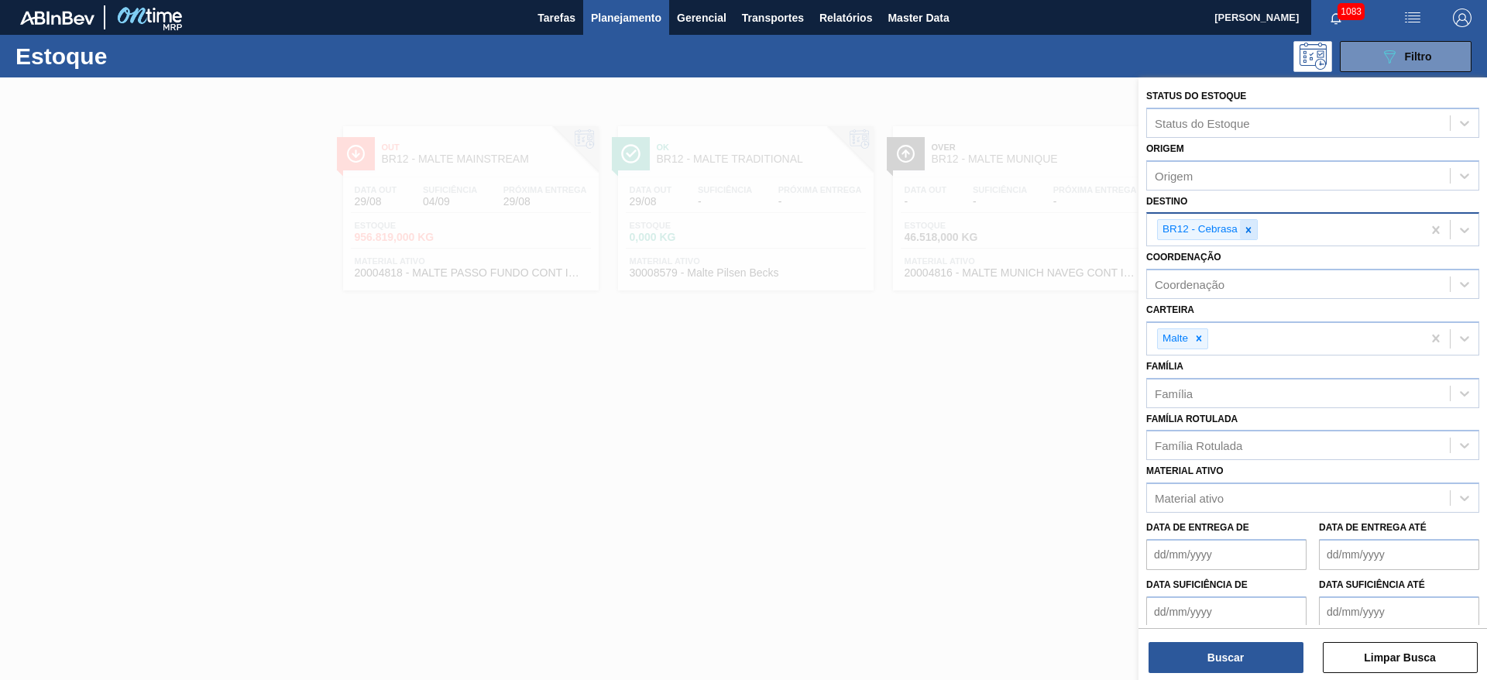
click at [1246, 230] on icon at bounding box center [1248, 230] width 11 height 11
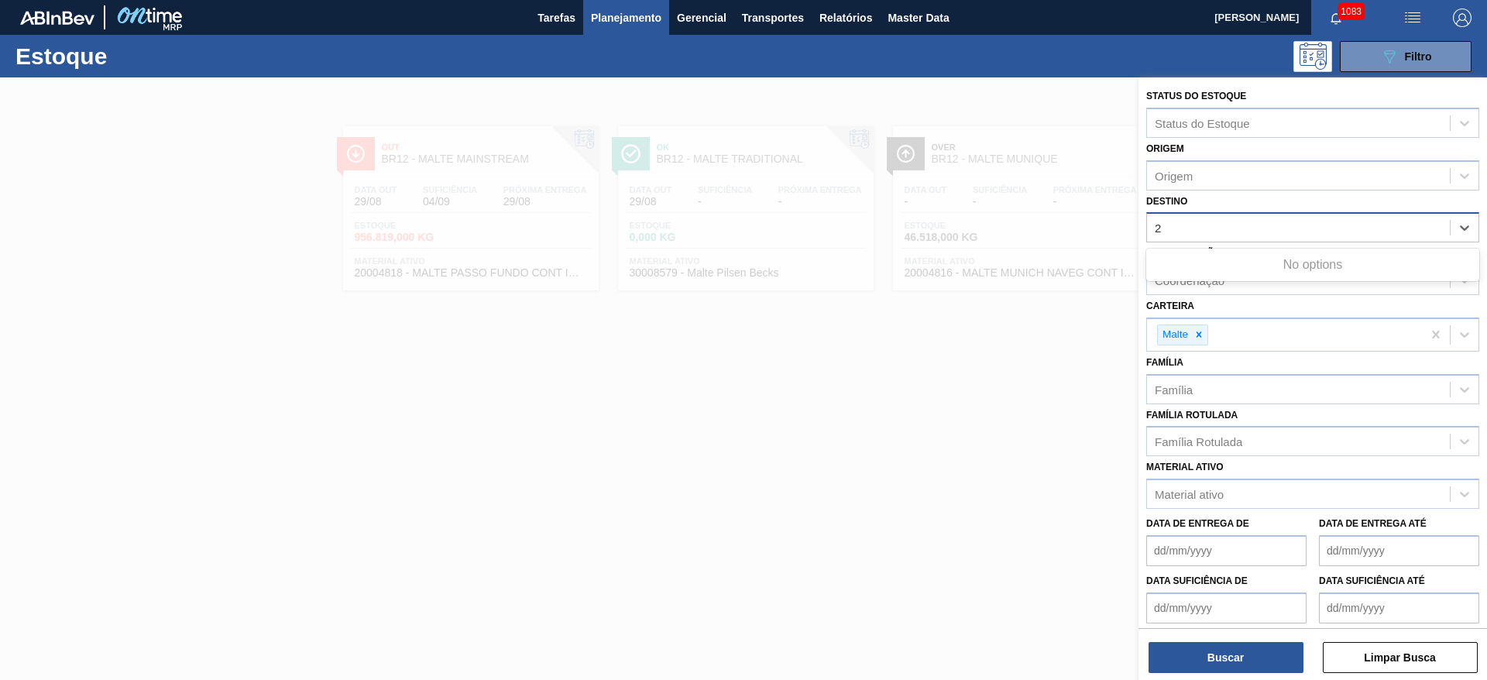
type input "26"
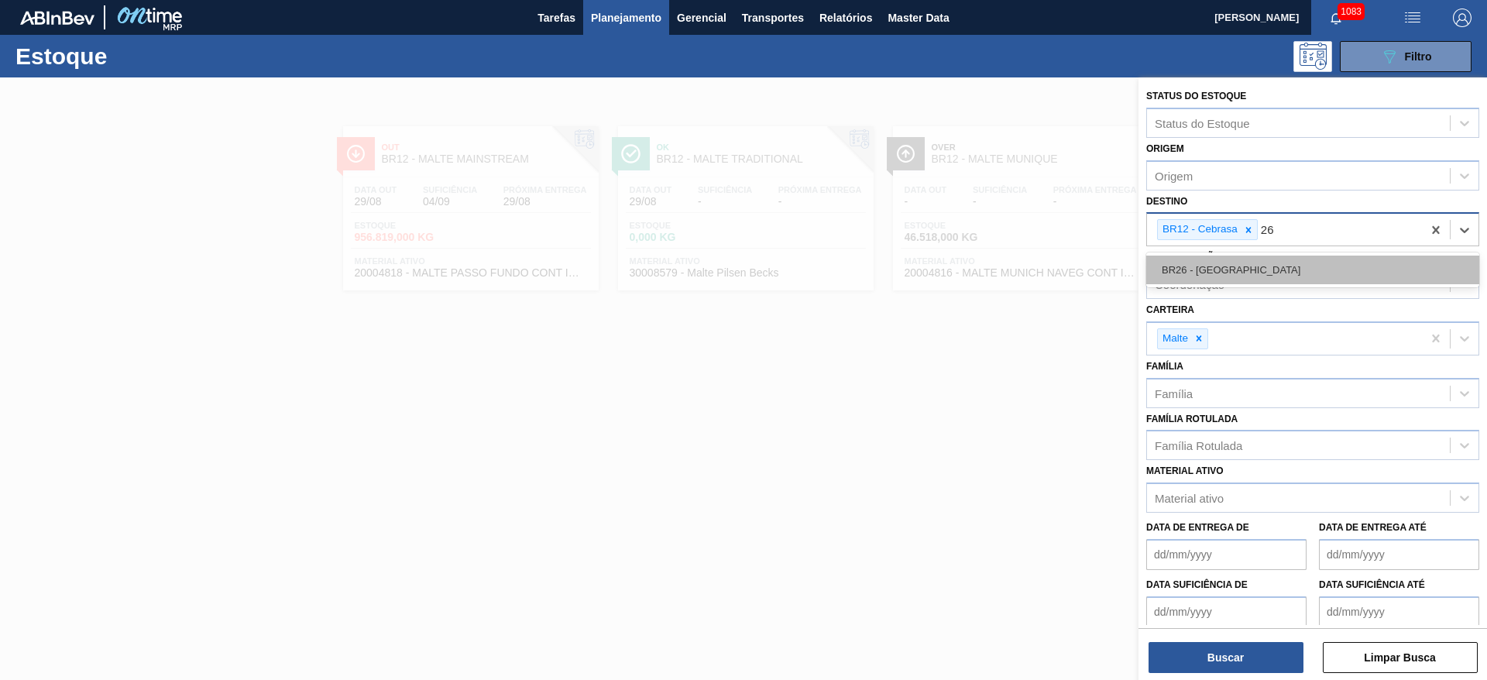
click at [1220, 268] on div "BR26 - [GEOGRAPHIC_DATA]" at bounding box center [1312, 270] width 333 height 29
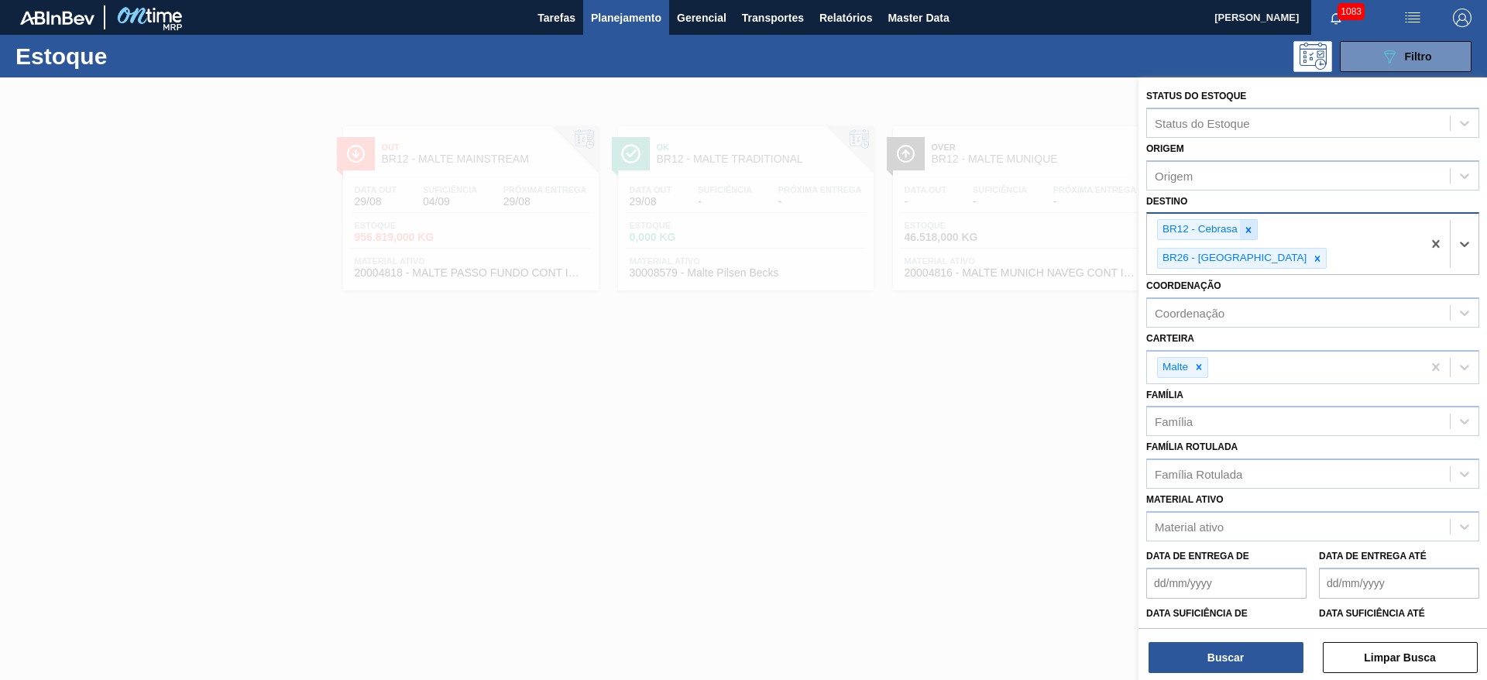
click at [1244, 228] on icon at bounding box center [1248, 230] width 11 height 11
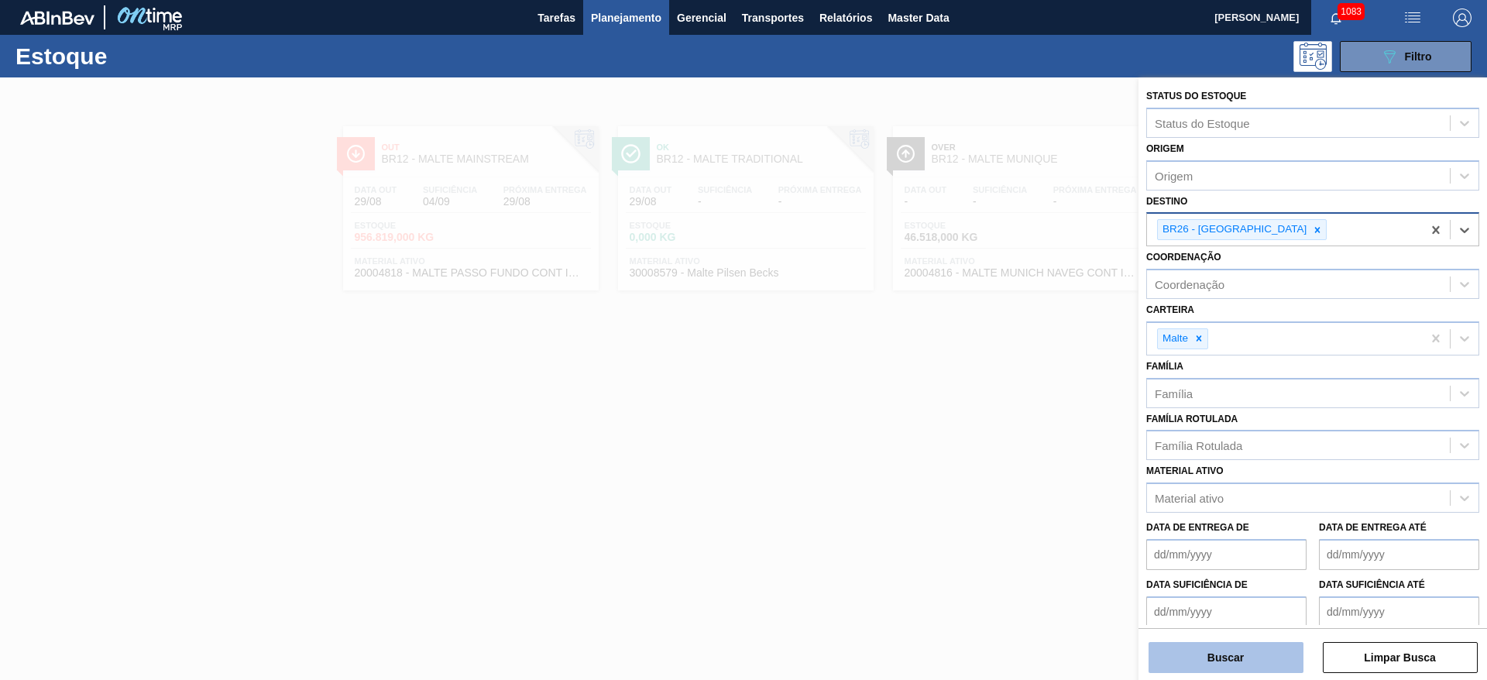
click at [1203, 659] on button "Buscar" at bounding box center [1225, 657] width 155 height 31
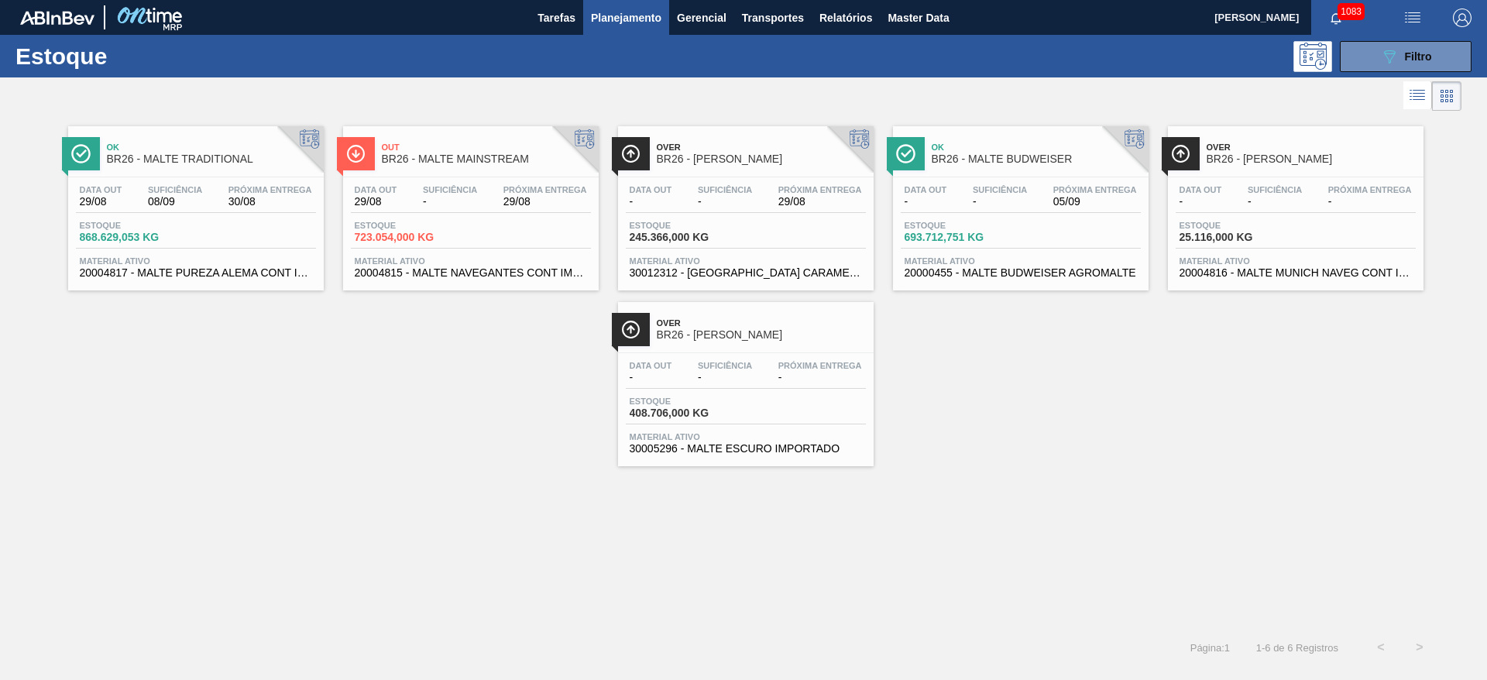
click at [444, 212] on div "Data out 29/08 Suficiência - Próxima Entrega 29/08" at bounding box center [471, 199] width 240 height 28
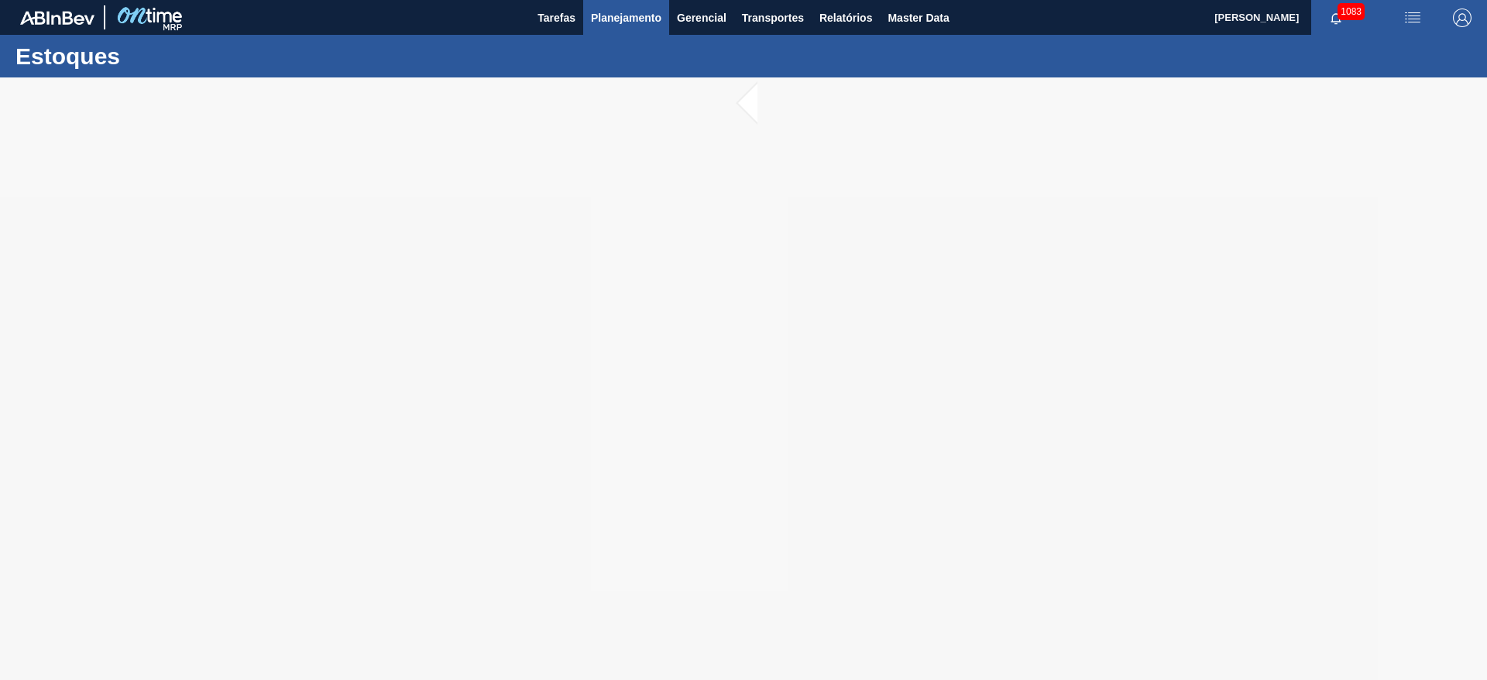
click at [626, 18] on span "Planejamento" at bounding box center [626, 18] width 70 height 19
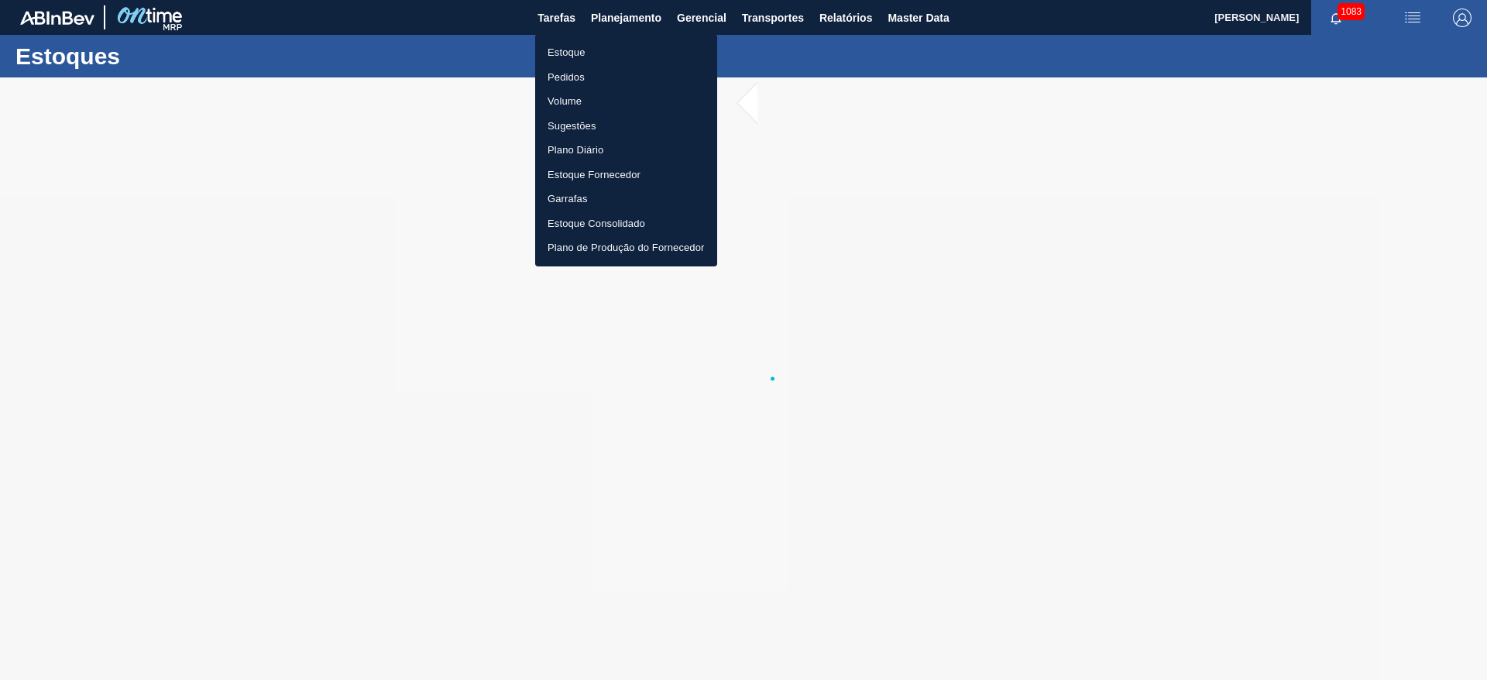
click at [561, 56] on li "Estoque" at bounding box center [626, 52] width 182 height 25
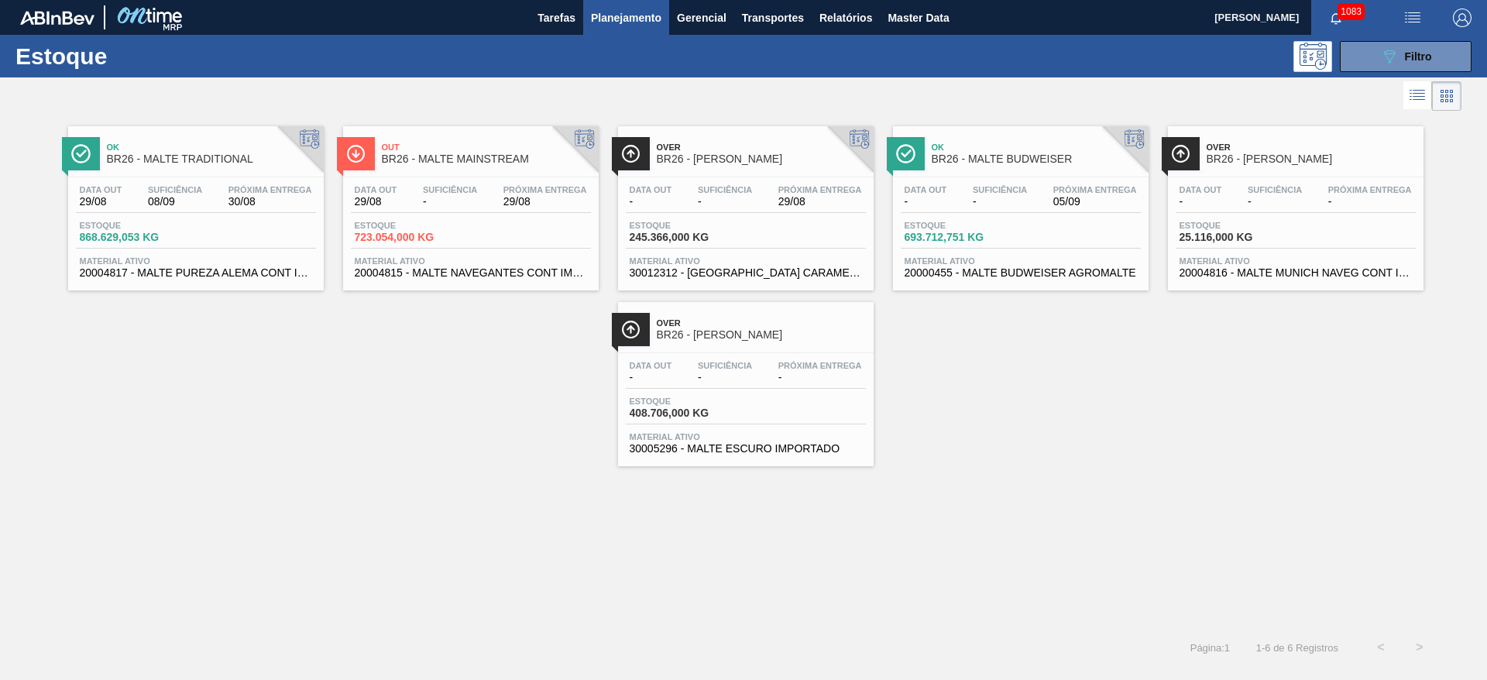
click at [993, 211] on div "Data out - Suficiência - Próxima Entrega 05/09" at bounding box center [1020, 199] width 240 height 28
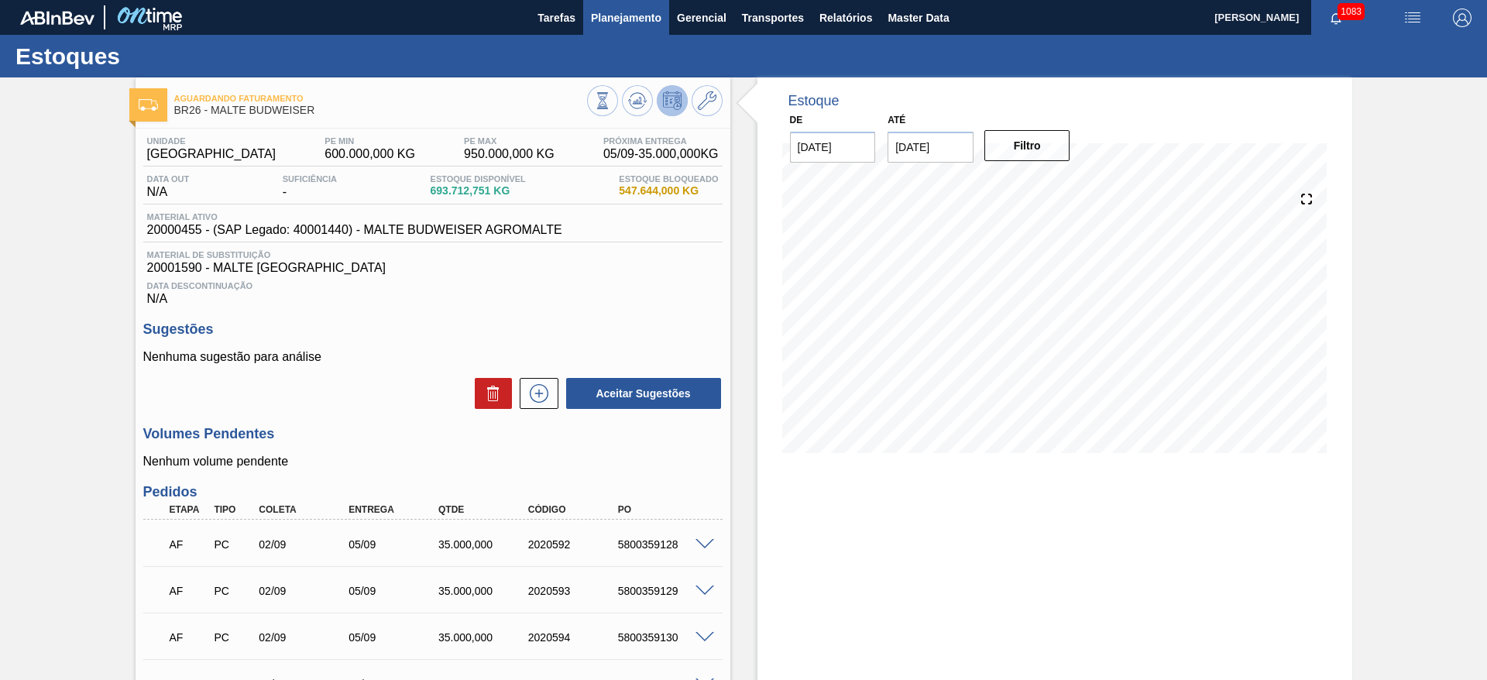
click at [619, 18] on span "Planejamento" at bounding box center [626, 18] width 70 height 19
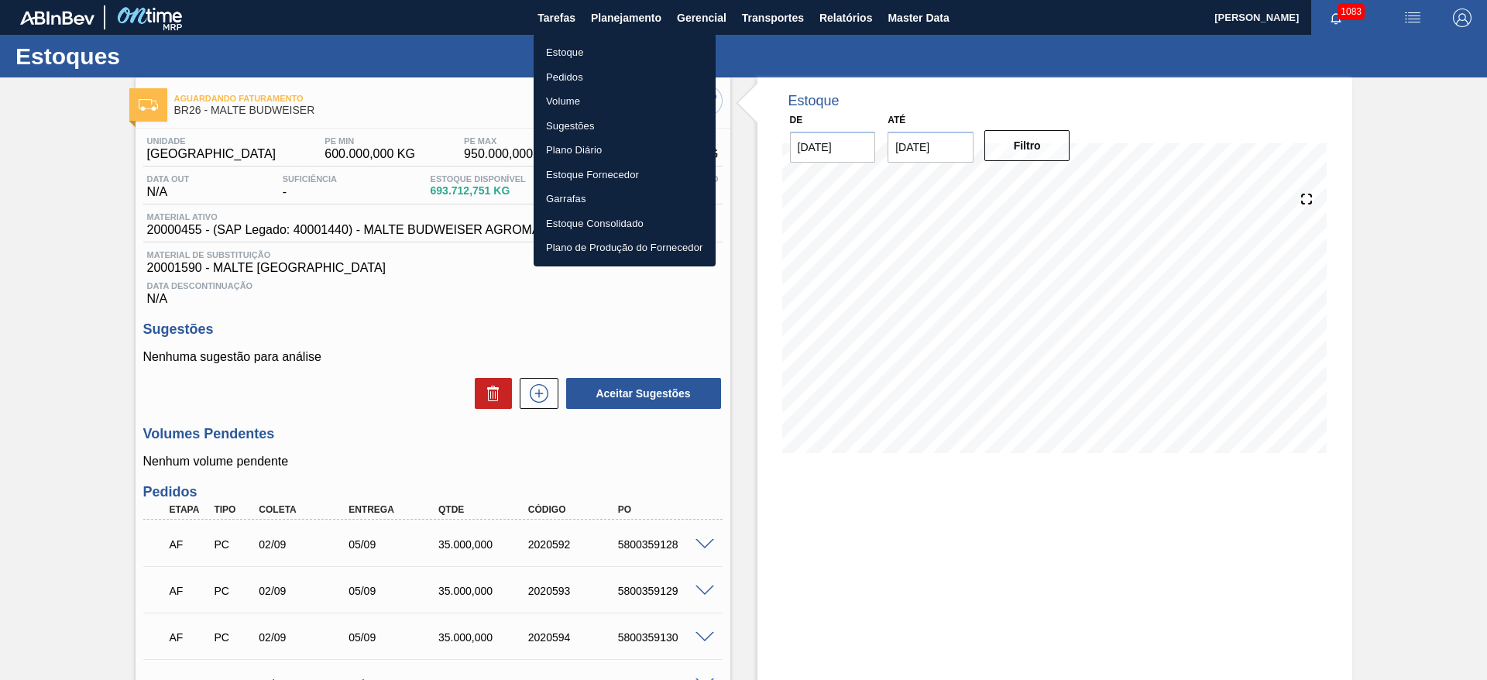
click at [56, 449] on div at bounding box center [743, 340] width 1487 height 680
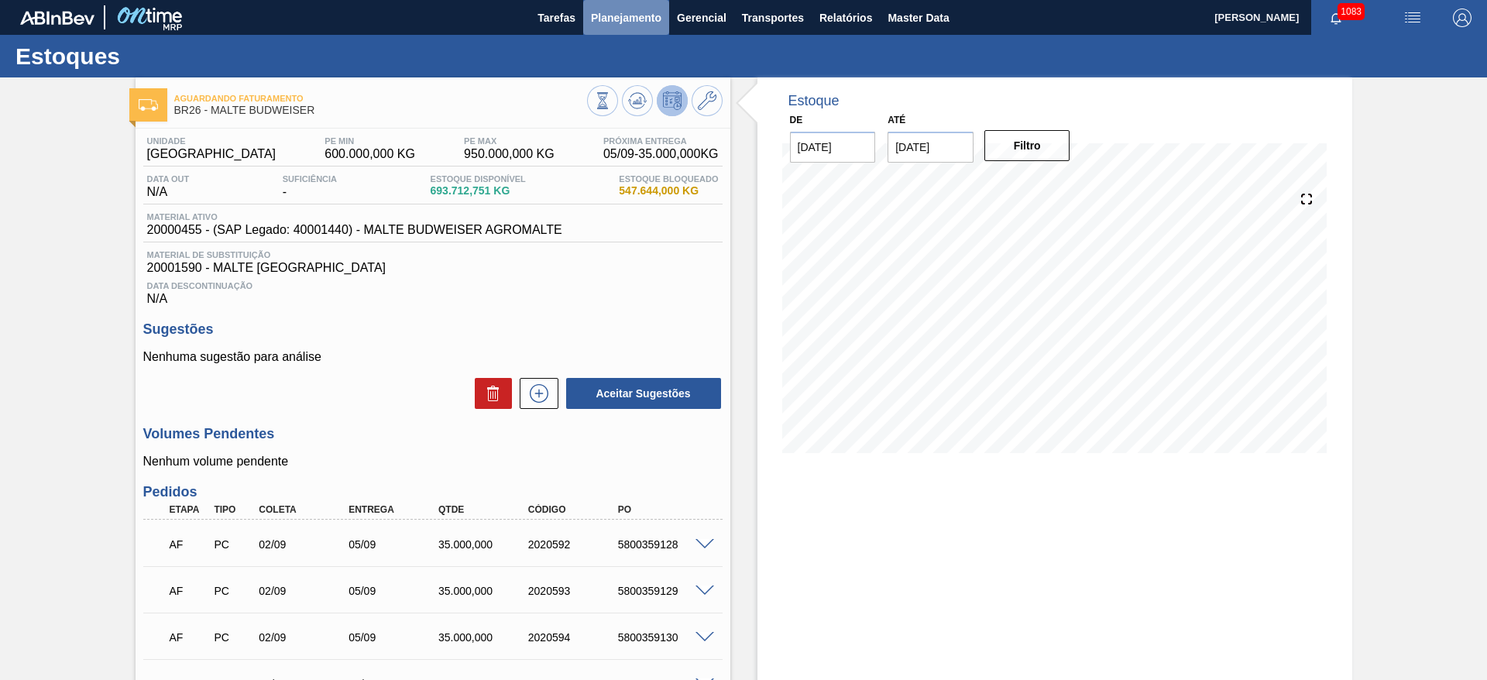
click at [609, 11] on span "Planejamento" at bounding box center [626, 18] width 70 height 19
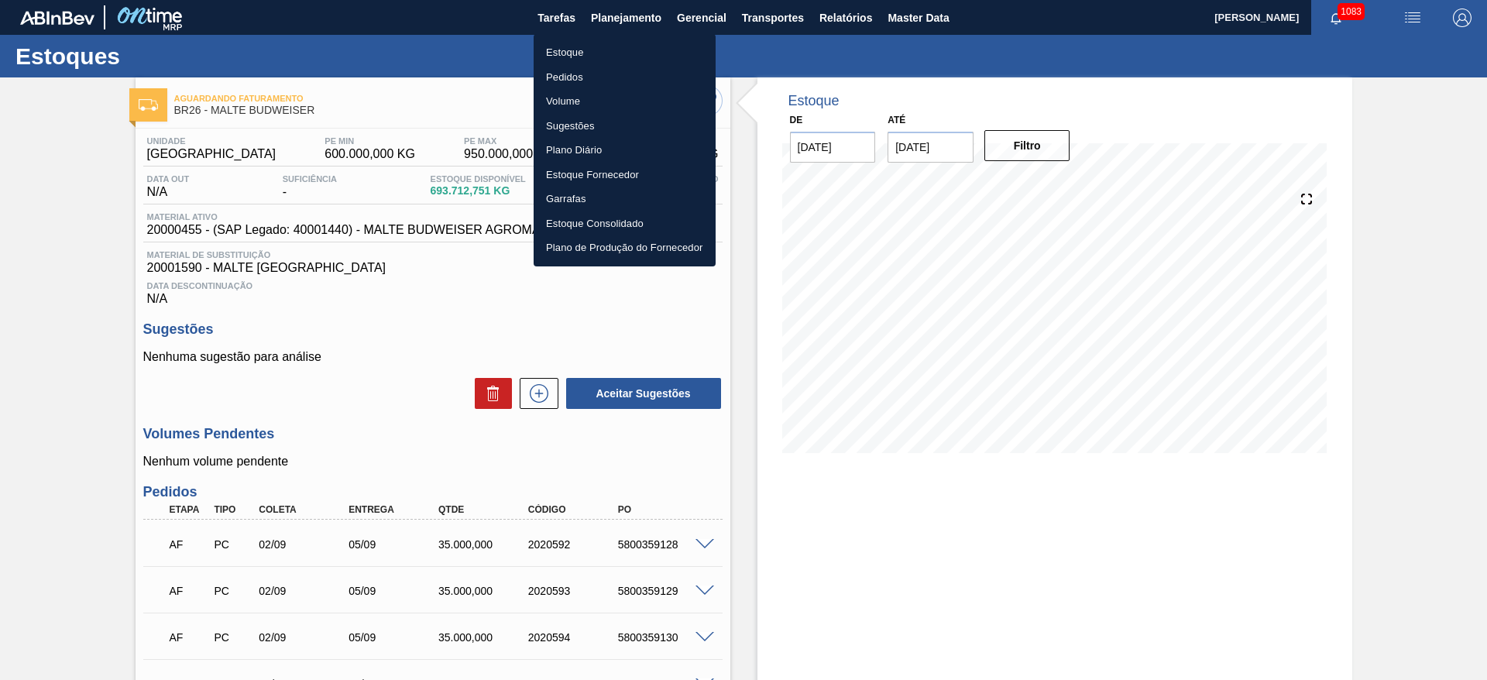
click at [571, 53] on li "Estoque" at bounding box center [624, 52] width 182 height 25
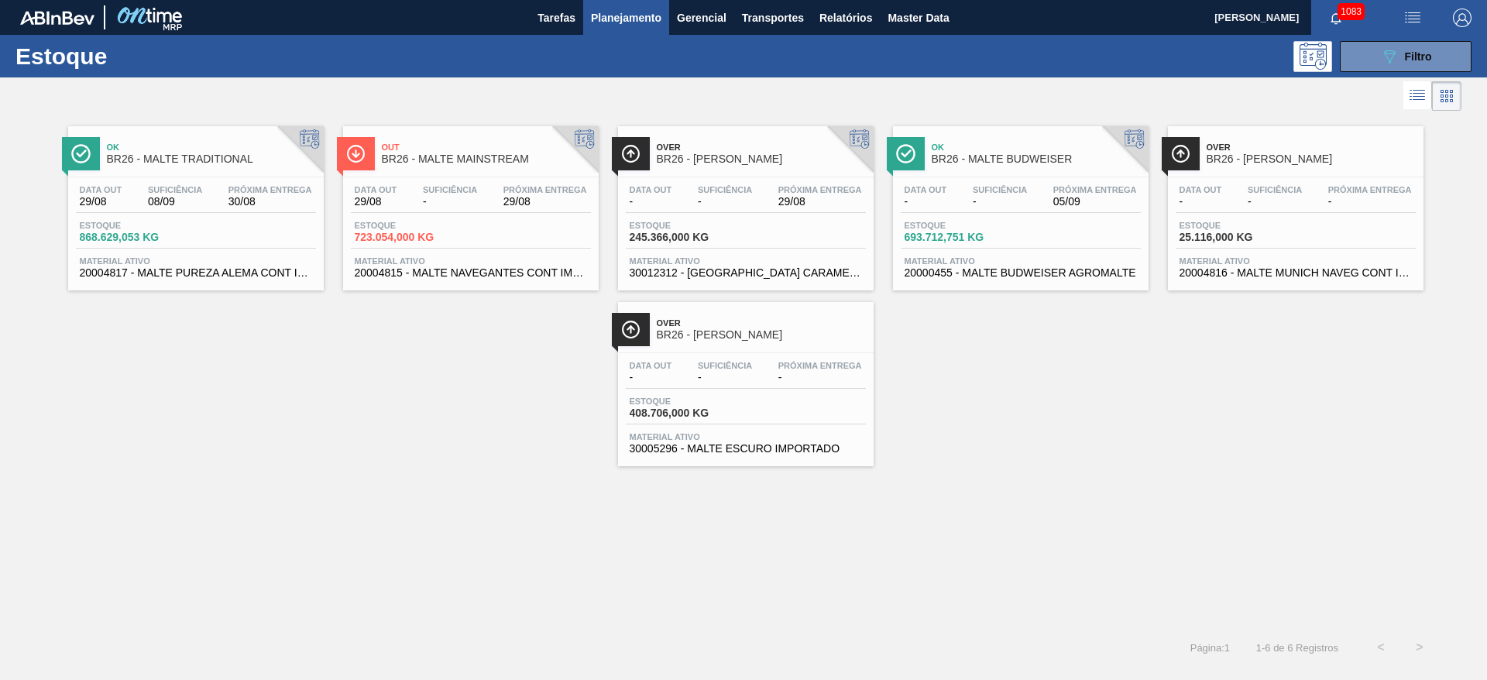
click at [426, 217] on div "Data out 29/08 Suficiência - Próxima Entrega 29/08 Estoque 723.054,000 KG Mater…" at bounding box center [471, 229] width 256 height 105
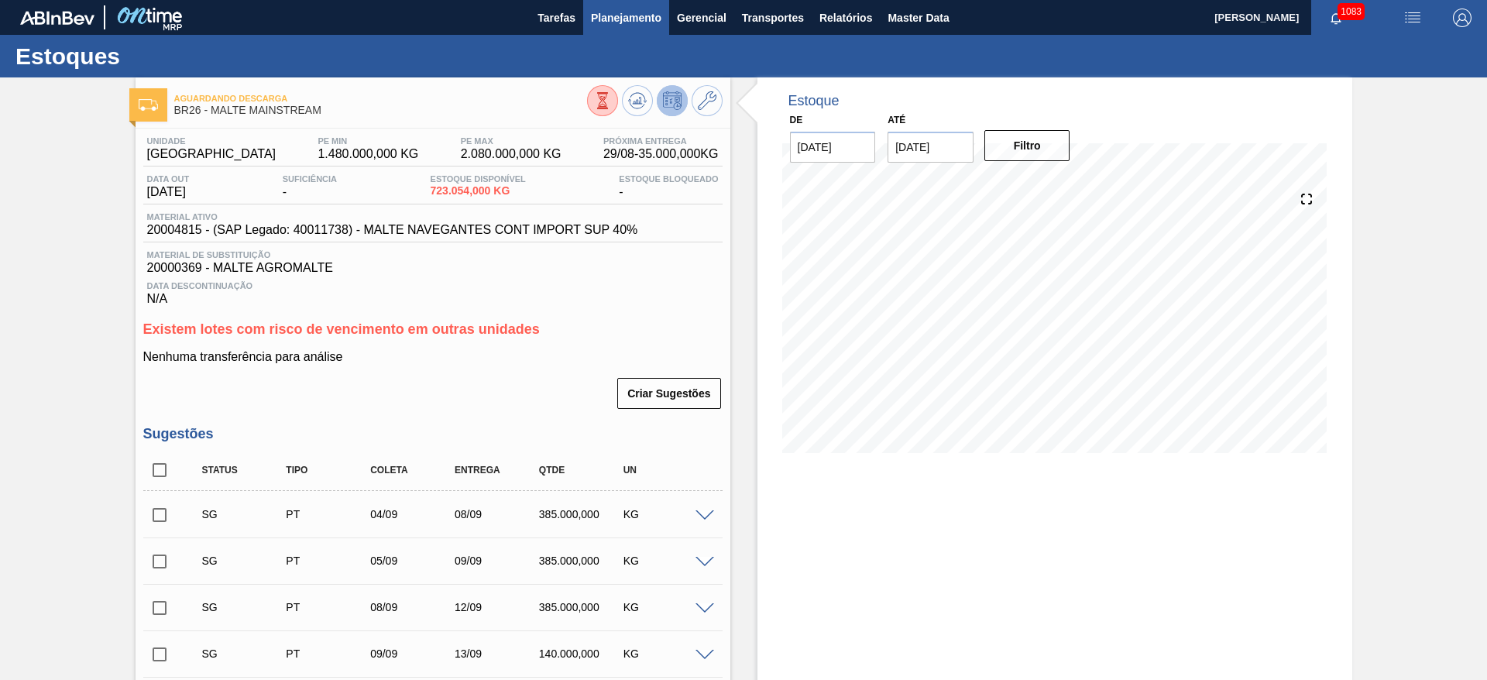
click at [625, 17] on span "Planejamento" at bounding box center [626, 18] width 70 height 19
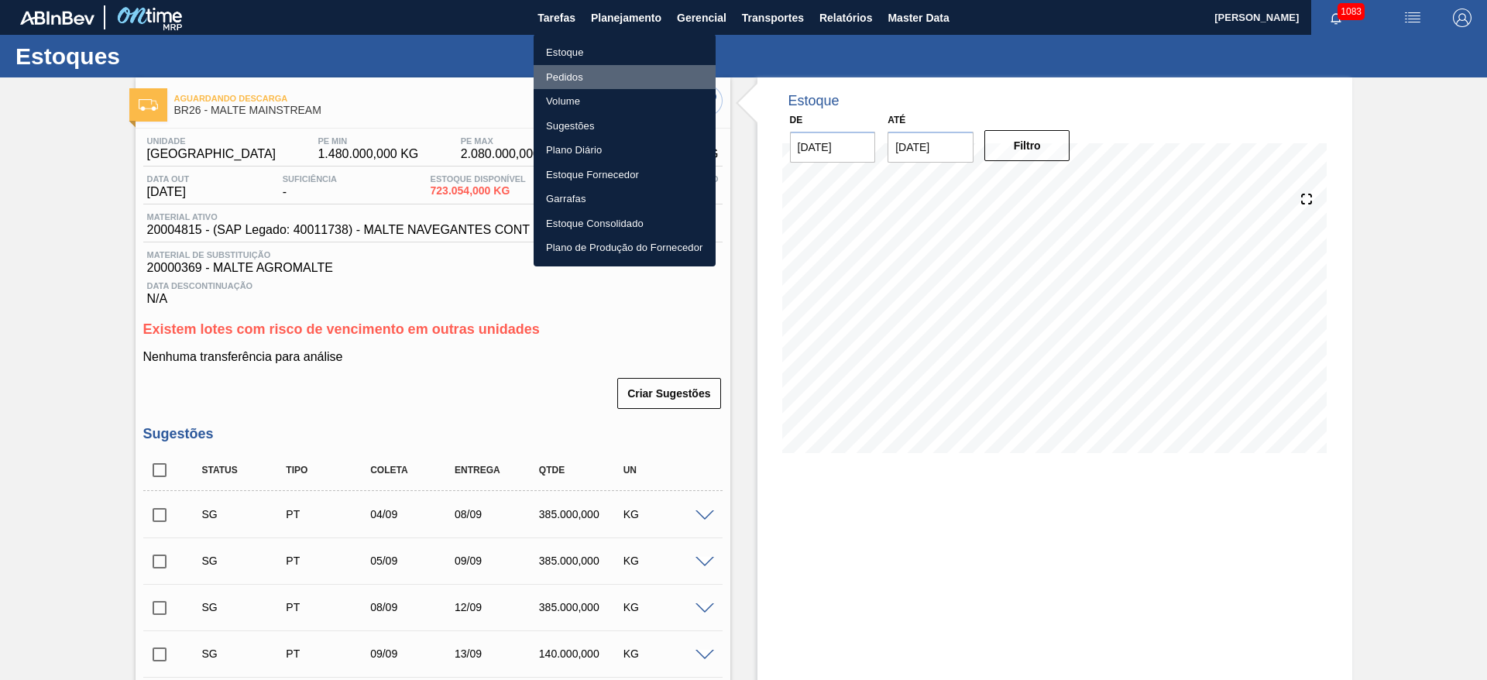
click at [568, 74] on li "Pedidos" at bounding box center [624, 77] width 182 height 25
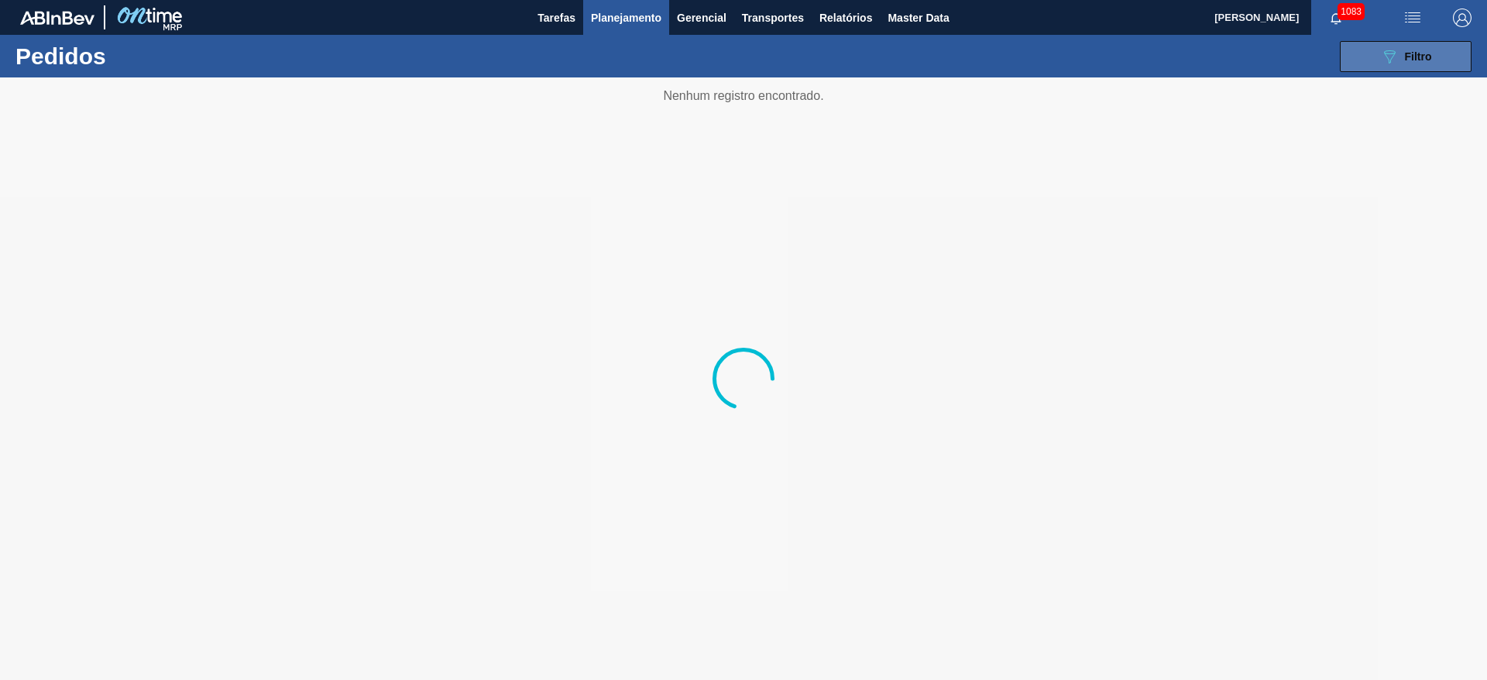
click at [1401, 67] on button "089F7B8B-B2A5-4AFE-B5C0-19BA573D28AC Filtro" at bounding box center [1405, 56] width 132 height 31
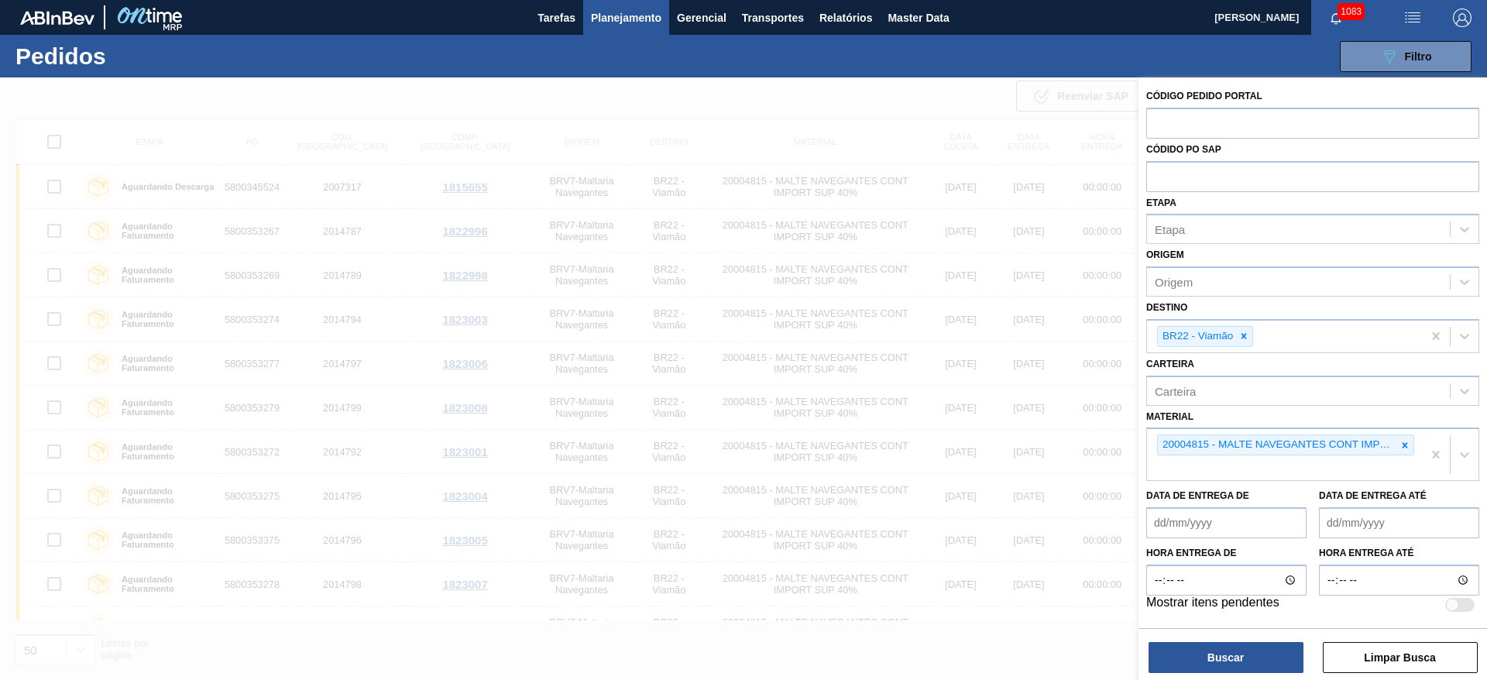
click at [1242, 334] on icon at bounding box center [1243, 336] width 5 height 5
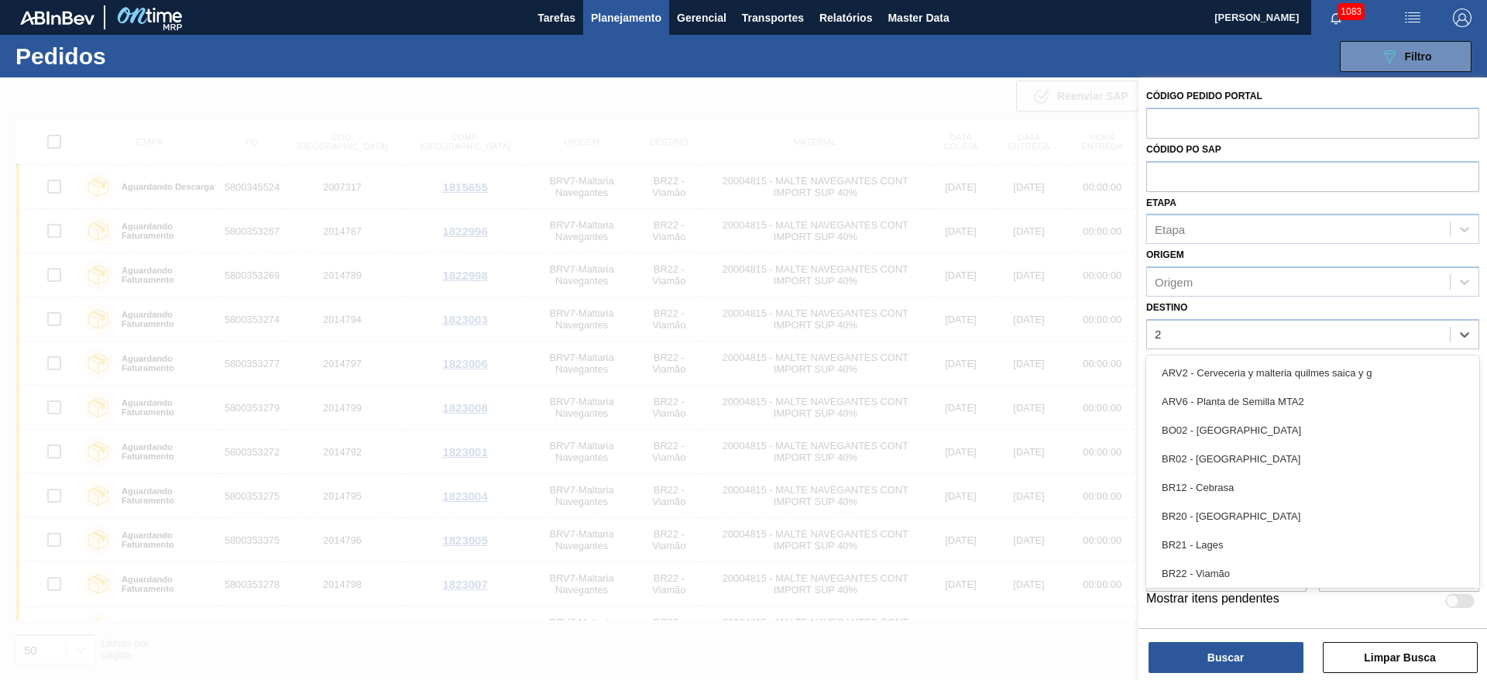
type input "26"
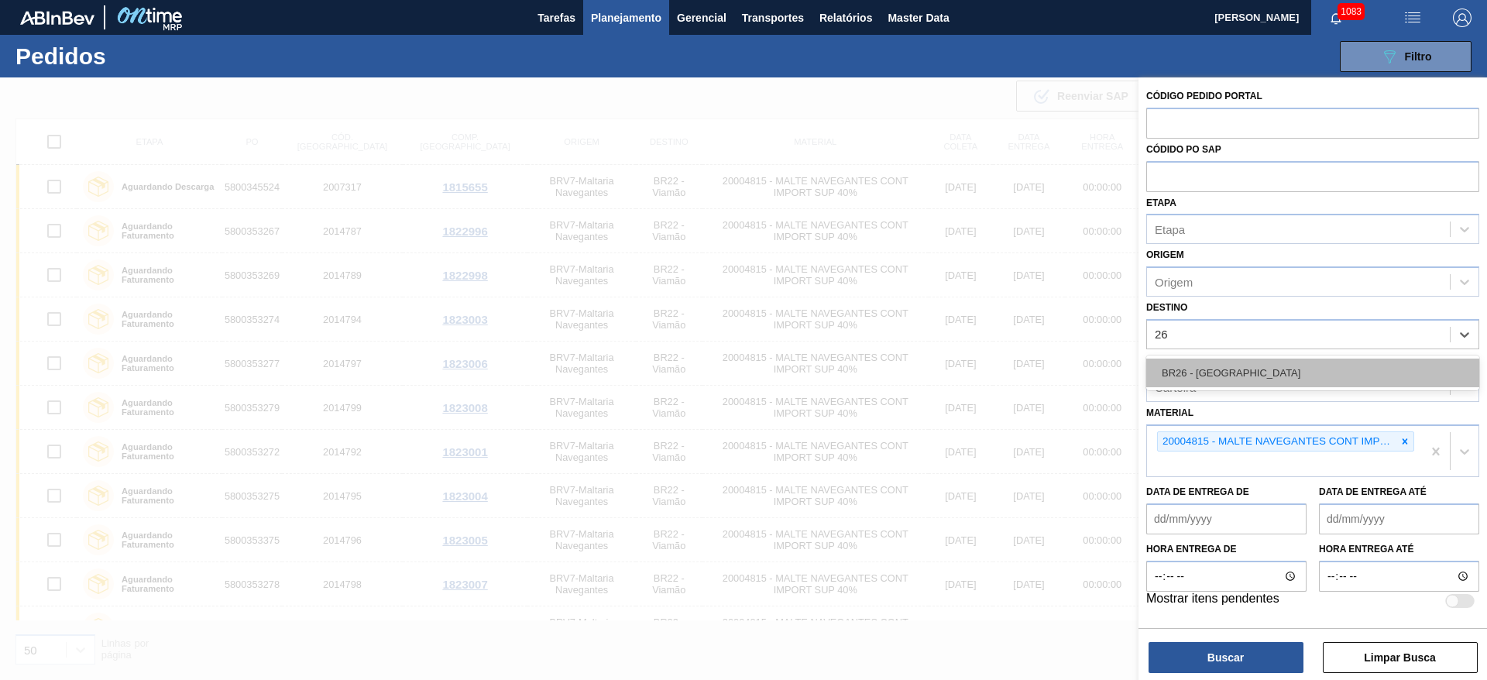
click at [1192, 373] on div "BR26 - [GEOGRAPHIC_DATA]" at bounding box center [1312, 372] width 333 height 29
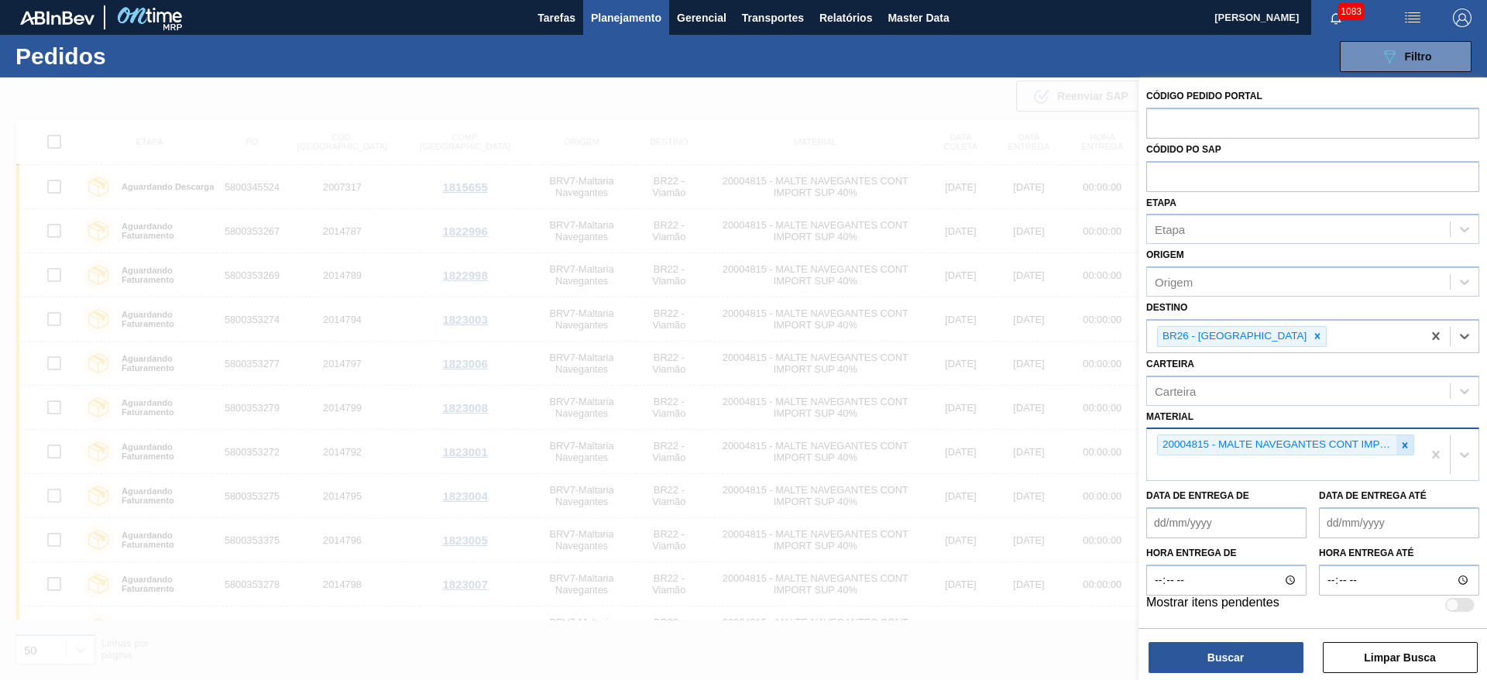
click at [1407, 444] on icon at bounding box center [1404, 445] width 11 height 11
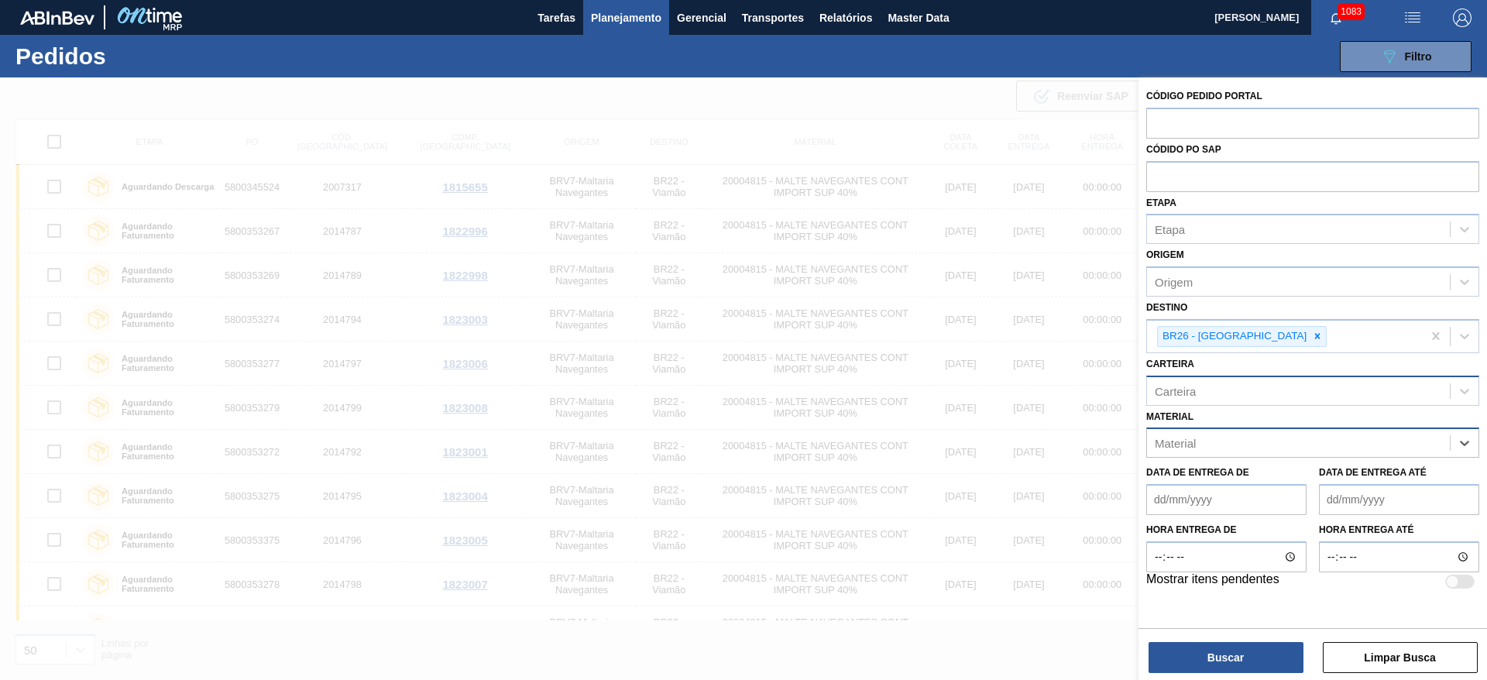
click at [1206, 392] on div "Carteira" at bounding box center [1298, 390] width 303 height 22
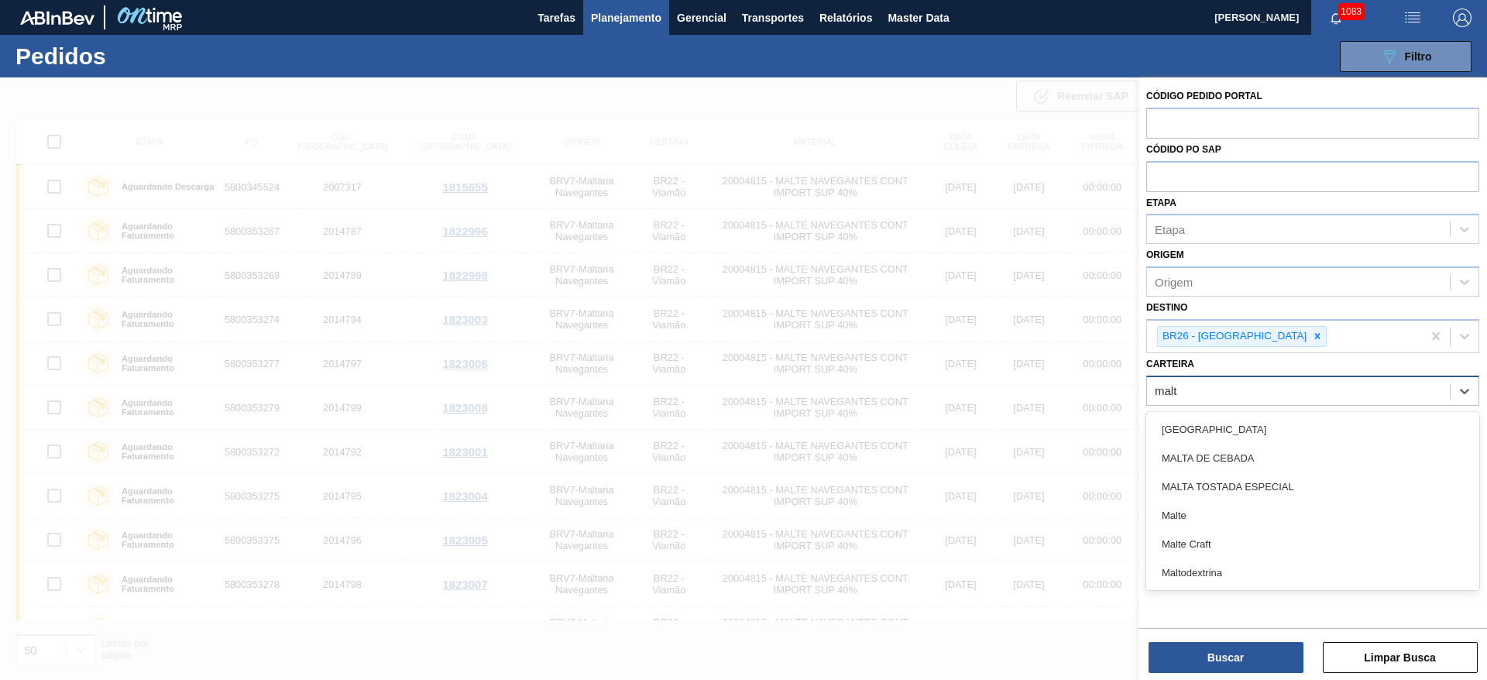
type input "malte"
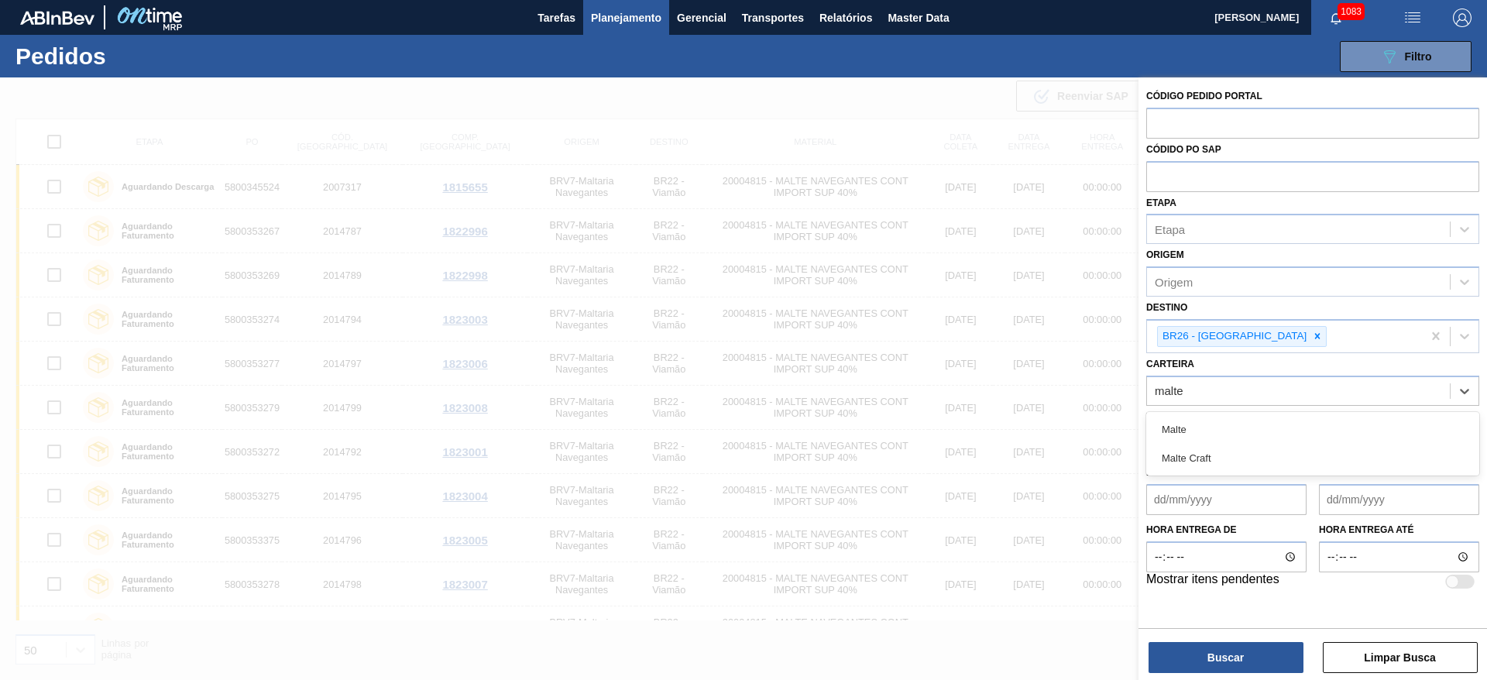
drag, startPoint x: 1194, startPoint y: 425, endPoint x: 1195, endPoint y: 564, distance: 138.6
click at [1194, 425] on div "Malte" at bounding box center [1312, 429] width 333 height 29
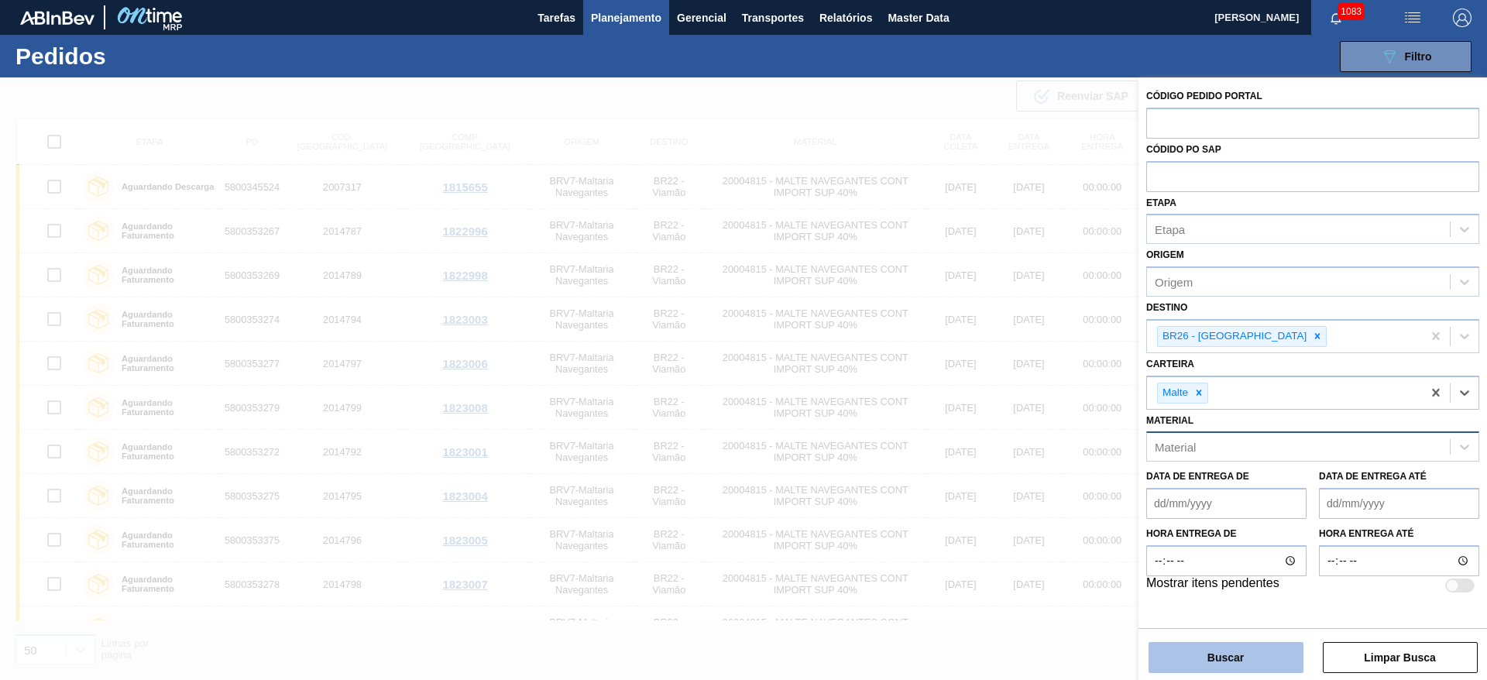
click at [1214, 645] on button "Buscar" at bounding box center [1225, 657] width 155 height 31
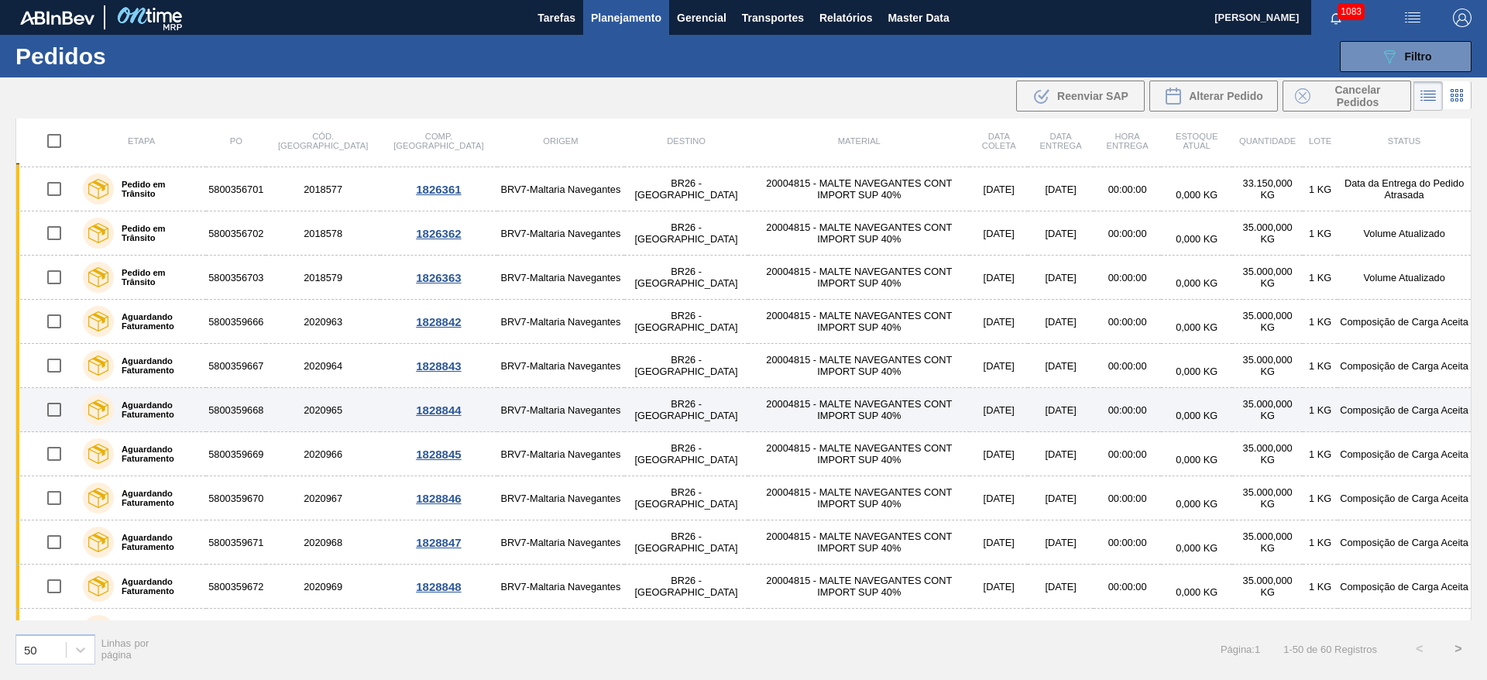
scroll to position [1751, 0]
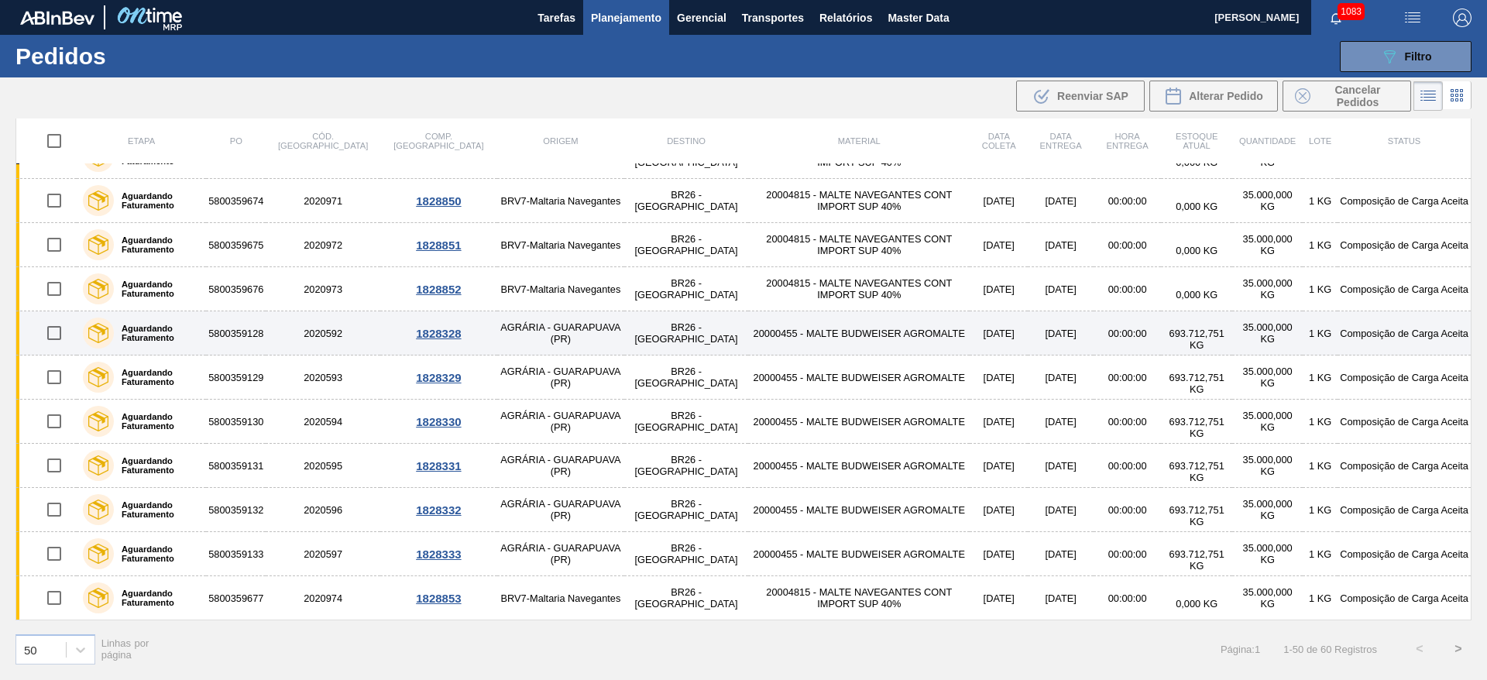
drag, startPoint x: 61, startPoint y: 332, endPoint x: 54, endPoint y: 343, distance: 12.9
click at [61, 332] on input "checkbox" at bounding box center [54, 333] width 33 height 33
checkbox input "true"
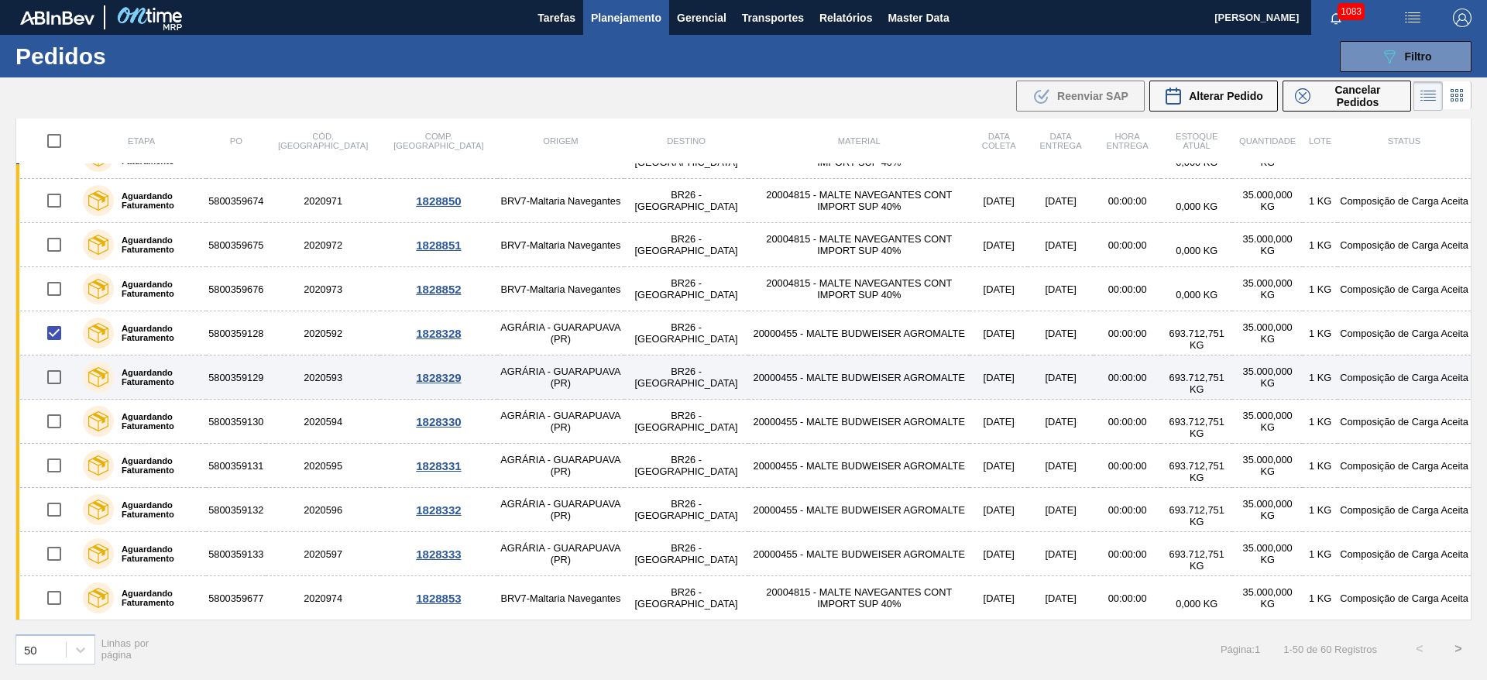
click at [50, 372] on input "checkbox" at bounding box center [54, 377] width 33 height 33
checkbox input "true"
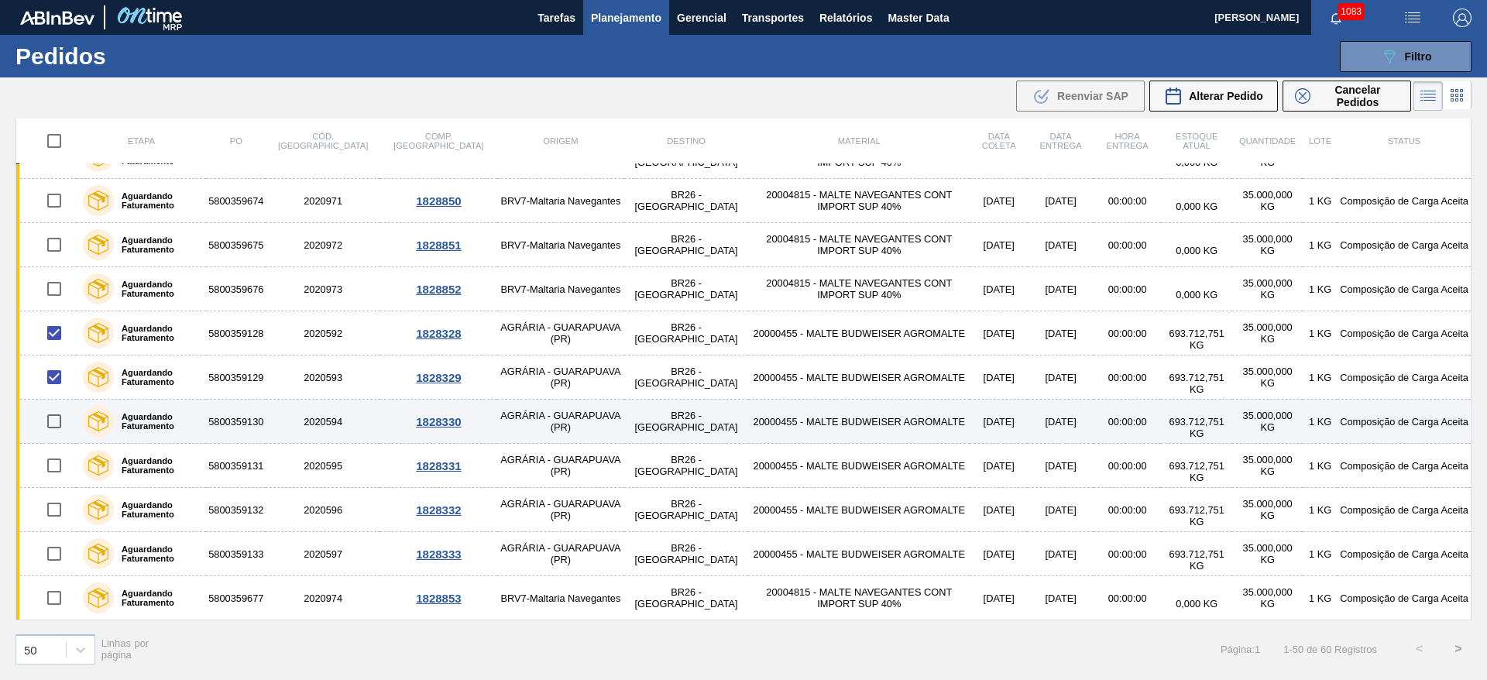
click at [54, 424] on input "checkbox" at bounding box center [54, 421] width 33 height 33
checkbox input "true"
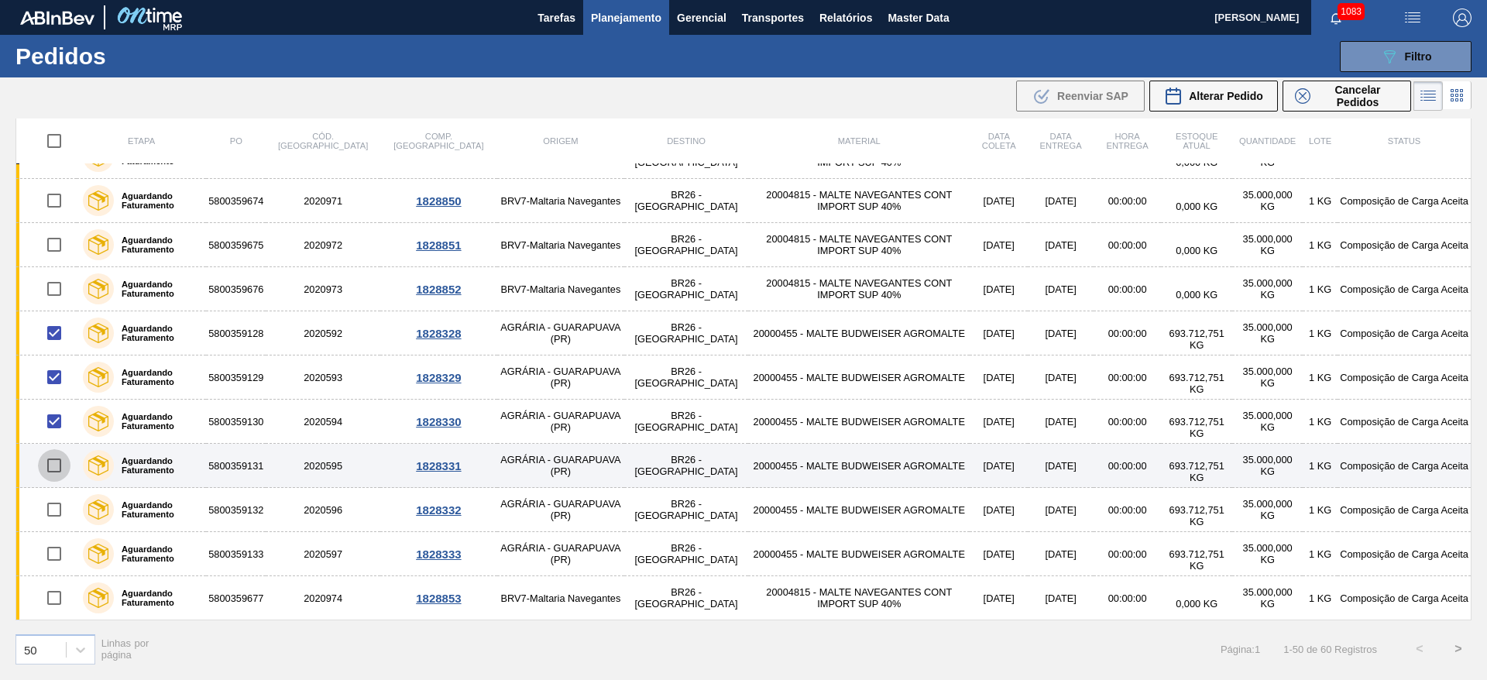
click at [50, 469] on input "checkbox" at bounding box center [54, 465] width 33 height 33
checkbox input "true"
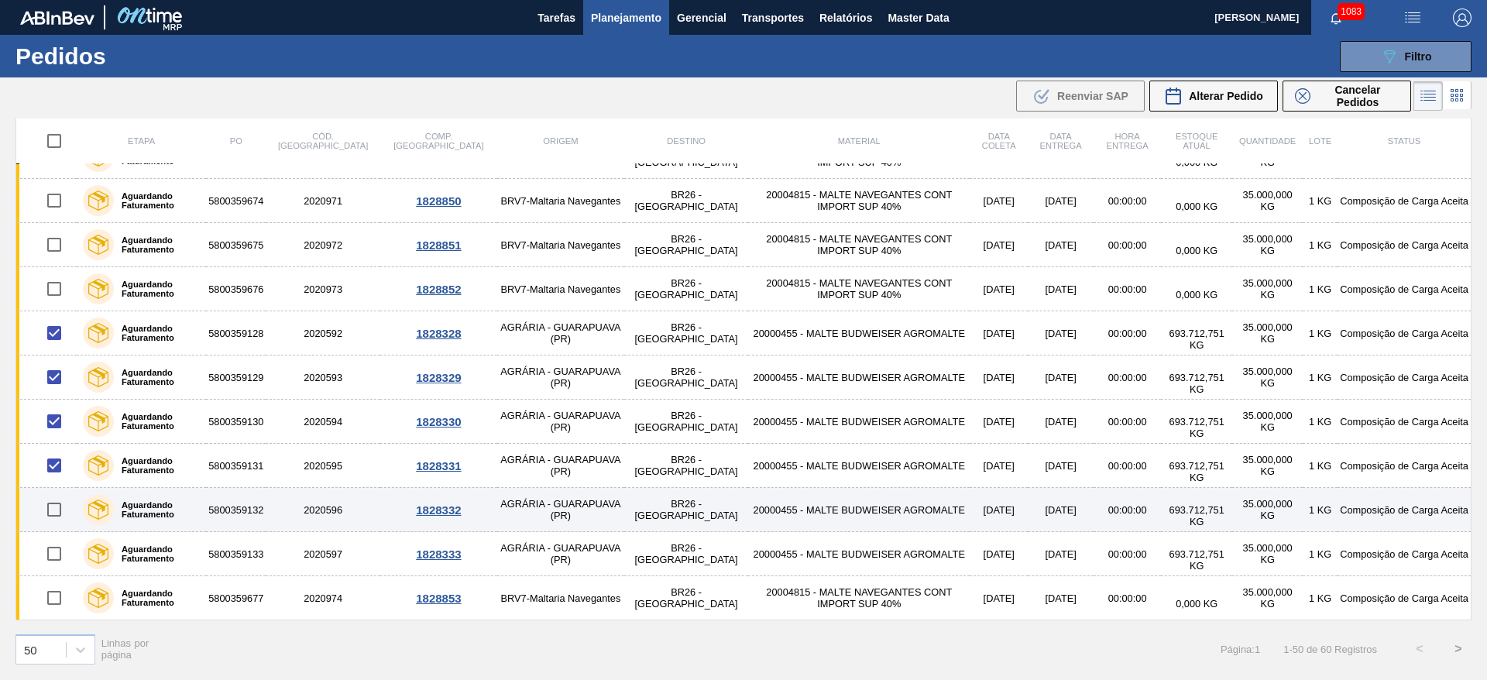
click at [56, 515] on input "checkbox" at bounding box center [54, 509] width 33 height 33
checkbox input "true"
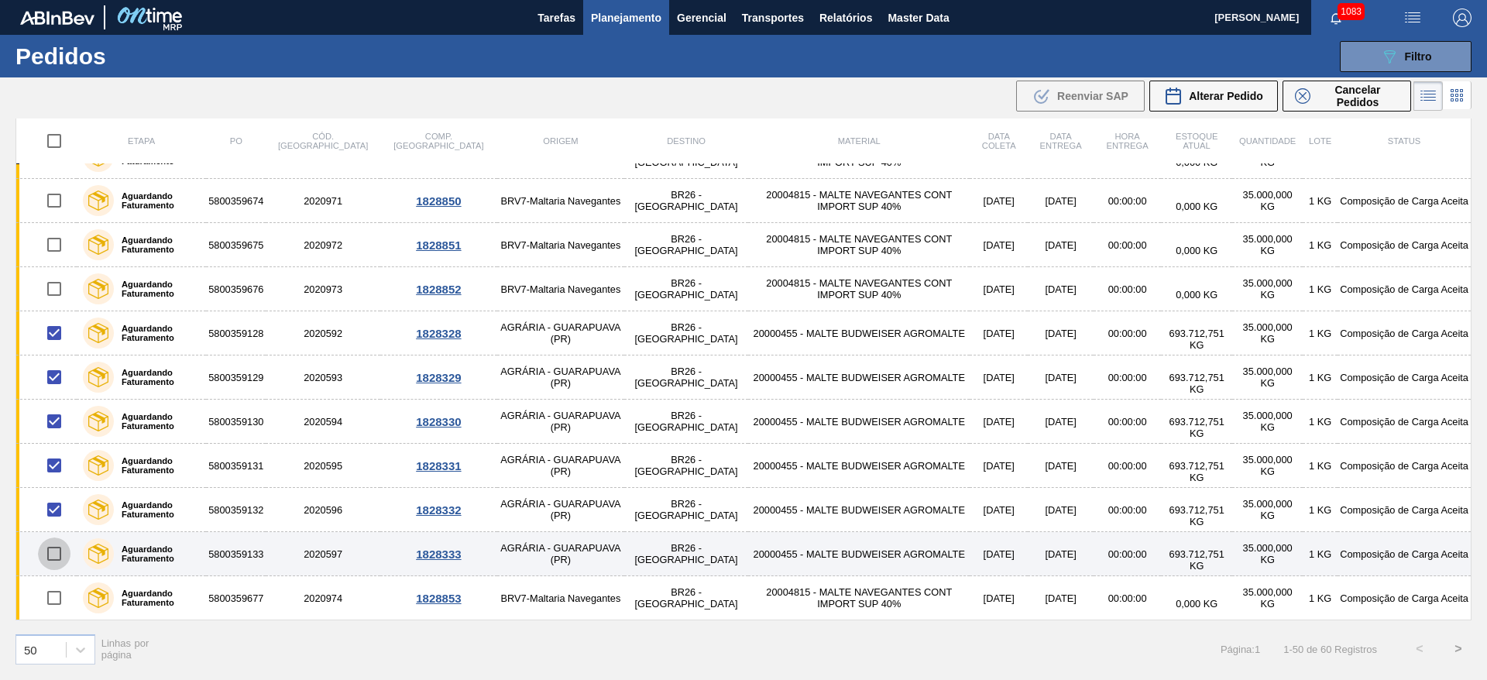
click at [53, 556] on input "checkbox" at bounding box center [54, 553] width 33 height 33
checkbox input "true"
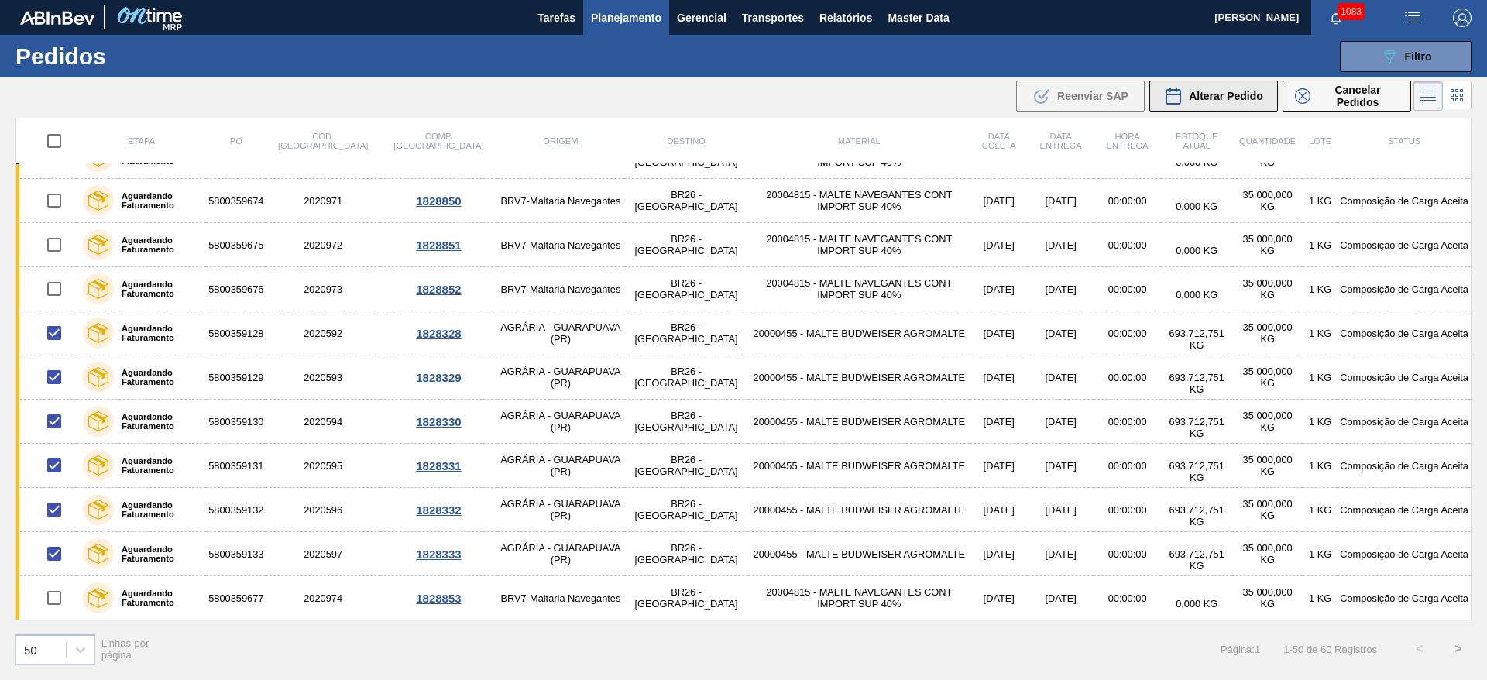
click at [1207, 98] on span "Alterar Pedido" at bounding box center [1226, 96] width 74 height 12
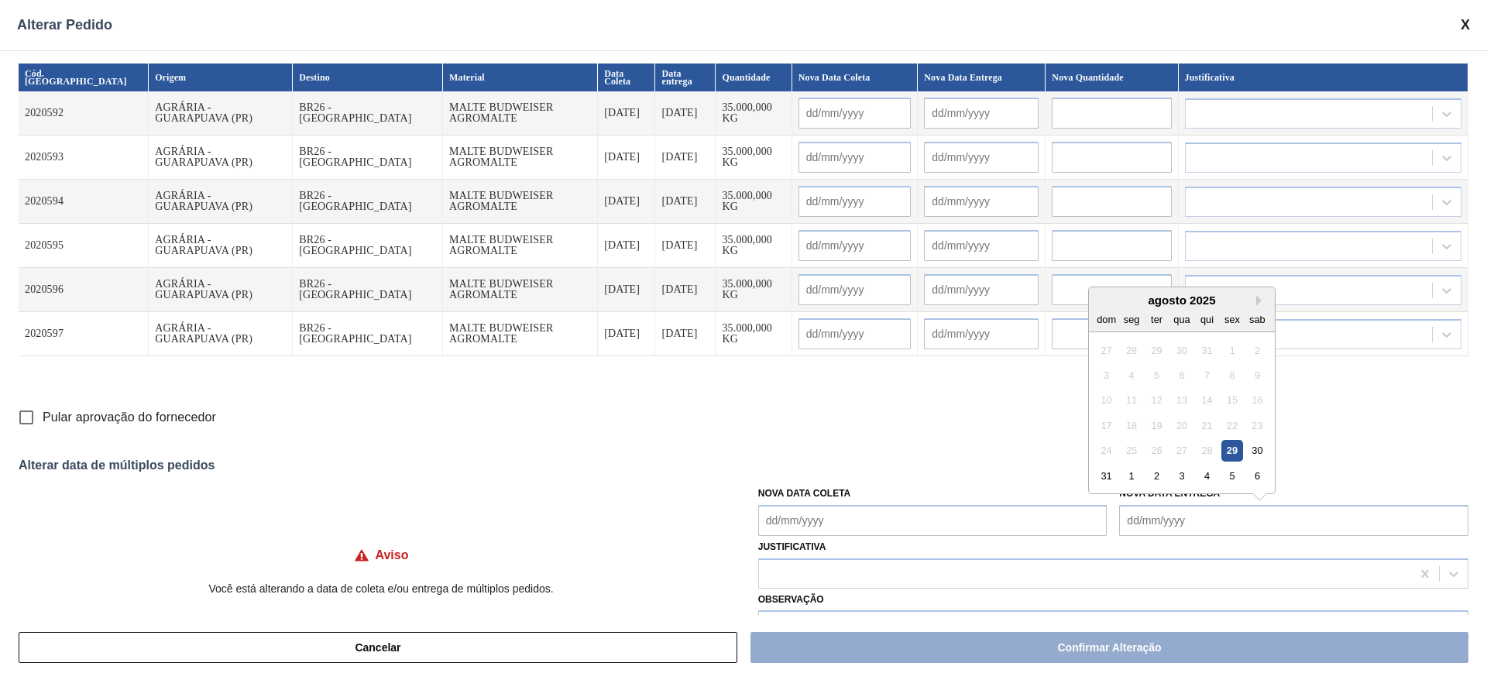
click at [1134, 519] on Entrega "Nova Data Entrega" at bounding box center [1293, 520] width 349 height 31
click at [1174, 307] on div "dom seg ter qua qui sex sab" at bounding box center [1182, 319] width 186 height 25
click at [1258, 303] on button "Next Month" at bounding box center [1261, 300] width 11 height 11
click at [1131, 373] on div "8" at bounding box center [1131, 375] width 21 height 21
type Entrega "[DATE]"
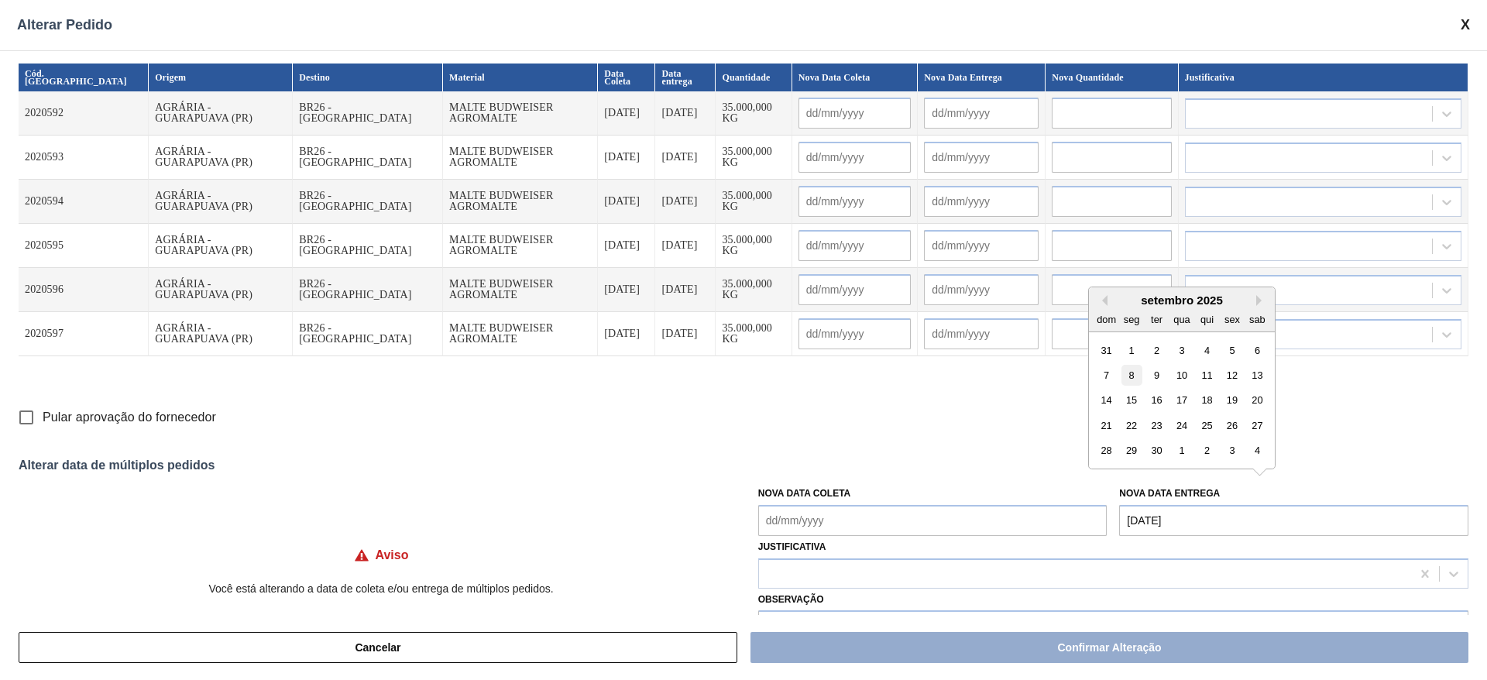
type input "[DATE]"
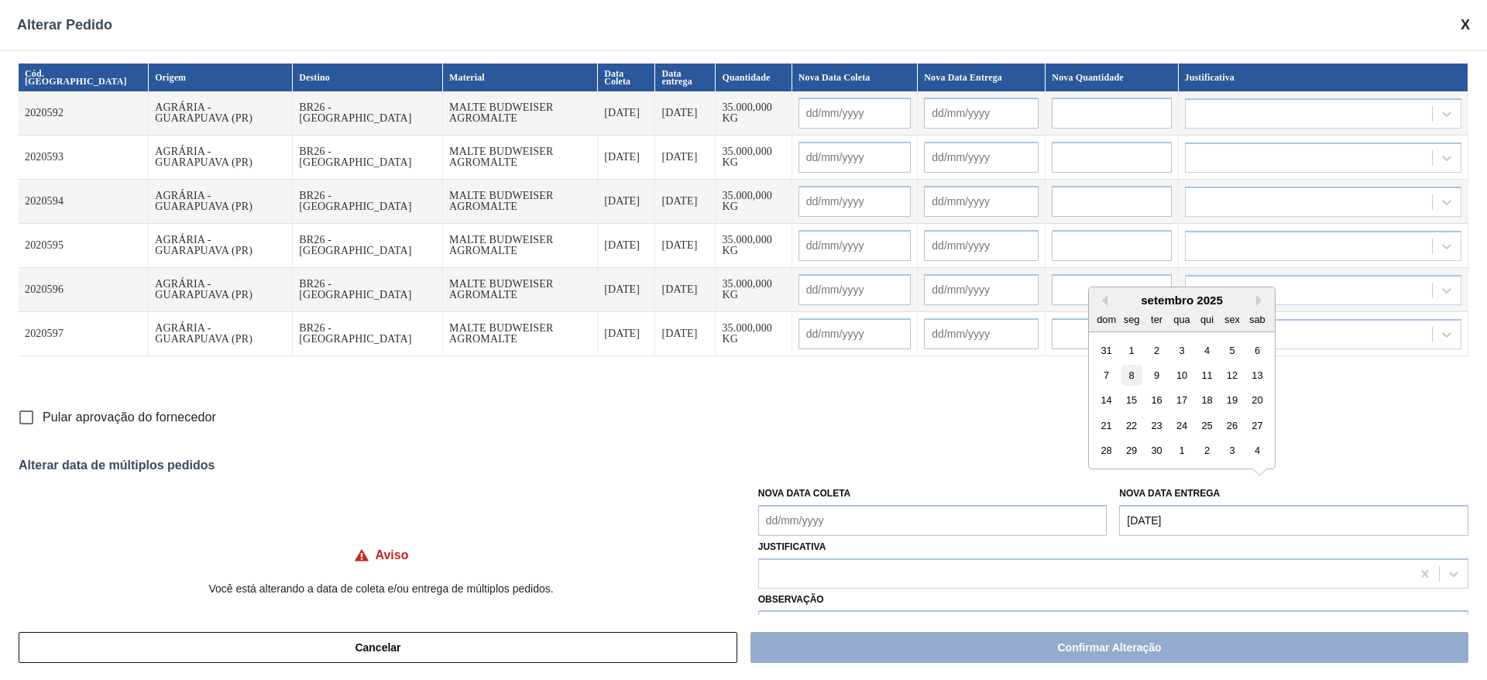
type input "[DATE]"
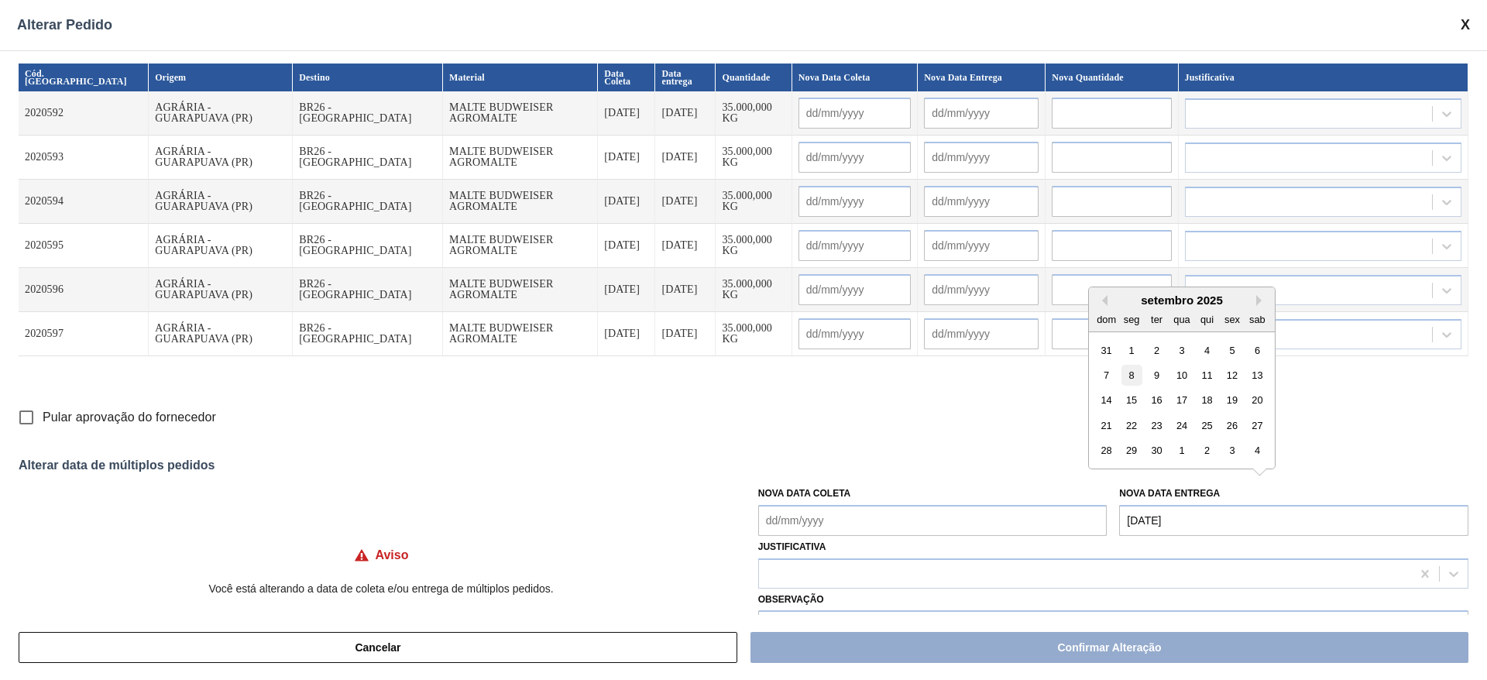
type input "[DATE]"
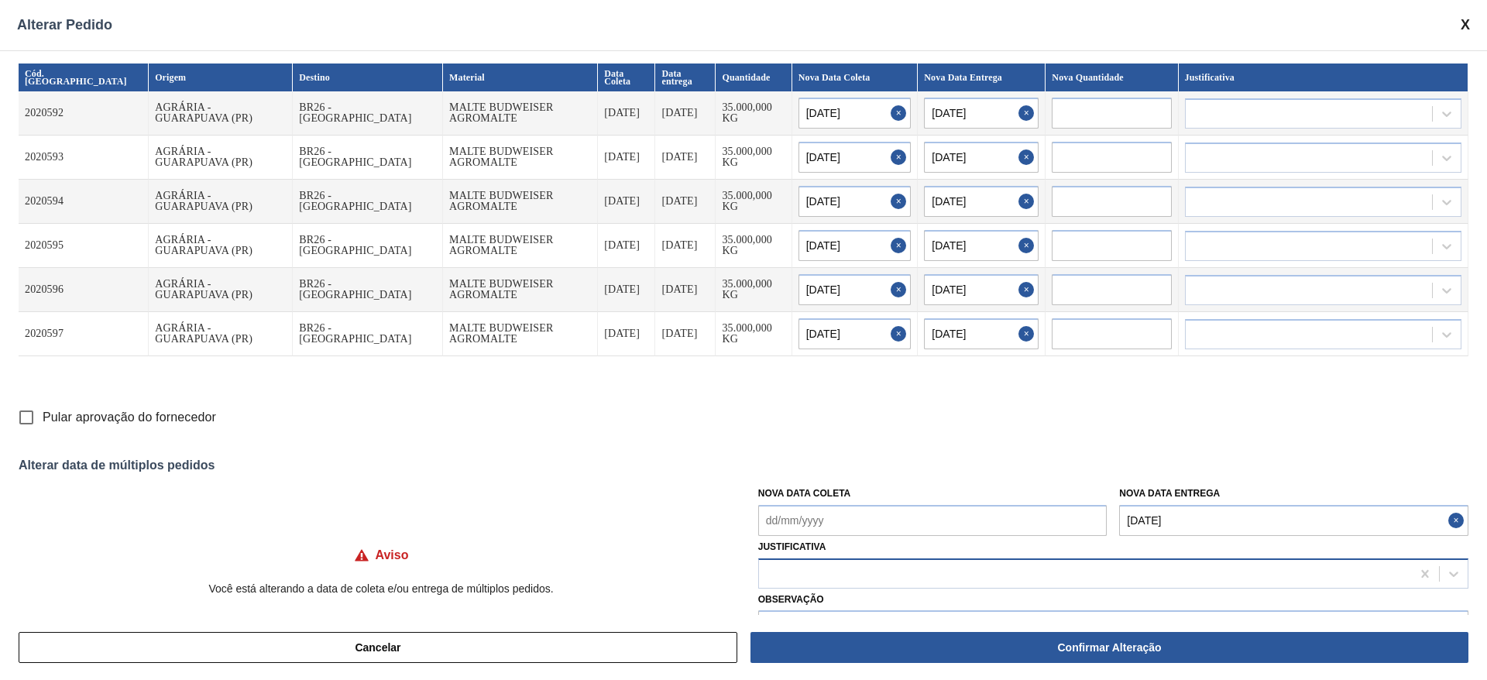
click at [854, 575] on div at bounding box center [1085, 573] width 652 height 22
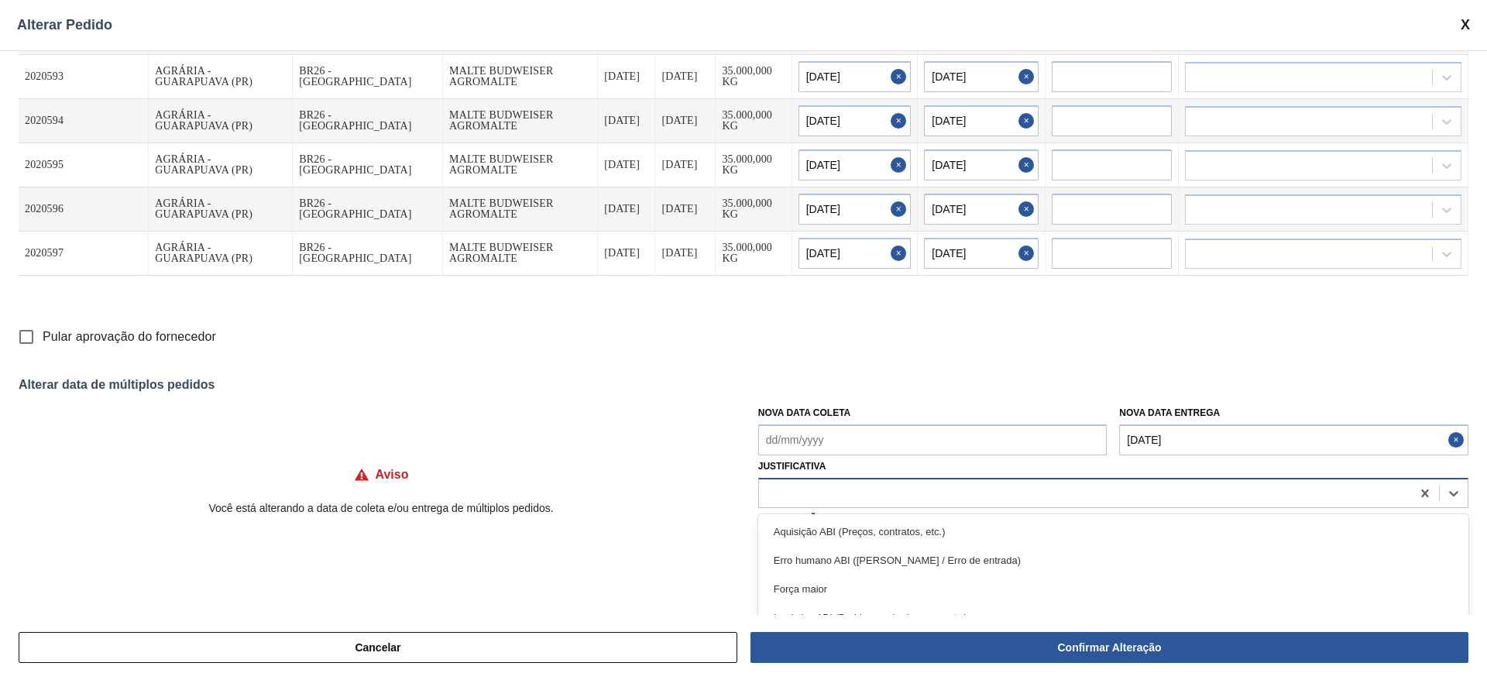
scroll to position [116, 0]
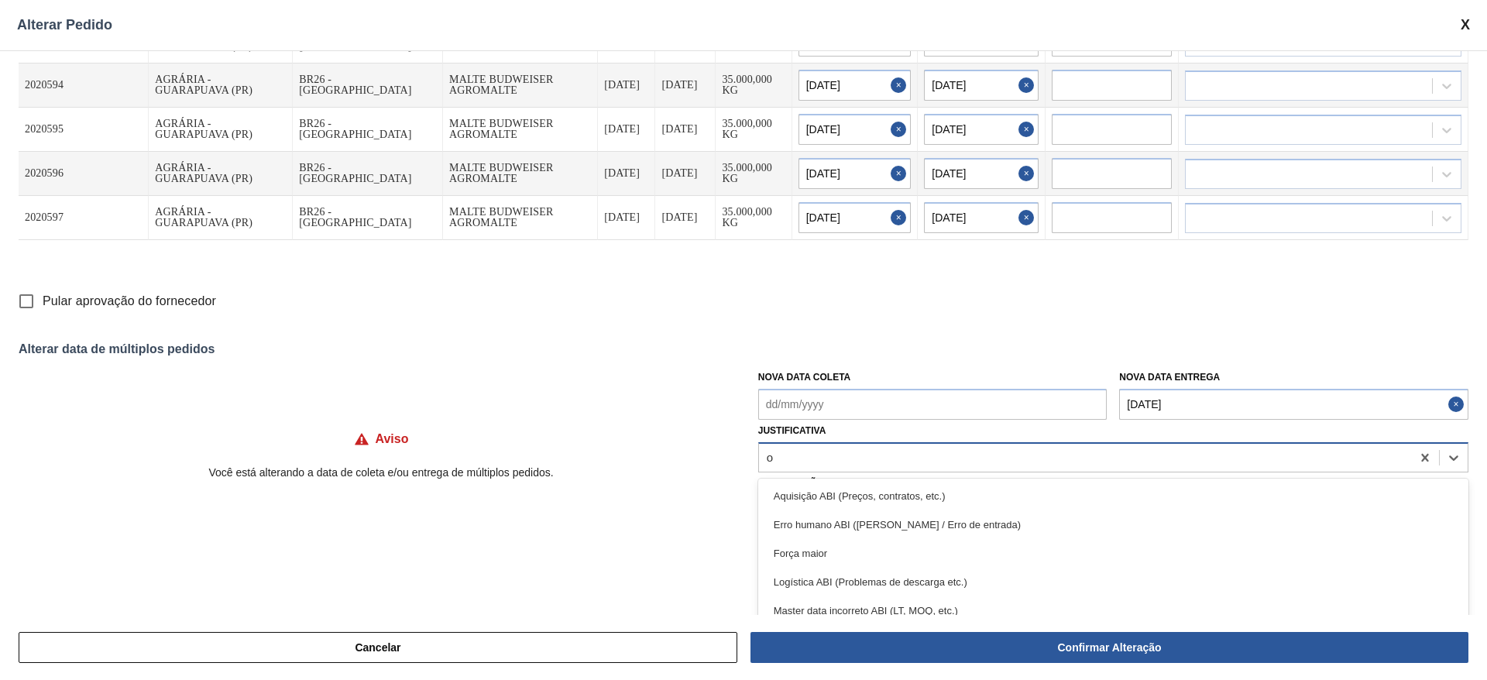
type input "ou"
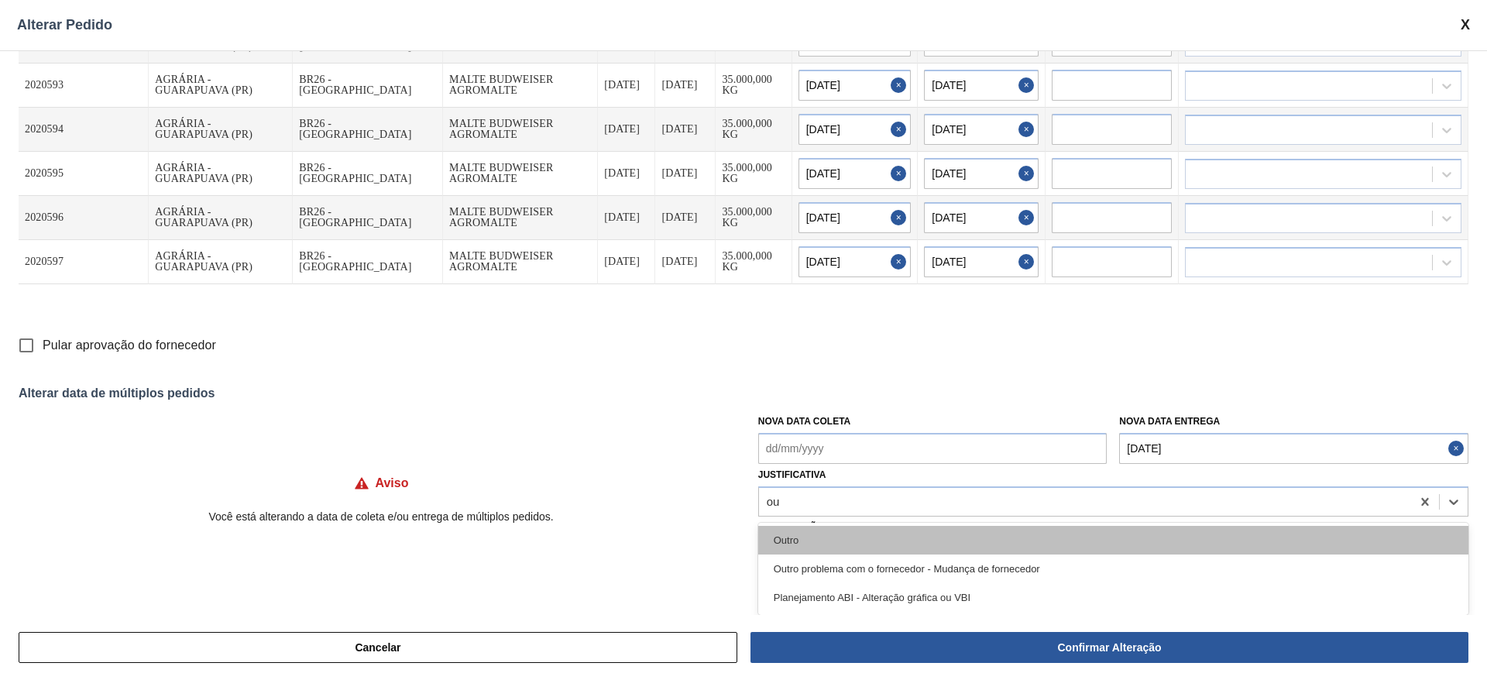
click at [784, 535] on div "Outro" at bounding box center [1113, 540] width 710 height 29
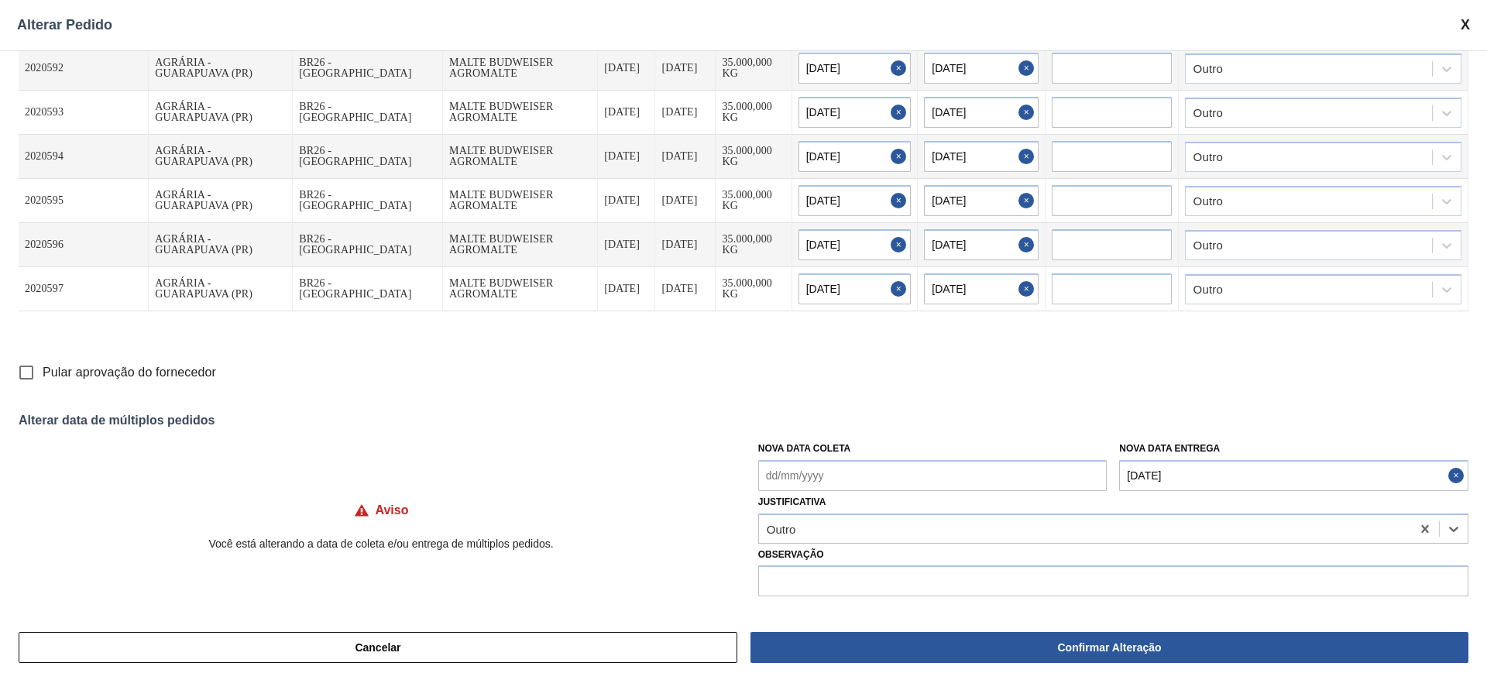
scroll to position [45, 0]
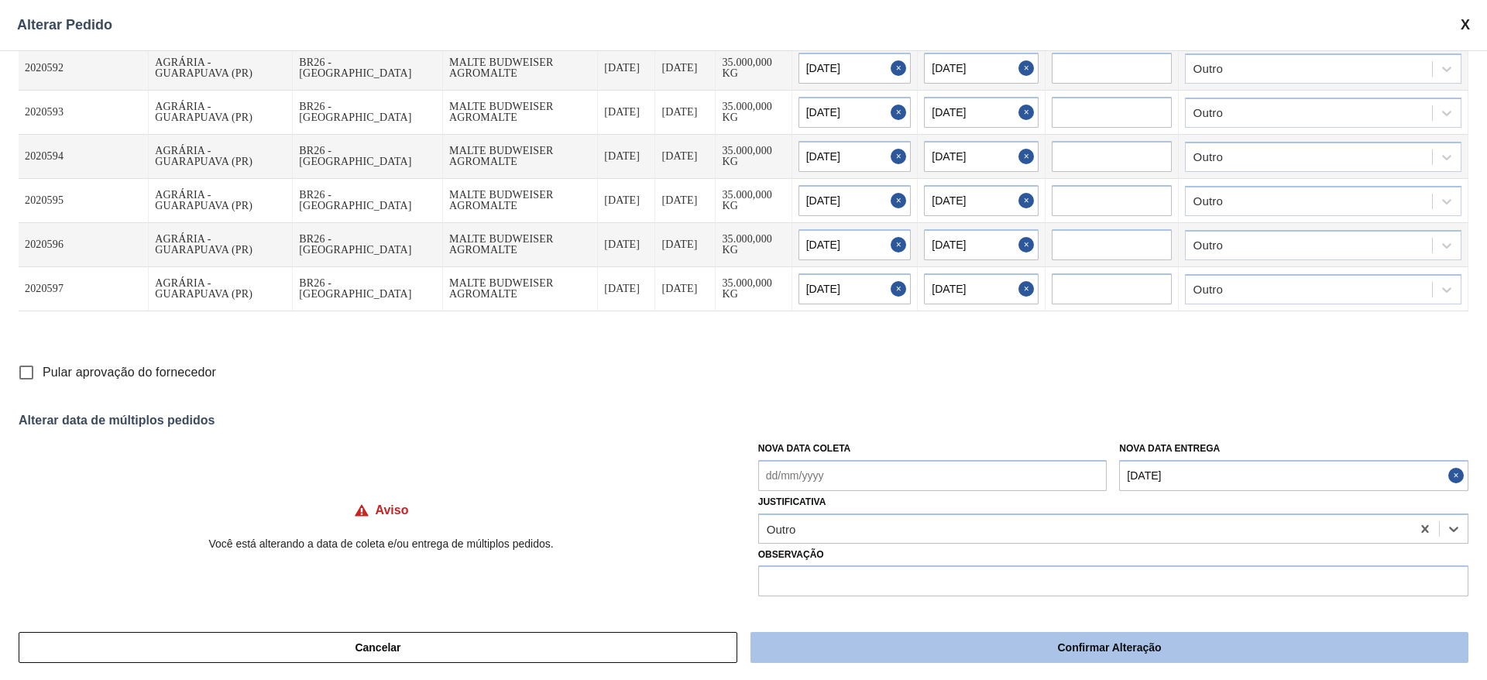
click at [990, 652] on button "Confirmar Alteração" at bounding box center [1109, 647] width 718 height 31
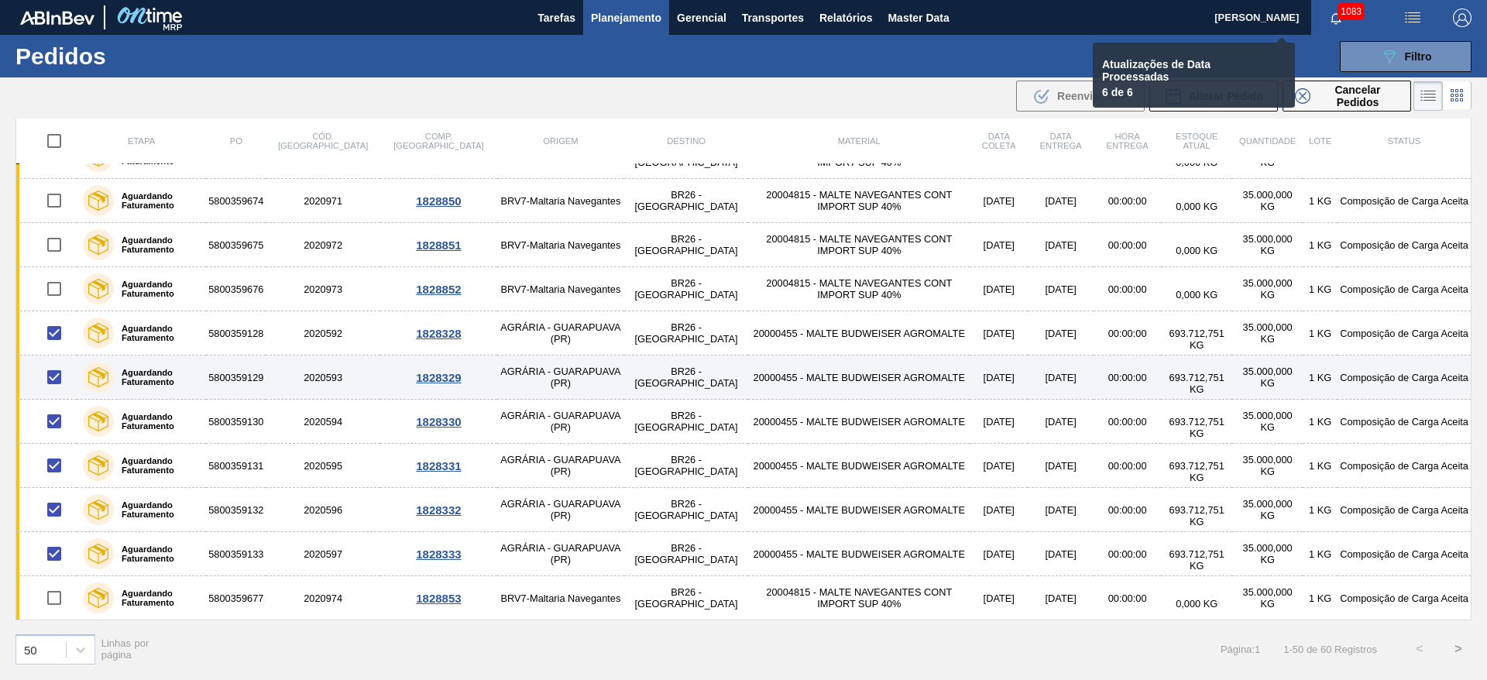
checkbox input "false"
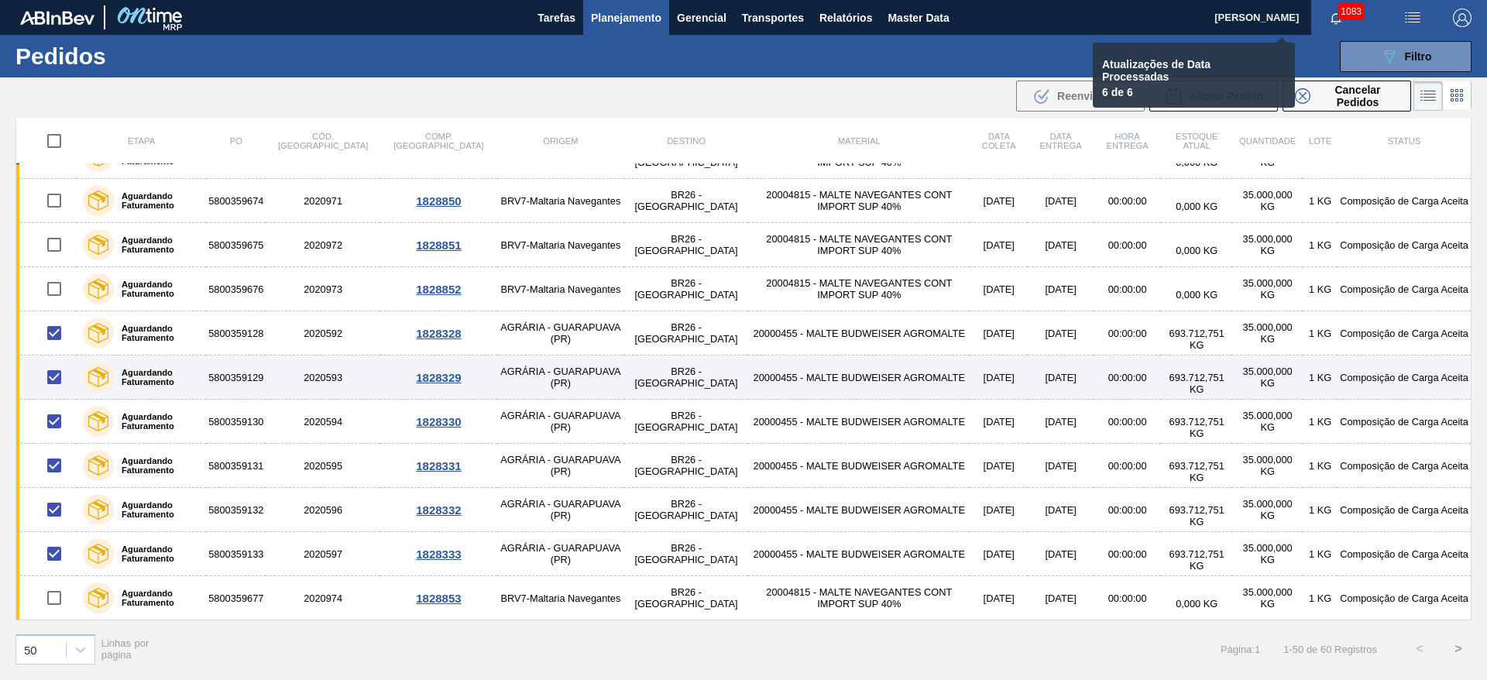
checkbox input "false"
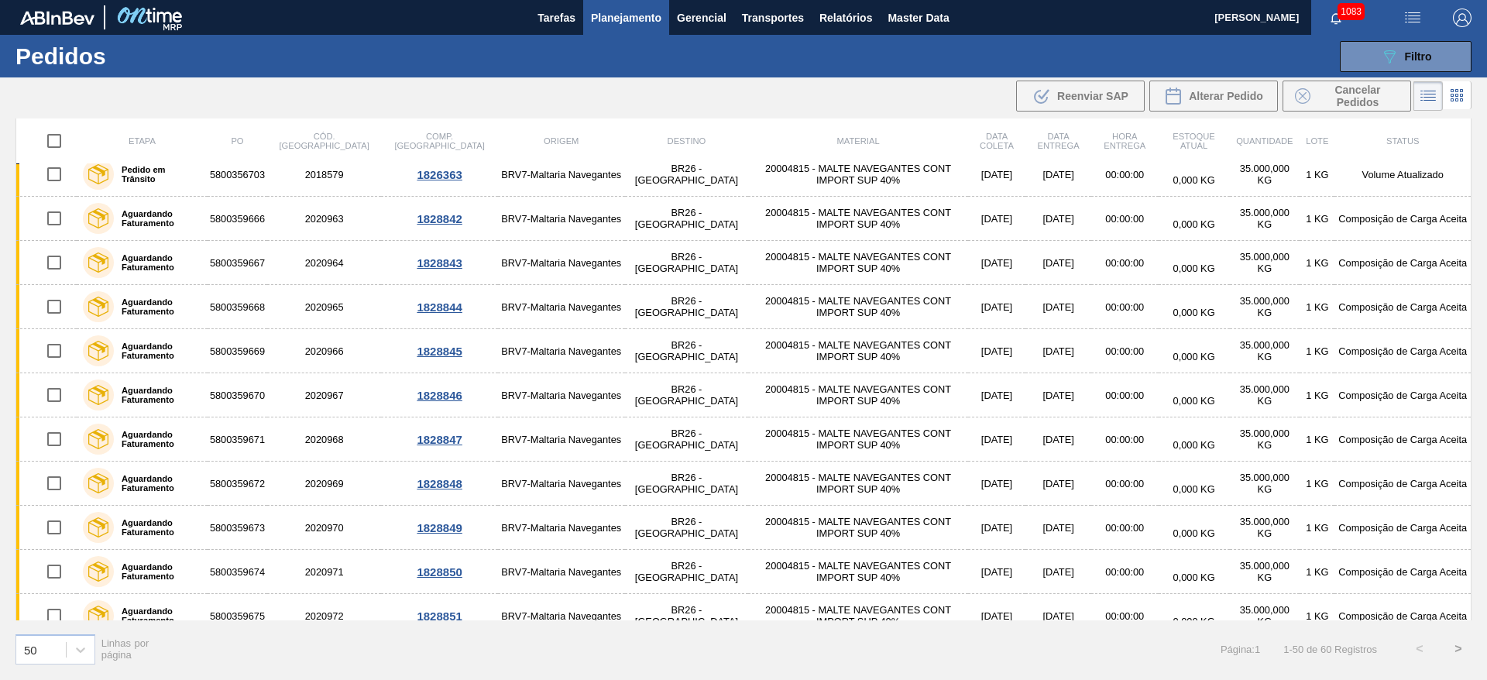
scroll to position [1287, 0]
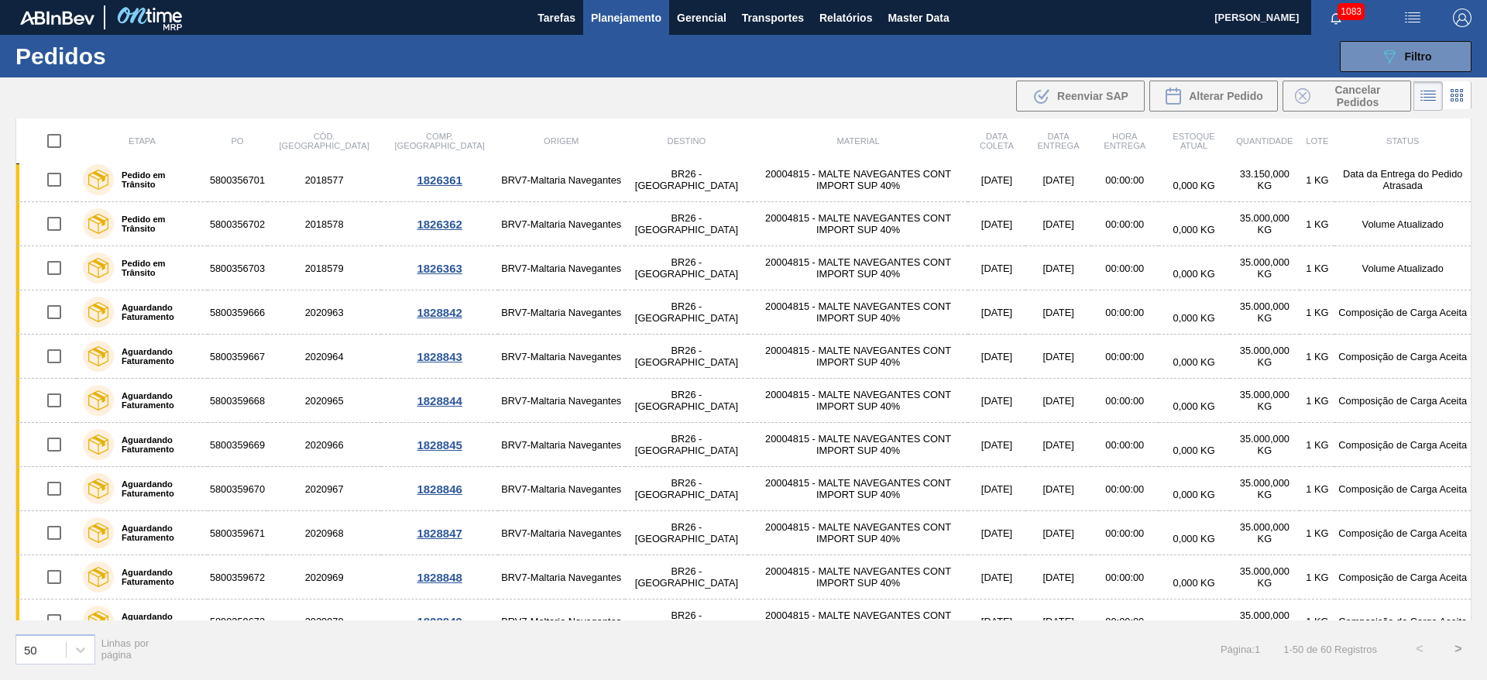
click at [629, 22] on span "Planejamento" at bounding box center [626, 18] width 70 height 19
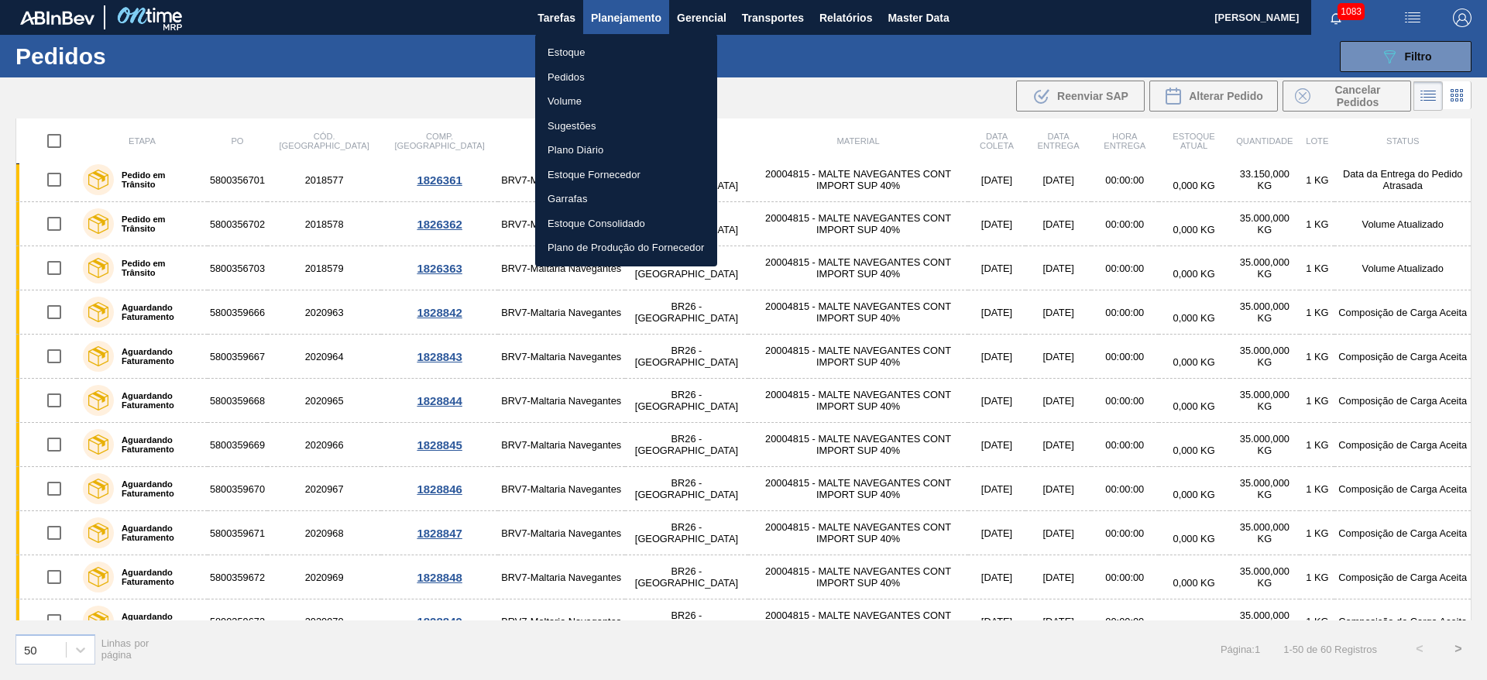
click at [575, 52] on li "Estoque" at bounding box center [626, 52] width 182 height 25
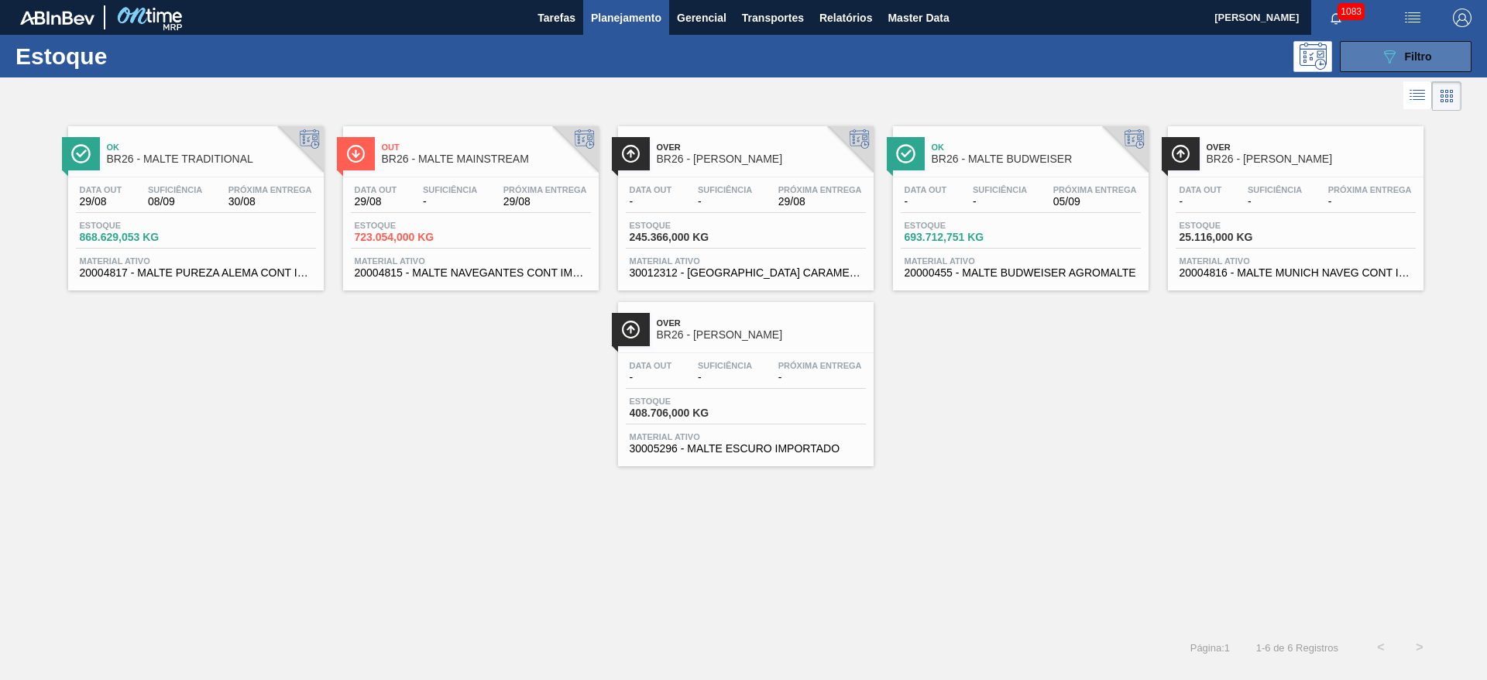
click at [1384, 64] on icon "089F7B8B-B2A5-4AFE-B5C0-19BA573D28AC" at bounding box center [1389, 56] width 19 height 19
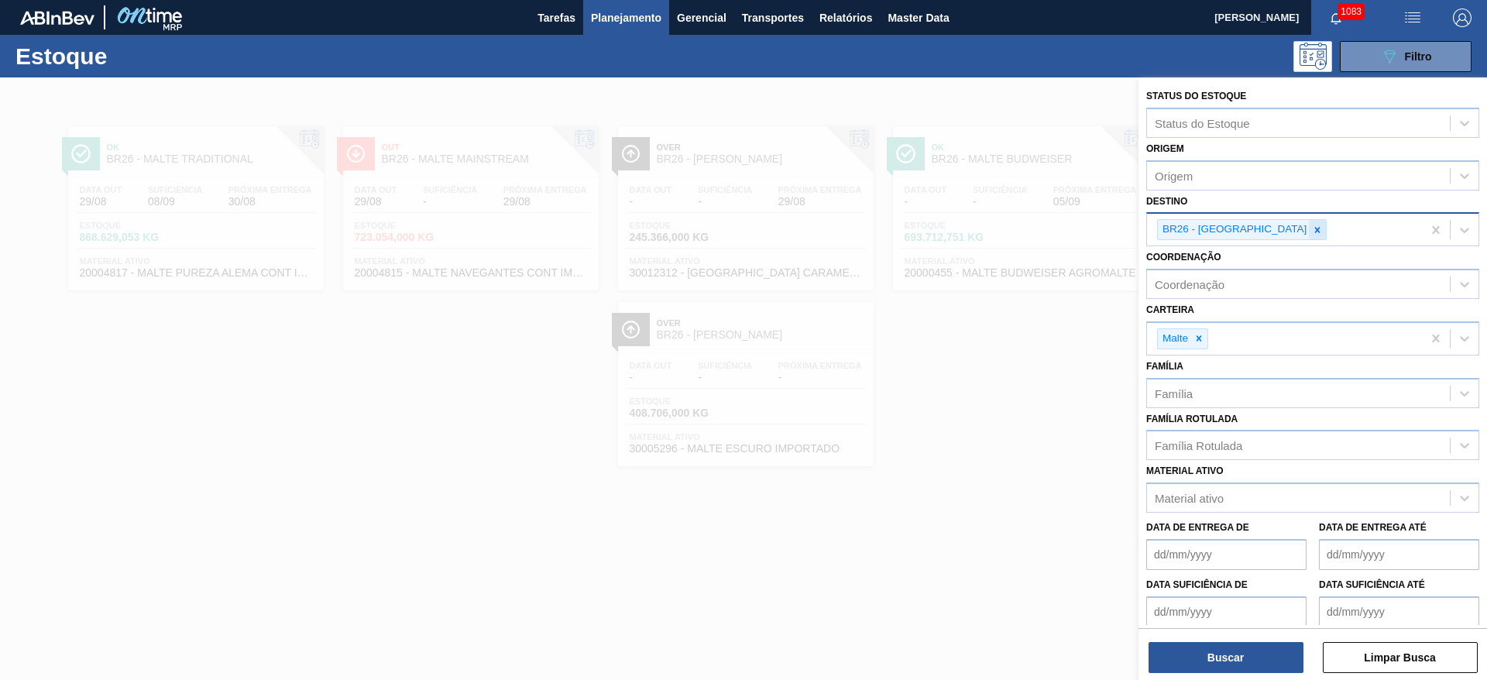
click at [1312, 227] on icon at bounding box center [1317, 230] width 11 height 11
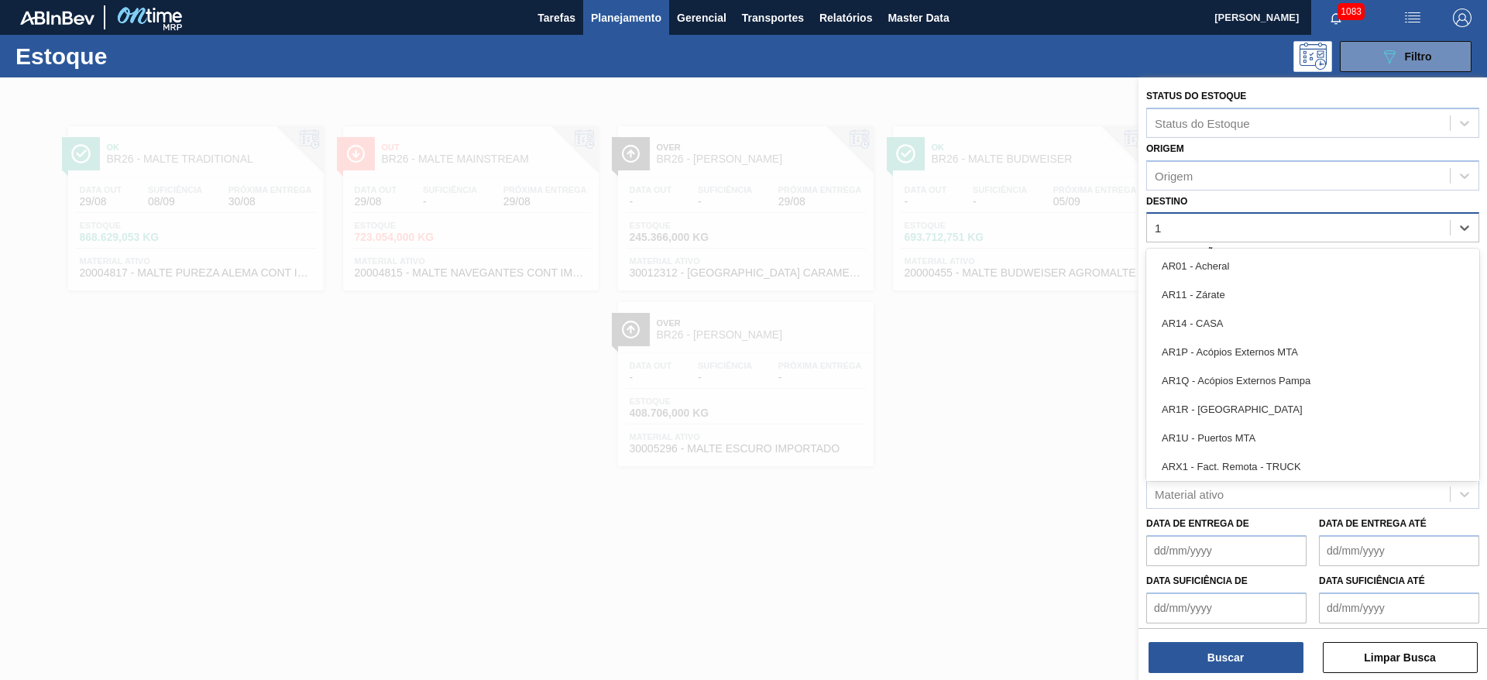
type input "12"
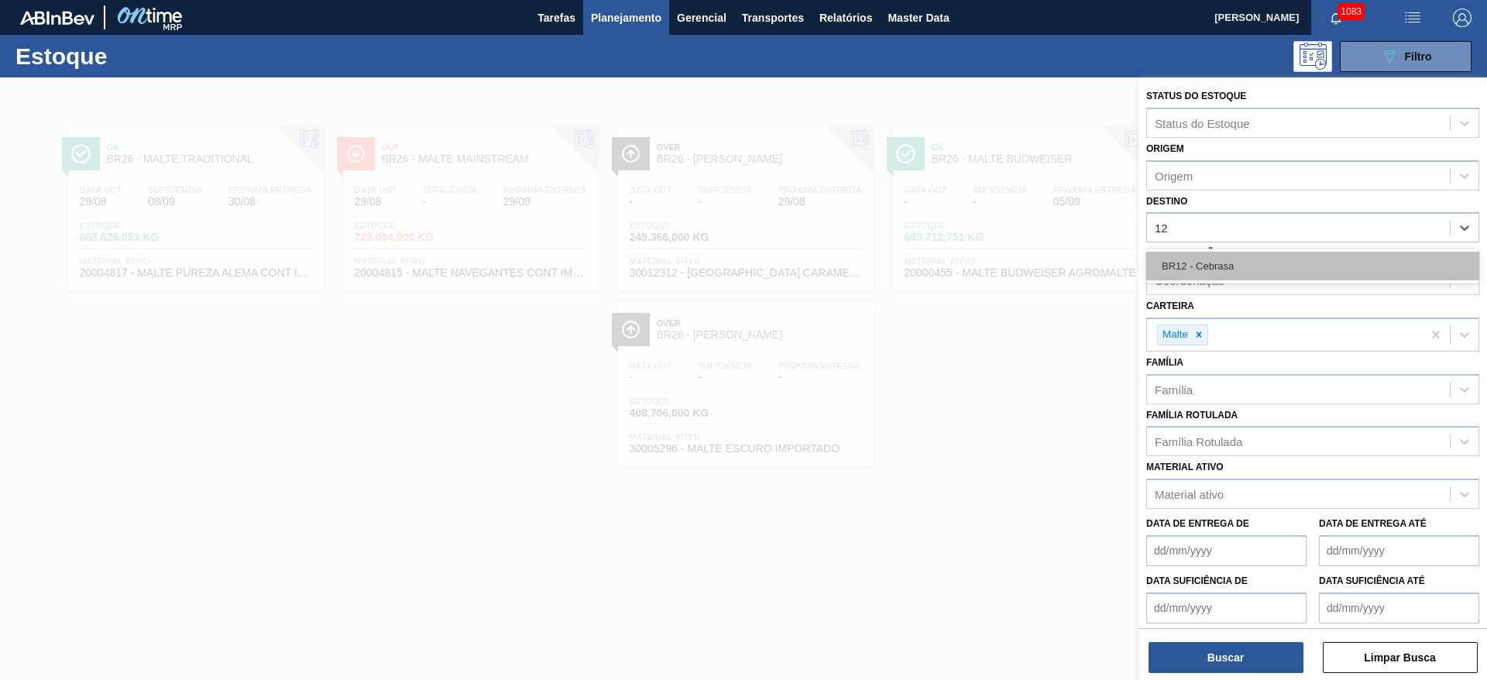
click at [1258, 269] on div "BR12 - Cebrasa" at bounding box center [1312, 266] width 333 height 29
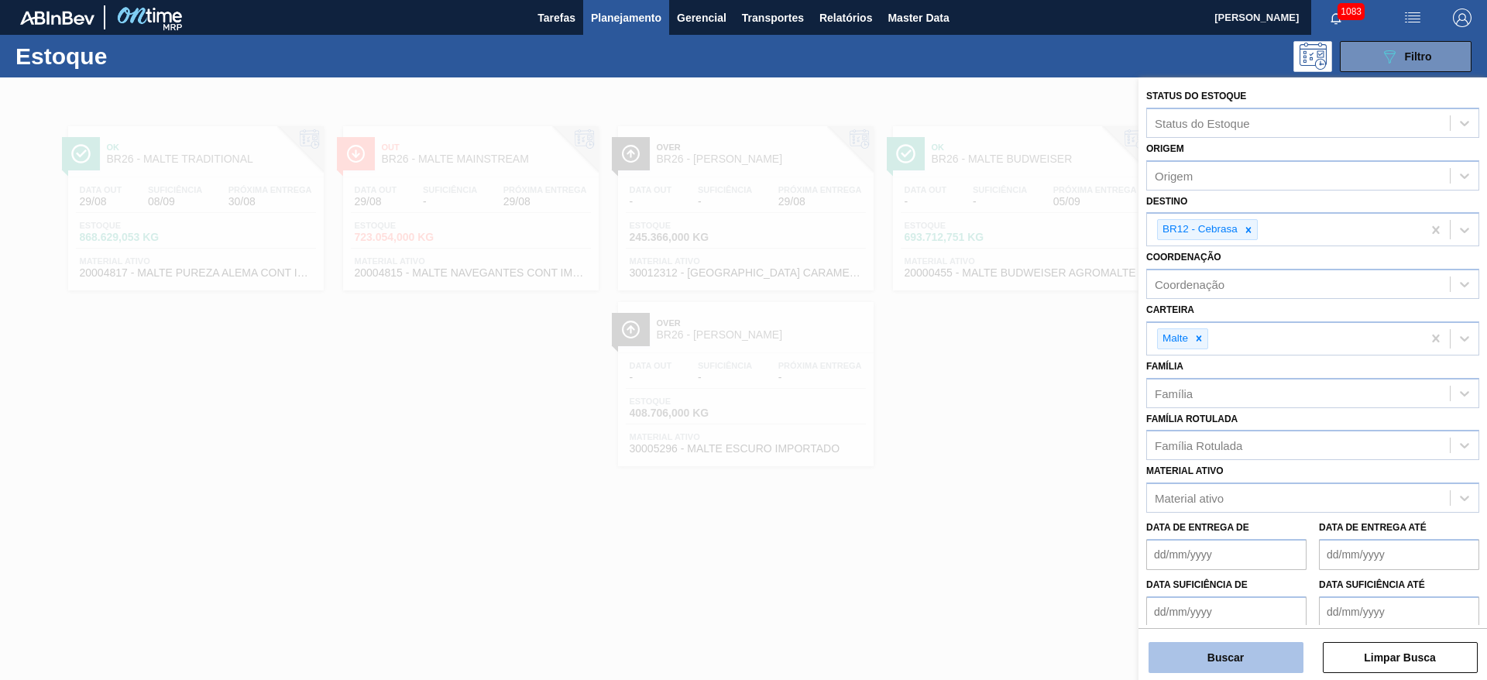
click at [1226, 659] on button "Buscar" at bounding box center [1225, 657] width 155 height 31
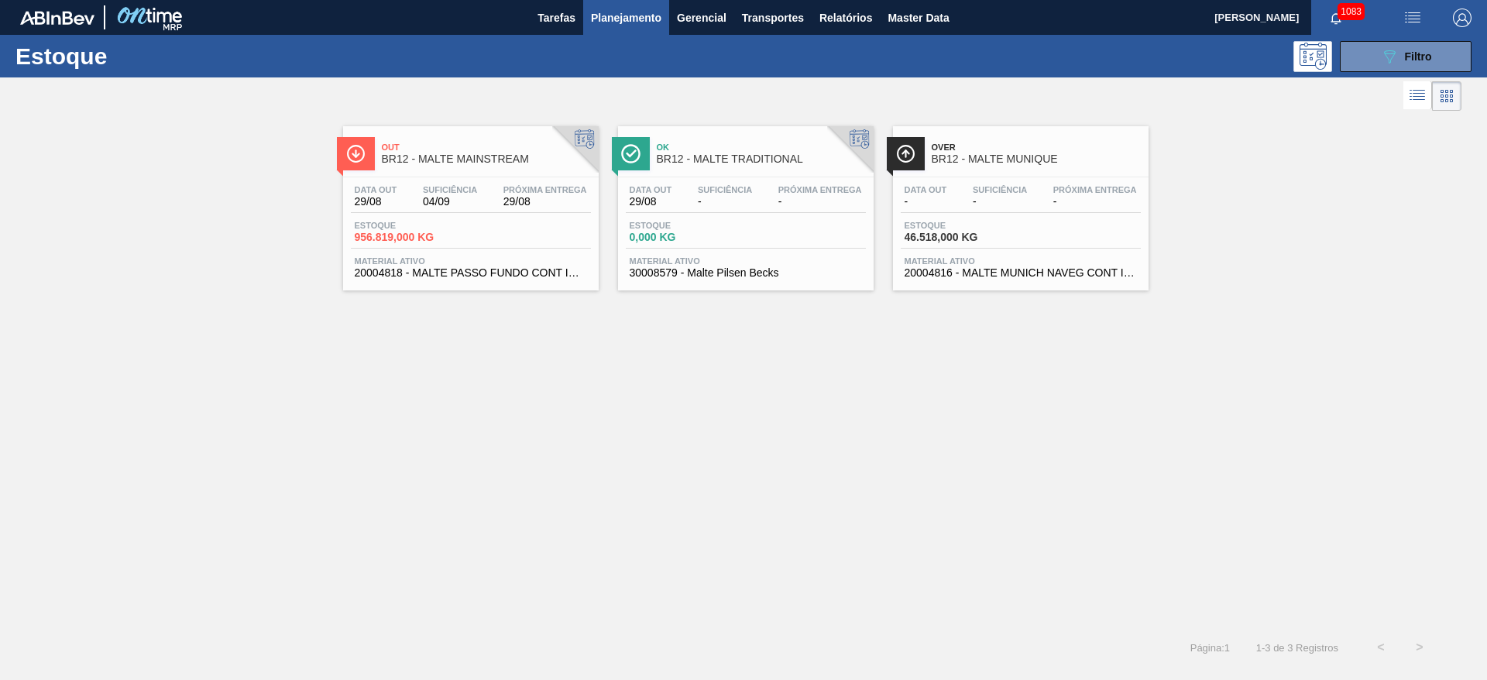
click at [422, 208] on div "Data out 29/08 Suficiência 04/09 Próxima Entrega 29/08" at bounding box center [471, 199] width 240 height 28
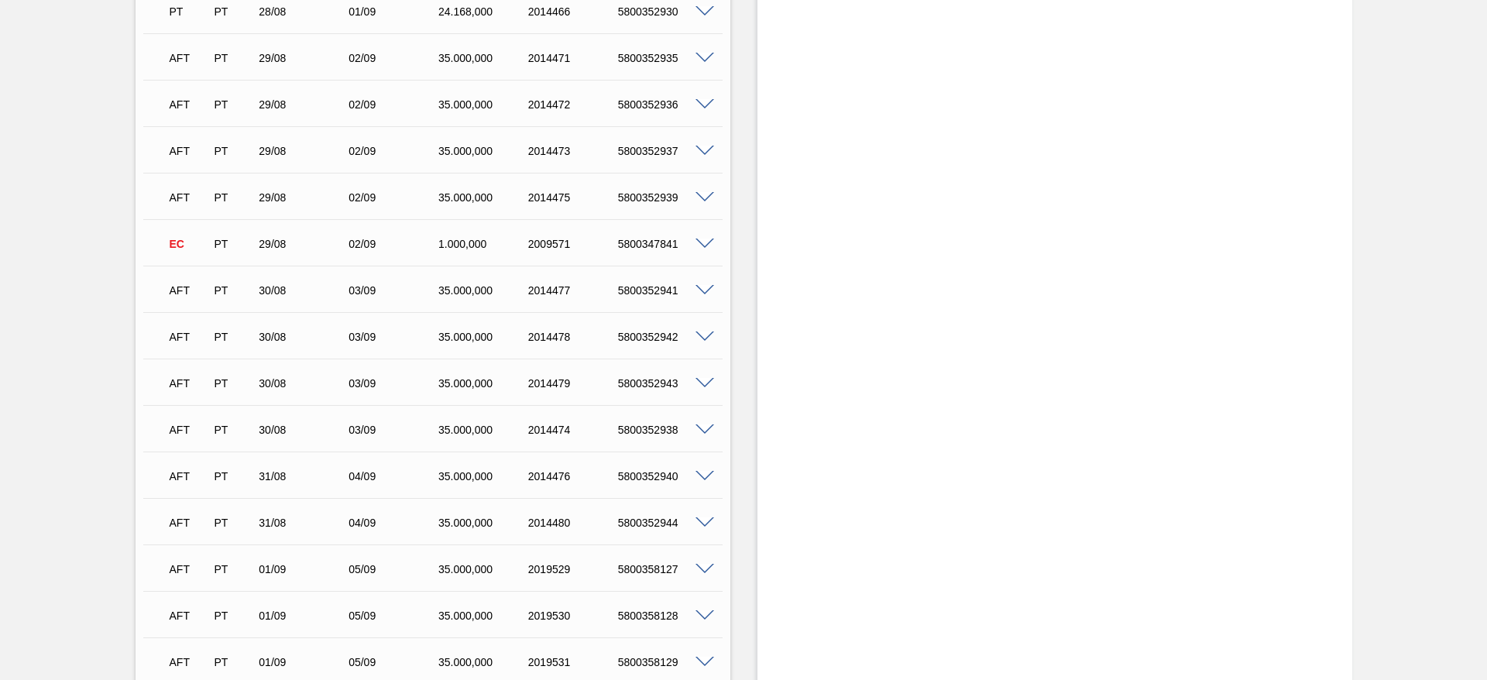
scroll to position [2671, 0]
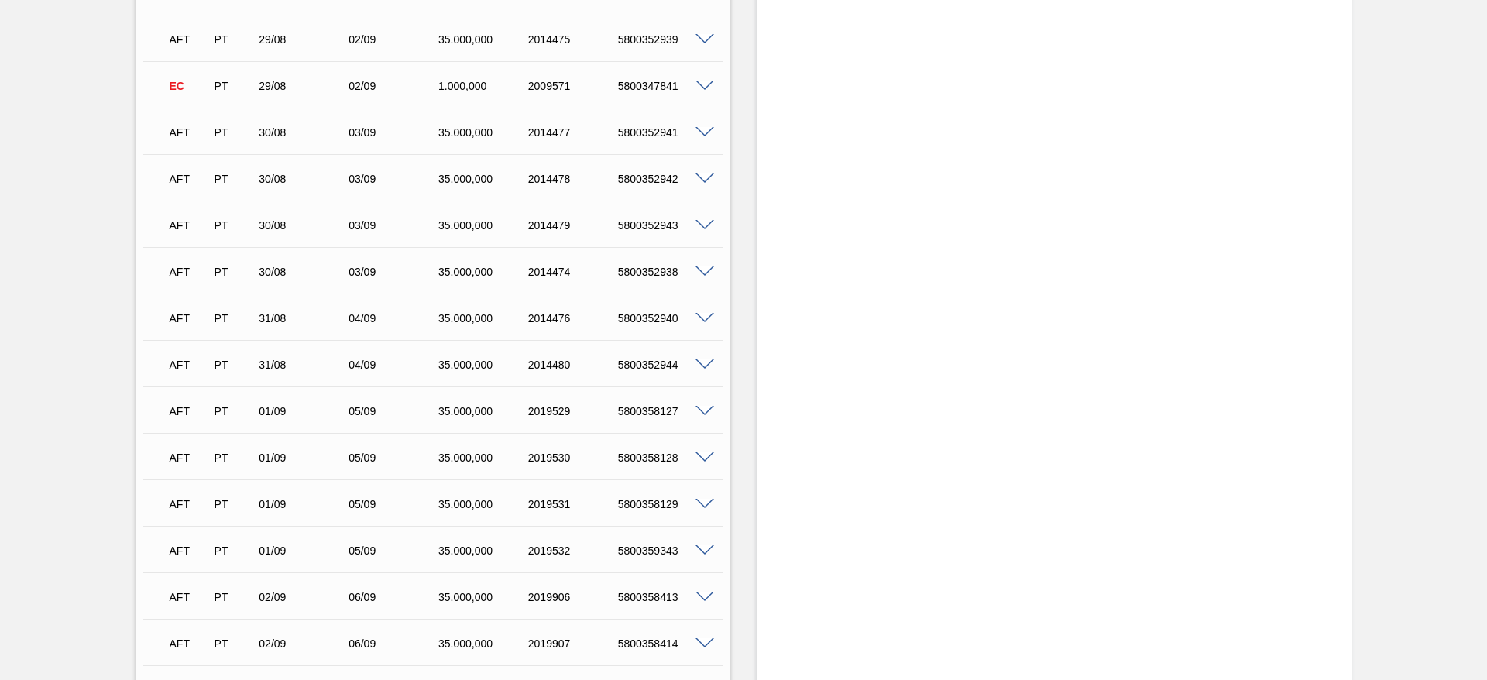
click at [701, 321] on span at bounding box center [704, 319] width 19 height 12
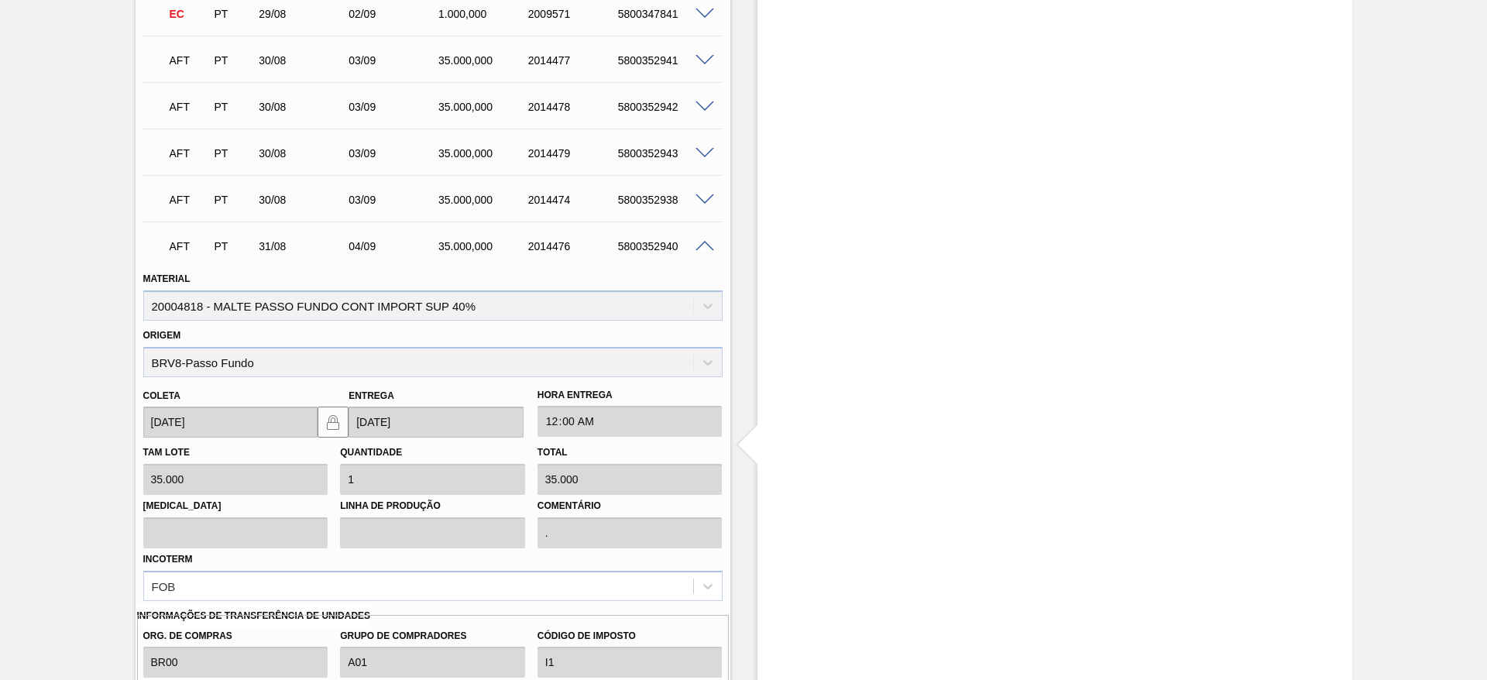
scroll to position [2904, 0]
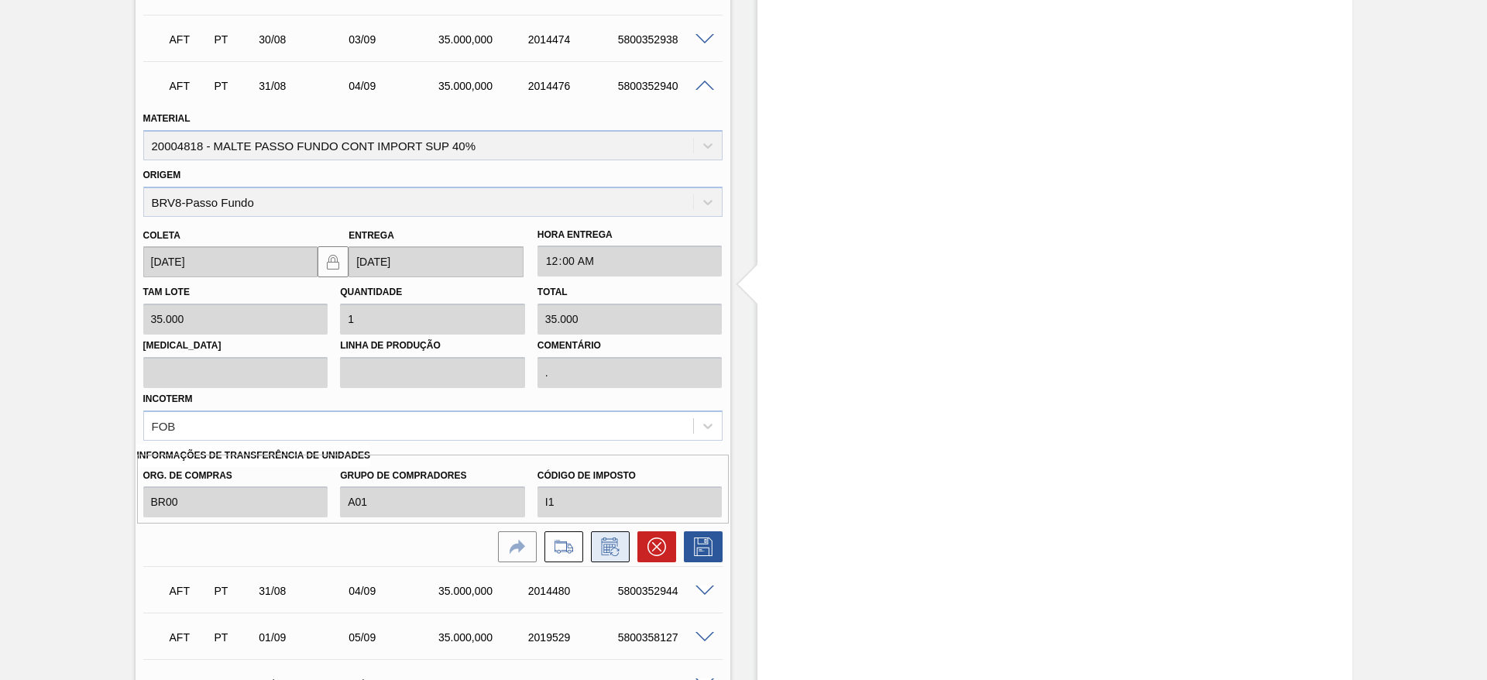
click at [611, 551] on icon at bounding box center [610, 546] width 25 height 19
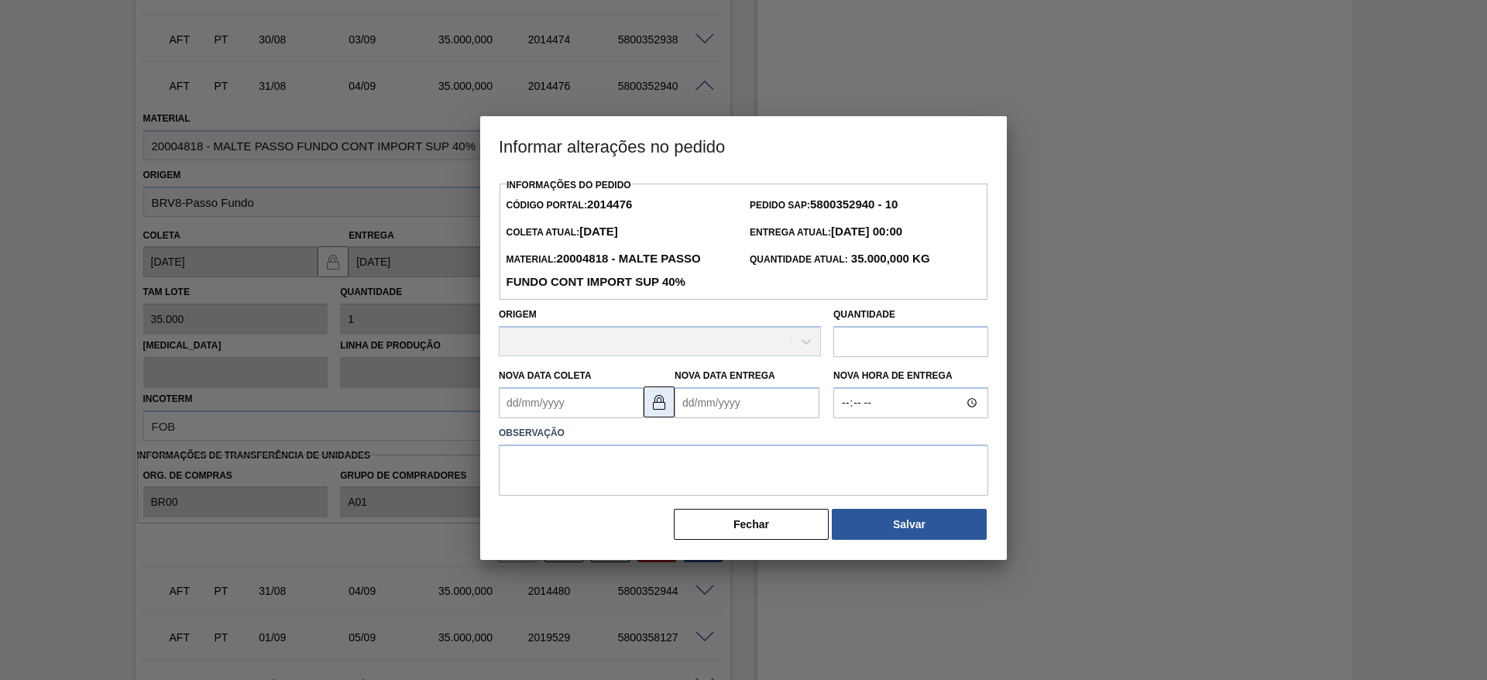
click at [660, 407] on img at bounding box center [659, 402] width 19 height 19
click at [514, 396] on Coleta2014476 "Nova Data Coleta" at bounding box center [571, 402] width 145 height 31
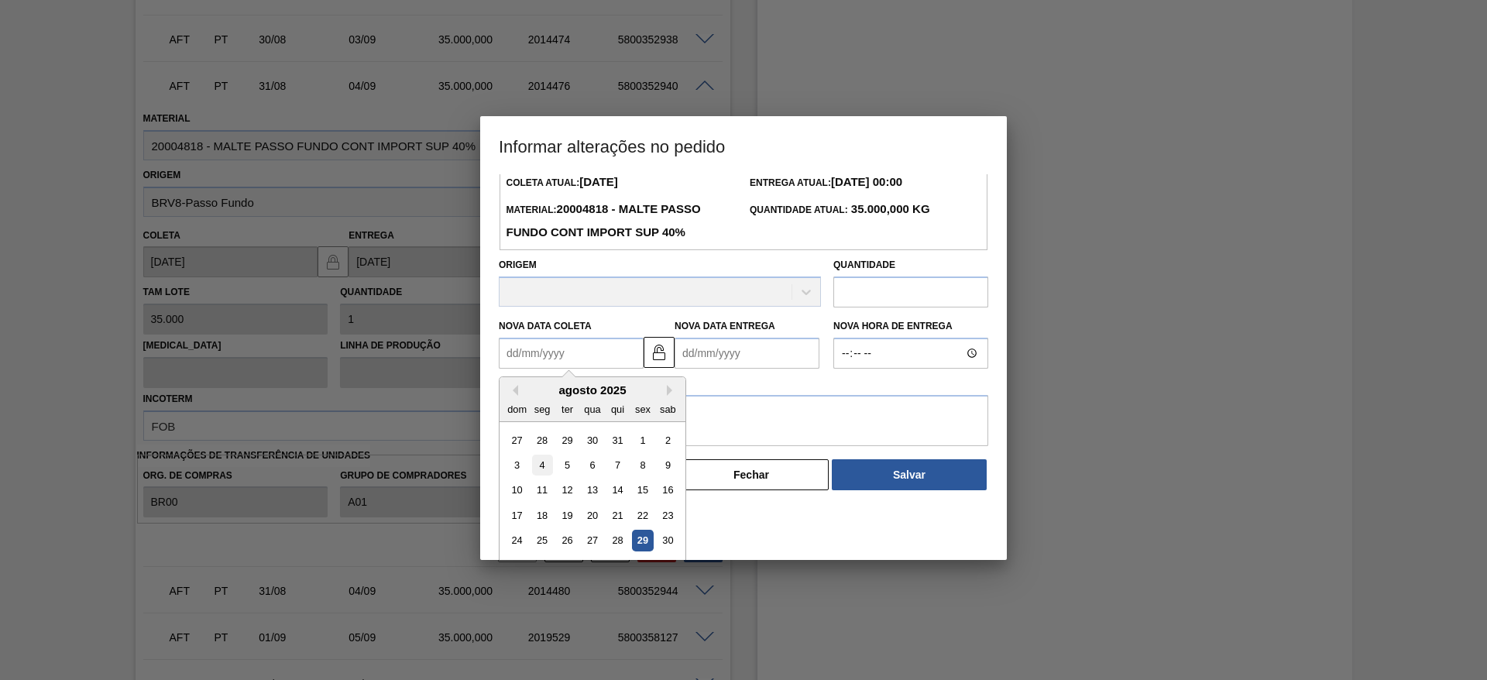
scroll to position [77, 0]
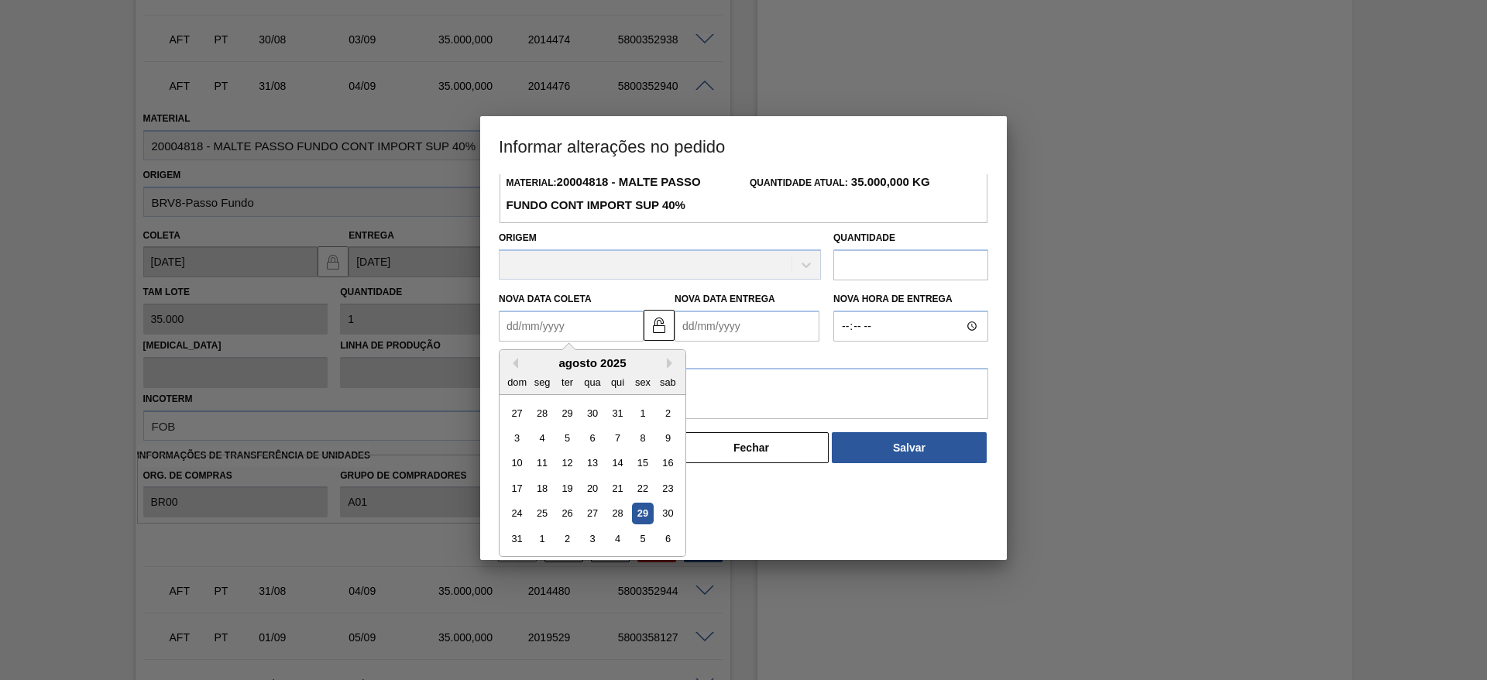
click at [643, 516] on div "29" at bounding box center [642, 513] width 21 height 21
type Coleta2014476 "[DATE]"
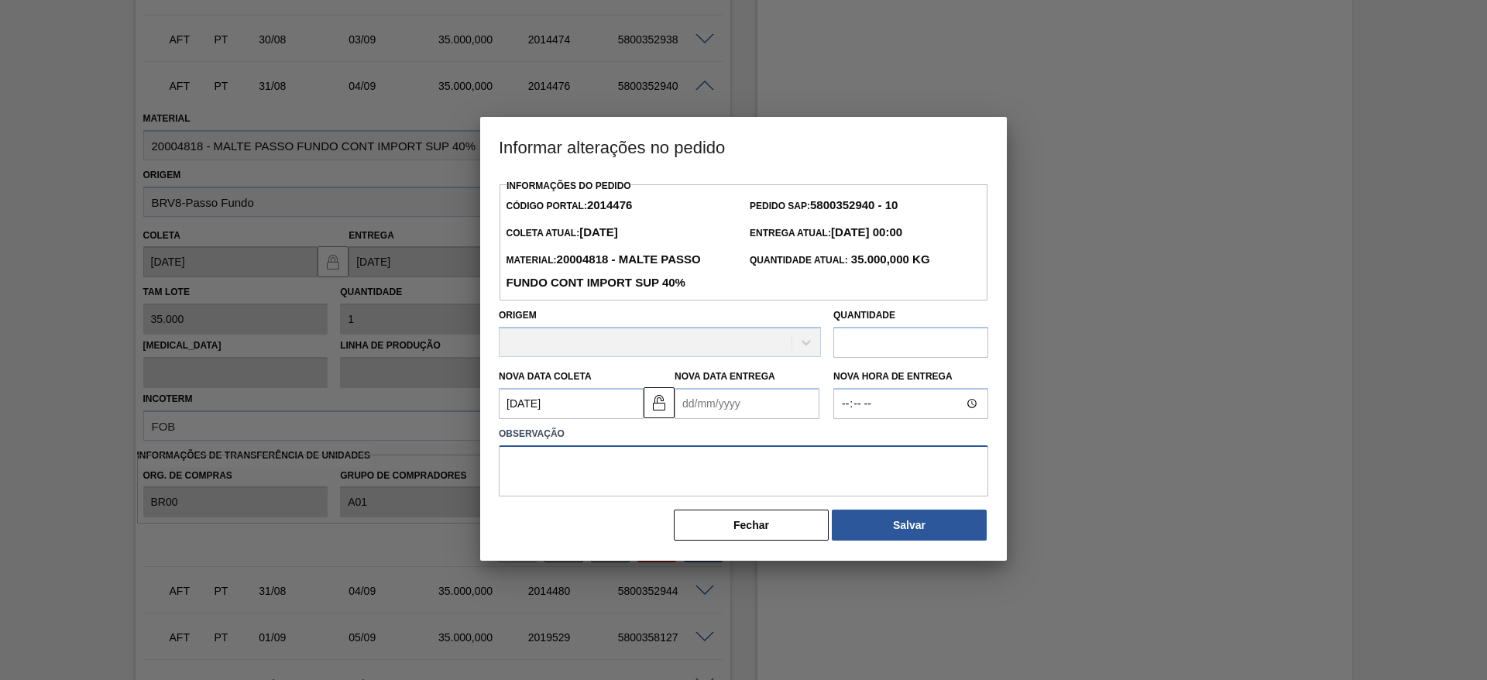
click at [544, 471] on textarea at bounding box center [743, 470] width 489 height 51
type textarea "."
click at [858, 526] on button "Salvar" at bounding box center [909, 524] width 155 height 31
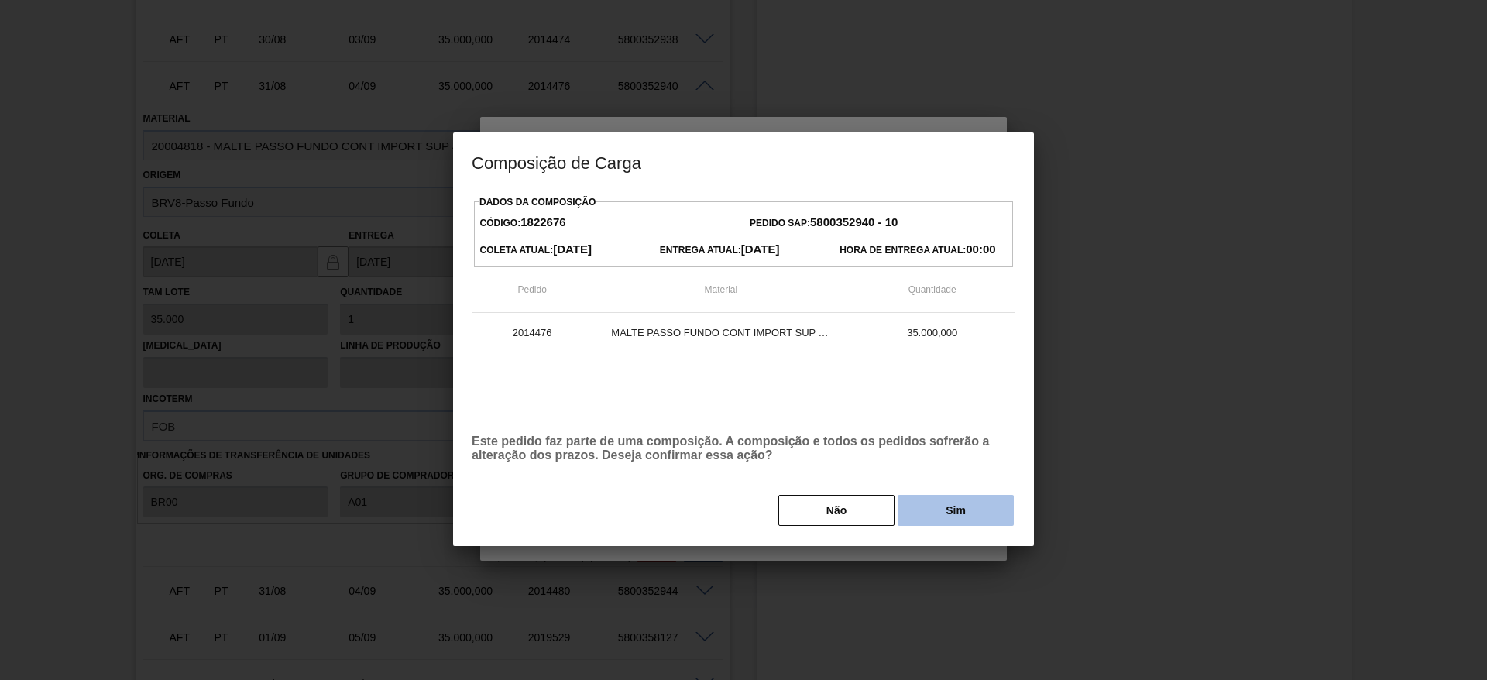
click at [957, 522] on button "Sim" at bounding box center [955, 510] width 116 height 31
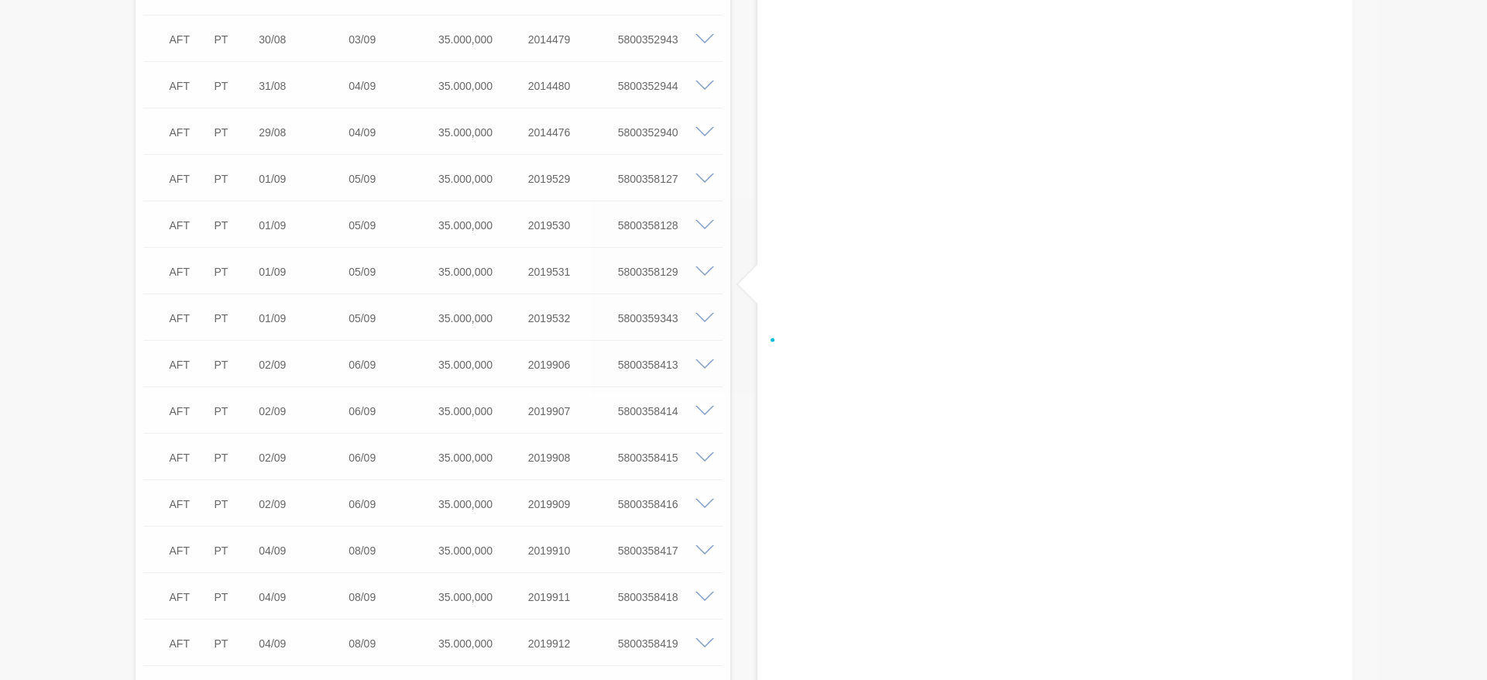
scroll to position [2764, 0]
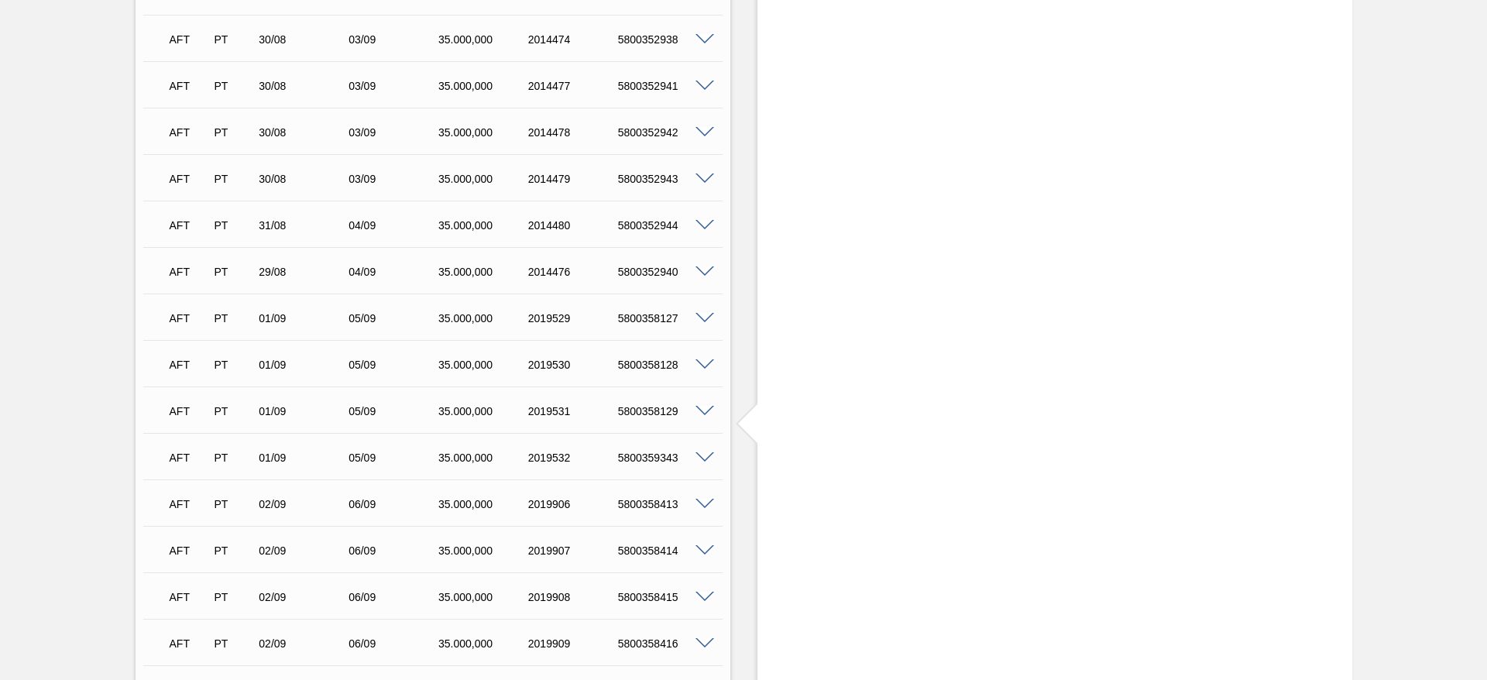
click at [704, 225] on span at bounding box center [704, 226] width 19 height 12
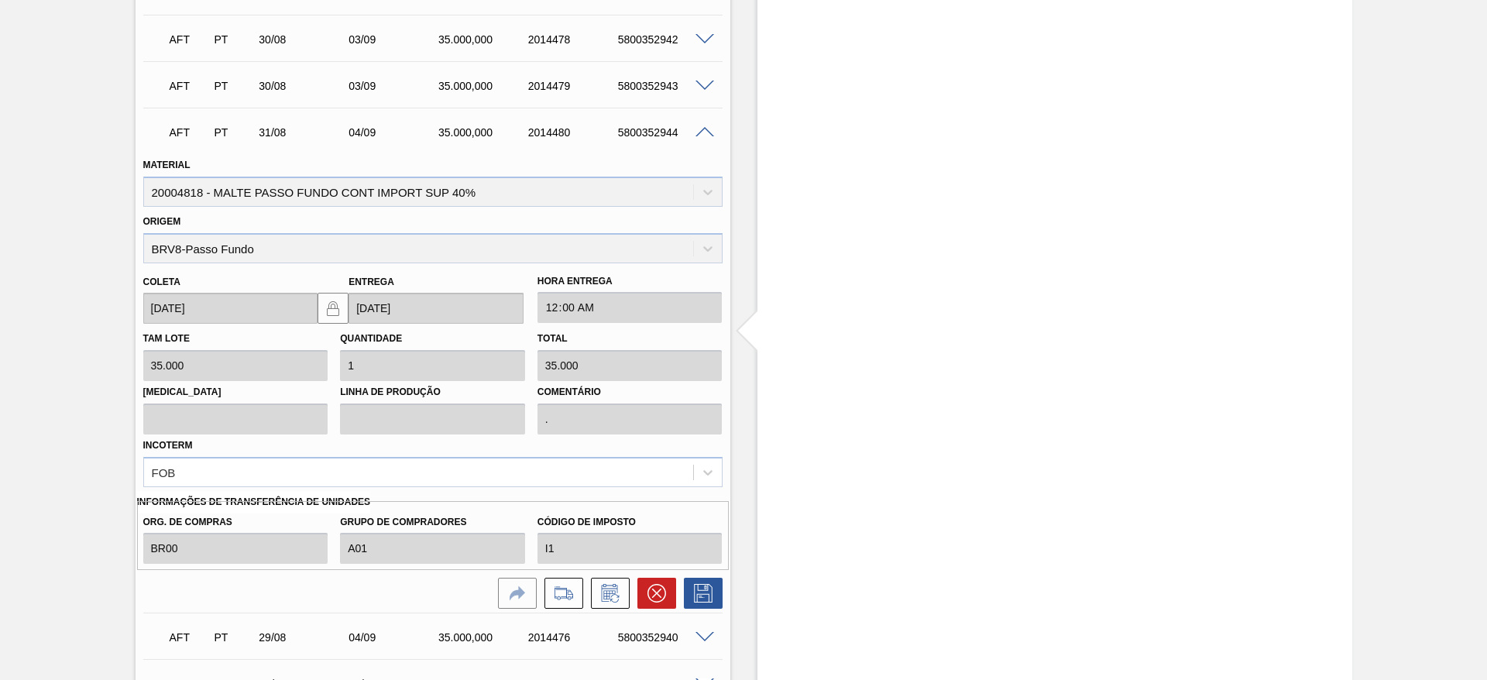
scroll to position [2996, 0]
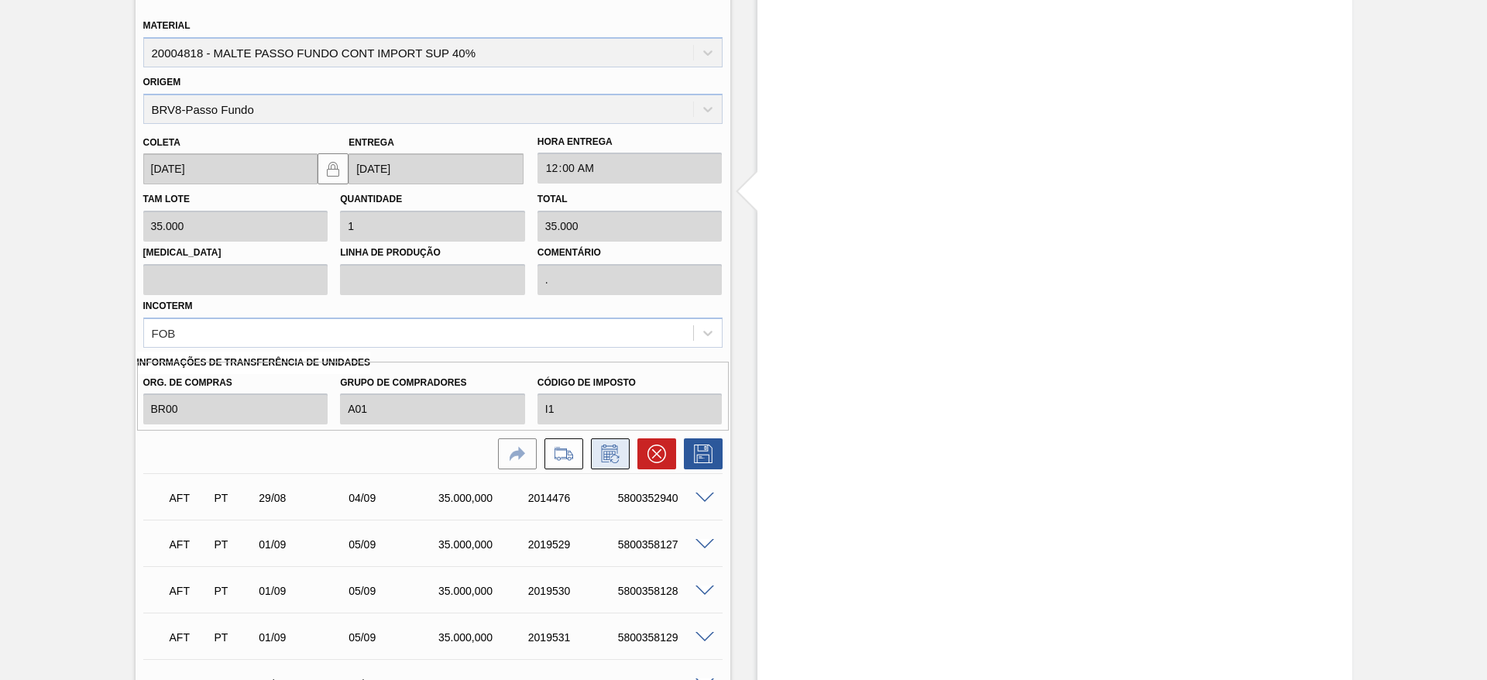
click at [612, 457] on icon at bounding box center [610, 453] width 25 height 19
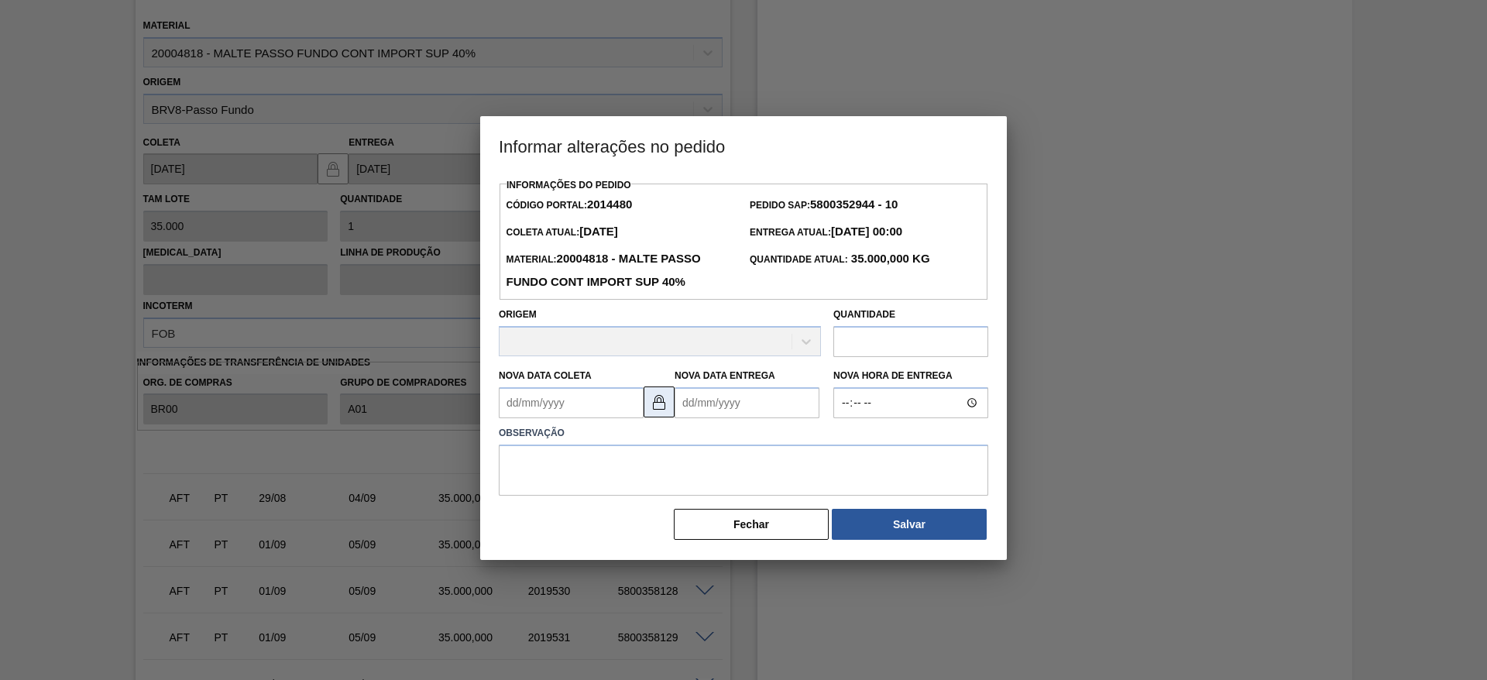
click at [664, 404] on img at bounding box center [659, 402] width 19 height 19
click at [514, 409] on Coleta2014480 "Nova Data Coleta" at bounding box center [571, 402] width 145 height 31
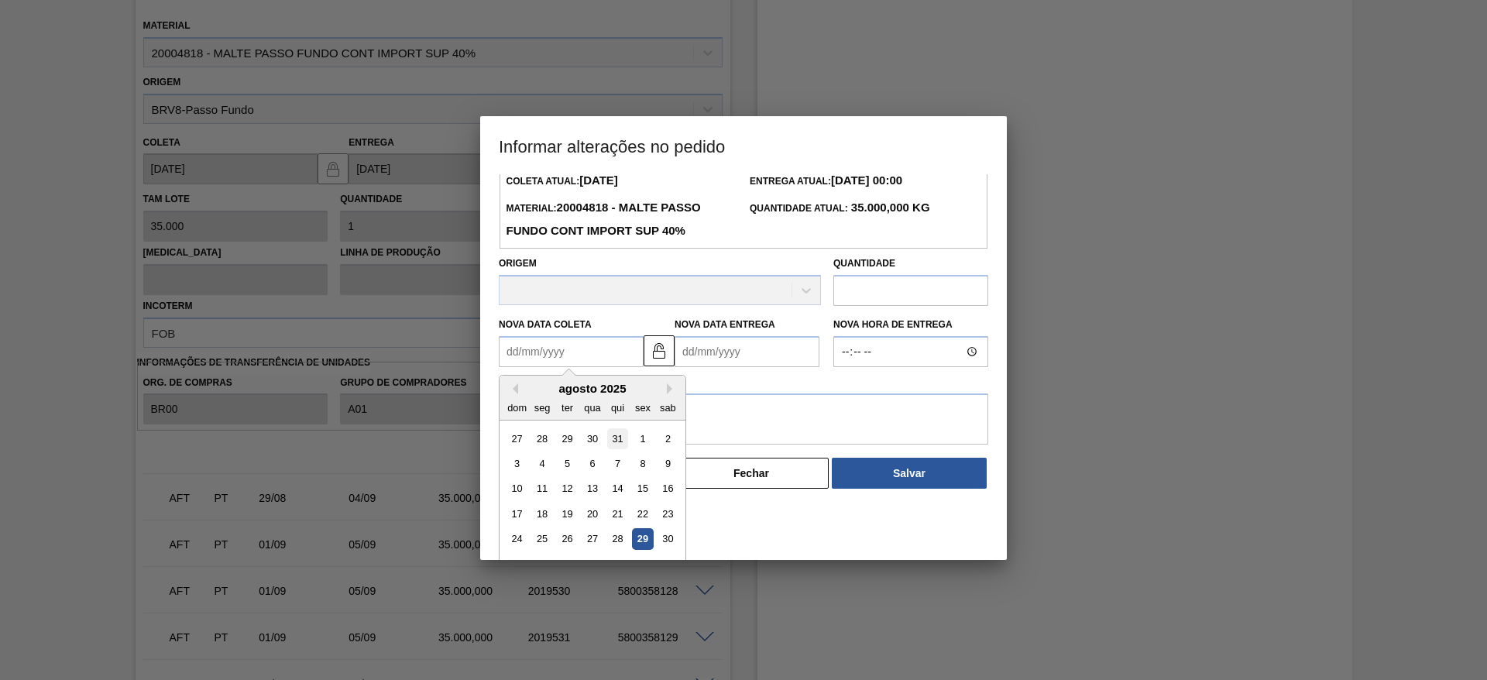
scroll to position [77, 0]
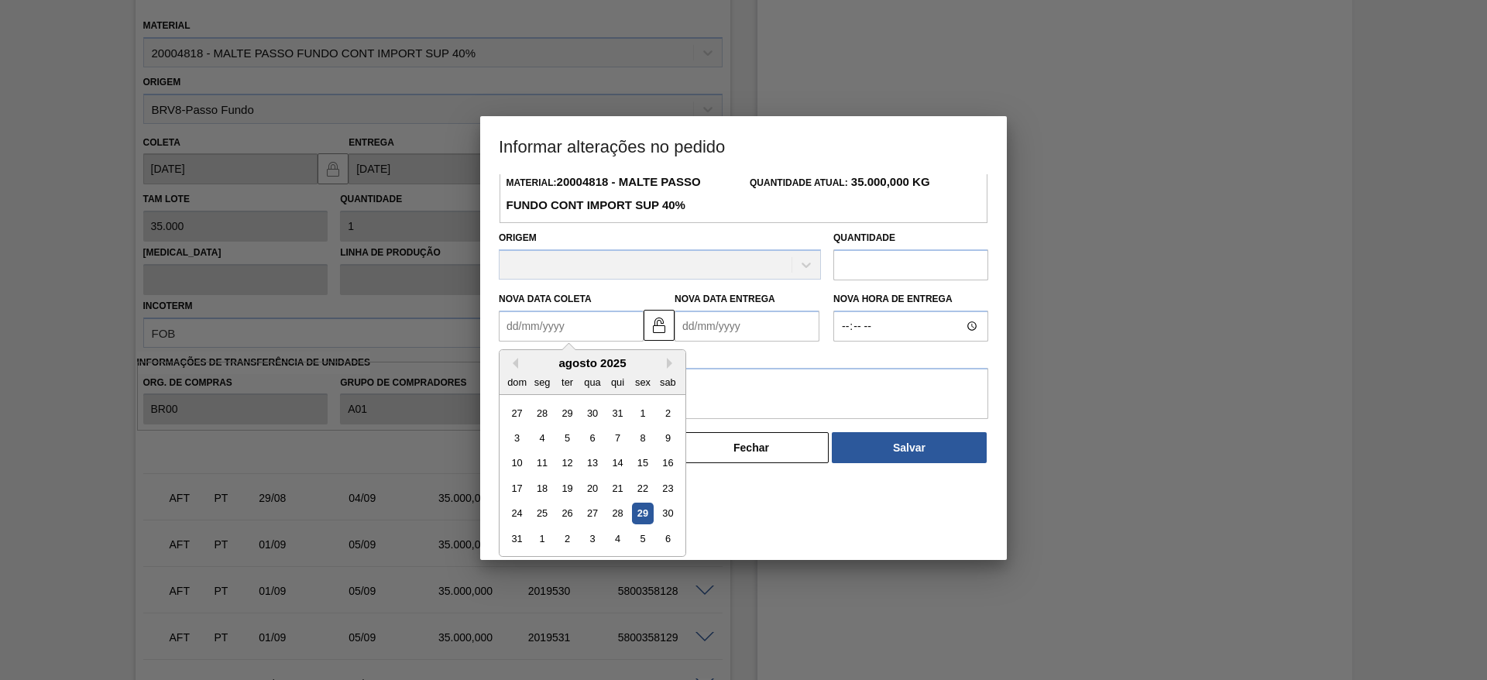
click at [644, 515] on div "29" at bounding box center [642, 513] width 21 height 21
type Coleta2014480 "[DATE]"
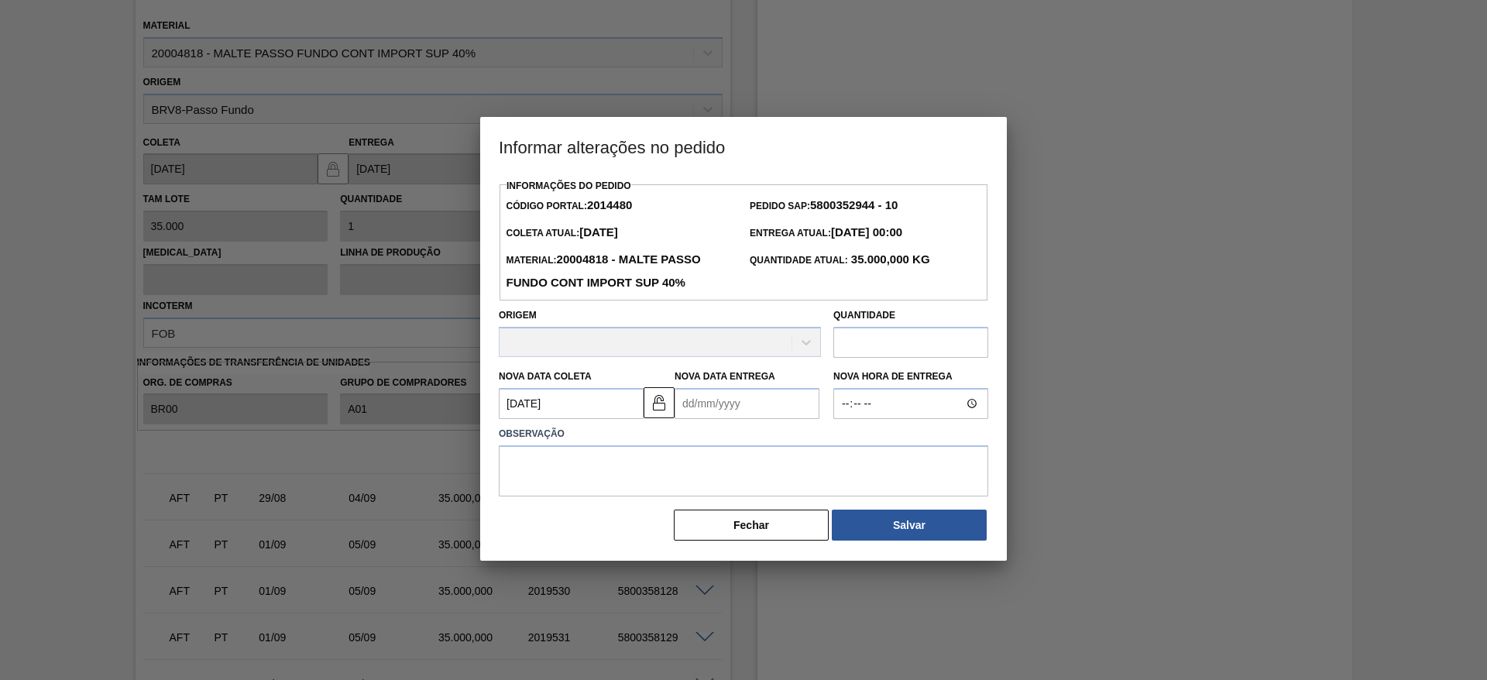
scroll to position [0, 0]
click at [540, 465] on textarea at bounding box center [743, 470] width 489 height 51
type textarea "."
click at [908, 524] on button "Salvar" at bounding box center [909, 524] width 155 height 31
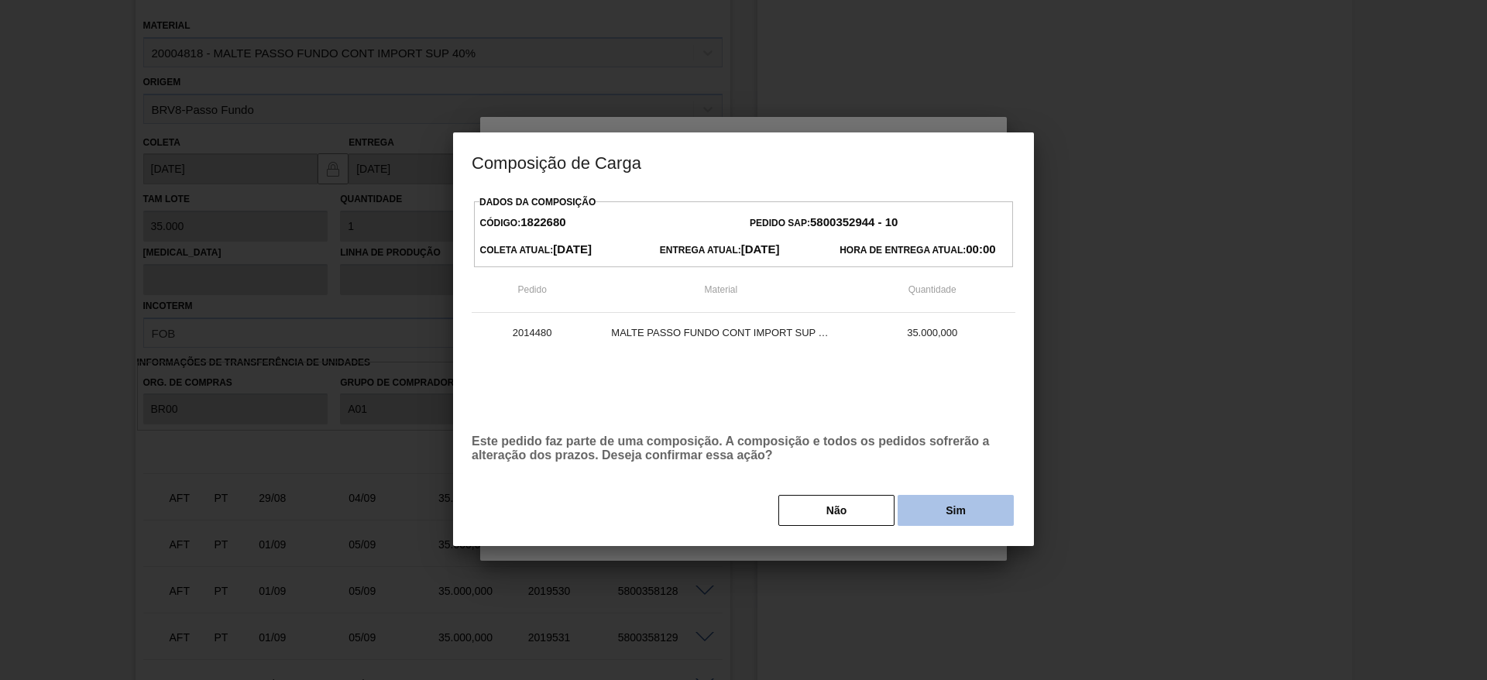
click at [935, 507] on button "Sim" at bounding box center [955, 510] width 116 height 31
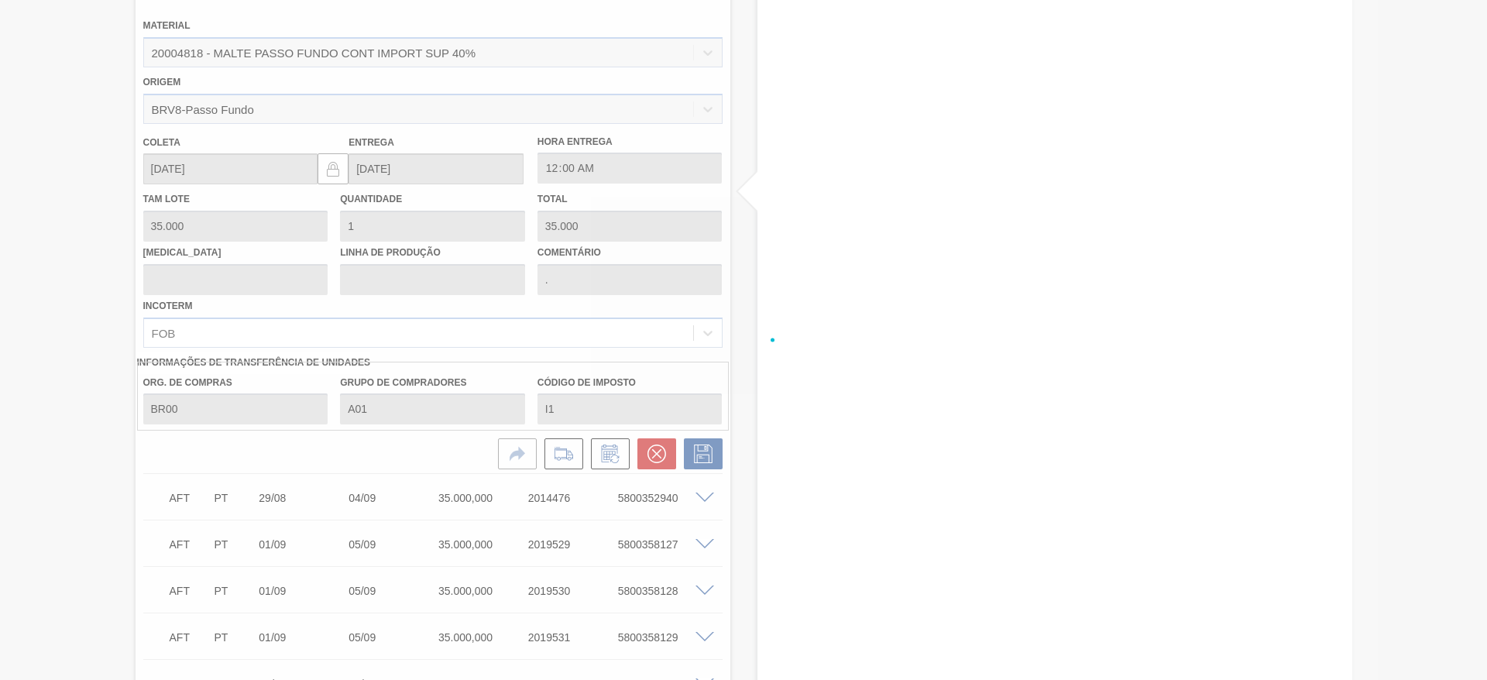
type input "[DATE]"
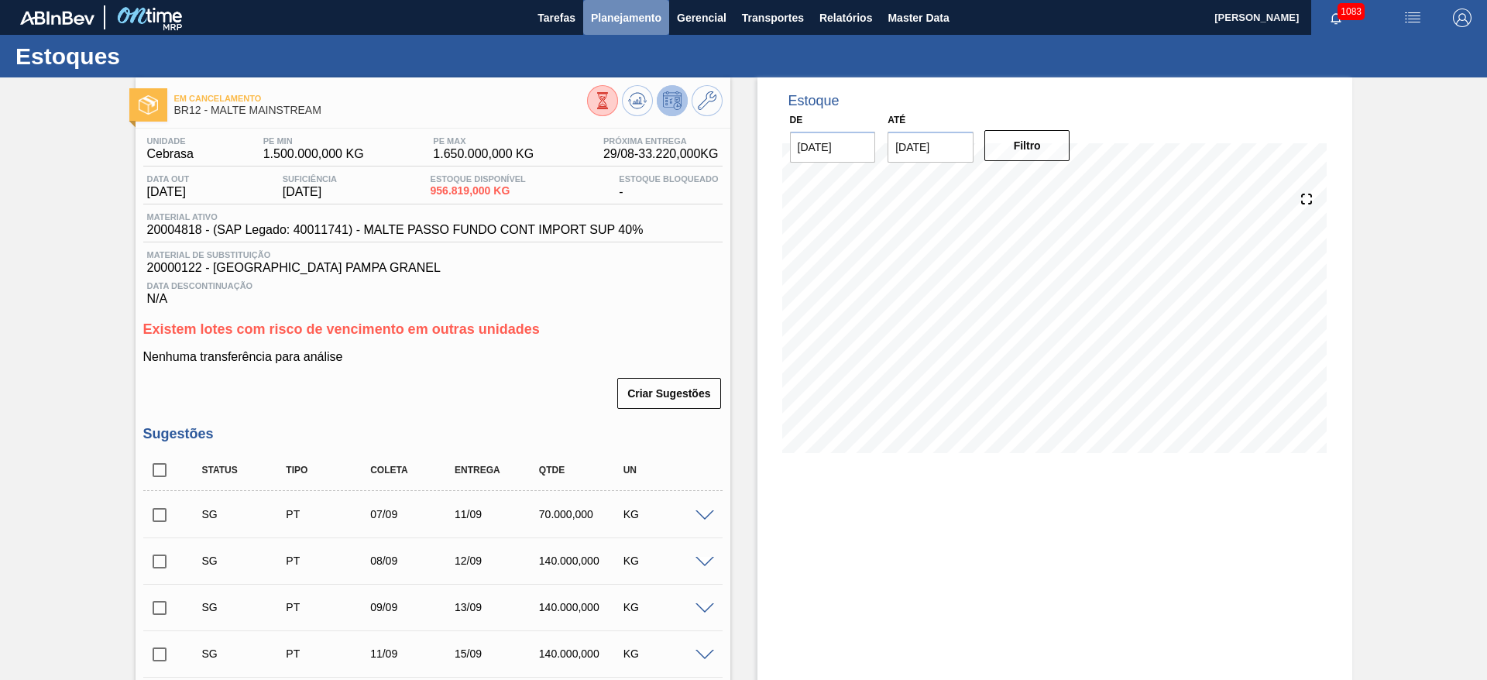
click at [622, 29] on button "Planejamento" at bounding box center [626, 17] width 86 height 35
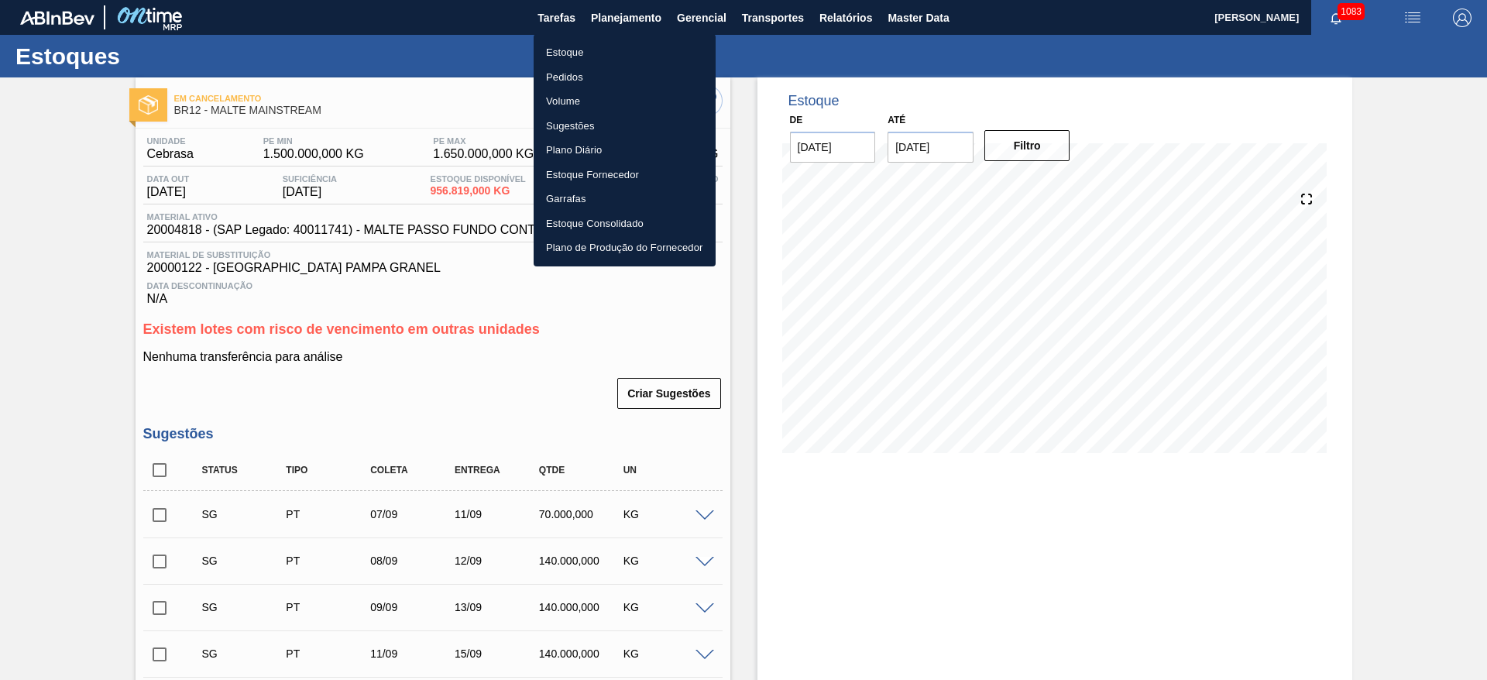
click at [571, 55] on li "Estoque" at bounding box center [624, 52] width 182 height 25
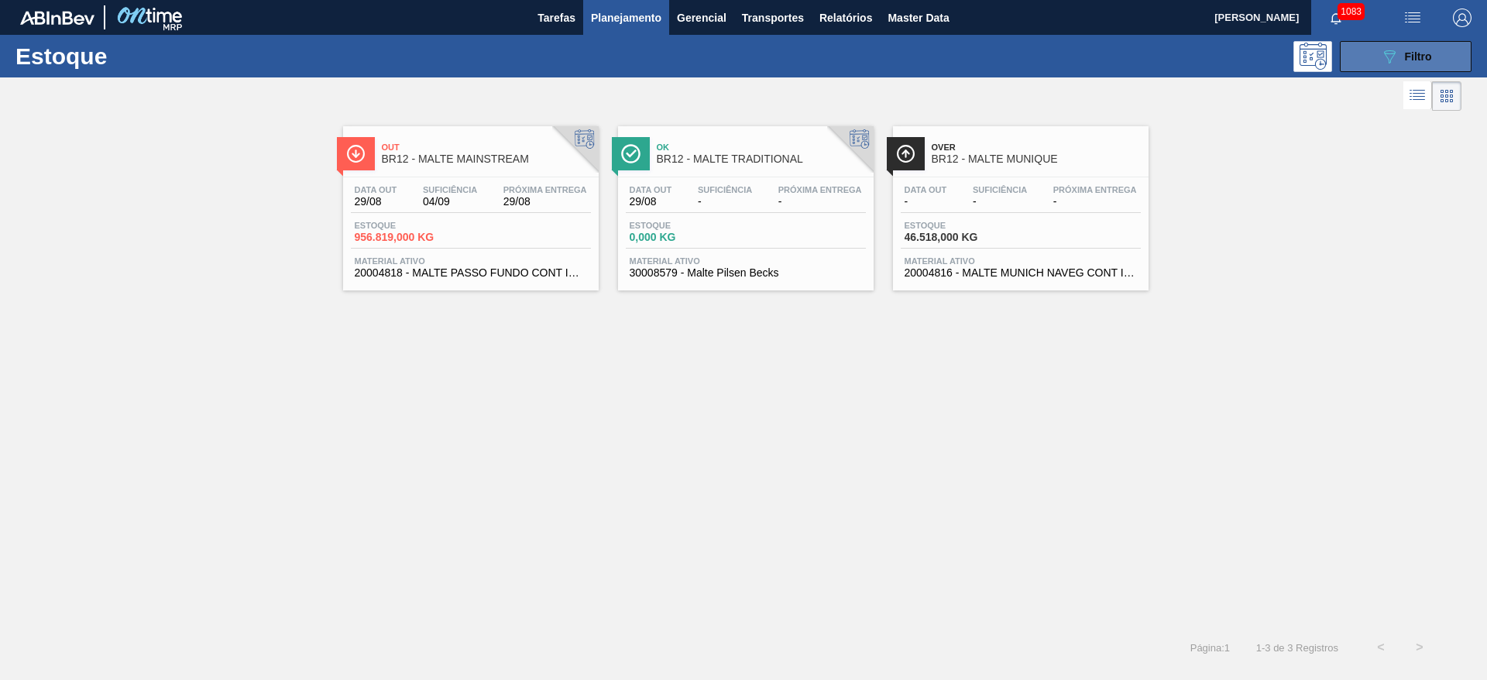
click at [1392, 62] on icon "089F7B8B-B2A5-4AFE-B5C0-19BA573D28AC" at bounding box center [1389, 56] width 19 height 19
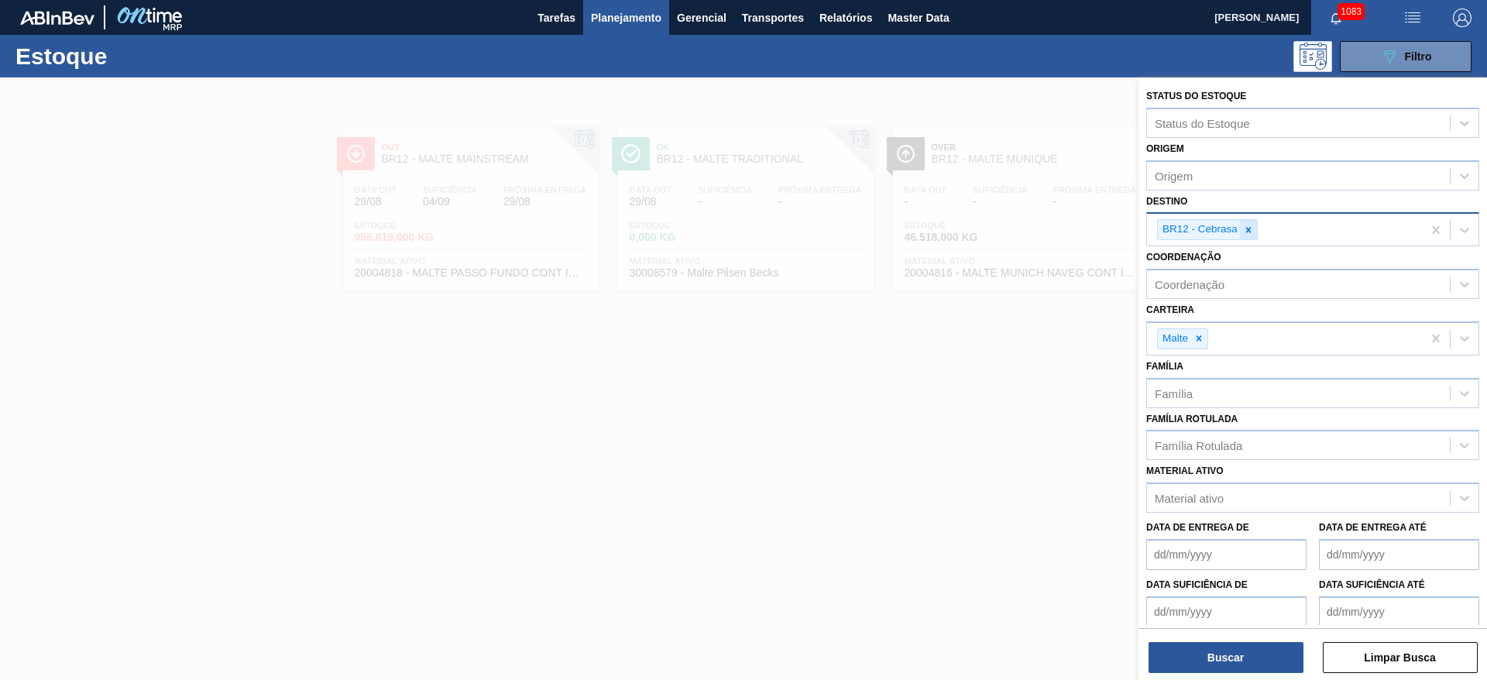
click at [1252, 229] on icon at bounding box center [1248, 230] width 11 height 11
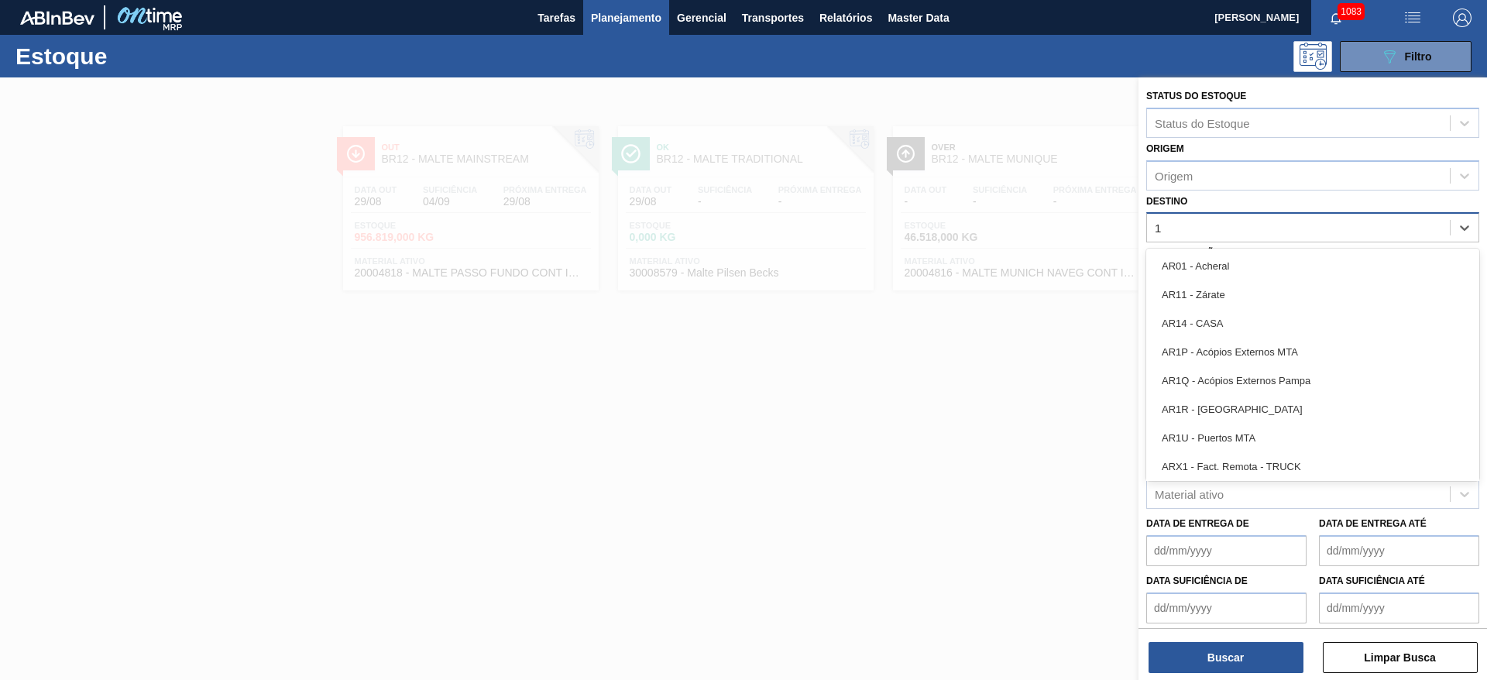
type input "19"
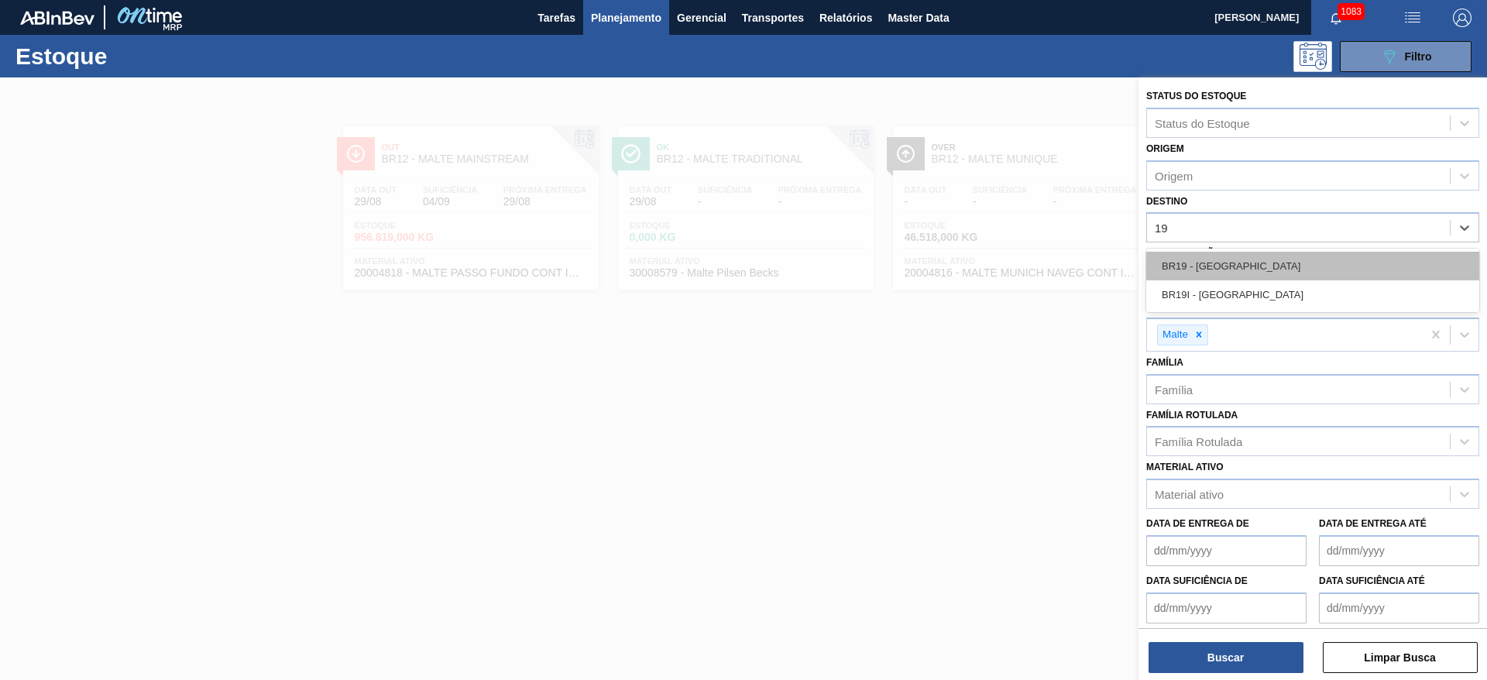
click at [1170, 257] on div "BR19 - [GEOGRAPHIC_DATA]" at bounding box center [1312, 266] width 333 height 29
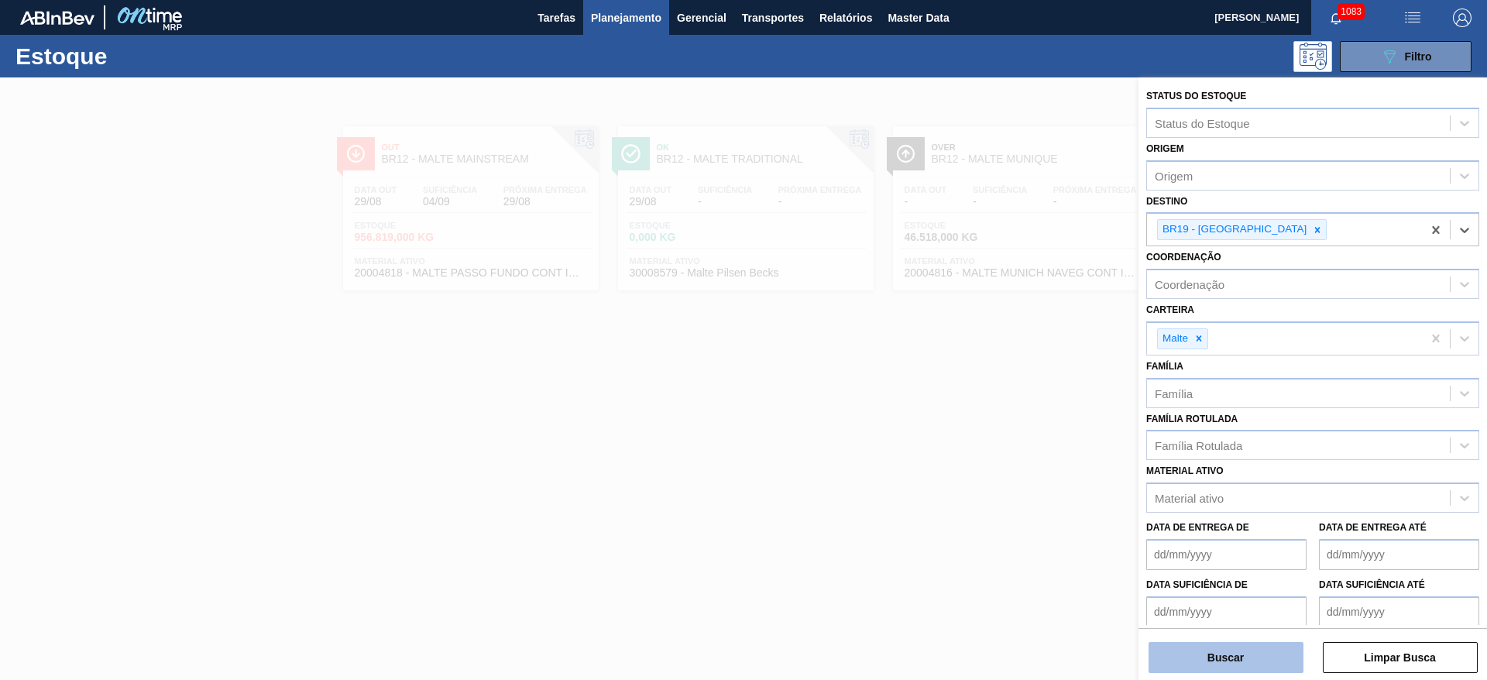
click at [1216, 655] on button "Buscar" at bounding box center [1225, 657] width 155 height 31
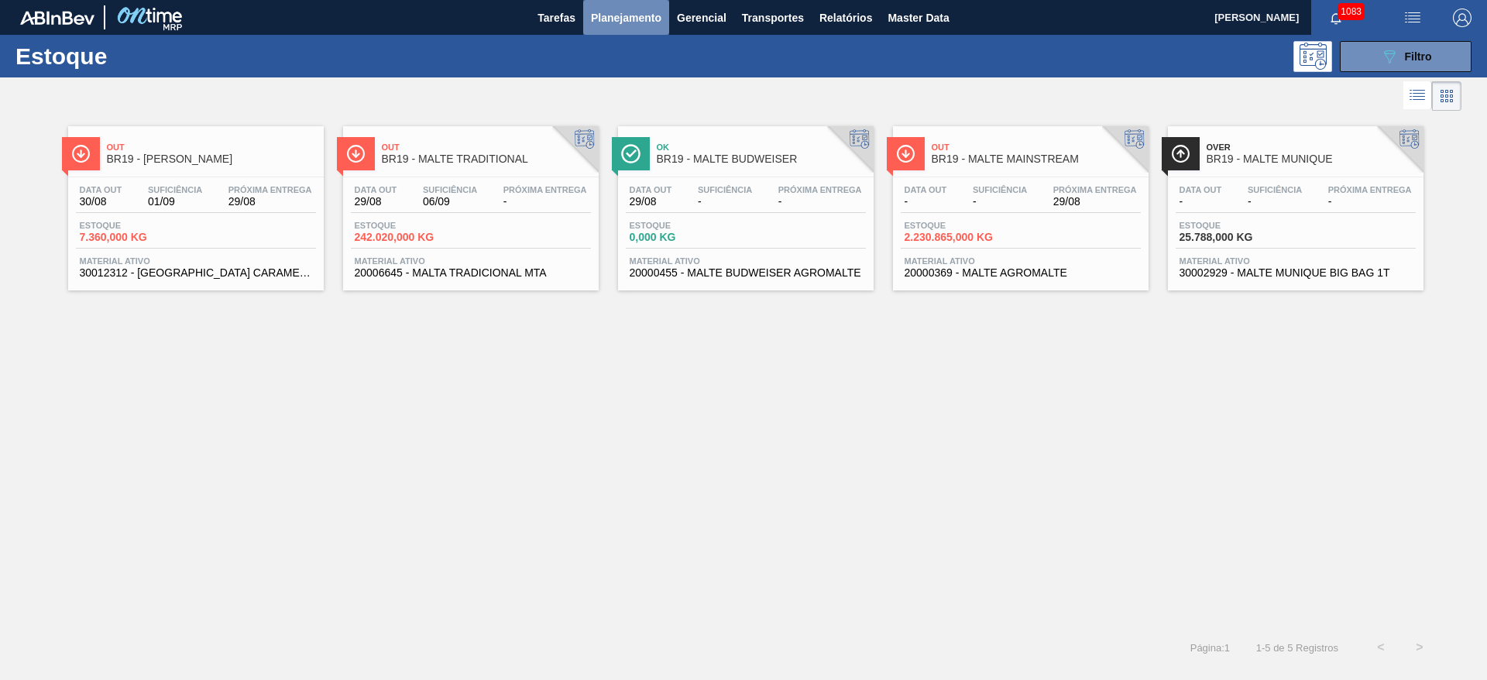
click at [622, 17] on span "Planejamento" at bounding box center [626, 18] width 70 height 19
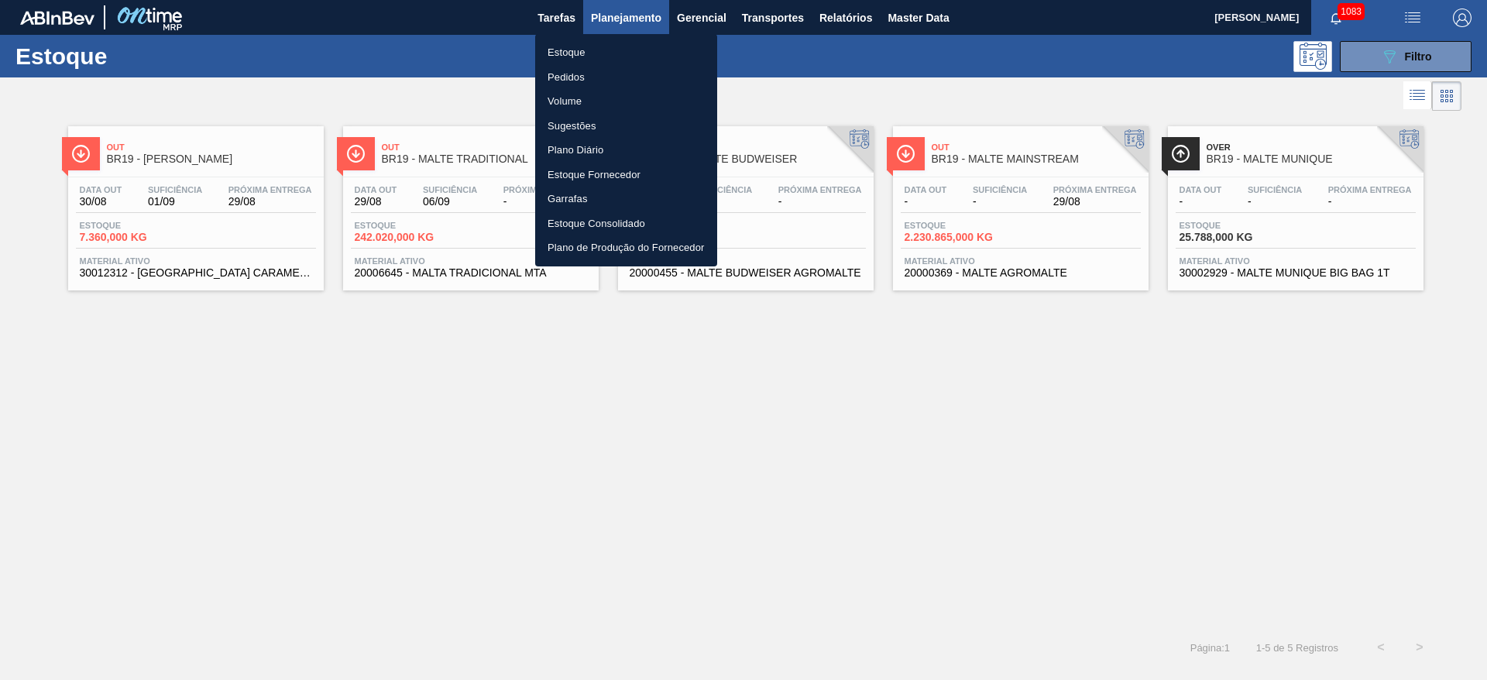
click at [568, 68] on li "Pedidos" at bounding box center [626, 77] width 182 height 25
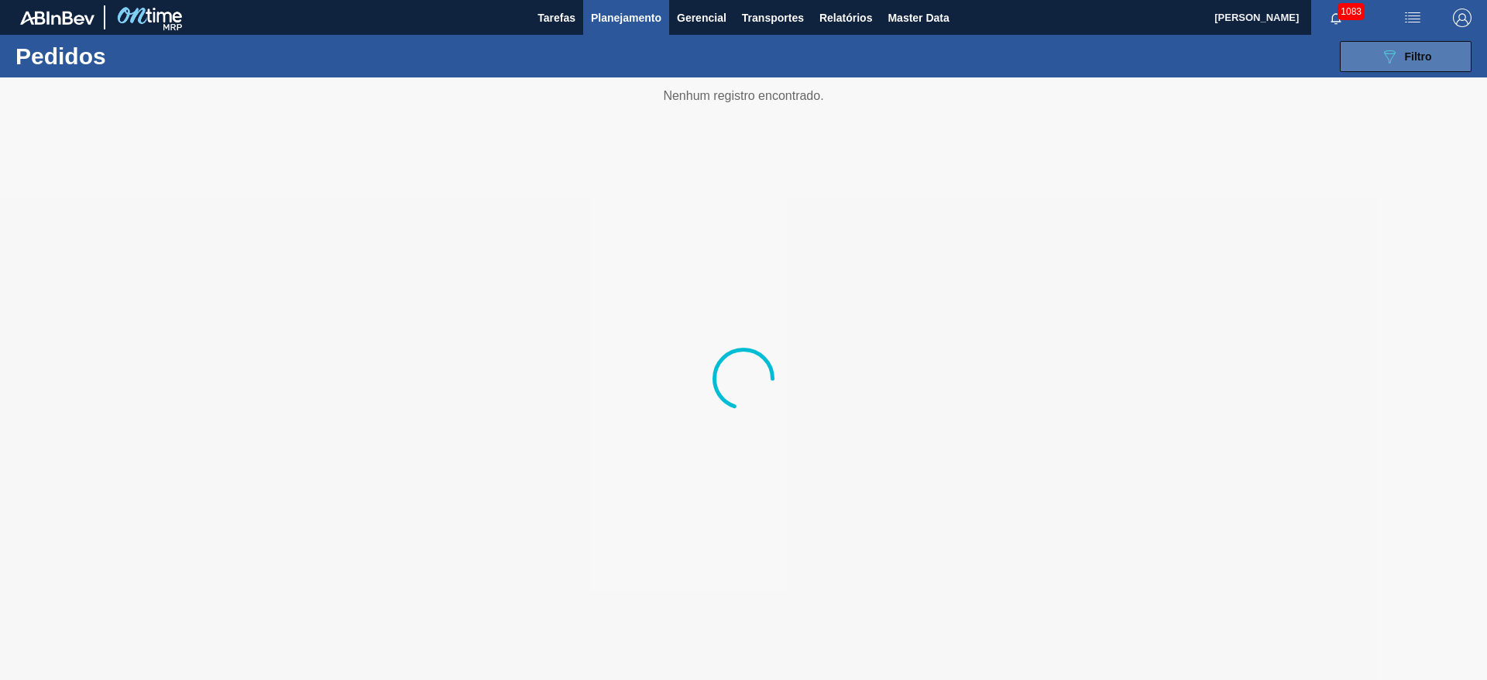
click at [1408, 58] on span "Filtro" at bounding box center [1418, 56] width 27 height 12
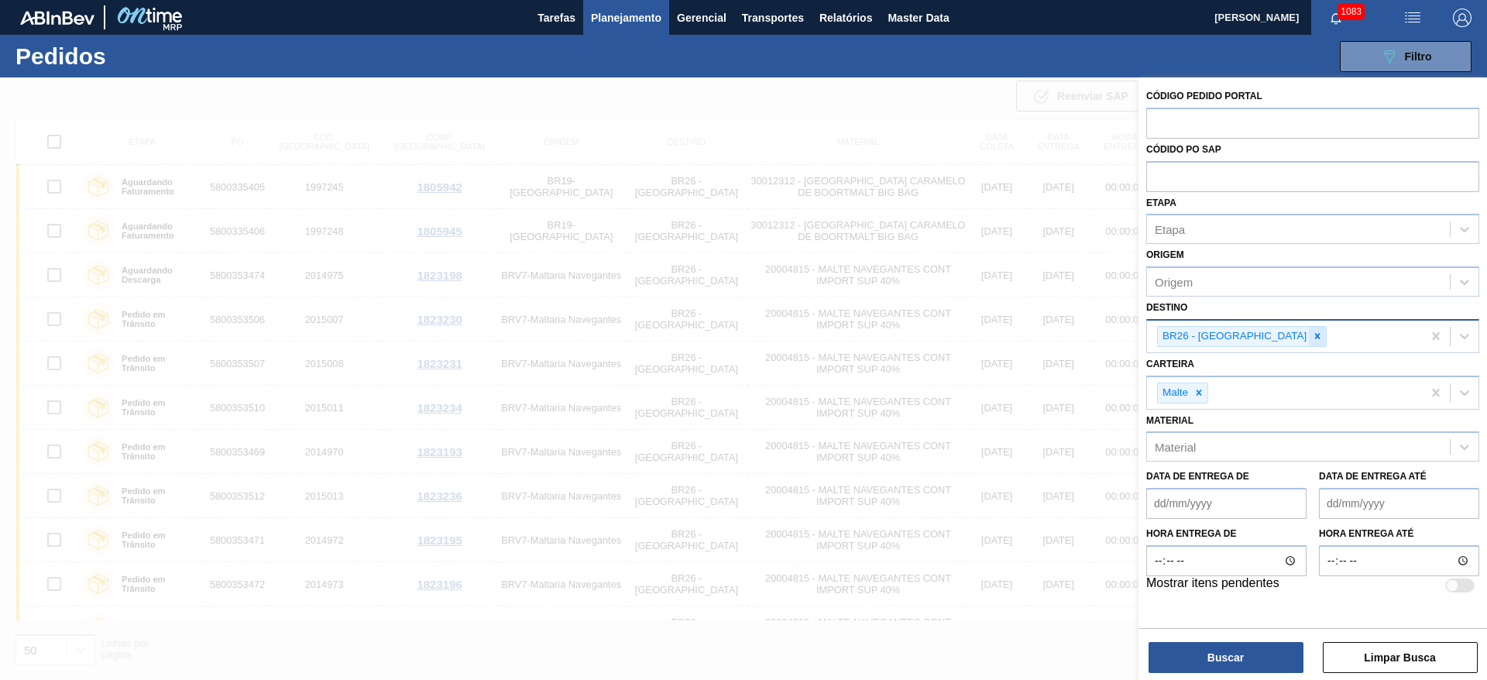
click at [1315, 337] on icon at bounding box center [1317, 336] width 5 height 5
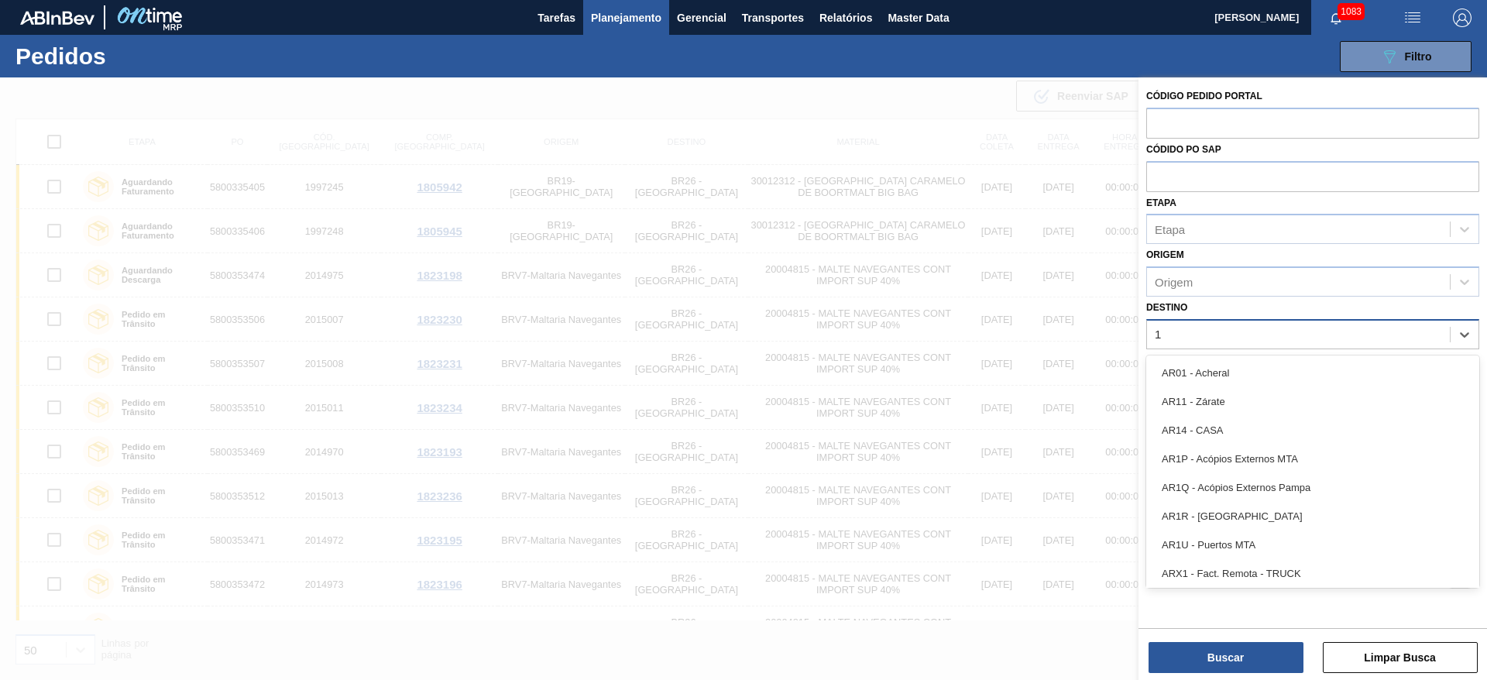
type input "19"
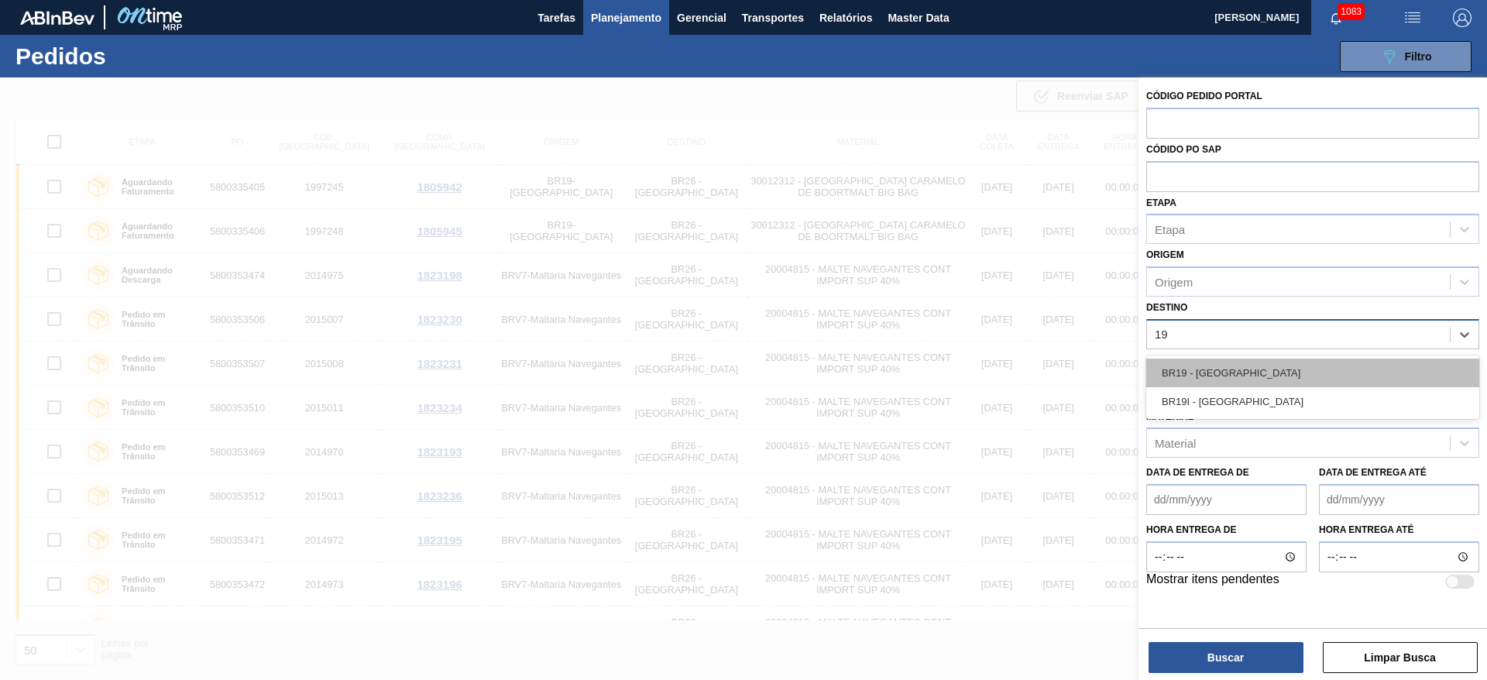
click at [1214, 373] on div "BR19 - [GEOGRAPHIC_DATA]" at bounding box center [1312, 372] width 333 height 29
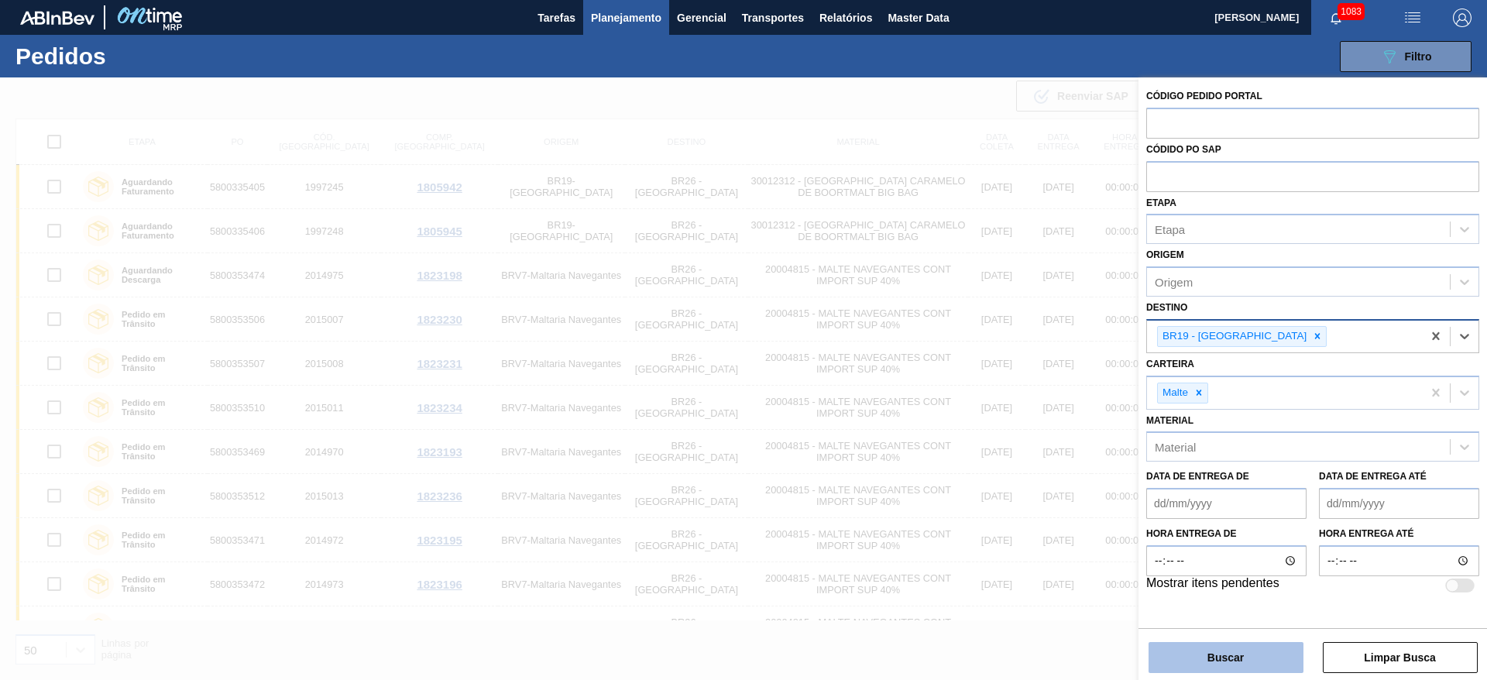
click at [1189, 662] on button "Buscar" at bounding box center [1225, 657] width 155 height 31
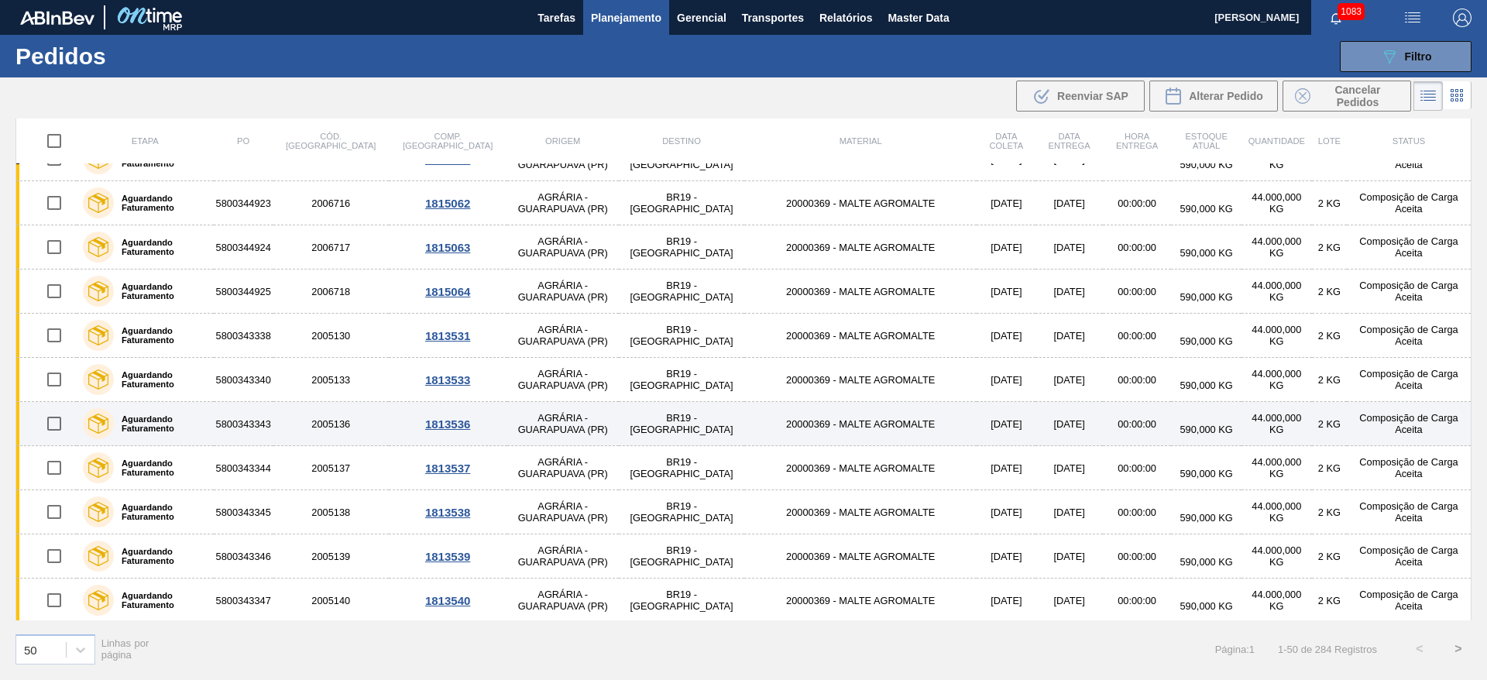
scroll to position [1751, 0]
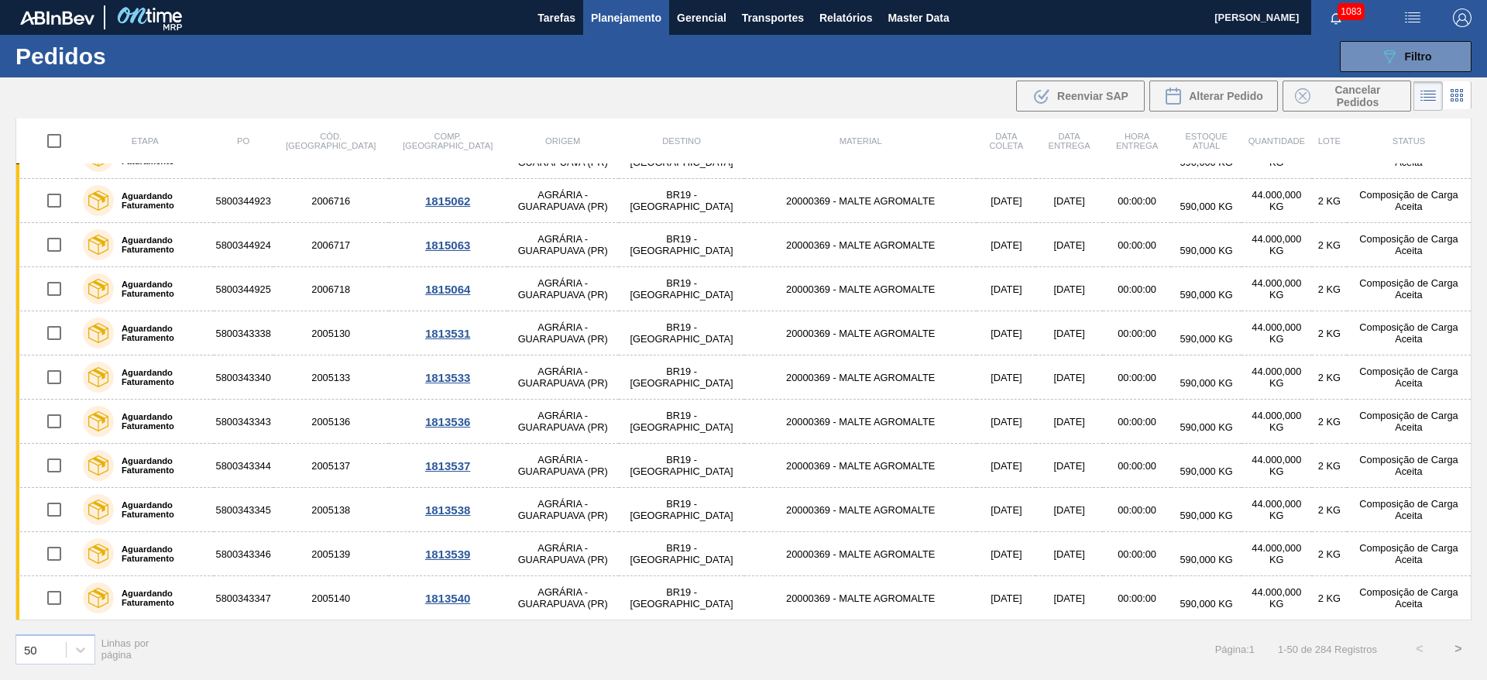
click at [1456, 649] on button ">" at bounding box center [1458, 648] width 39 height 39
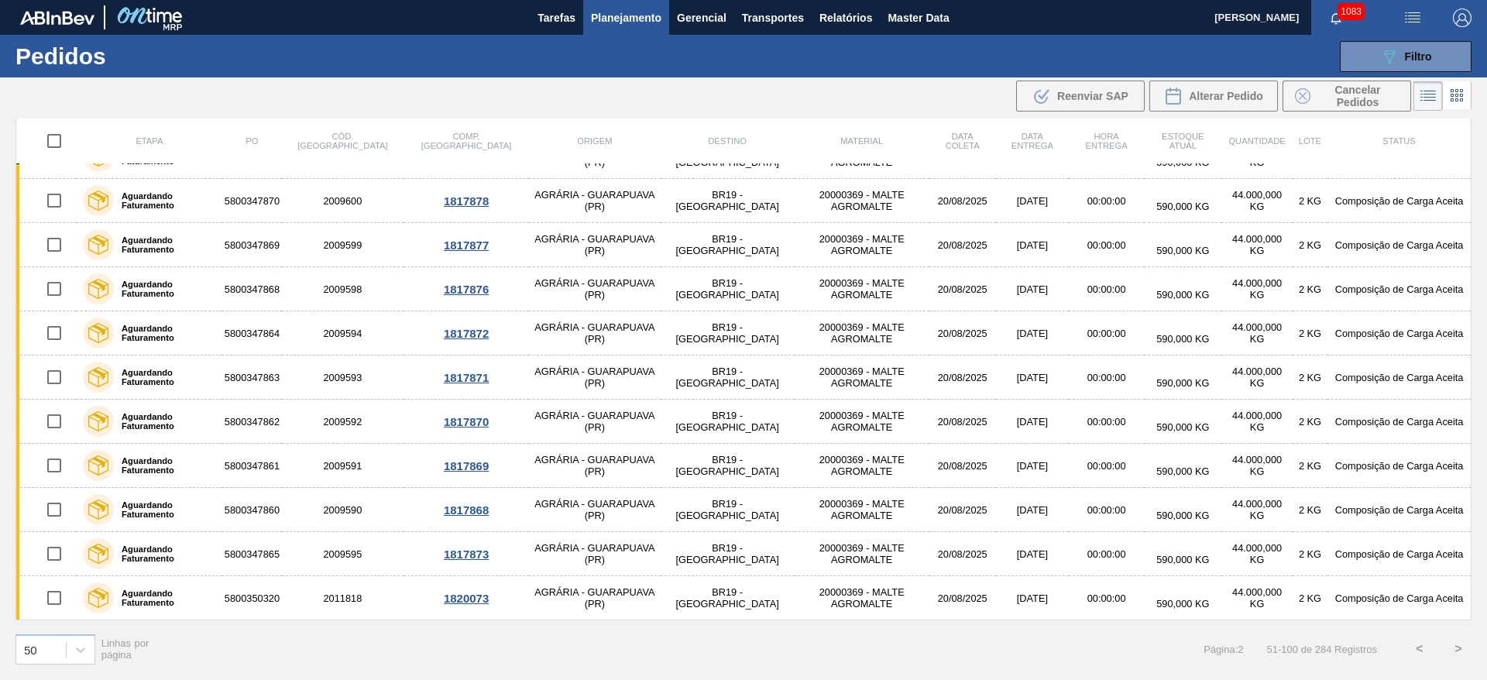
scroll to position [0, 0]
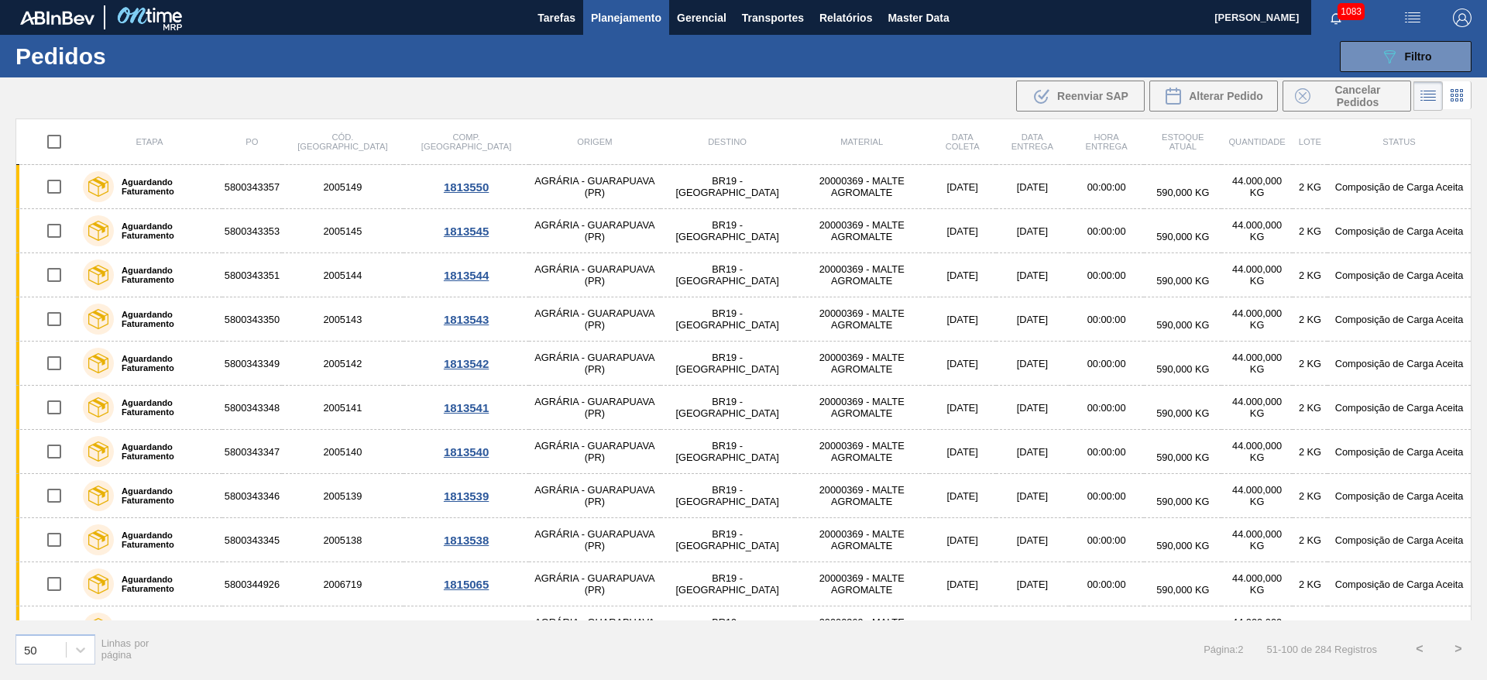
click at [1461, 647] on button ">" at bounding box center [1458, 648] width 39 height 39
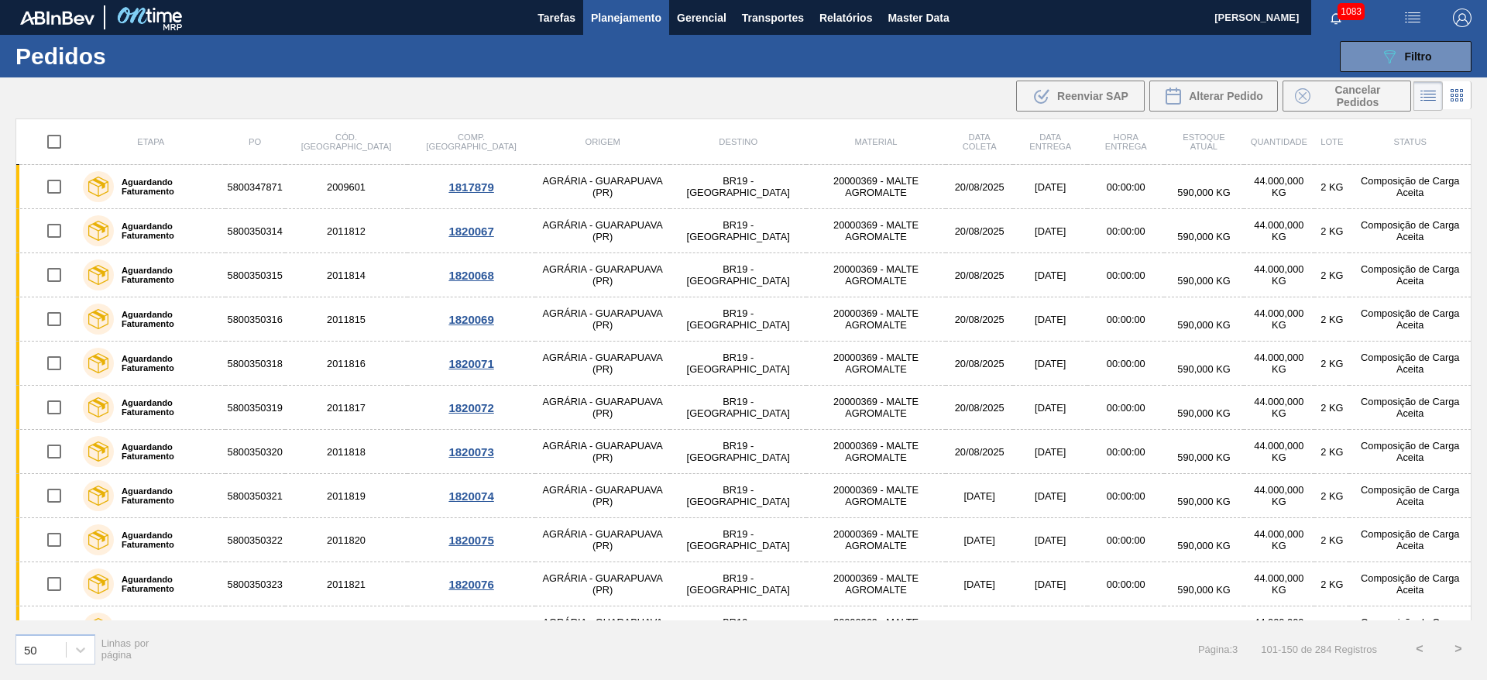
click at [1459, 647] on button ">" at bounding box center [1458, 648] width 39 height 39
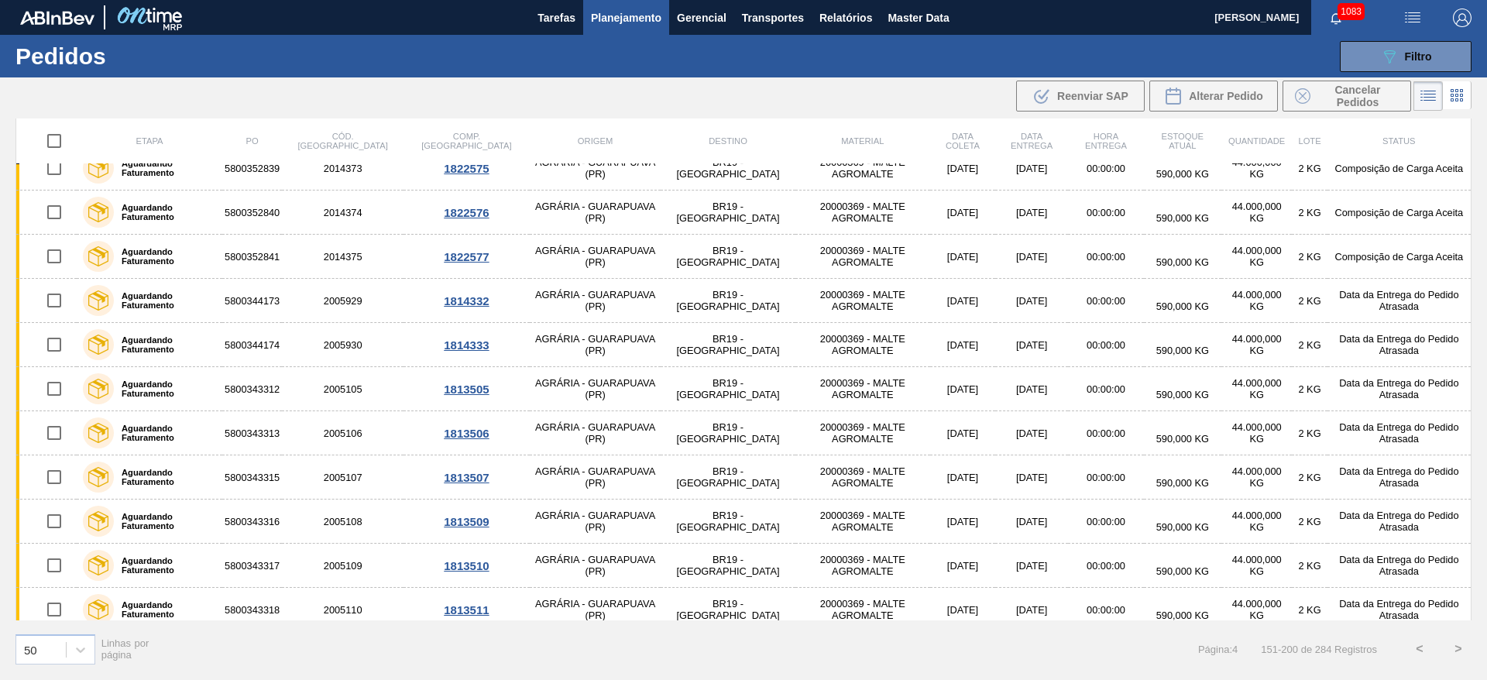
scroll to position [1751, 0]
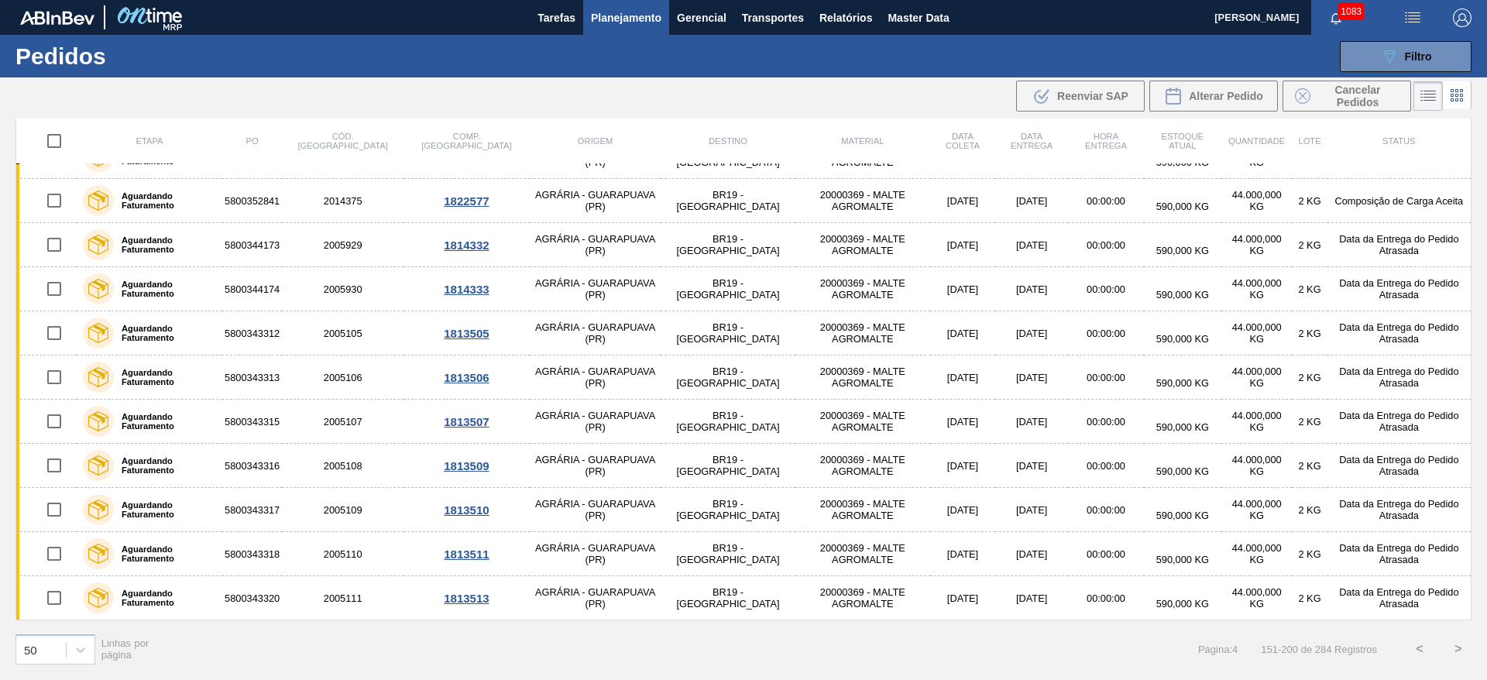
click at [1460, 649] on button ">" at bounding box center [1458, 648] width 39 height 39
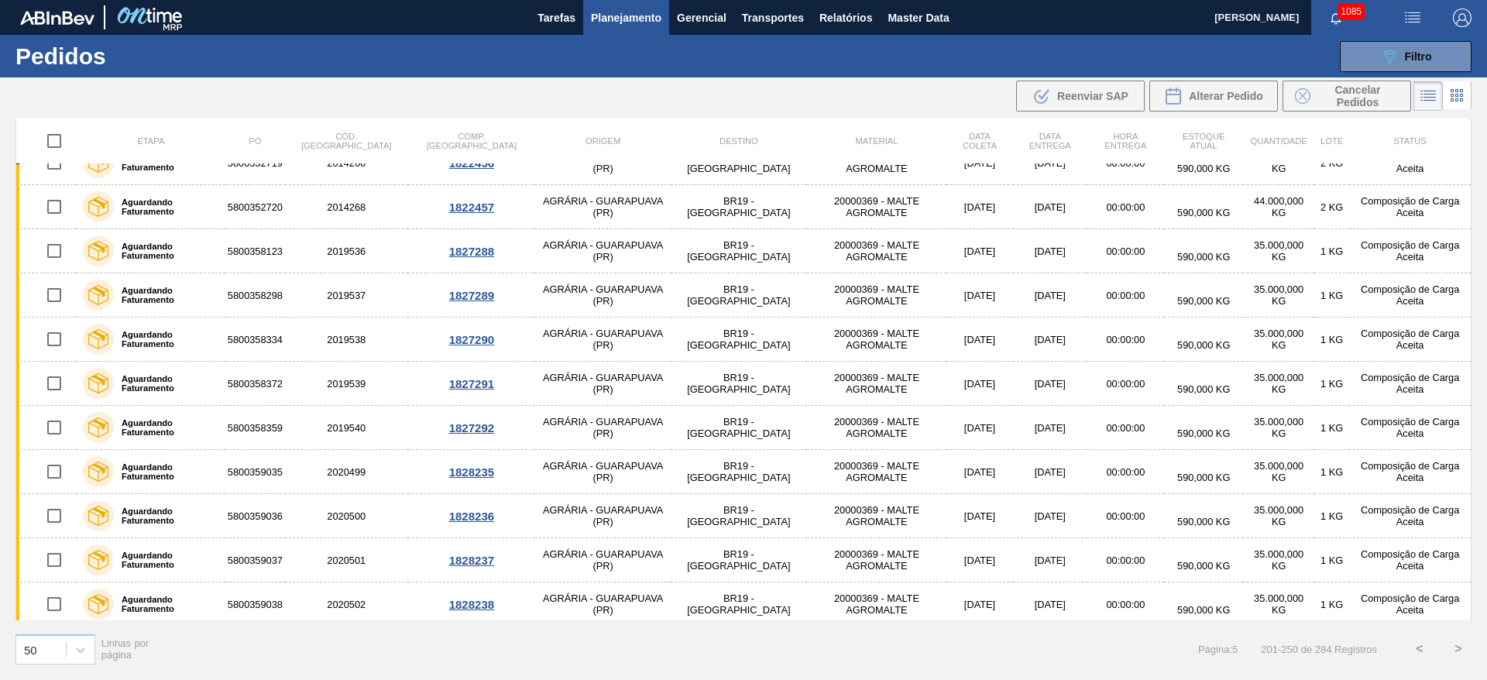
scroll to position [0, 0]
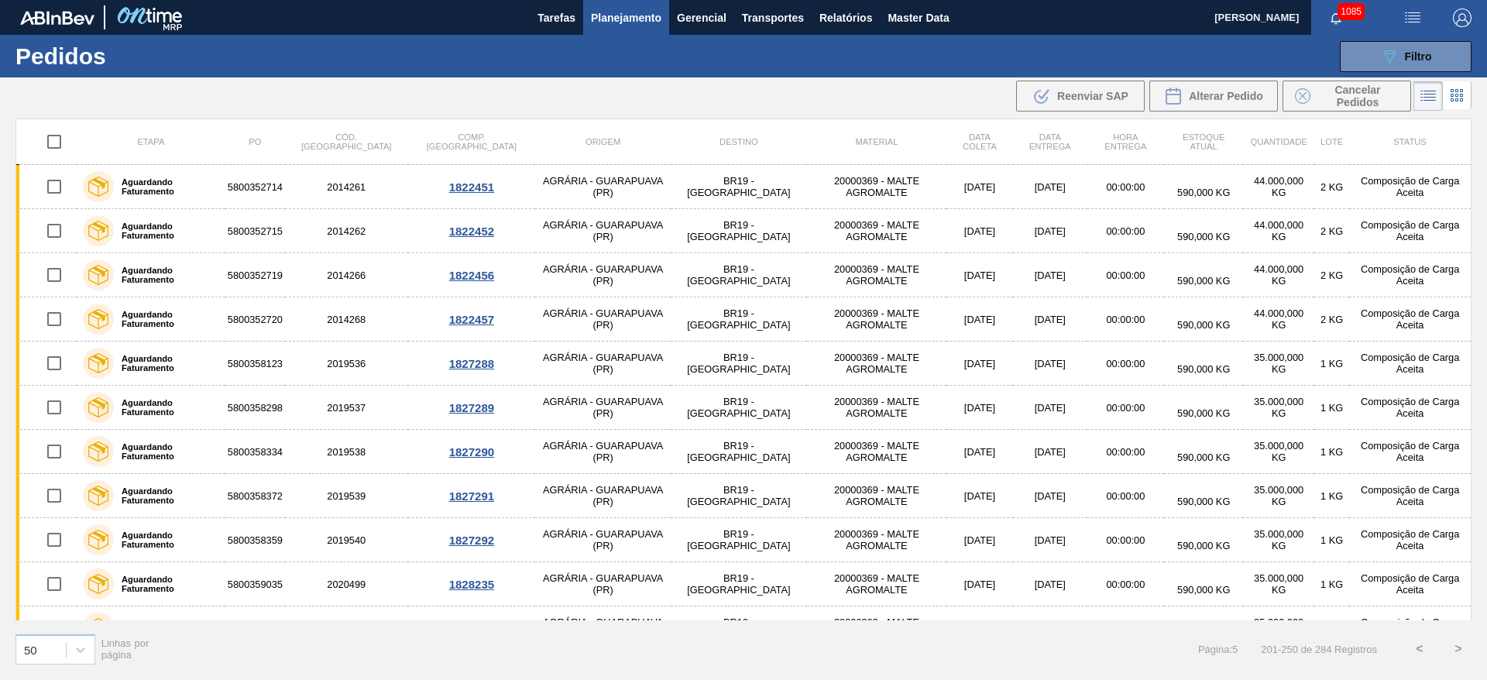
click at [1418, 648] on button "<" at bounding box center [1419, 648] width 39 height 39
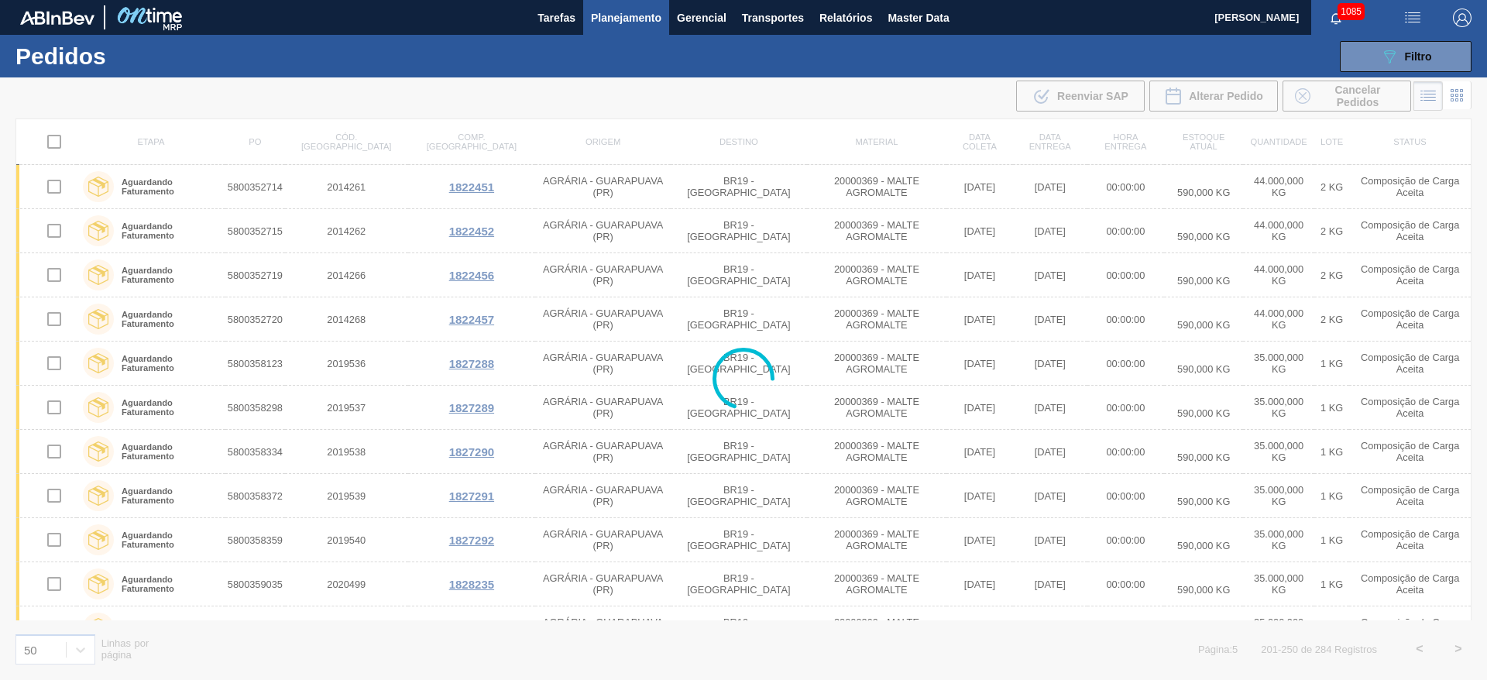
click at [1418, 648] on div at bounding box center [743, 378] width 1487 height 602
click at [1418, 649] on div at bounding box center [743, 378] width 1487 height 602
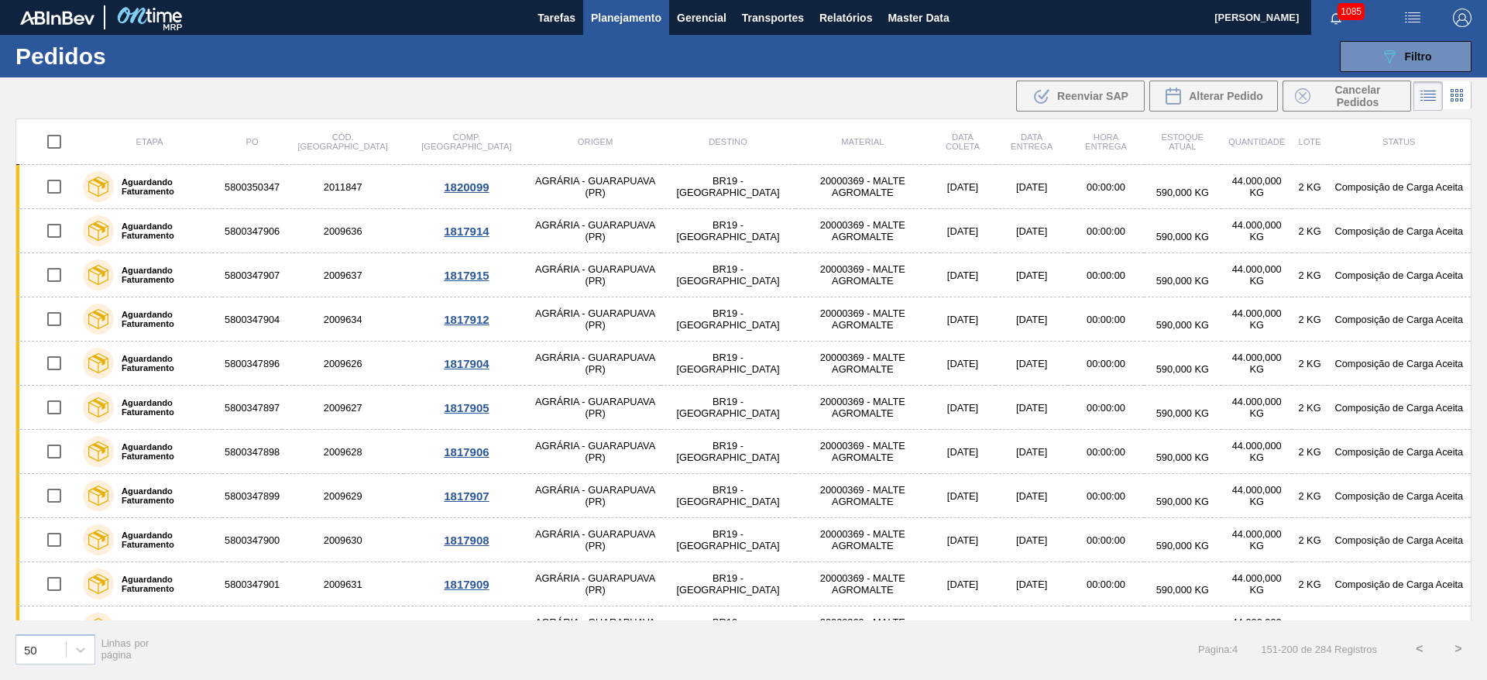
click at [1418, 649] on button "<" at bounding box center [1419, 648] width 39 height 39
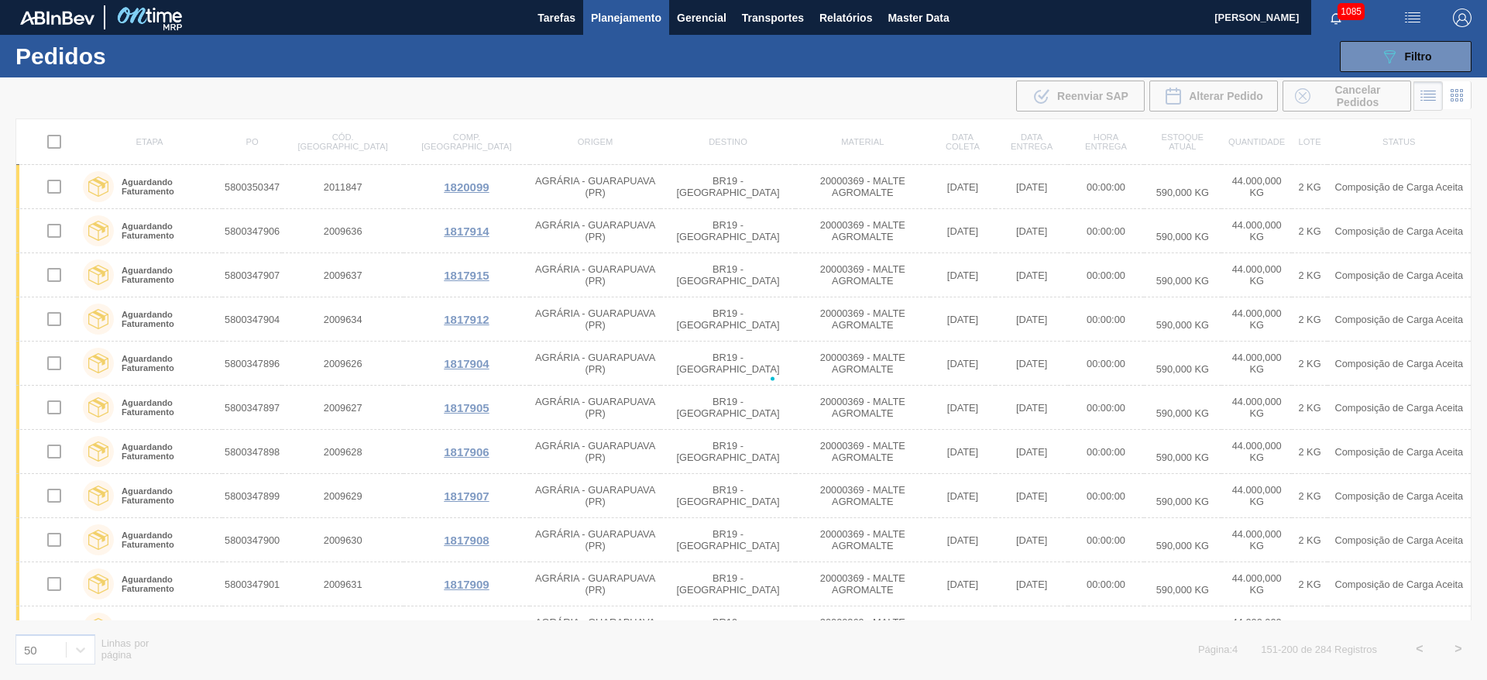
click at [1418, 649] on div at bounding box center [743, 378] width 1487 height 602
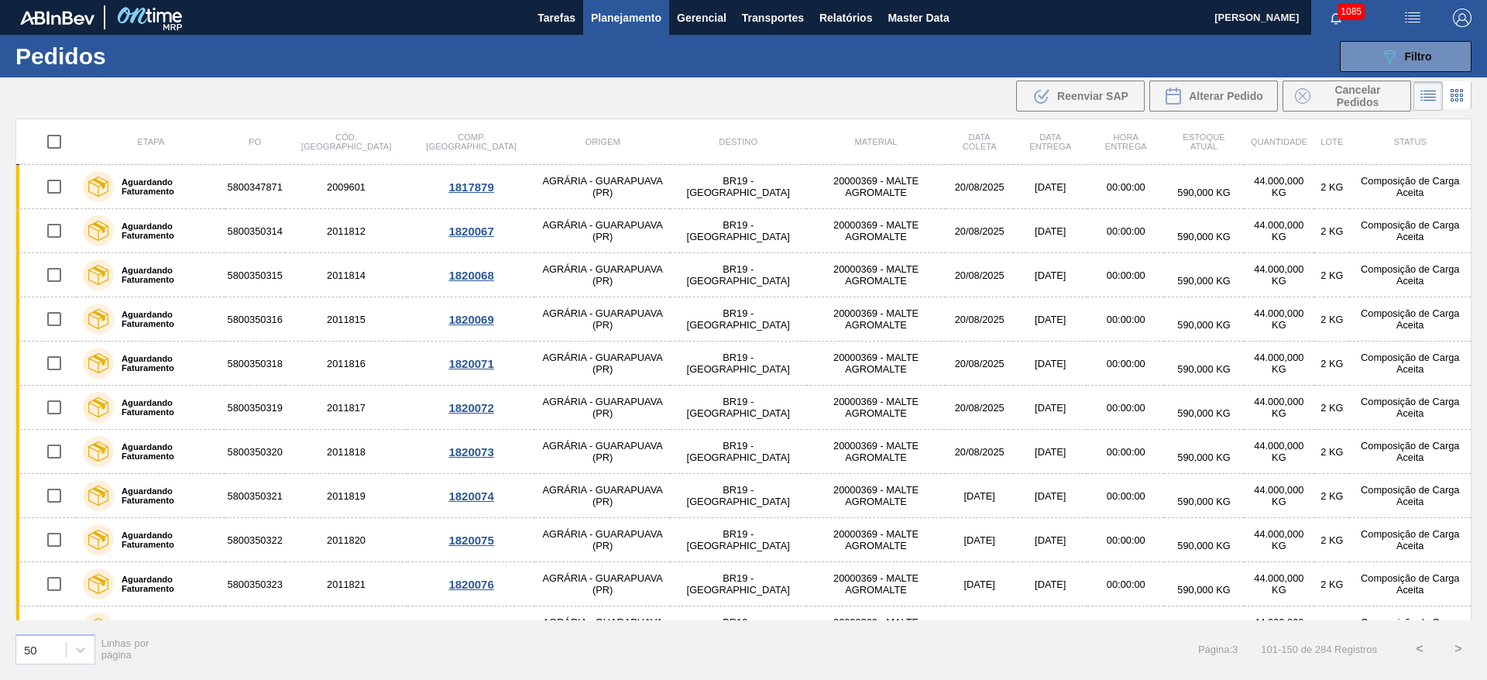
click at [1419, 650] on button "<" at bounding box center [1419, 648] width 39 height 39
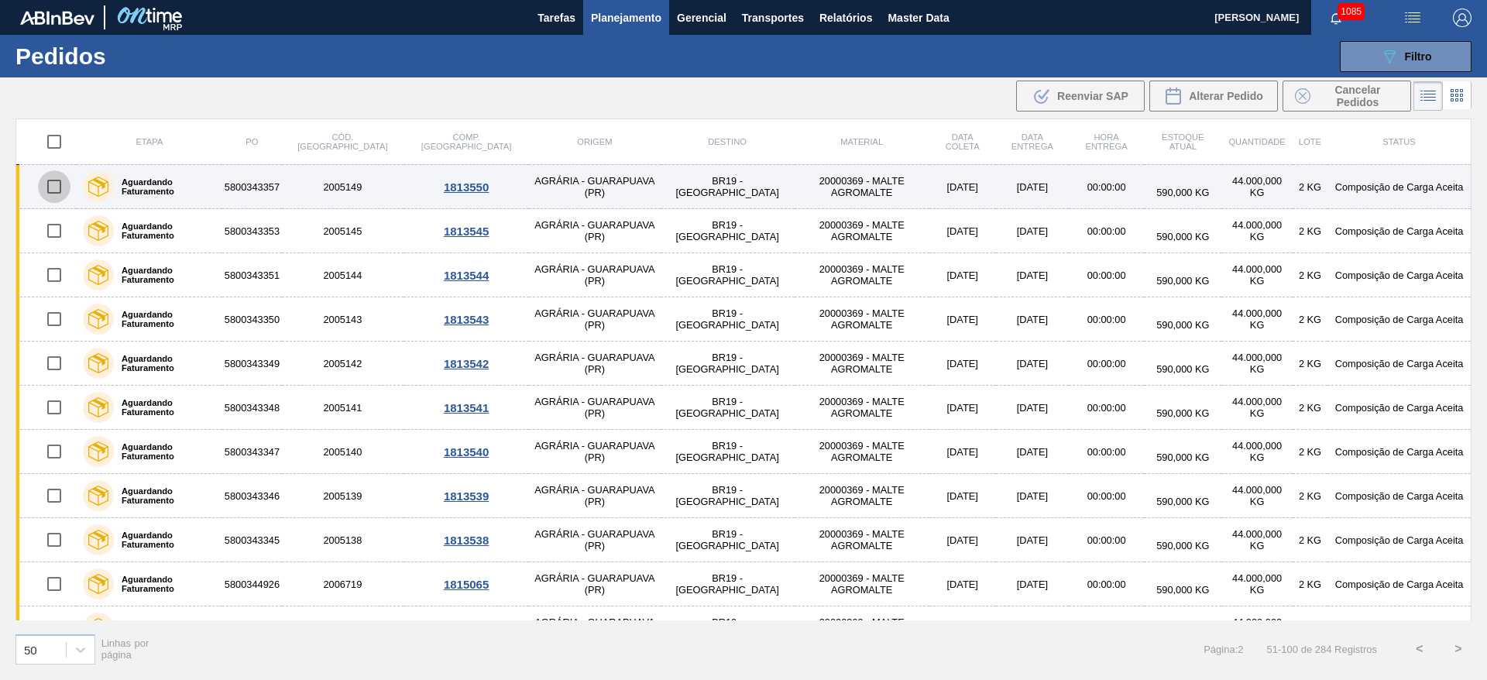
click at [56, 190] on input "checkbox" at bounding box center [54, 186] width 33 height 33
checkbox input "true"
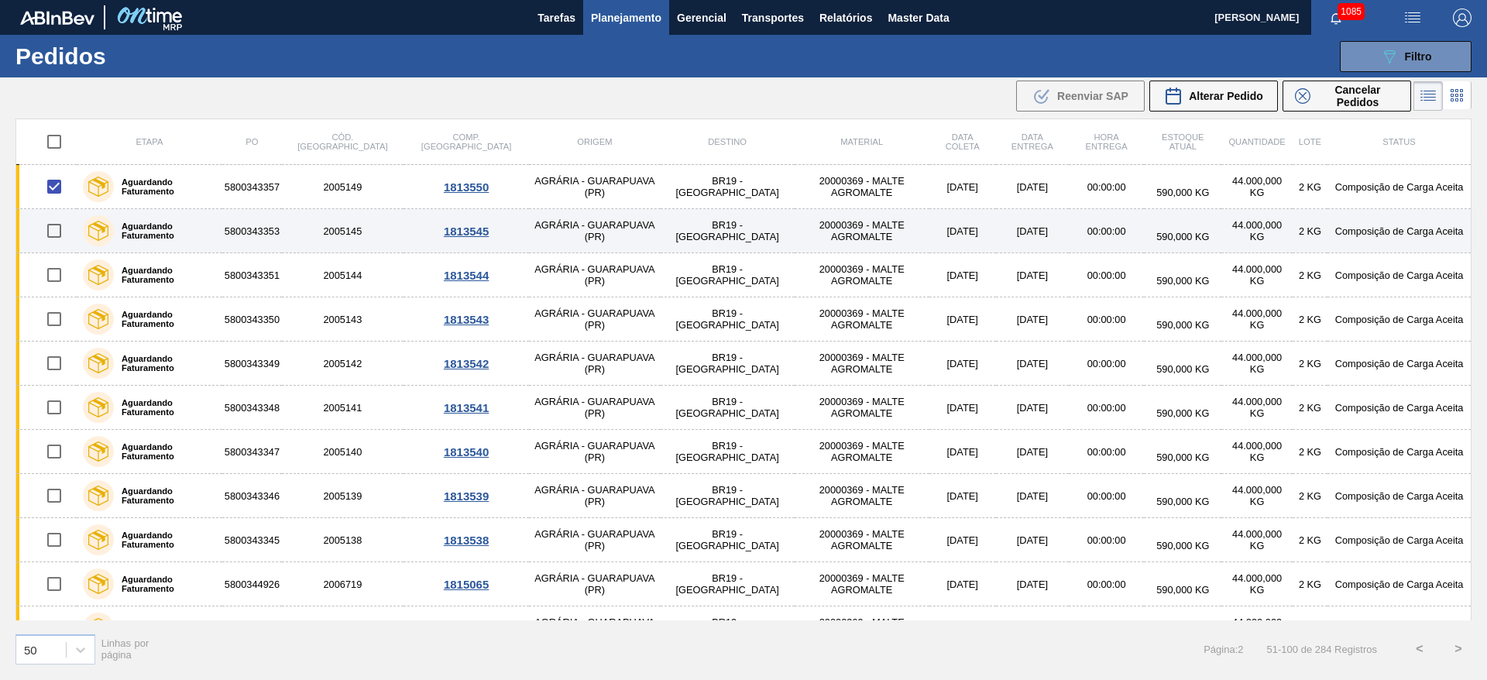
click at [53, 229] on input "checkbox" at bounding box center [54, 230] width 33 height 33
checkbox input "true"
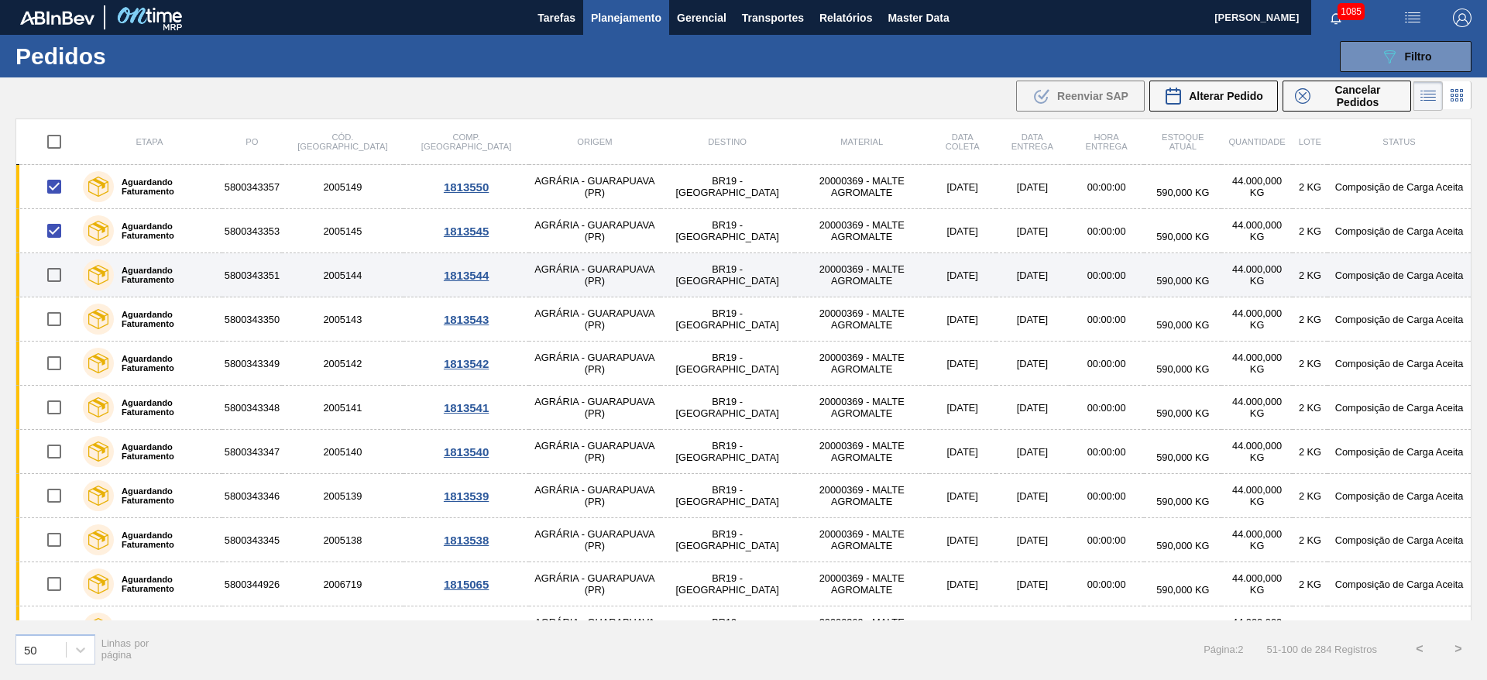
click at [55, 275] on input "checkbox" at bounding box center [54, 275] width 33 height 33
checkbox input "true"
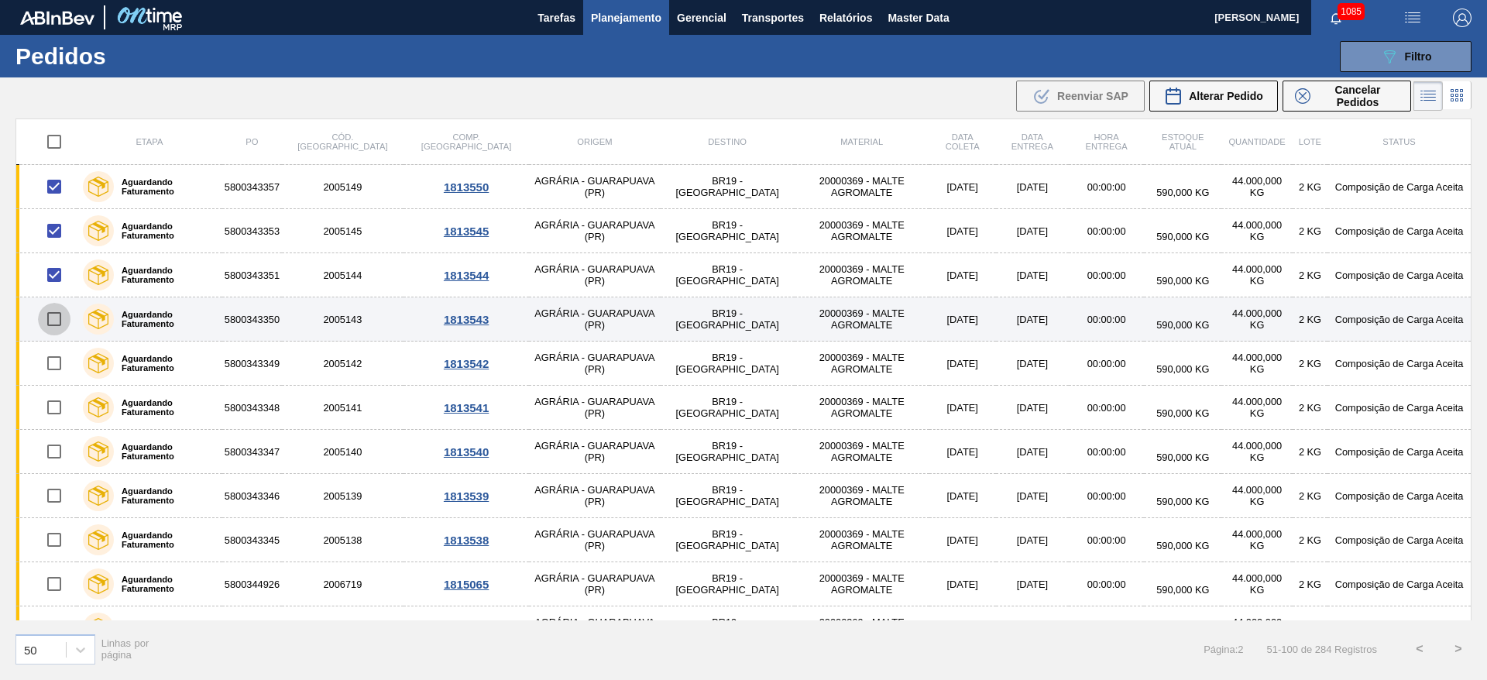
click at [59, 307] on input "checkbox" at bounding box center [54, 319] width 33 height 33
checkbox input "true"
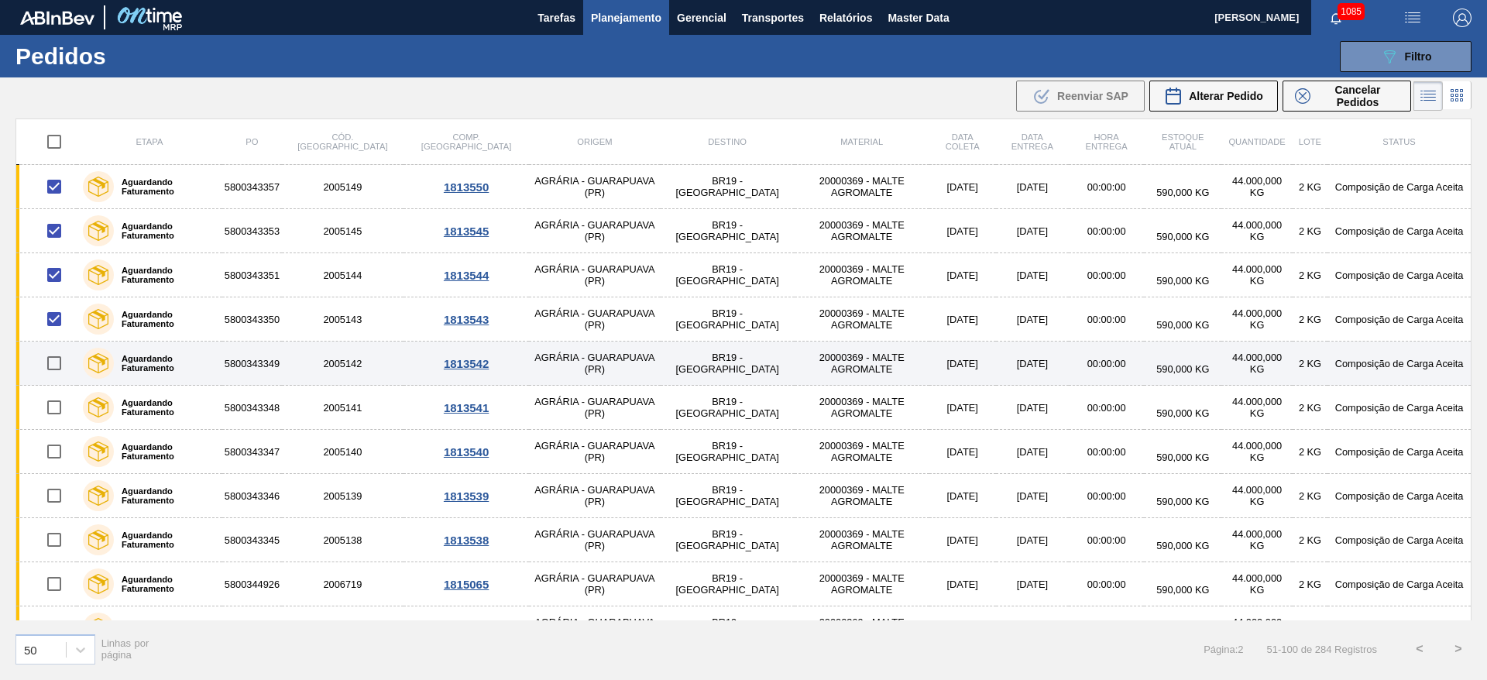
click at [53, 360] on input "checkbox" at bounding box center [54, 363] width 33 height 33
checkbox input "true"
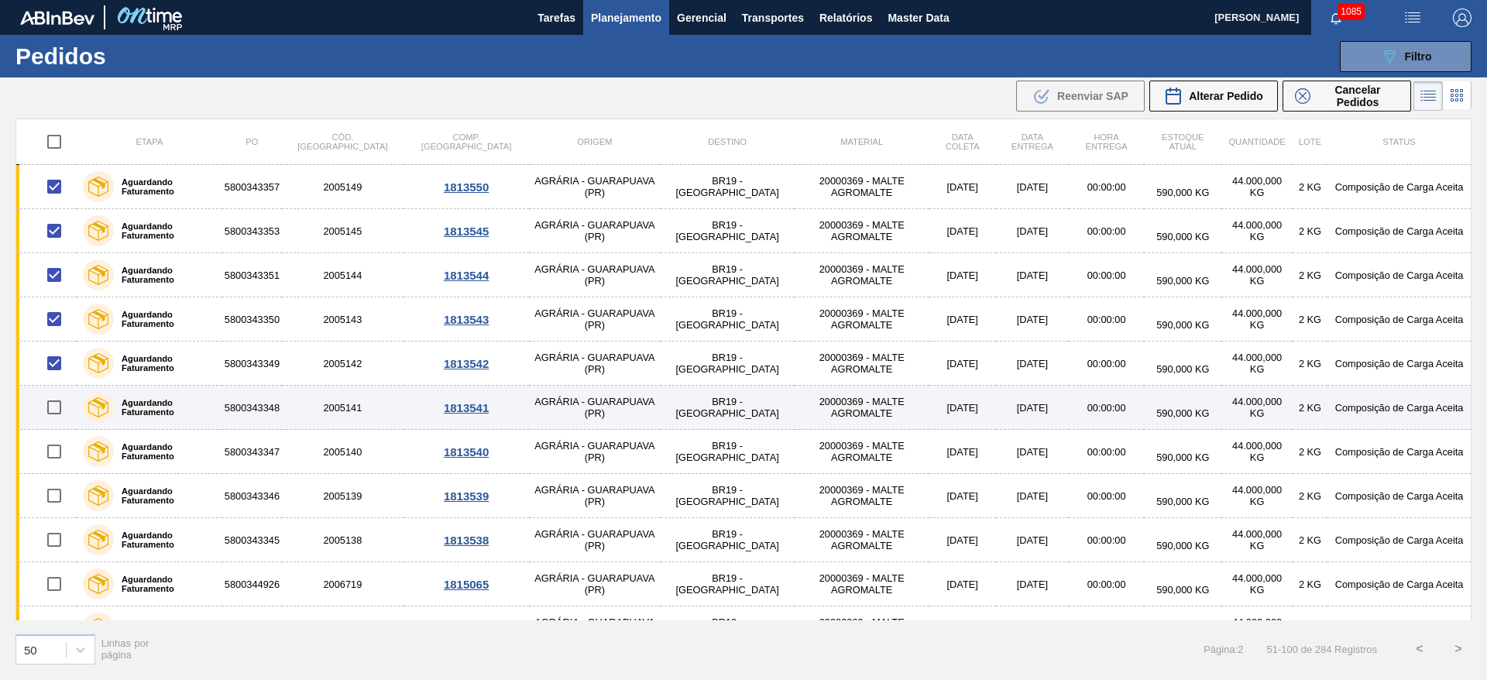
click at [54, 414] on input "checkbox" at bounding box center [54, 407] width 33 height 33
checkbox input "true"
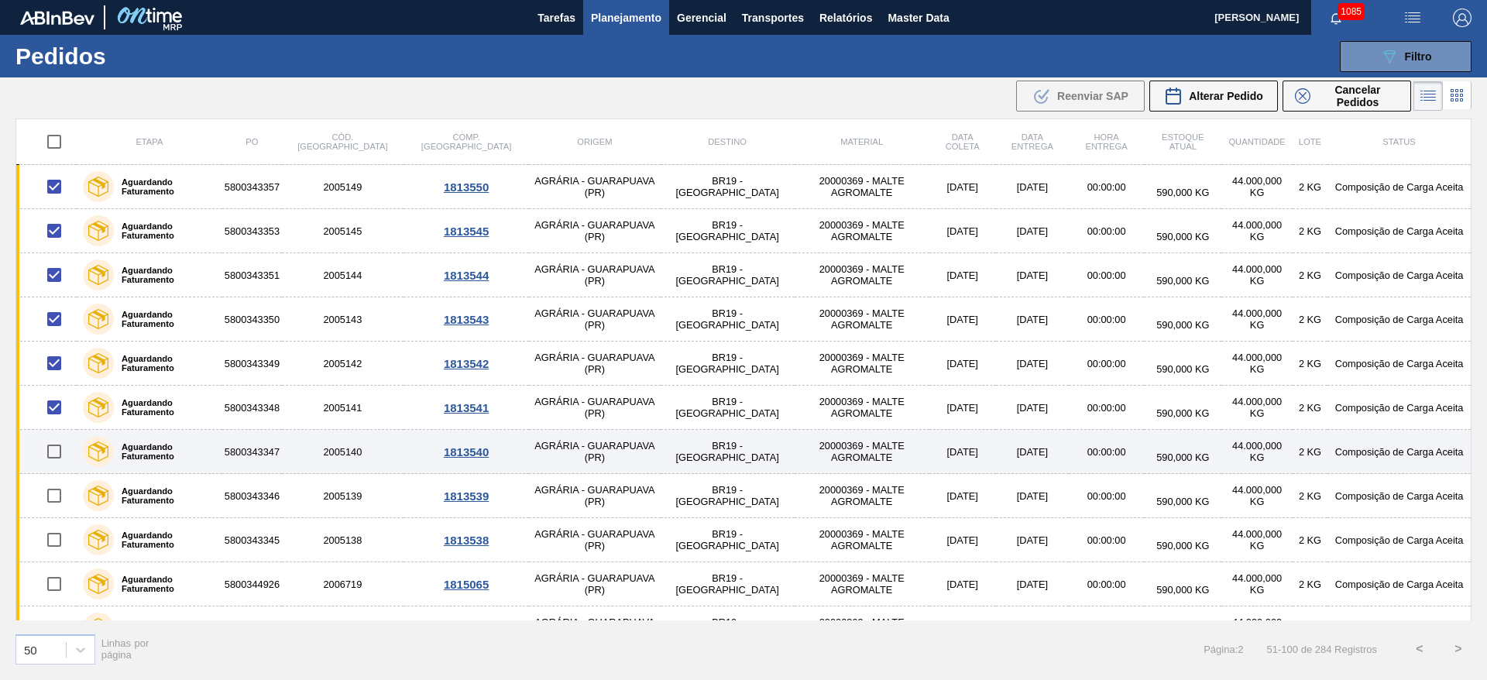
click at [51, 451] on input "checkbox" at bounding box center [54, 451] width 33 height 33
checkbox input "true"
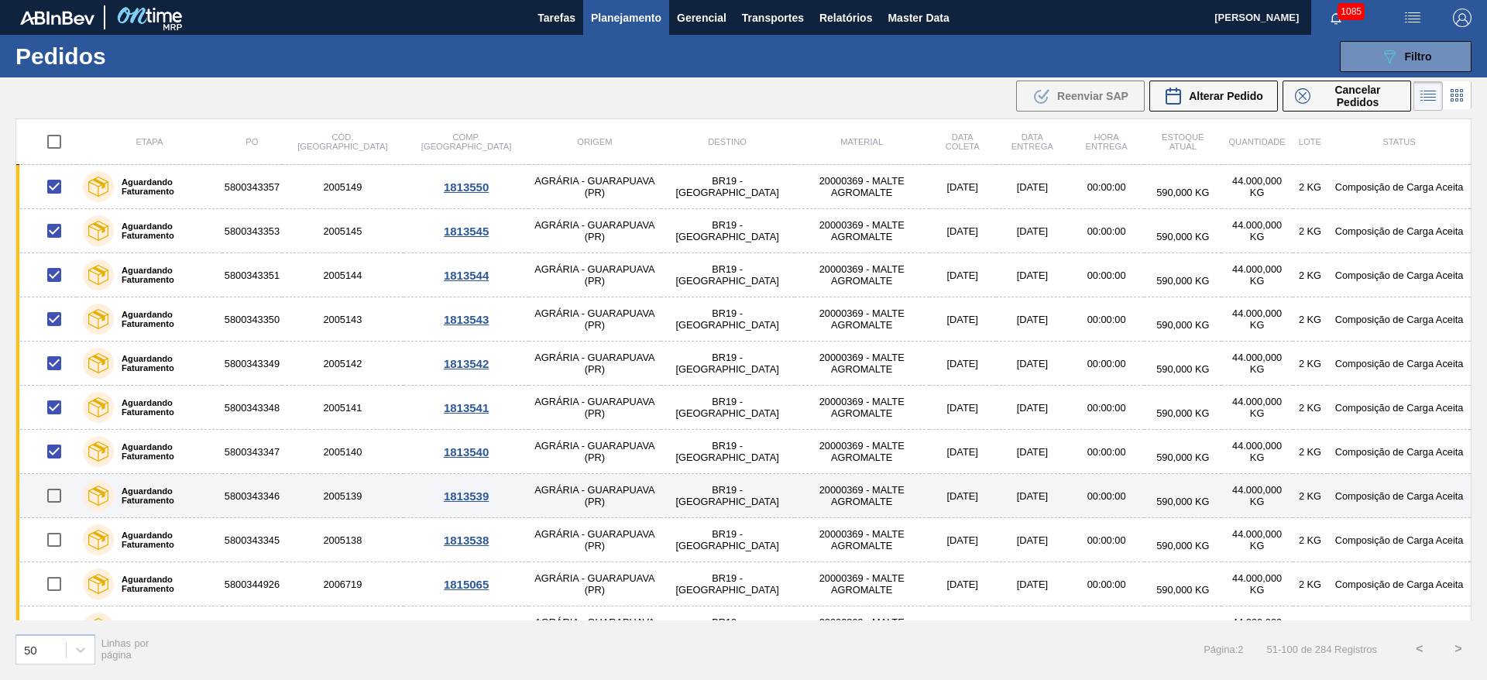
click at [60, 496] on input "checkbox" at bounding box center [54, 495] width 33 height 33
checkbox input "true"
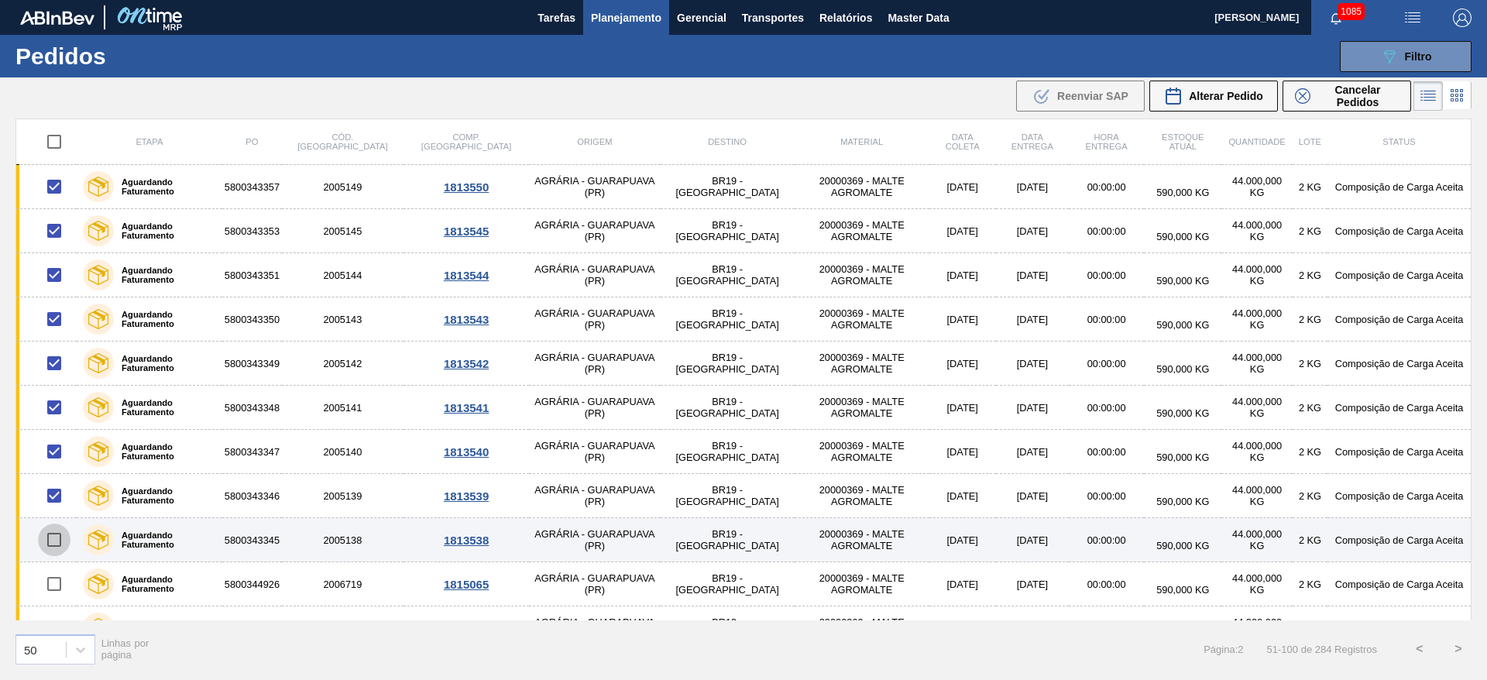
click at [60, 539] on input "checkbox" at bounding box center [54, 539] width 33 height 33
checkbox input "true"
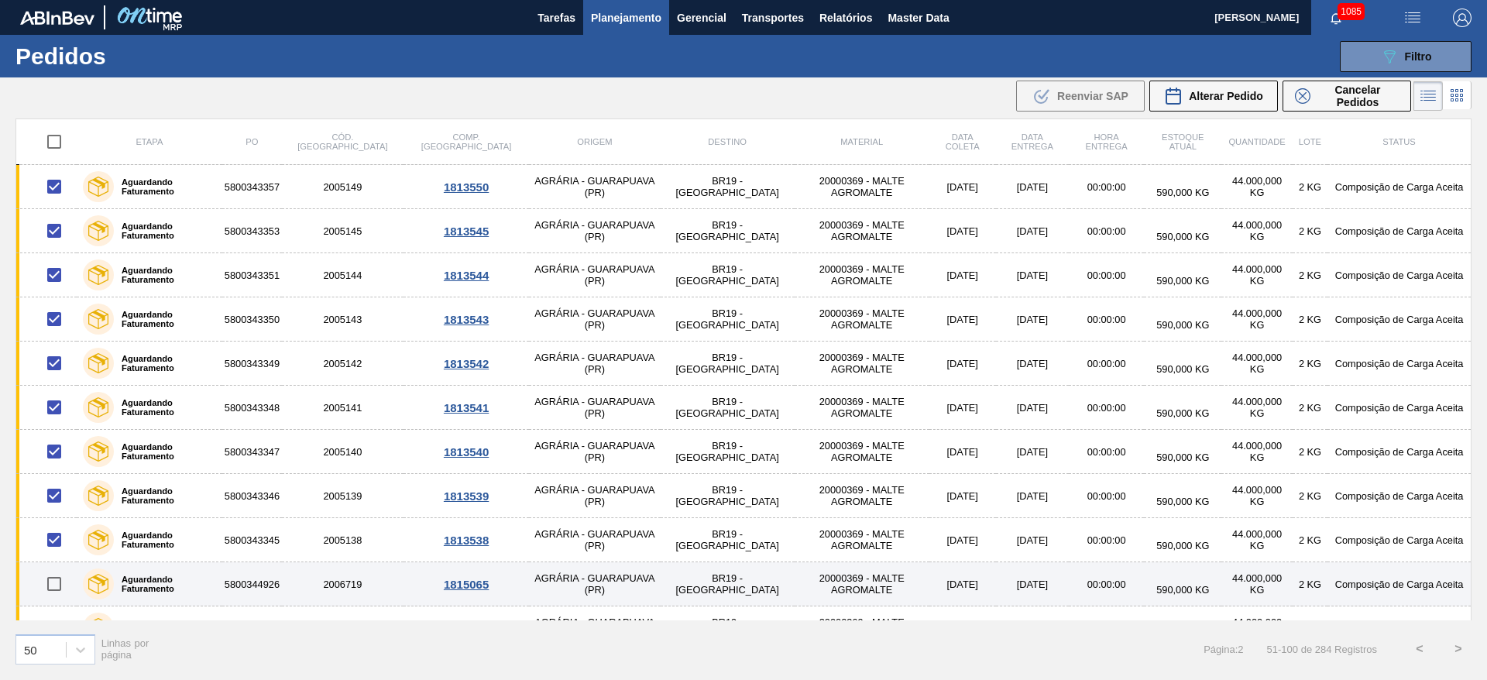
click at [59, 579] on input "checkbox" at bounding box center [54, 584] width 33 height 33
checkbox input "true"
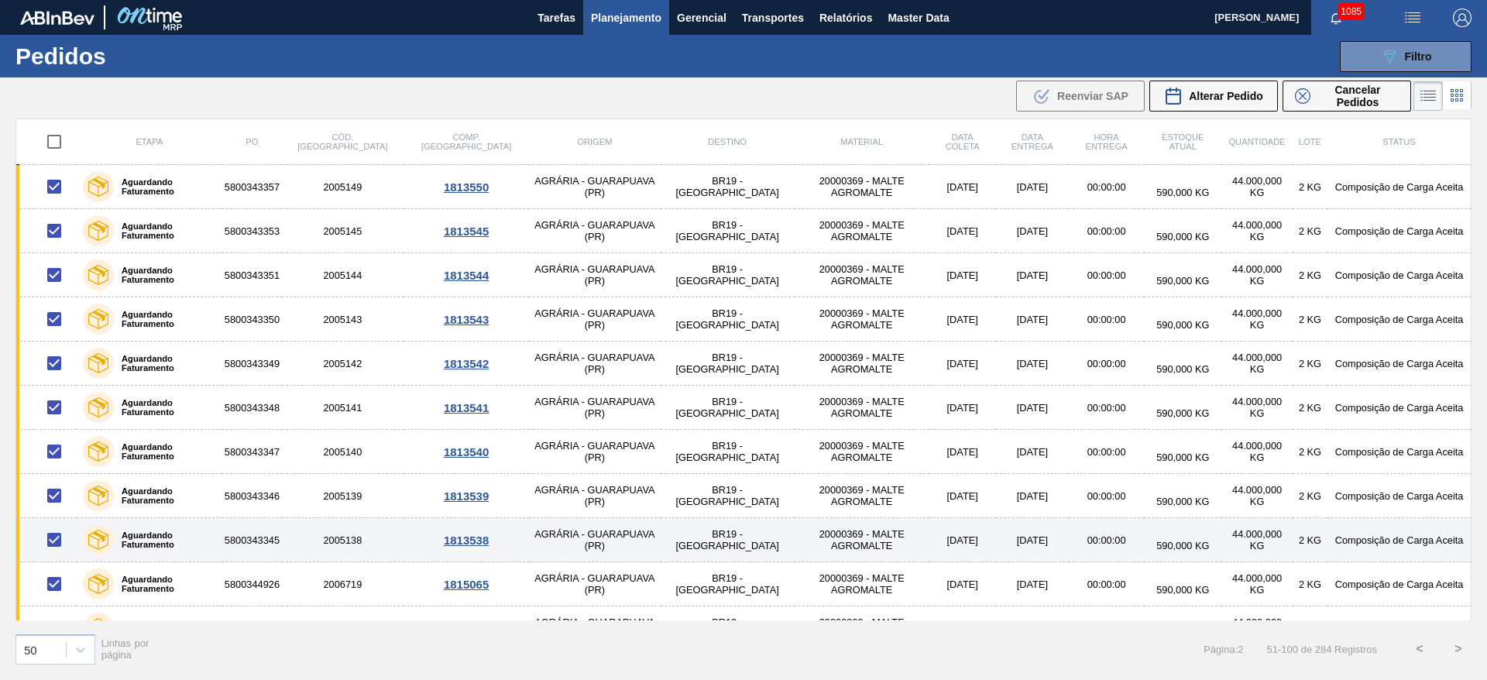
scroll to position [116, 0]
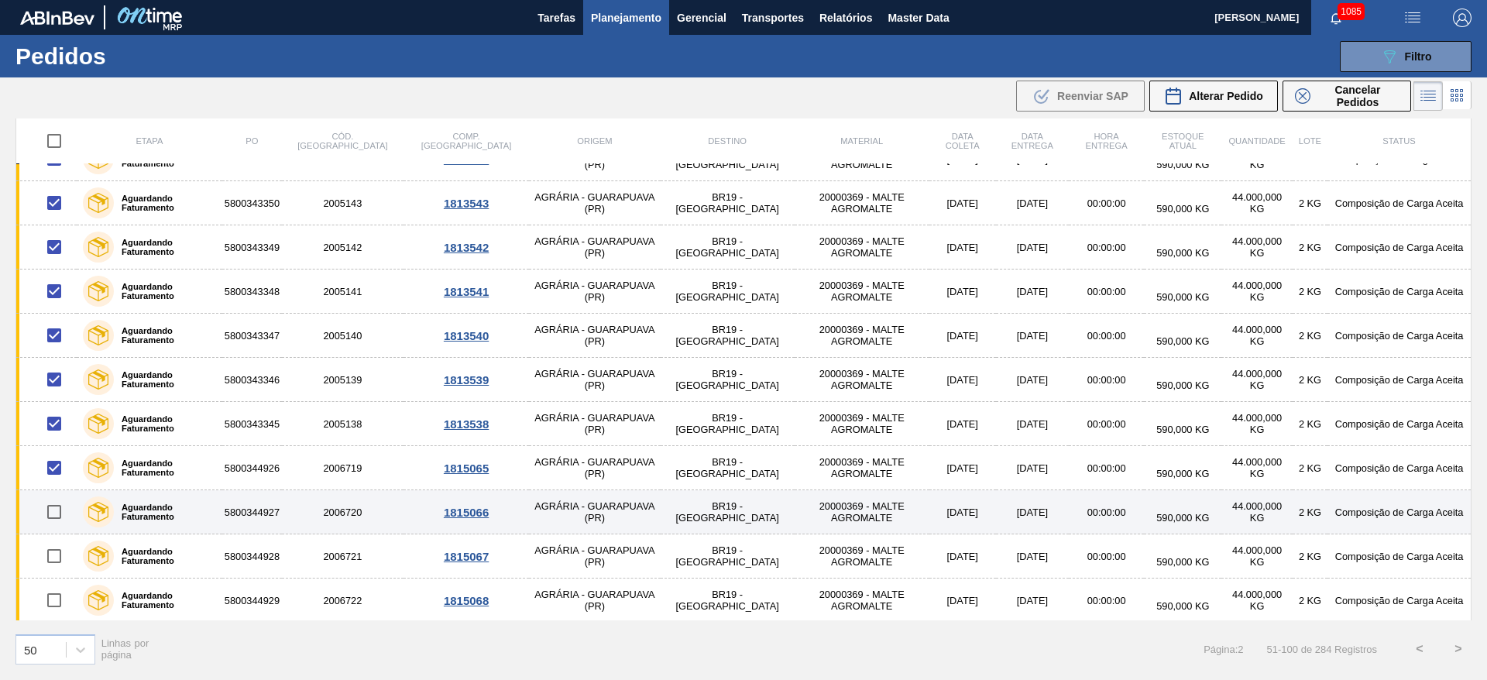
click at [58, 509] on input "checkbox" at bounding box center [54, 512] width 33 height 33
checkbox input "true"
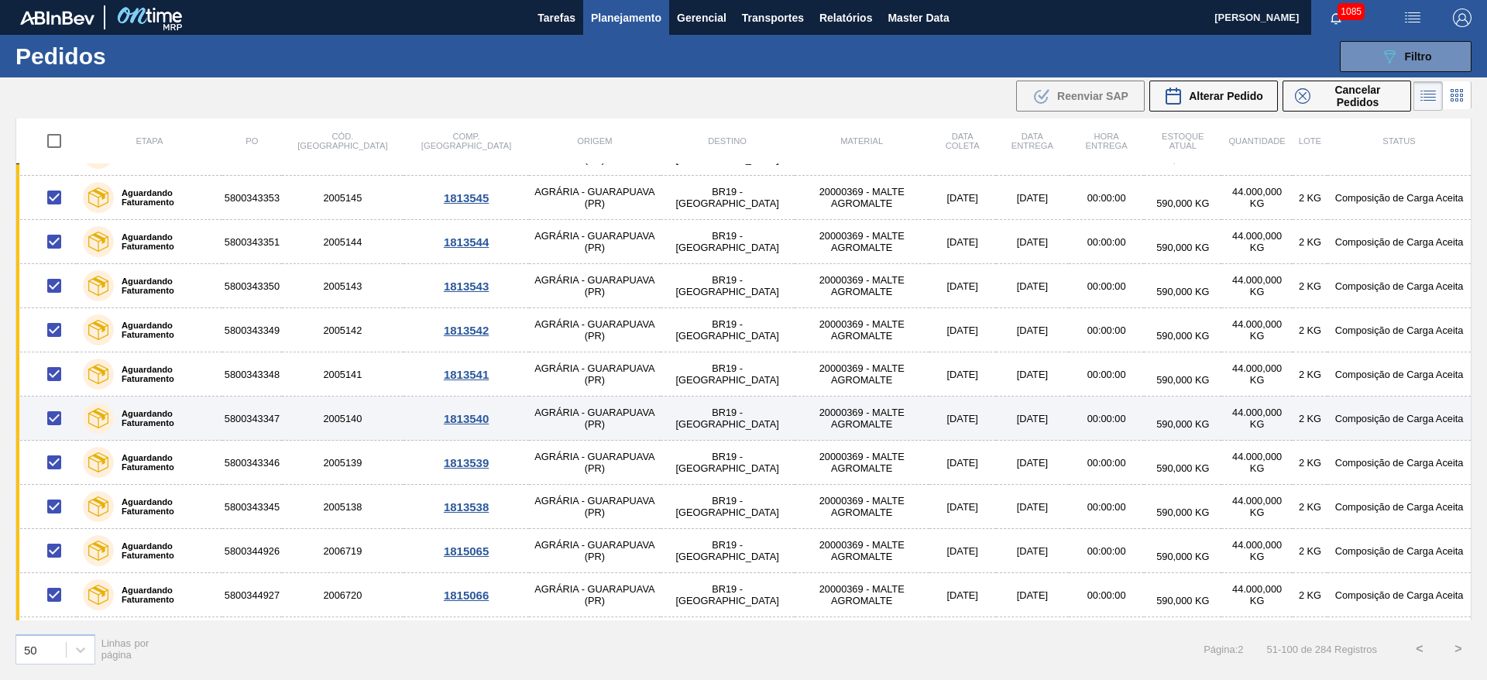
scroll to position [0, 0]
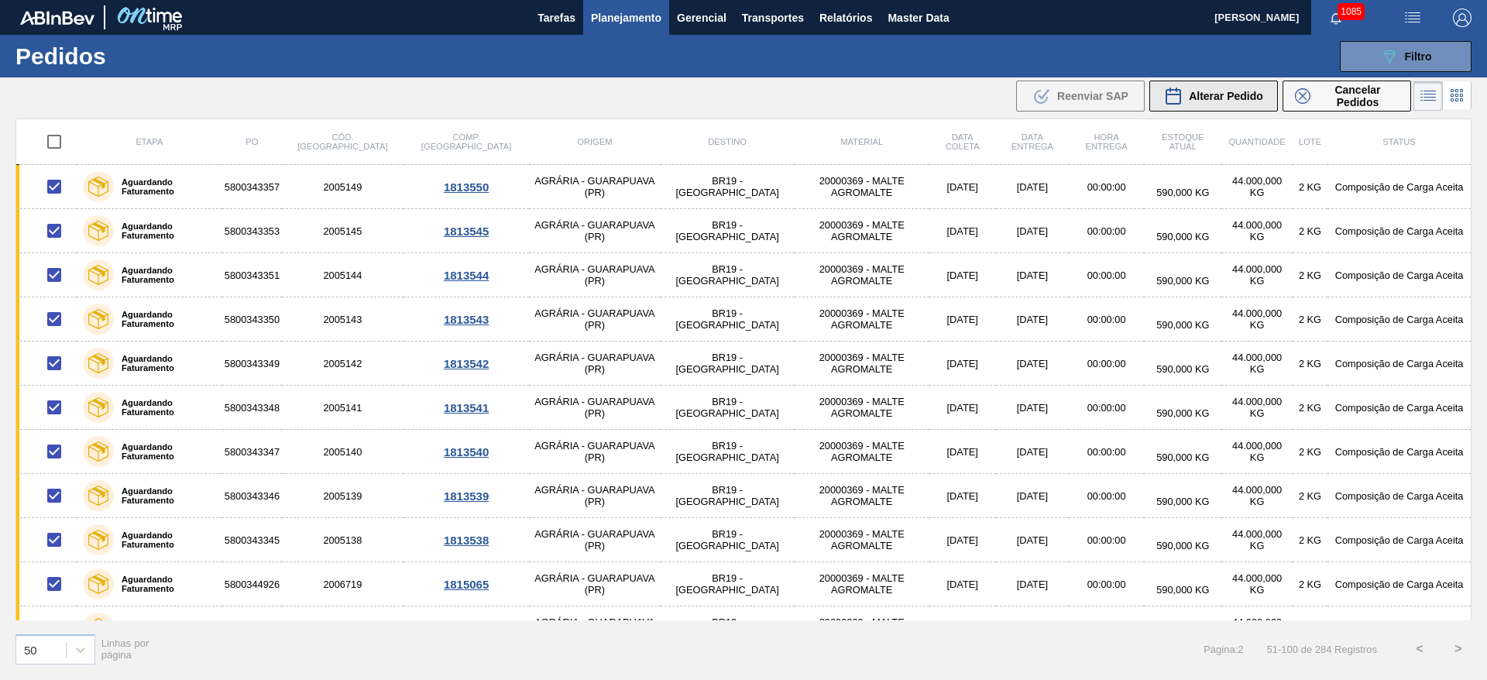
click at [1211, 105] on button "Alterar Pedido" at bounding box center [1213, 96] width 129 height 31
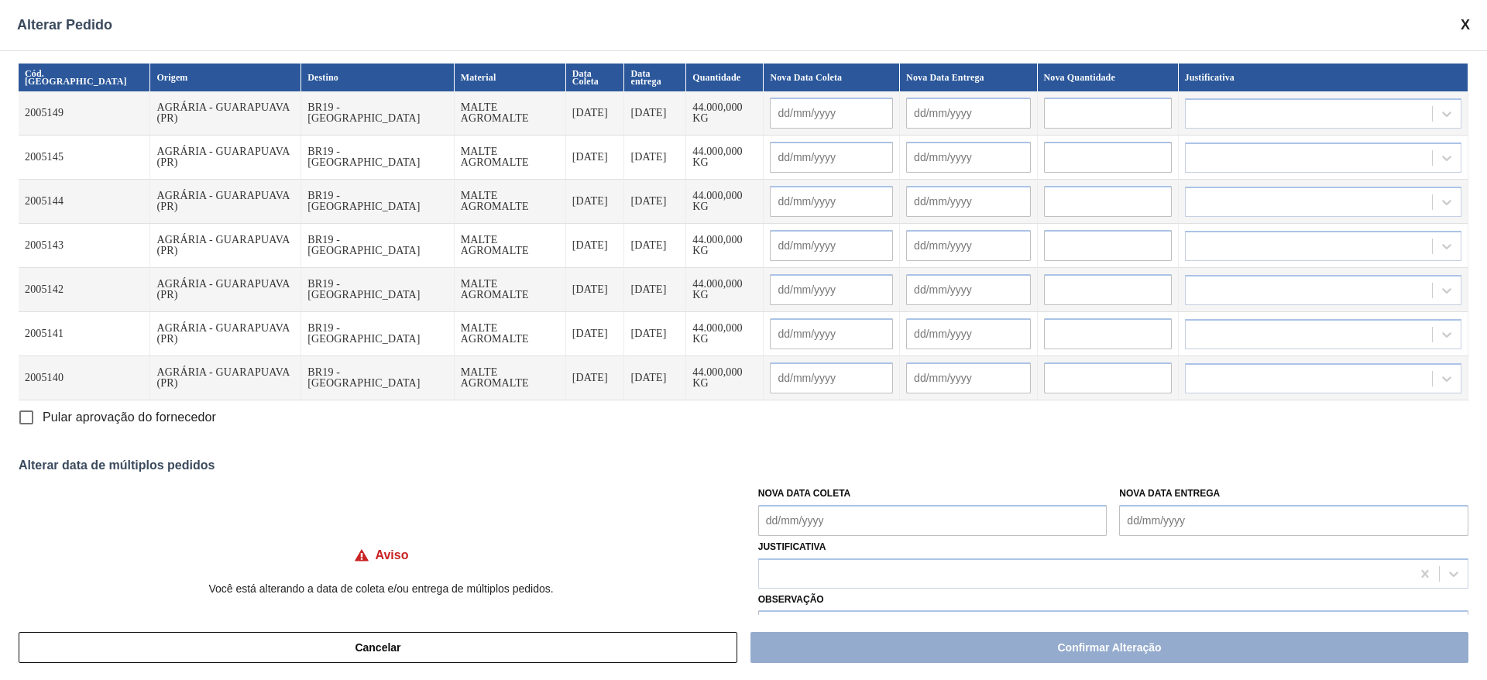
click at [768, 522] on Coleta "Nova Data Coleta" at bounding box center [932, 520] width 349 height 31
click at [843, 300] on div "agosto 2025" at bounding box center [852, 299] width 186 height 13
click at [770, 478] on div "31" at bounding box center [776, 475] width 21 height 21
type Coleta "[DATE]"
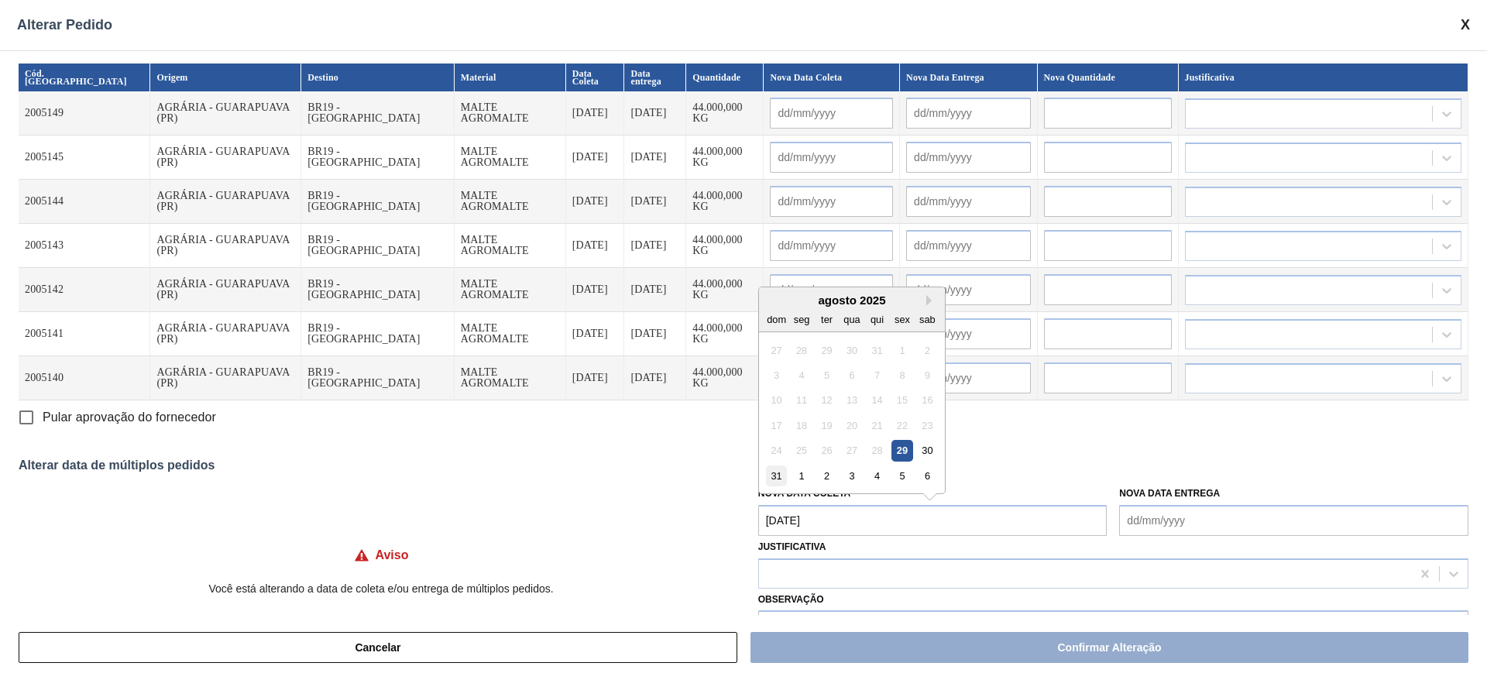
type input "[DATE]"
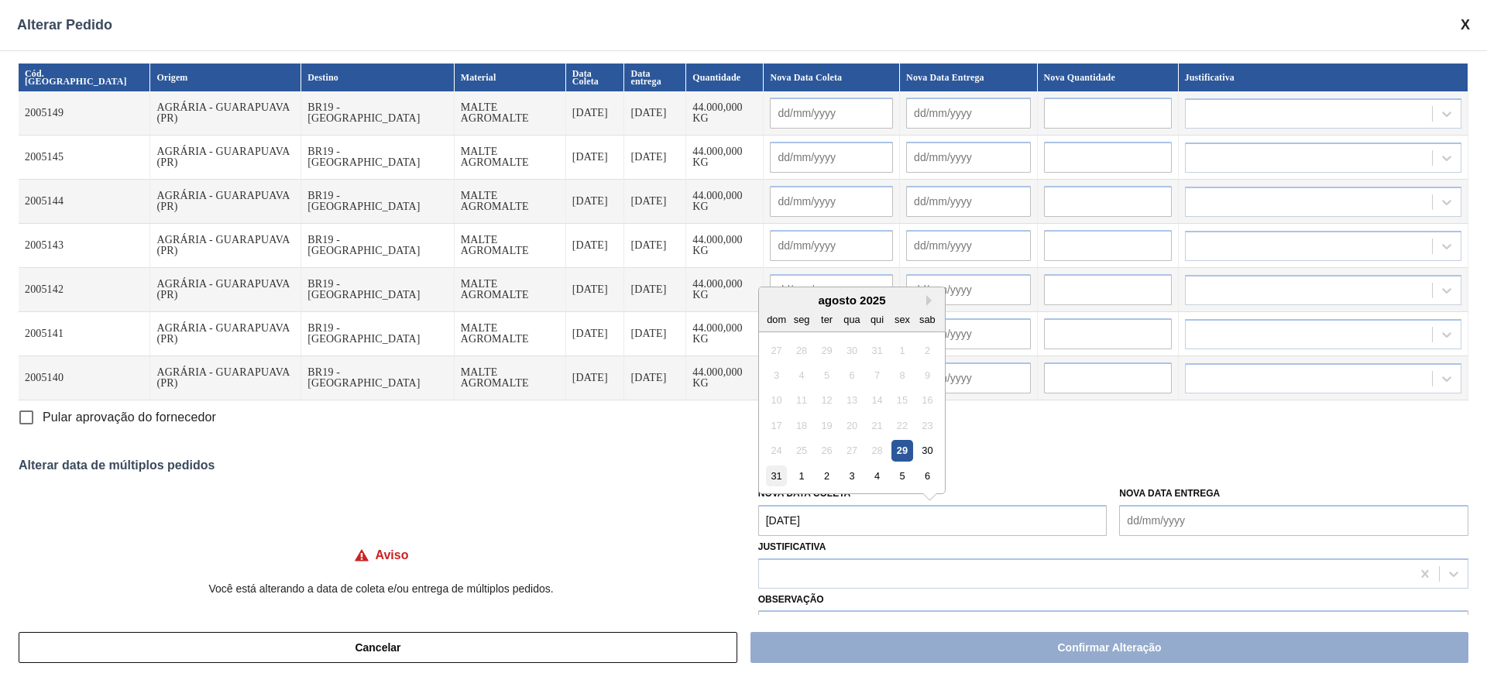
type input "[DATE]"
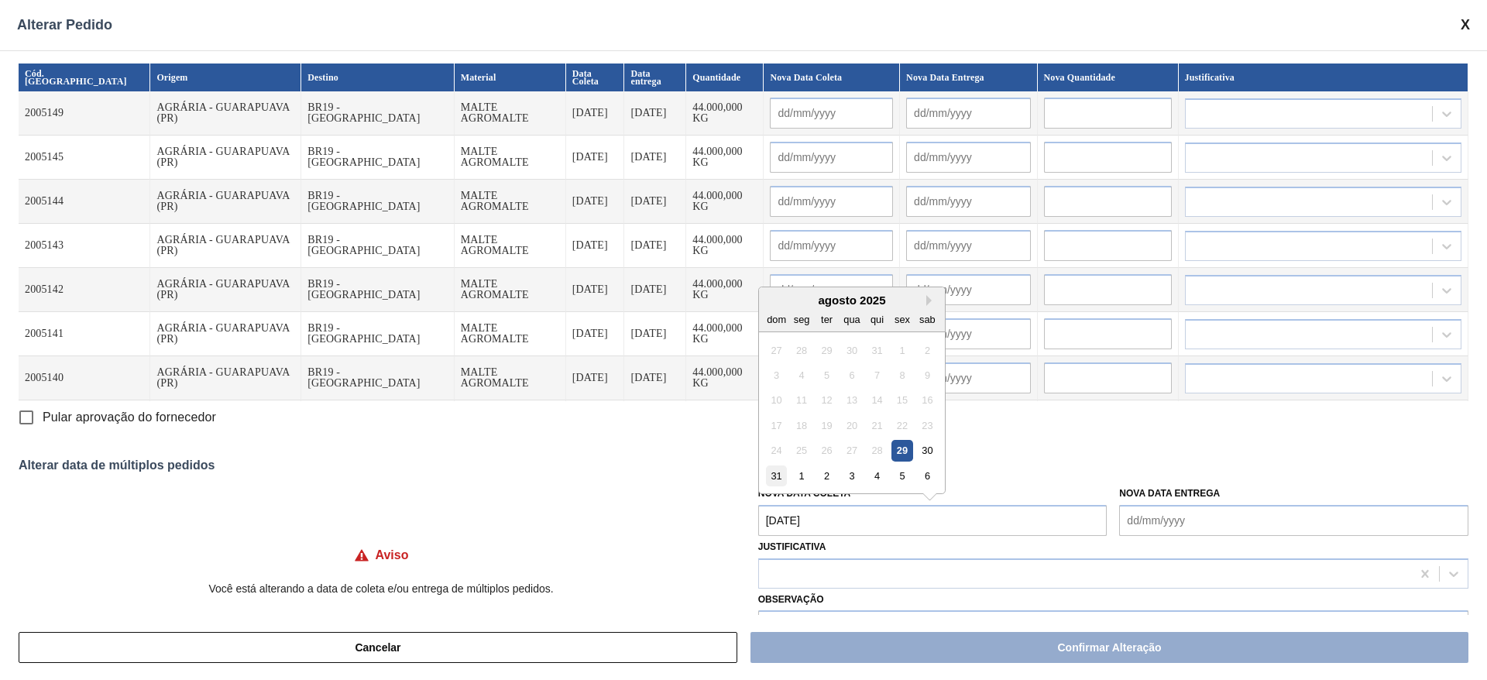
type input "[DATE]"
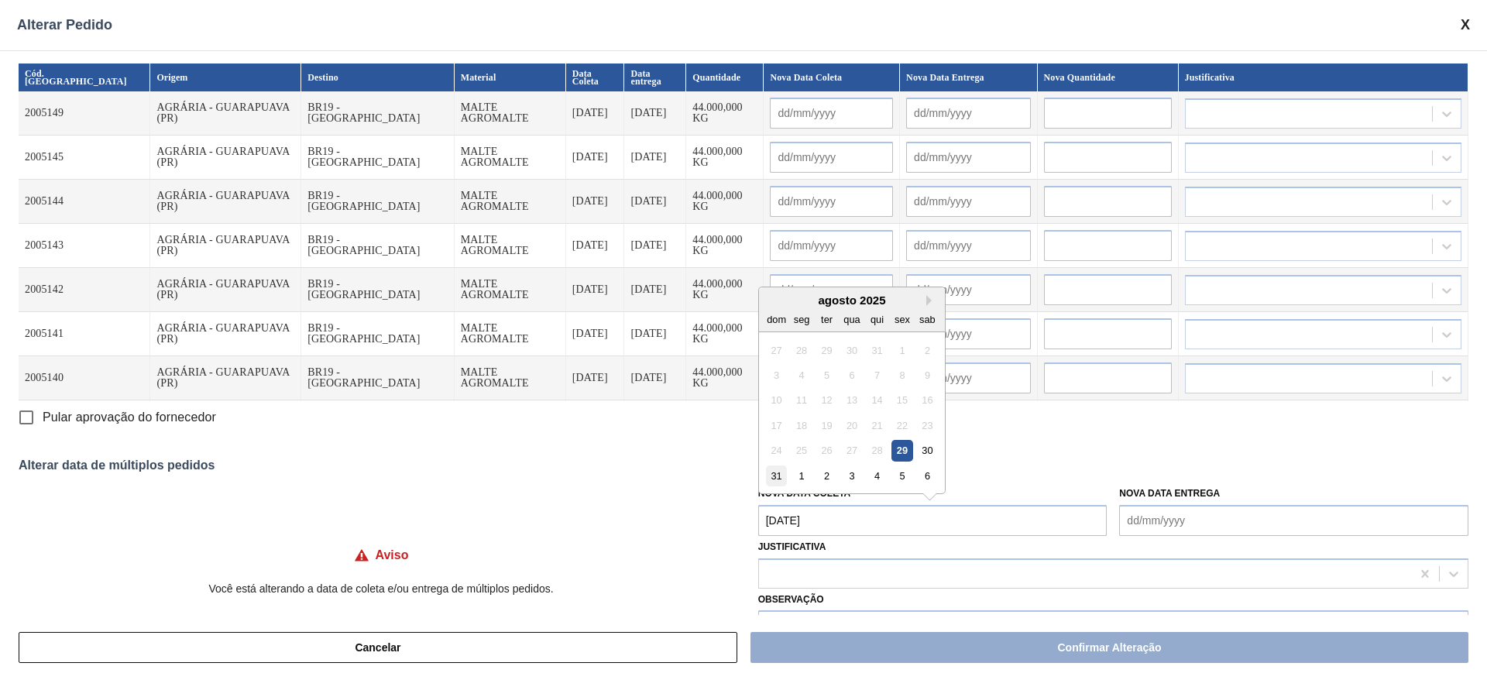
type input "[DATE]"
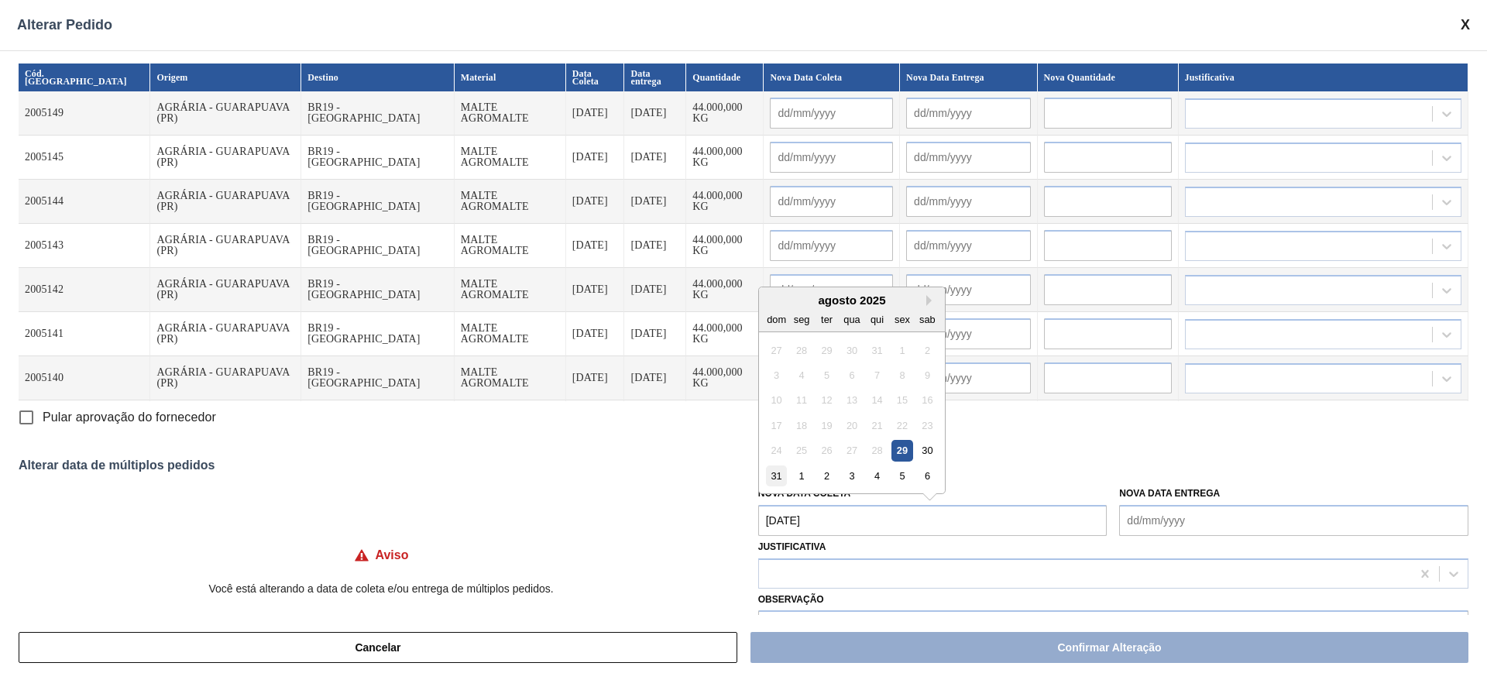
type input "[DATE]"
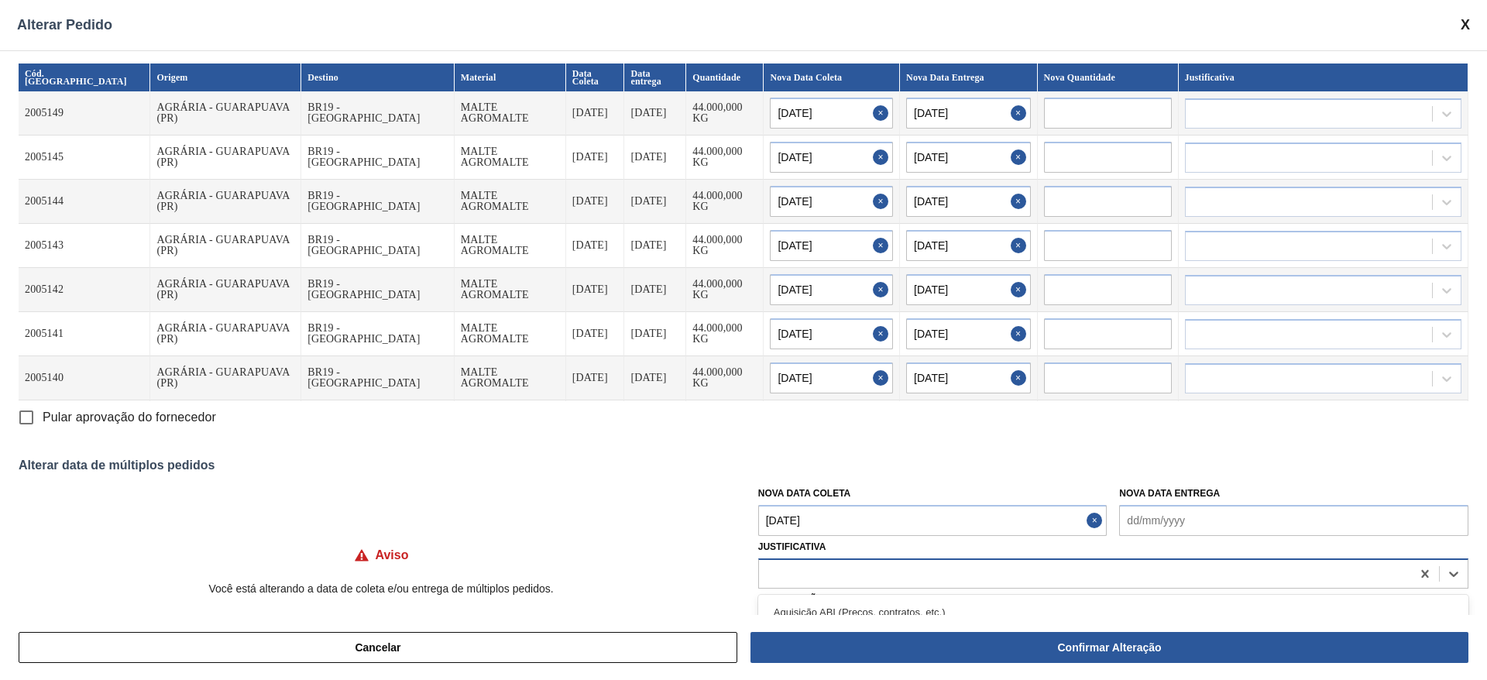
click at [813, 570] on div at bounding box center [1085, 573] width 652 height 22
type input "ou"
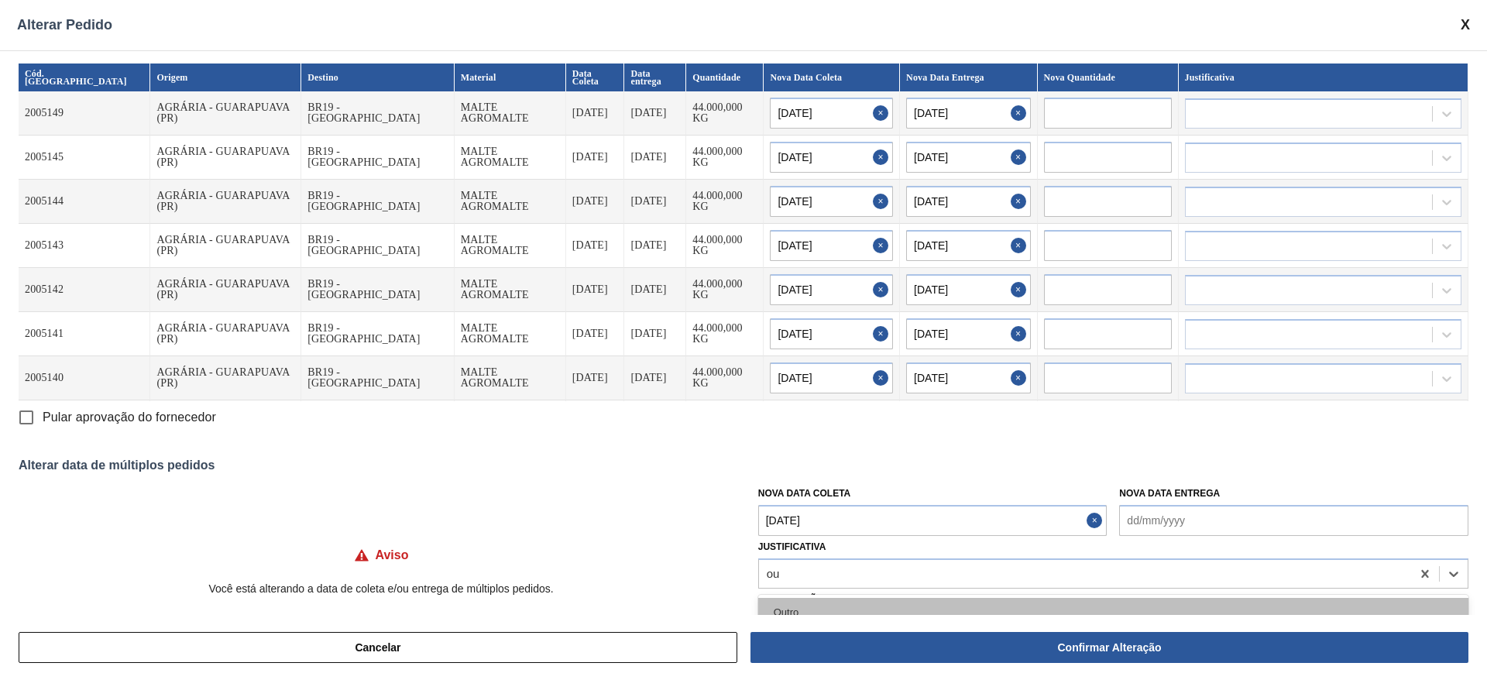
click at [832, 602] on div "Outro" at bounding box center [1113, 612] width 710 height 29
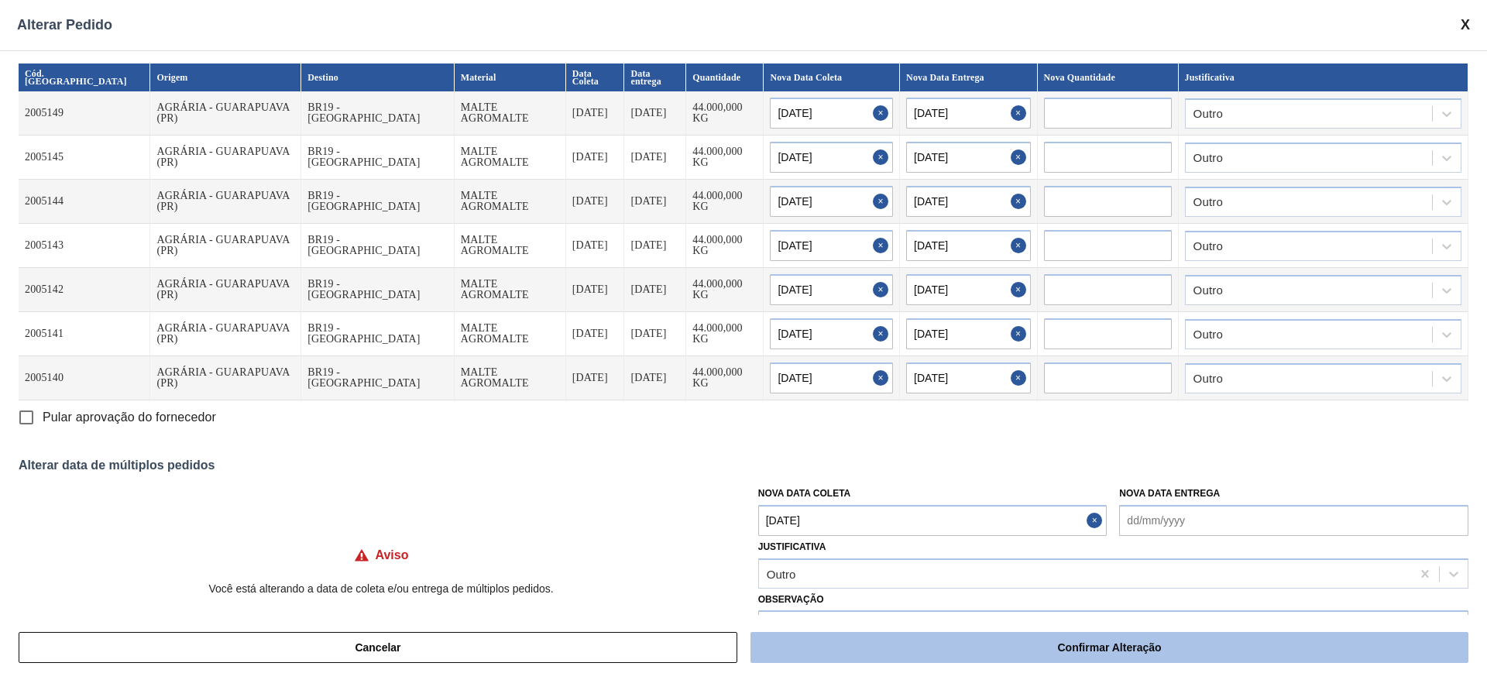
click at [915, 646] on button "Confirmar Alteração" at bounding box center [1109, 647] width 718 height 31
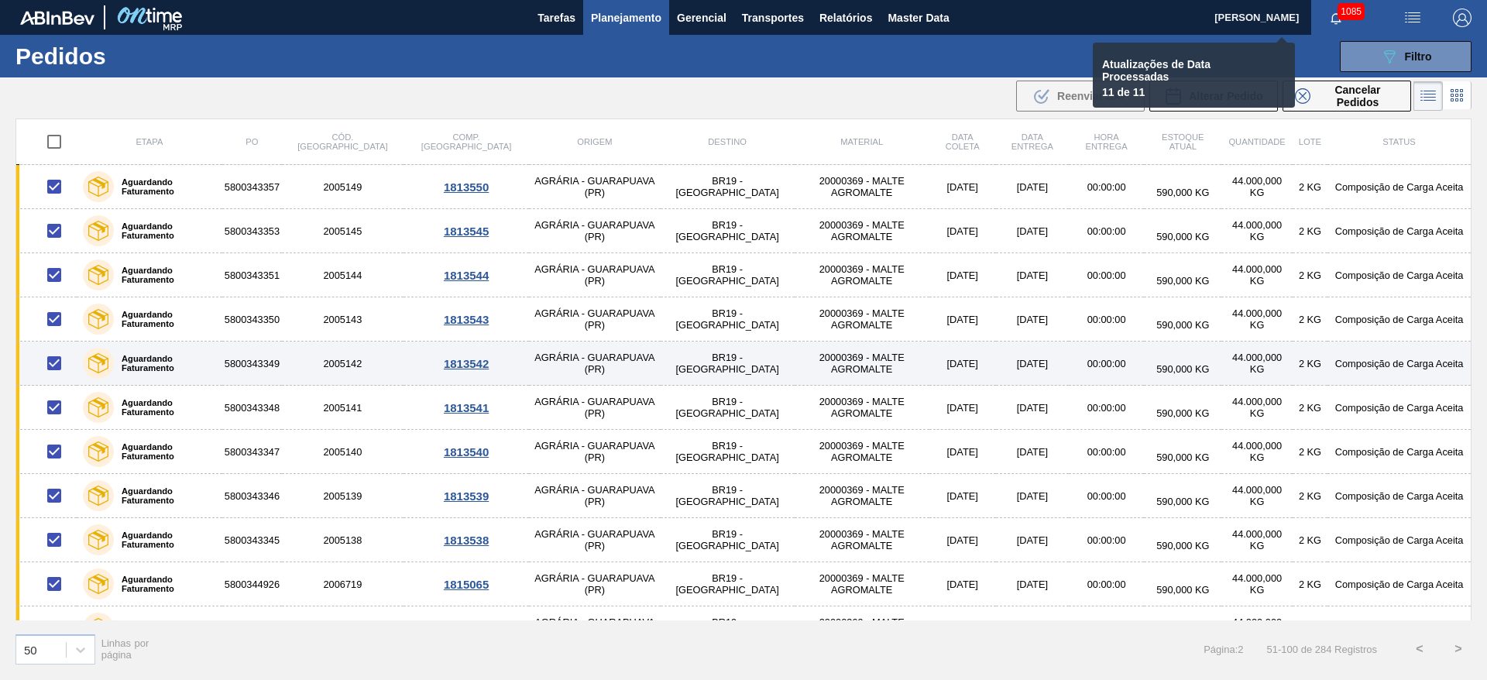
checkbox input "false"
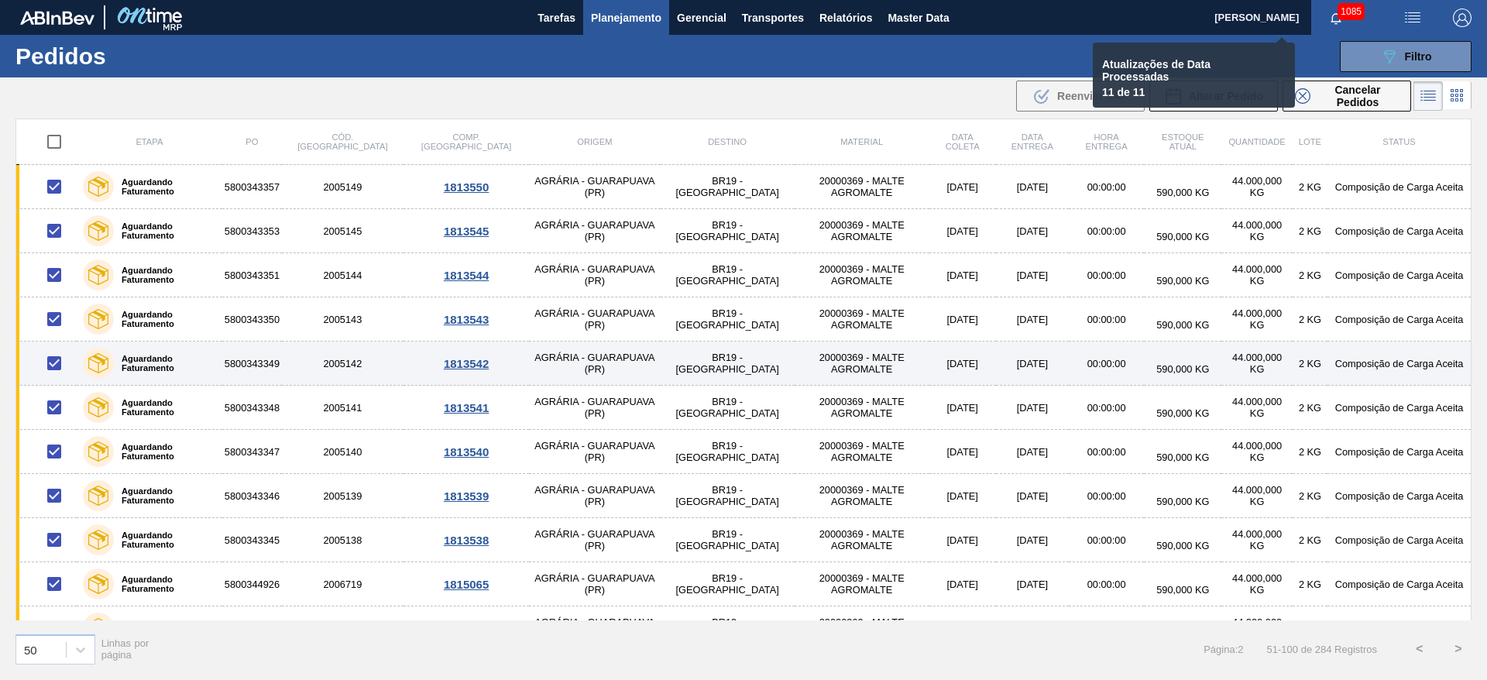
checkbox input "false"
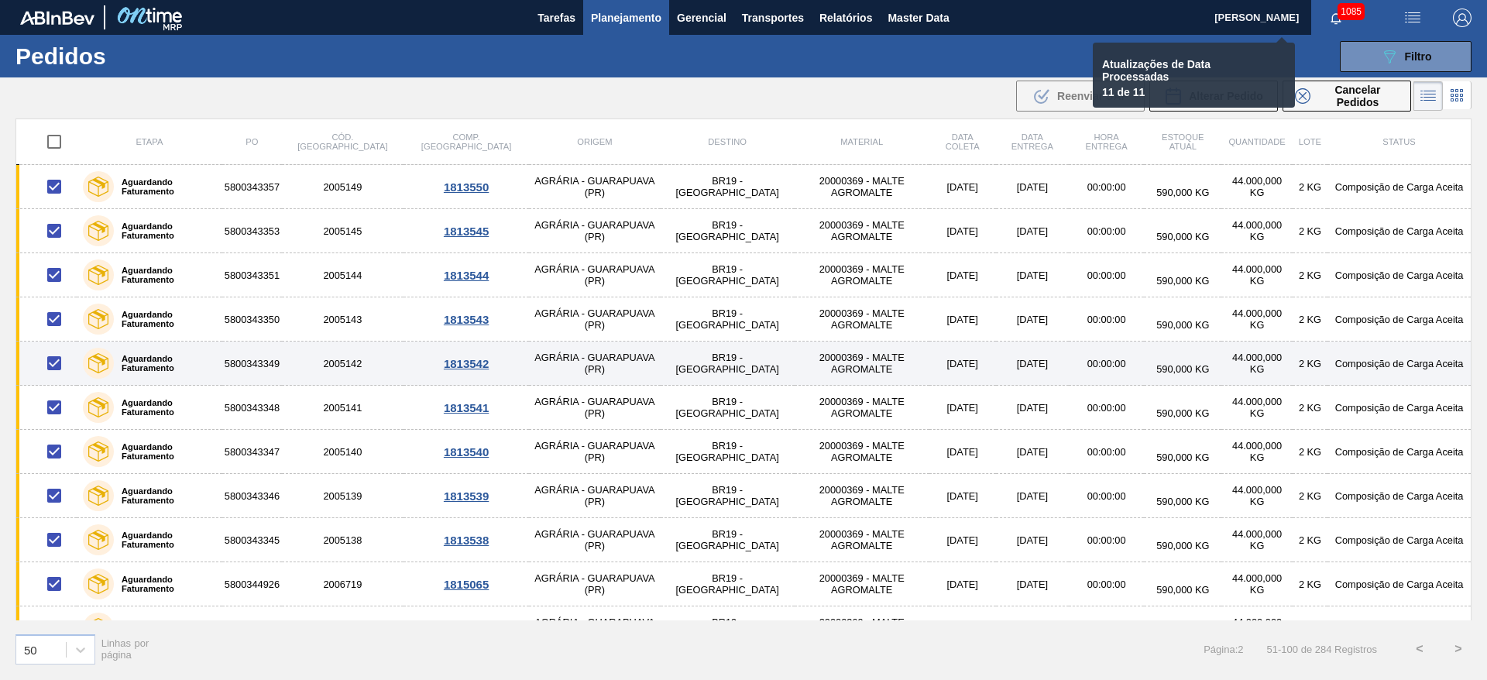
checkbox input "false"
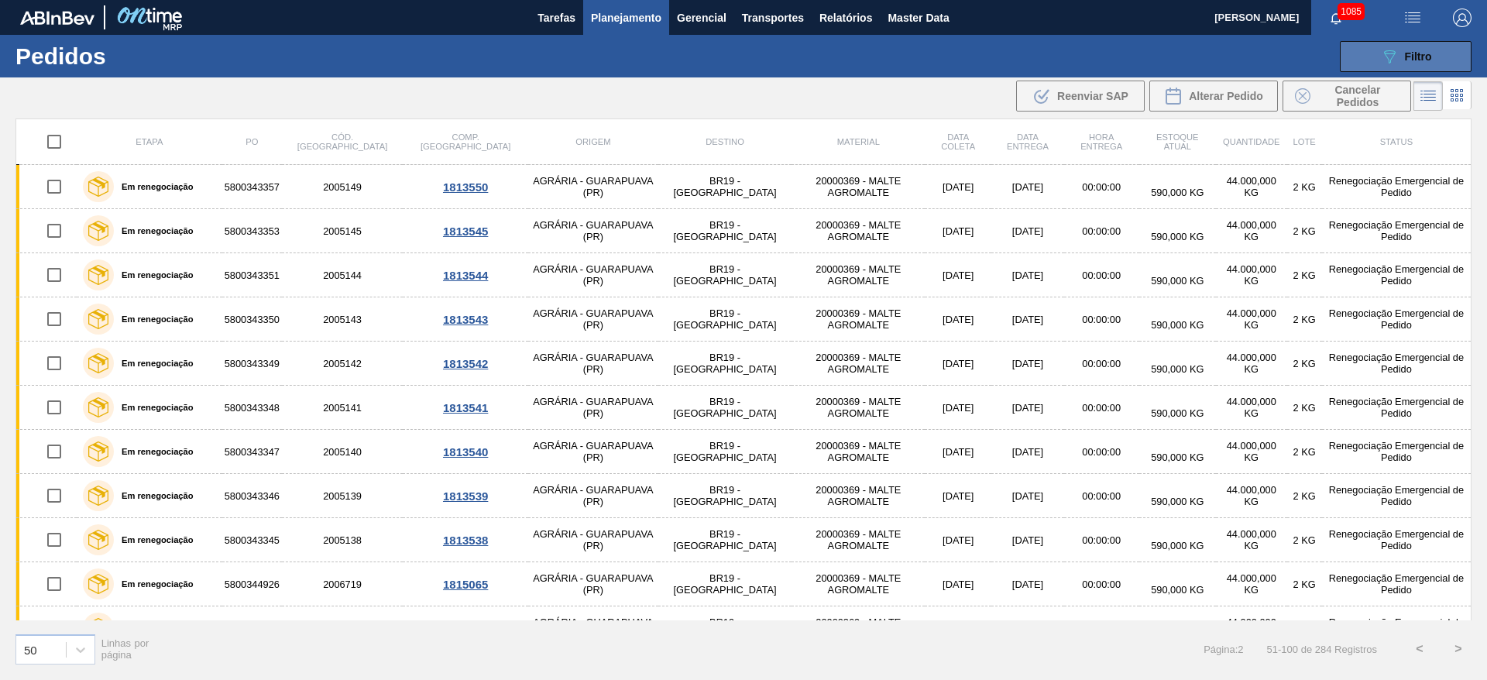
click at [1414, 57] on span "Filtro" at bounding box center [1418, 56] width 27 height 12
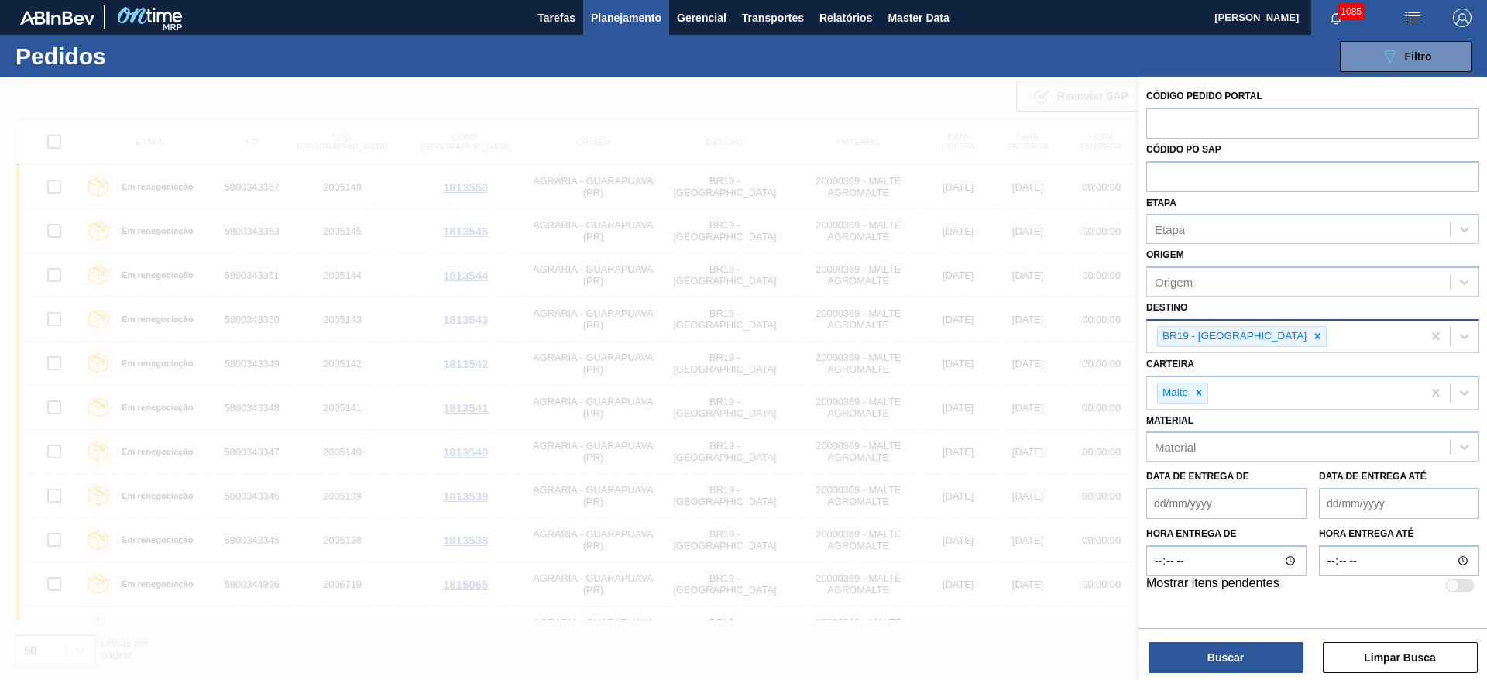
drag, startPoint x: 1254, startPoint y: 335, endPoint x: 1275, endPoint y: 332, distance: 21.9
click at [1263, 332] on div "BR19 - [GEOGRAPHIC_DATA]" at bounding box center [1284, 337] width 275 height 32
click at [1312, 335] on icon at bounding box center [1317, 336] width 11 height 11
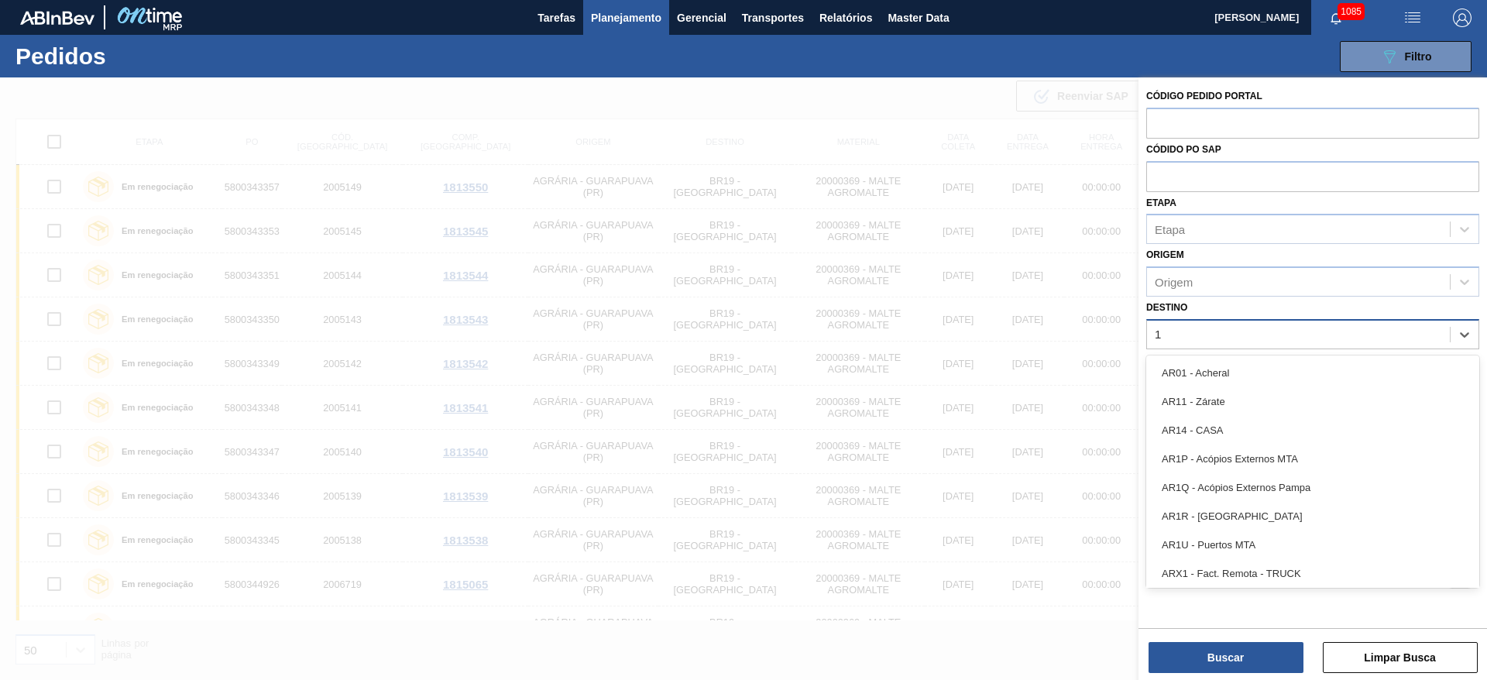
type input "16"
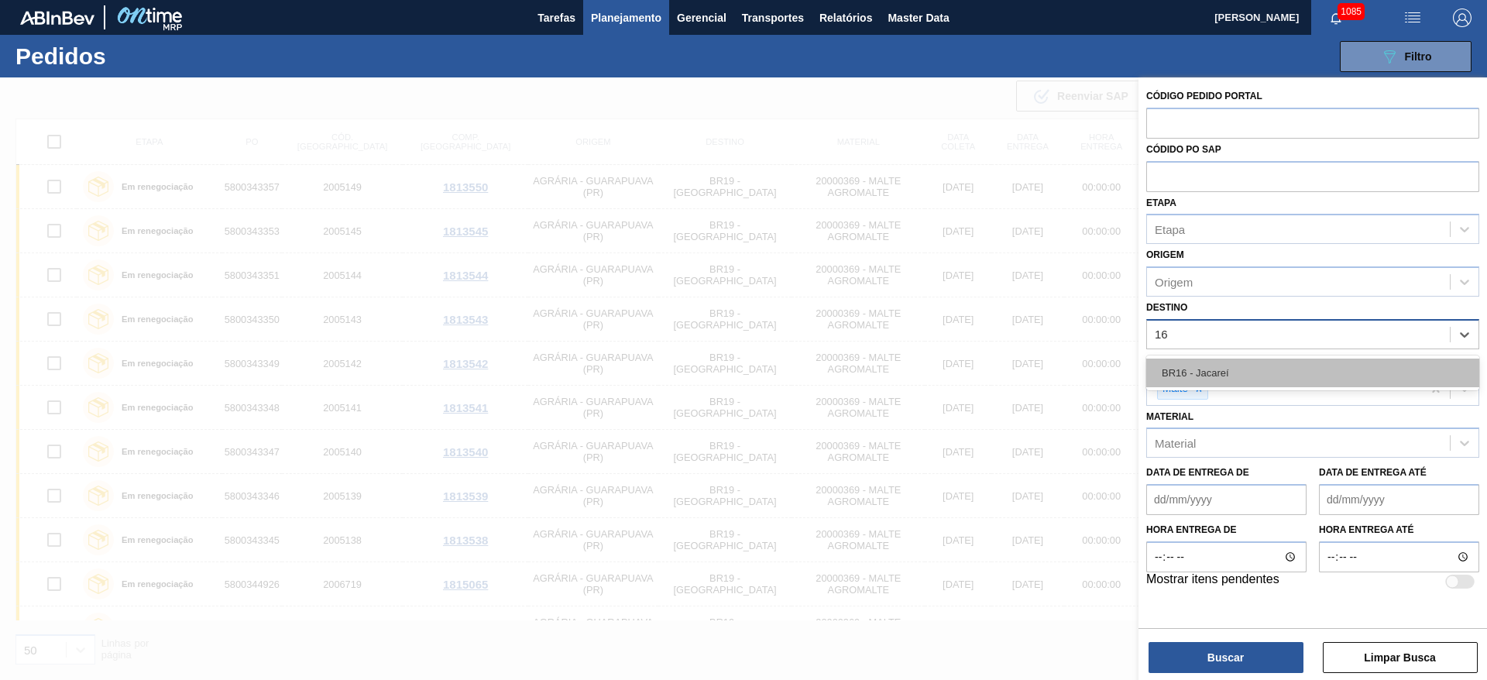
click at [1230, 379] on div "BR16 - Jacareí" at bounding box center [1312, 372] width 333 height 29
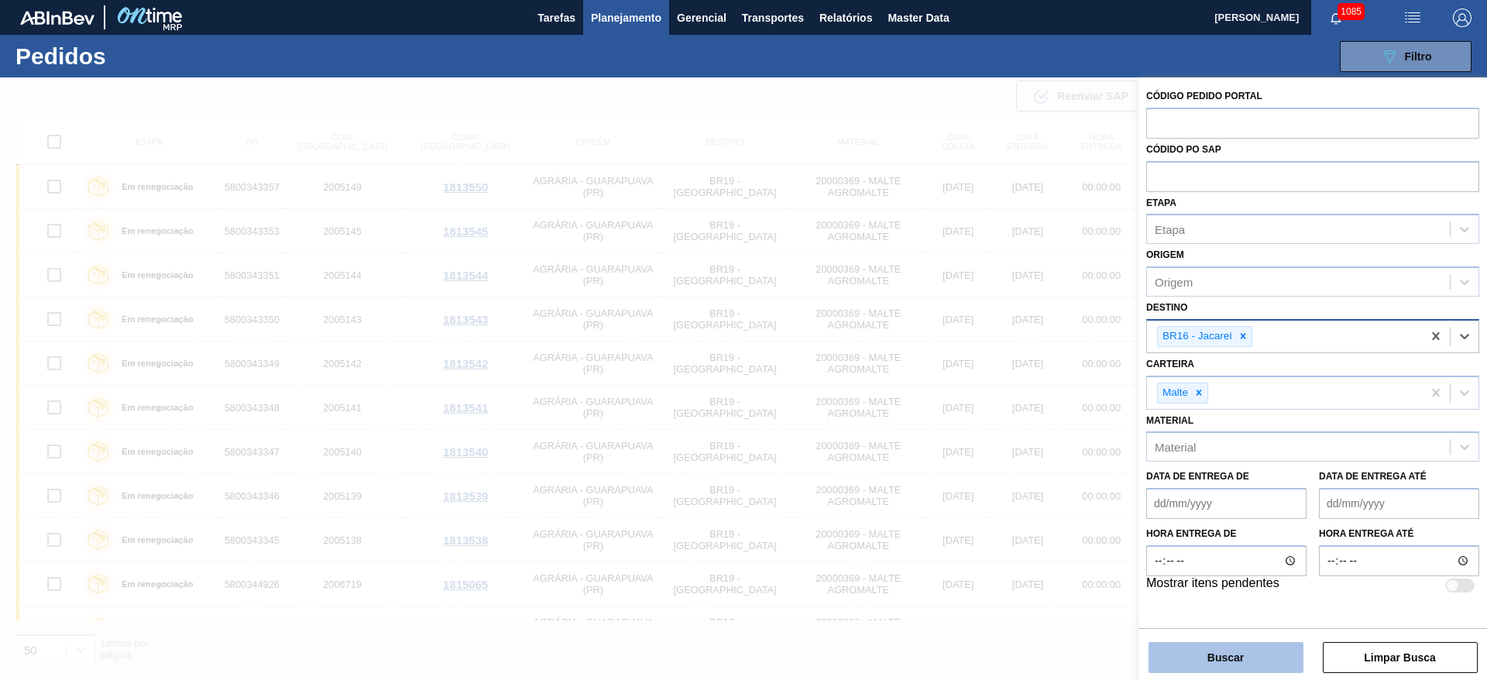
click at [1169, 653] on button "Buscar" at bounding box center [1225, 657] width 155 height 31
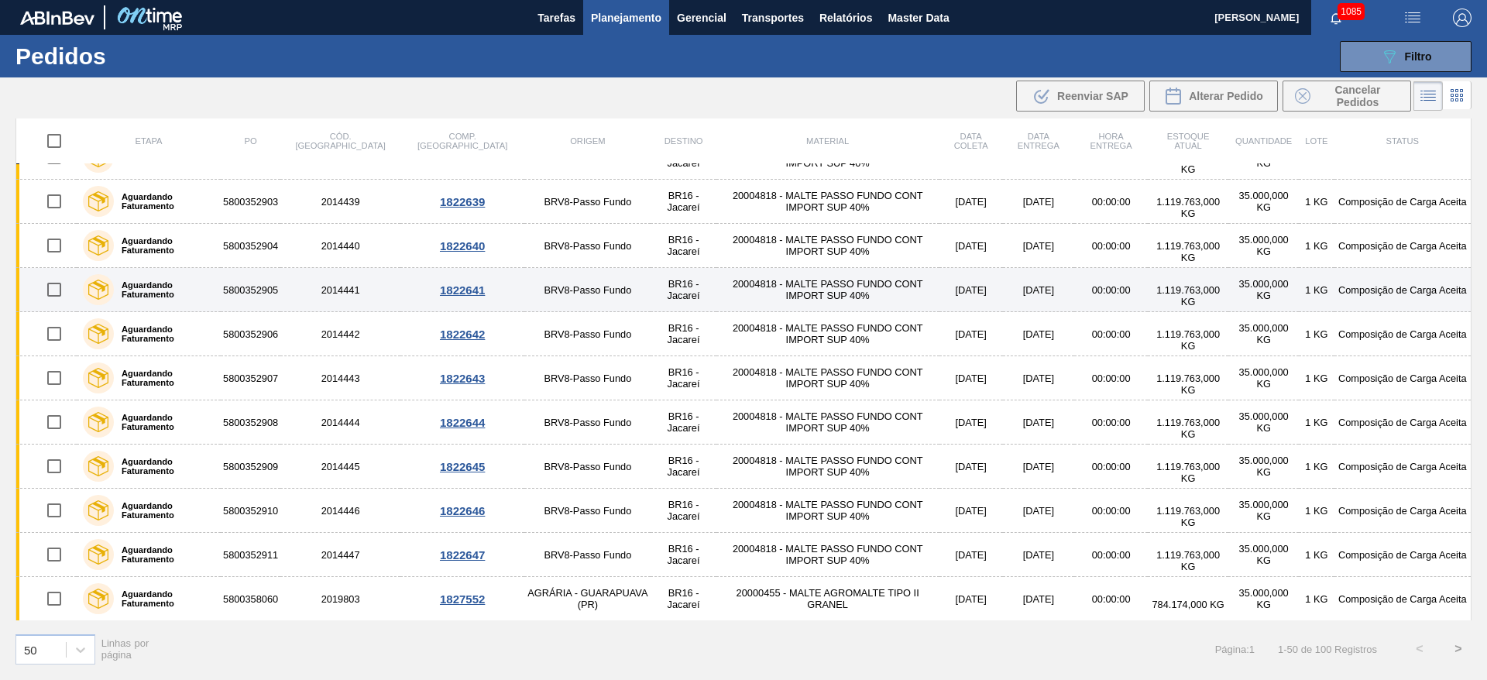
scroll to position [1751, 0]
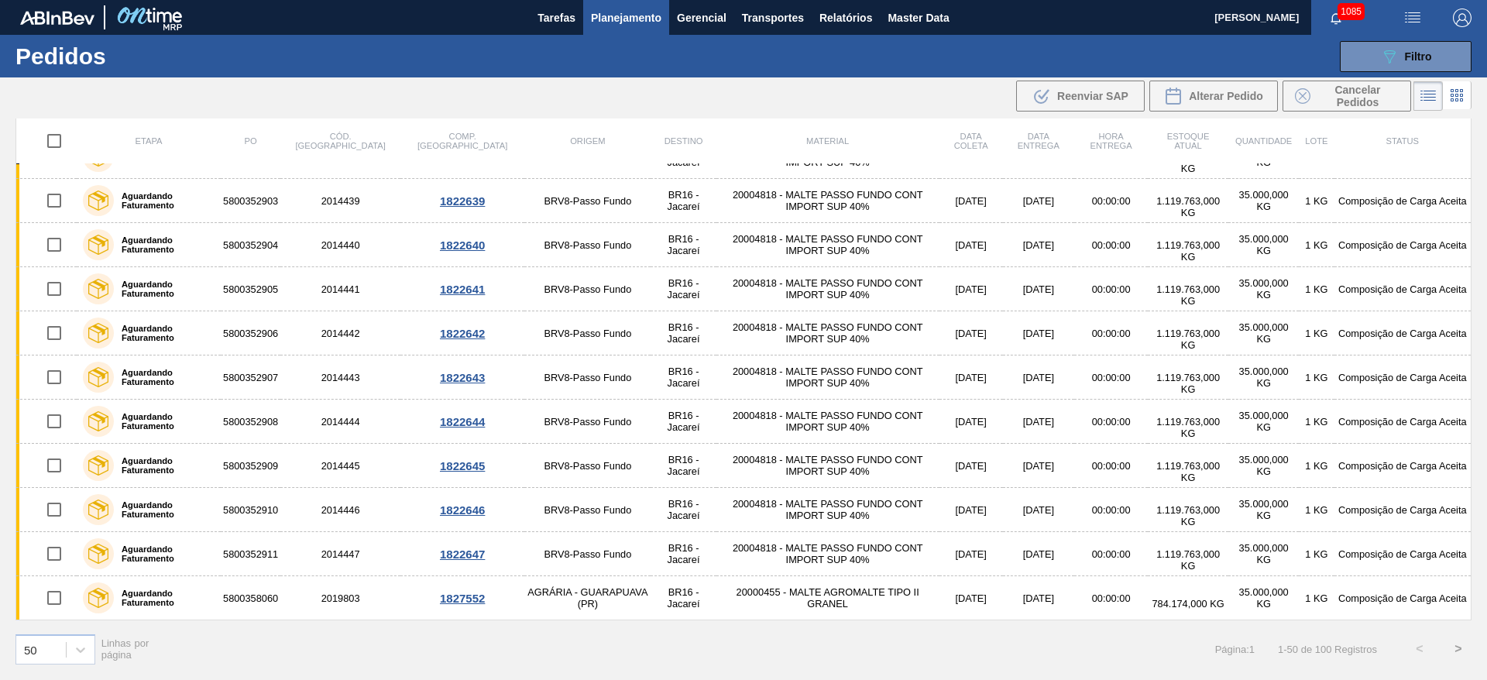
click at [1462, 651] on button ">" at bounding box center [1458, 648] width 39 height 39
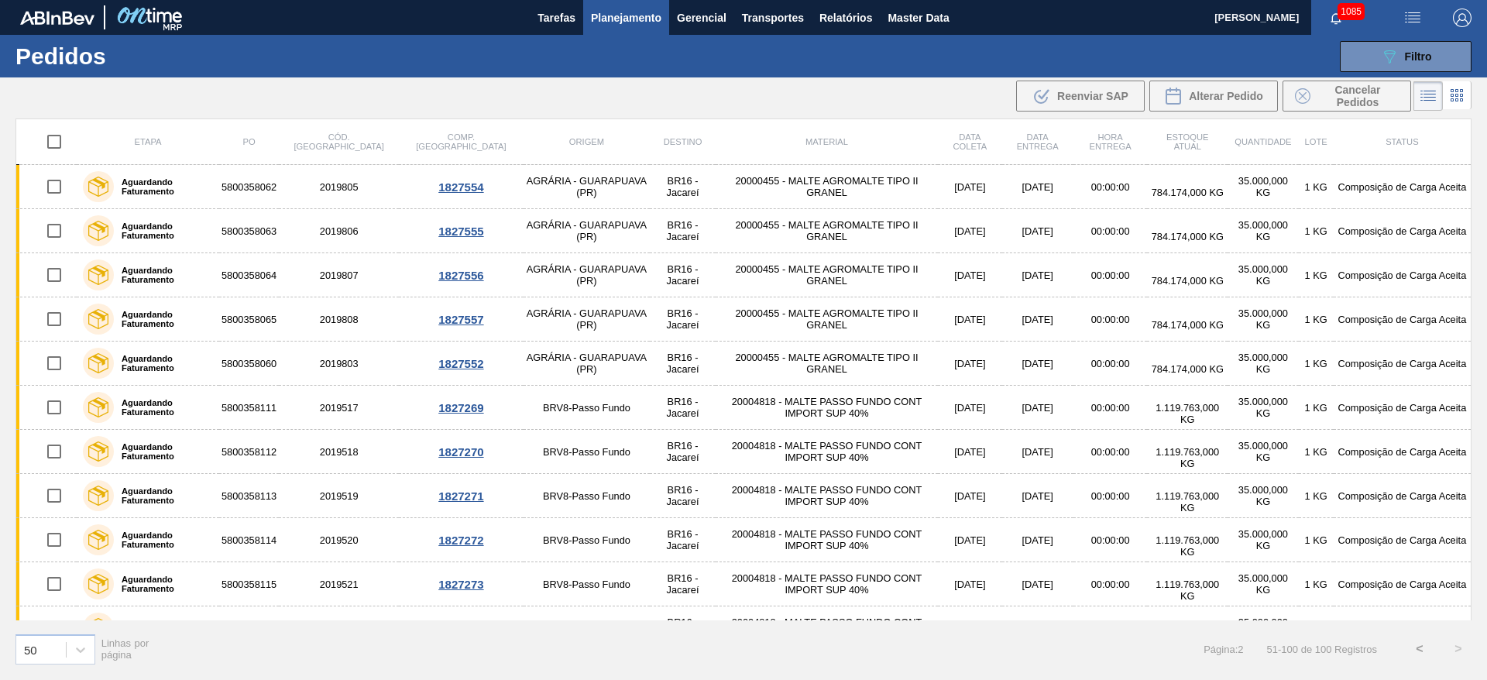
click at [608, 9] on span "Planejamento" at bounding box center [626, 18] width 70 height 19
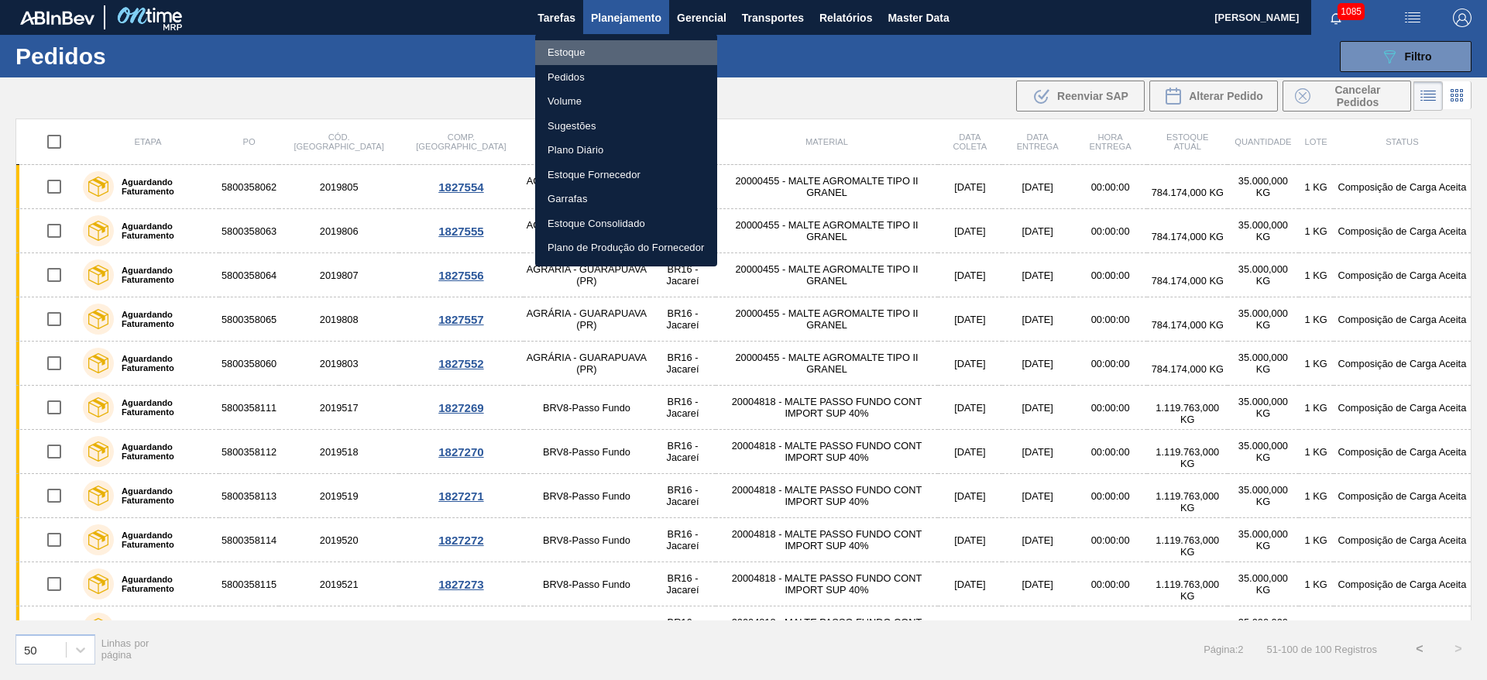
click at [567, 54] on li "Estoque" at bounding box center [626, 52] width 182 height 25
